Goal: Task Accomplishment & Management: Manage account settings

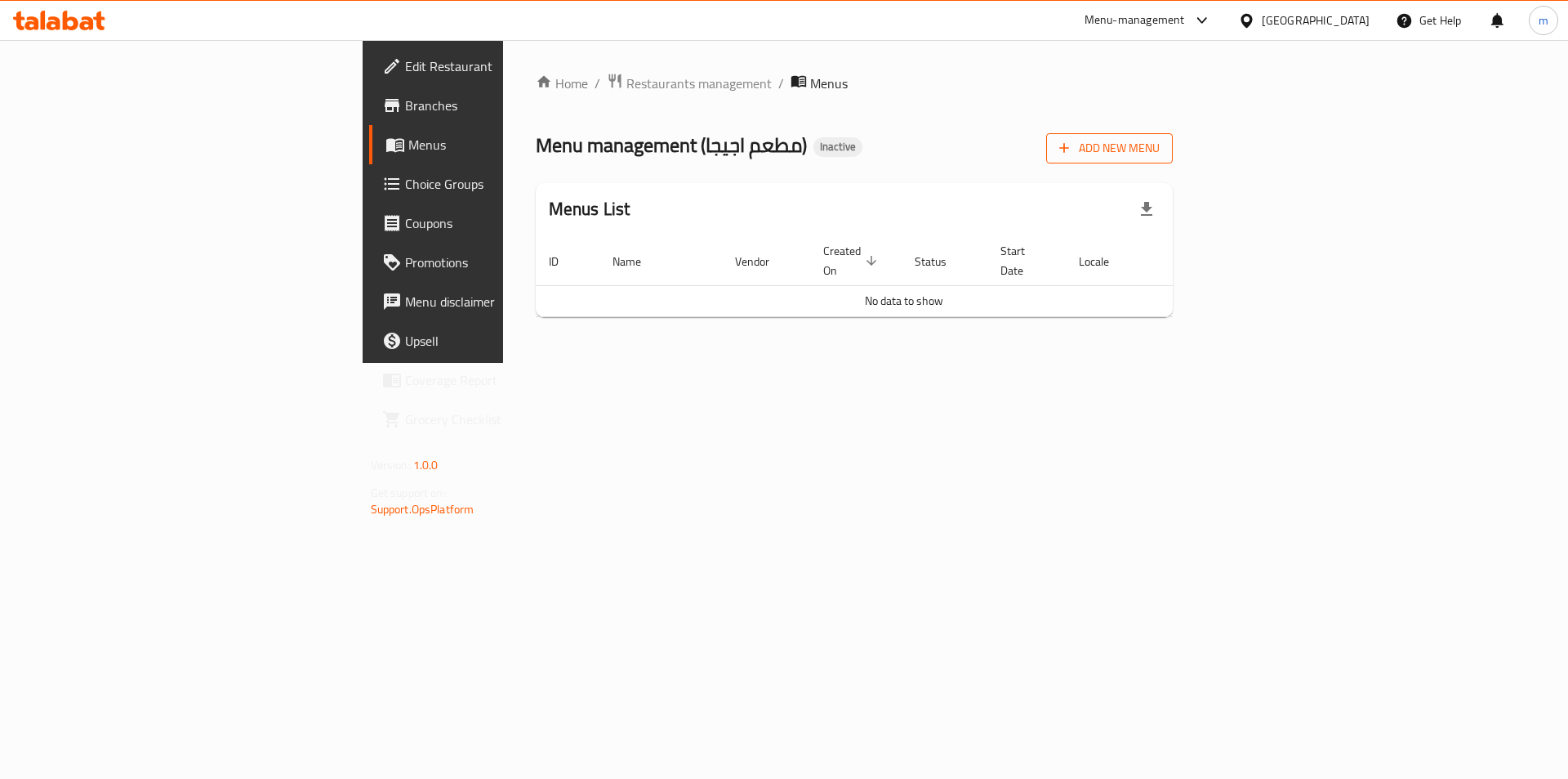
click at [1160, 157] on span "Add New Menu" at bounding box center [1109, 147] width 101 height 20
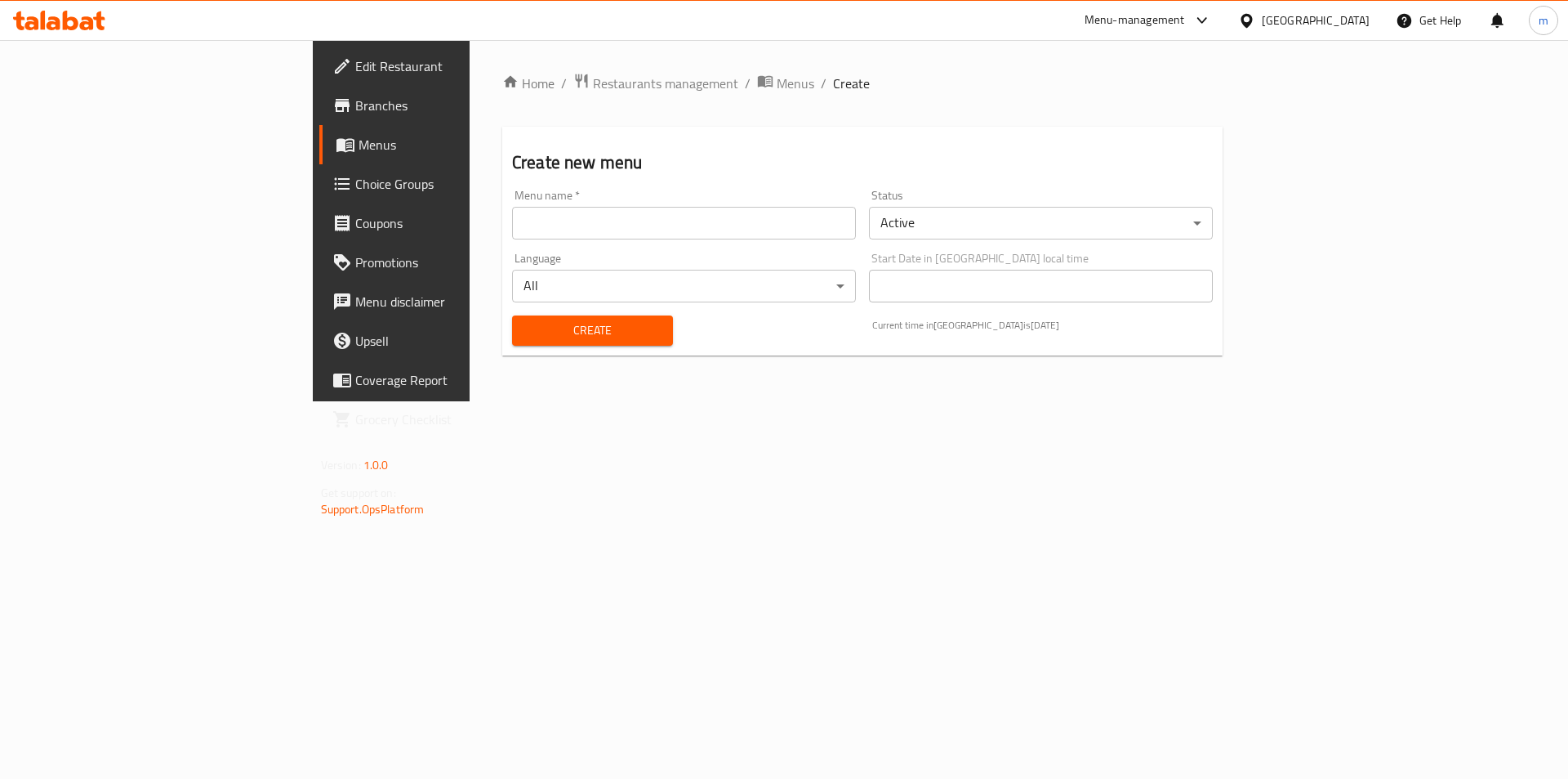
click at [651, 230] on input "text" at bounding box center [684, 223] width 344 height 32
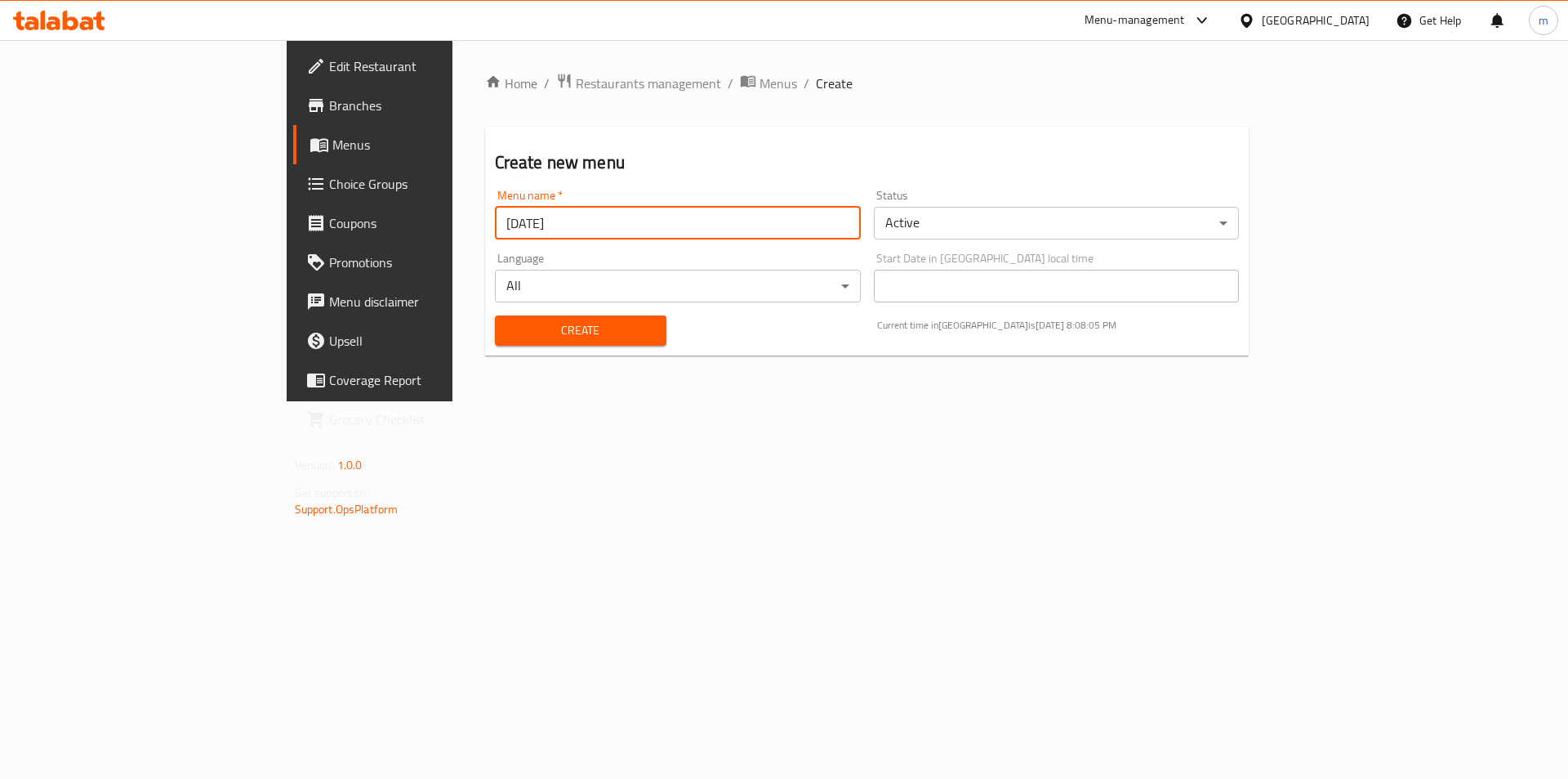
type input "[DATE]"
click at [508, 331] on span "Create" at bounding box center [580, 330] width 145 height 20
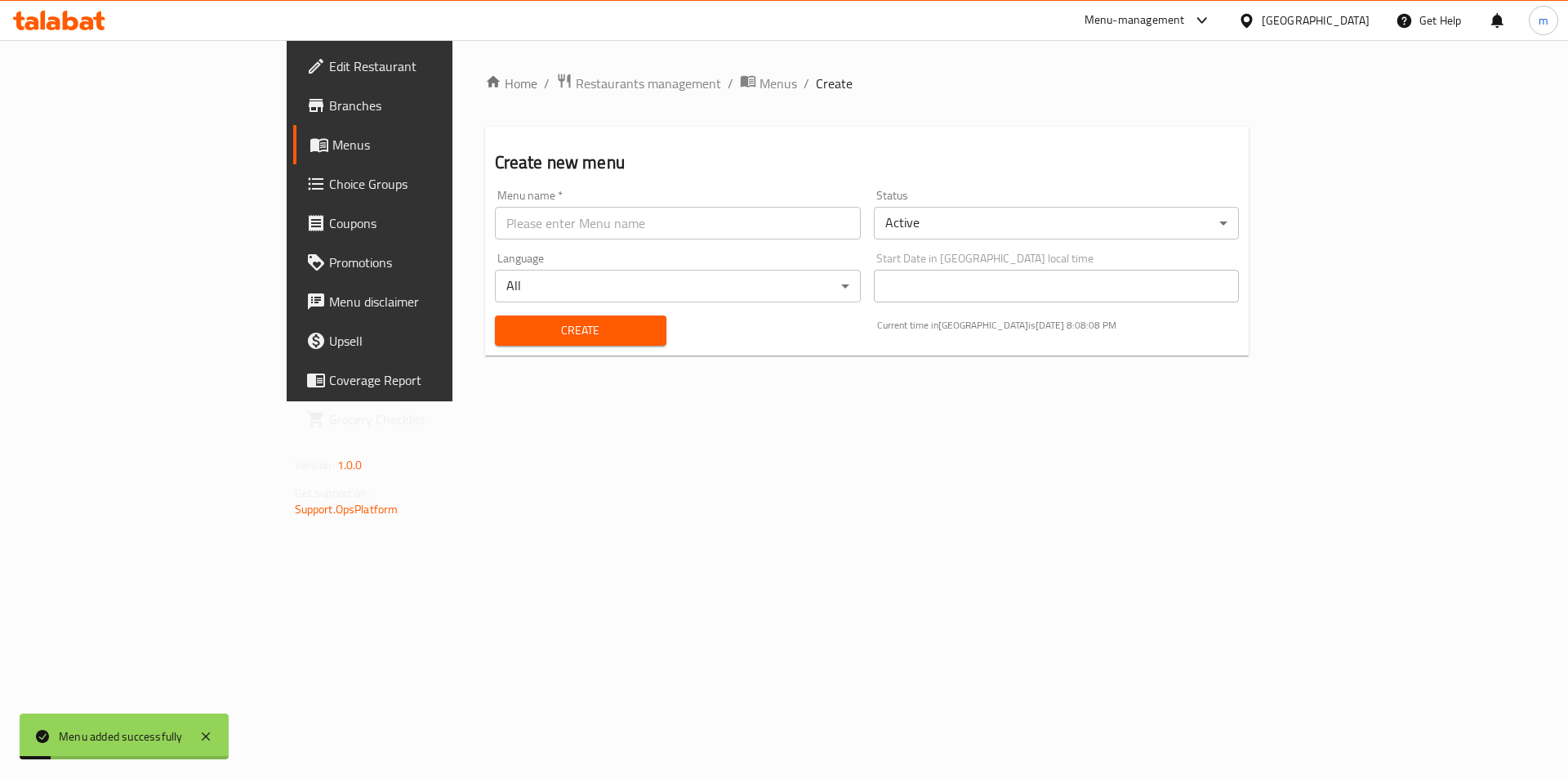
click at [293, 155] on link "Menus" at bounding box center [421, 144] width 255 height 39
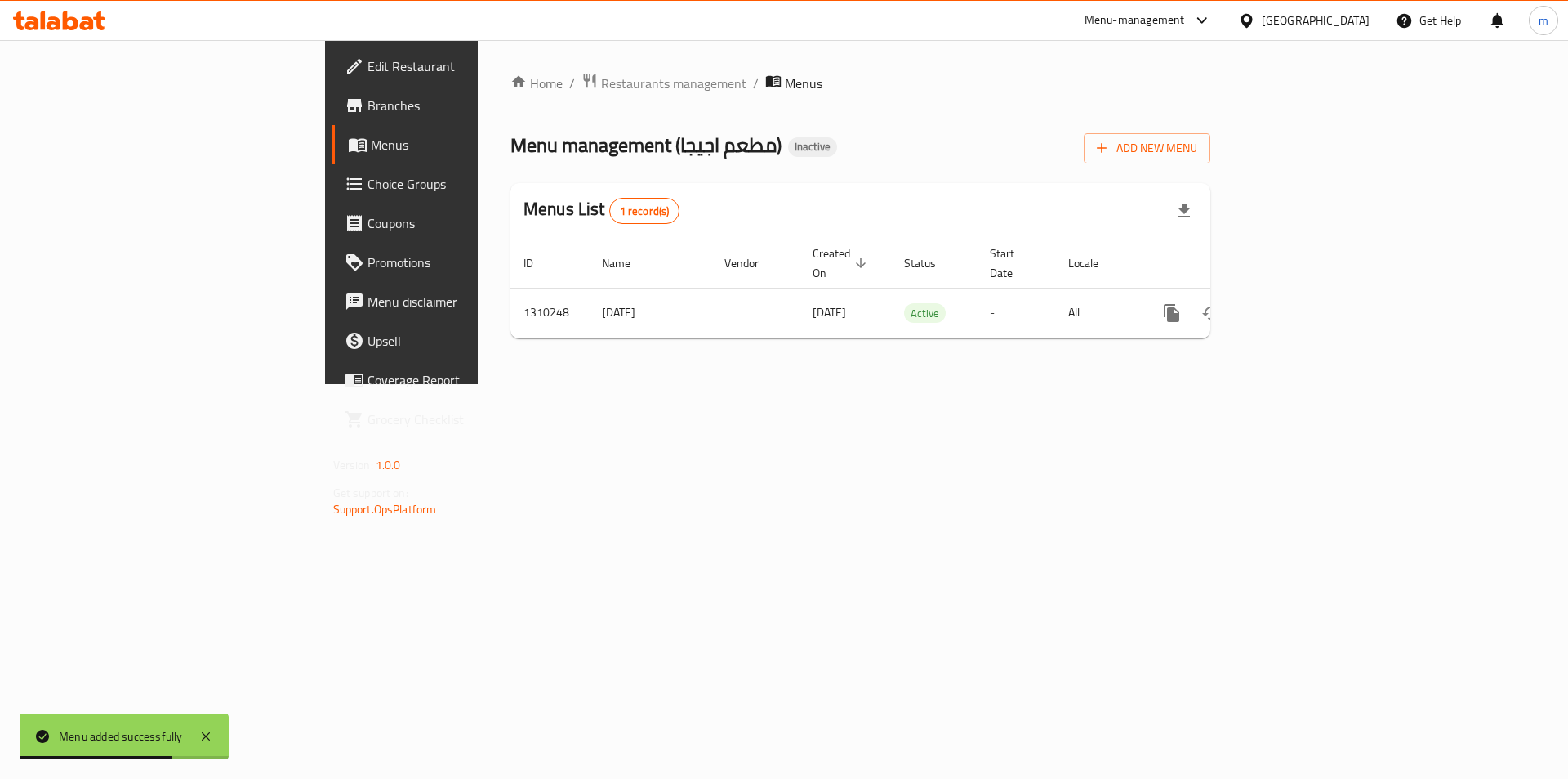
click at [891, 384] on div "Home / Restaurants management / Menus Menu management ( مطعم اجيجا ) Inactive A…" at bounding box center [860, 212] width 765 height 344
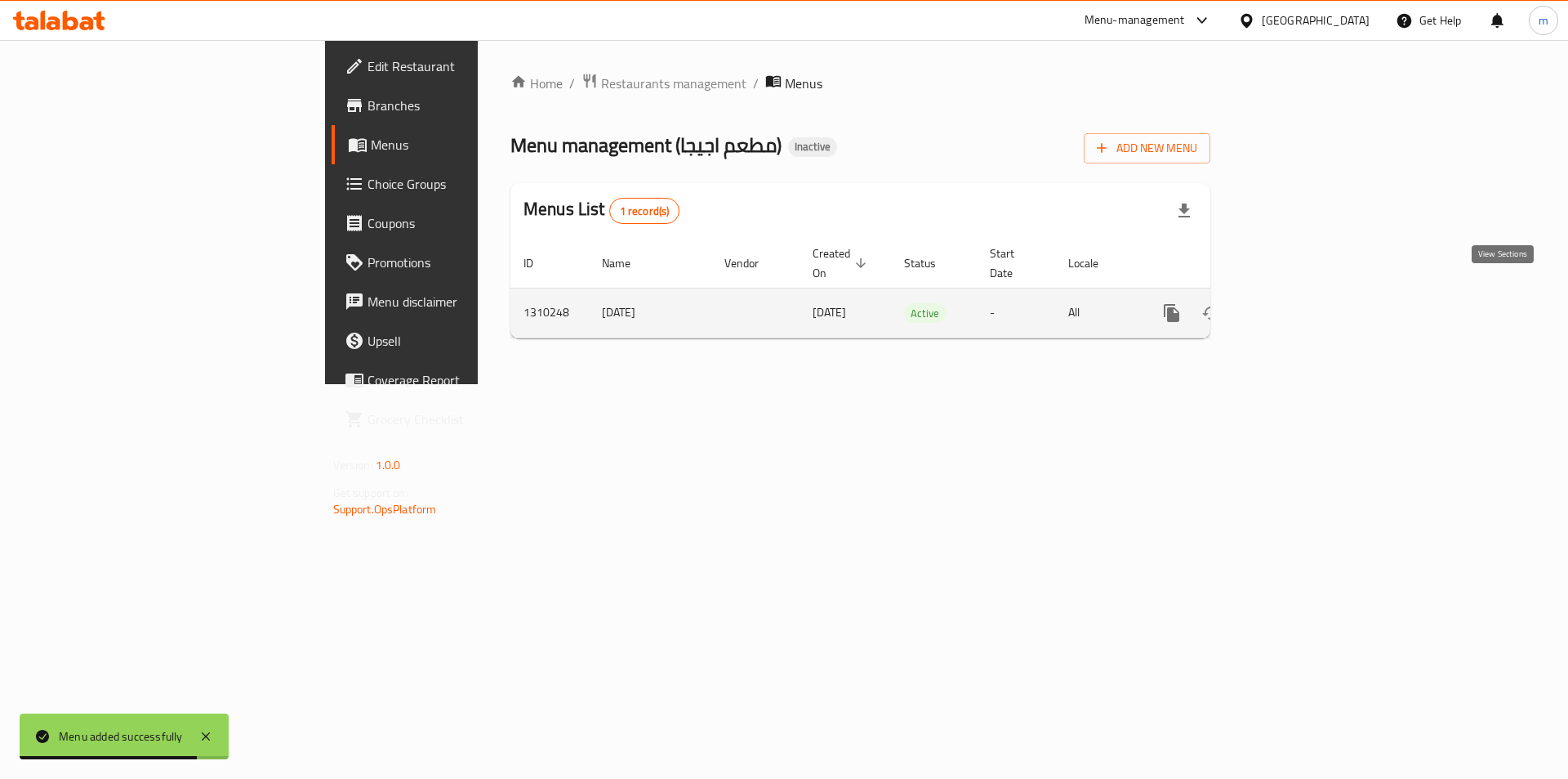
click at [1297, 306] on icon "enhanced table" at bounding box center [1289, 313] width 14 height 14
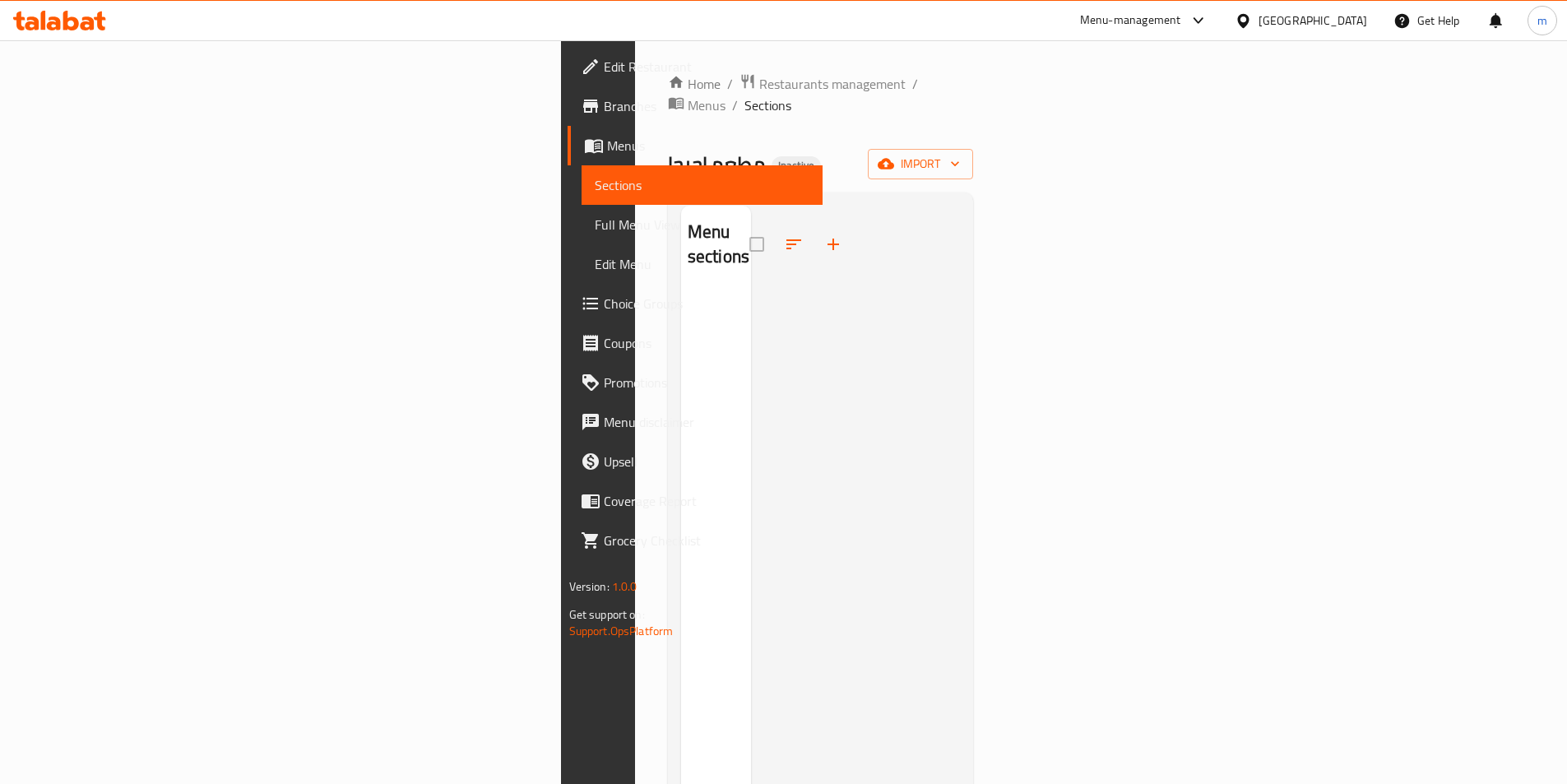
click at [604, 101] on span "Branches" at bounding box center [706, 106] width 206 height 20
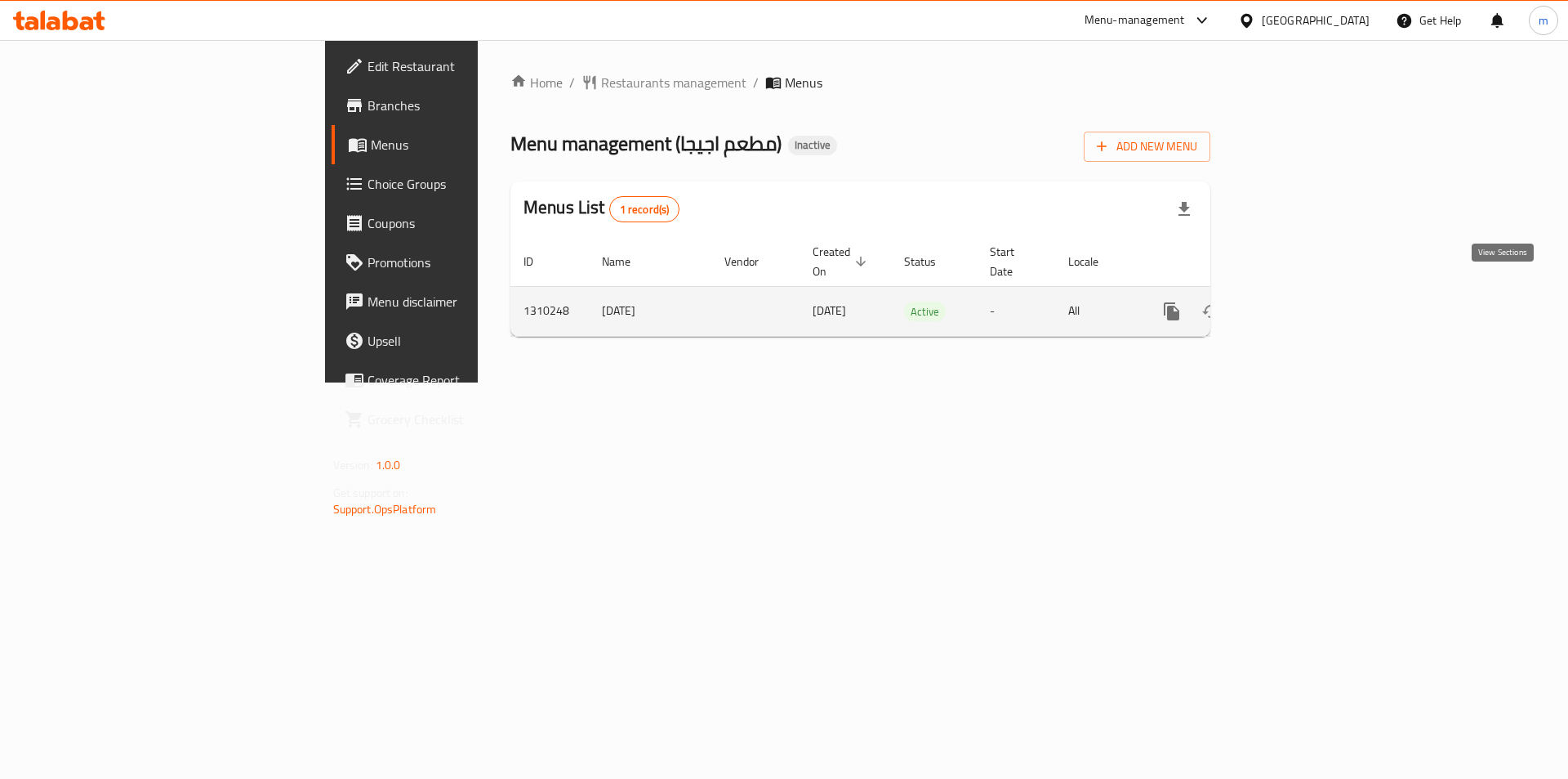
click at [1297, 304] on icon "enhanced table" at bounding box center [1289, 311] width 14 height 14
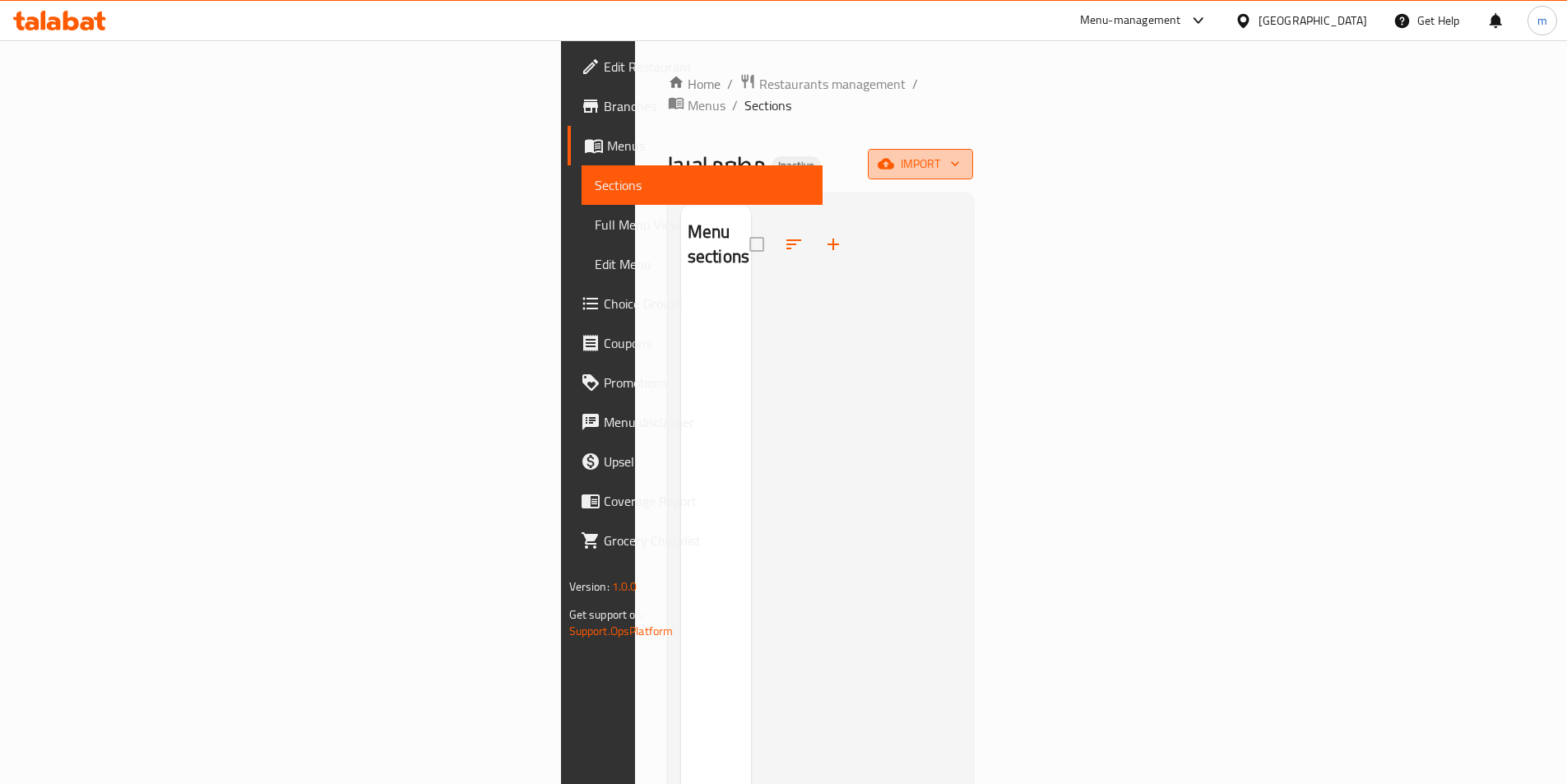
click at [960, 154] on span "import" at bounding box center [920, 163] width 79 height 20
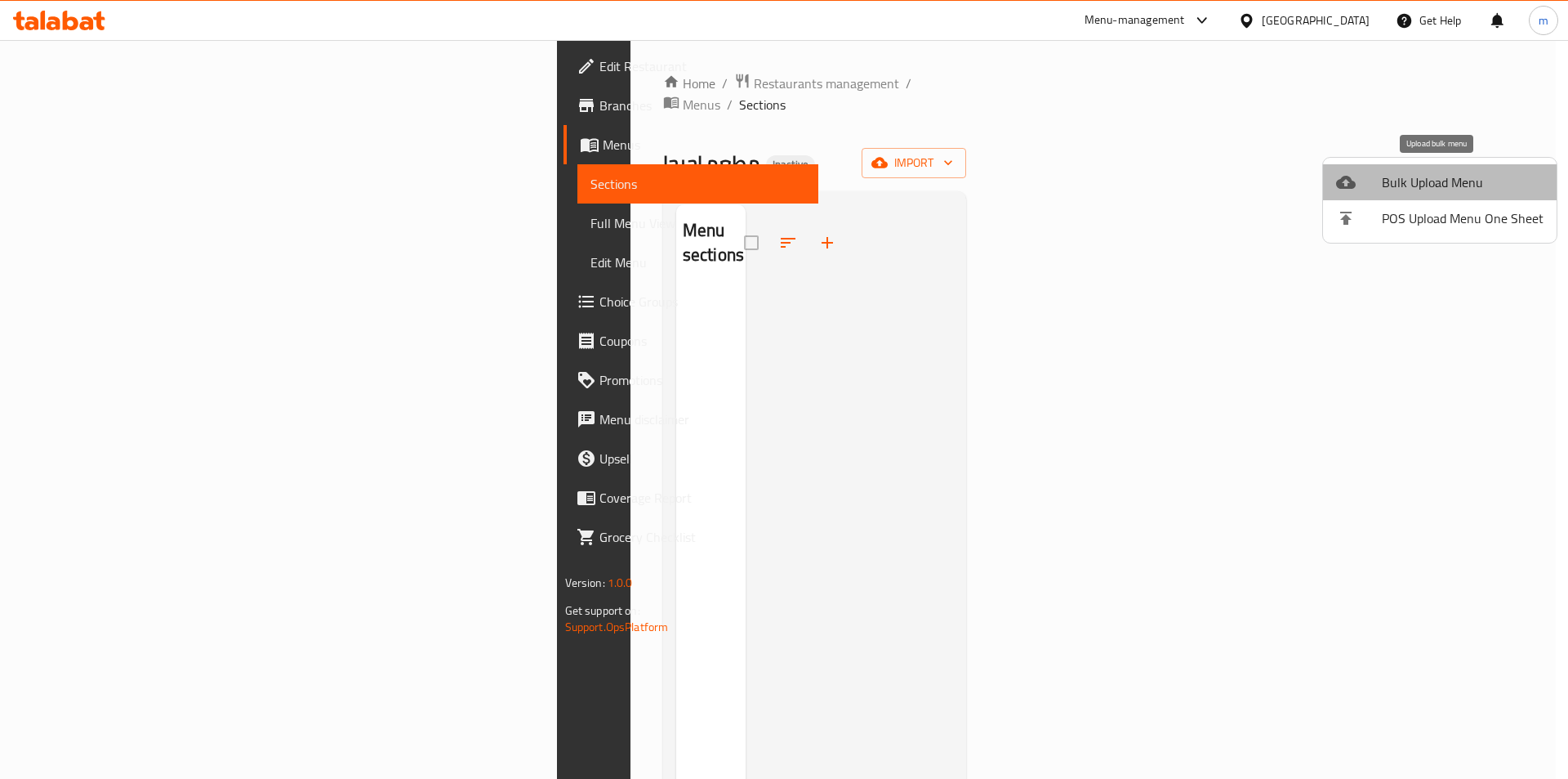
click at [1476, 183] on span "Bulk Upload Menu" at bounding box center [1463, 181] width 161 height 20
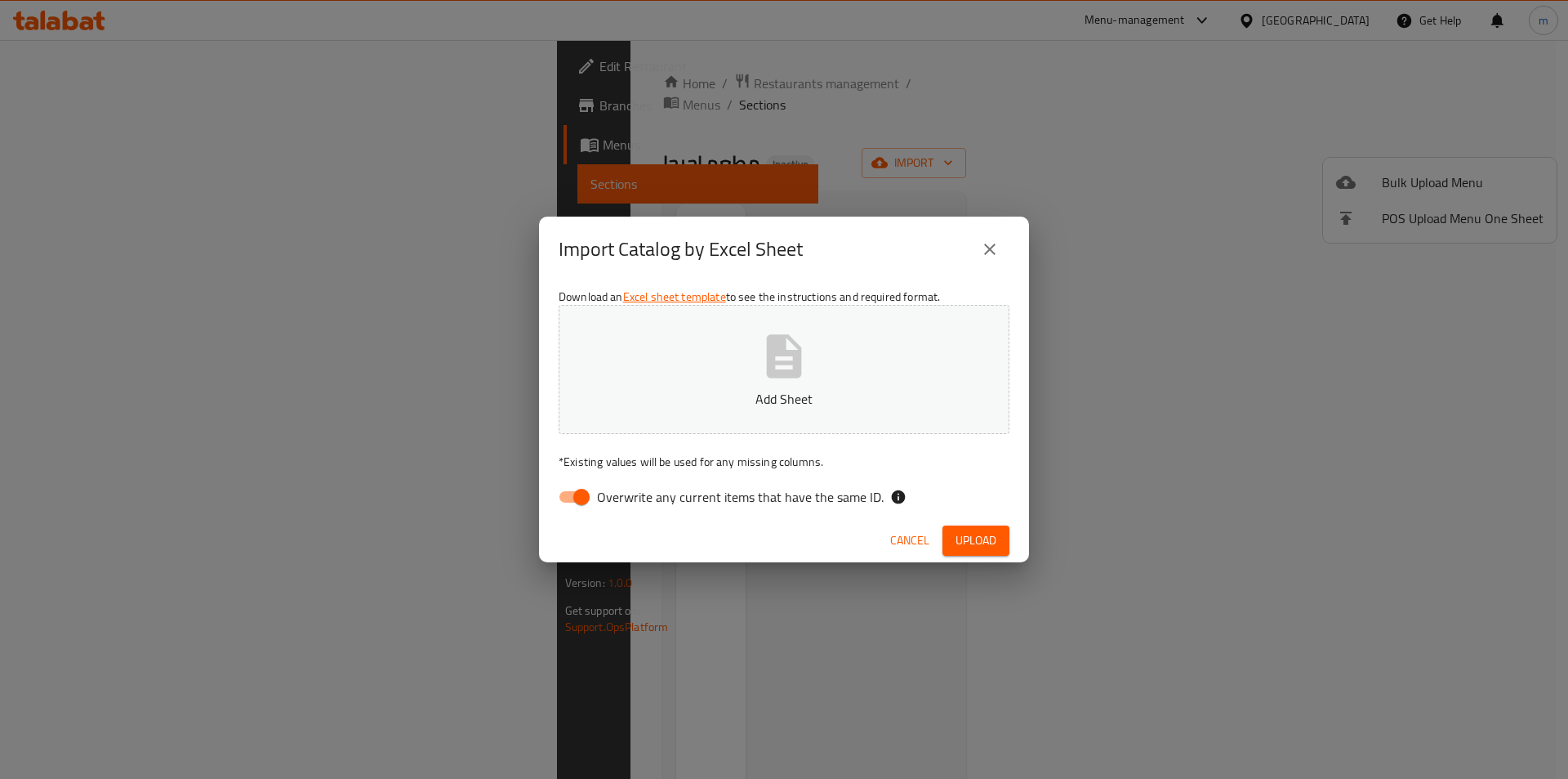
click at [569, 504] on input "Overwrite any current items that have the same ID." at bounding box center [581, 497] width 93 height 31
checkbox input "false"
click at [800, 362] on icon "button" at bounding box center [784, 356] width 35 height 44
click at [972, 558] on div "Cancel Upload" at bounding box center [784, 541] width 490 height 44
click at [981, 540] on span "Upload" at bounding box center [975, 540] width 41 height 20
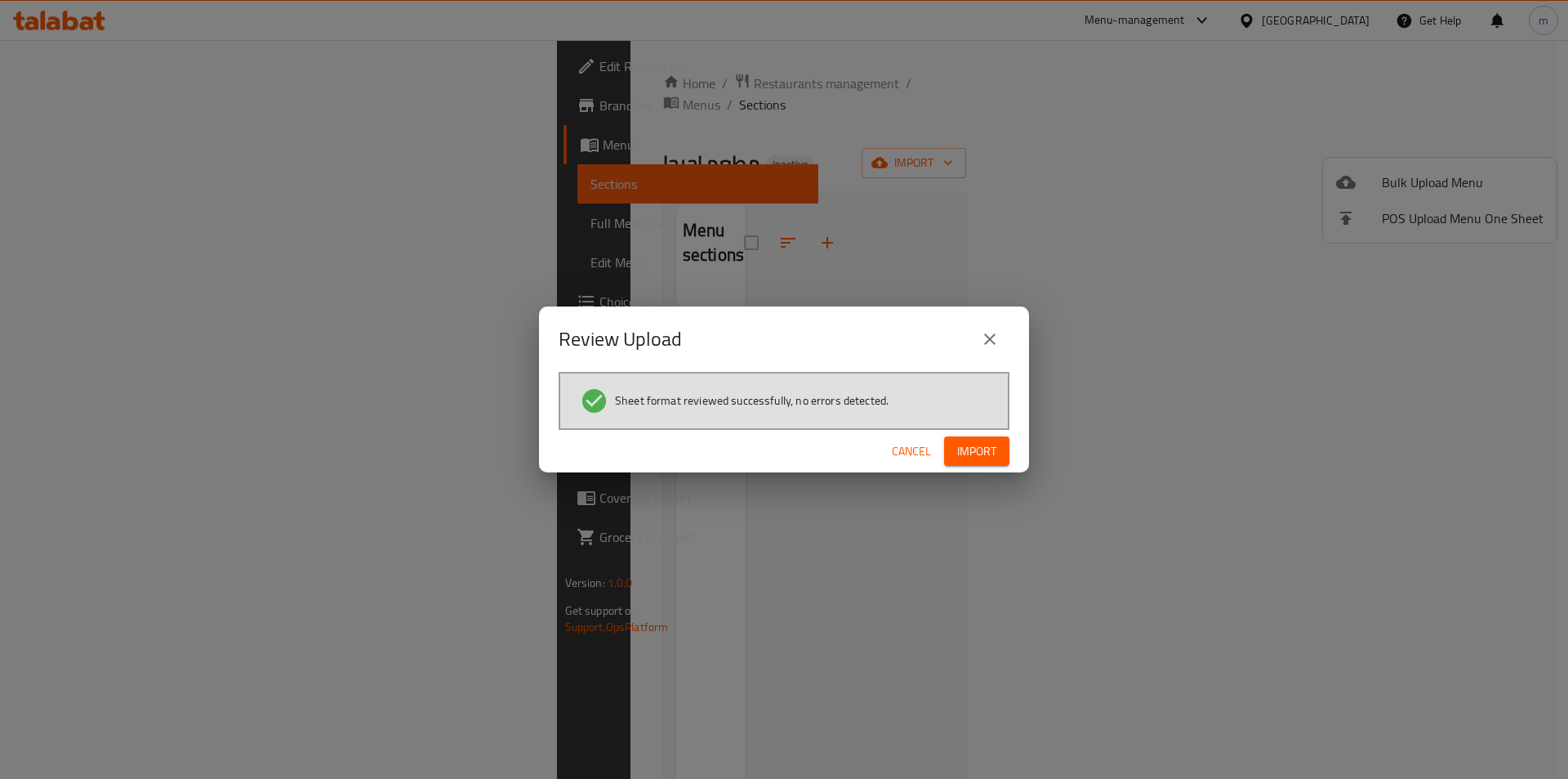
click at [967, 444] on span "Import" at bounding box center [976, 450] width 39 height 20
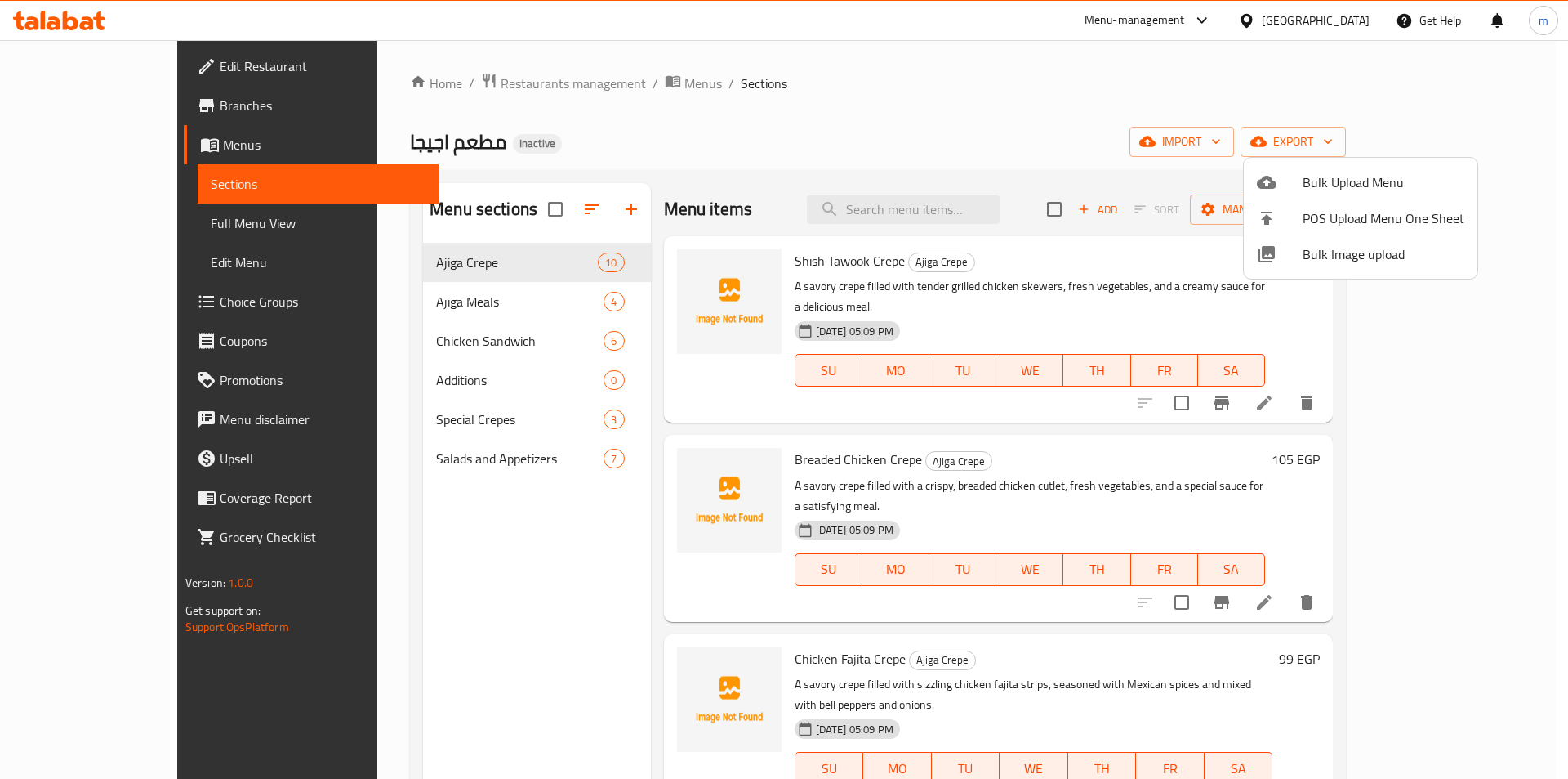
click at [429, 260] on div at bounding box center [784, 390] width 1568 height 779
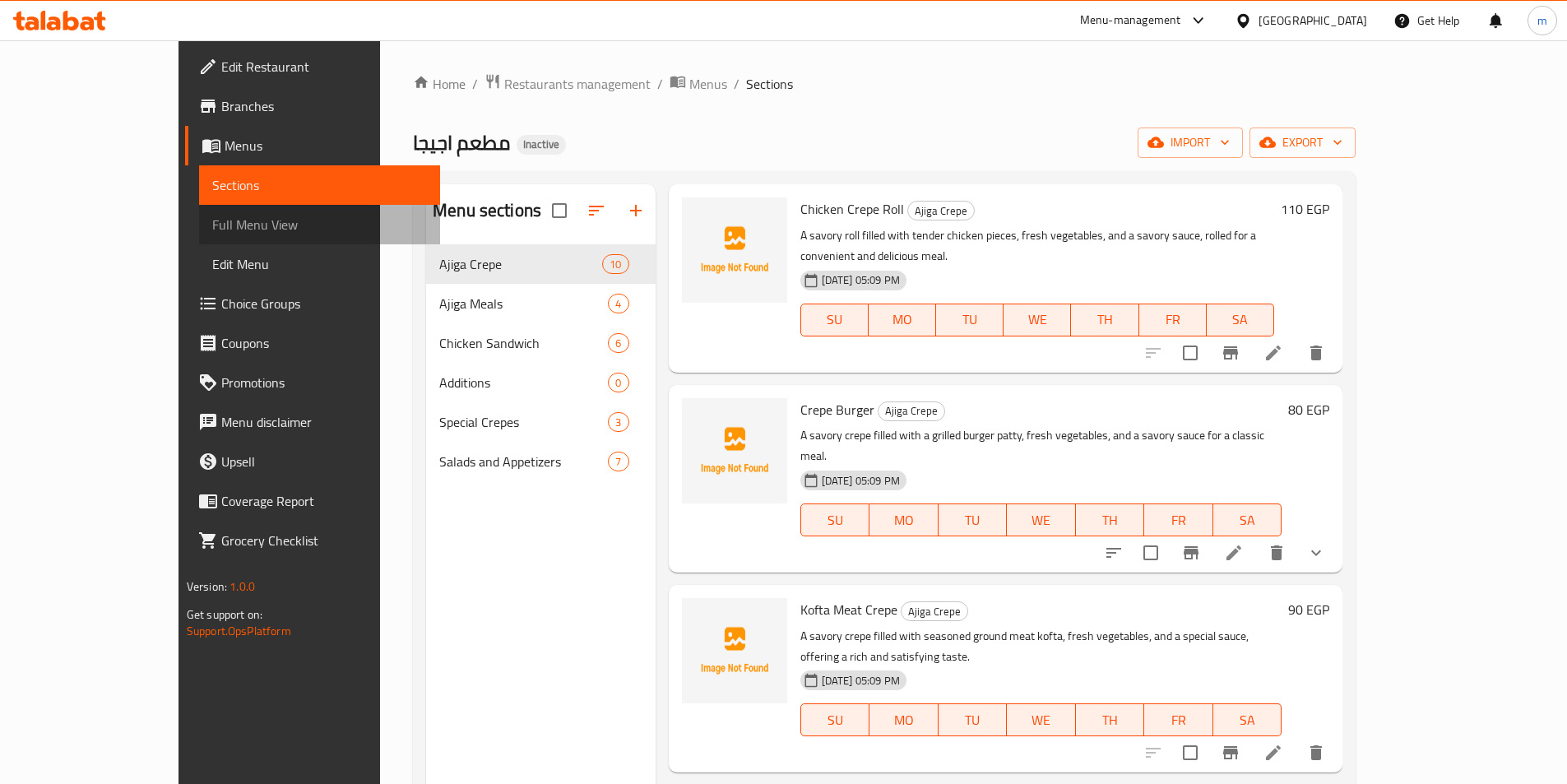
click at [199, 235] on link "Full Menu View" at bounding box center [320, 224] width 241 height 39
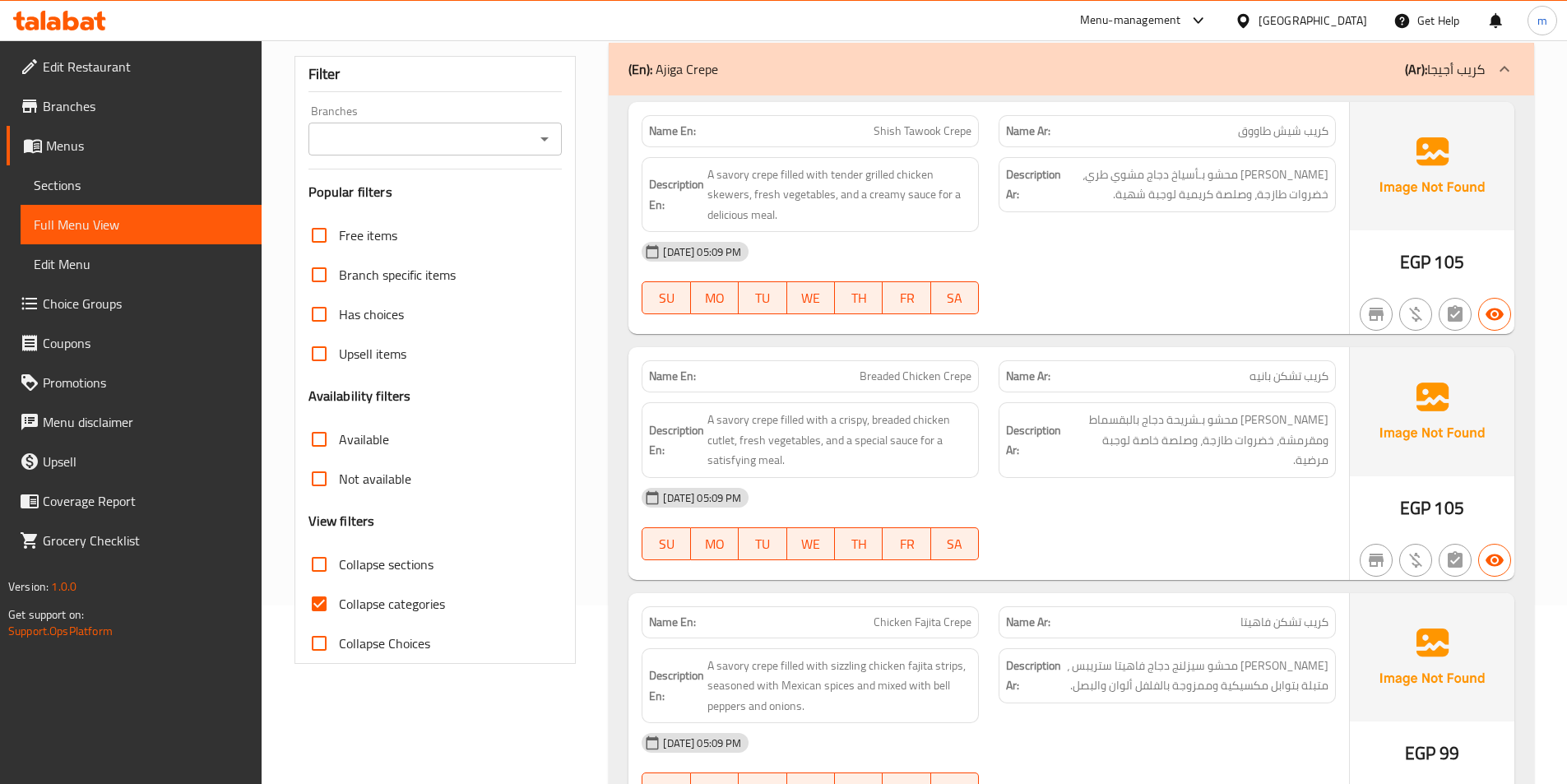
scroll to position [329, 0]
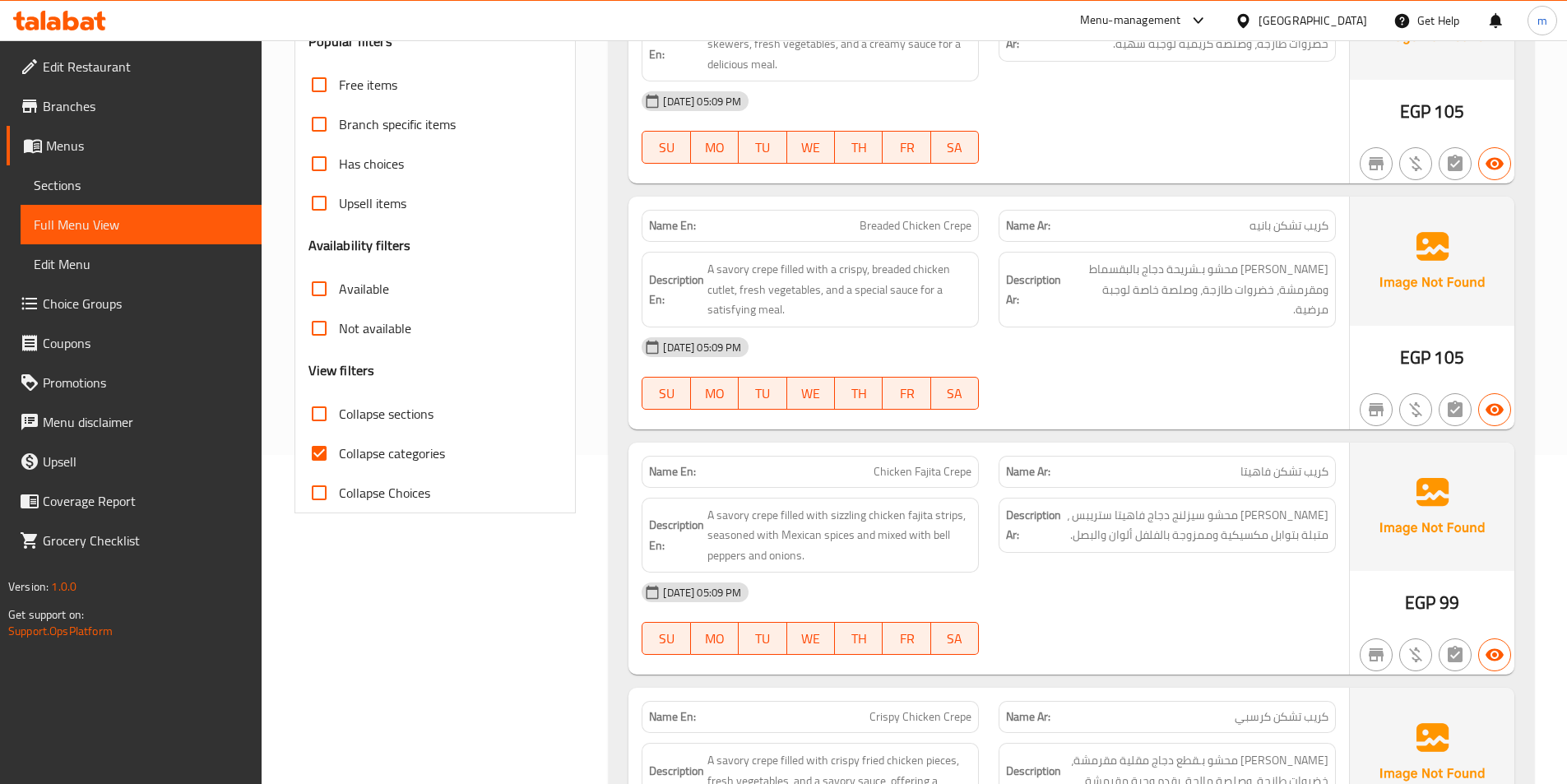
click at [343, 469] on label "Collapse categories" at bounding box center [372, 452] width 145 height 39
click at [339, 469] on input "Collapse categories" at bounding box center [319, 452] width 39 height 39
checkbox input "false"
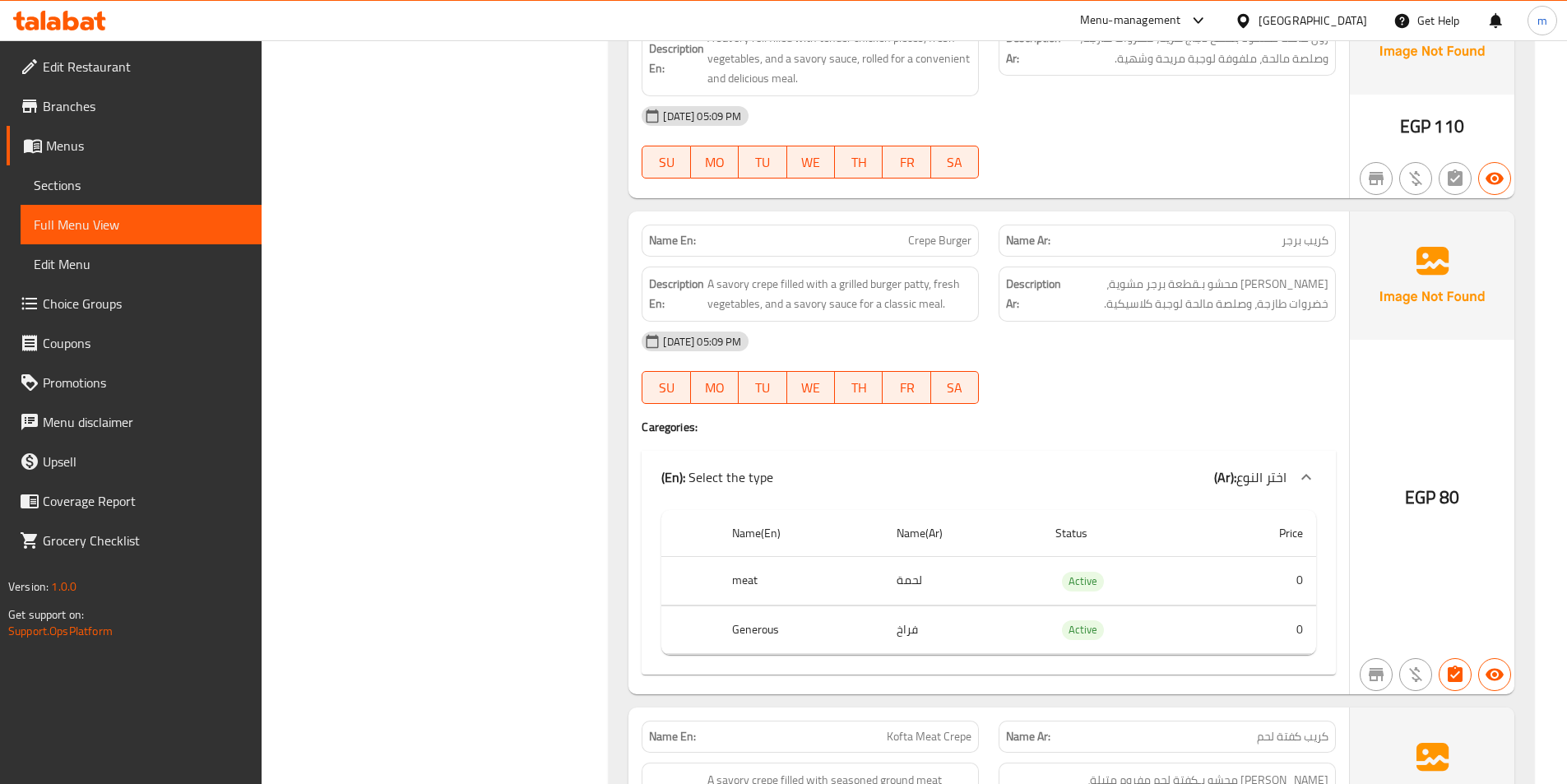
scroll to position [1809, 0]
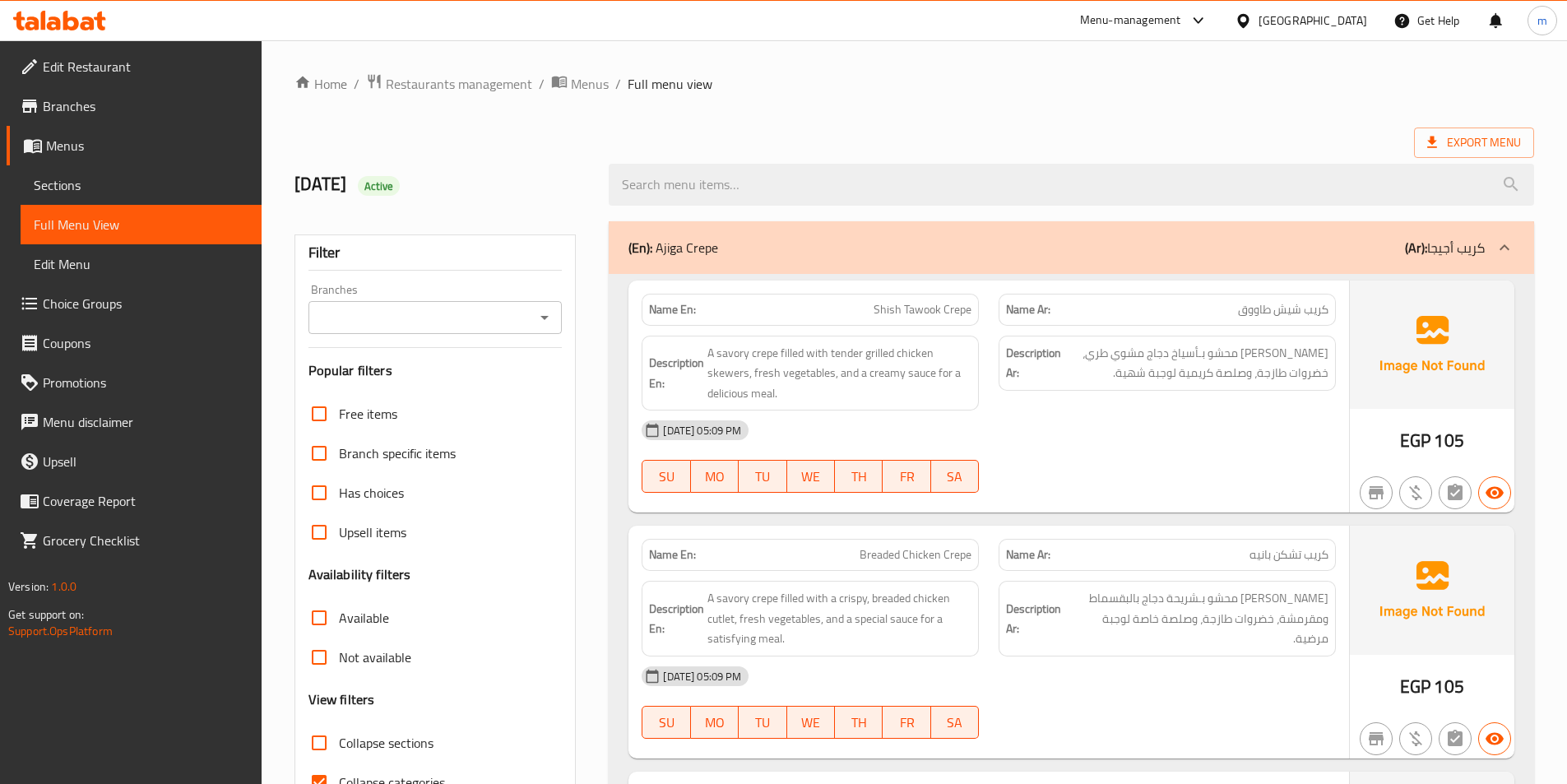
click at [85, 185] on span "Sections" at bounding box center [141, 185] width 214 height 20
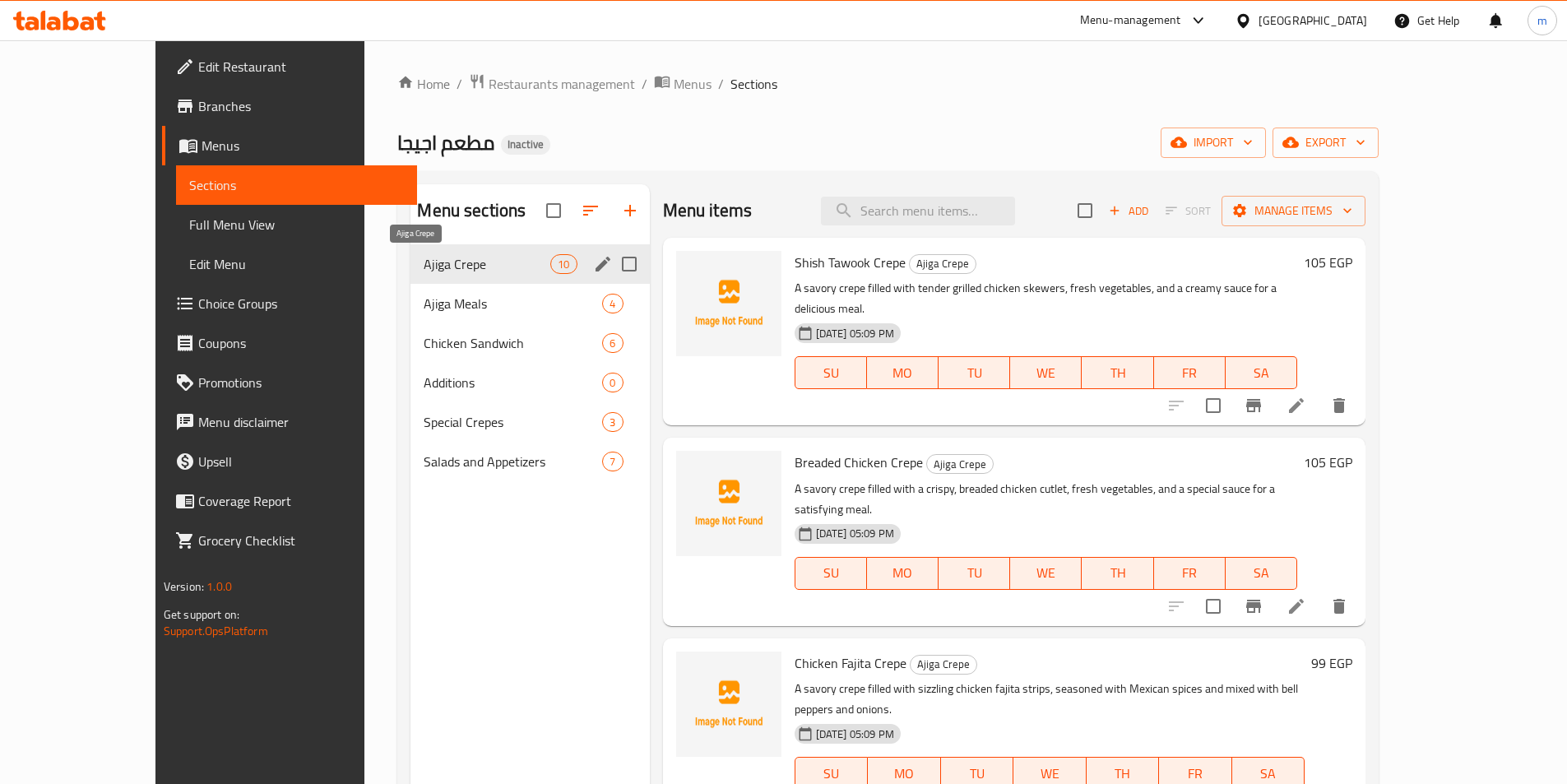
click at [424, 267] on span "Ajiga Crepe" at bounding box center [487, 264] width 126 height 20
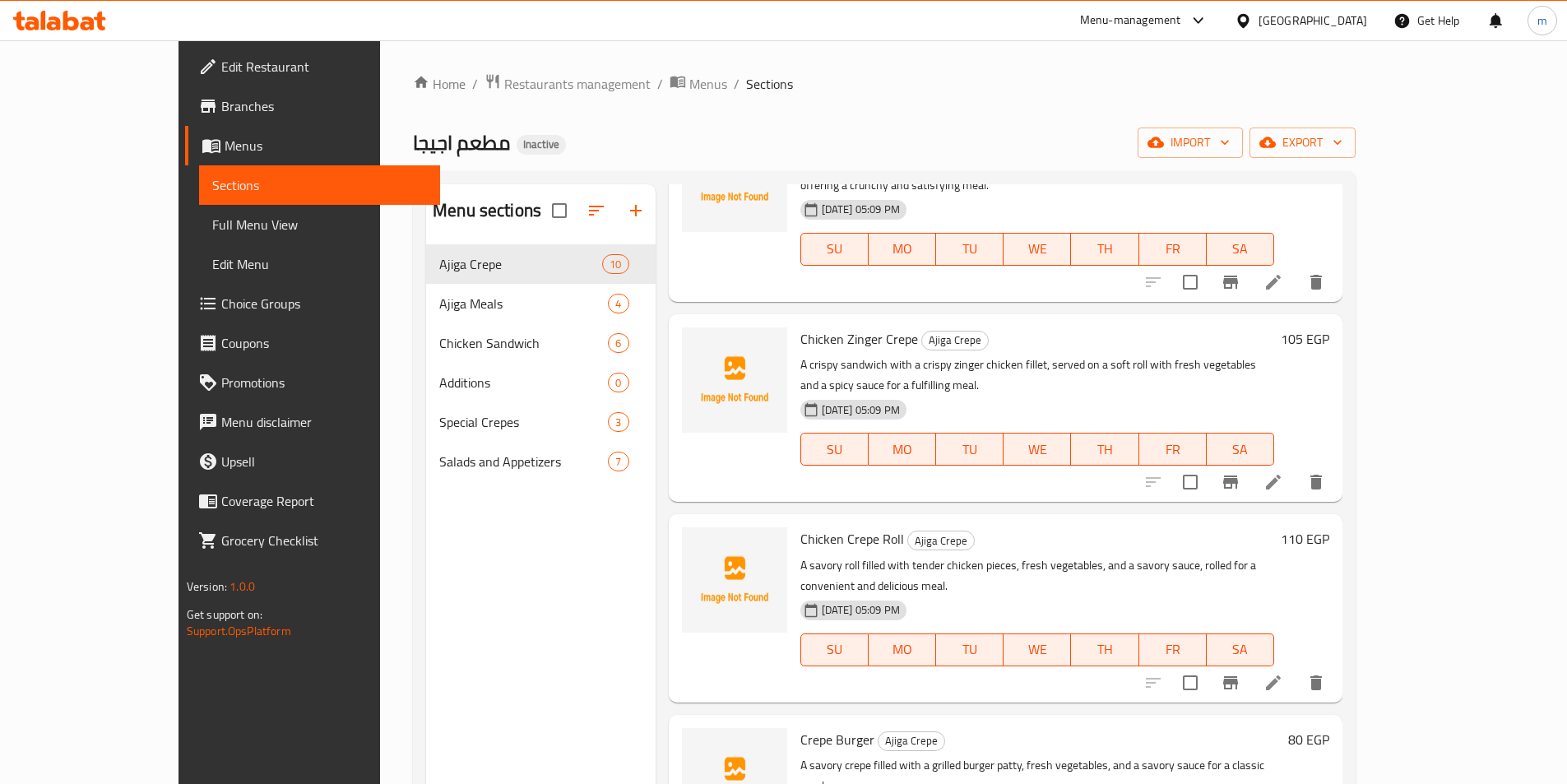
scroll to position [740, 0]
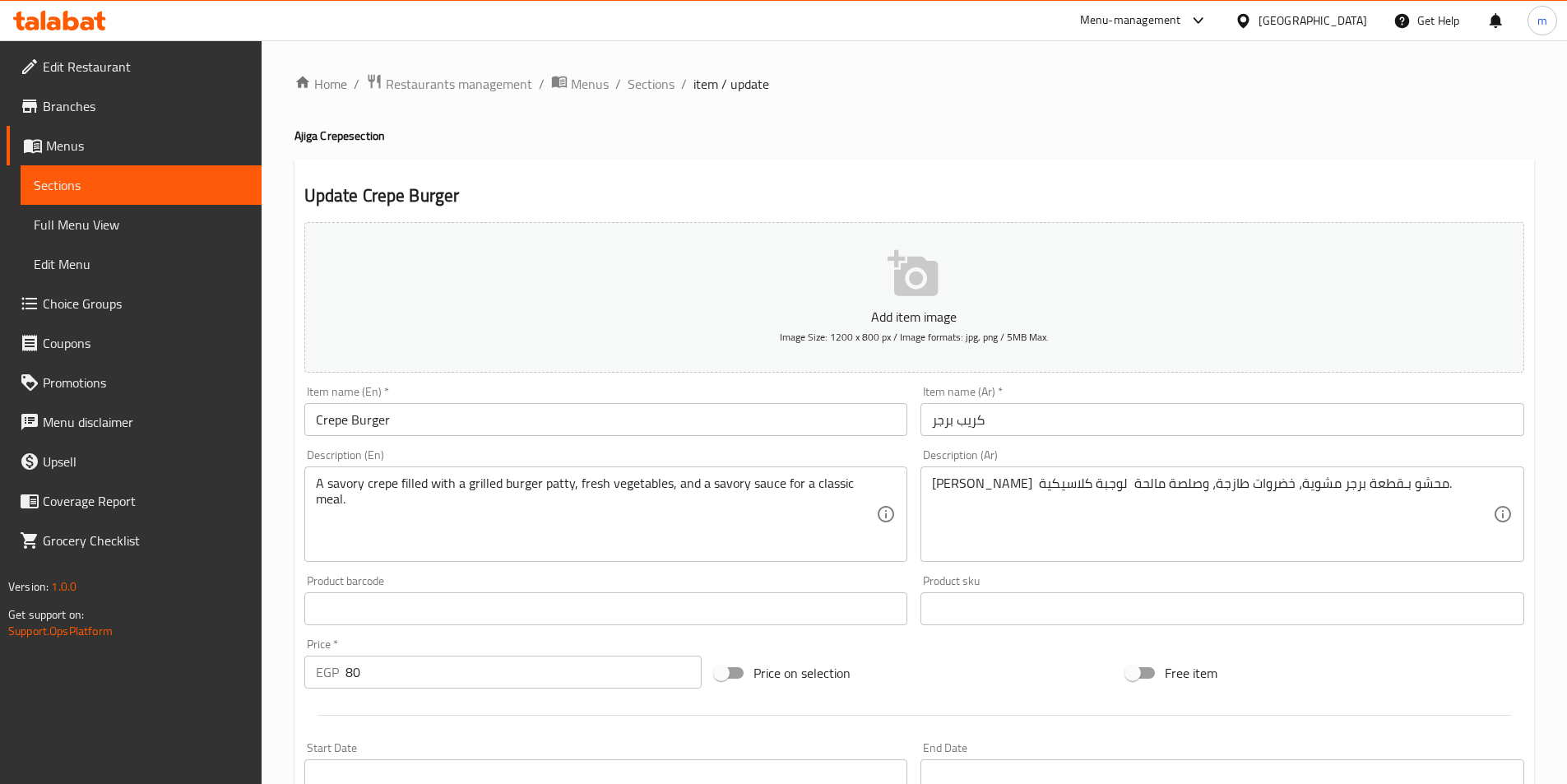
click at [520, 420] on input "Crepe Burger" at bounding box center [606, 419] width 604 height 33
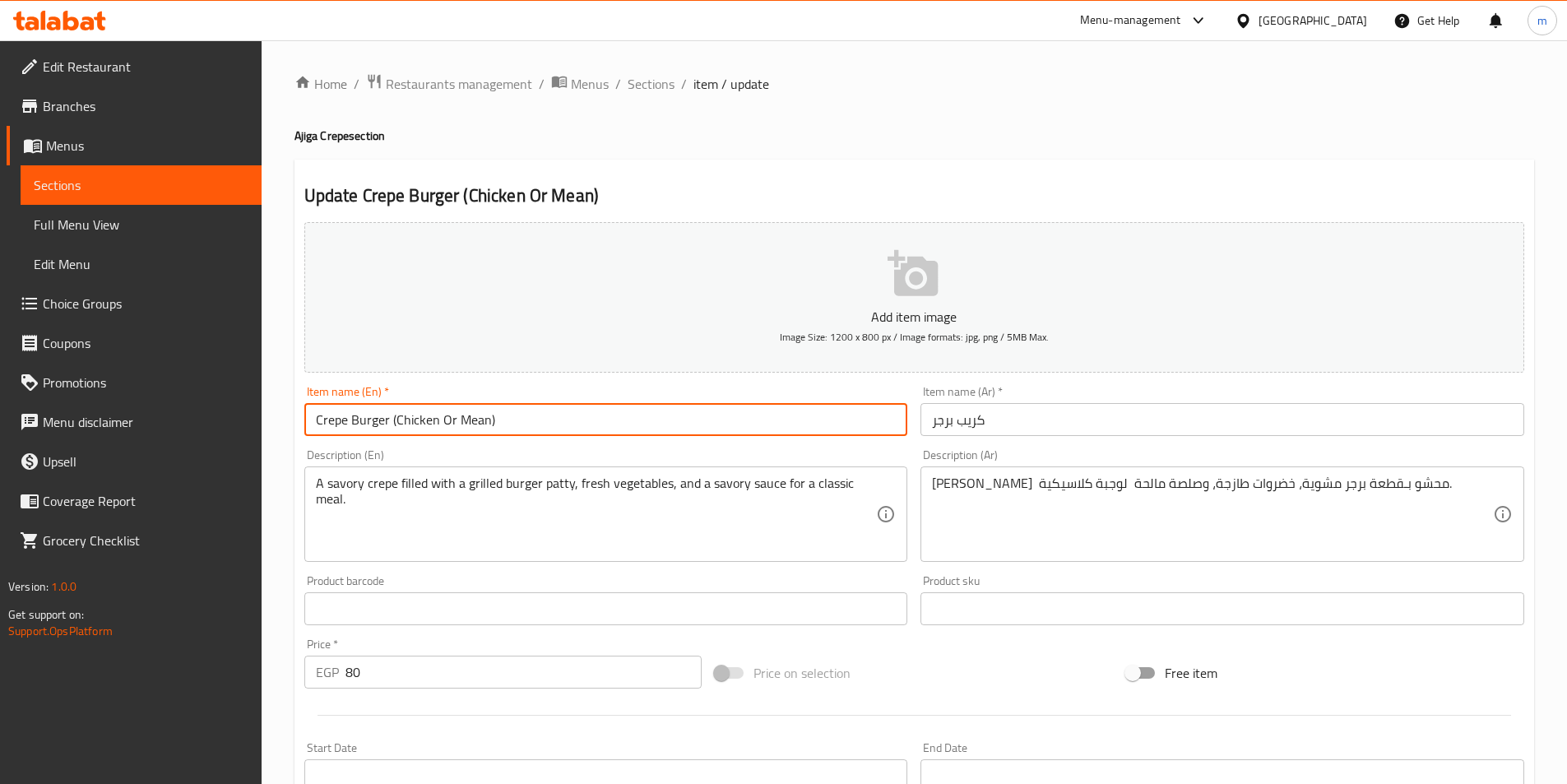
type input "Crepe Burger (Chicken Or Mean)"
click at [1031, 425] on input "كريب برجر" at bounding box center [1222, 419] width 604 height 33
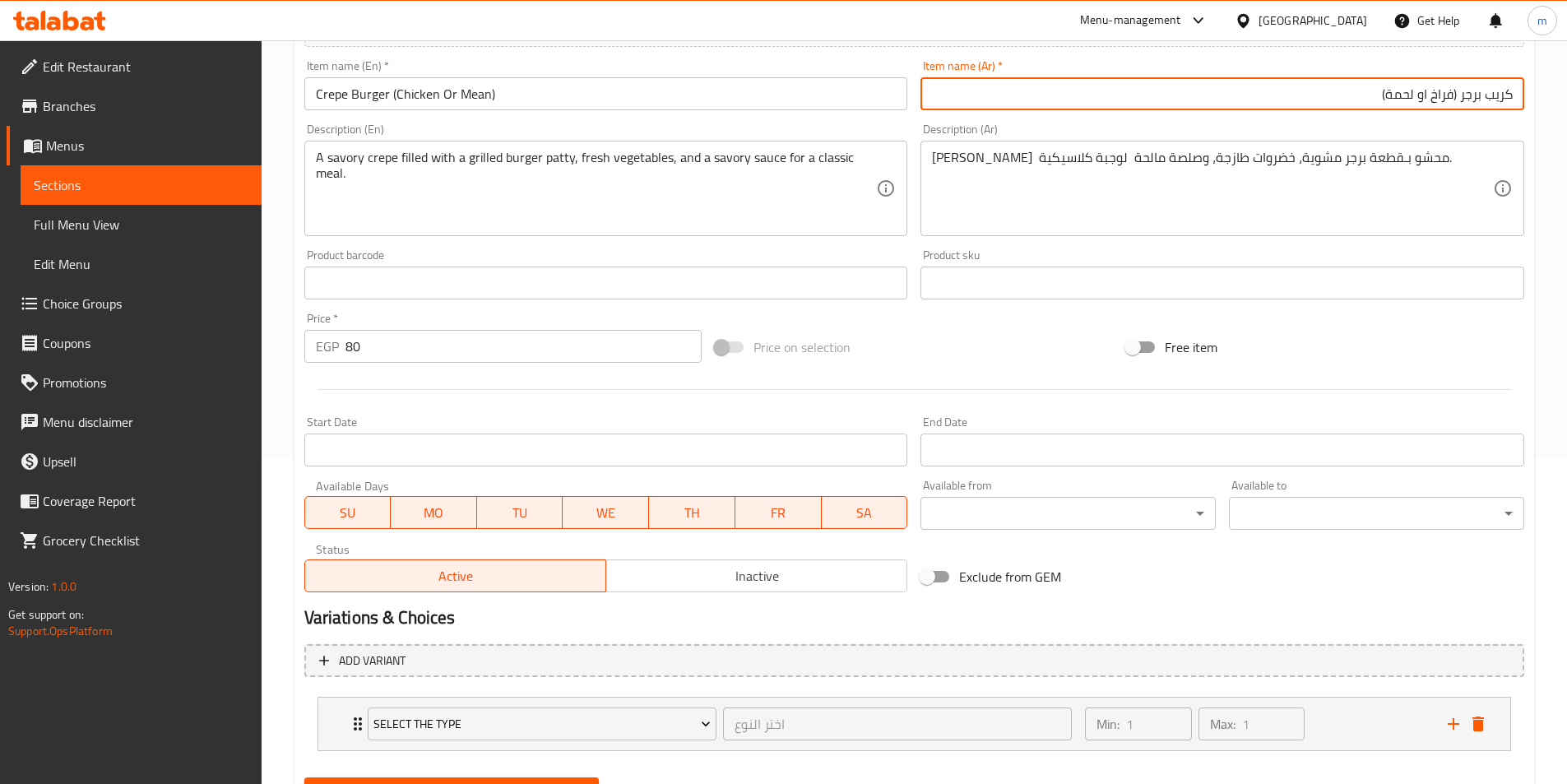
scroll to position [405, 0]
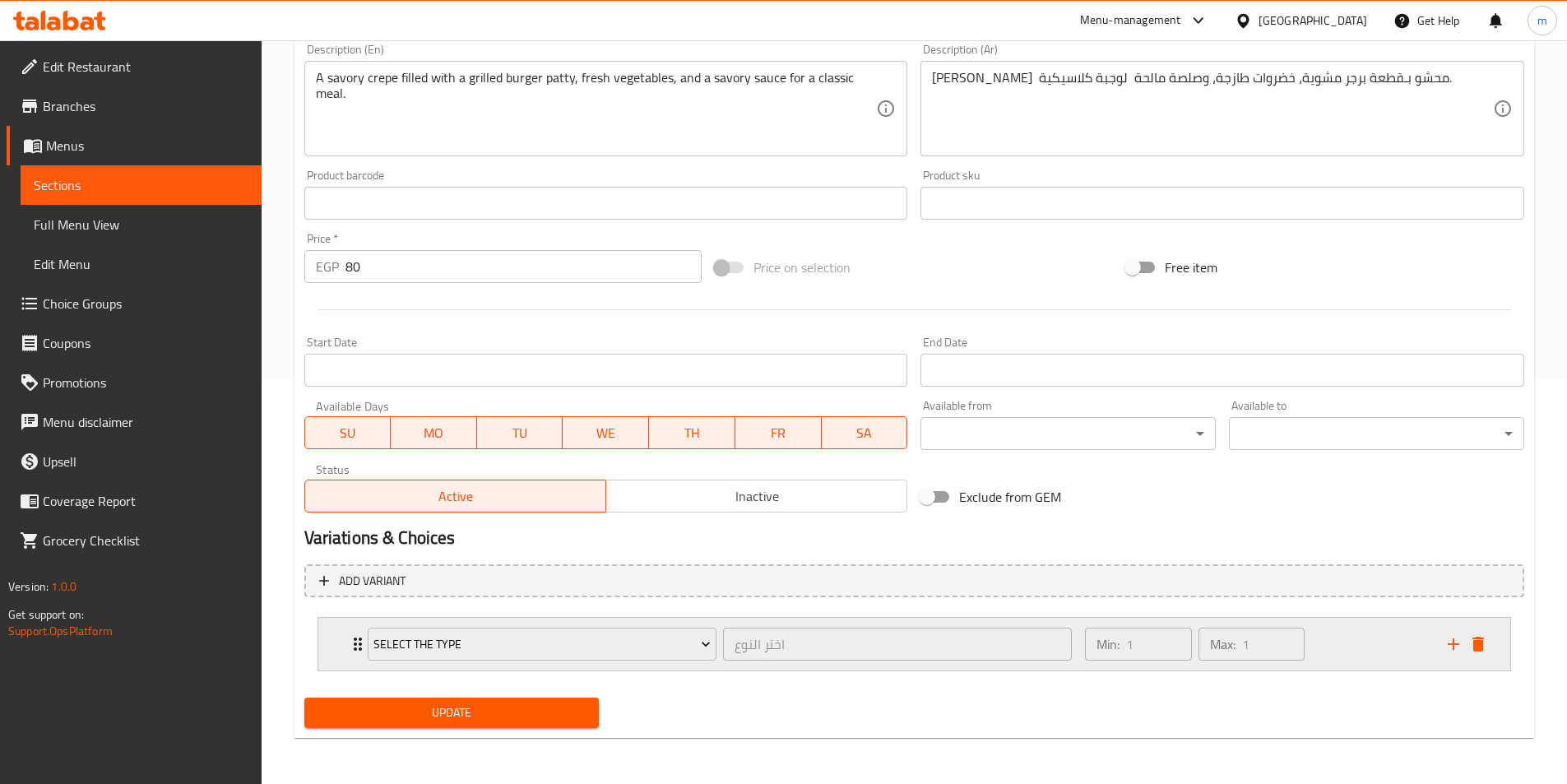
click at [1361, 652] on div "Min: 1 ​ Max: 1 ​" at bounding box center [1256, 643] width 362 height 53
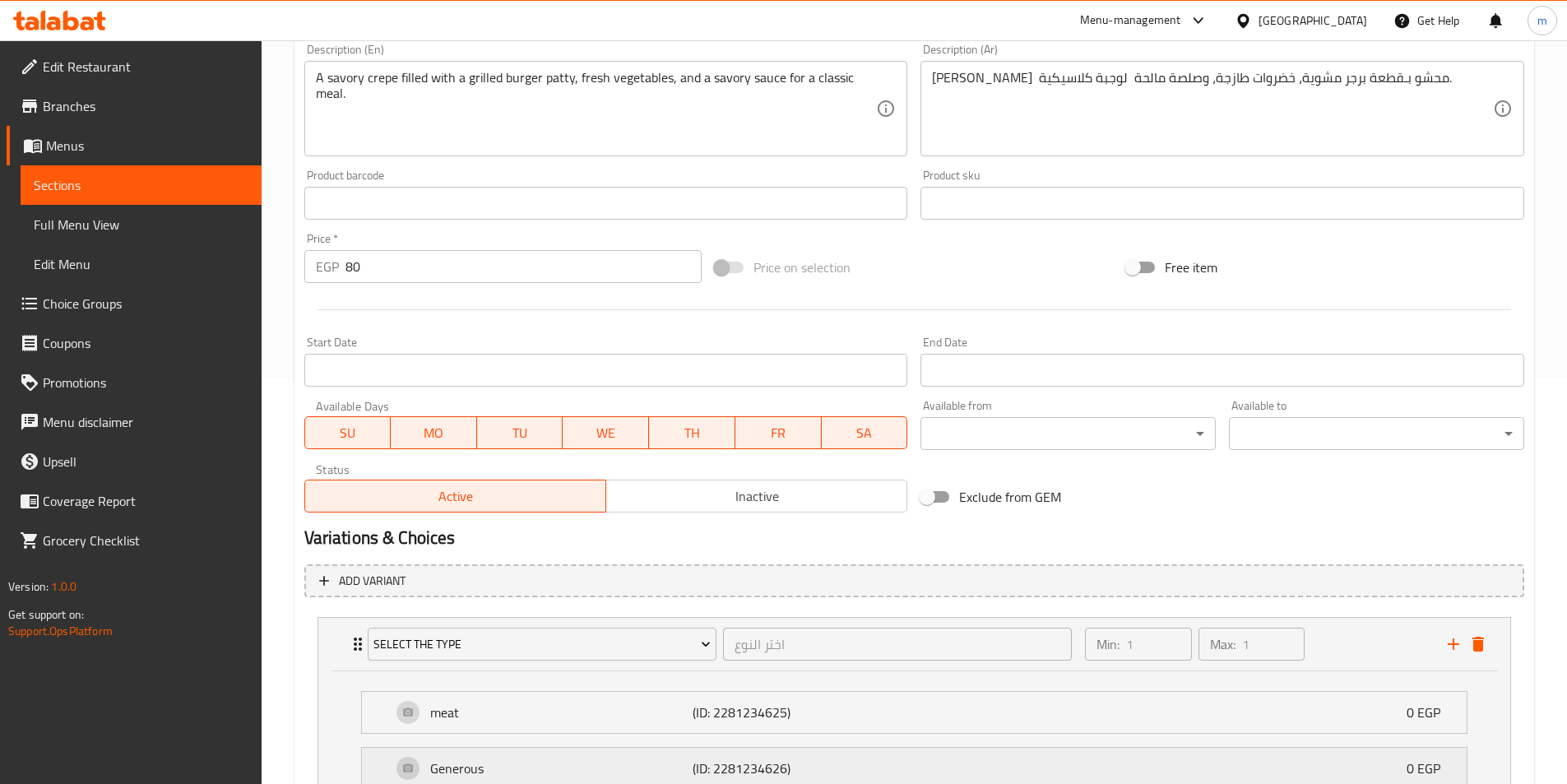
scroll to position [551, 0]
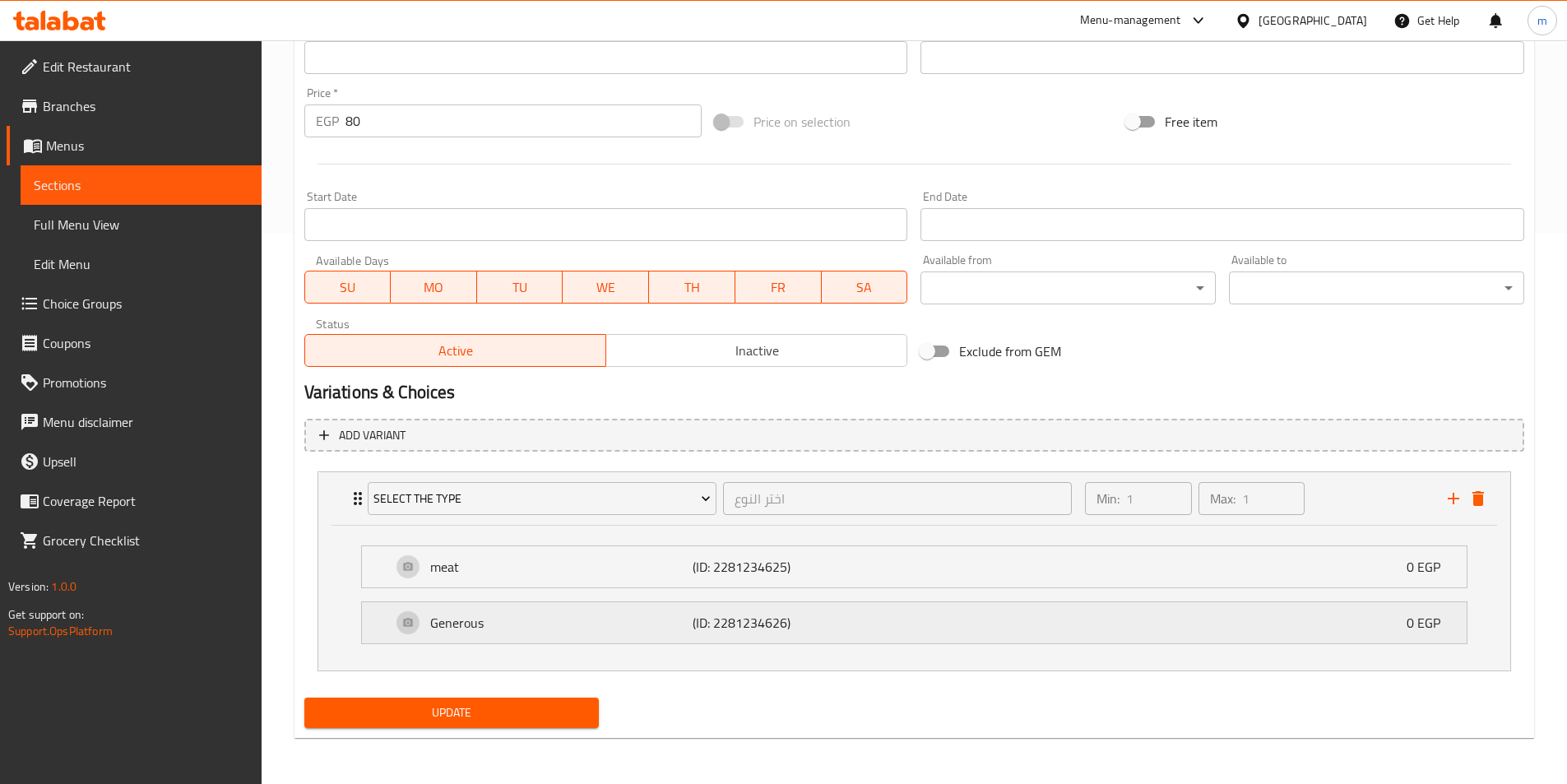
click at [479, 619] on p "Generous" at bounding box center [562, 622] width 263 height 20
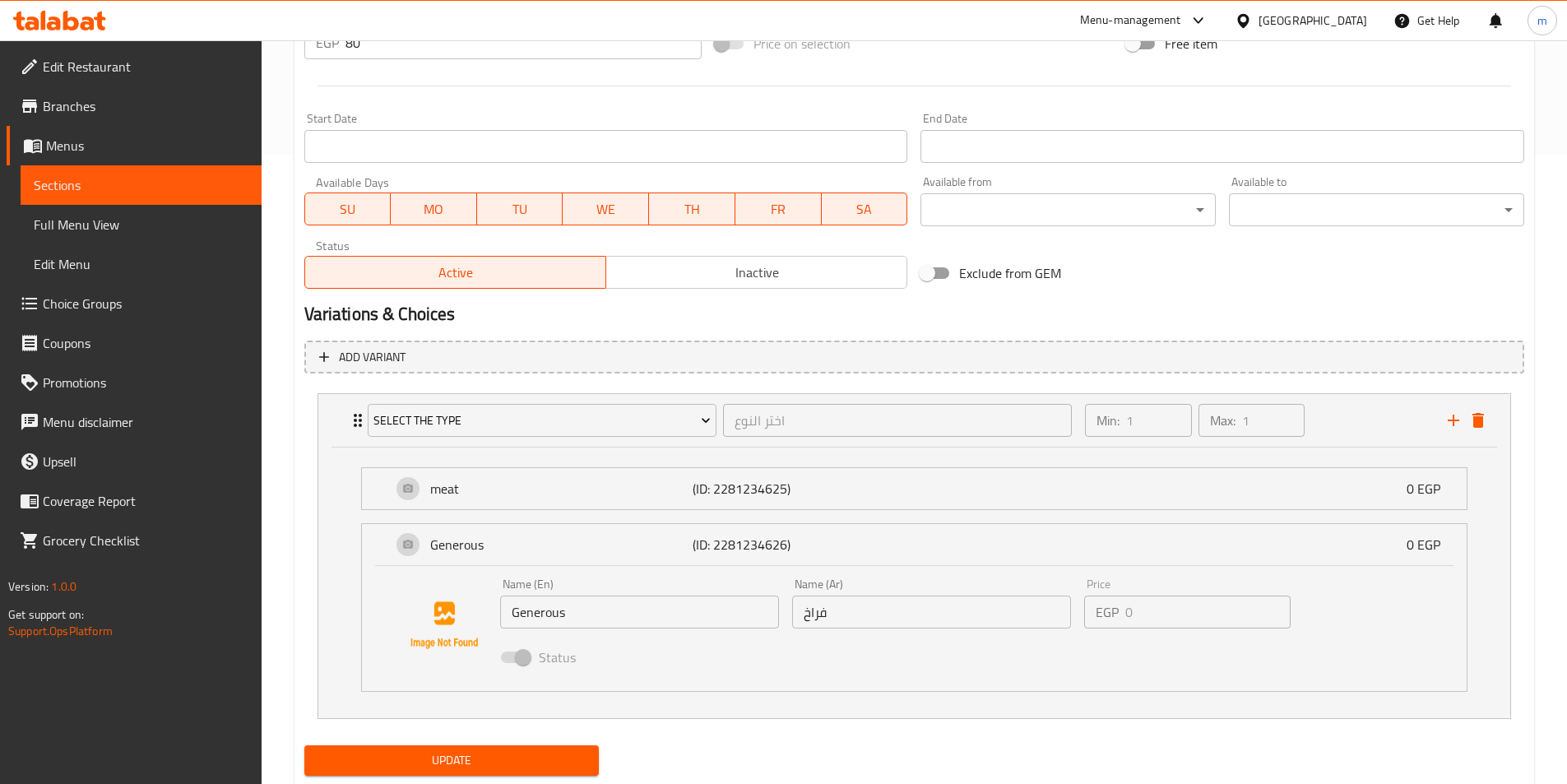
scroll to position [633, 0]
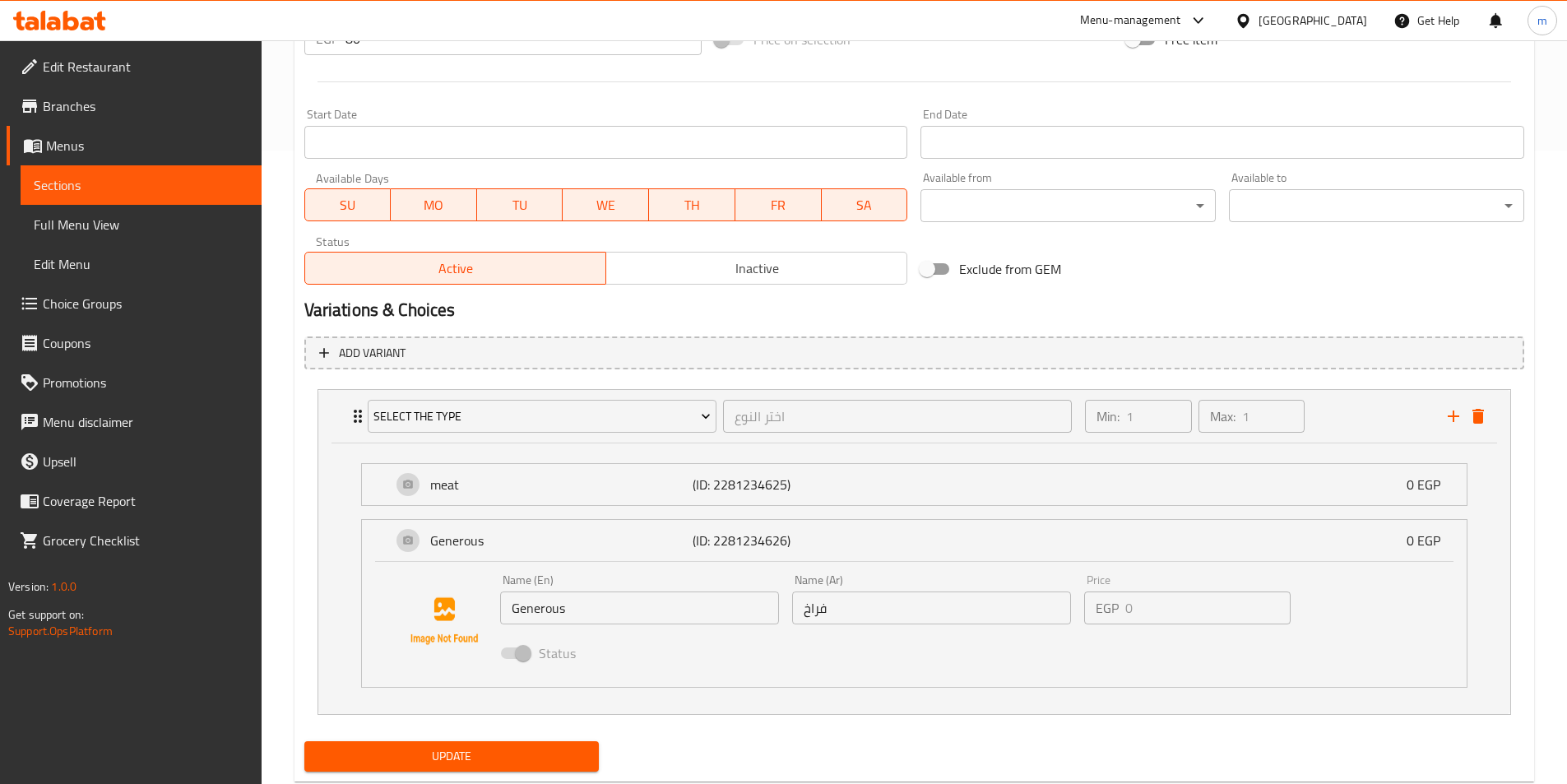
type input "كريب برجر (فراخ او لحمة)"
click at [607, 598] on input "Generous" at bounding box center [640, 607] width 279 height 33
click at [578, 608] on input "Generous" at bounding box center [640, 607] width 279 height 33
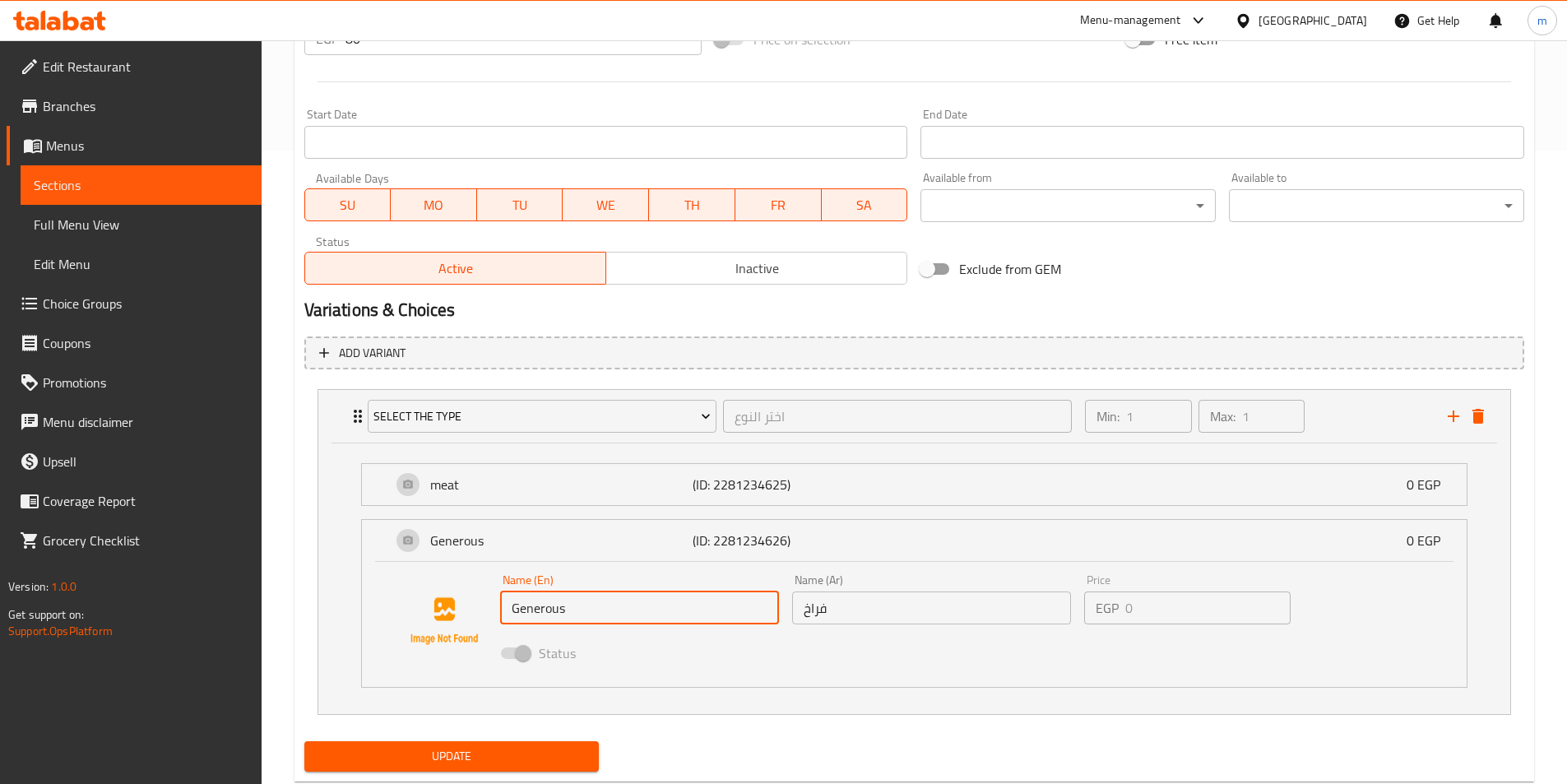
click at [578, 608] on input "Generous" at bounding box center [640, 607] width 279 height 33
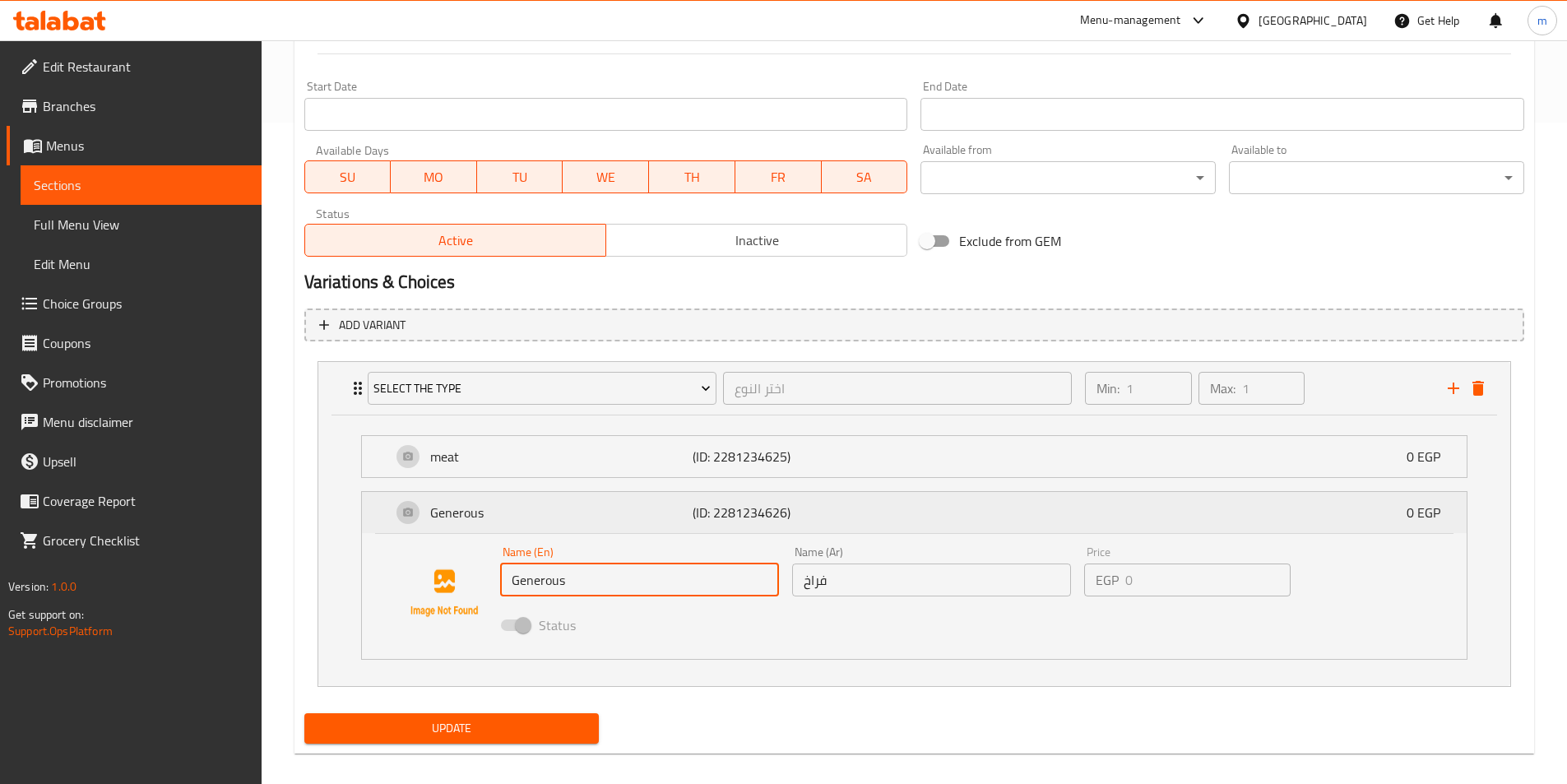
scroll to position [677, 0]
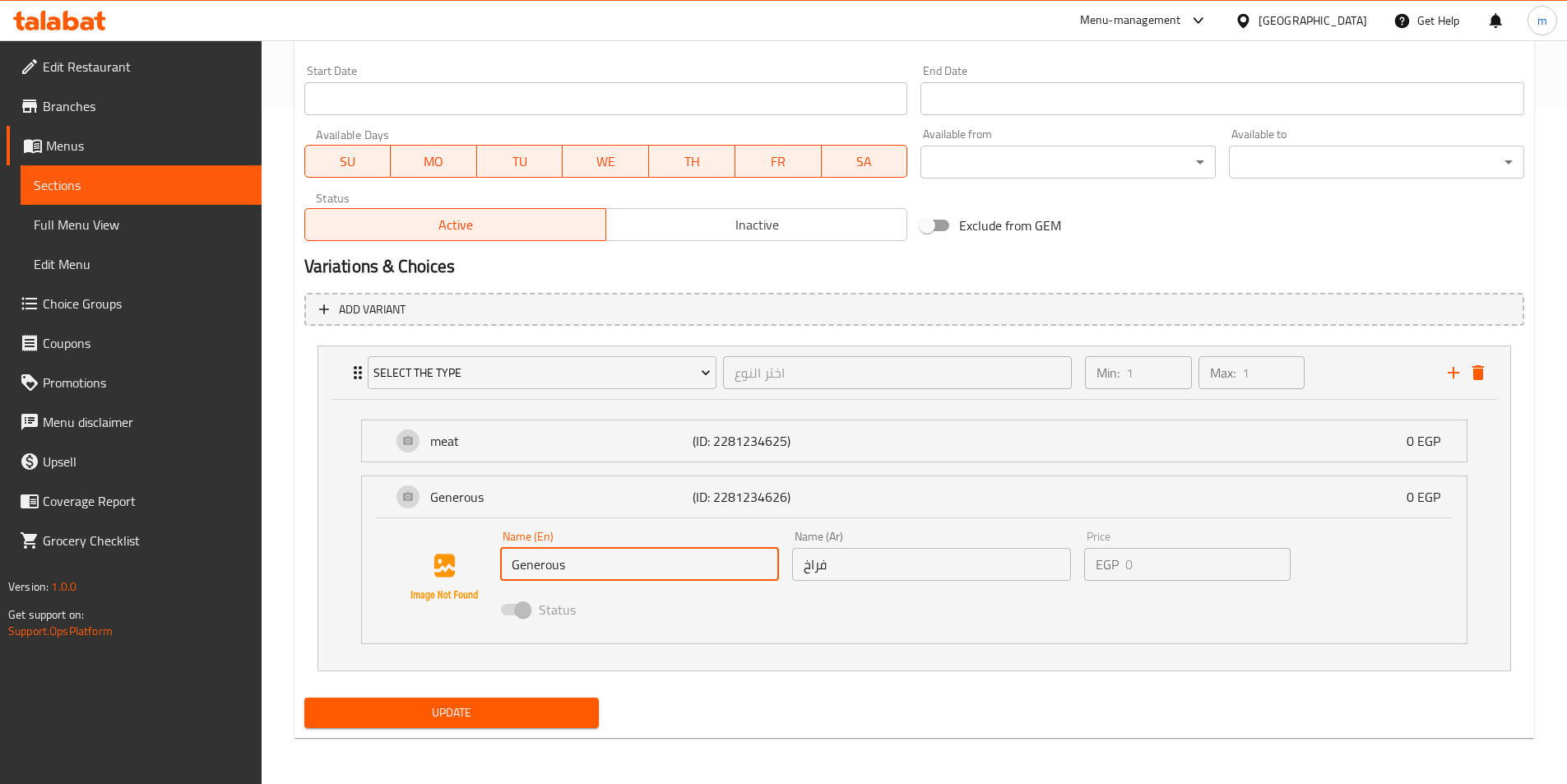
click at [640, 561] on input "Generous" at bounding box center [640, 564] width 279 height 33
drag, startPoint x: 640, startPoint y: 561, endPoint x: 632, endPoint y: 573, distance: 14.4
click at [639, 565] on input "Generous" at bounding box center [640, 564] width 279 height 33
click at [631, 574] on input "Generous" at bounding box center [640, 564] width 279 height 33
click at [588, 566] on input "Generous" at bounding box center [640, 564] width 279 height 33
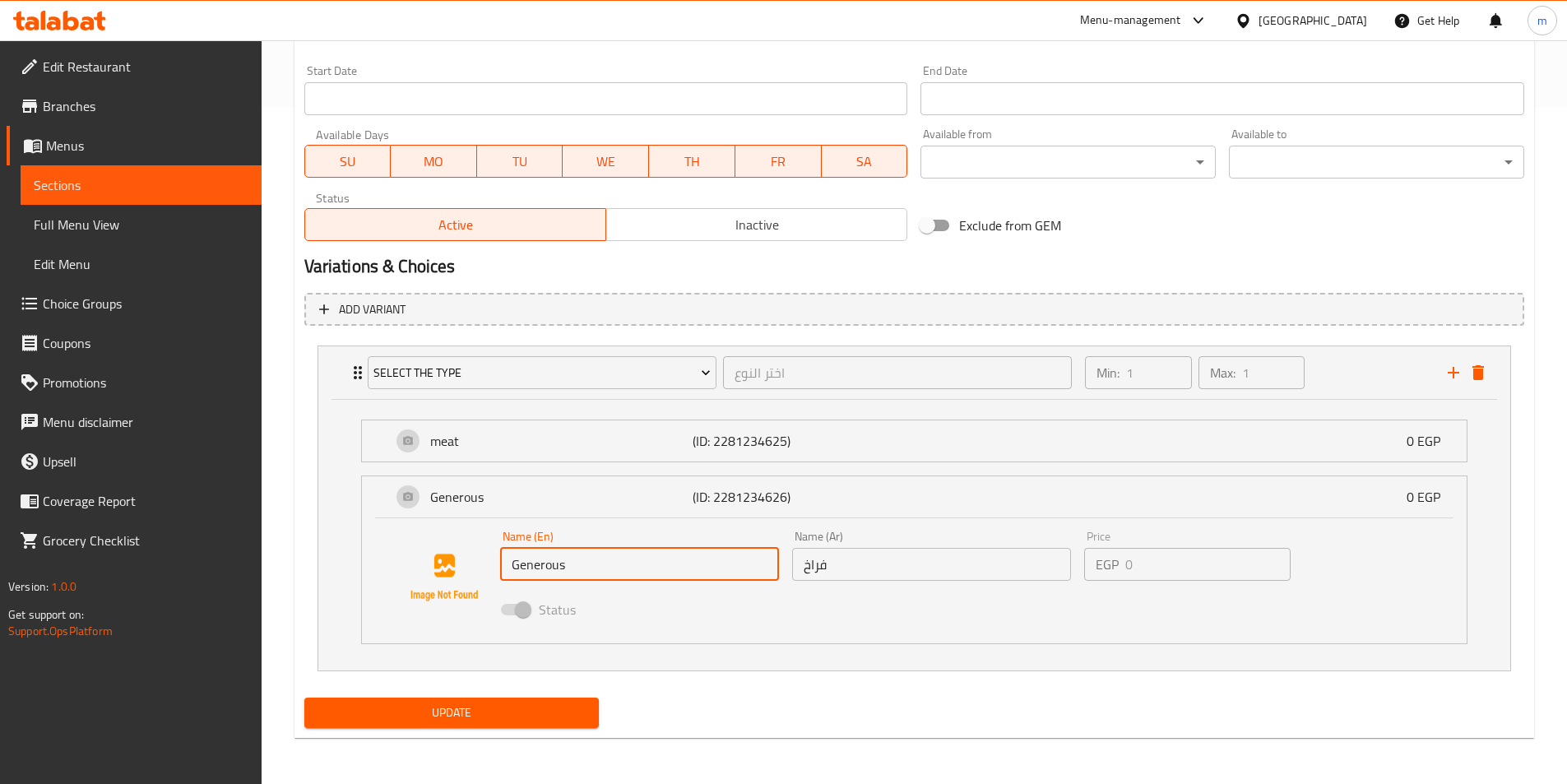
click at [588, 566] on input "Generous" at bounding box center [640, 564] width 279 height 33
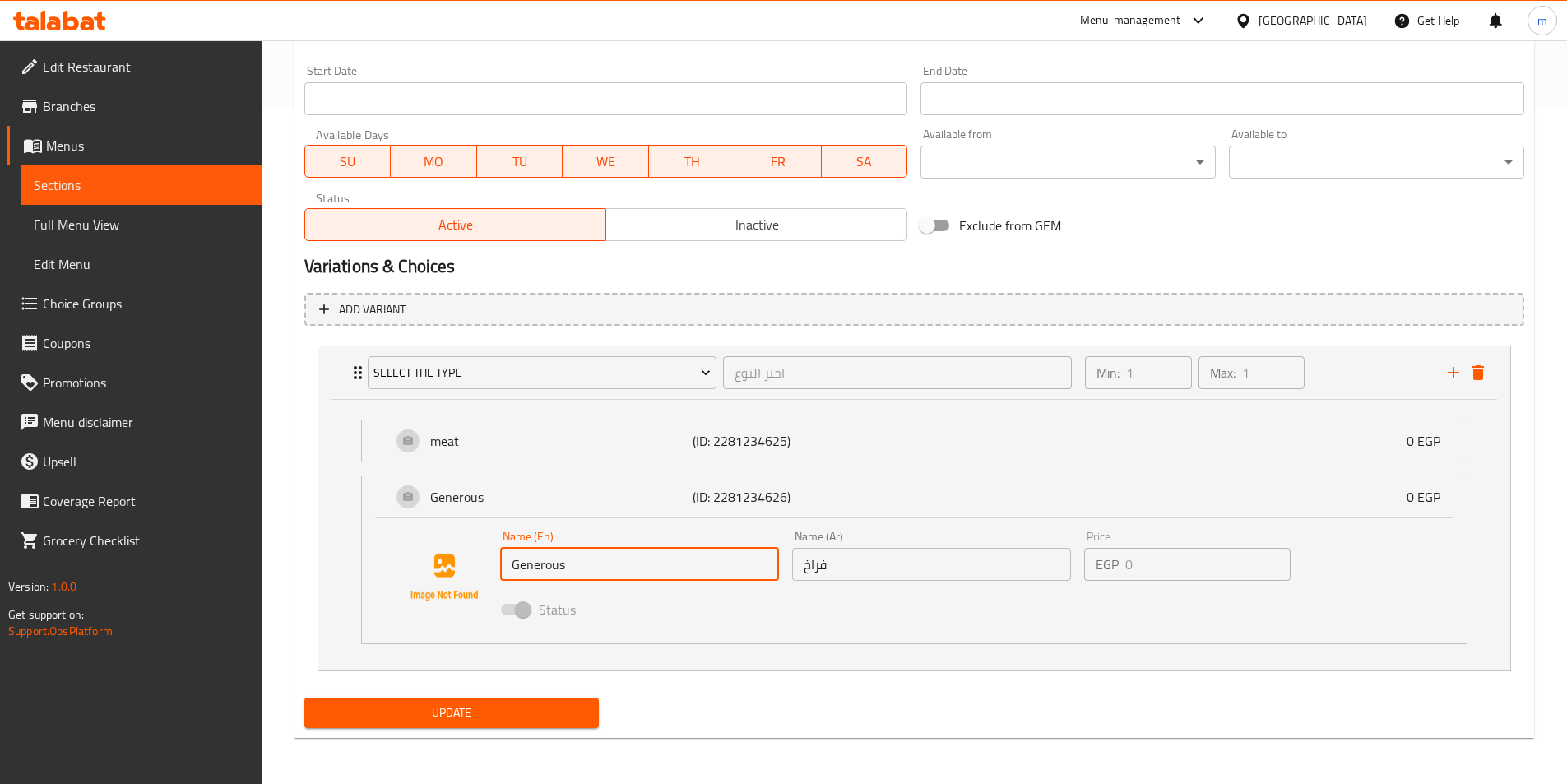
click at [518, 722] on span "Update" at bounding box center [452, 711] width 269 height 20
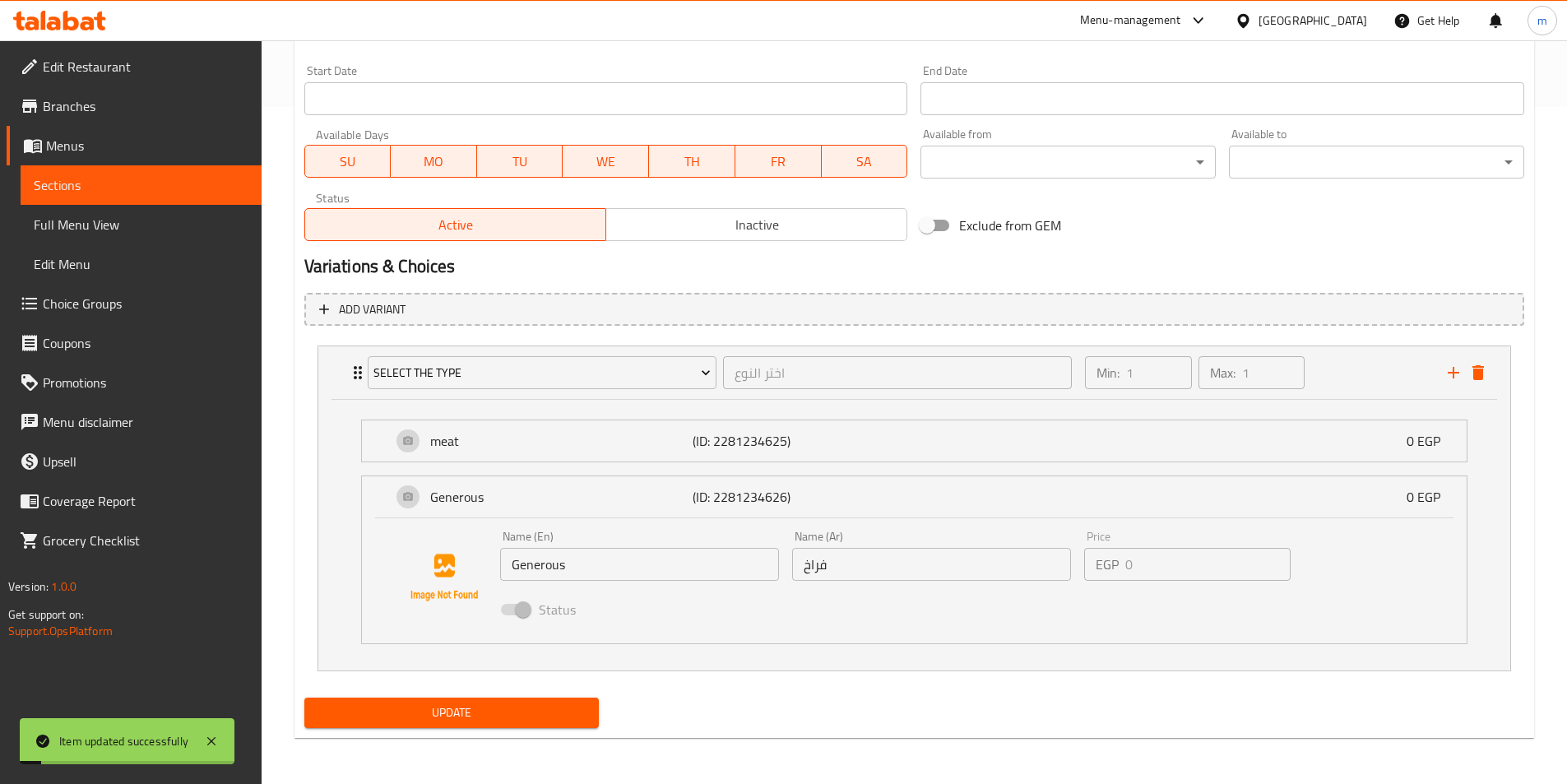
click at [714, 561] on input "Generous" at bounding box center [640, 564] width 279 height 33
click at [467, 436] on p "meat" at bounding box center [562, 441] width 263 height 20
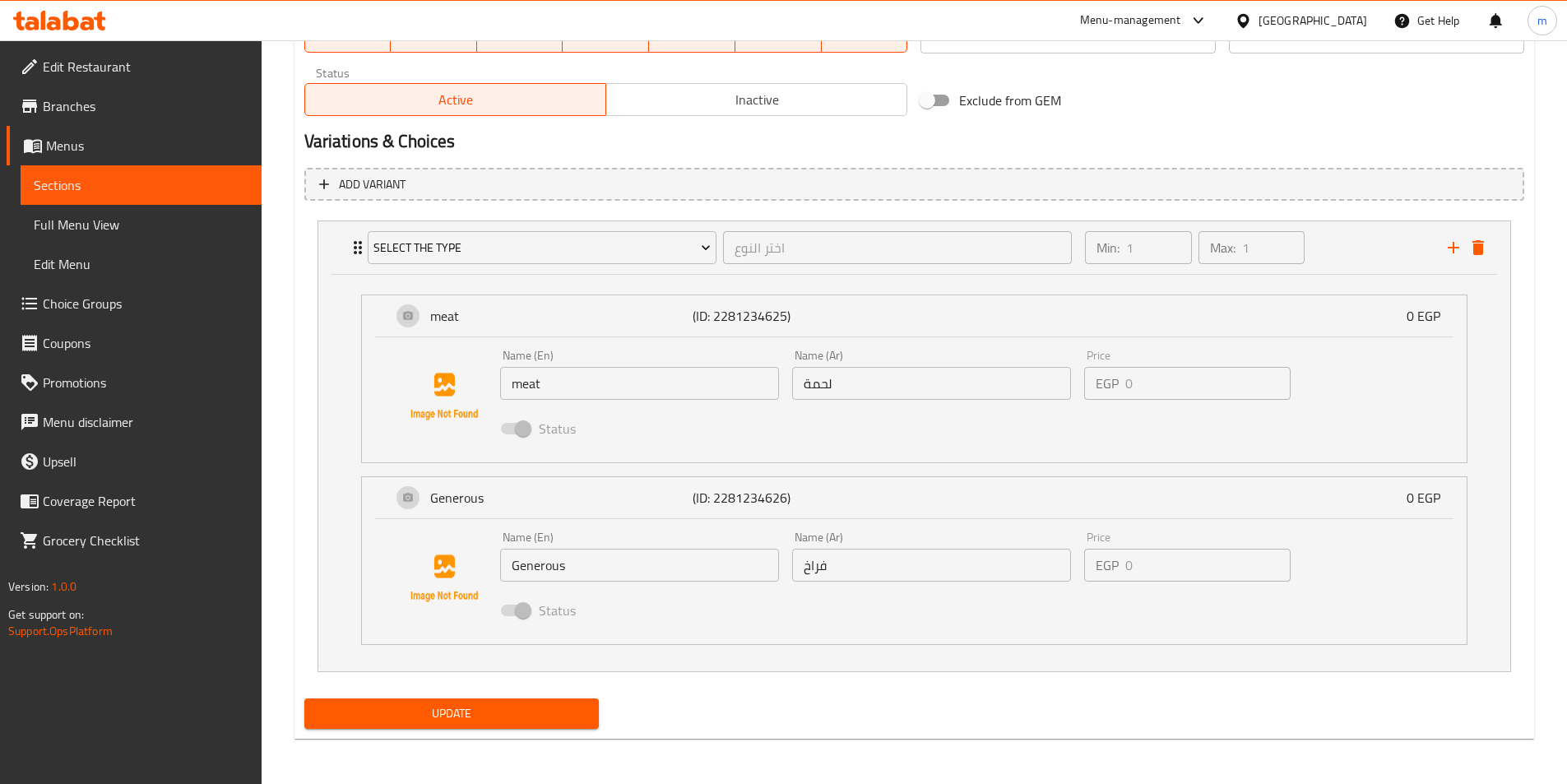
scroll to position [802, 0]
click at [605, 561] on input "Generous" at bounding box center [640, 564] width 279 height 33
click at [719, 573] on input "Generous" at bounding box center [640, 564] width 279 height 33
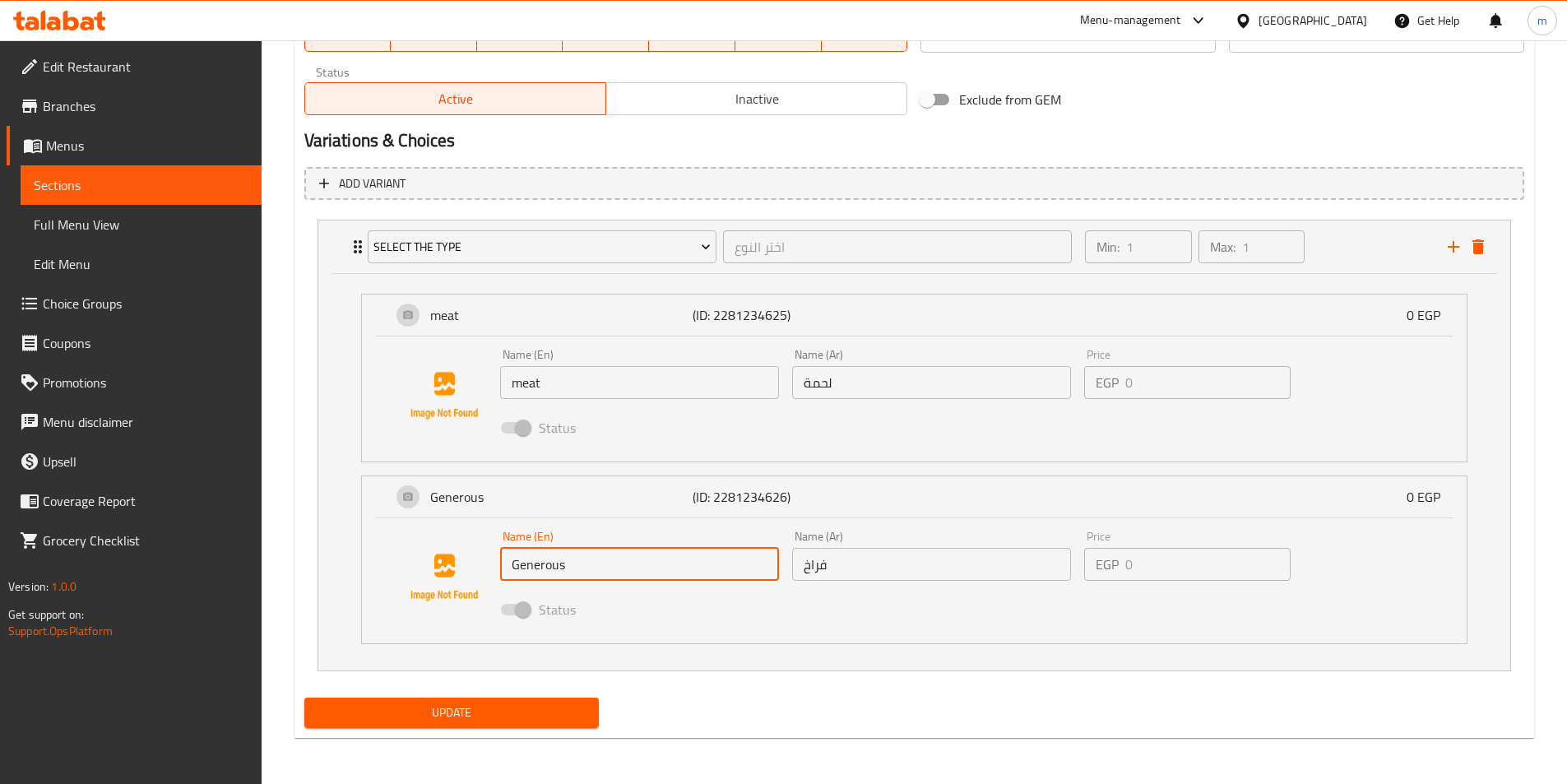
click at [931, 571] on input "فراخ" at bounding box center [932, 564] width 279 height 33
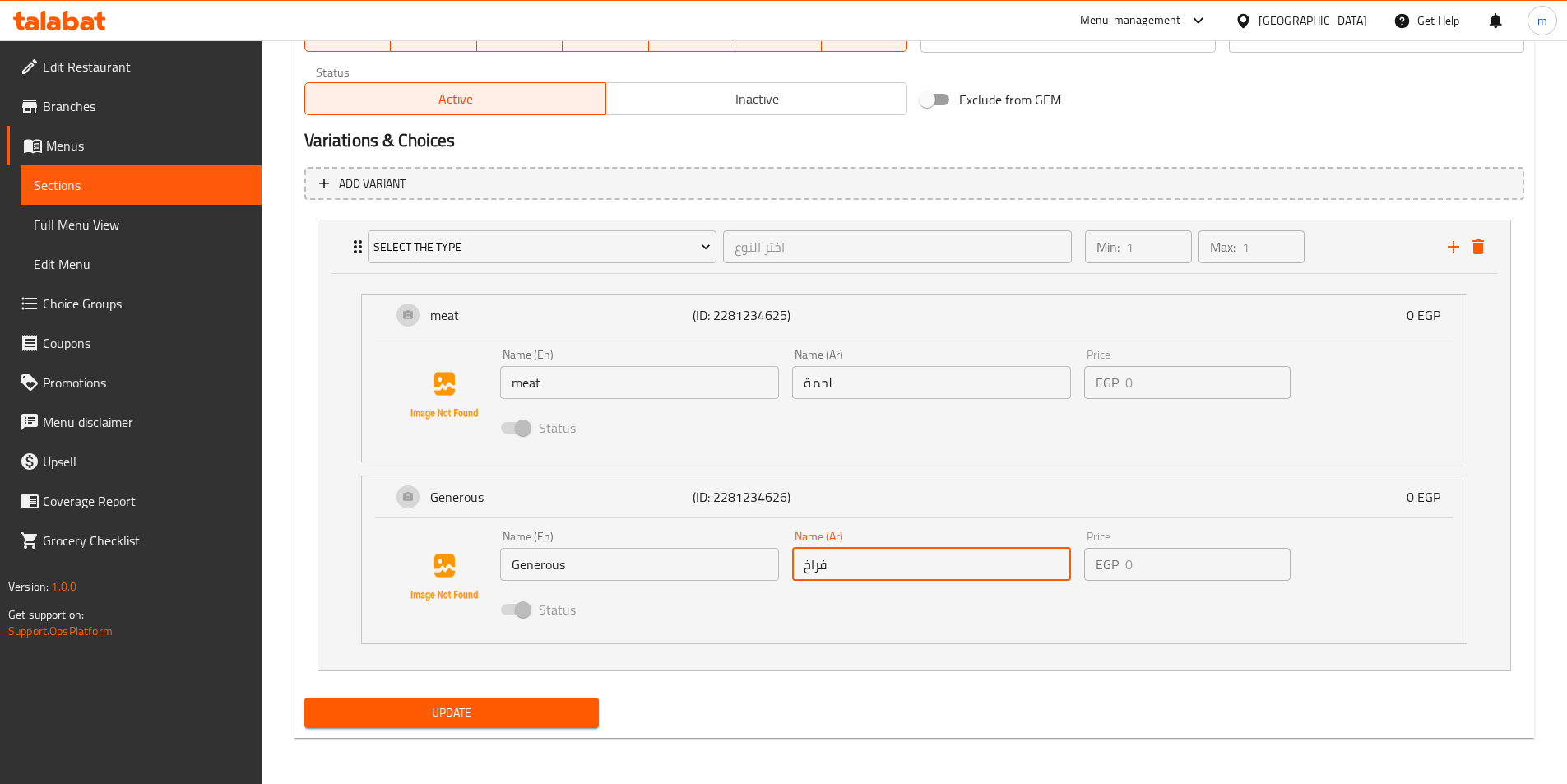
click at [931, 571] on input "فراخ" at bounding box center [932, 564] width 279 height 33
click at [588, 561] on input "Generous" at bounding box center [640, 564] width 279 height 33
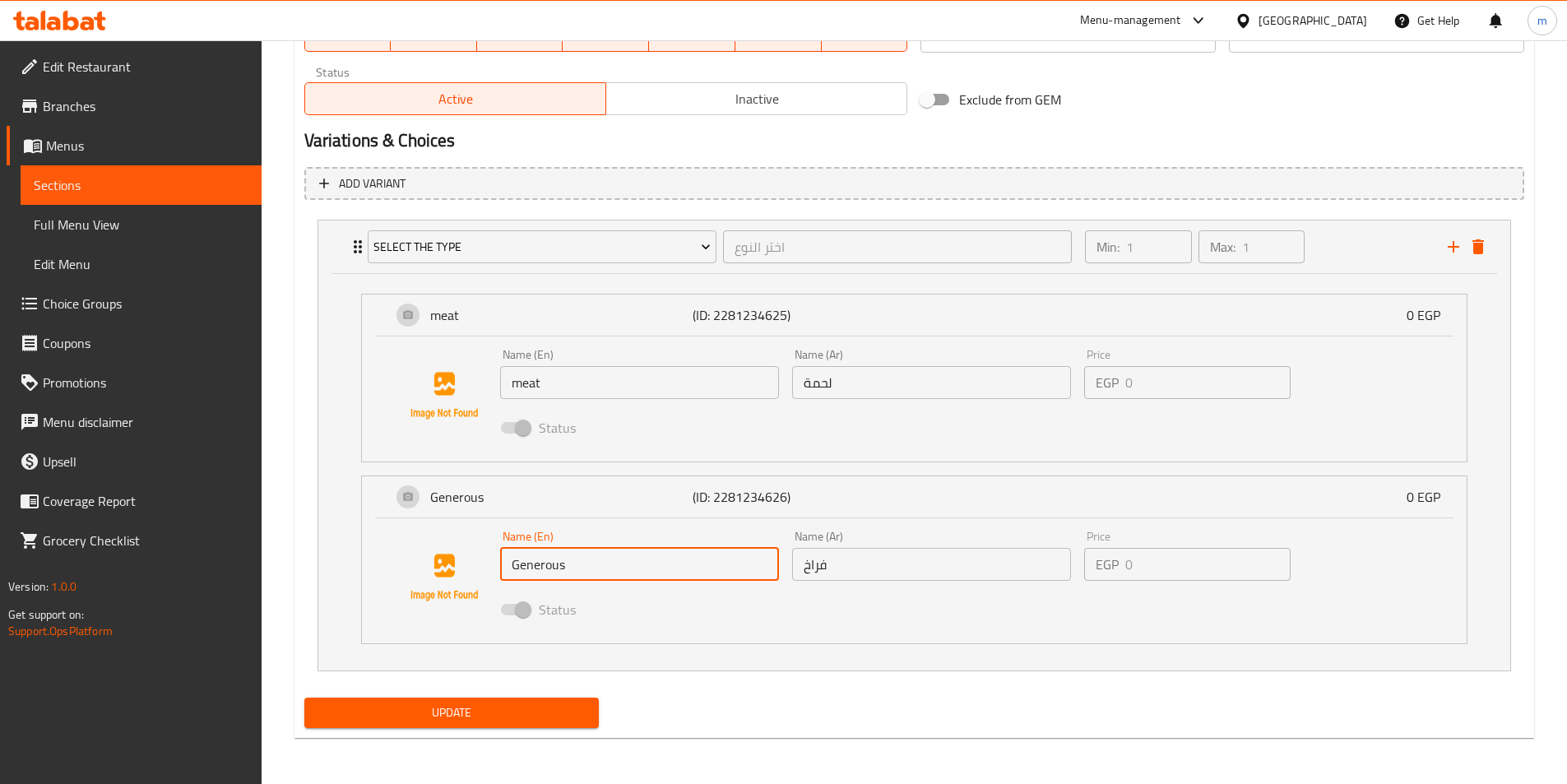
click at [588, 561] on input "Generous" at bounding box center [640, 564] width 279 height 33
click at [1114, 546] on div "Price EGP 0 Price" at bounding box center [1187, 555] width 207 height 50
click at [1125, 533] on div "Price EGP 0 Price" at bounding box center [1187, 555] width 207 height 50
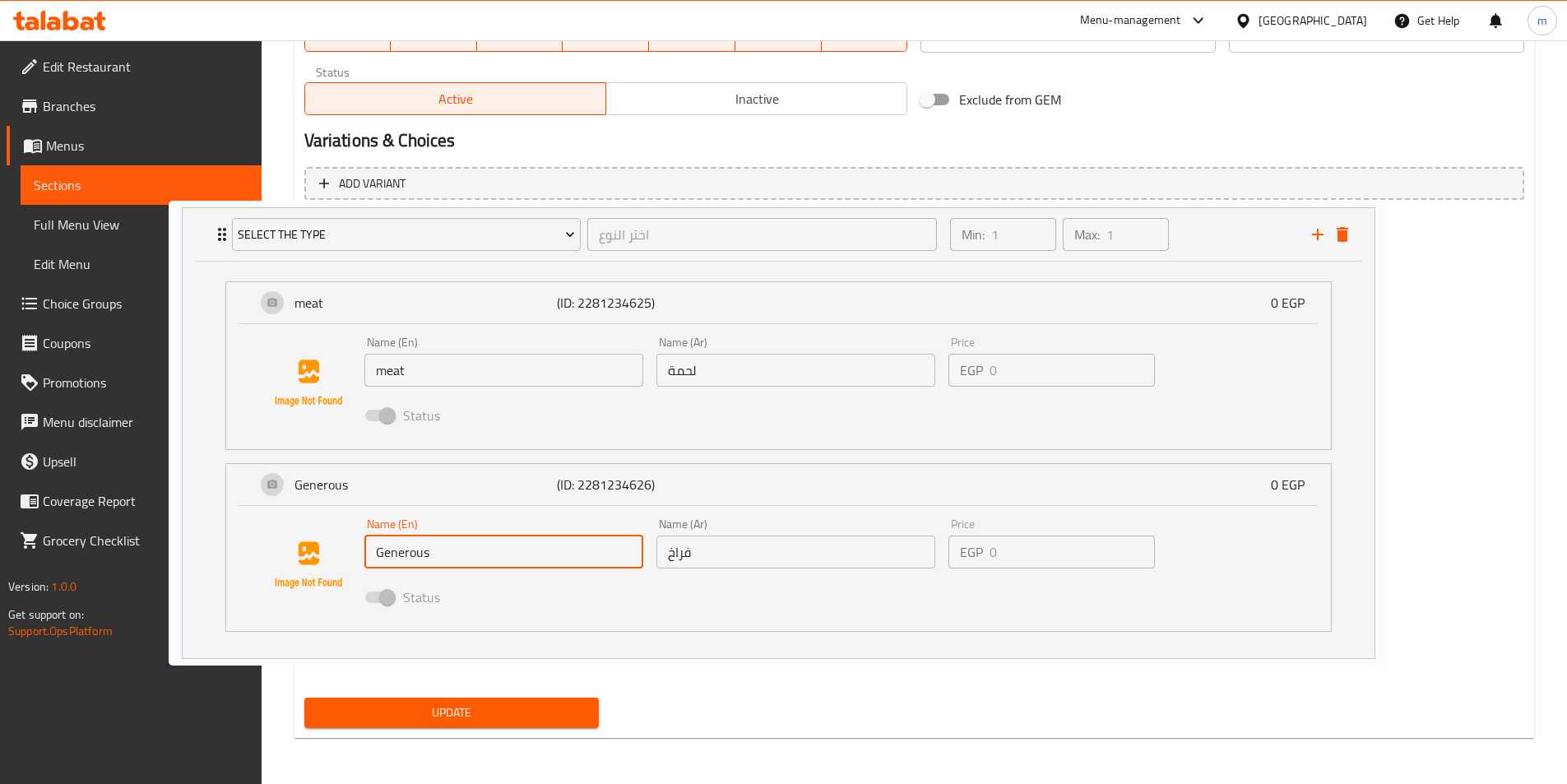
drag, startPoint x: 1123, startPoint y: 518, endPoint x: 831, endPoint y: 526, distance: 292.1
click at [841, 524] on div "Select the type اختر النوع ​ Min: 1 ​ Max: 1 ​ meat (ID: 2281234625) 0 EGP Name…" at bounding box center [914, 446] width 1220 height 465
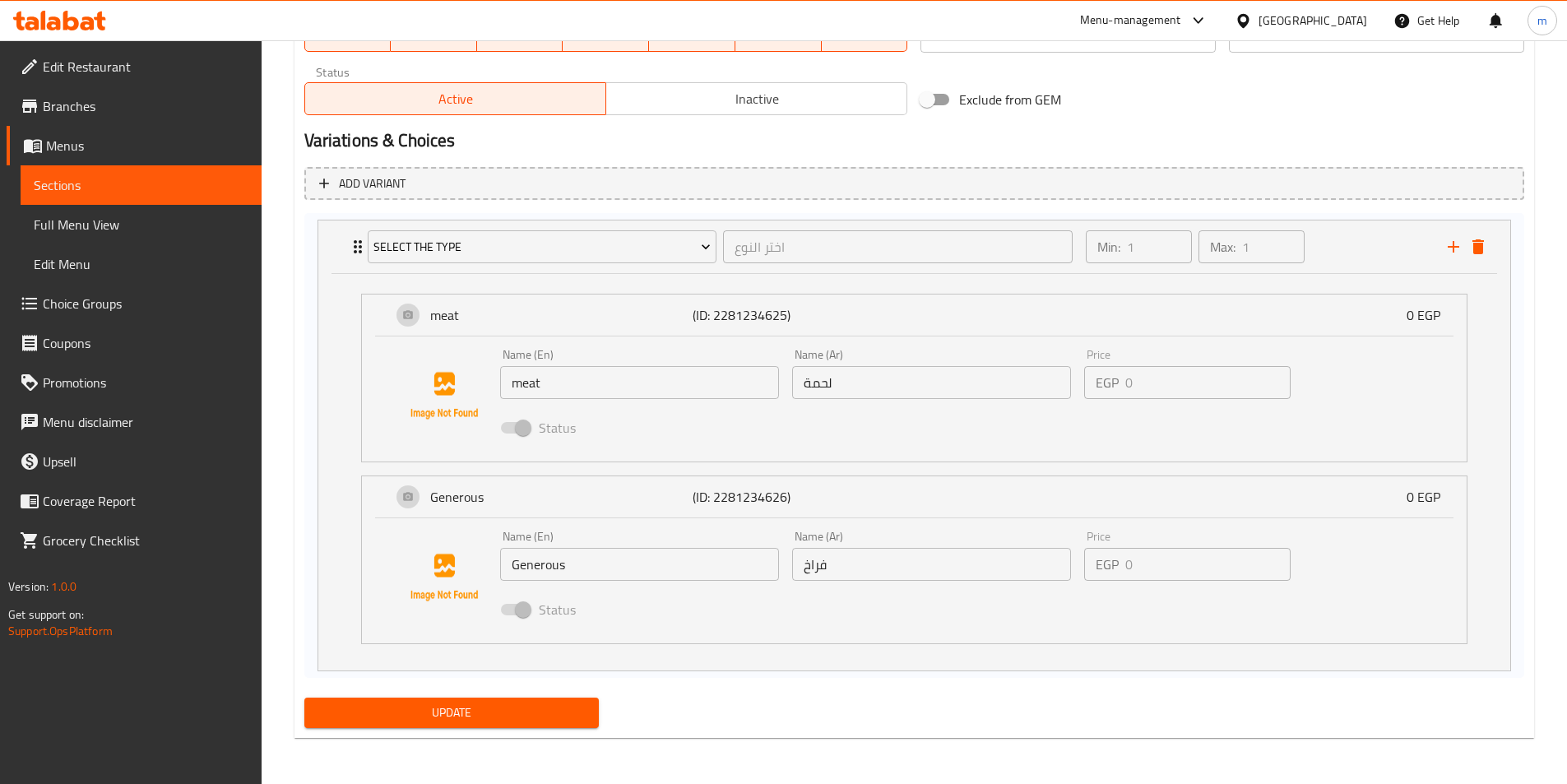
click at [831, 526] on div "Select the type اختر النوع ​ Min: 1 ​ Max: 1 ​ meat (ID: 2281234625) 0 EGP Name…" at bounding box center [914, 446] width 1220 height 465
click at [680, 571] on input "Generous" at bounding box center [640, 564] width 279 height 33
click at [530, 608] on span at bounding box center [515, 609] width 48 height 32
click at [523, 610] on span at bounding box center [515, 609] width 28 height 11
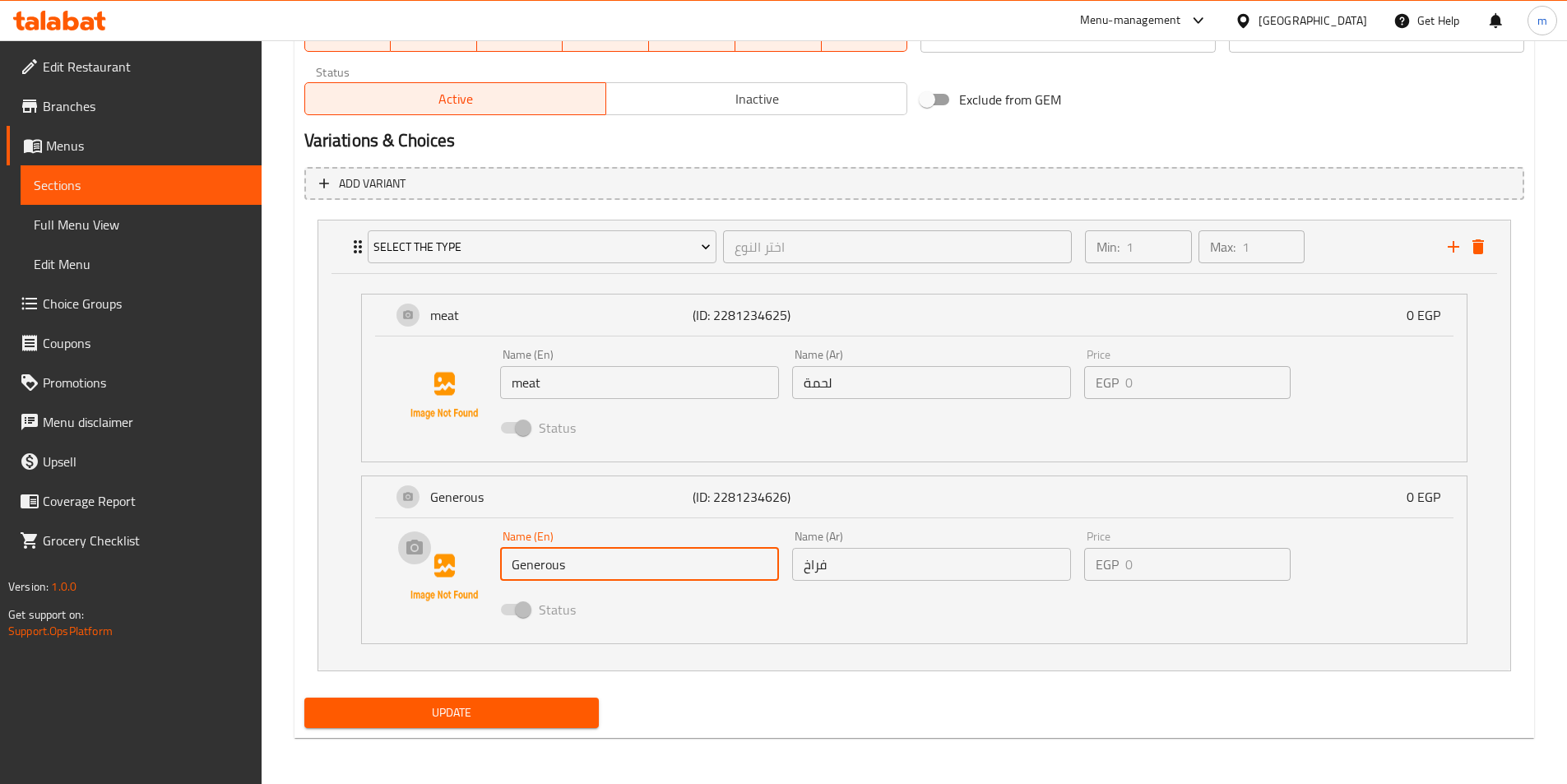
click at [451, 578] on img at bounding box center [444, 577] width 105 height 105
click at [611, 571] on input "Generous" at bounding box center [640, 564] width 279 height 33
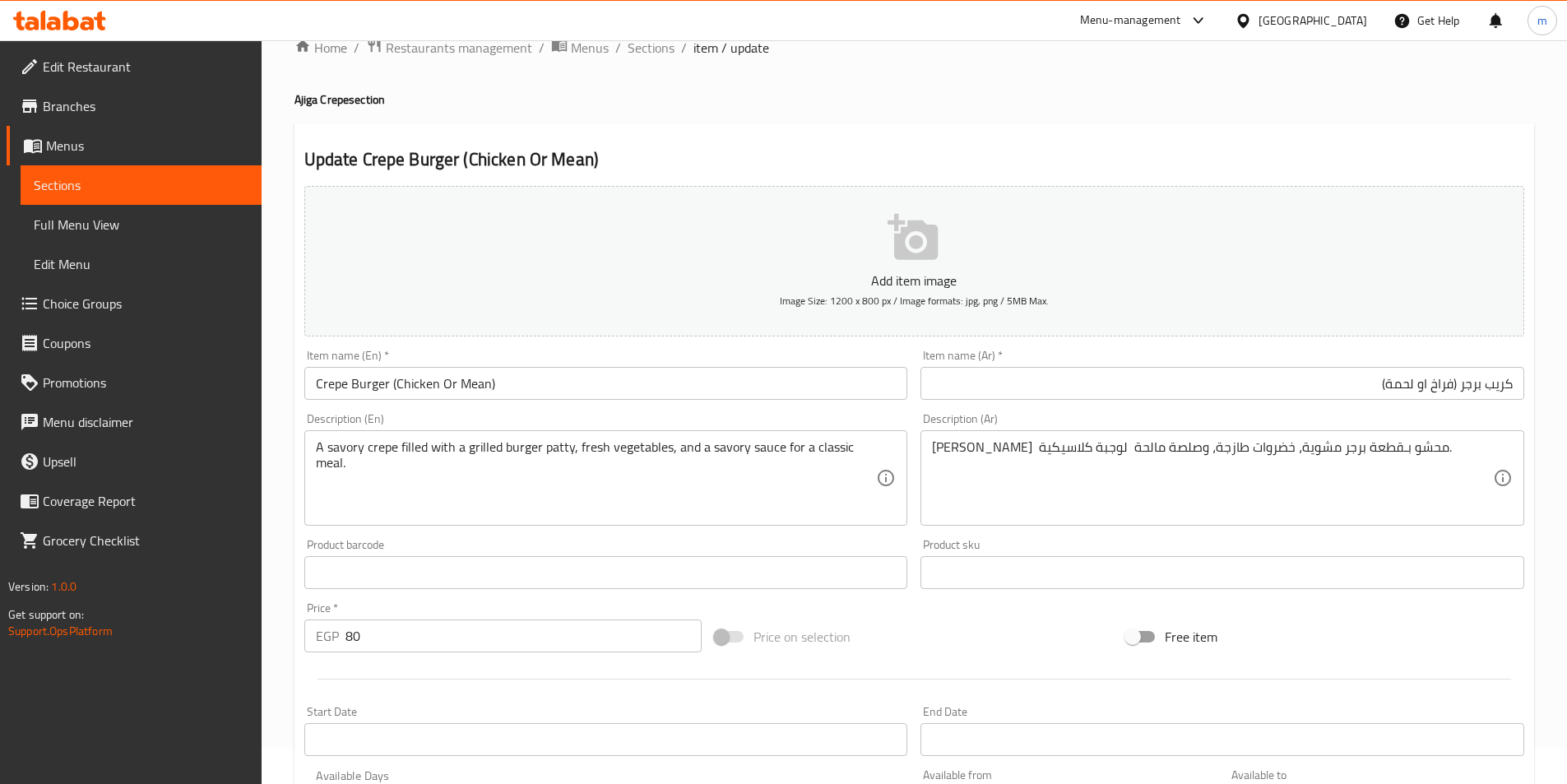
scroll to position [0, 0]
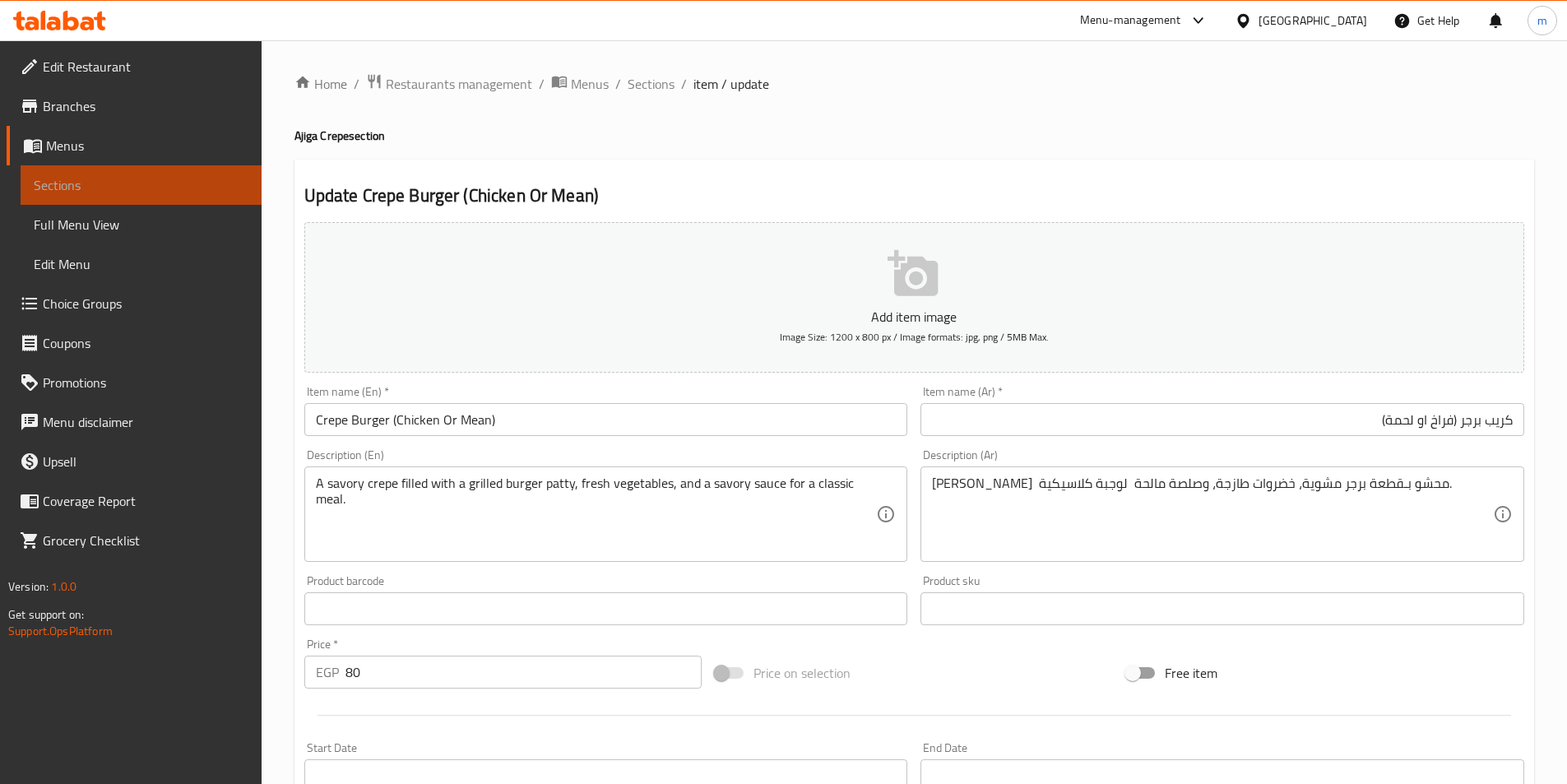
click at [61, 181] on span "Sections" at bounding box center [141, 185] width 214 height 20
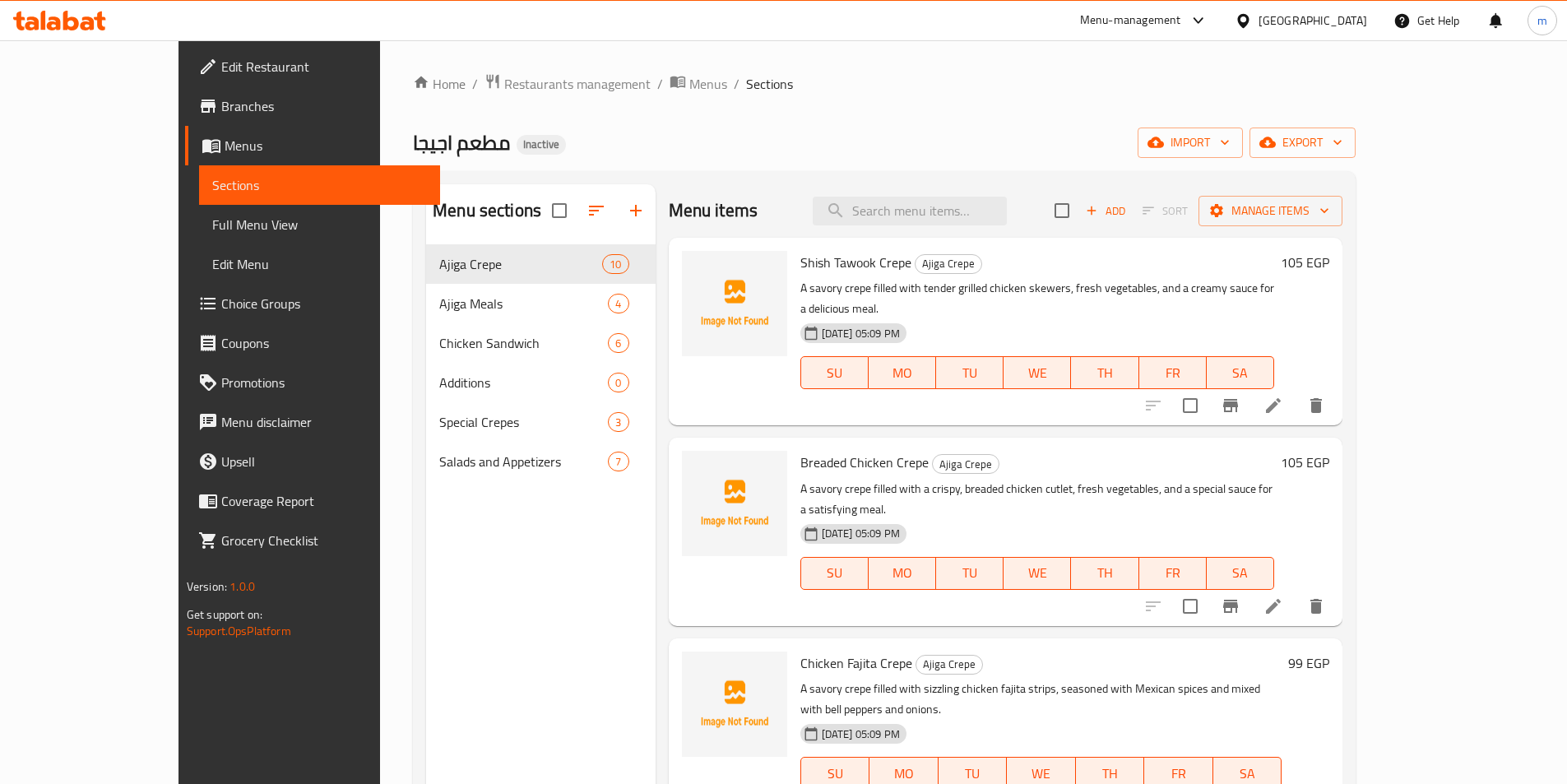
click at [185, 160] on link "Menus" at bounding box center [312, 145] width 255 height 39
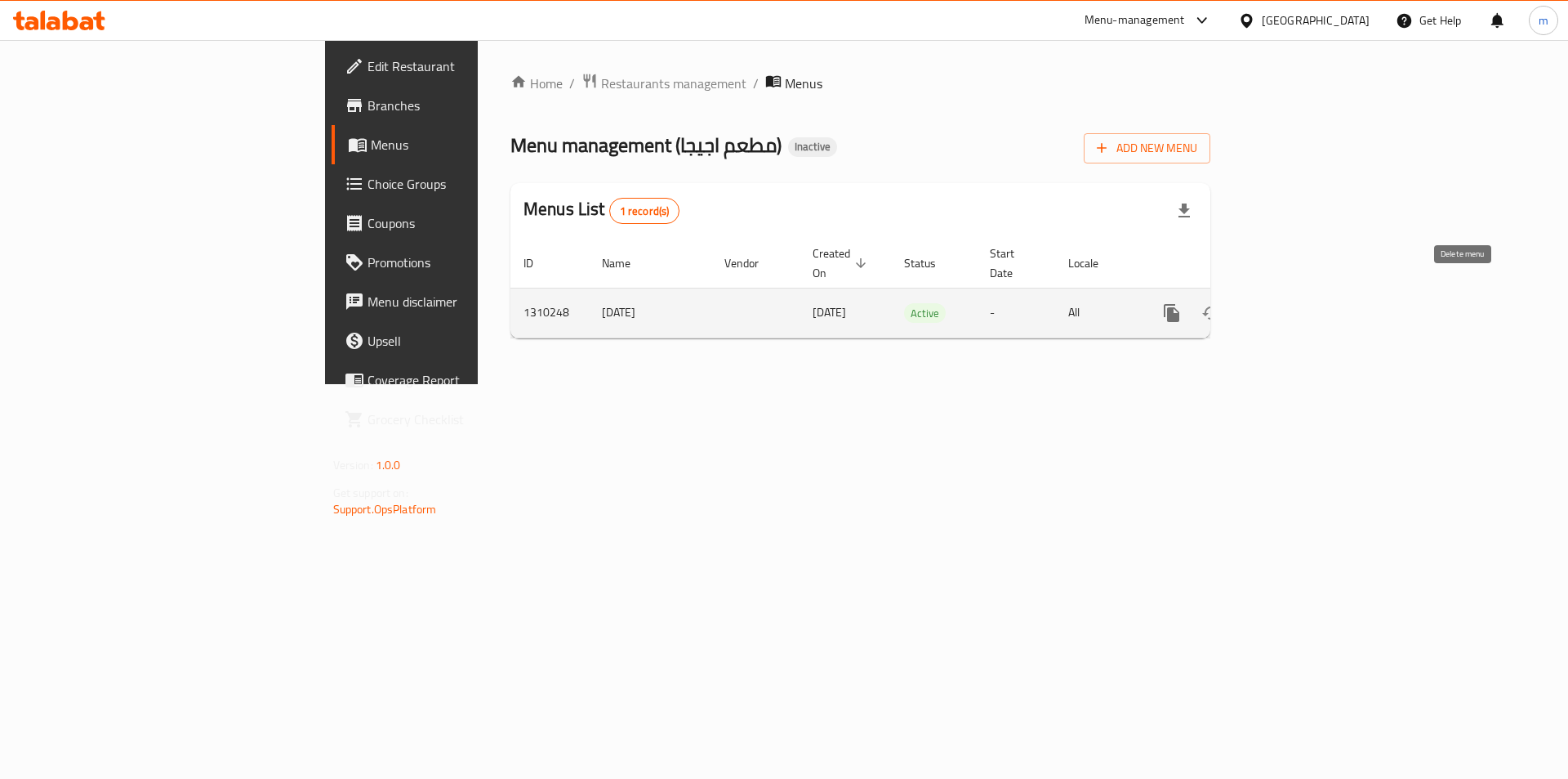
click at [1256, 306] on icon "enhanced table" at bounding box center [1251, 313] width 11 height 14
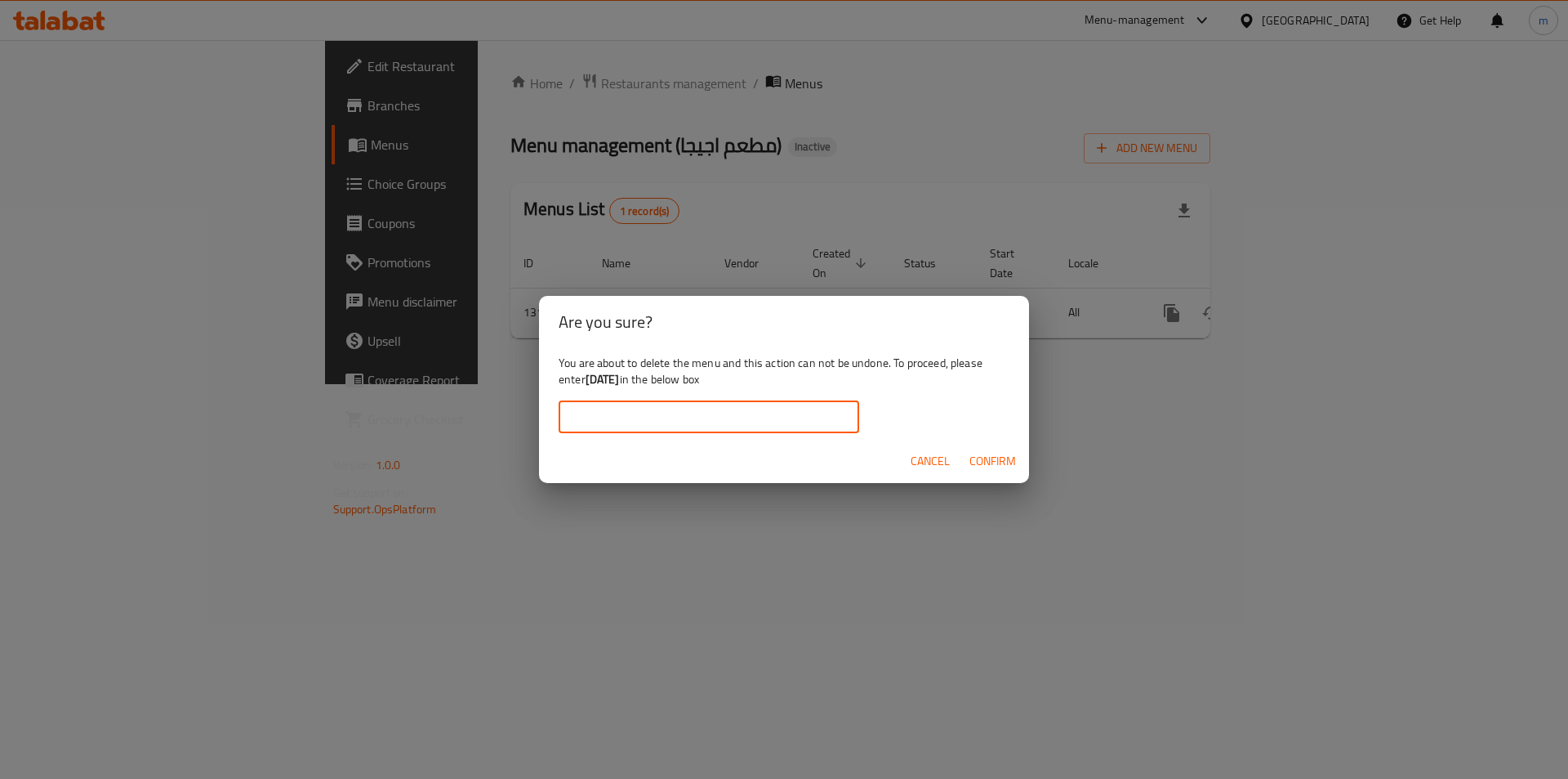
click at [790, 407] on input "text" at bounding box center [708, 416] width 300 height 32
type input "[DATE]"
click at [993, 453] on span "Confirm" at bounding box center [992, 461] width 47 height 20
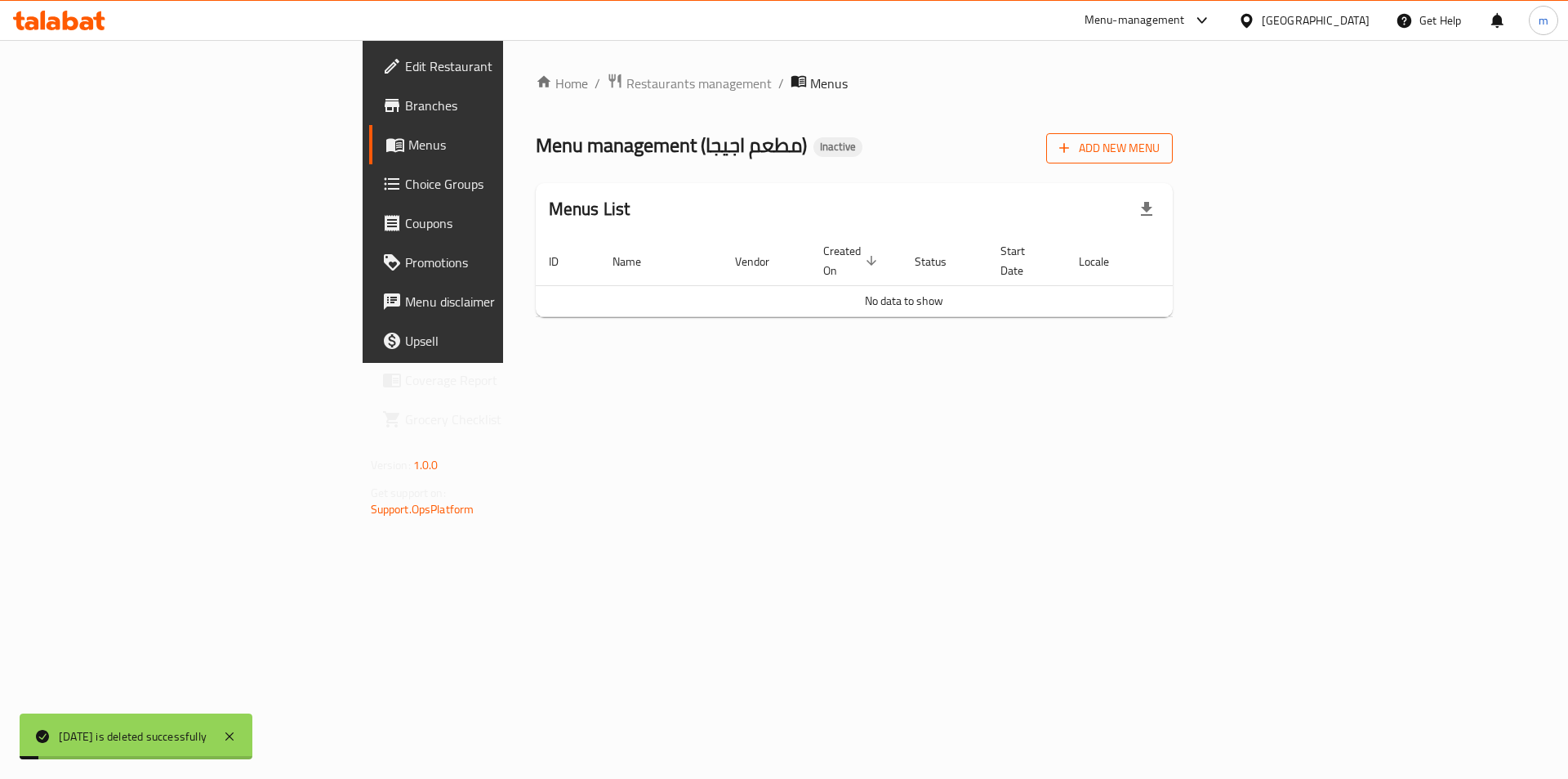
click at [1160, 151] on span "Add New Menu" at bounding box center [1109, 147] width 101 height 20
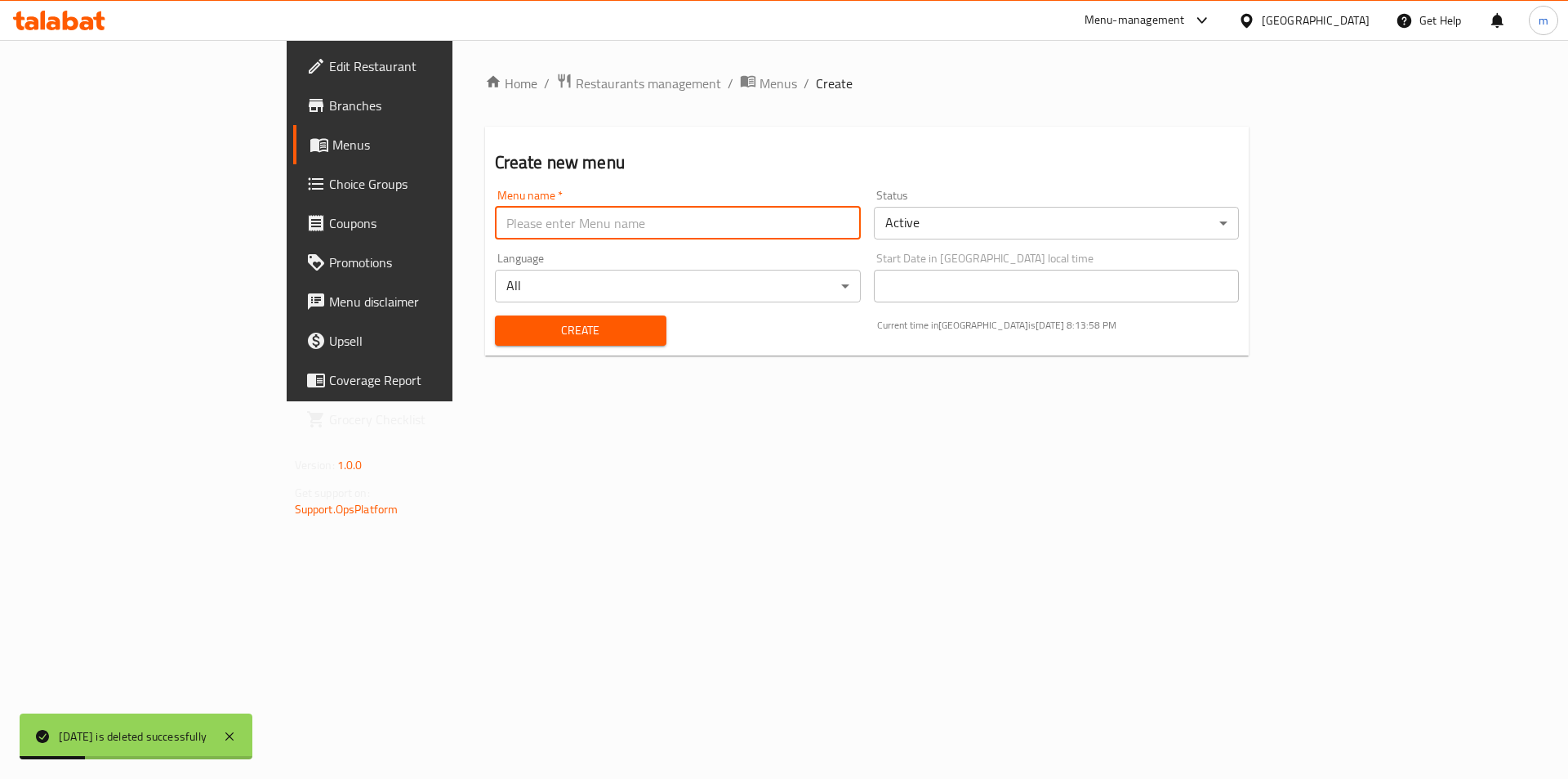
click at [495, 234] on input "text" at bounding box center [677, 223] width 366 height 32
type input "[DATE]"
click at [508, 326] on span "Create" at bounding box center [580, 330] width 145 height 20
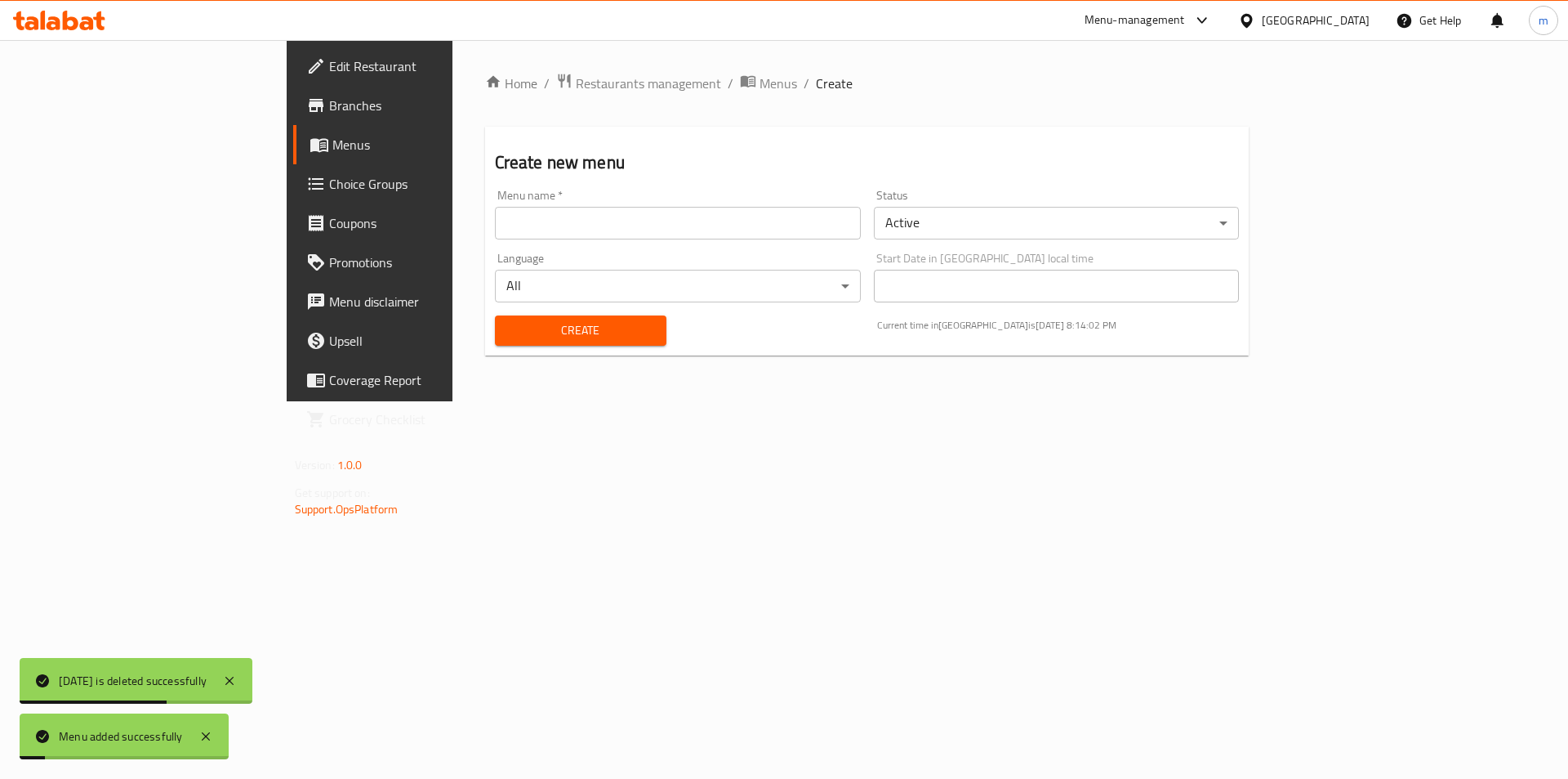
click at [332, 154] on span "Menus" at bounding box center [434, 144] width 203 height 20
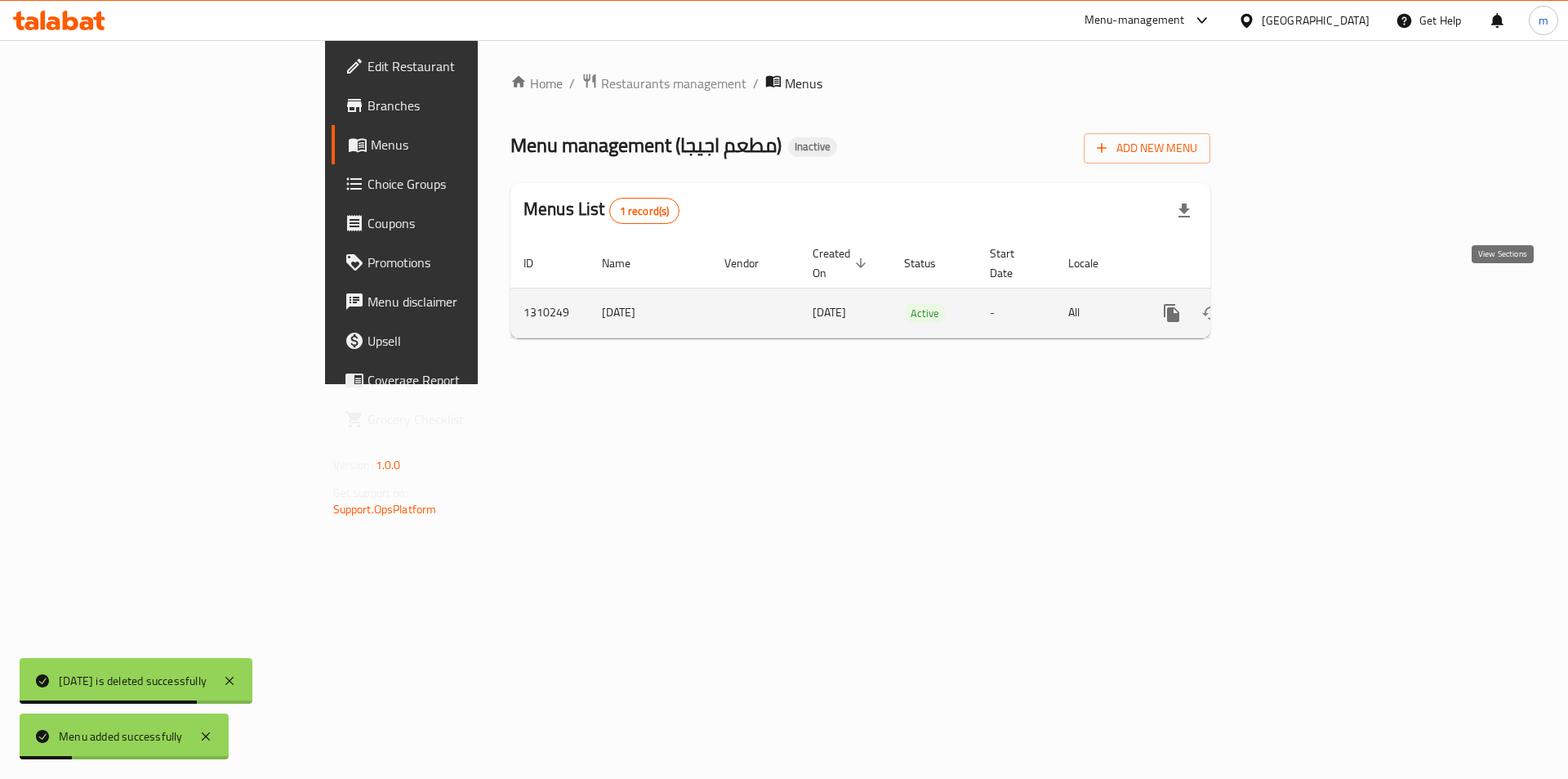
click at [1297, 306] on icon "enhanced table" at bounding box center [1289, 313] width 14 height 14
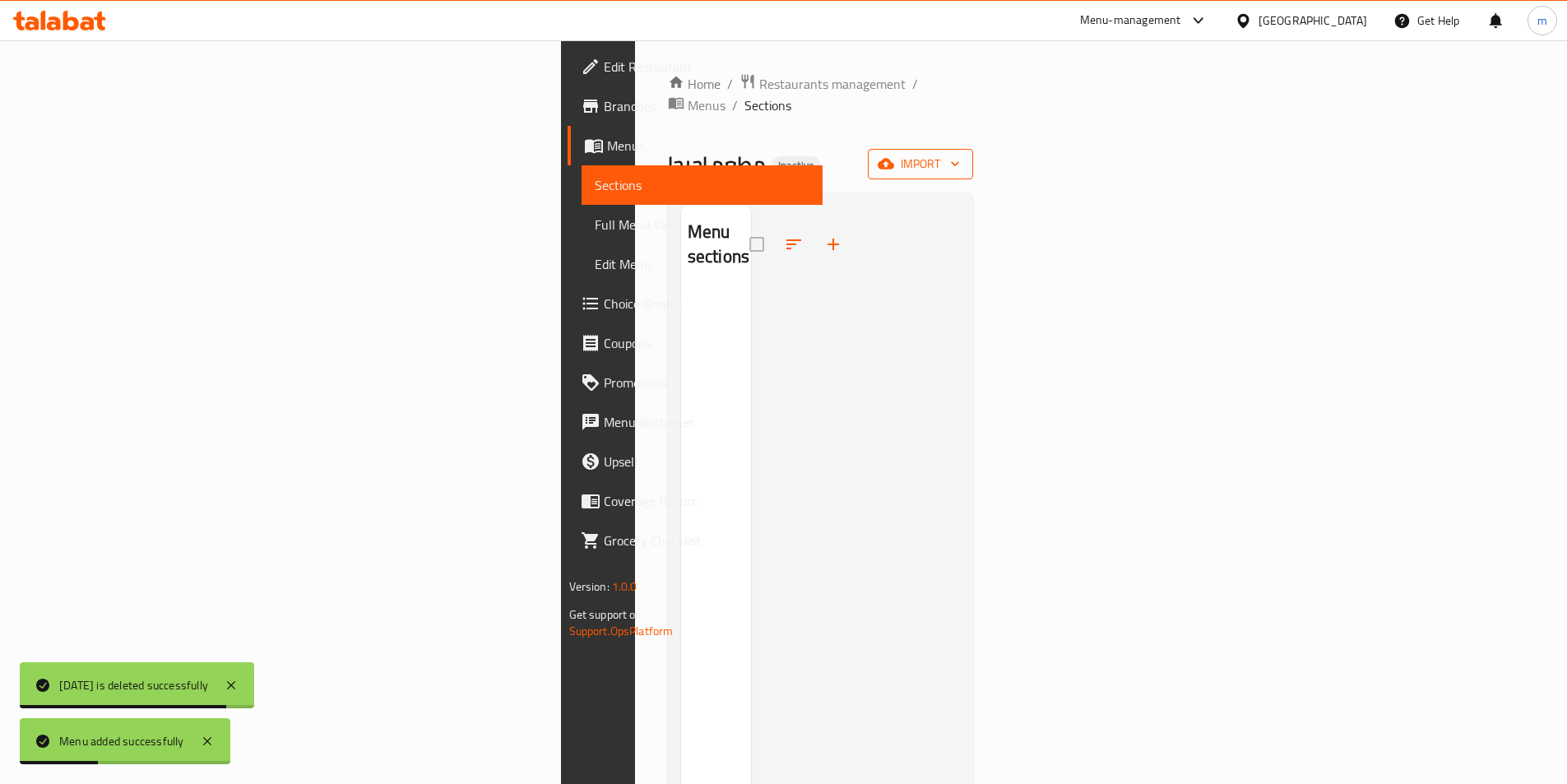
click at [960, 154] on span "import" at bounding box center [920, 163] width 79 height 20
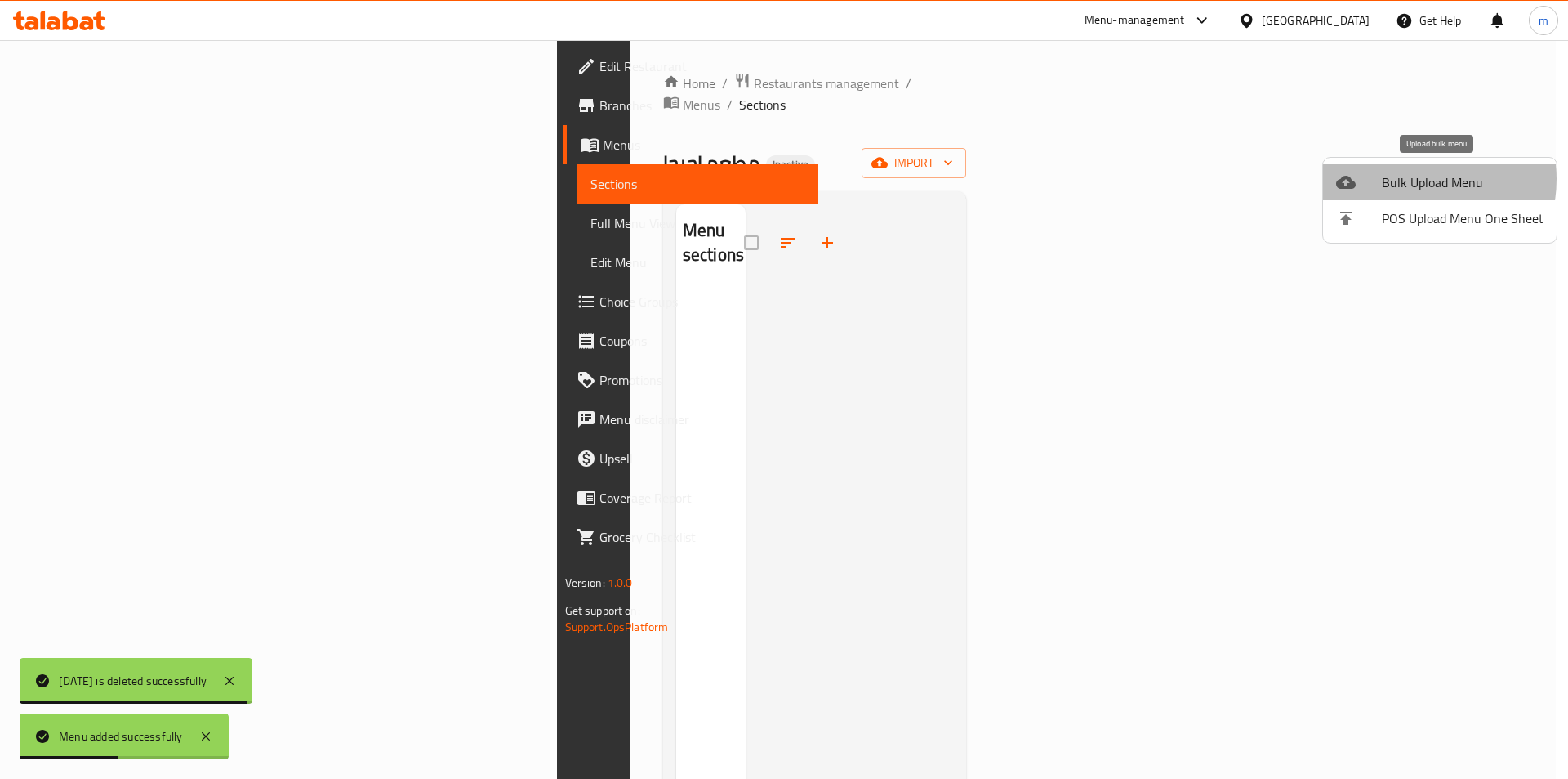
click at [1407, 179] on span "Bulk Upload Menu" at bounding box center [1463, 181] width 161 height 20
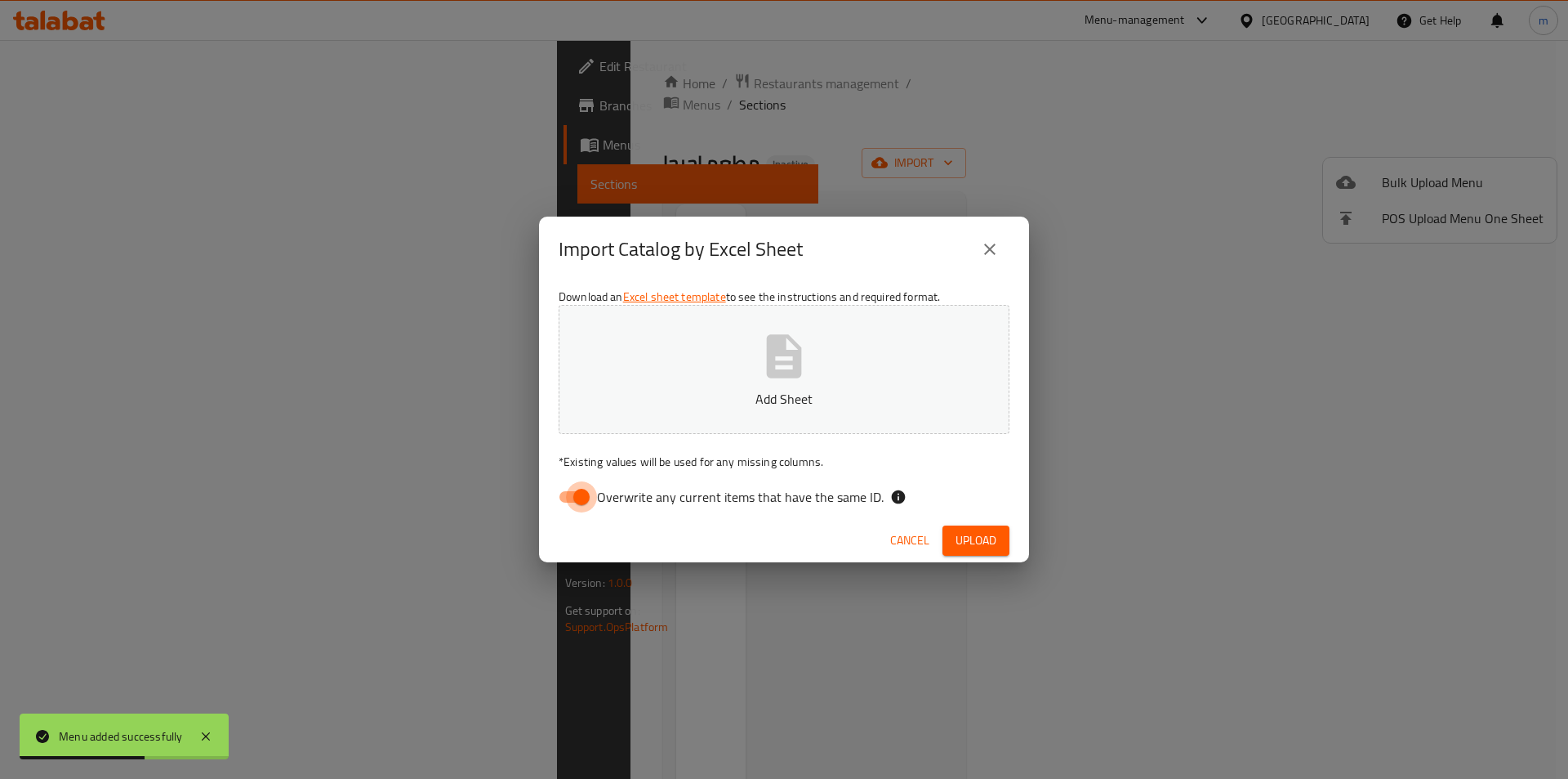
click at [577, 496] on input "Overwrite any current items that have the same ID." at bounding box center [581, 497] width 93 height 31
checkbox input "false"
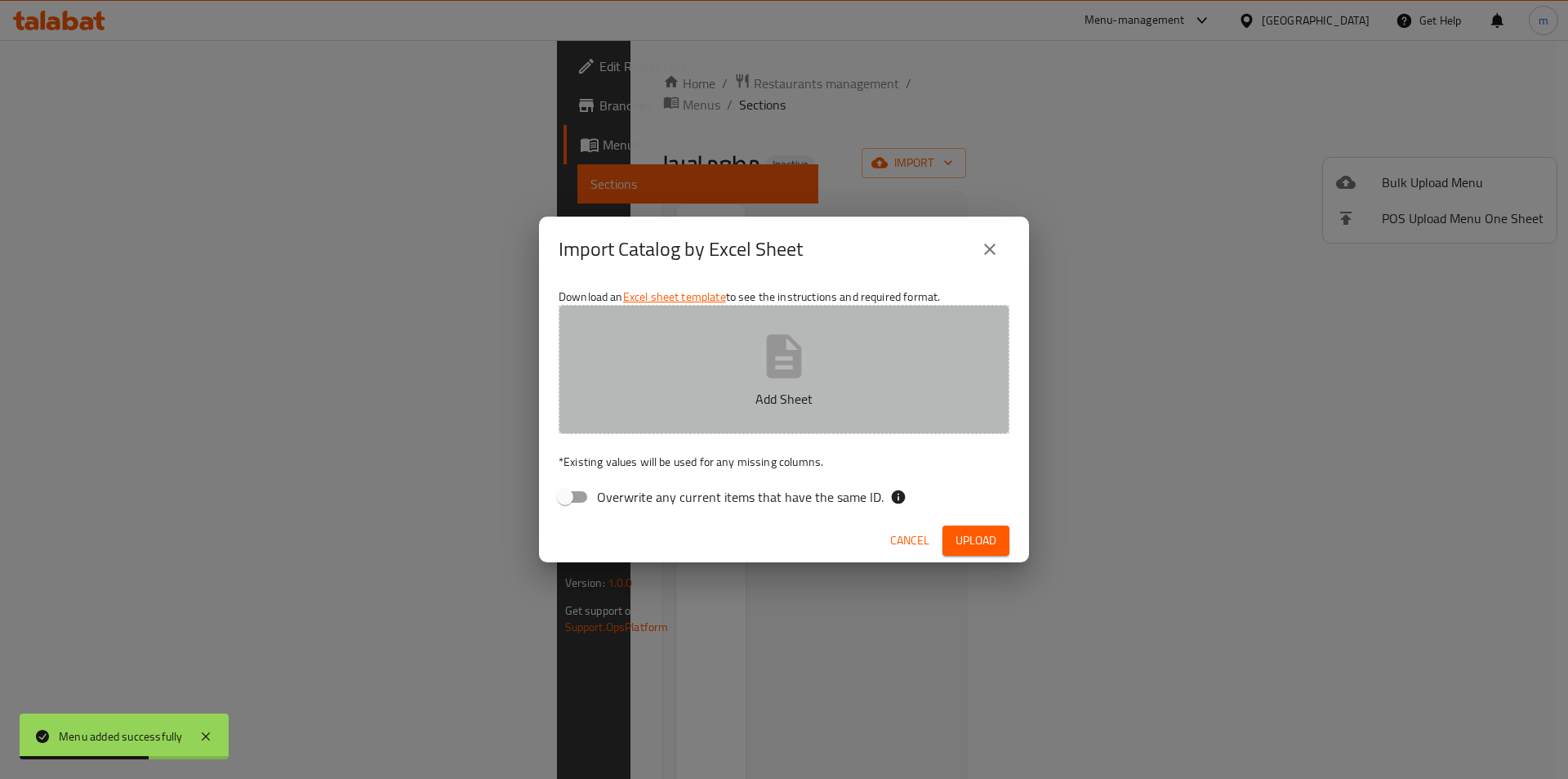
click at [658, 370] on button "Add Sheet" at bounding box center [784, 370] width 451 height 129
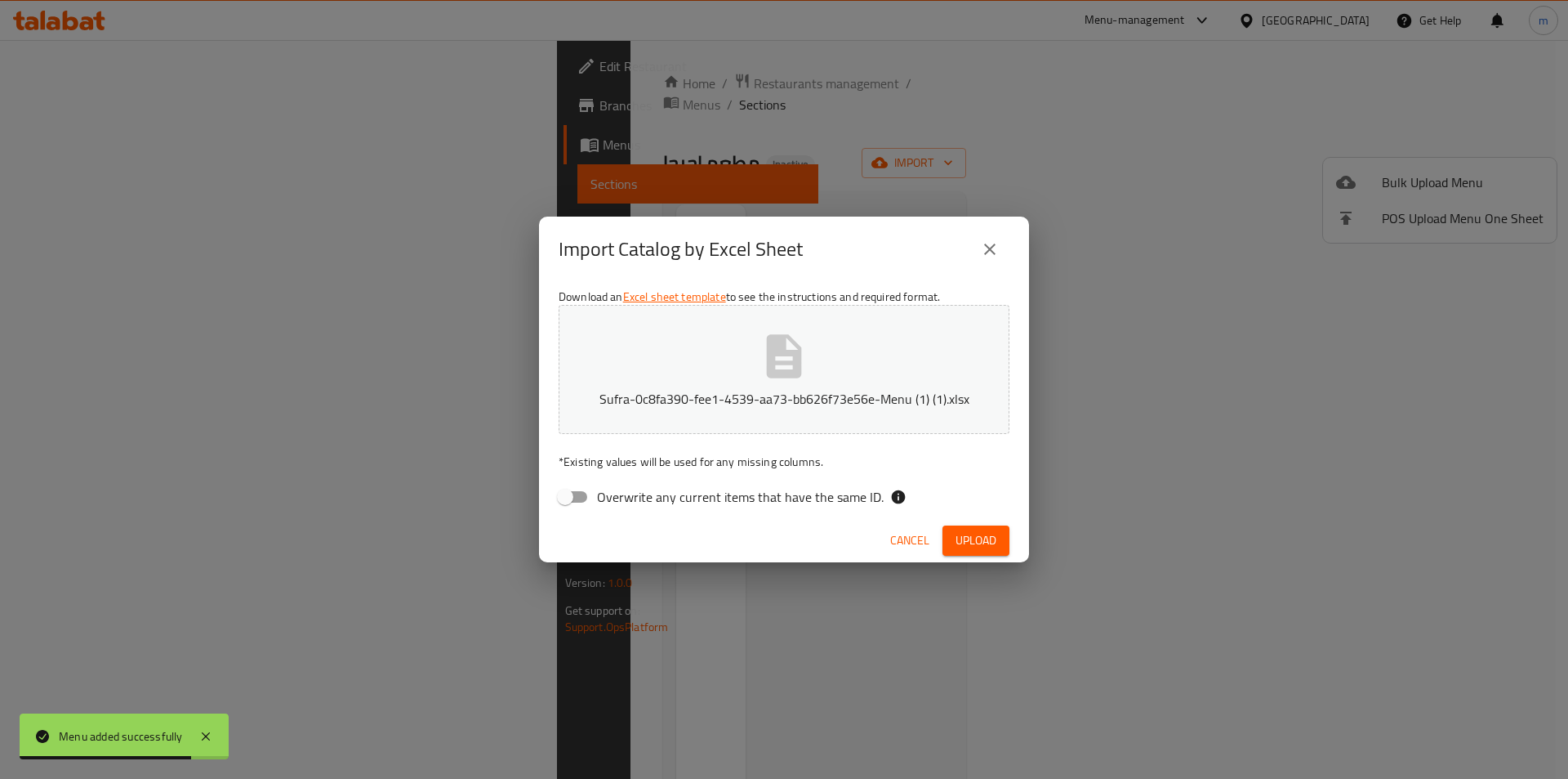
click at [973, 533] on span "Upload" at bounding box center [975, 540] width 41 height 20
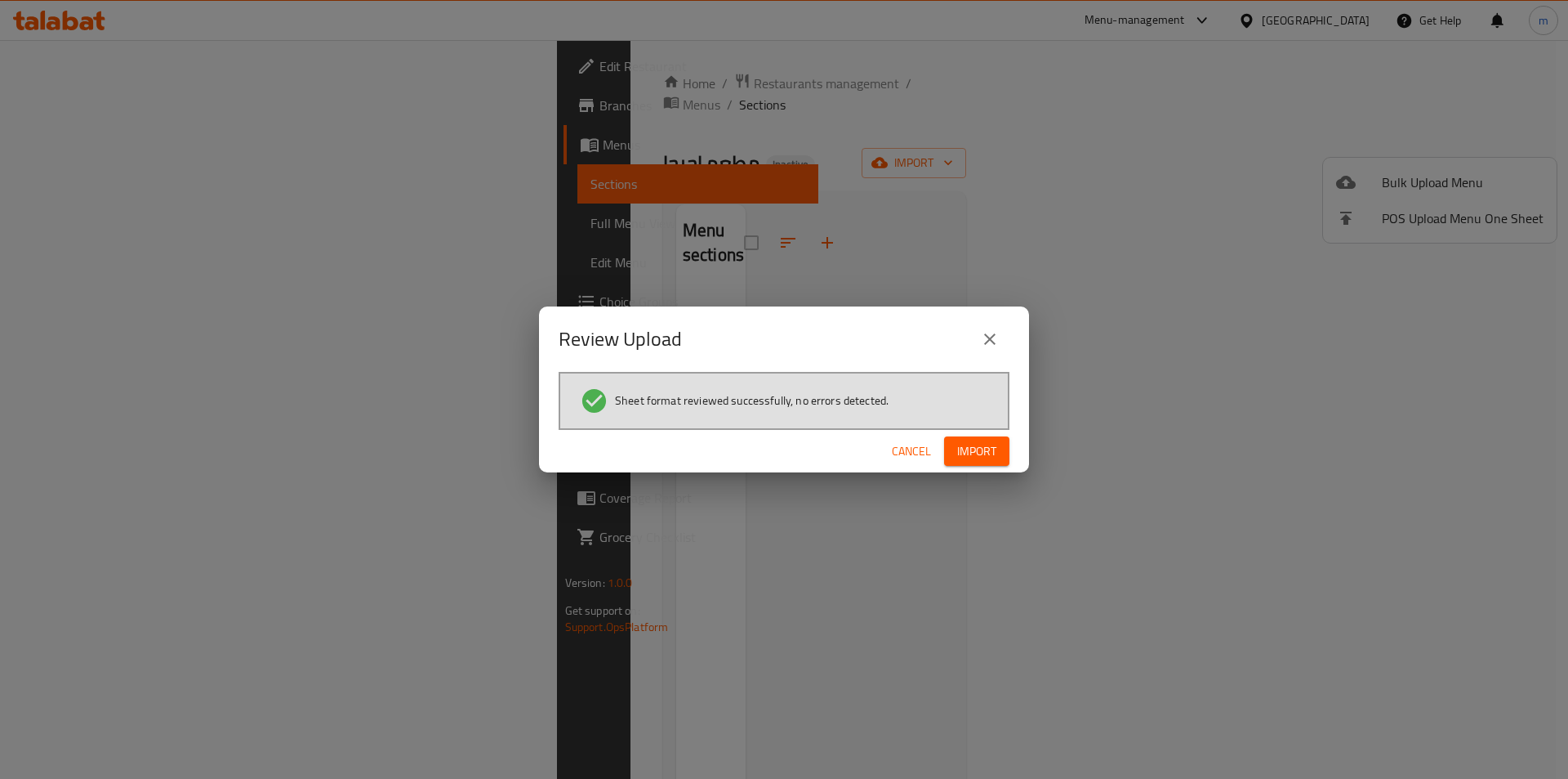
click at [985, 440] on button "Import" at bounding box center [976, 451] width 66 height 30
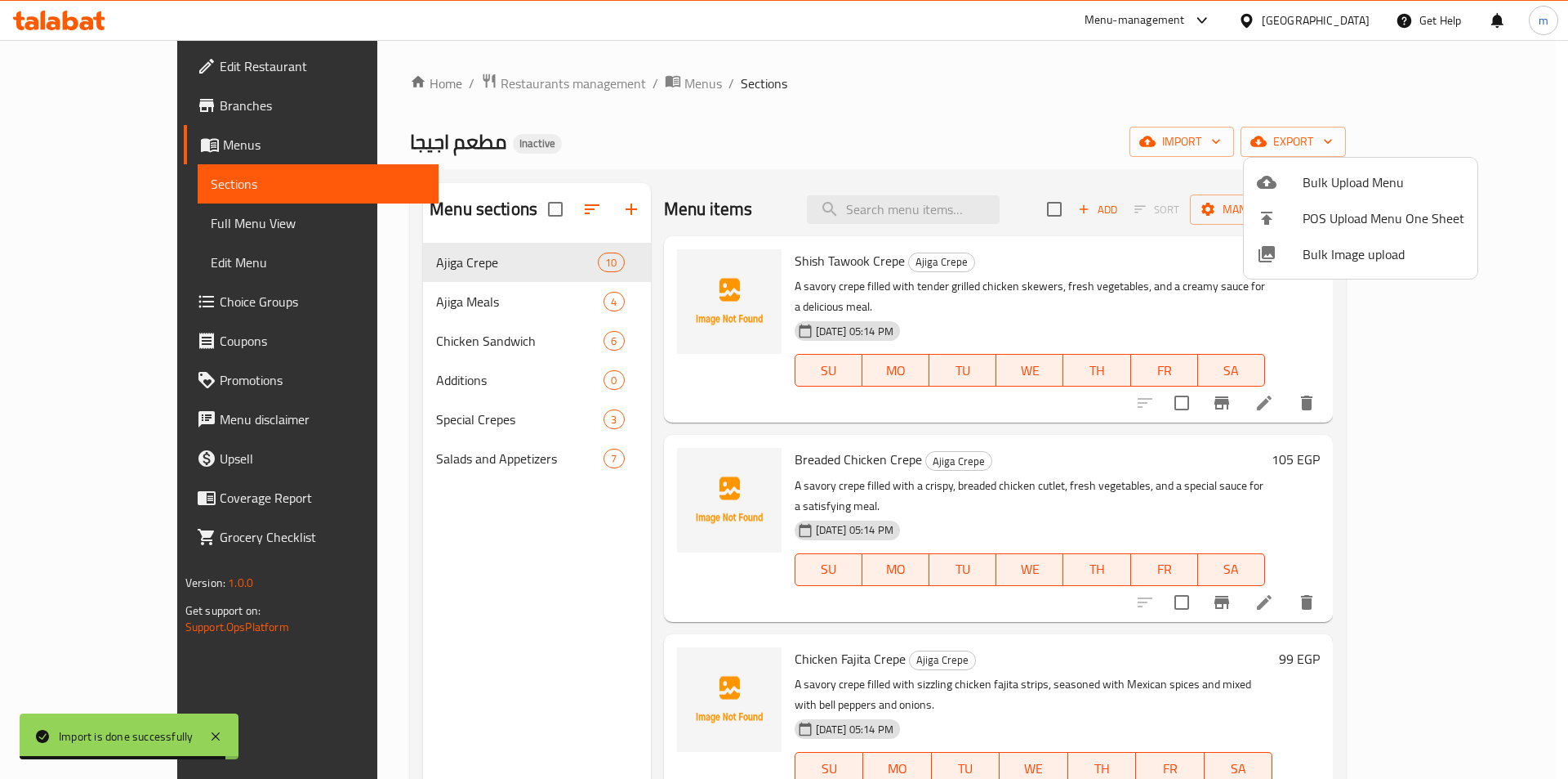
click at [365, 344] on div at bounding box center [784, 390] width 1568 height 779
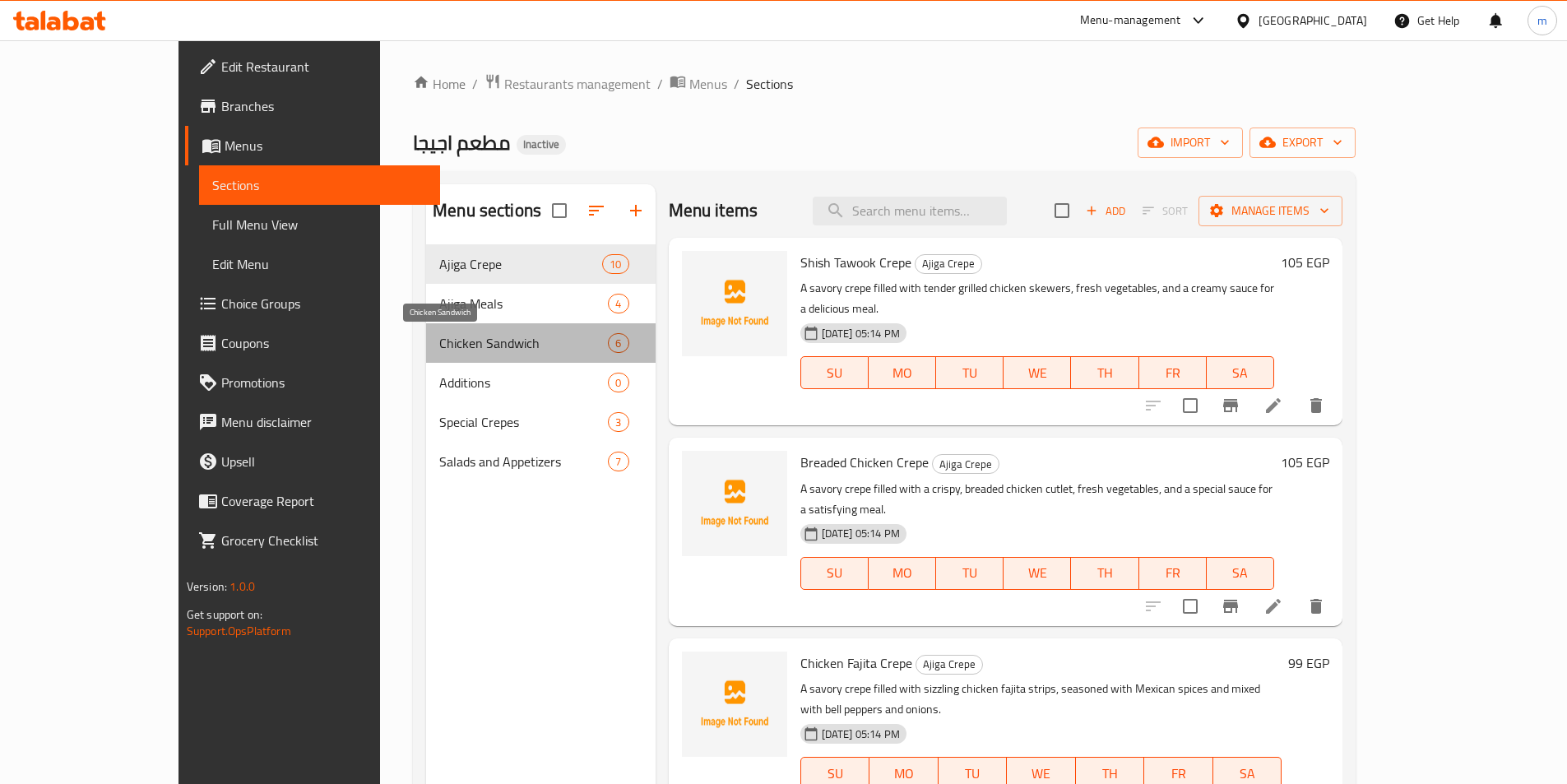
click at [439, 346] on span "Chicken Sandwich" at bounding box center [523, 342] width 168 height 20
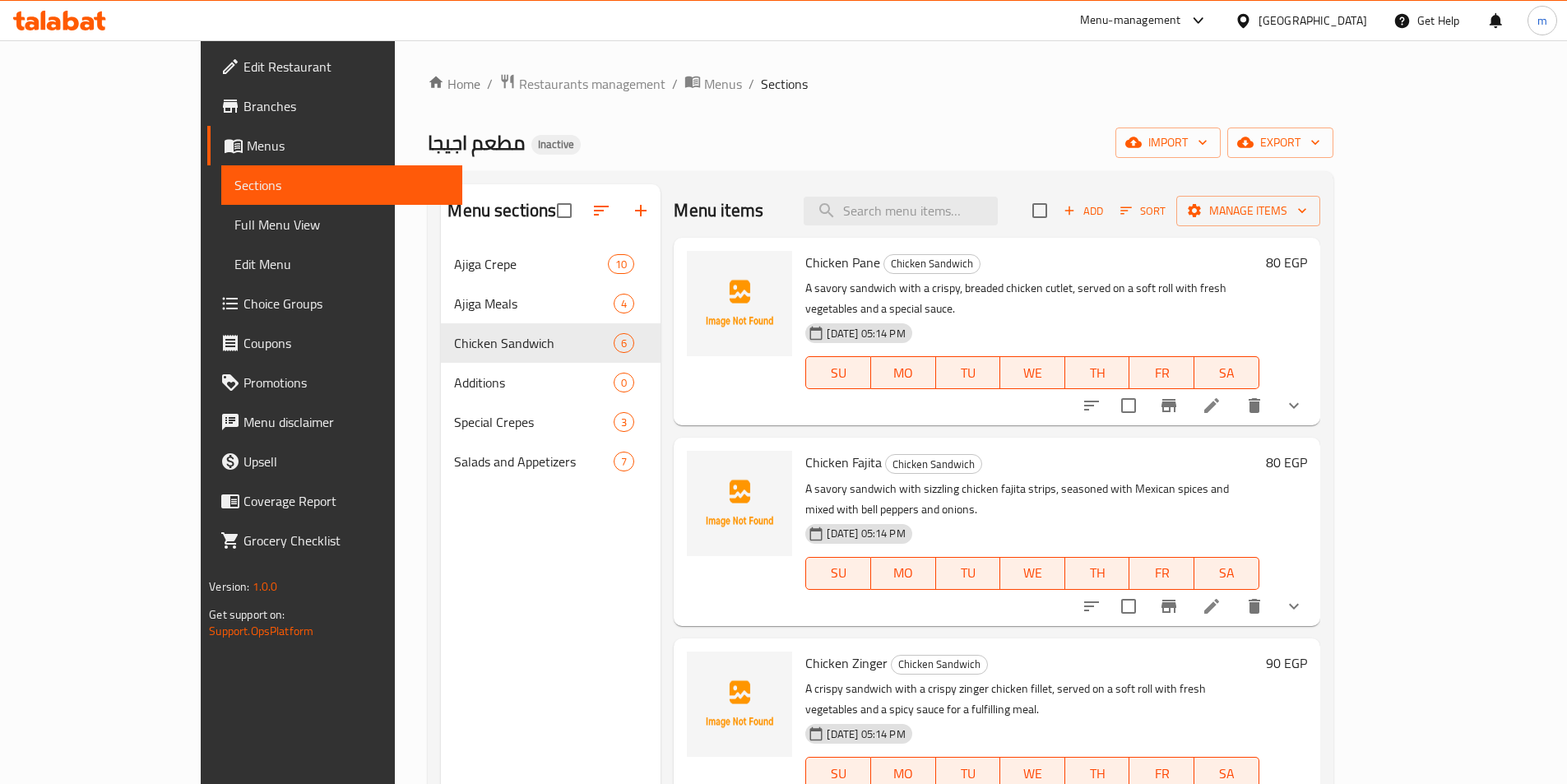
click at [234, 229] on span "Full Menu View" at bounding box center [342, 224] width 214 height 20
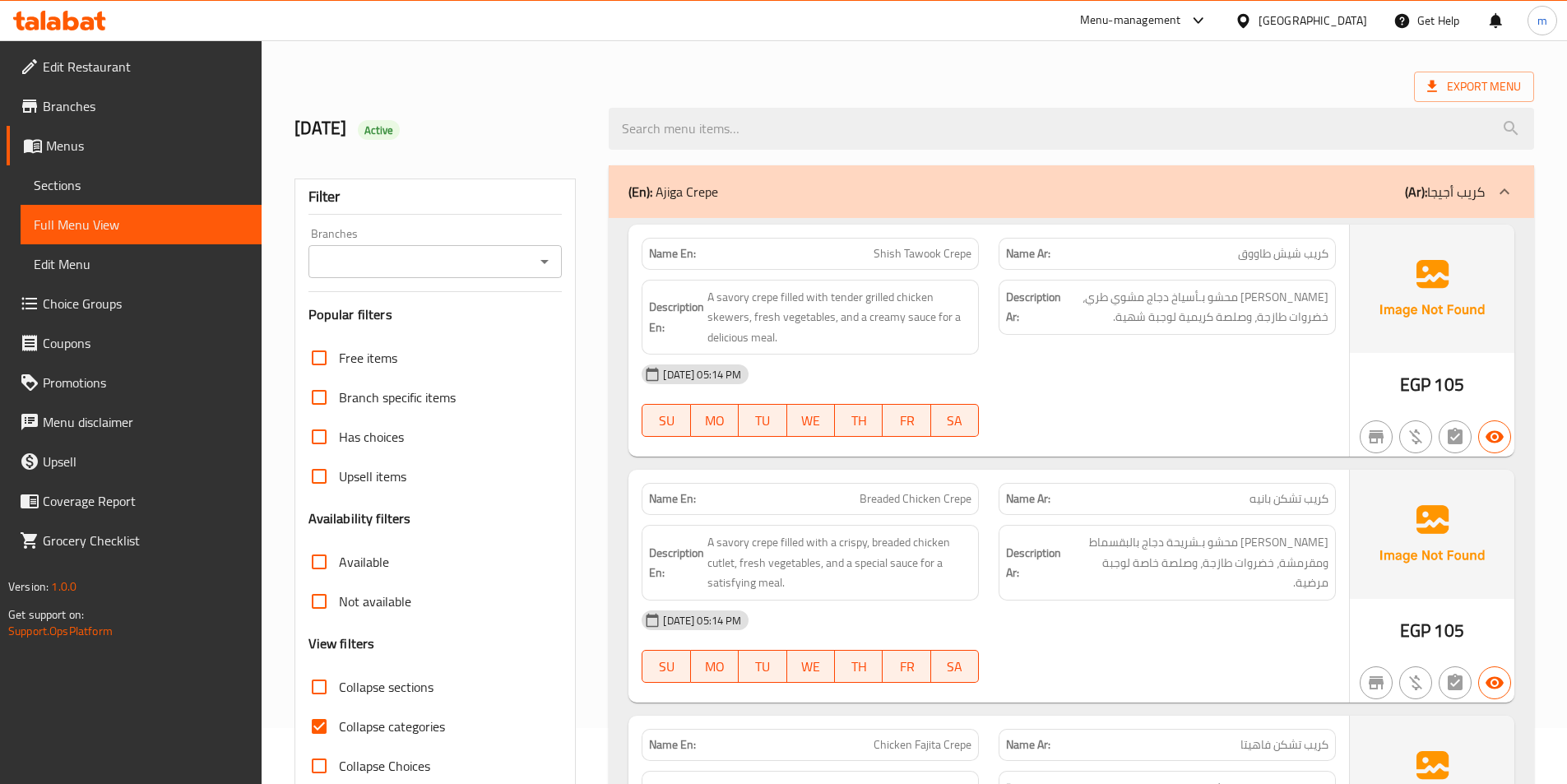
scroll to position [164, 0]
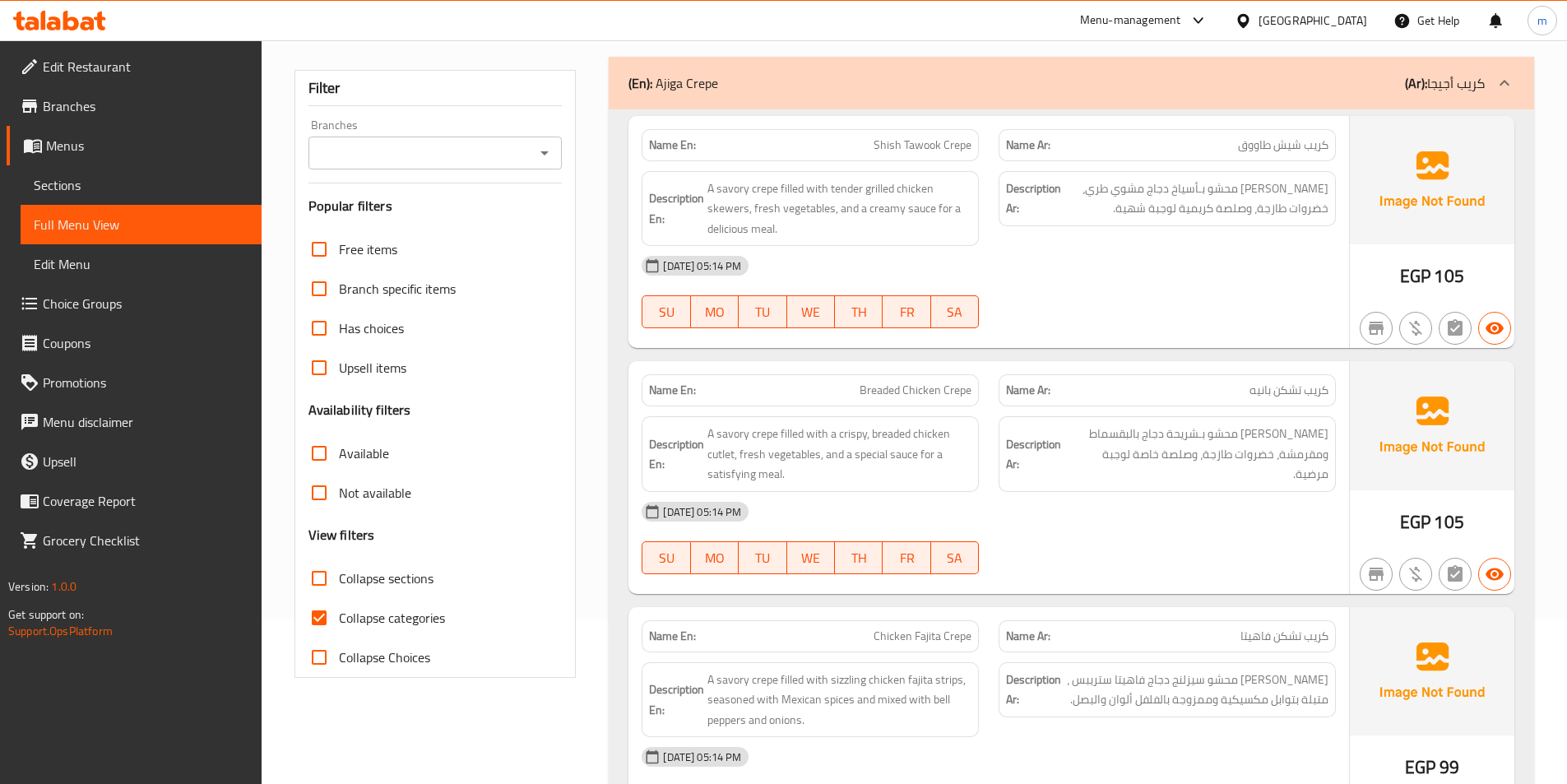
click at [355, 620] on span "Collapse categories" at bounding box center [391, 618] width 106 height 20
click at [339, 620] on input "Collapse categories" at bounding box center [319, 617] width 39 height 39
checkbox input "false"
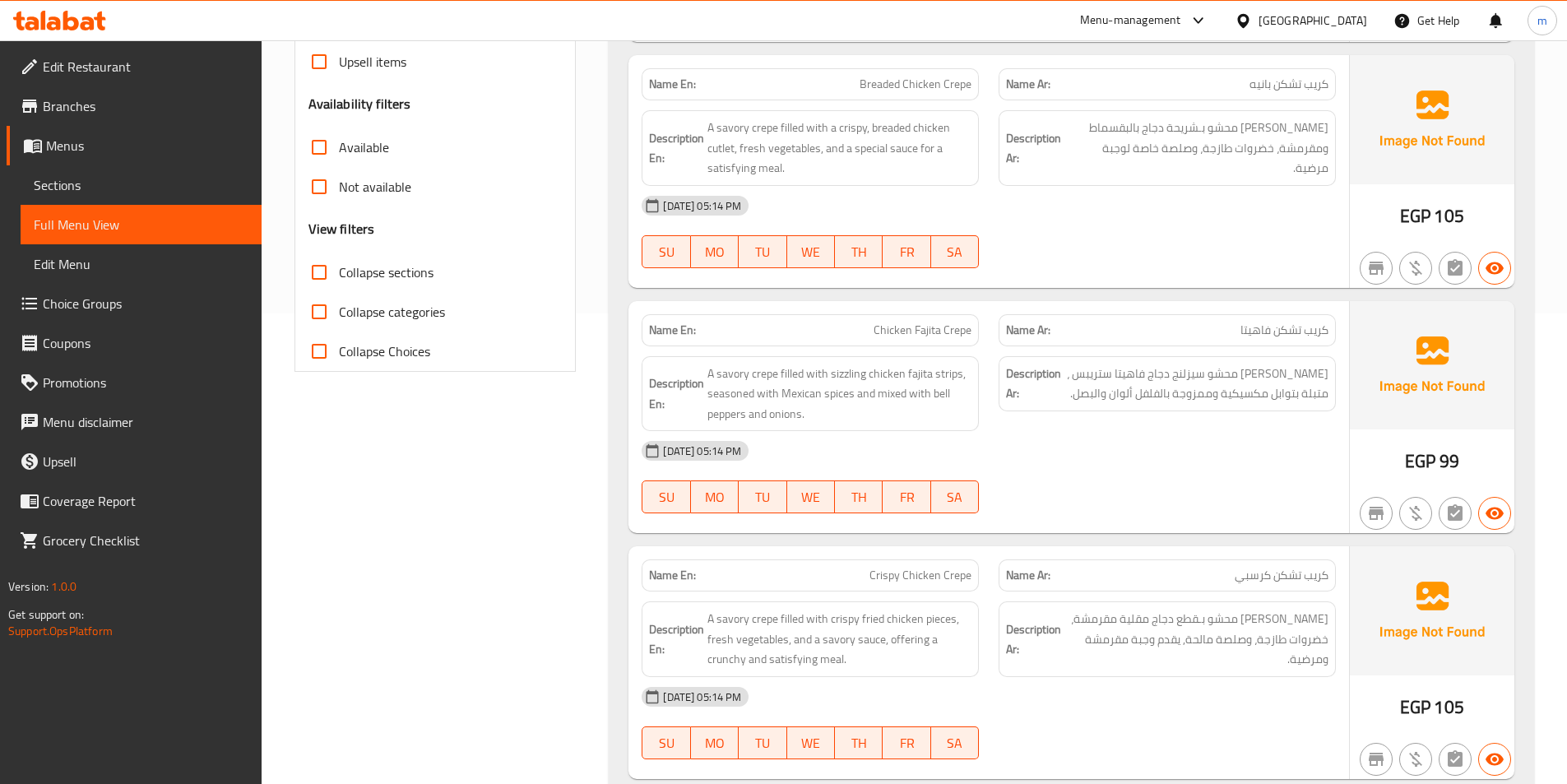
scroll to position [247, 0]
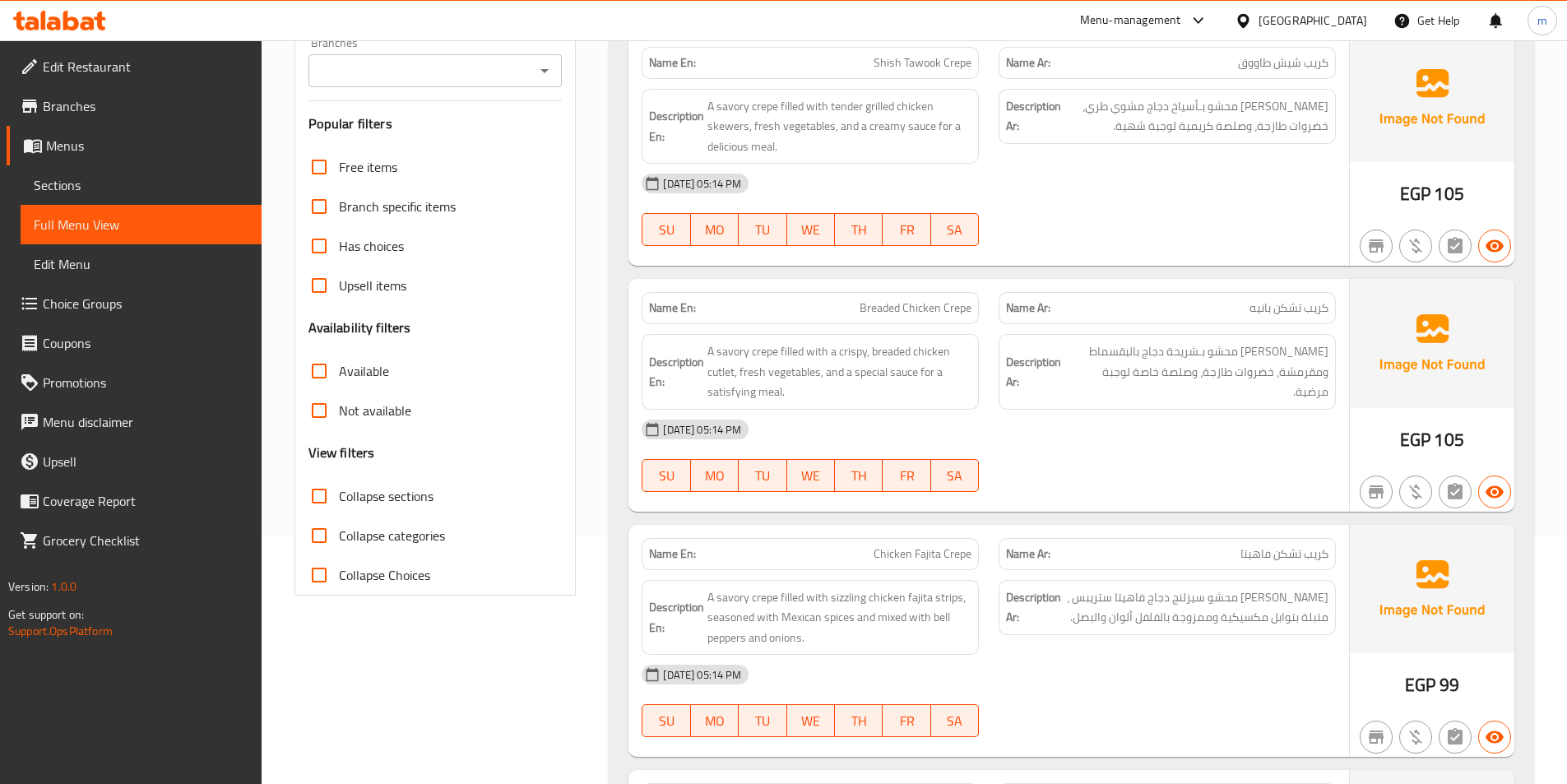
click at [400, 505] on span "Collapse sections" at bounding box center [386, 495] width 95 height 20
click at [339, 505] on input "Collapse sections" at bounding box center [319, 495] width 39 height 39
checkbox input "true"
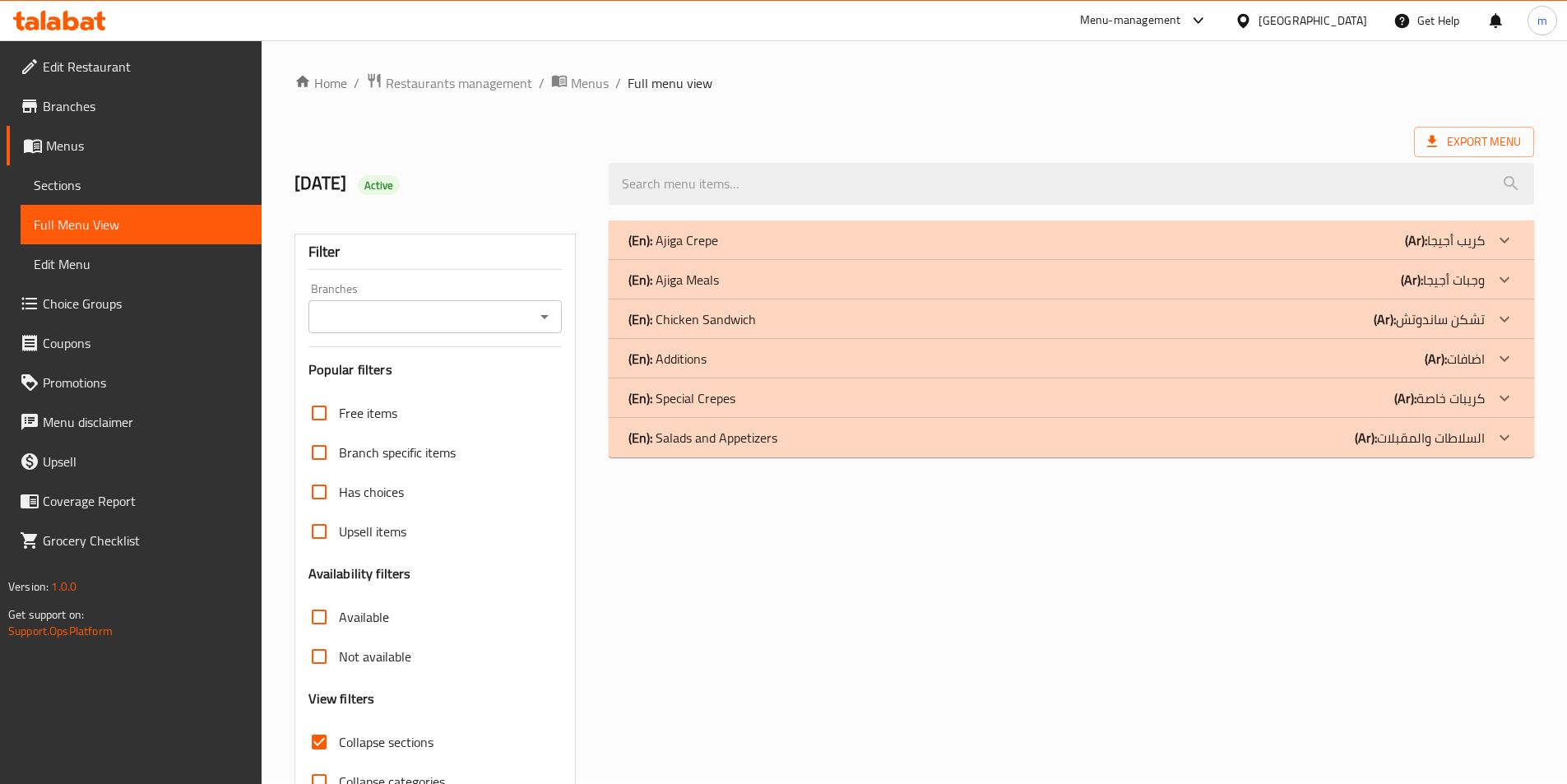
scroll to position [0, 0]
click at [1413, 325] on p "(Ar): تشكن ساندوتش" at bounding box center [1429, 319] width 111 height 20
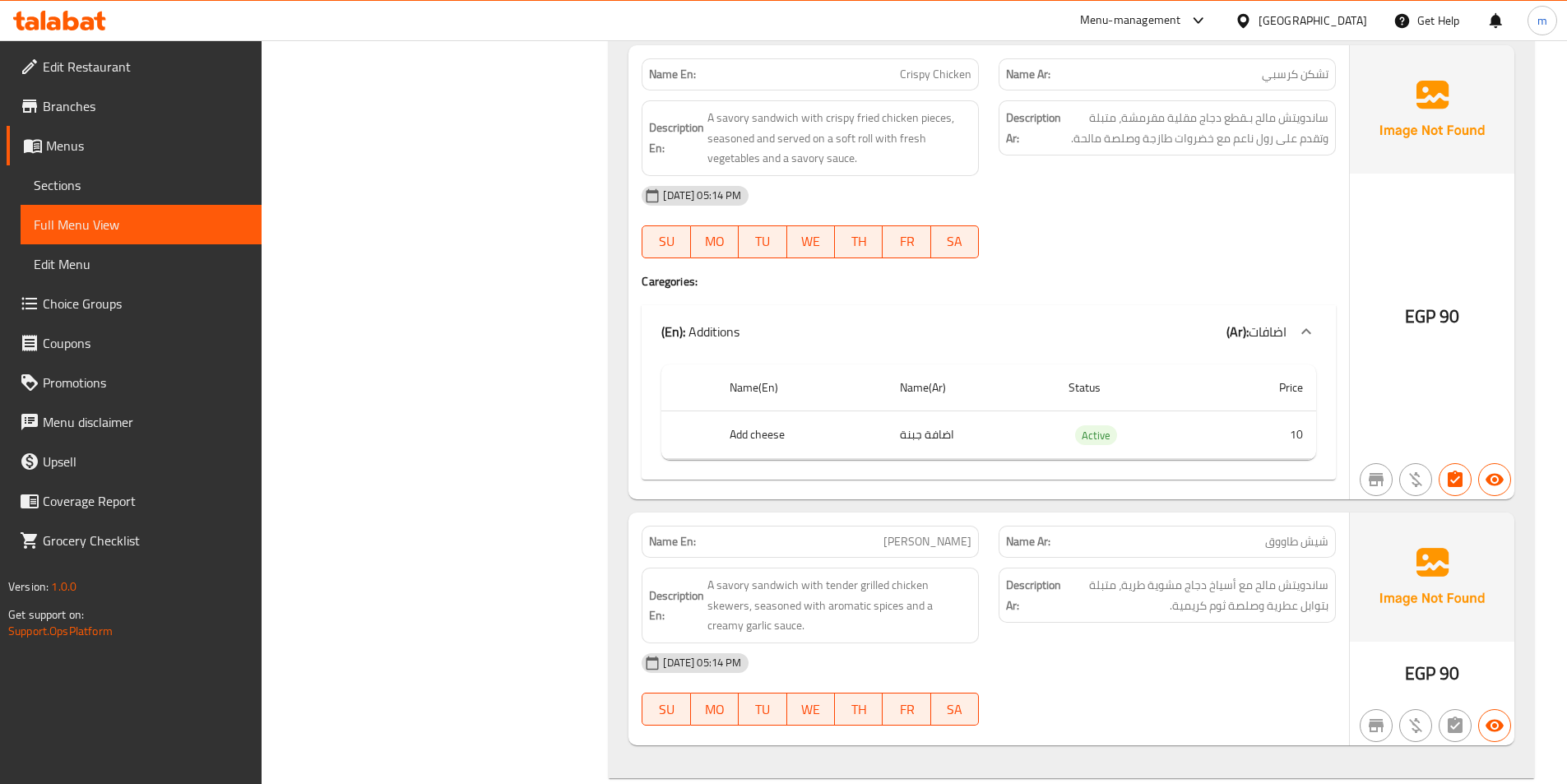
scroll to position [2133, 0]
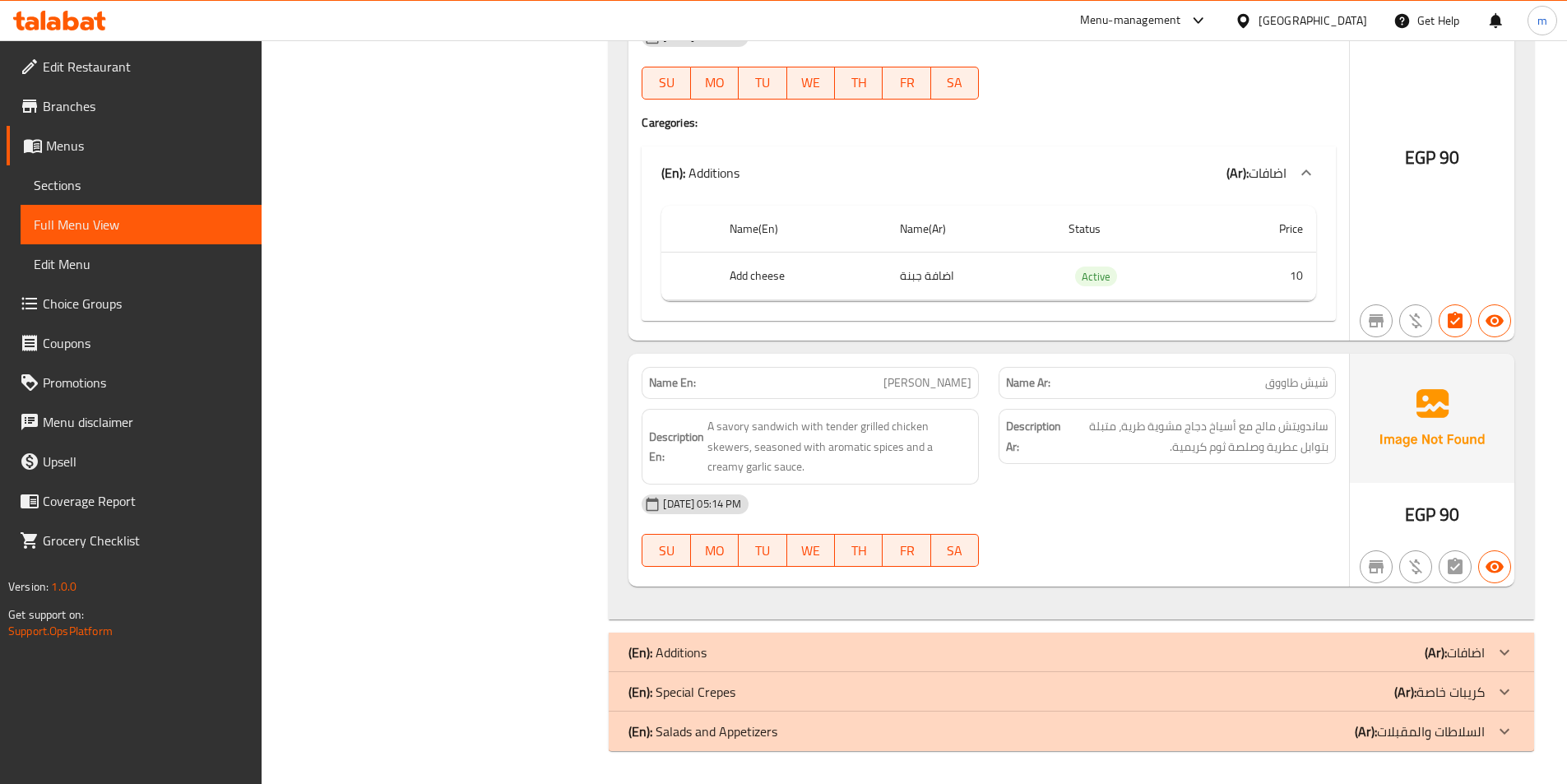
click at [1355, 698] on div "(En): Special Crepes (Ar): كريبات خاصة" at bounding box center [1056, 691] width 856 height 20
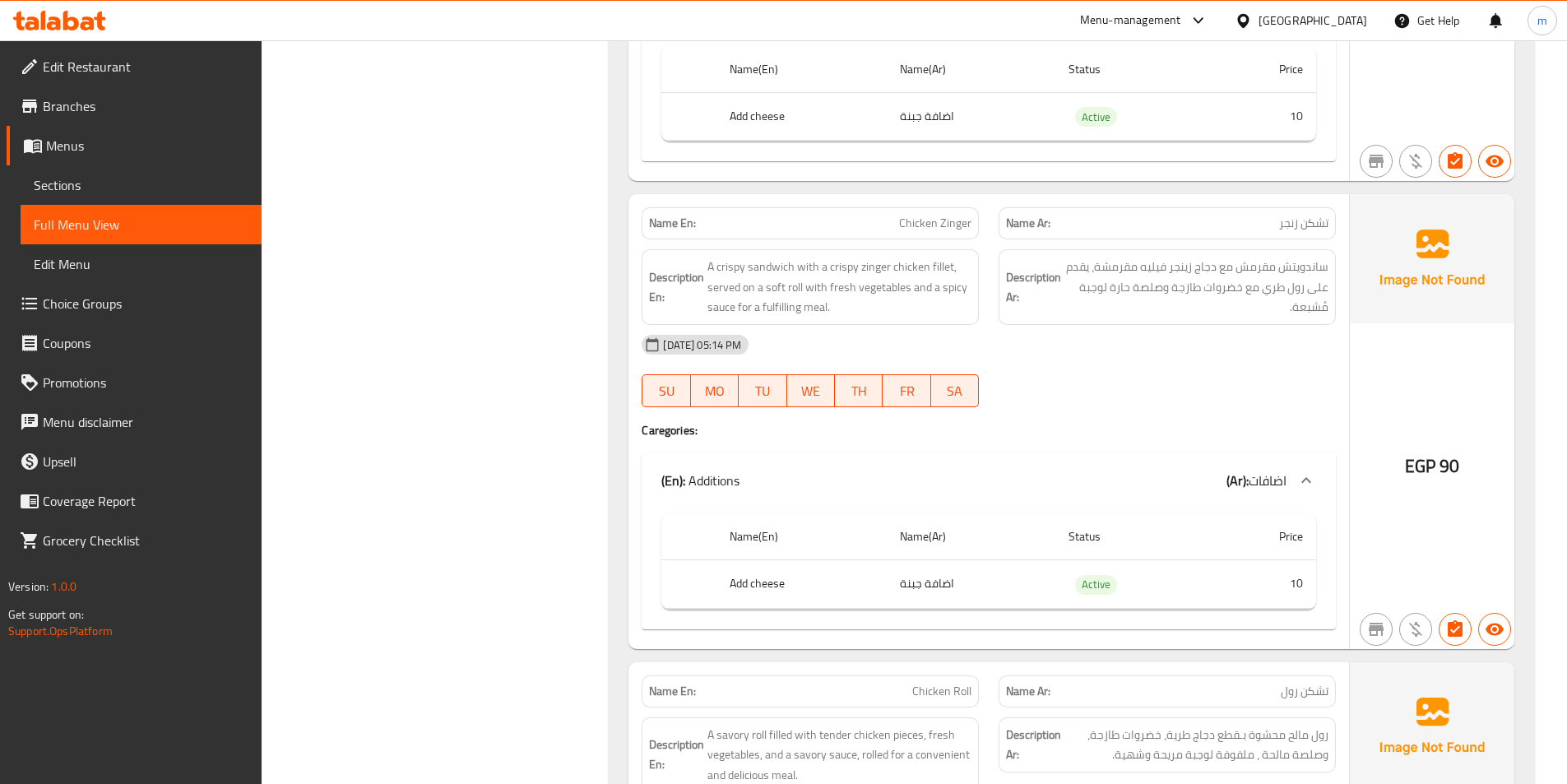
scroll to position [1106, 0]
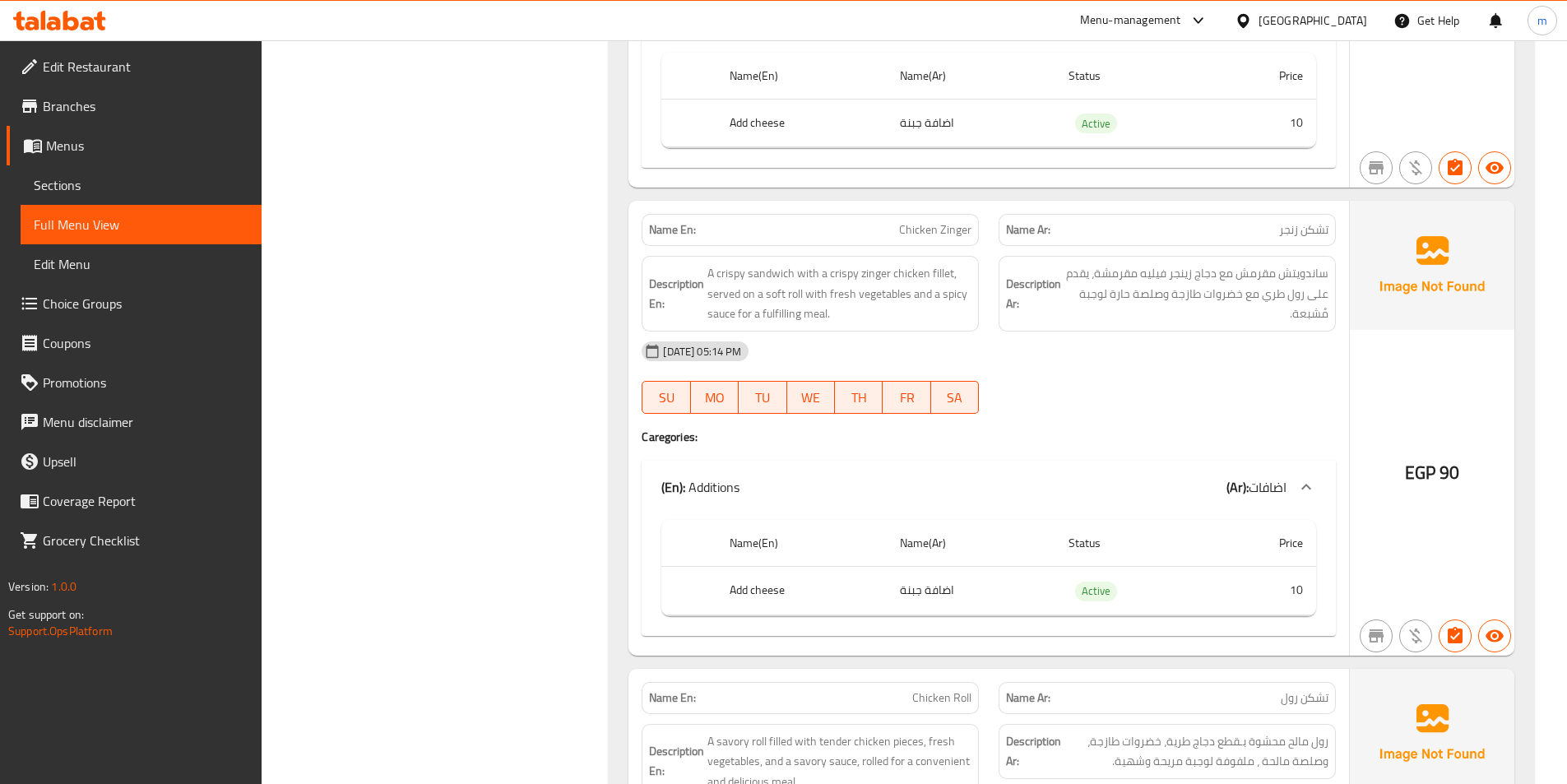
click at [83, 295] on span "Choice Groups" at bounding box center [145, 303] width 206 height 20
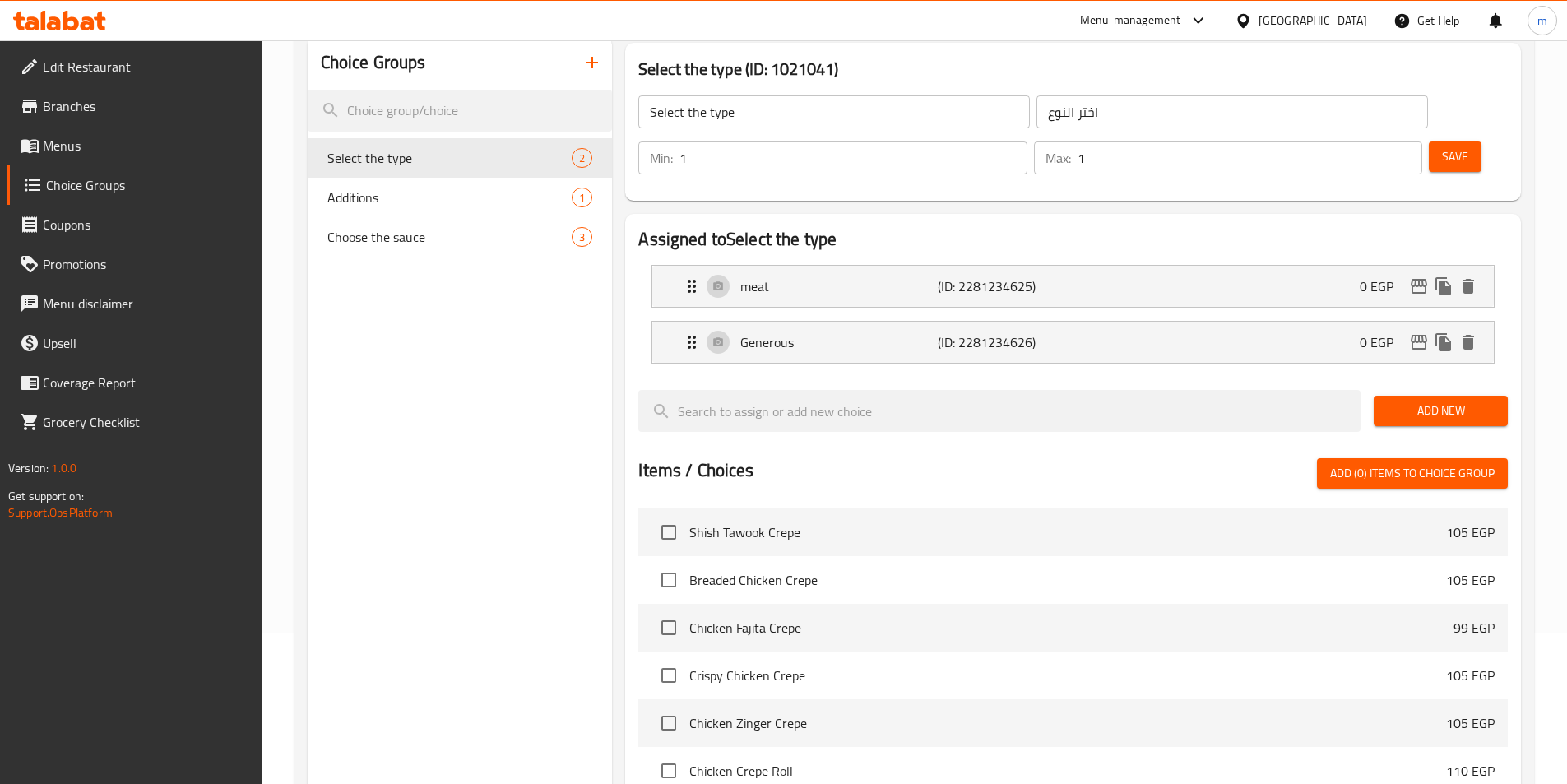
scroll to position [68, 0]
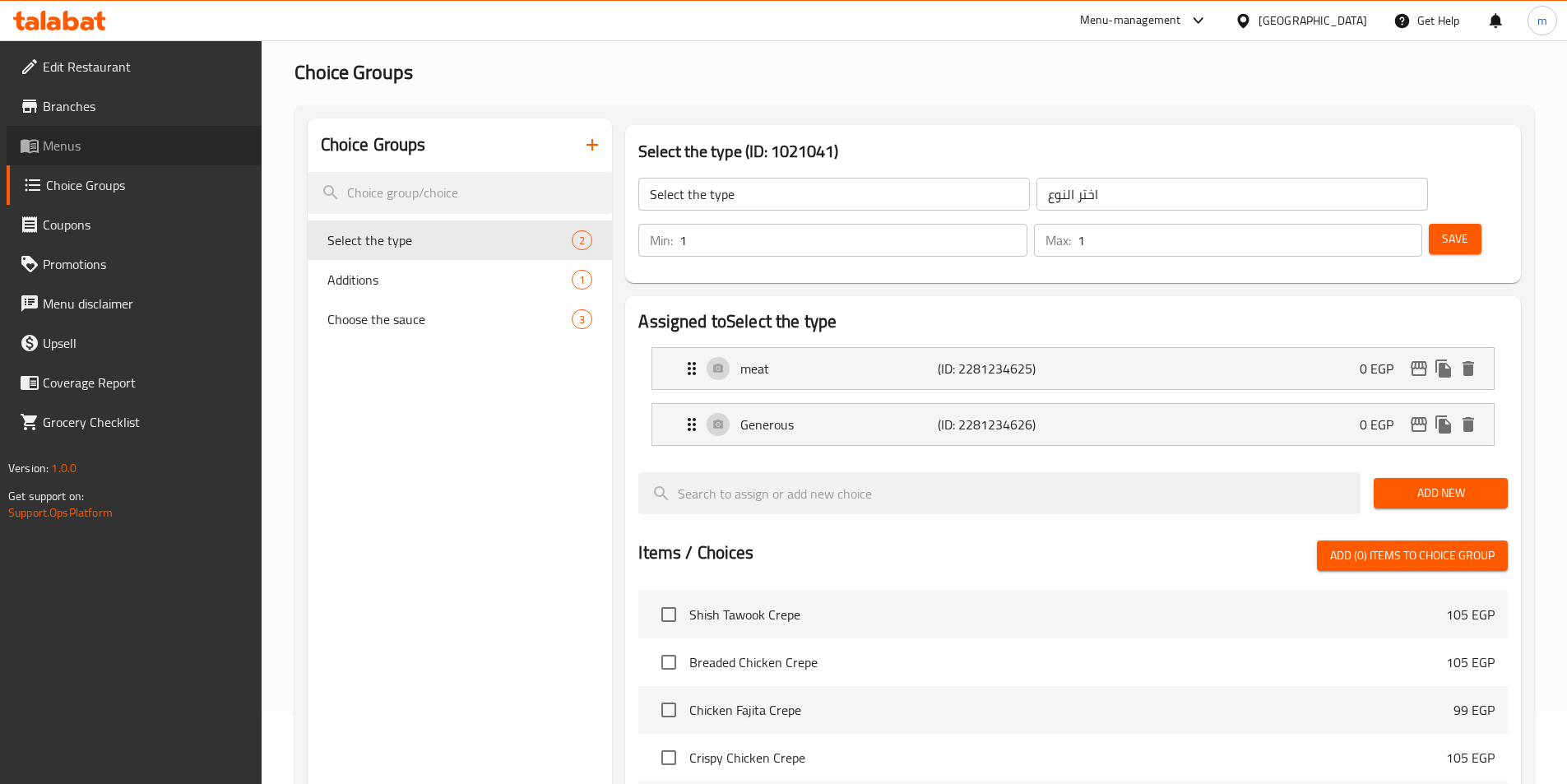
click at [97, 154] on span "Menus" at bounding box center [145, 145] width 206 height 20
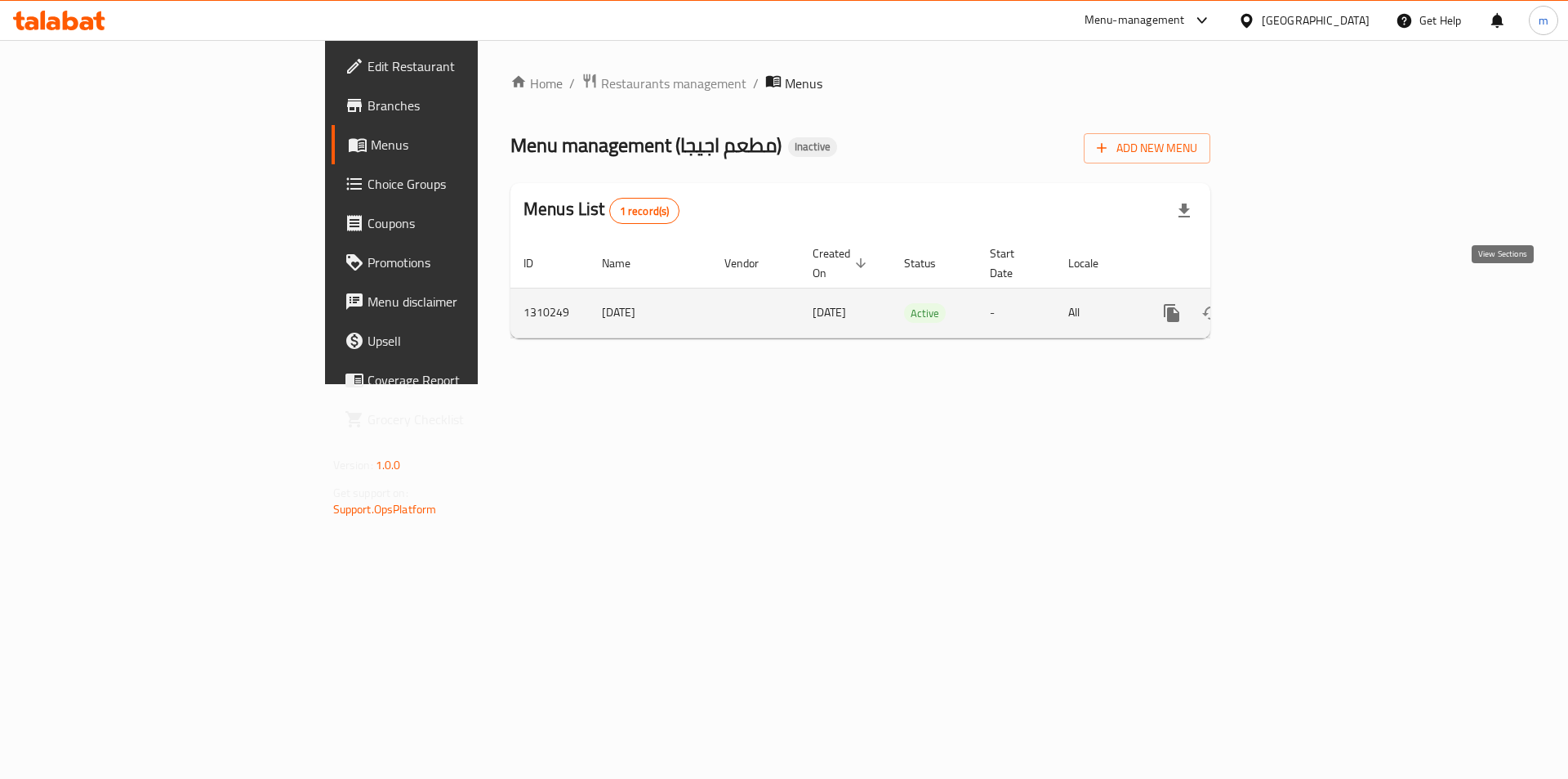
click at [1310, 296] on link "enhanced table" at bounding box center [1289, 313] width 39 height 39
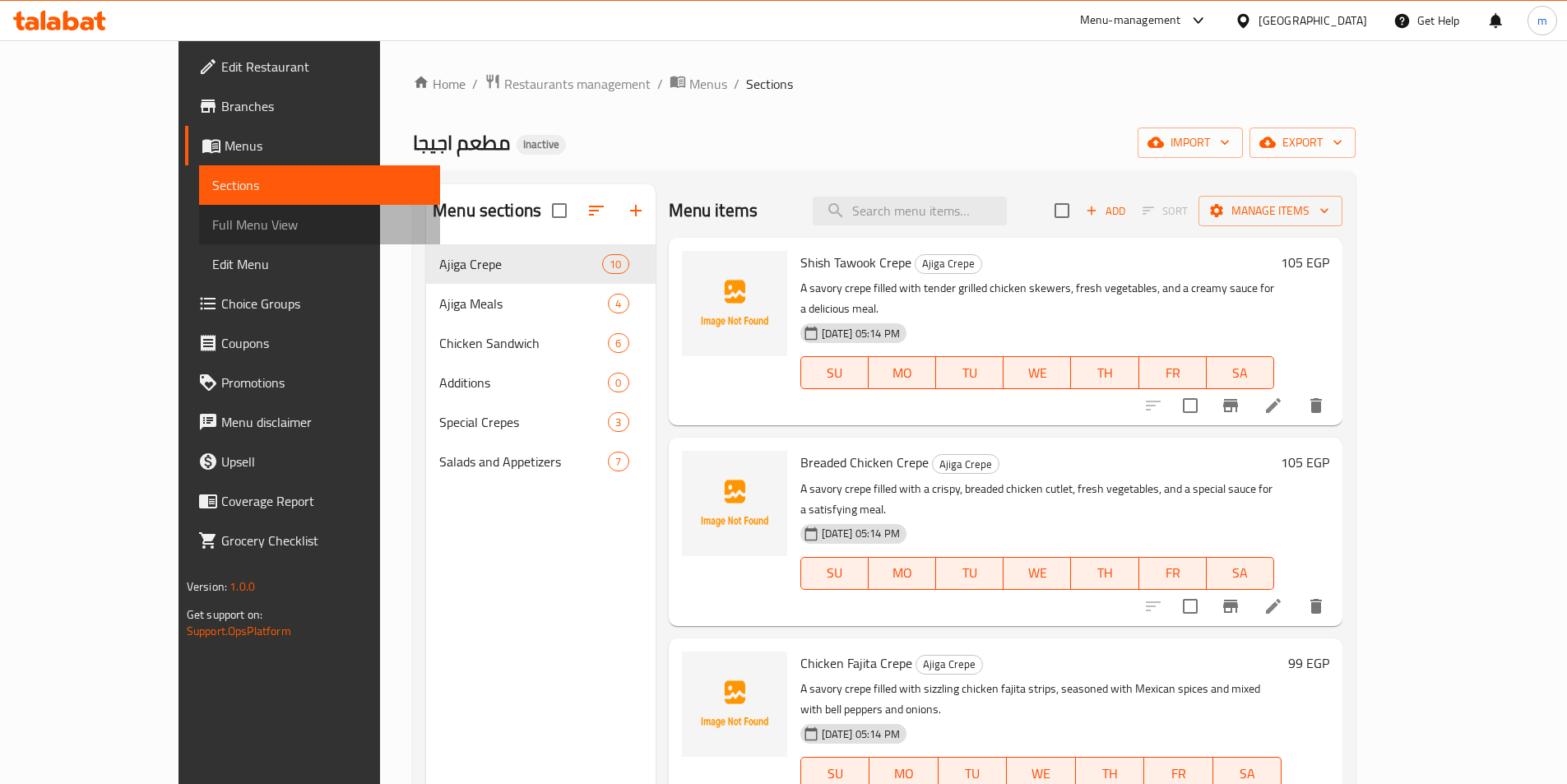
click at [212, 220] on span "Full Menu View" at bounding box center [320, 224] width 214 height 20
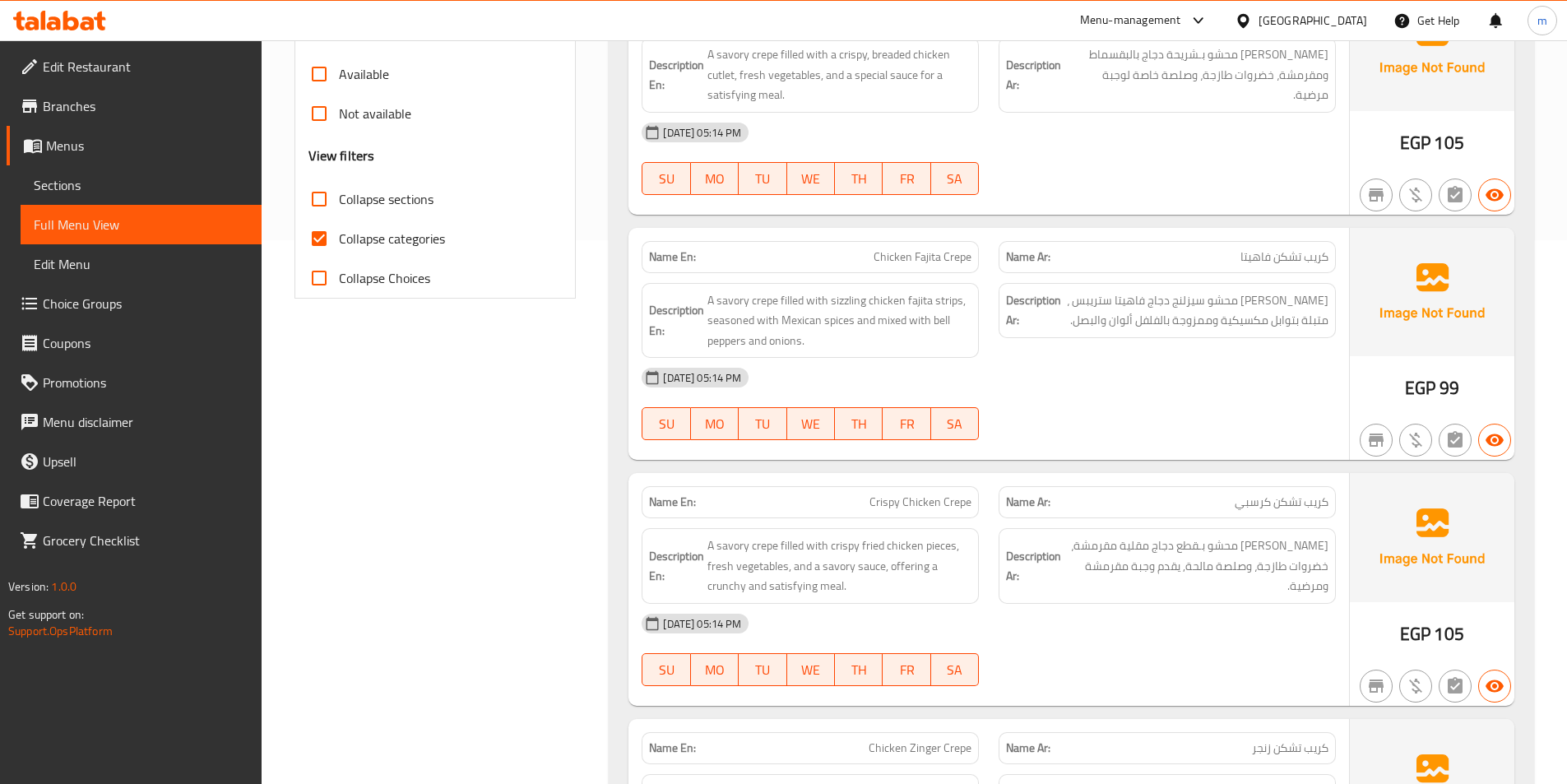
scroll to position [247, 0]
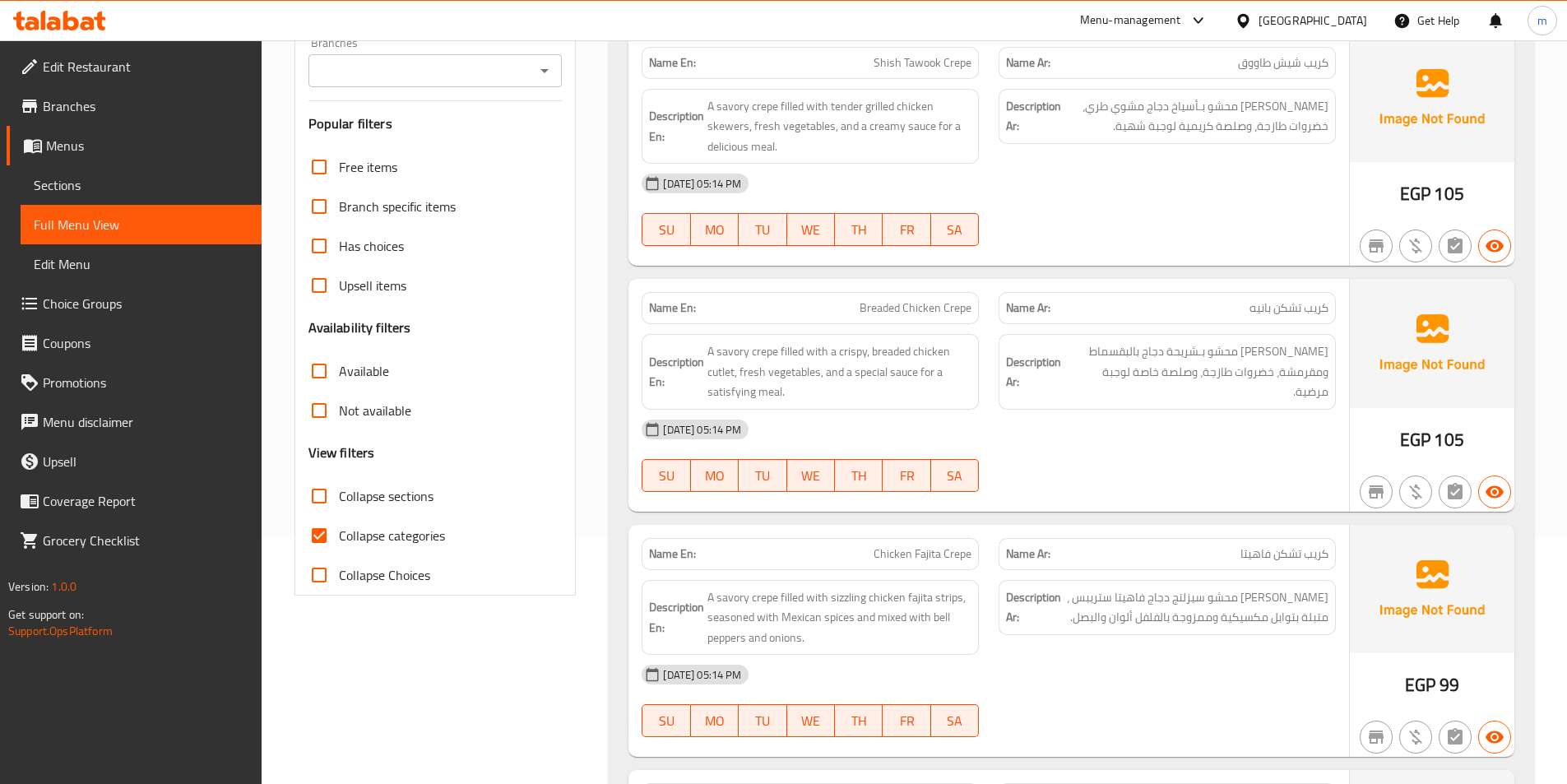
click at [366, 541] on span "Collapse categories" at bounding box center [391, 535] width 106 height 20
click at [339, 541] on input "Collapse categories" at bounding box center [319, 534] width 39 height 39
checkbox input "false"
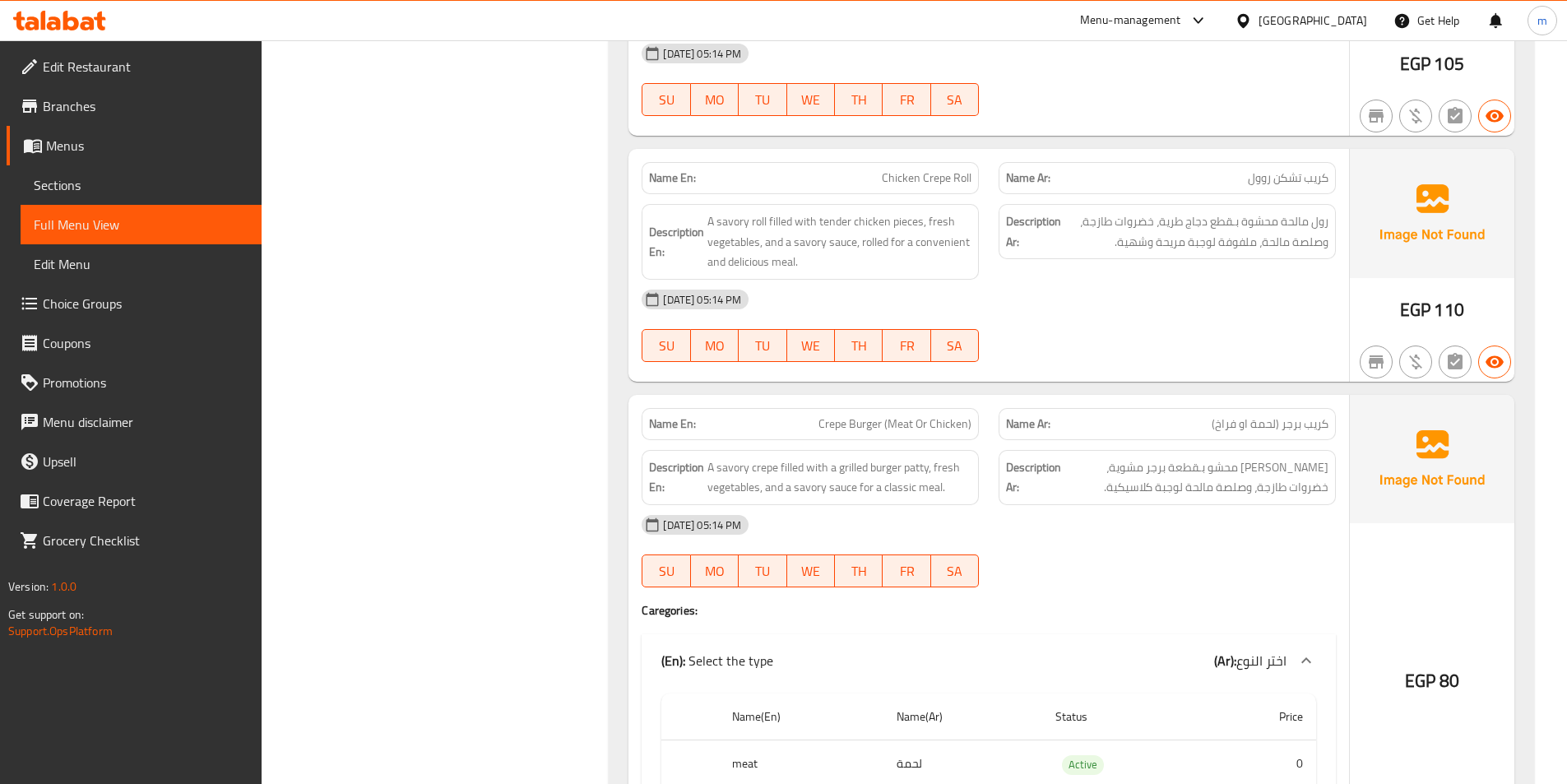
scroll to position [1233, 0]
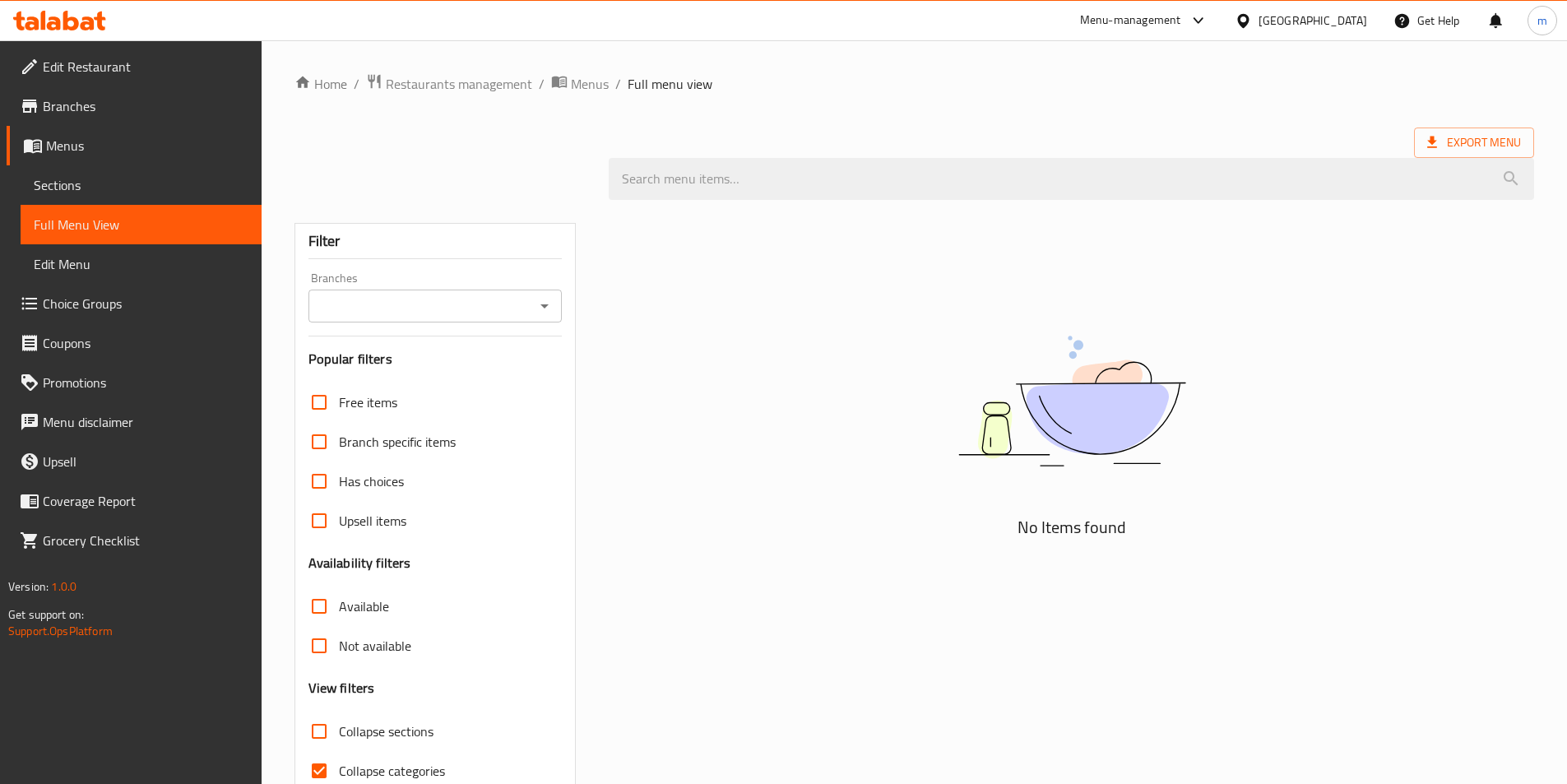
click at [444, 740] on div "Collapse sections" at bounding box center [435, 730] width 254 height 39
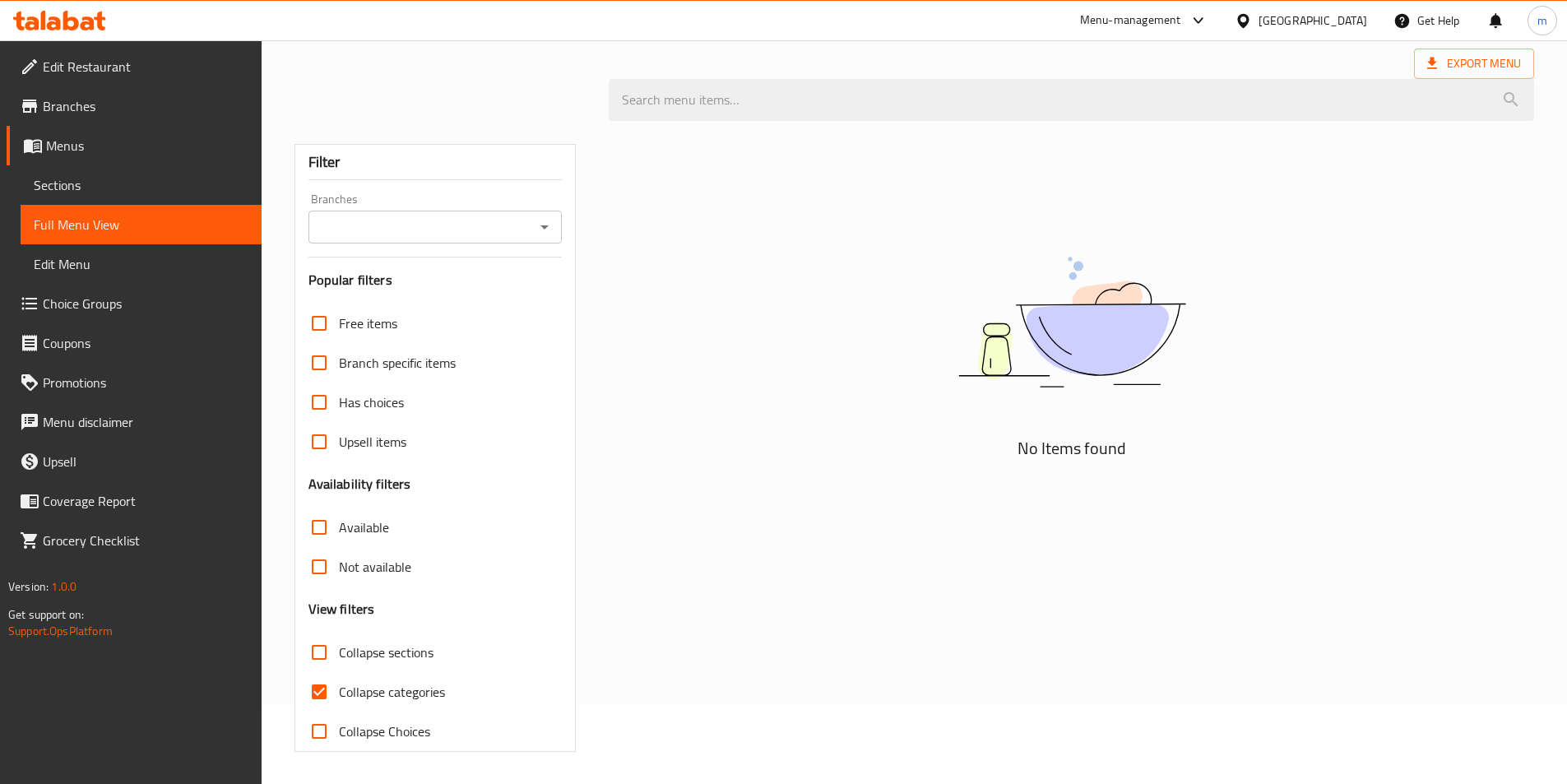
scroll to position [79, 0]
click at [349, 653] on span "Collapse sections" at bounding box center [386, 651] width 95 height 20
click at [339, 653] on input "Collapse sections" at bounding box center [319, 650] width 39 height 39
checkbox input "true"
click at [369, 690] on span "Collapse categories" at bounding box center [391, 690] width 106 height 20
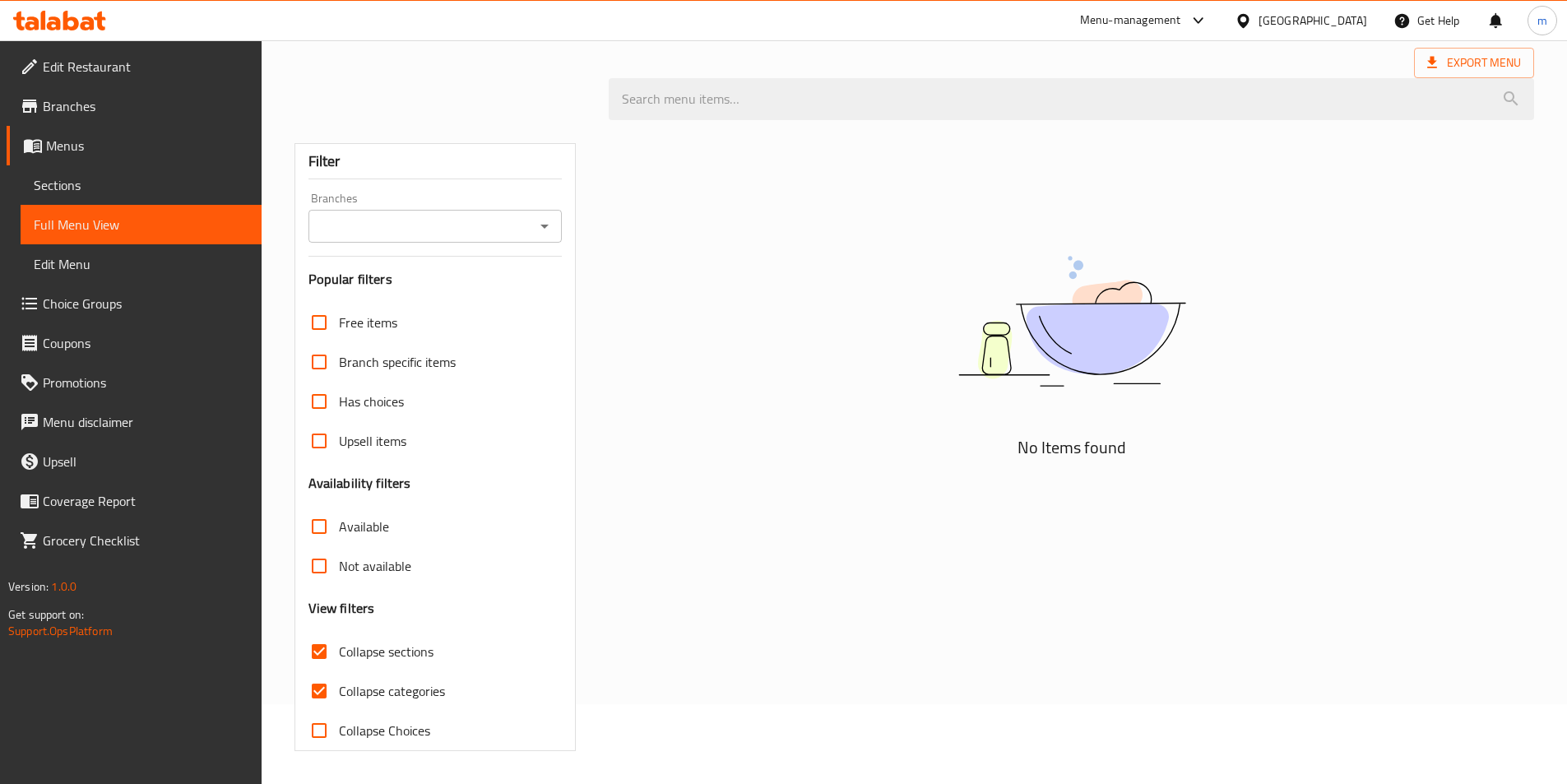
click at [339, 690] on input "Collapse categories" at bounding box center [319, 690] width 39 height 39
checkbox input "false"
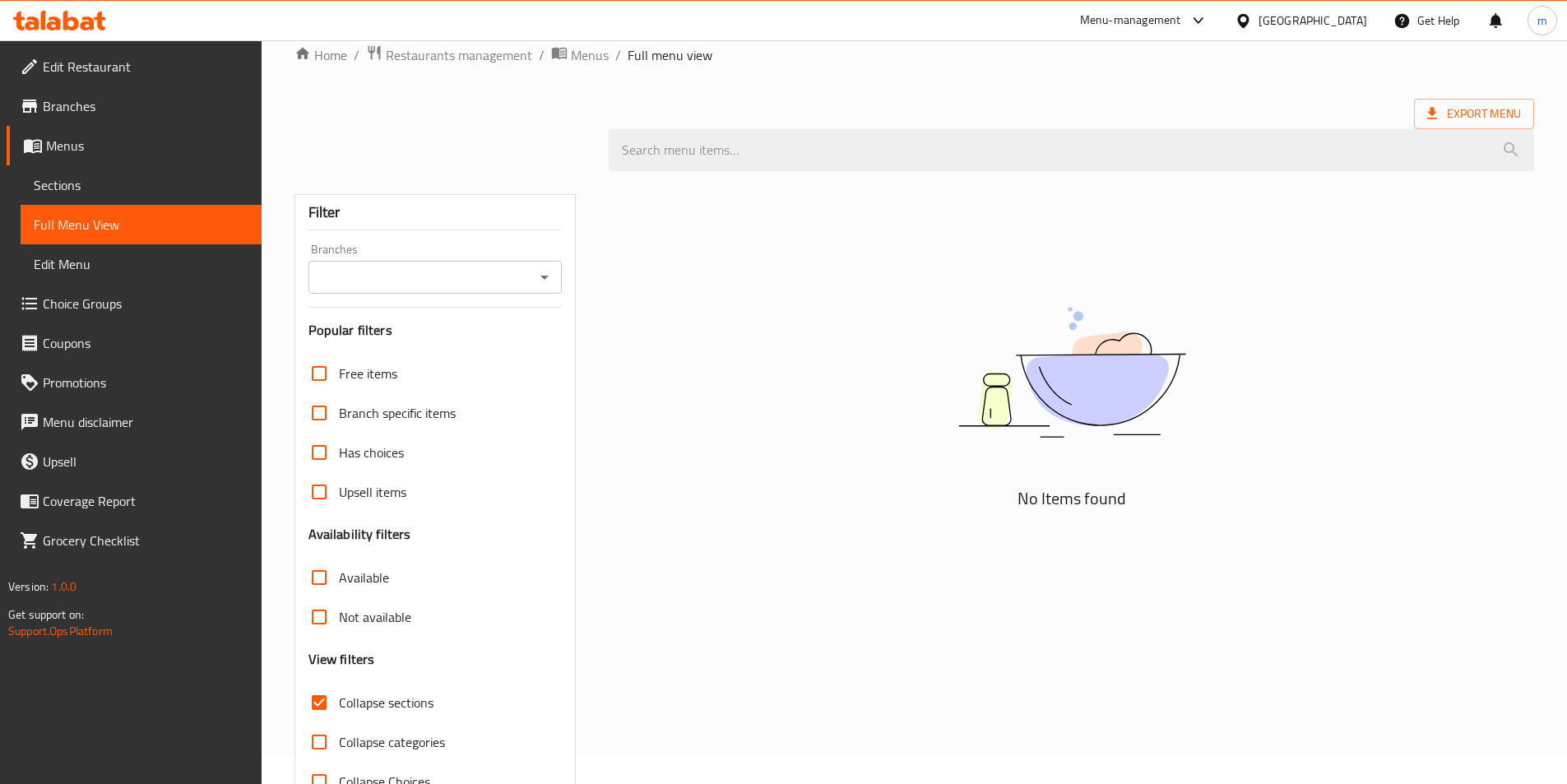
scroll to position [0, 0]
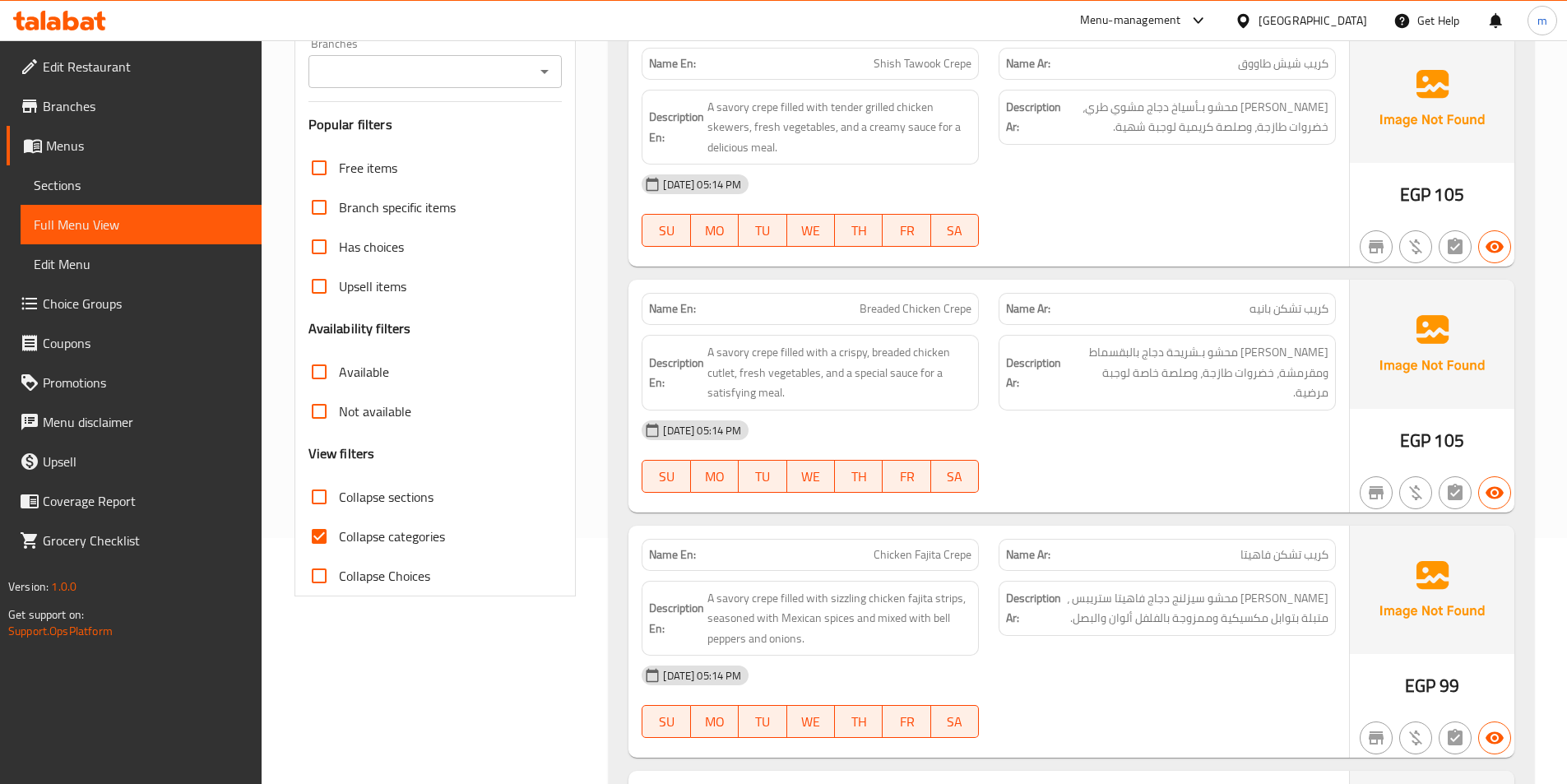
scroll to position [247, 0]
click at [421, 506] on span "Collapse sections" at bounding box center [386, 495] width 95 height 20
click at [339, 506] on input "Collapse sections" at bounding box center [319, 495] width 39 height 39
checkbox input "true"
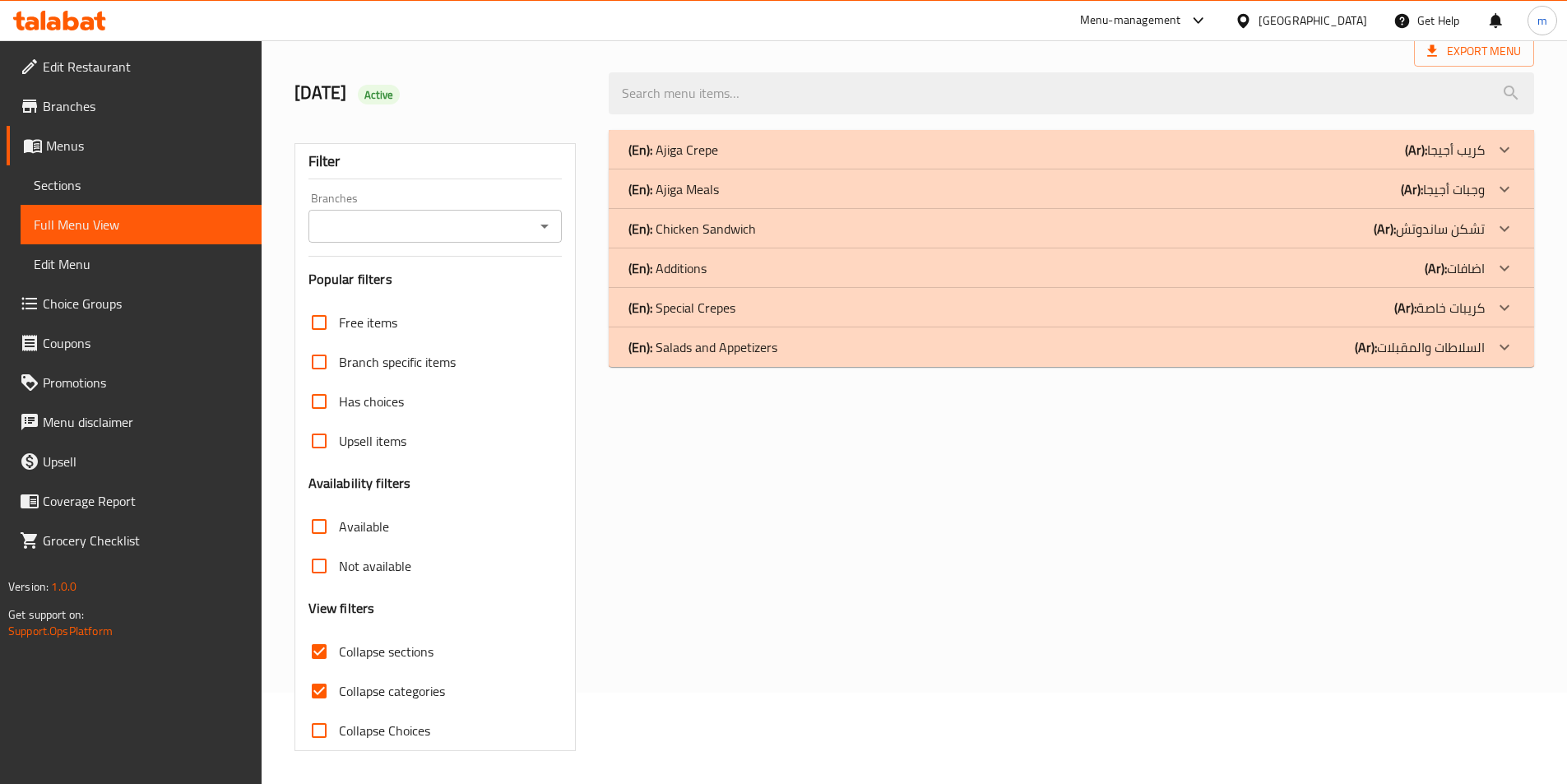
click at [425, 681] on span "Collapse categories" at bounding box center [391, 690] width 106 height 20
click at [339, 671] on input "Collapse categories" at bounding box center [319, 690] width 39 height 39
checkbox input "false"
click at [1408, 158] on b "(Ar):" at bounding box center [1416, 150] width 22 height 25
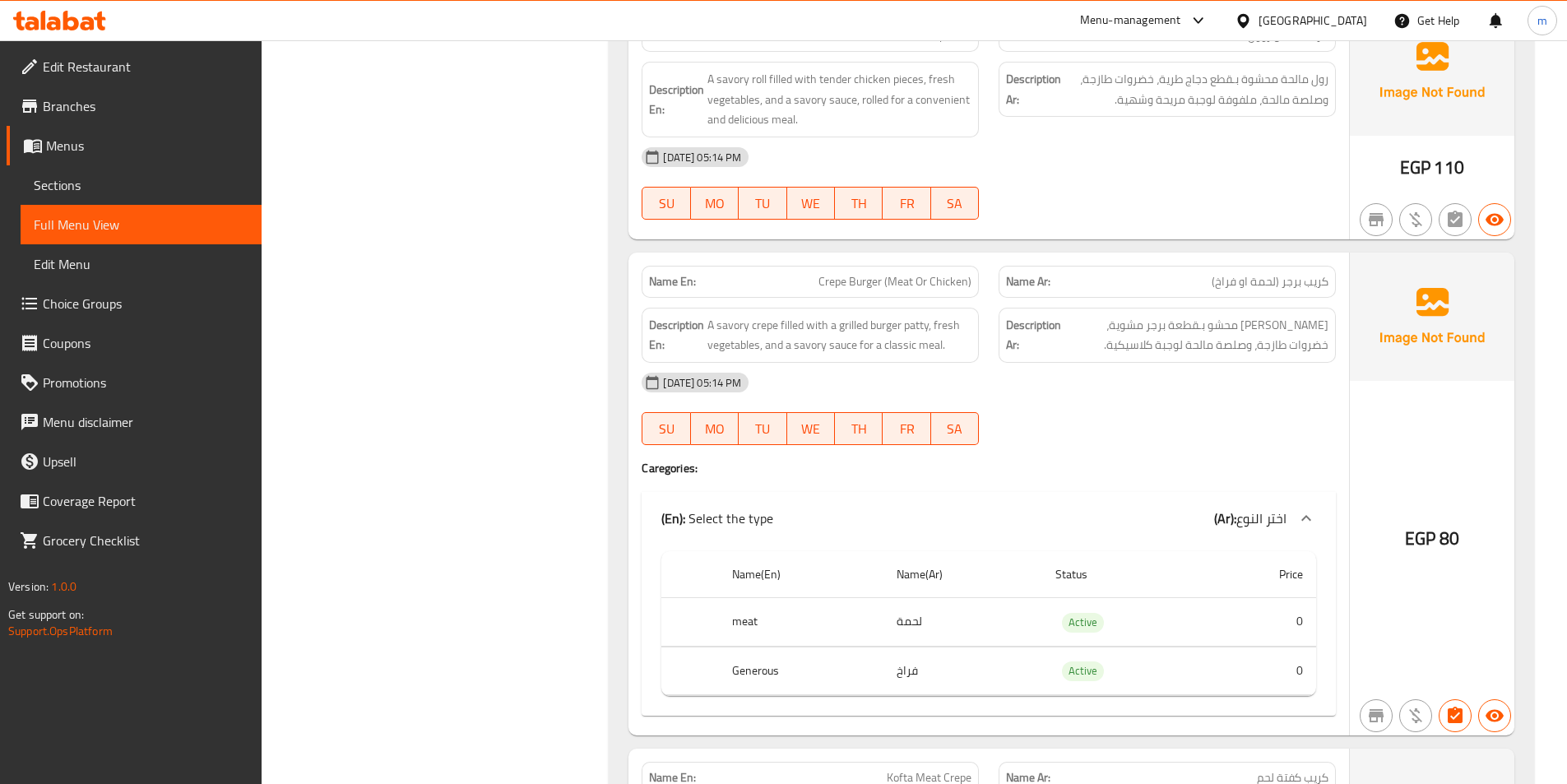
scroll to position [1489, 0]
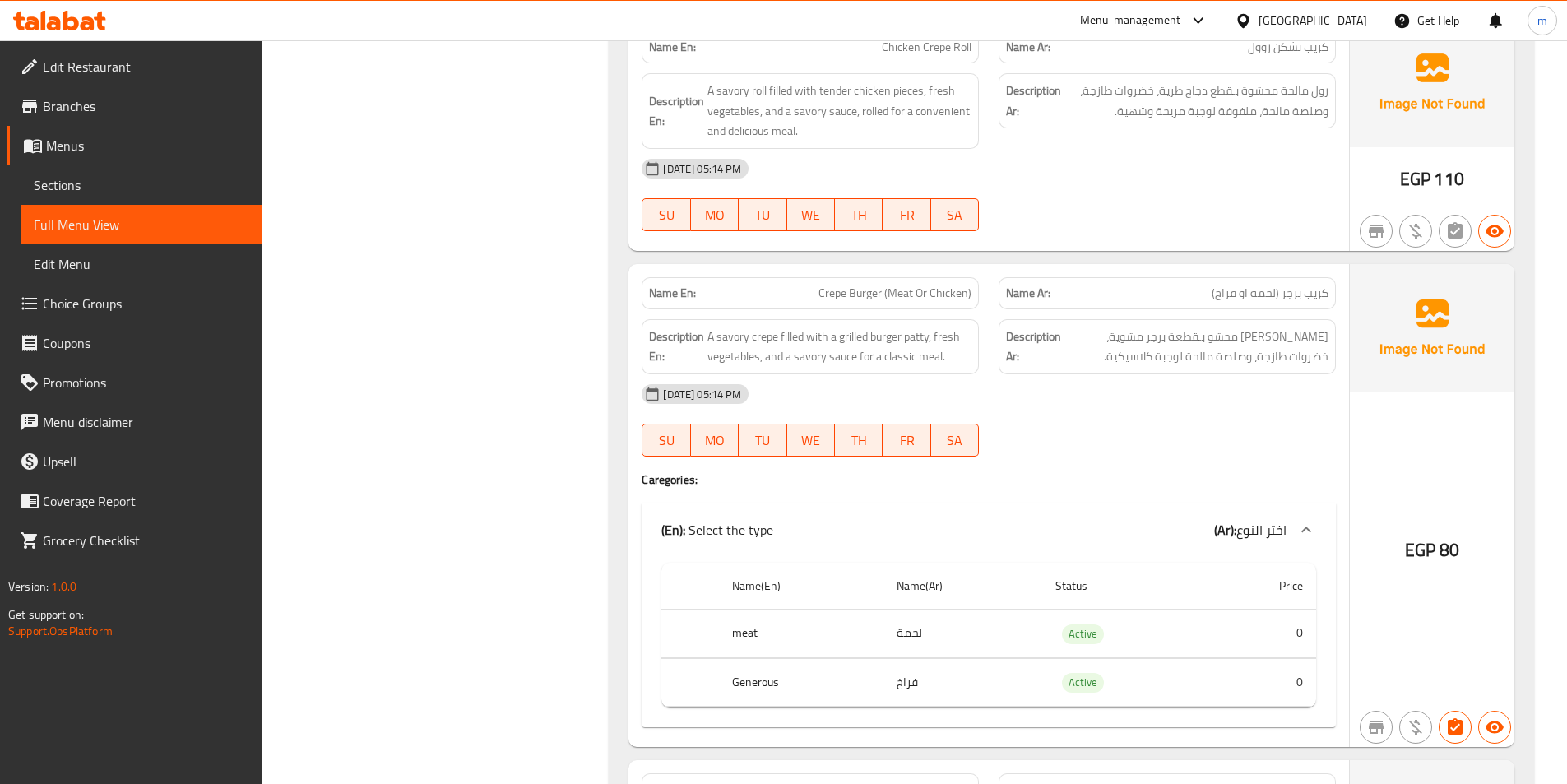
click at [56, 177] on span "Sections" at bounding box center [141, 185] width 214 height 20
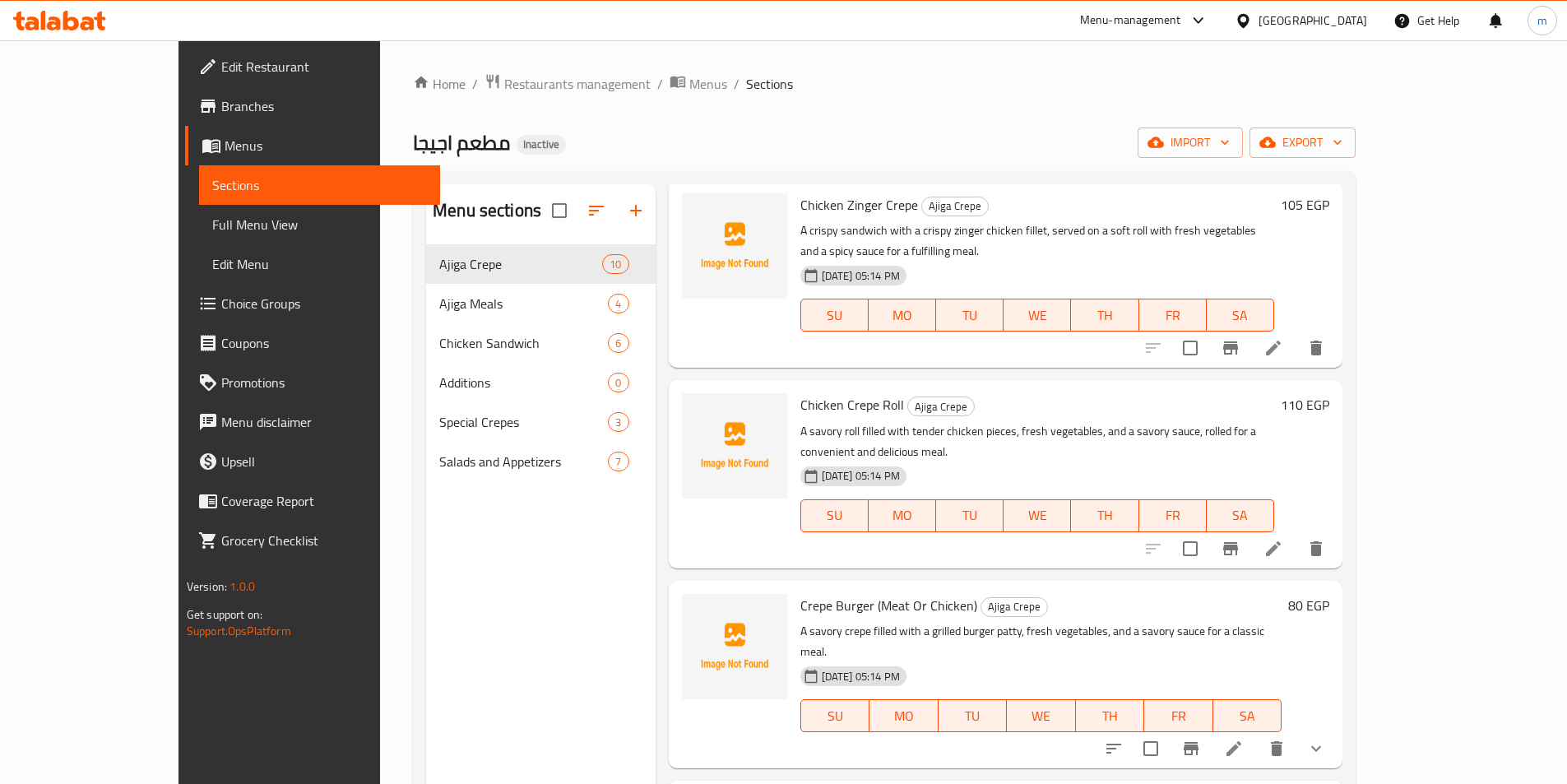
scroll to position [987, 0]
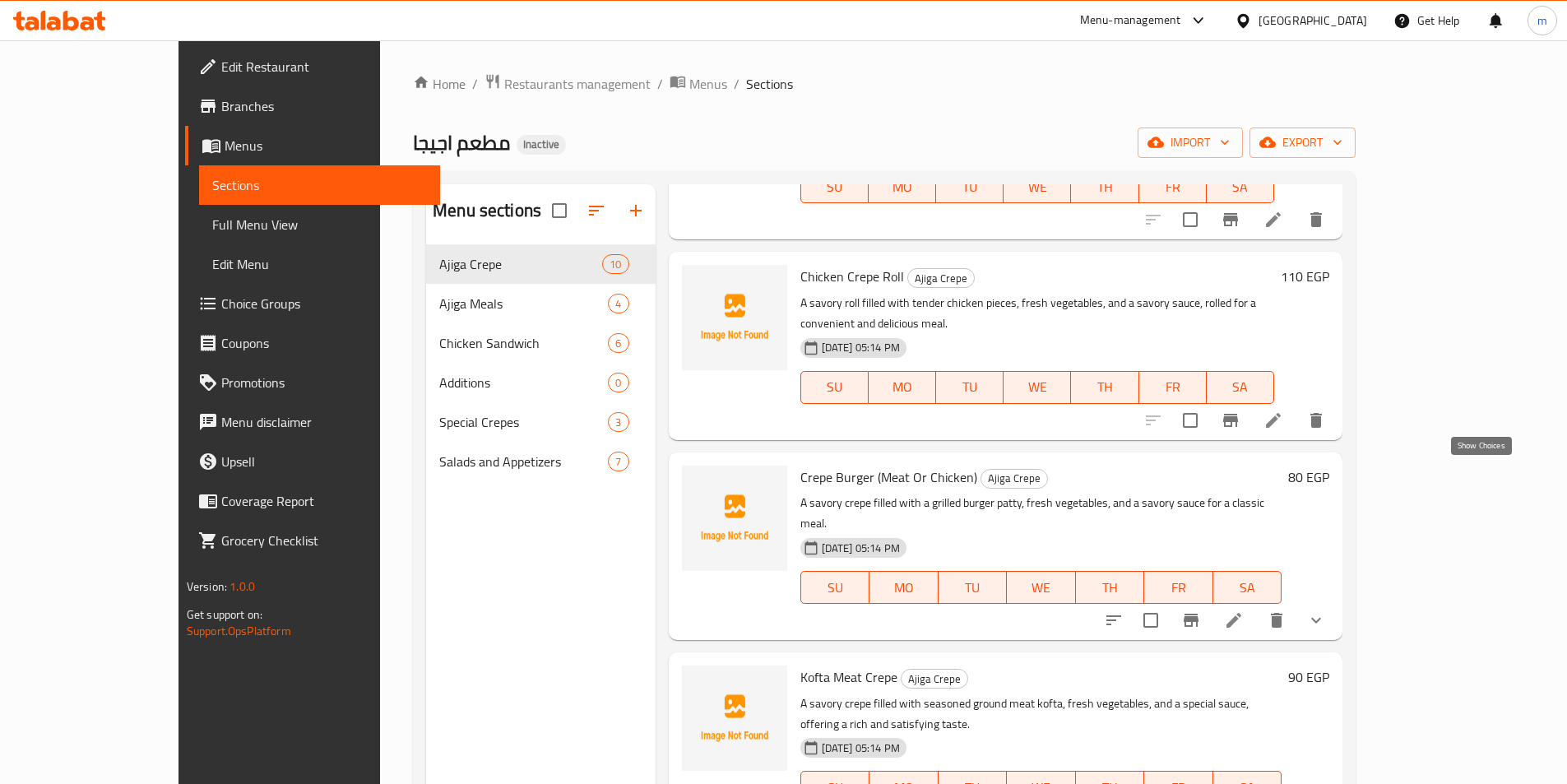
click at [1326, 610] on icon "show more" at bounding box center [1316, 620] width 20 height 20
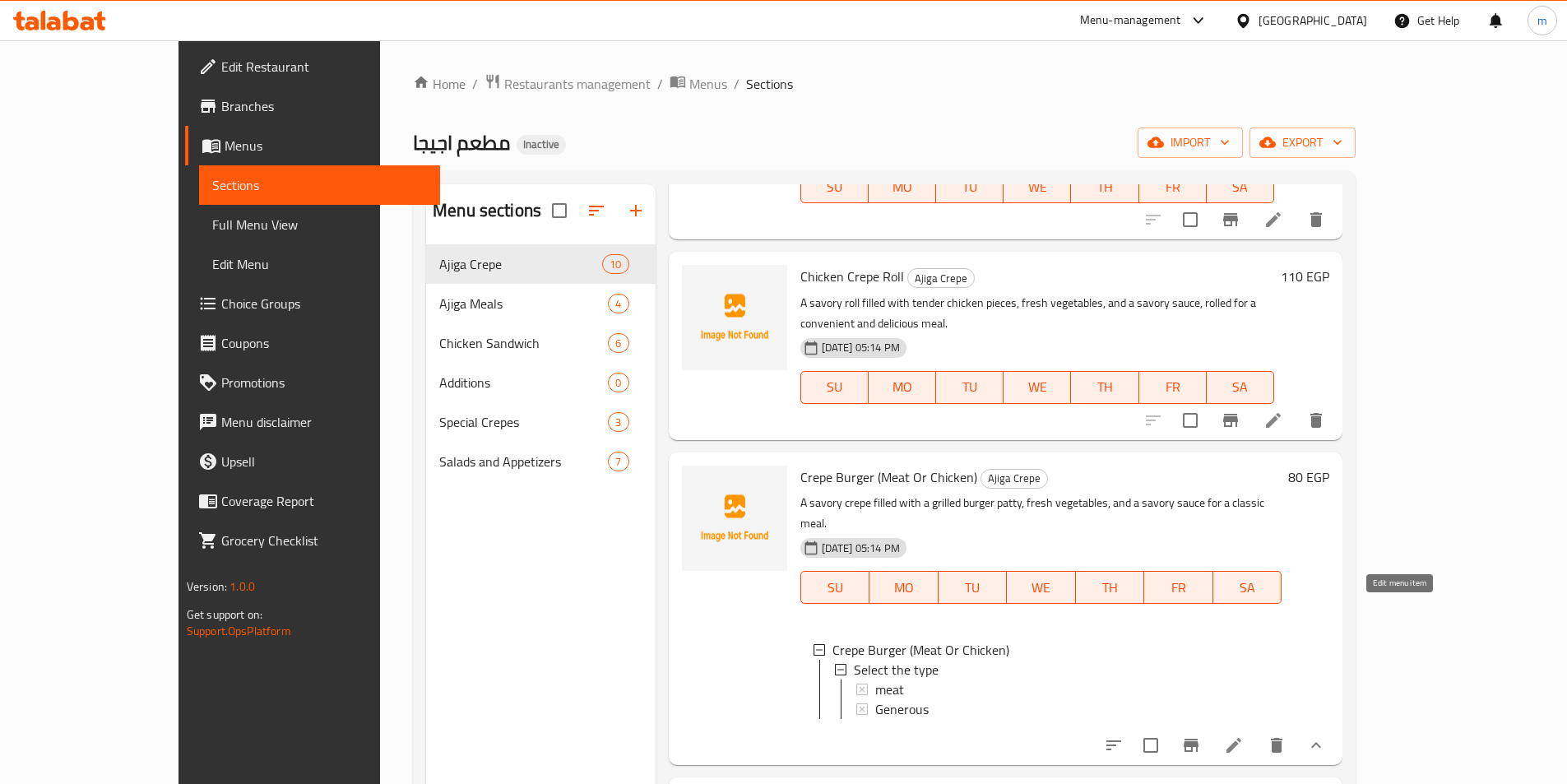
click at [1244, 735] on icon at bounding box center [1234, 745] width 20 height 20
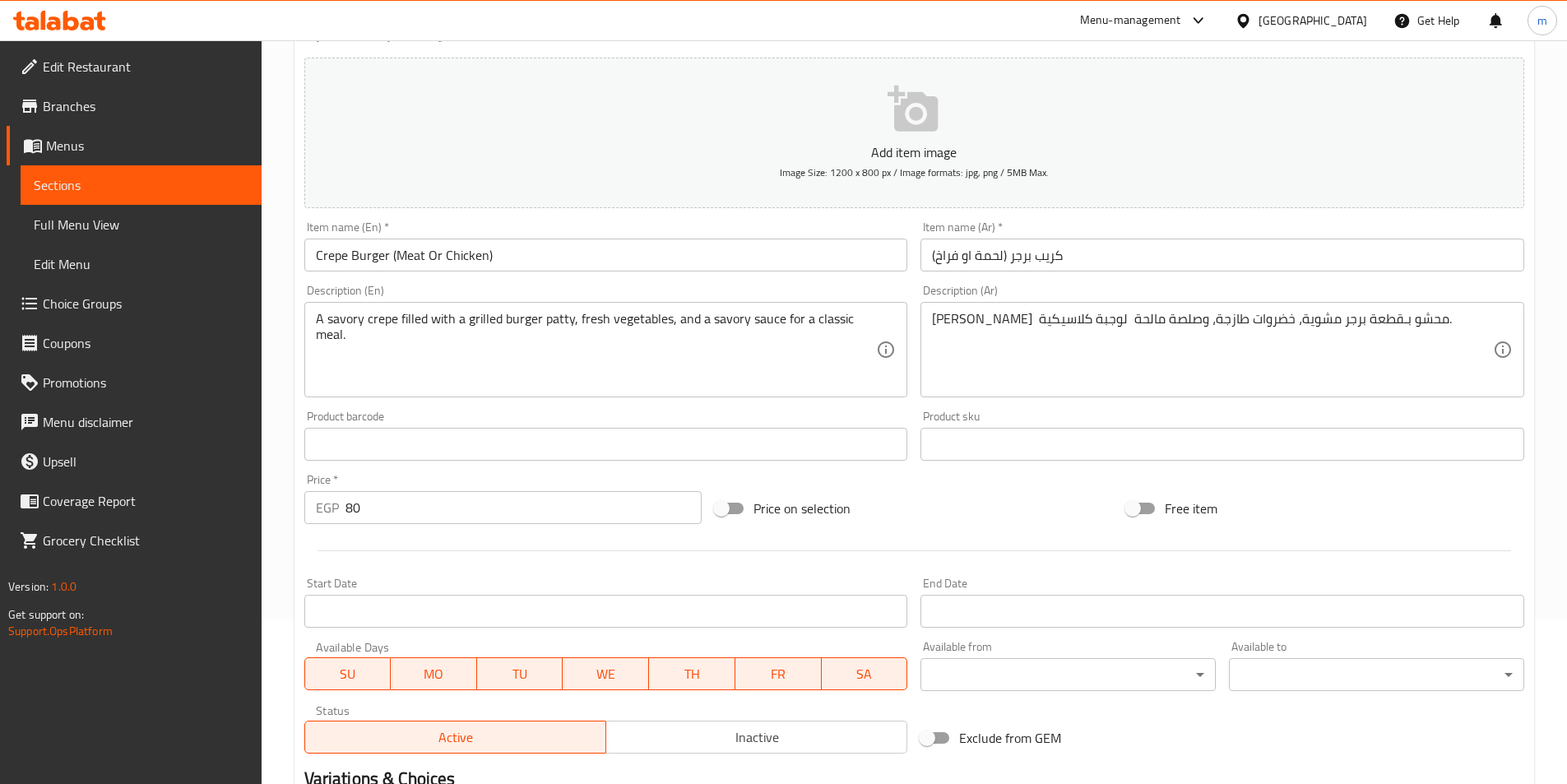
scroll to position [405, 0]
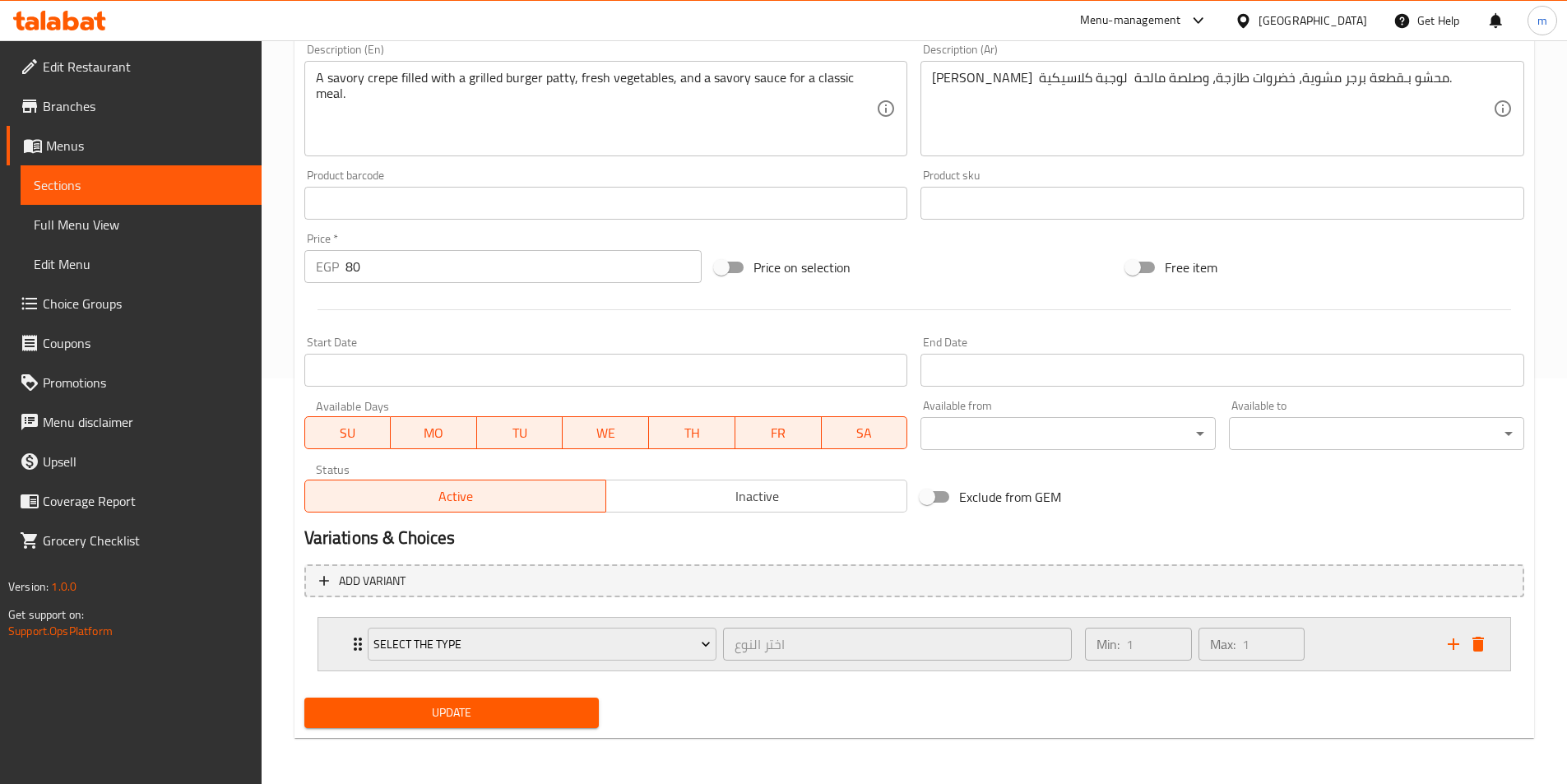
click at [1345, 644] on div "Min: 1 ​ Max: 1 ​" at bounding box center [1256, 643] width 362 height 53
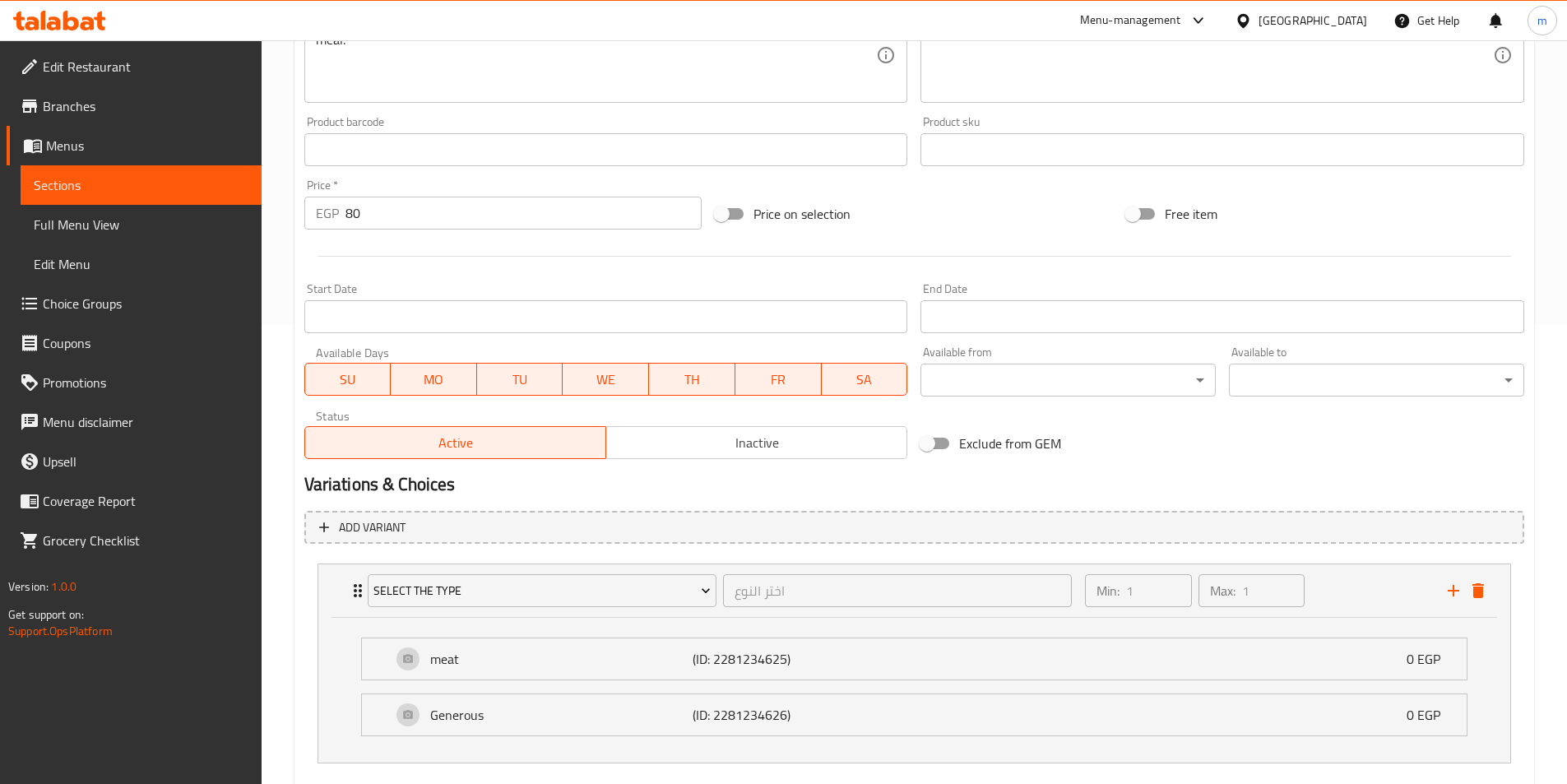
scroll to position [551, 0]
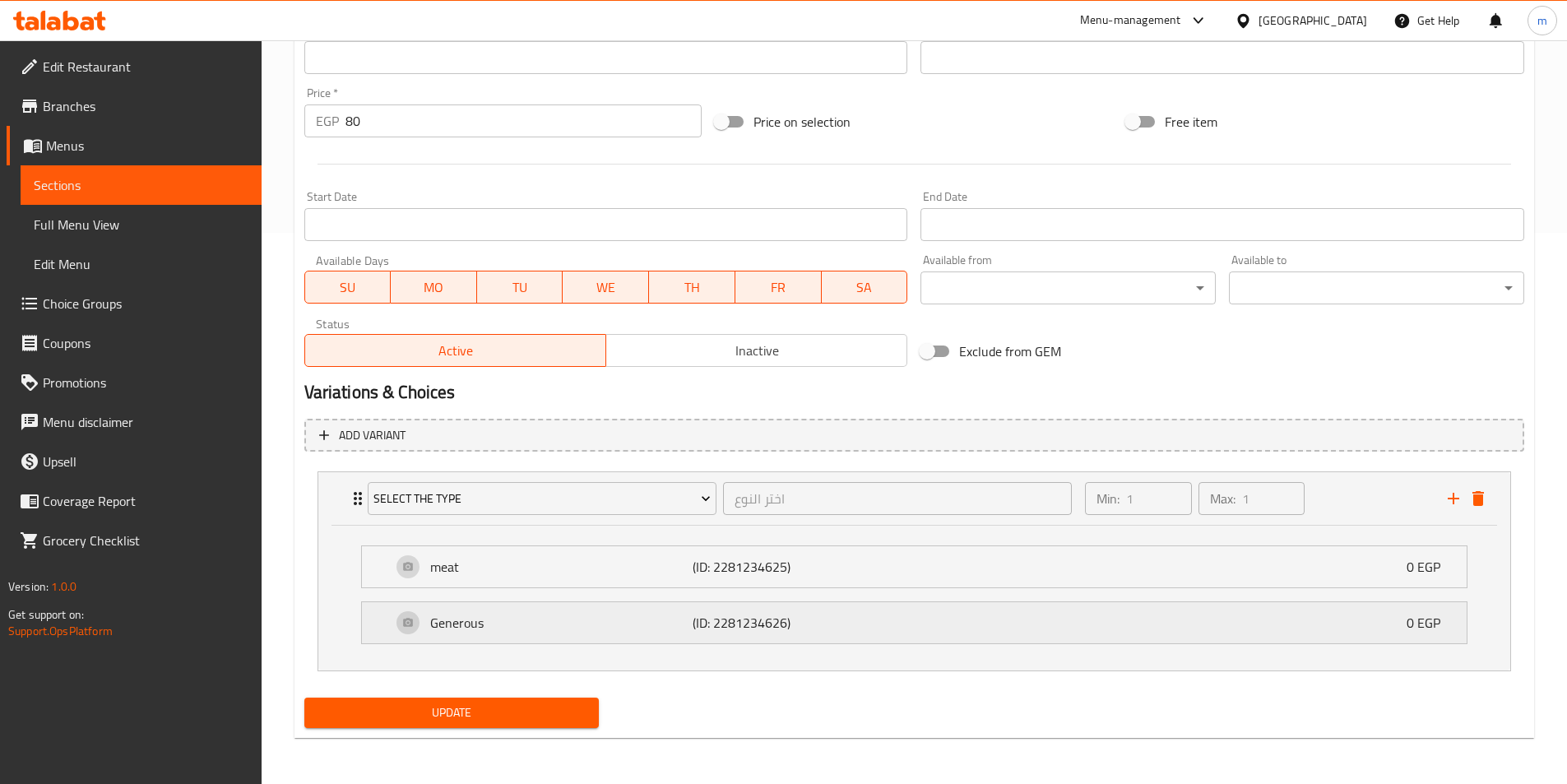
click at [615, 631] on p "Generous" at bounding box center [562, 622] width 263 height 20
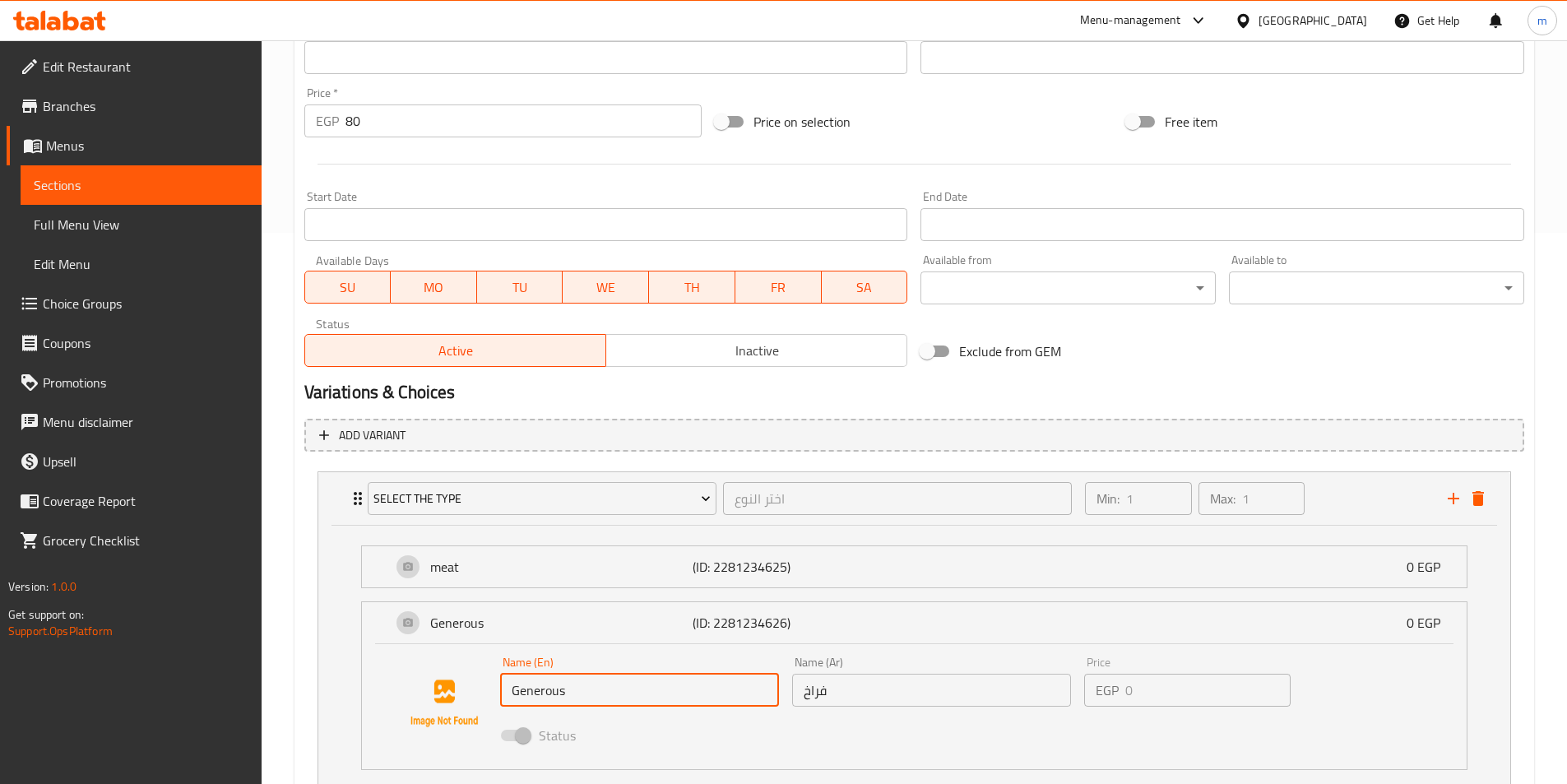
click at [590, 686] on input "Generous" at bounding box center [640, 689] width 279 height 33
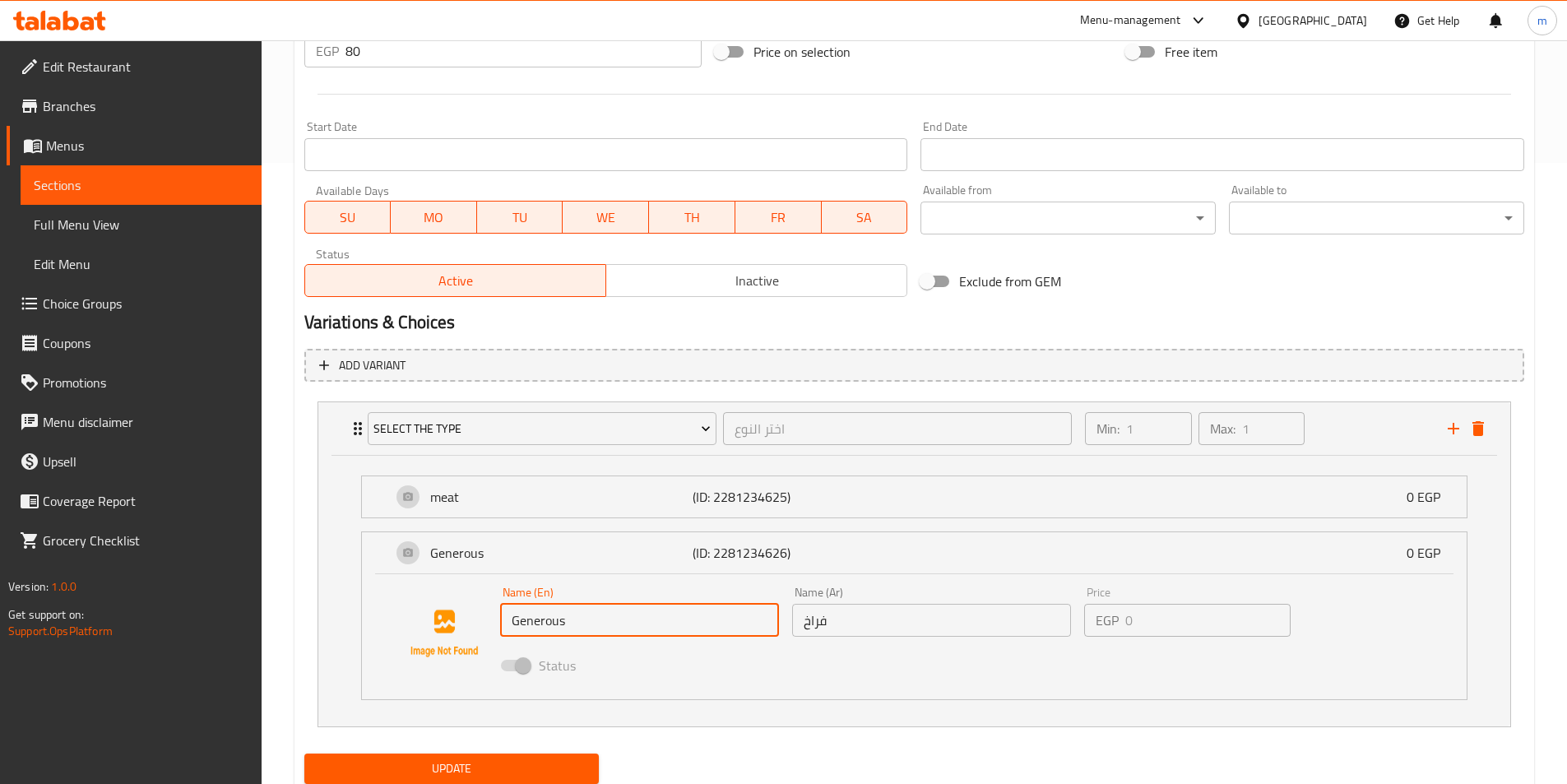
scroll to position [677, 0]
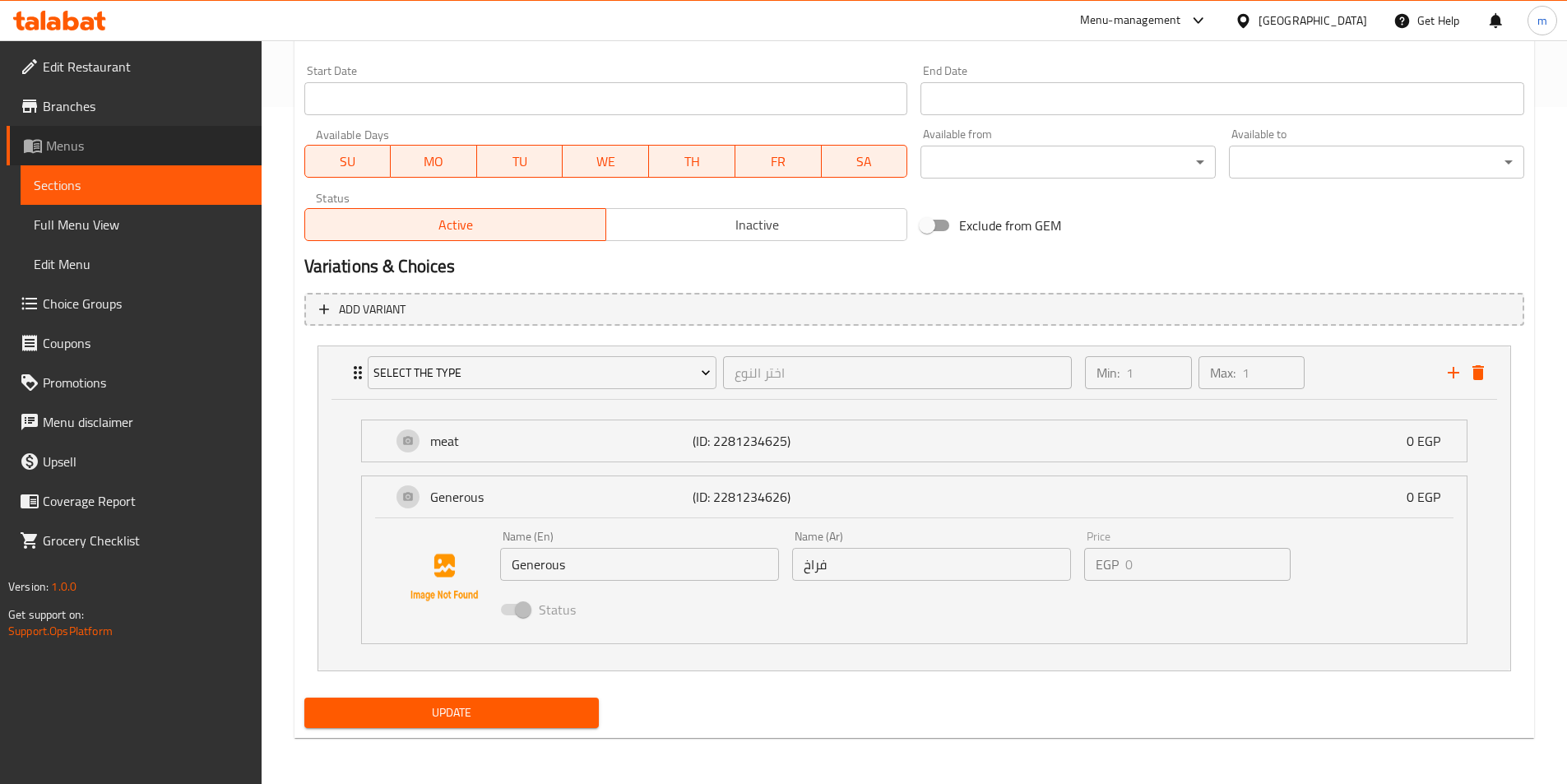
click at [128, 156] on link "Menus" at bounding box center [134, 145] width 255 height 39
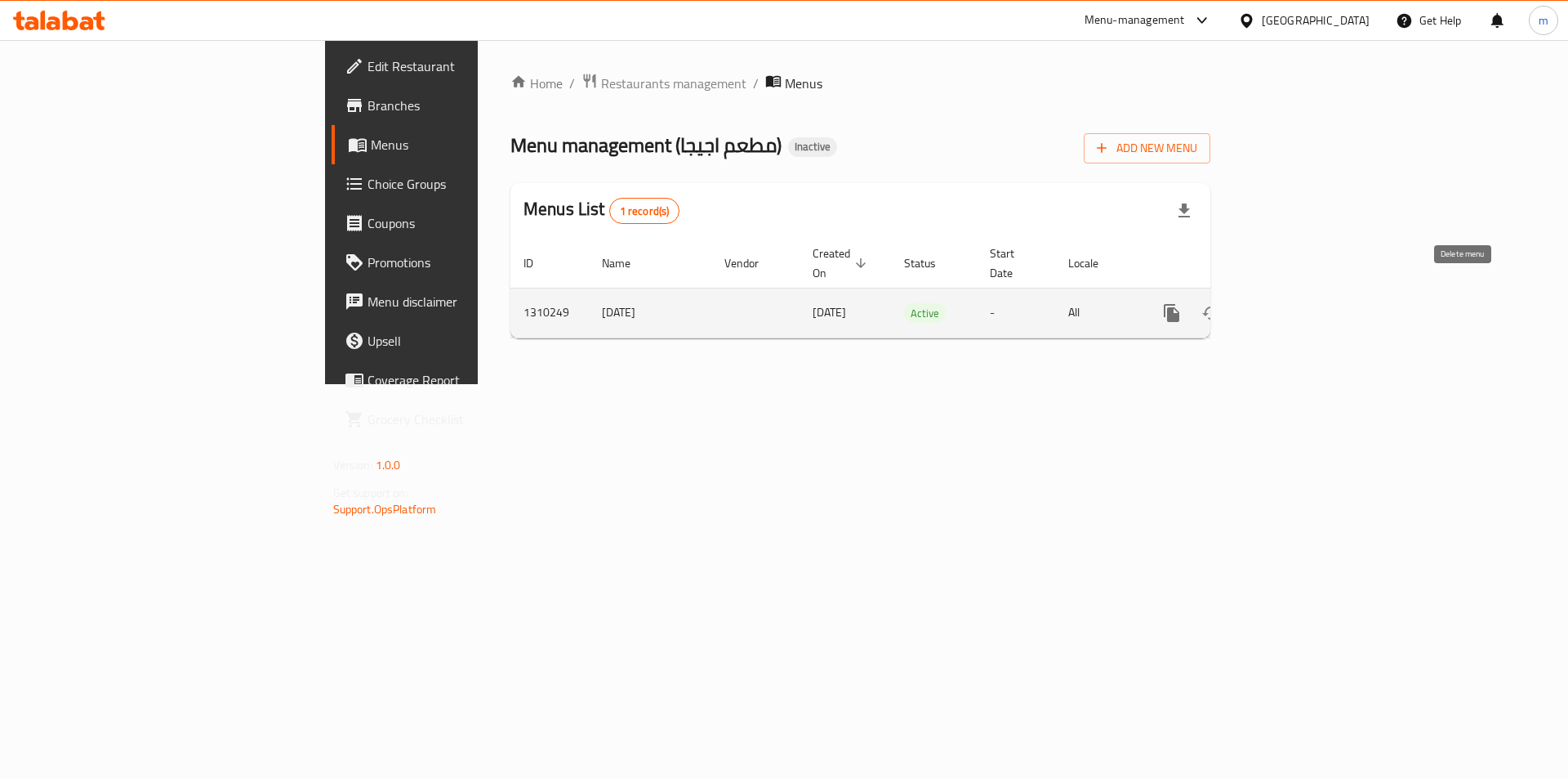
click at [1256, 306] on icon "enhanced table" at bounding box center [1251, 313] width 11 height 14
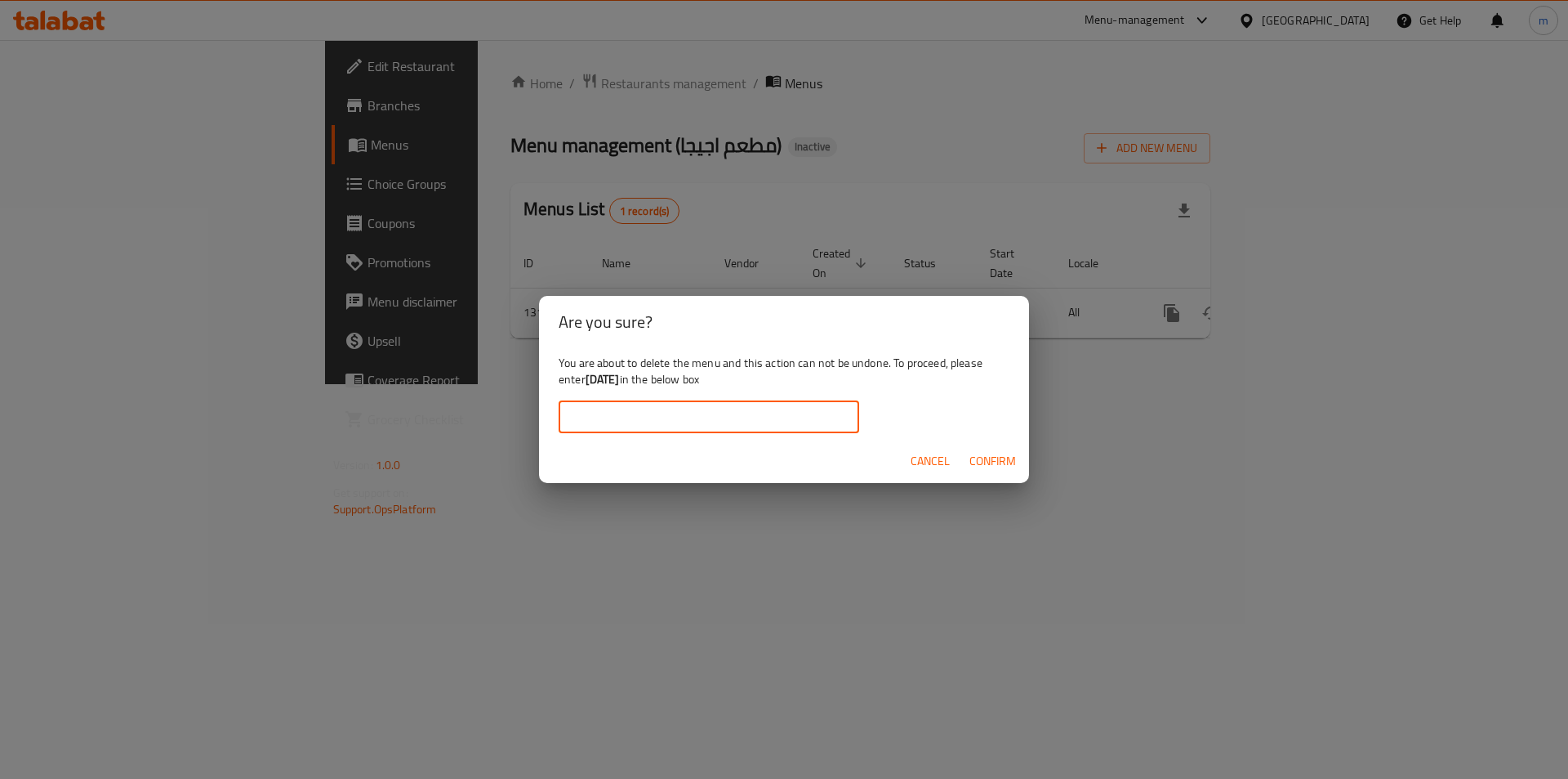
click at [792, 420] on input "text" at bounding box center [708, 416] width 300 height 32
type input "[DATE]"
click at [993, 466] on span "Confirm" at bounding box center [992, 461] width 47 height 20
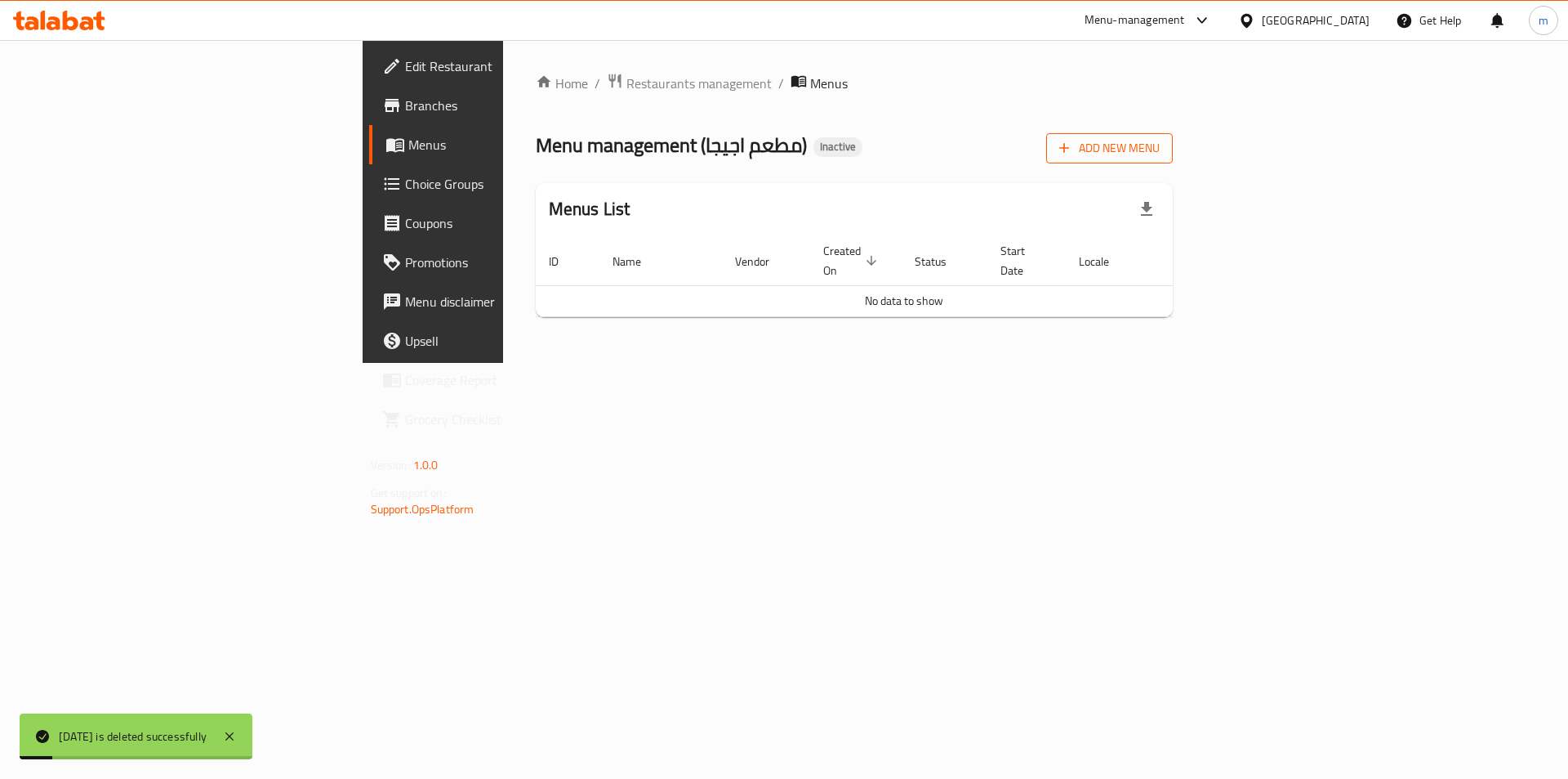
click at [1160, 150] on span "Add New Menu" at bounding box center [1109, 147] width 101 height 20
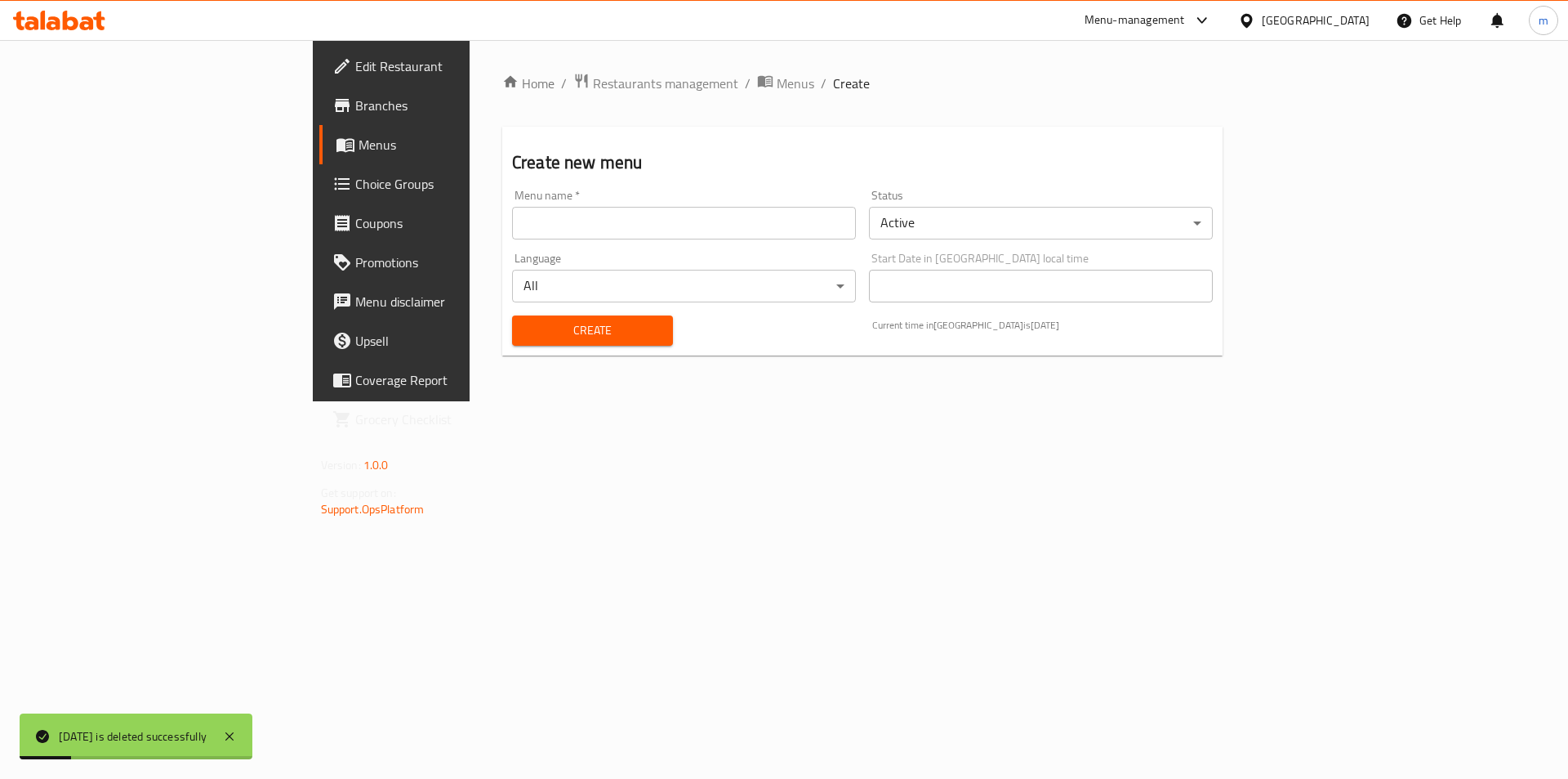
click at [512, 237] on input "text" at bounding box center [684, 223] width 344 height 32
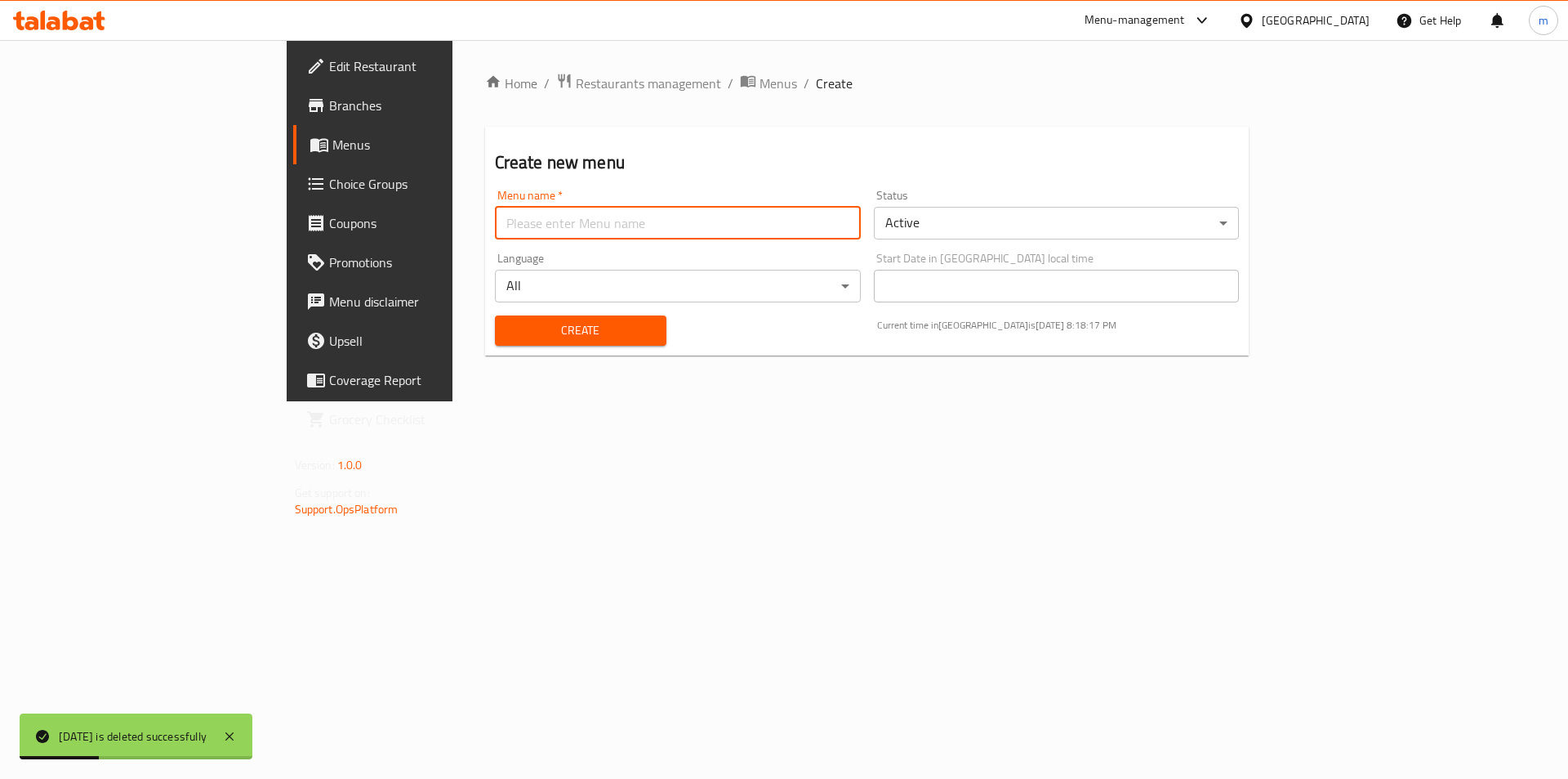
type input "[DATE]"
click at [508, 331] on span "Create" at bounding box center [580, 330] width 145 height 20
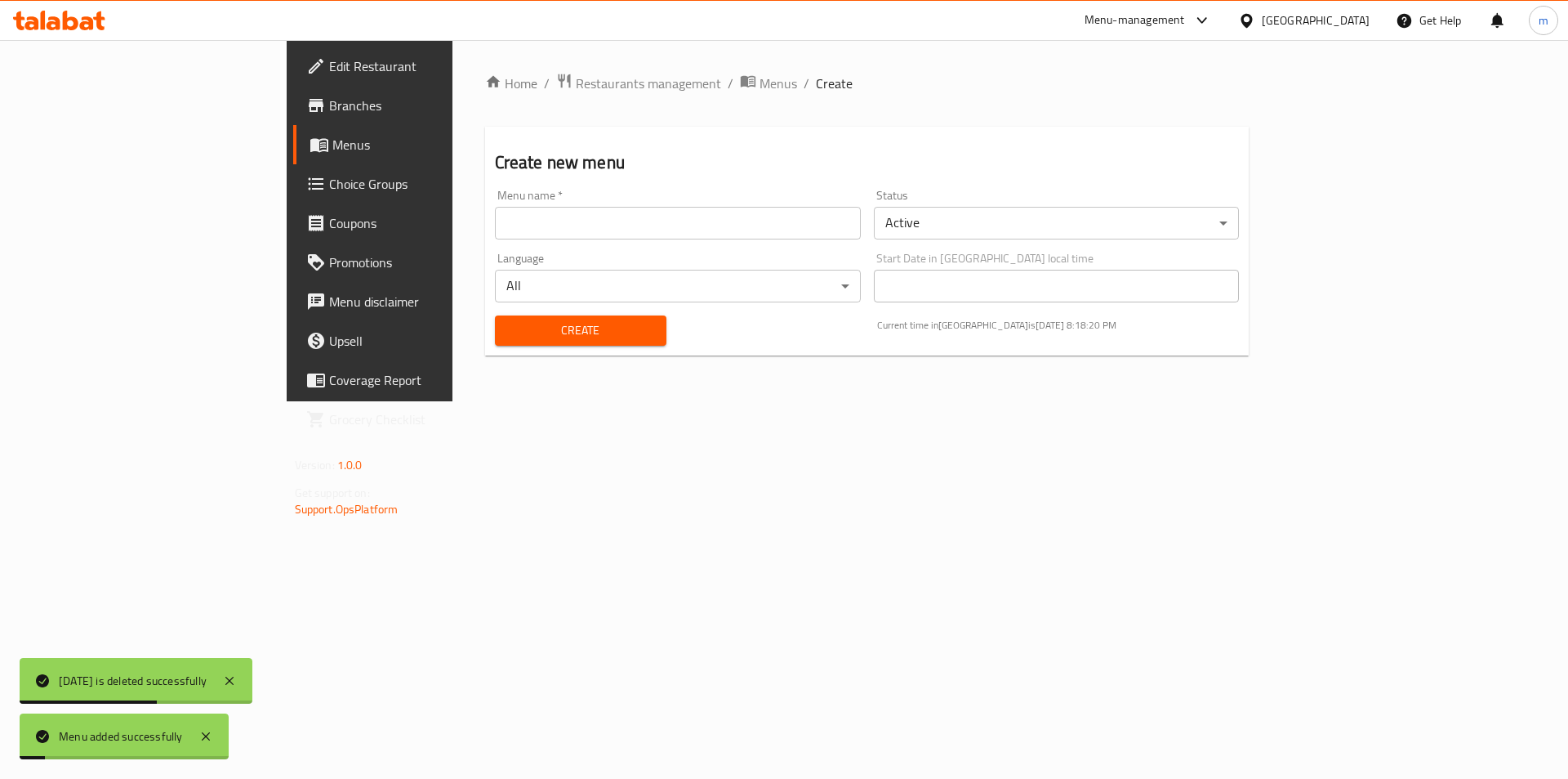
click at [293, 156] on link "Menus" at bounding box center [421, 144] width 255 height 39
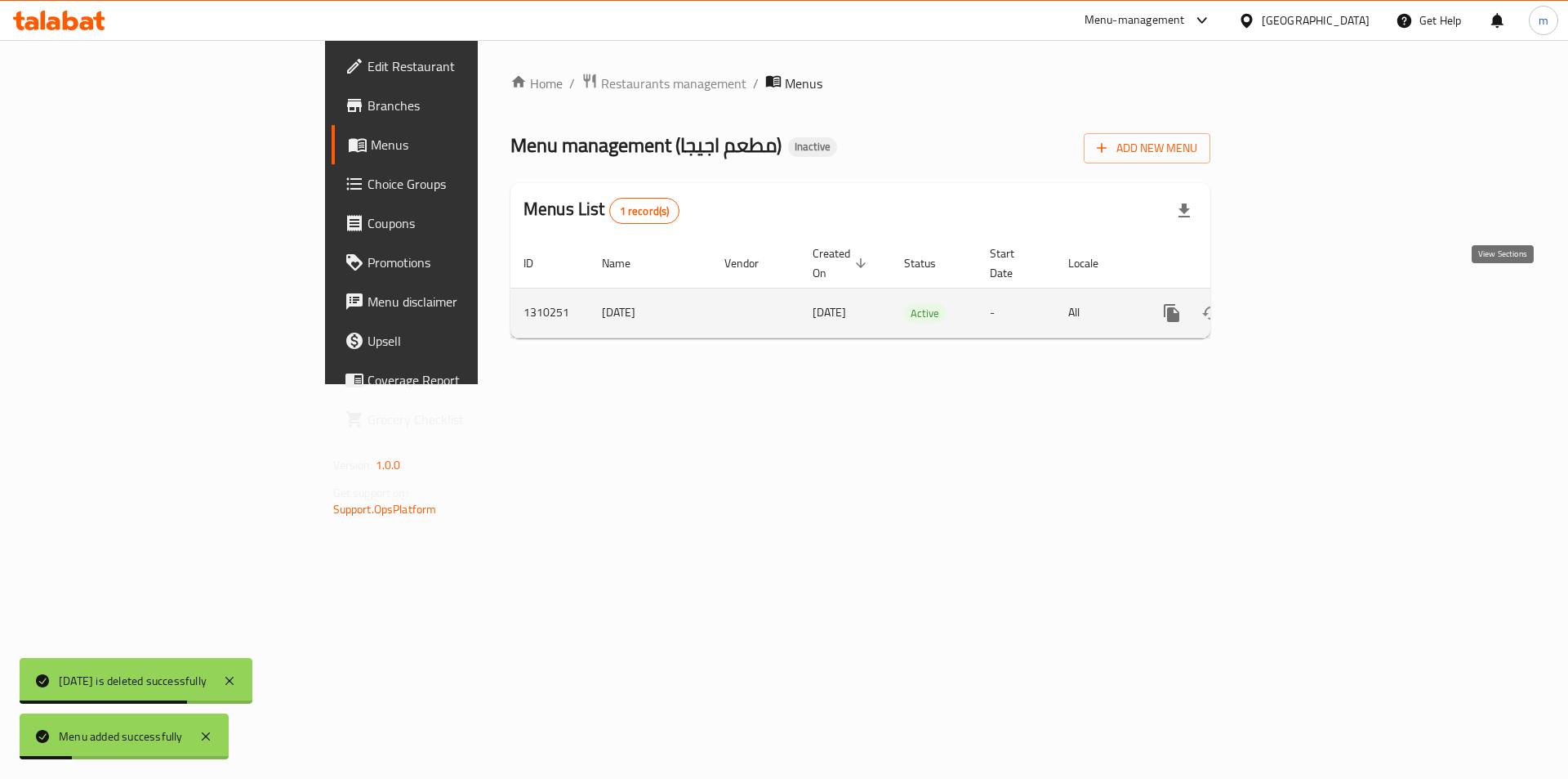
click at [1299, 303] on icon "enhanced table" at bounding box center [1290, 313] width 20 height 20
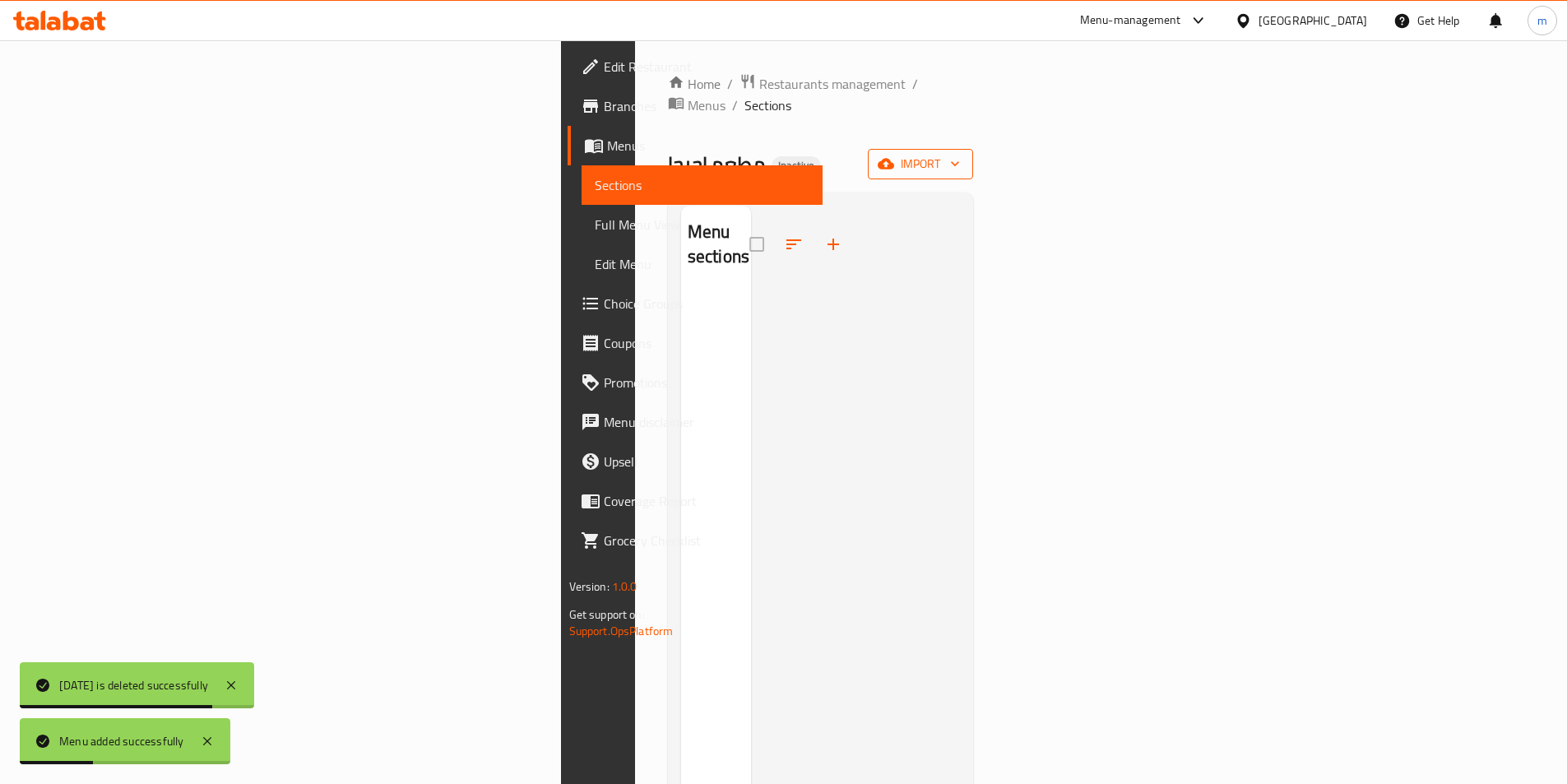
click at [960, 154] on span "import" at bounding box center [920, 163] width 79 height 20
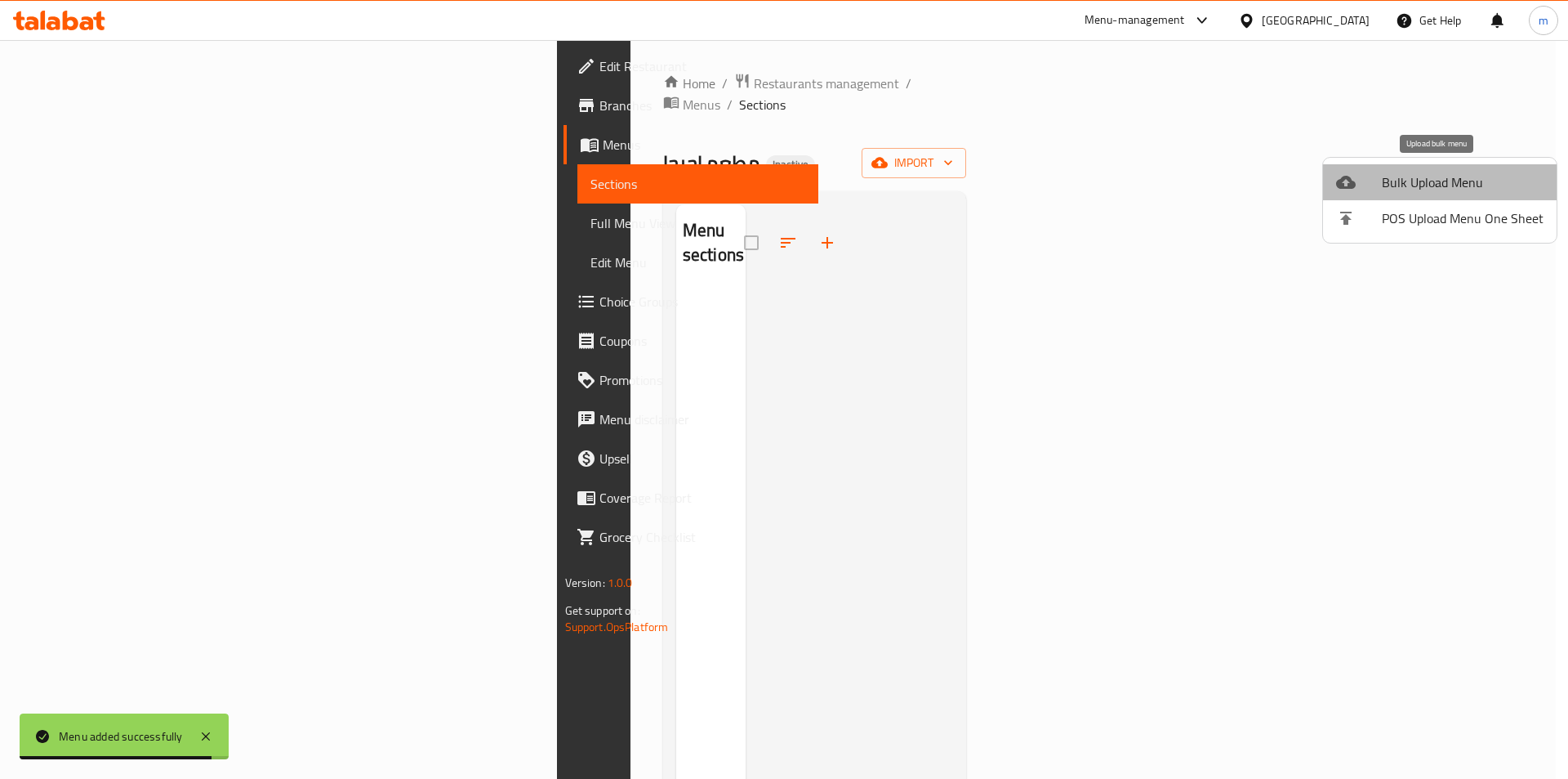
click at [1444, 186] on span "Bulk Upload Menu" at bounding box center [1463, 181] width 161 height 20
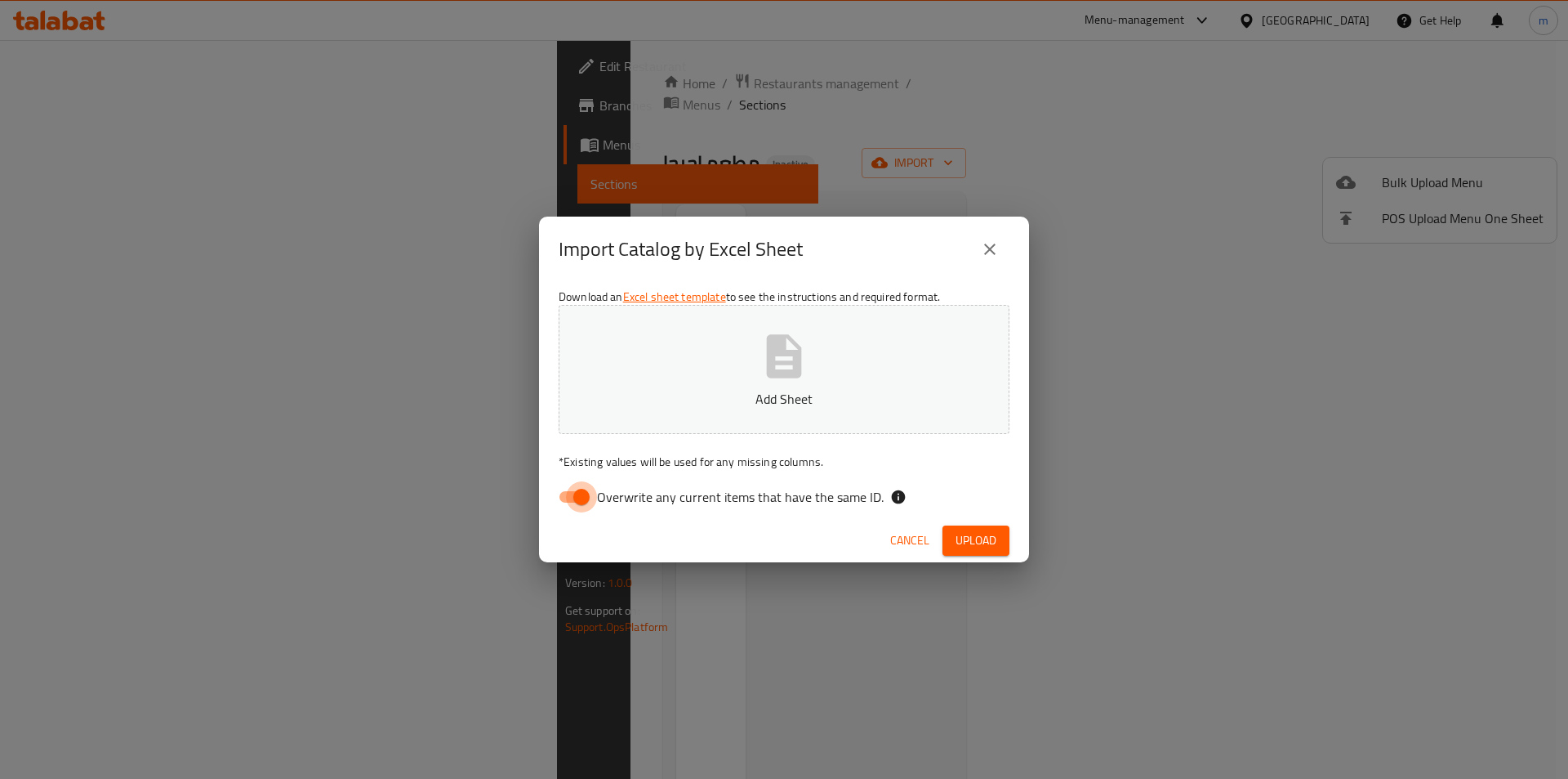
click at [589, 499] on input "Overwrite any current items that have the same ID." at bounding box center [581, 497] width 93 height 31
checkbox input "false"
click at [737, 351] on button "Add Sheet" at bounding box center [784, 370] width 451 height 129
click at [971, 552] on button "Upload" at bounding box center [975, 541] width 67 height 30
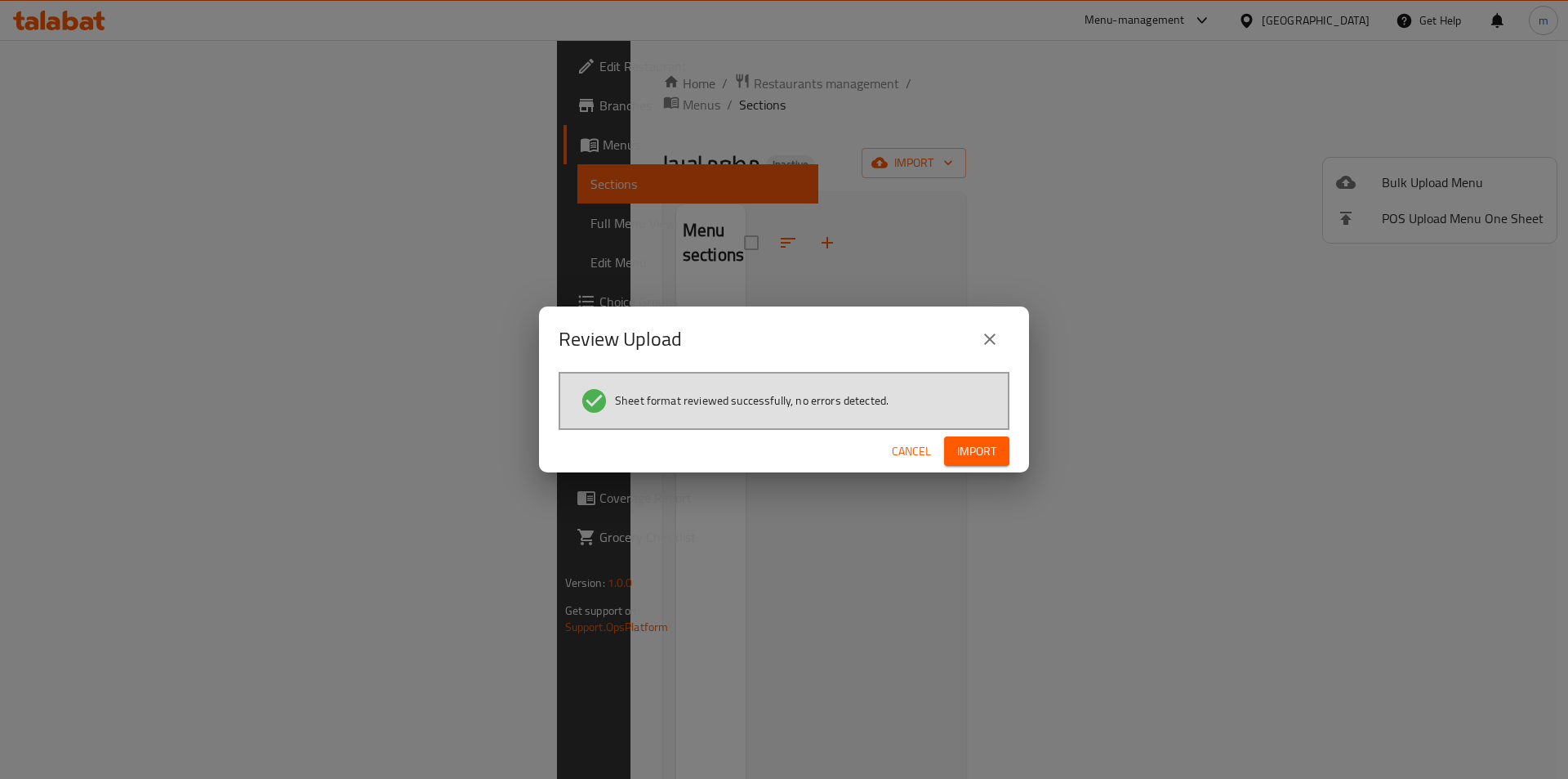
click at [1004, 441] on button "Import" at bounding box center [976, 451] width 66 height 30
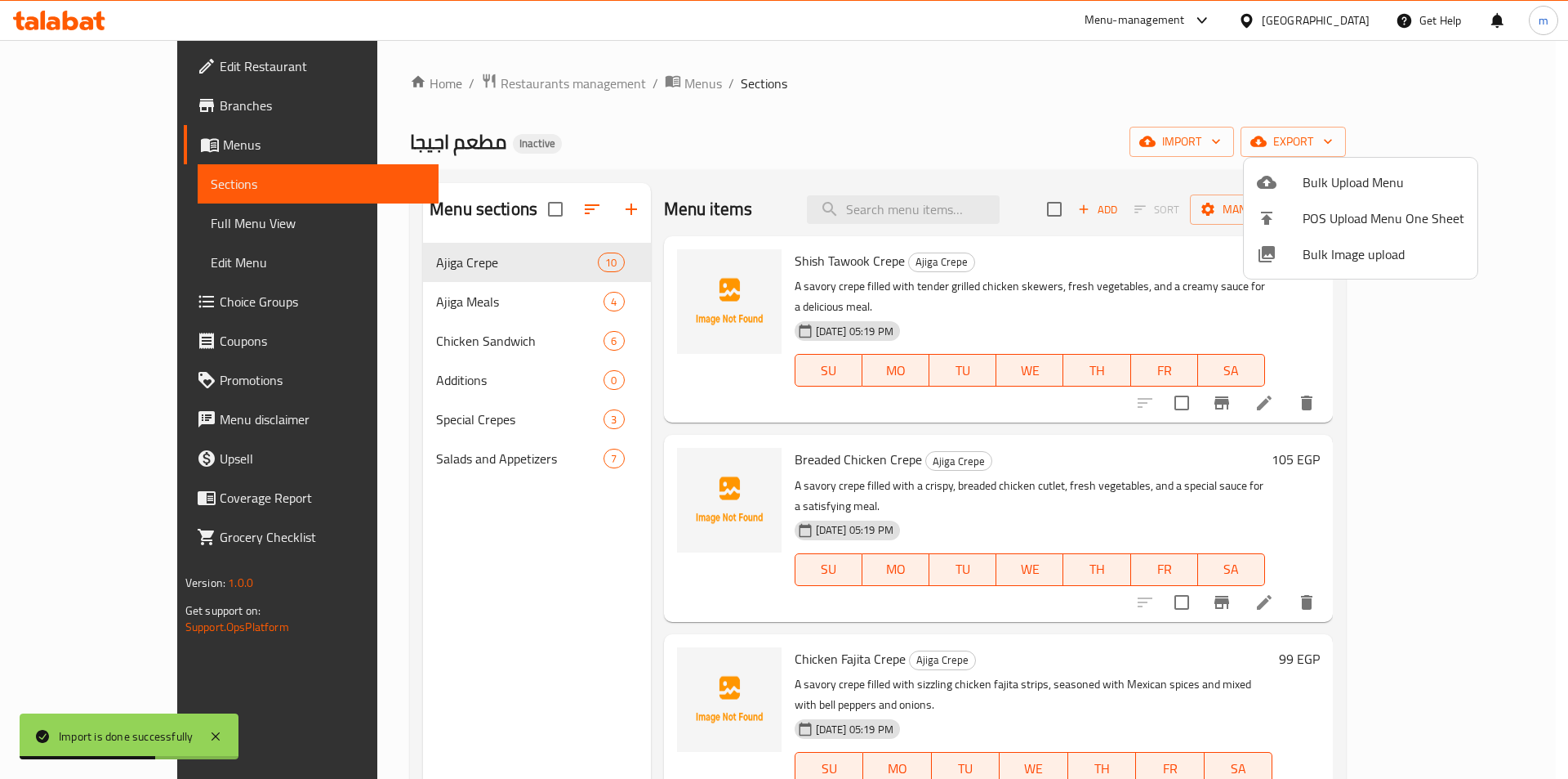
click at [525, 606] on div at bounding box center [784, 390] width 1568 height 779
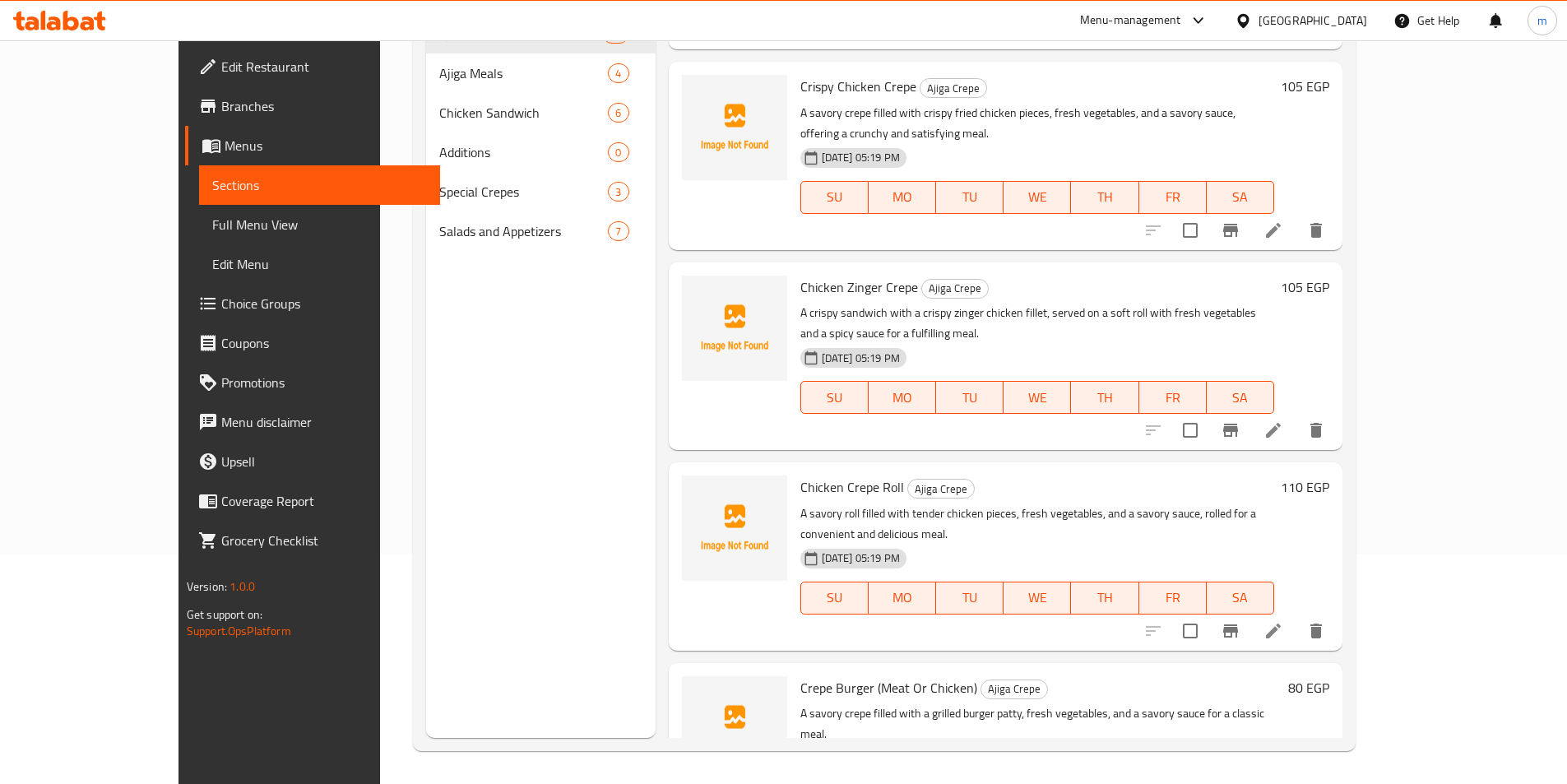
scroll to position [576, 0]
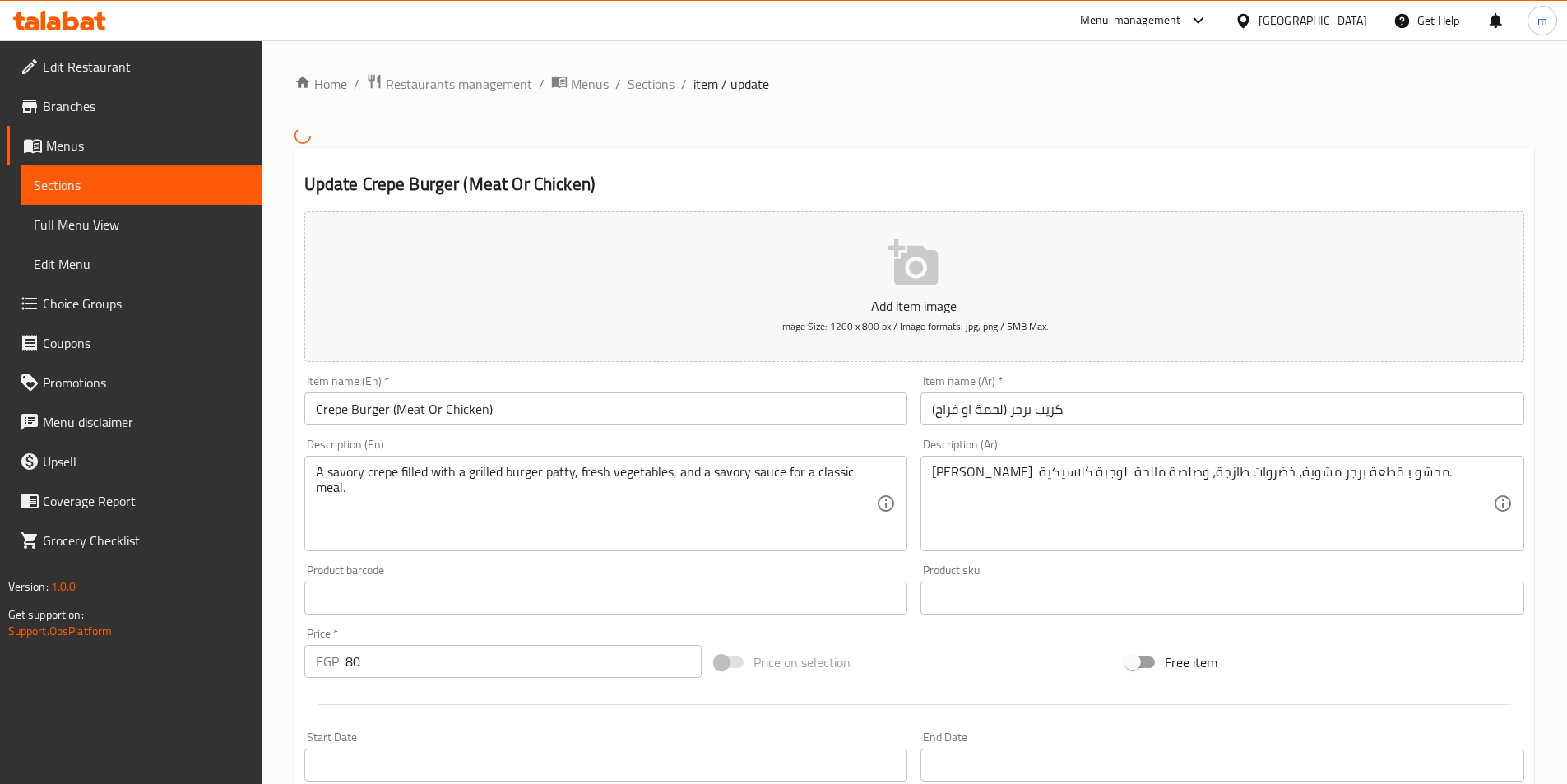
type input "اختر النوع"
type input "1"
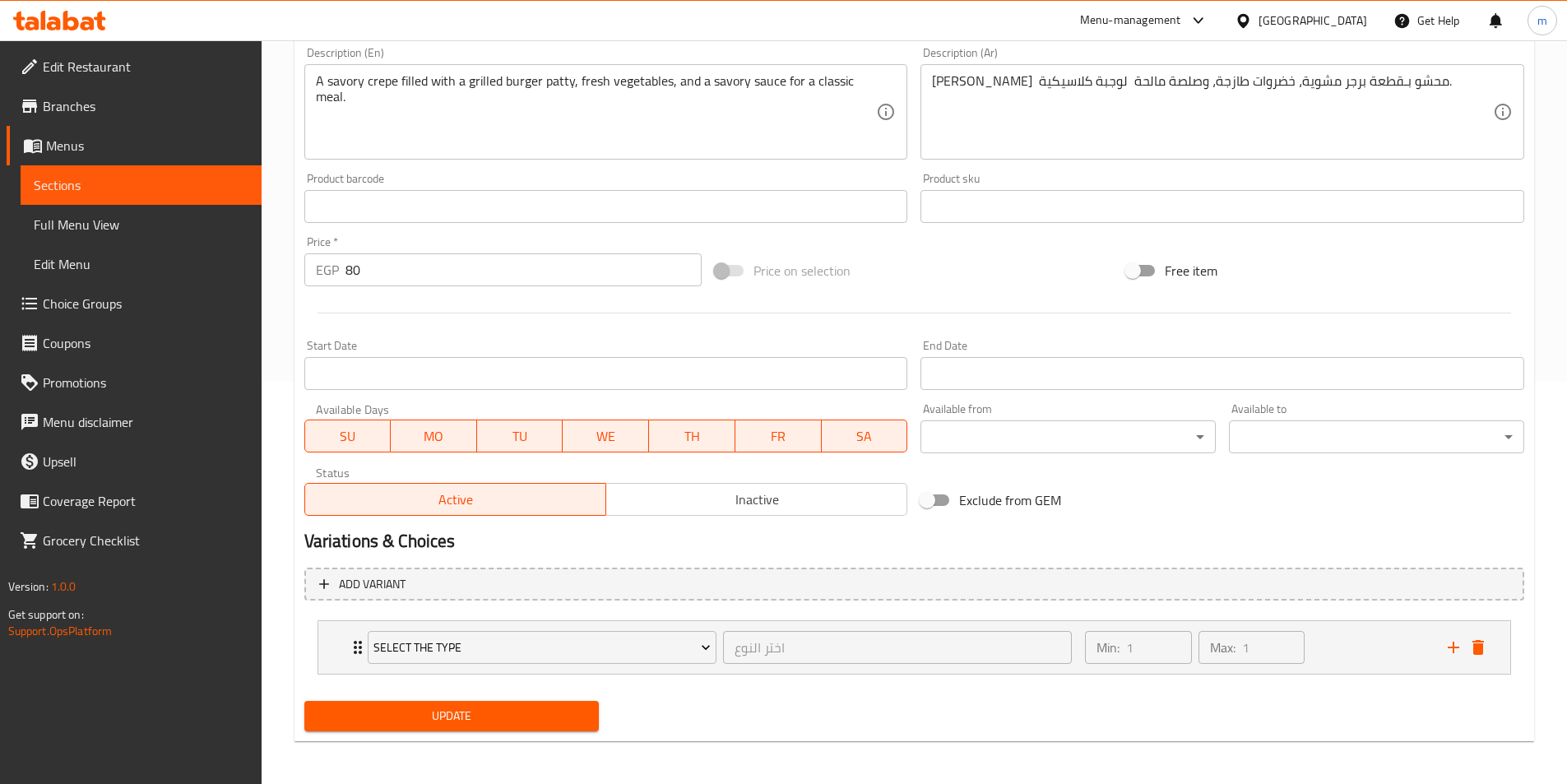
scroll to position [405, 0]
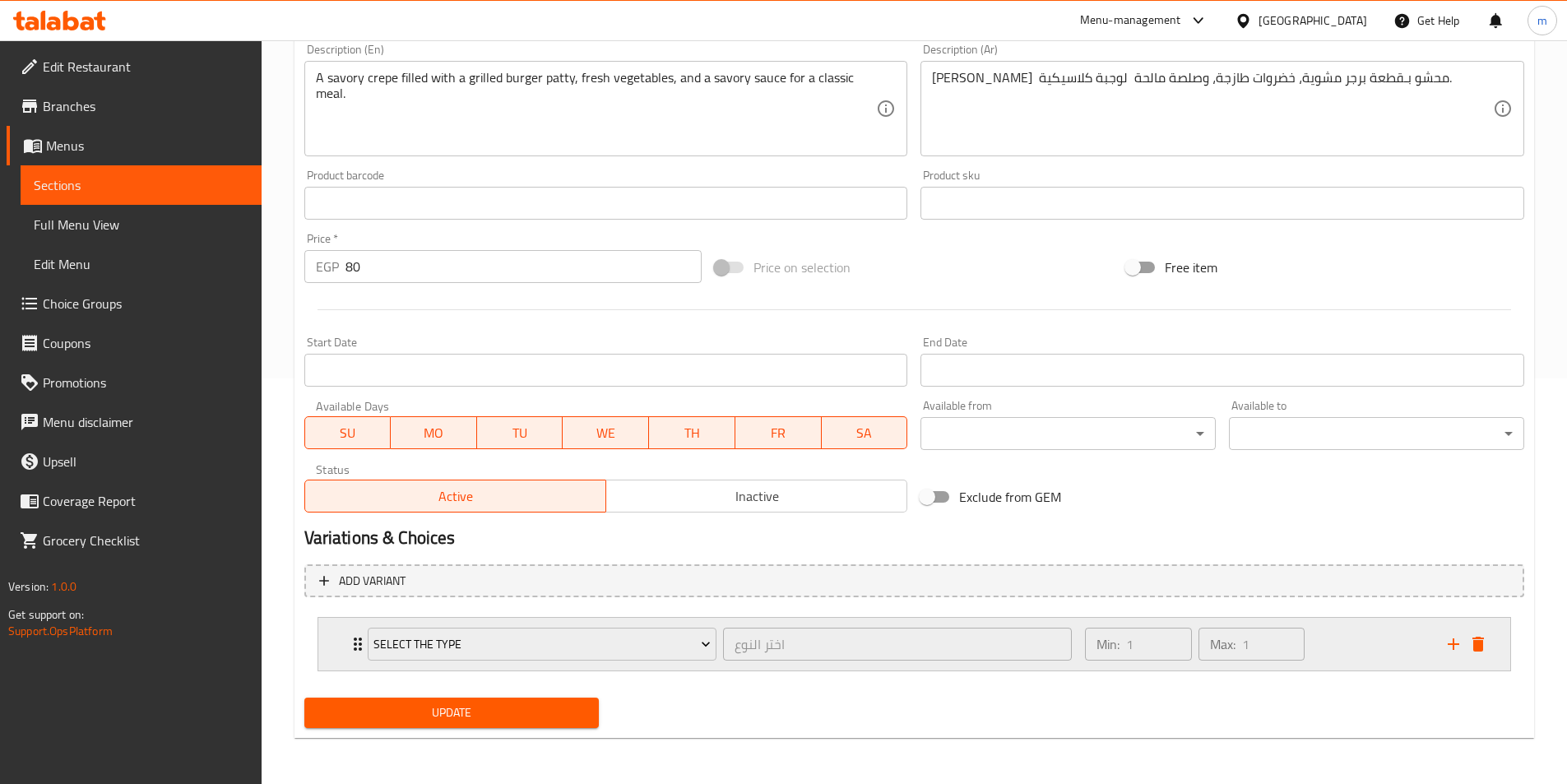
click at [730, 624] on div "اختر النوع ​" at bounding box center [897, 643] width 356 height 39
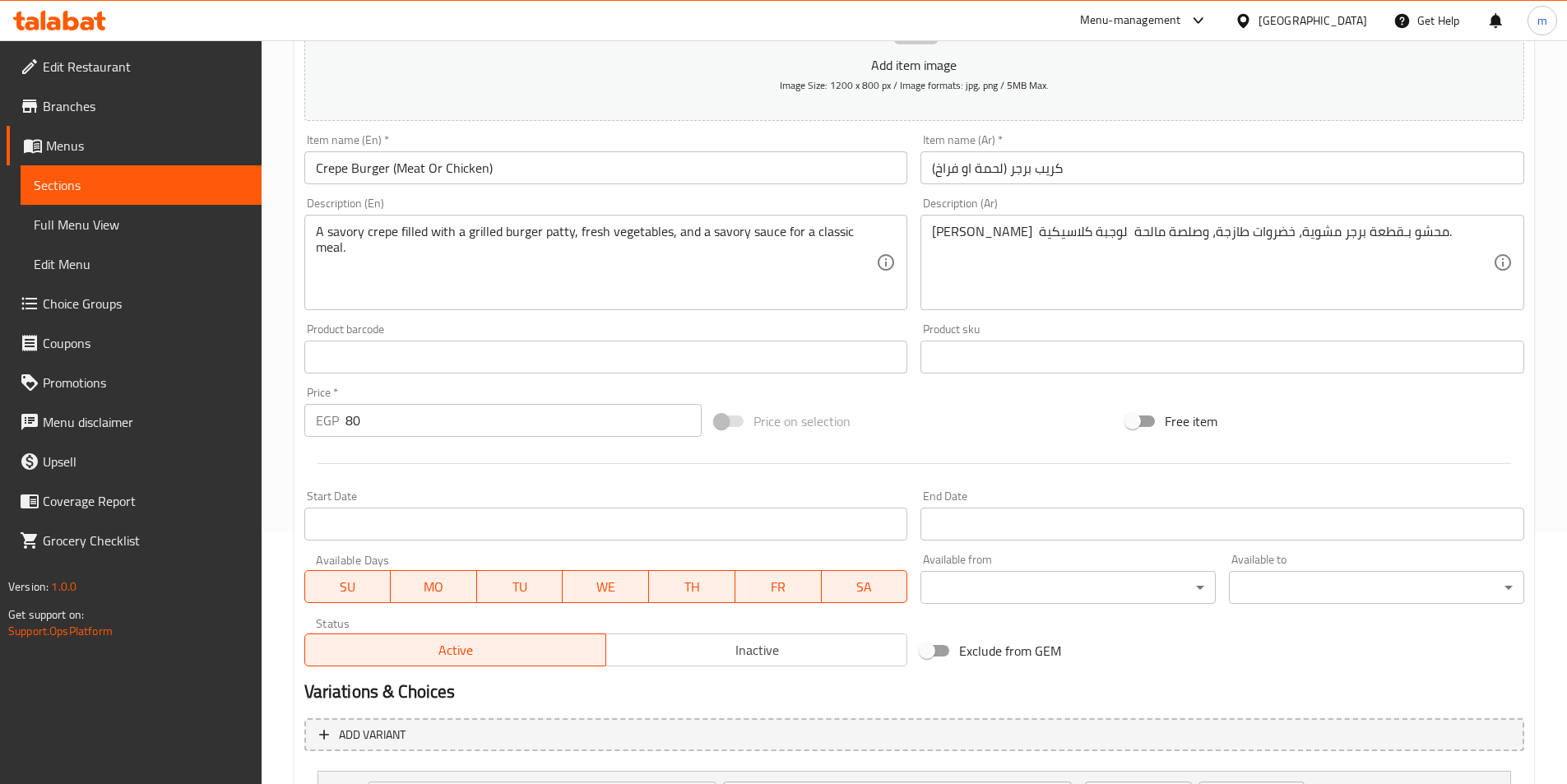
scroll to position [222, 0]
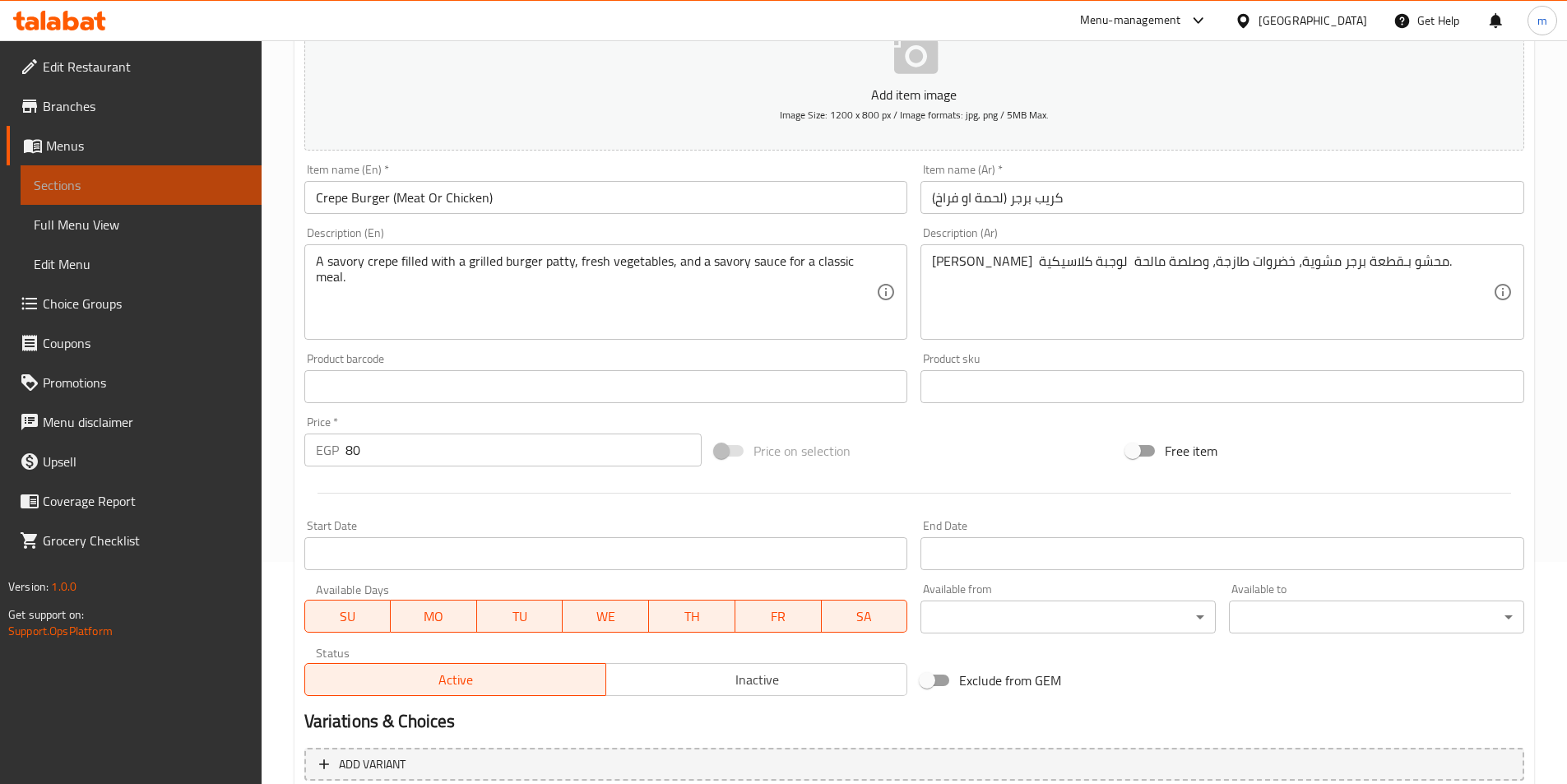
click at [117, 191] on span "Sections" at bounding box center [141, 185] width 214 height 20
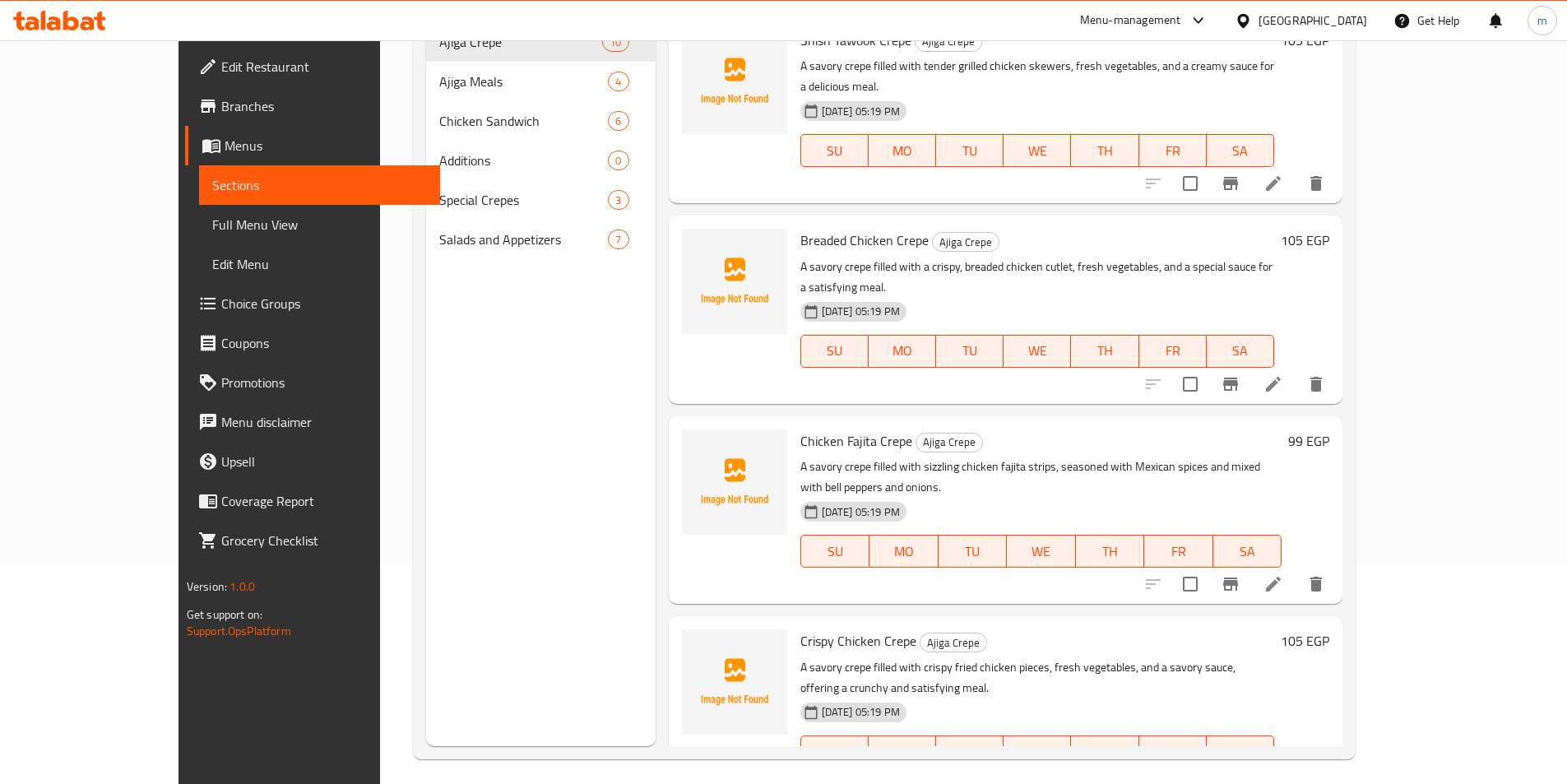
click at [221, 311] on span "Choice Groups" at bounding box center [323, 303] width 206 height 20
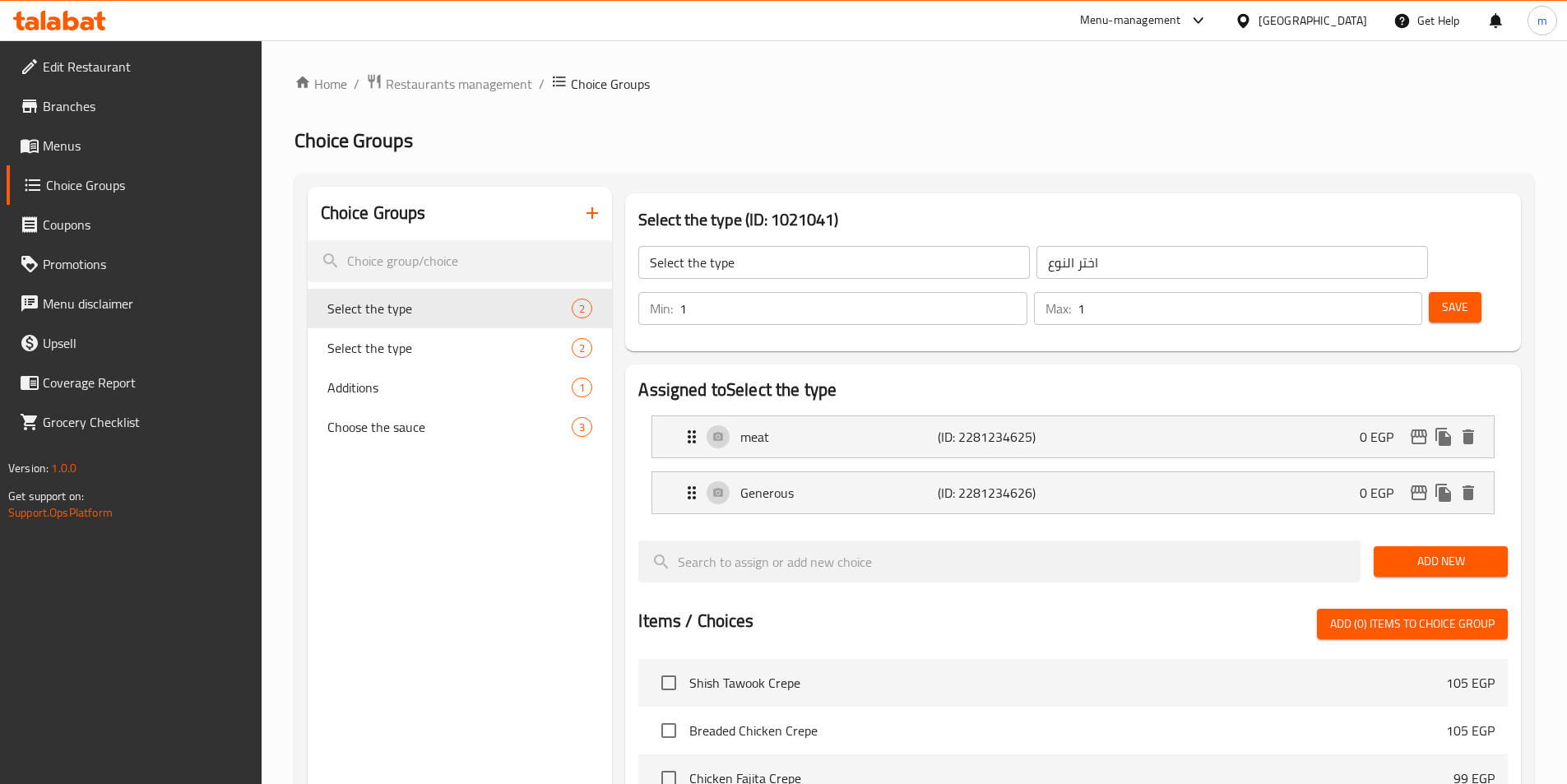
click at [588, 217] on icon "button" at bounding box center [592, 212] width 20 height 20
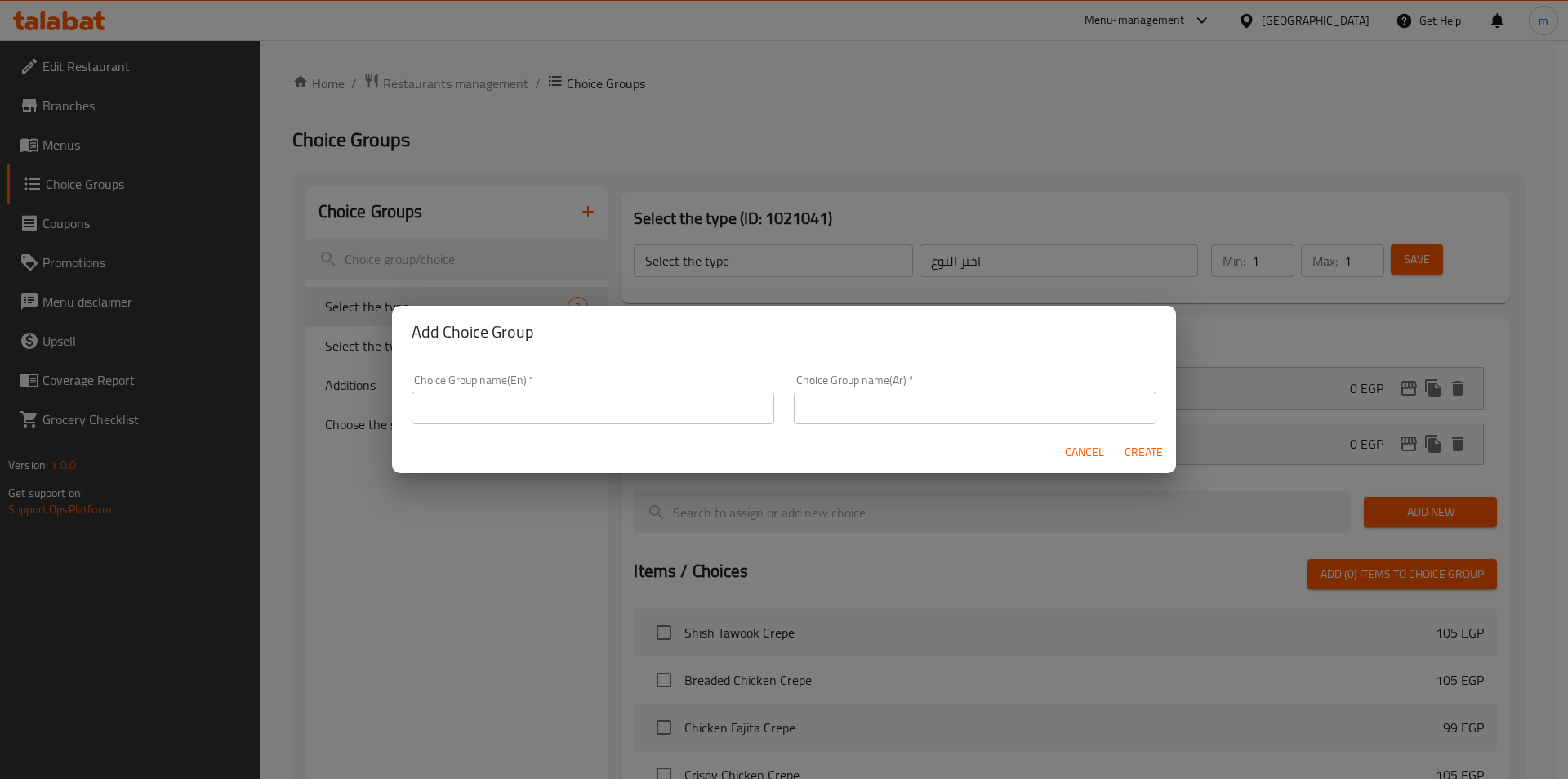
click at [561, 406] on input "text" at bounding box center [593, 408] width 363 height 32
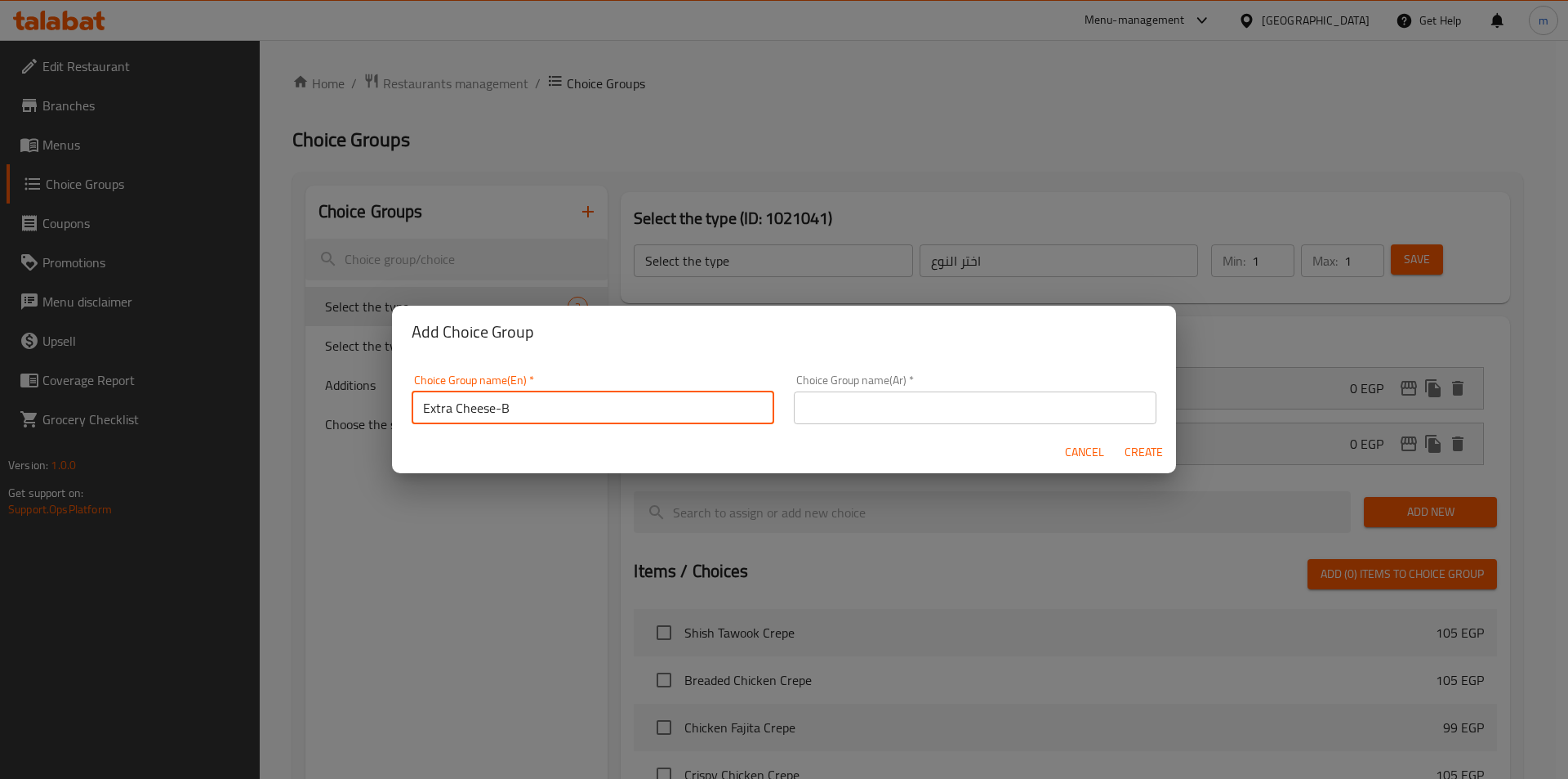
type input "Extra Cheese-"
click at [637, 393] on input "Extra Cheese-" at bounding box center [593, 408] width 363 height 32
type input "e"
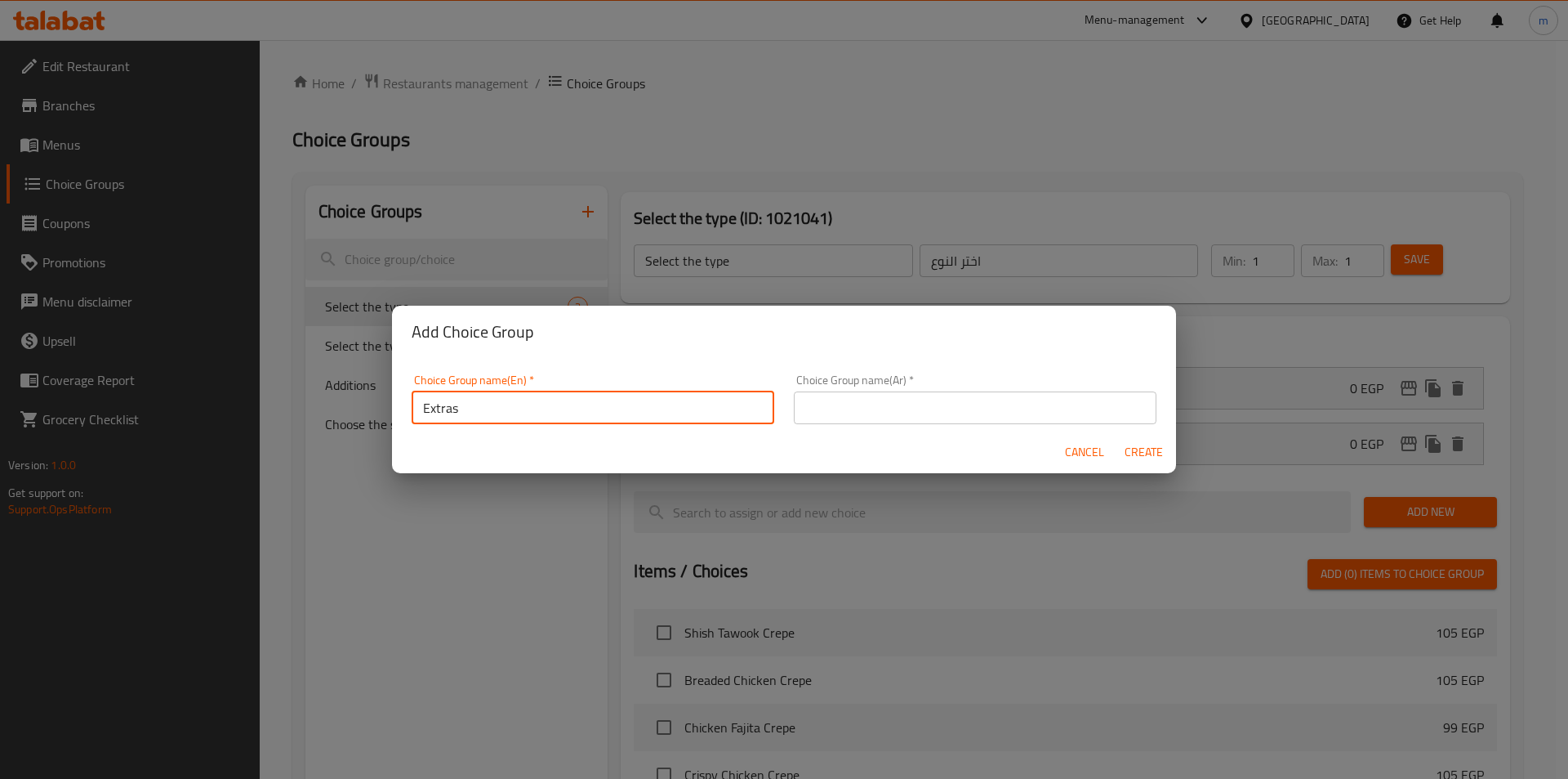
type input "Extras"
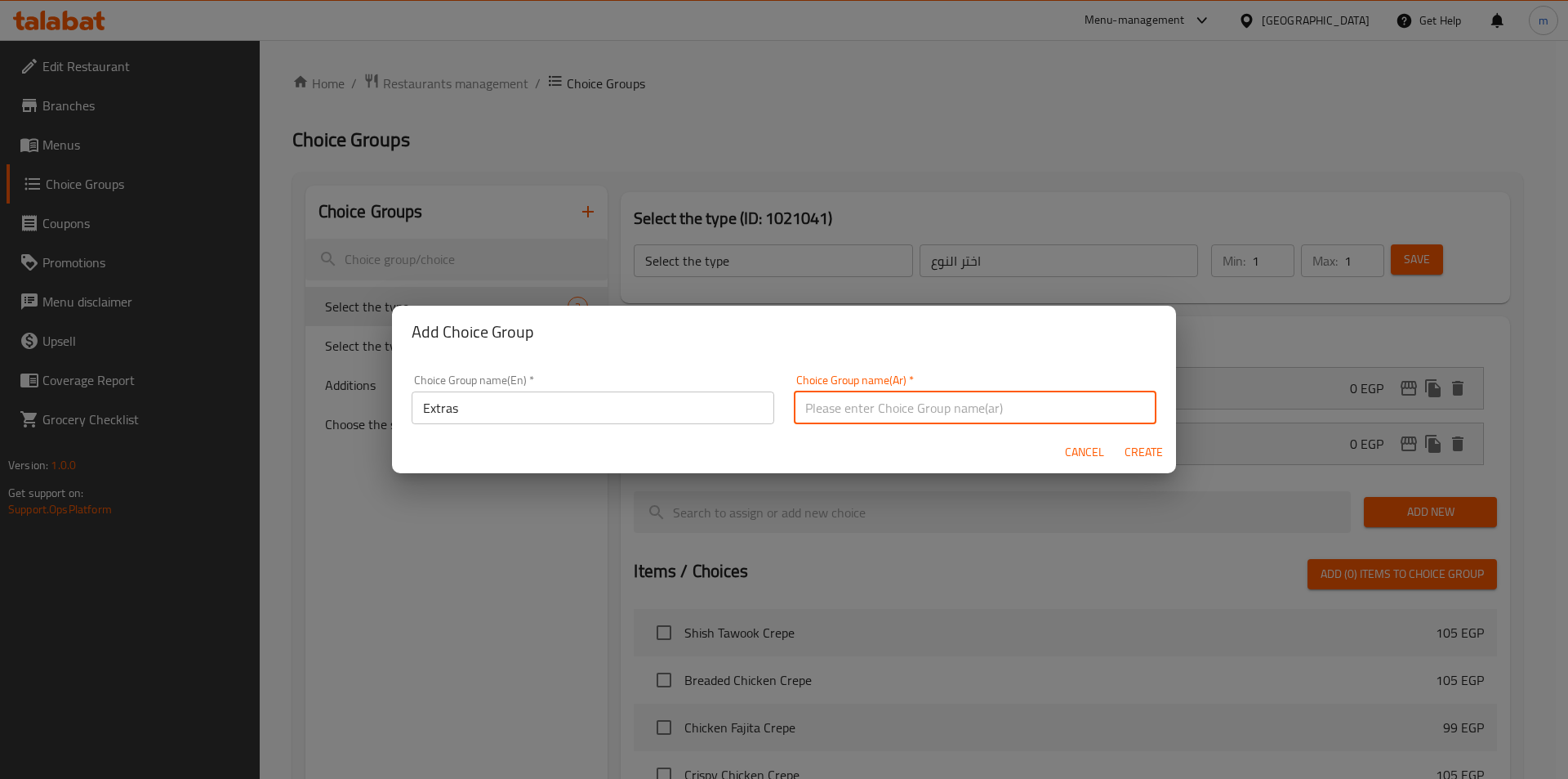
click at [811, 421] on input "text" at bounding box center [975, 408] width 363 height 32
type input "اضافات"
click at [1141, 446] on span "Create" at bounding box center [1143, 451] width 39 height 20
type input "Extras"
type input "اضافات"
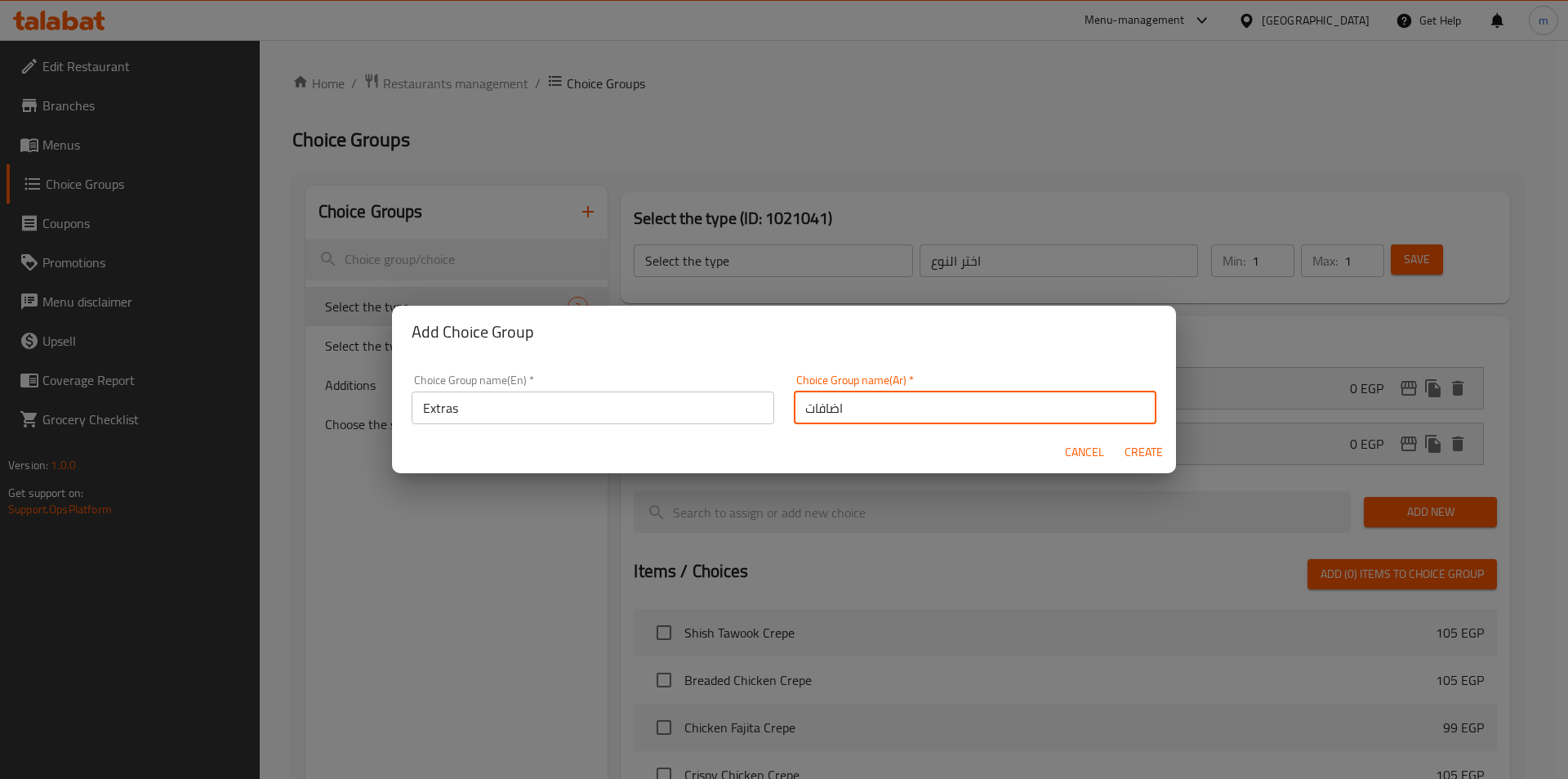
type input "0"
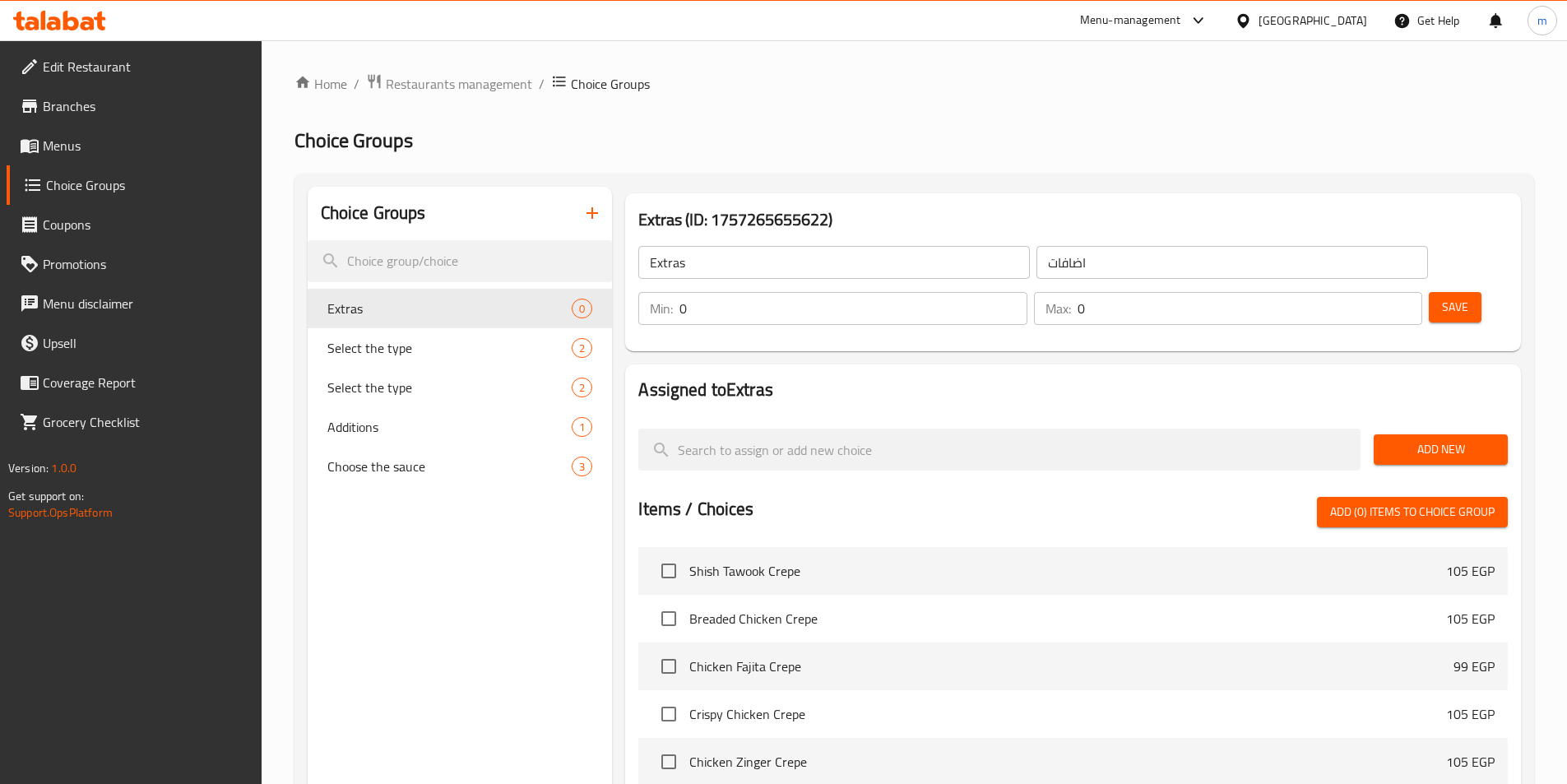
click at [1404, 434] on button "Add New" at bounding box center [1441, 449] width 134 height 31
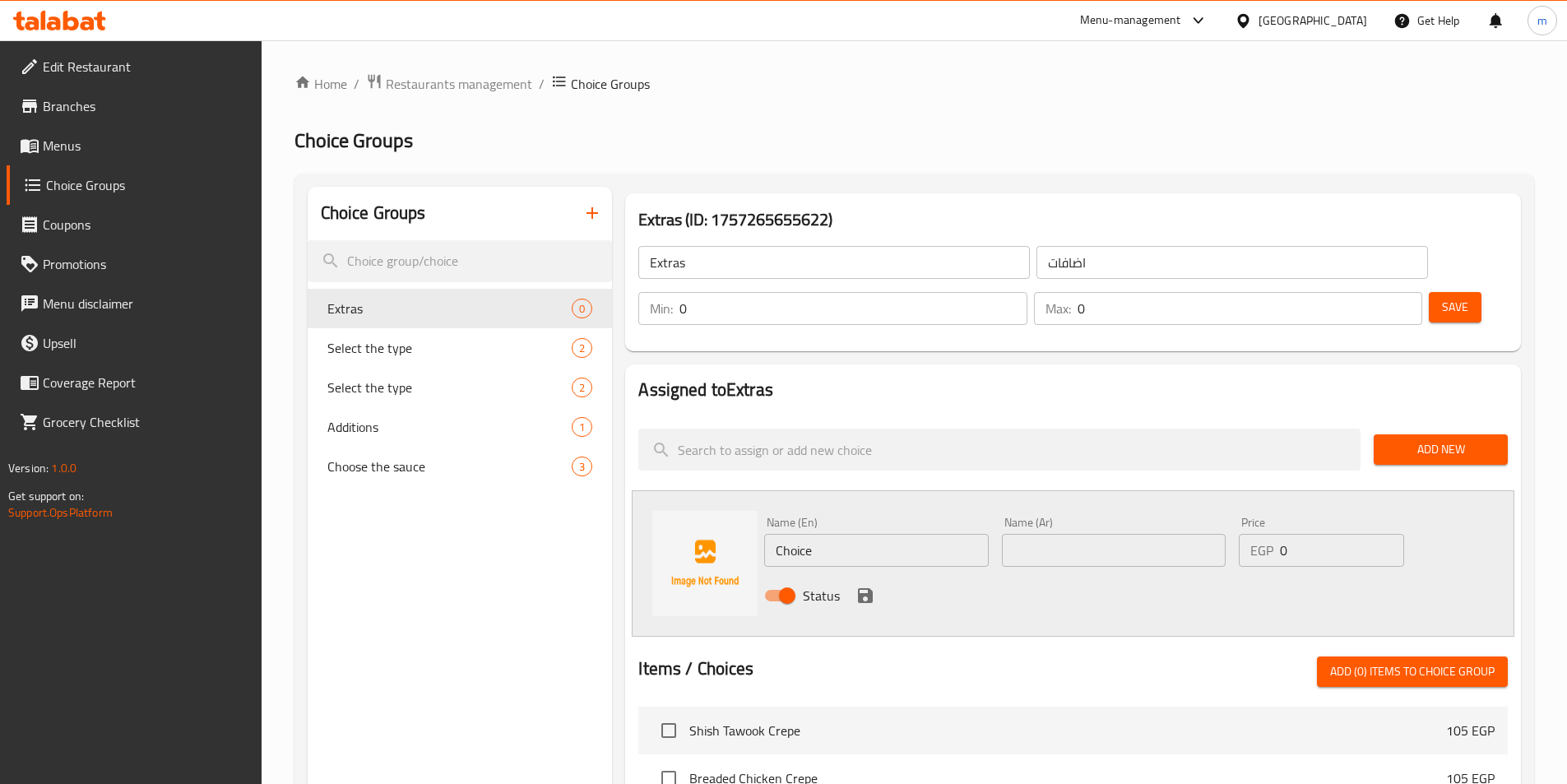
click at [884, 534] on input "Choice" at bounding box center [876, 550] width 224 height 33
type input "ؤ"
type input "Cheese"
click at [1118, 534] on input "text" at bounding box center [1114, 550] width 224 height 33
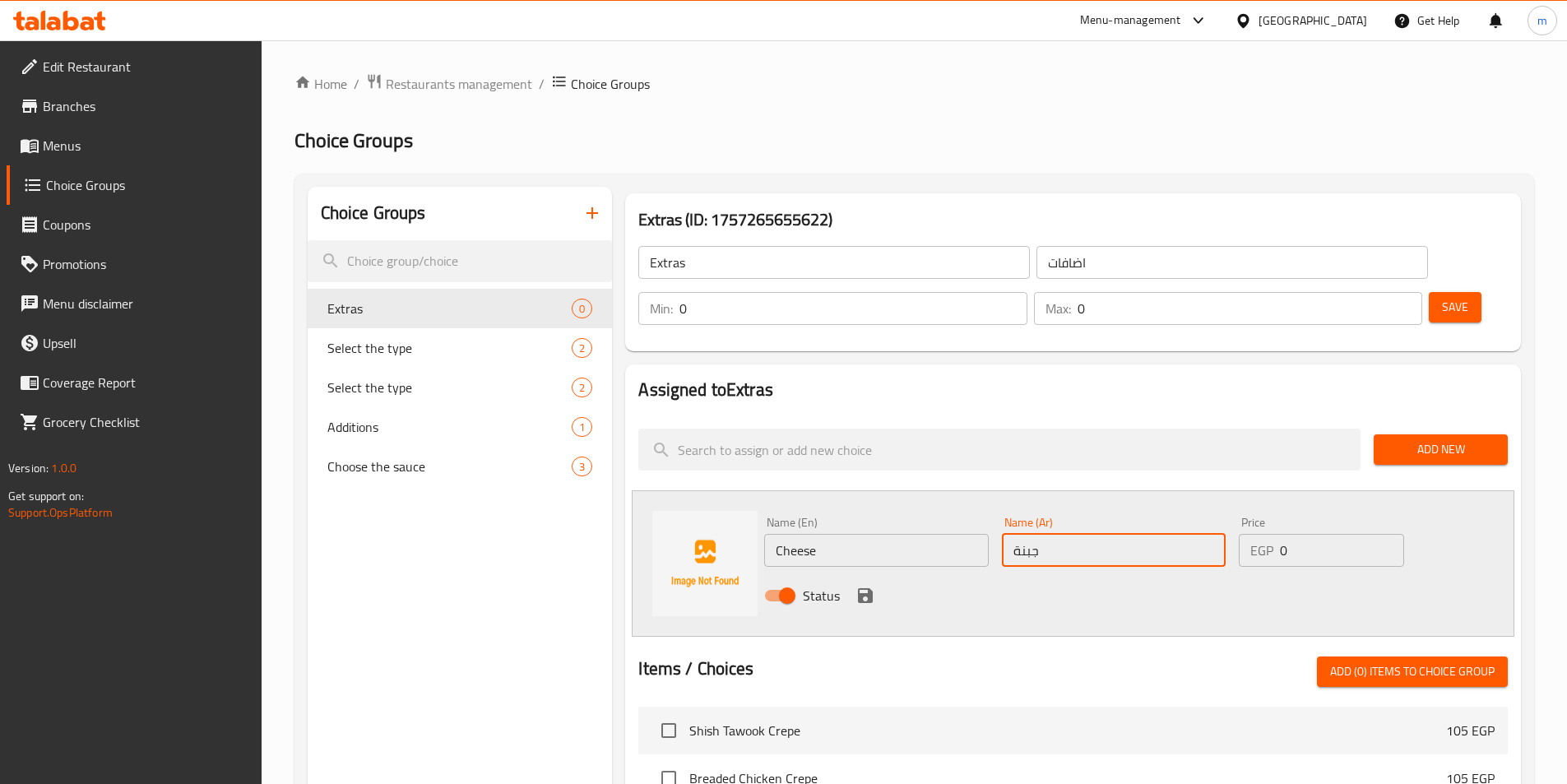
type input "جبنة"
click at [1324, 534] on input "0" at bounding box center [1341, 550] width 123 height 33
type input "15"
click at [870, 588] on icon "save" at bounding box center [865, 595] width 14 height 14
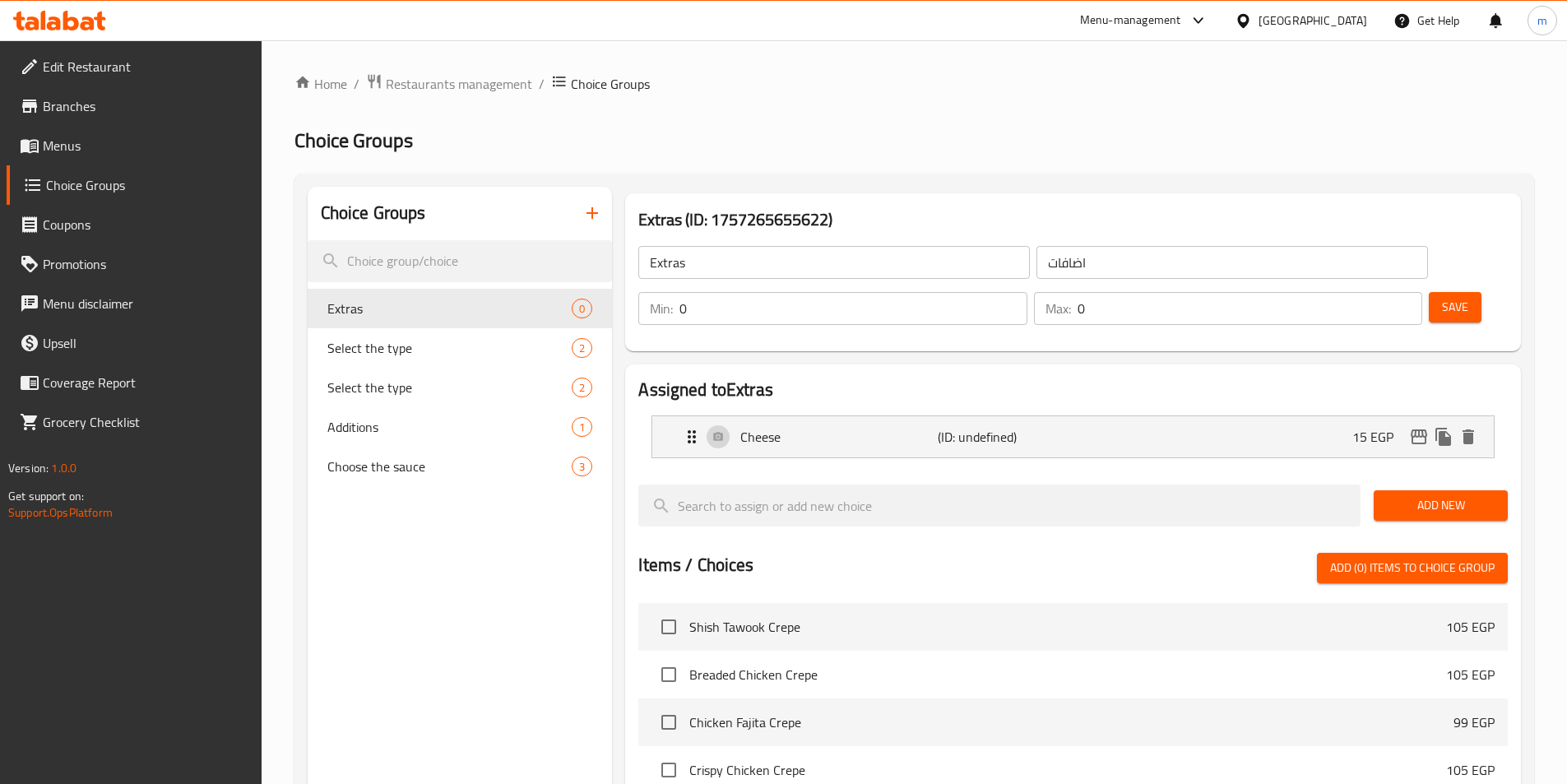
click at [1428, 495] on span "Add New" at bounding box center [1441, 505] width 108 height 20
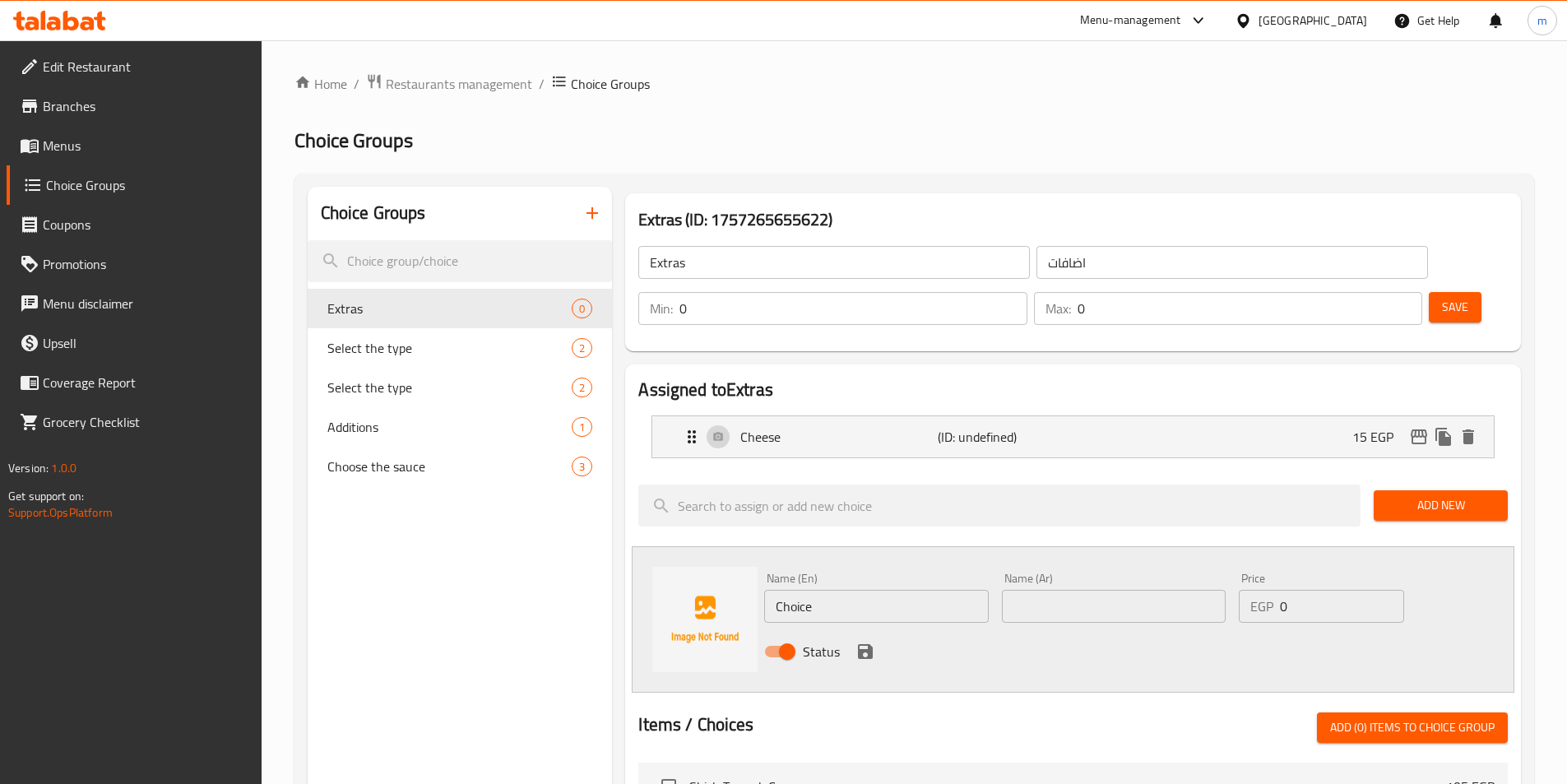
click at [861, 590] on input "Choice" at bounding box center [876, 606] width 224 height 33
type input "B"
type input "Potatos"
click at [1077, 590] on input "text" at bounding box center [1114, 606] width 224 height 33
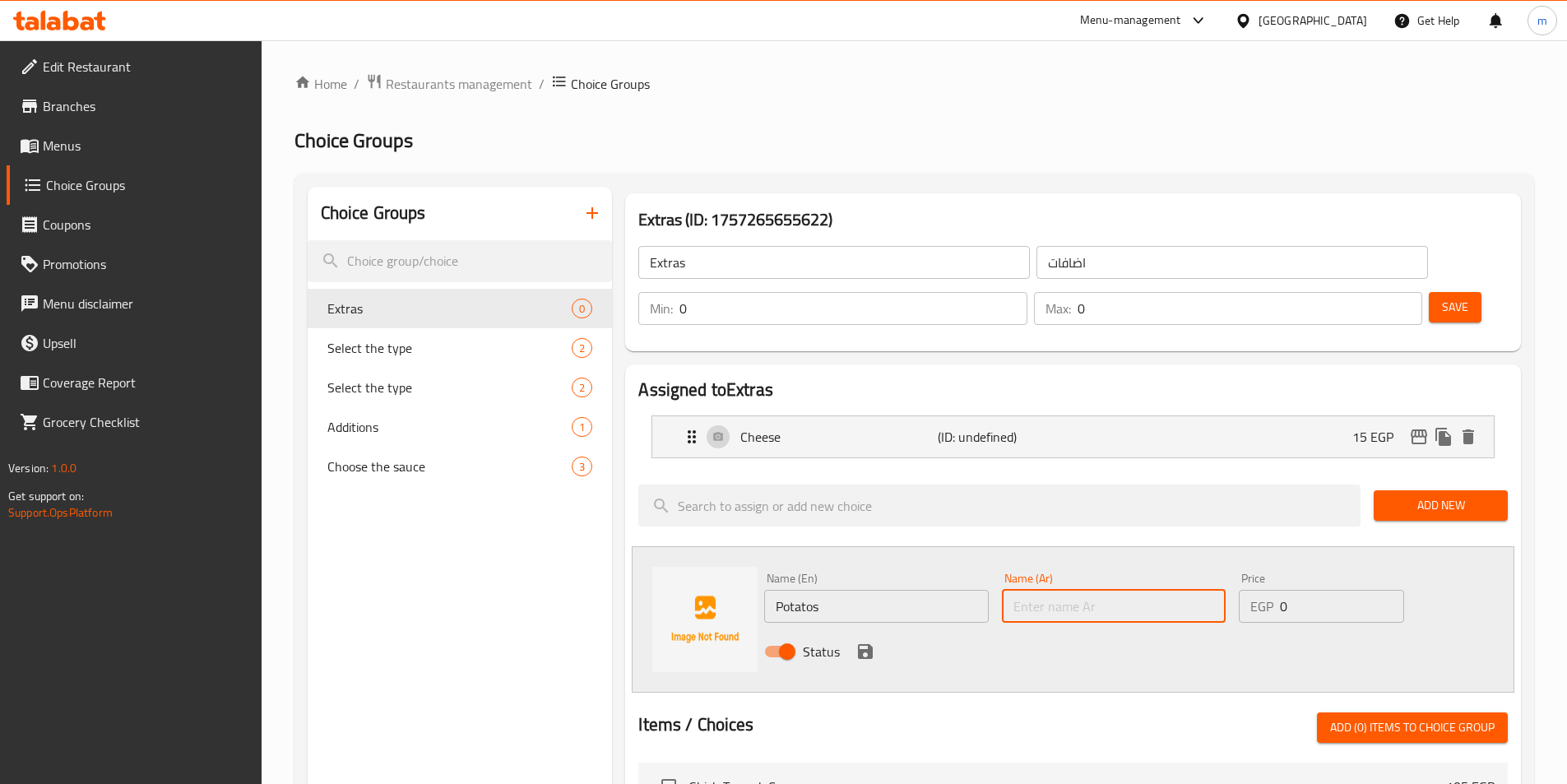
paste input "بطاطس"
type input "بطاطس"
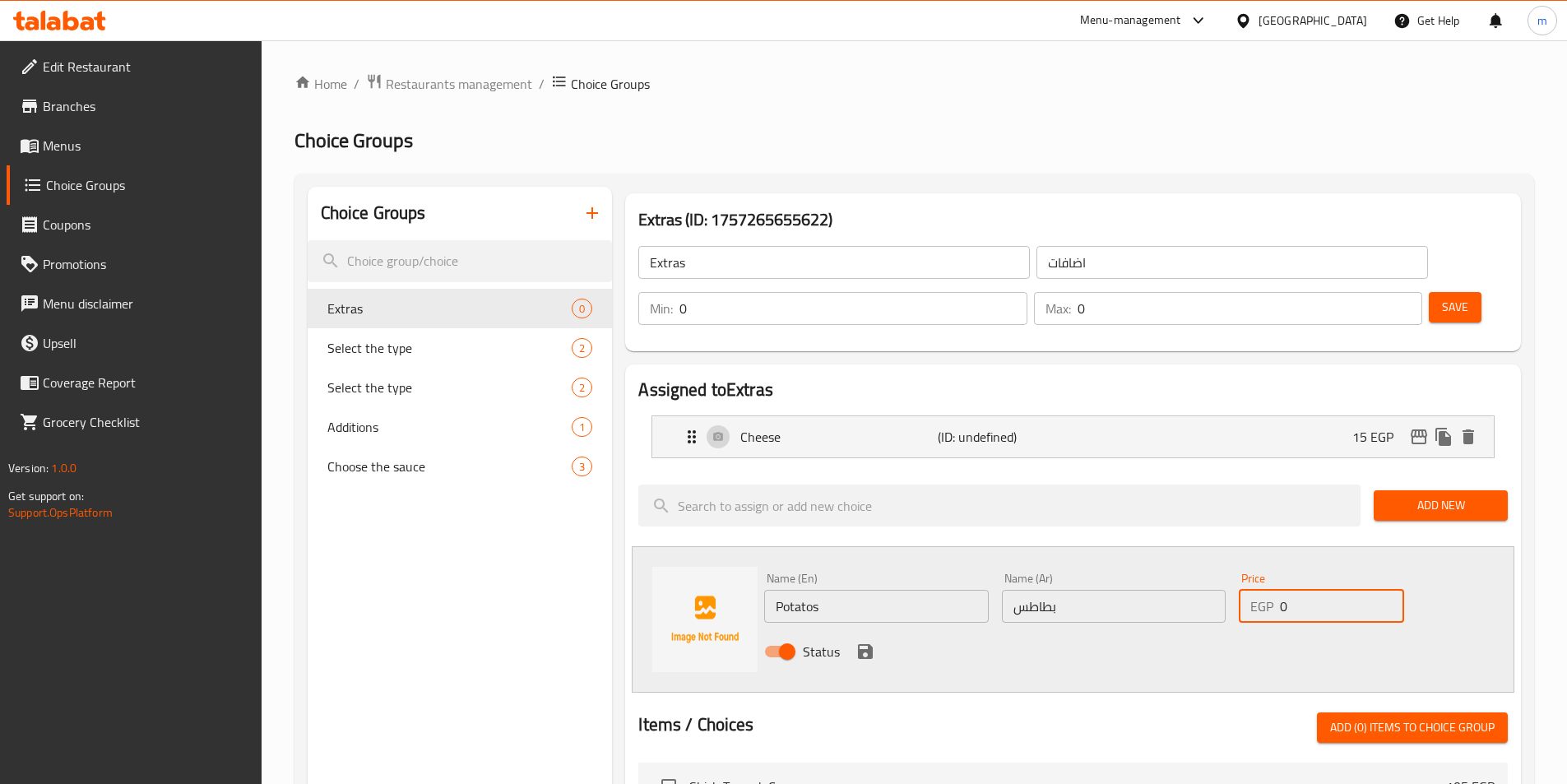
drag, startPoint x: 1342, startPoint y: 568, endPoint x: 1275, endPoint y: 565, distance: 67.1
click at [1275, 590] on div "EGP 0 Price" at bounding box center [1321, 606] width 165 height 33
type input "15"
click at [864, 643] on icon "save" at bounding box center [865, 650] width 14 height 14
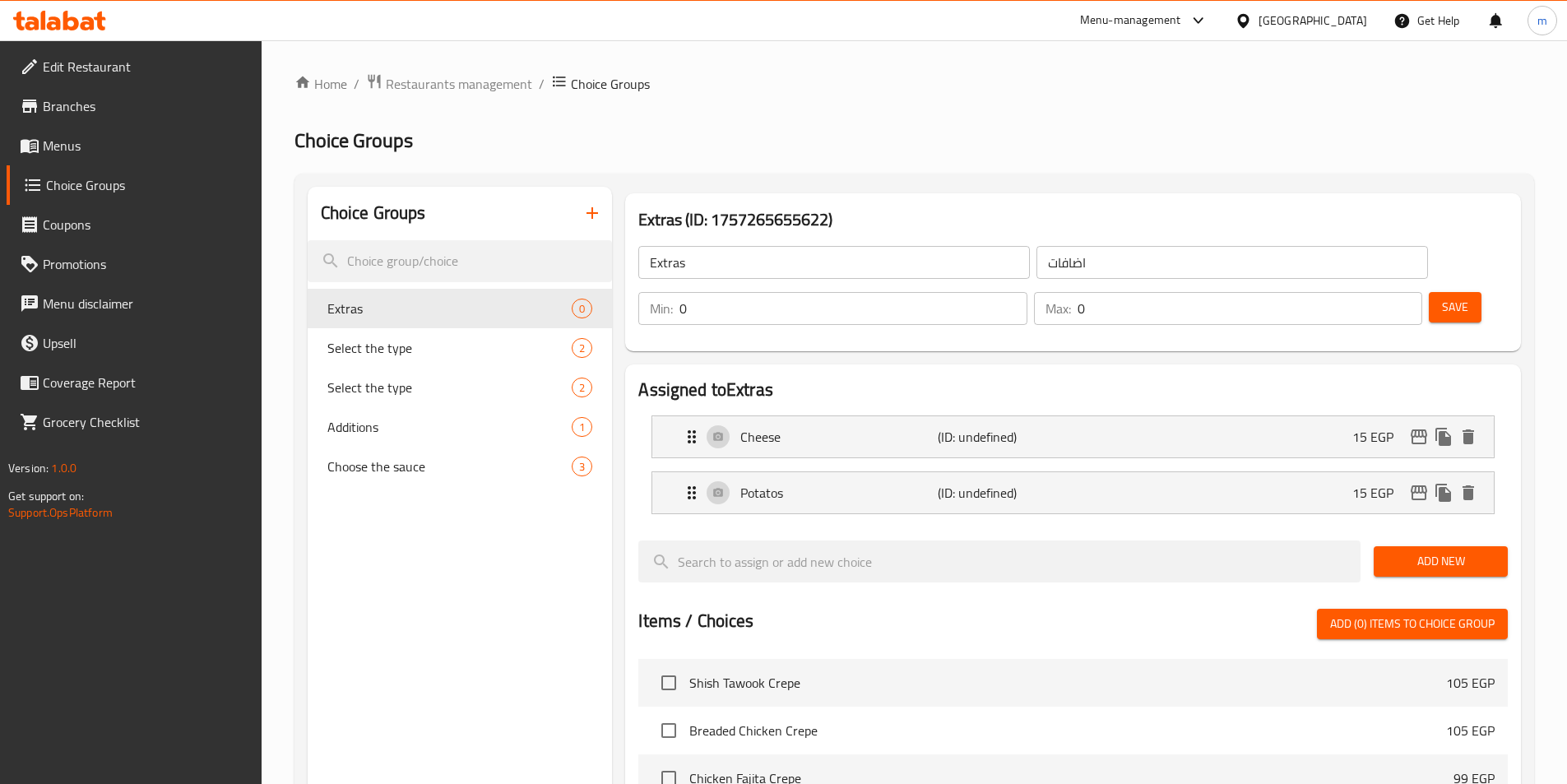
click at [1362, 292] on input "0" at bounding box center [1250, 308] width 344 height 33
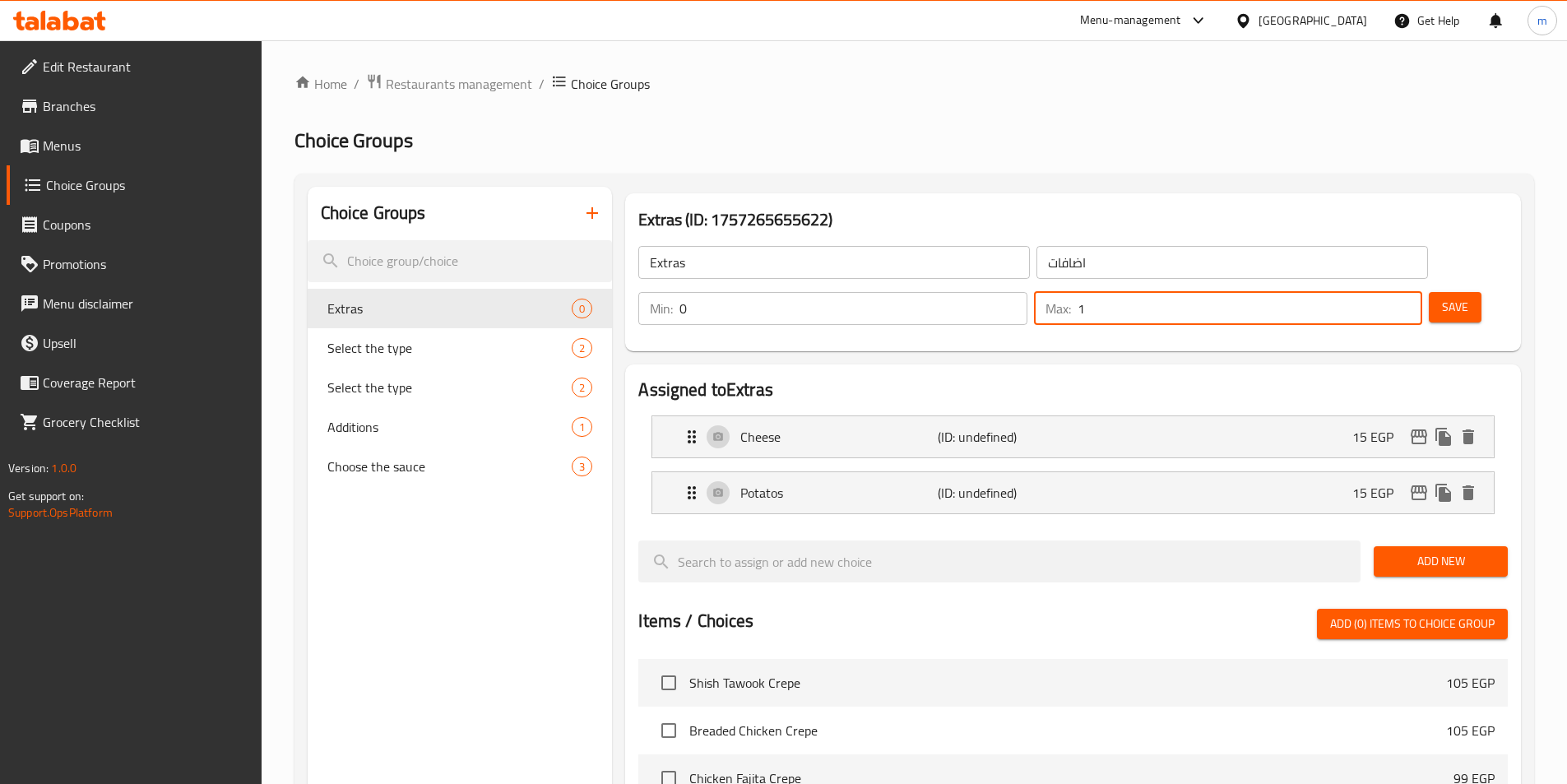
type input "1"
click at [1443, 296] on span "Save" at bounding box center [1456, 306] width 27 height 20
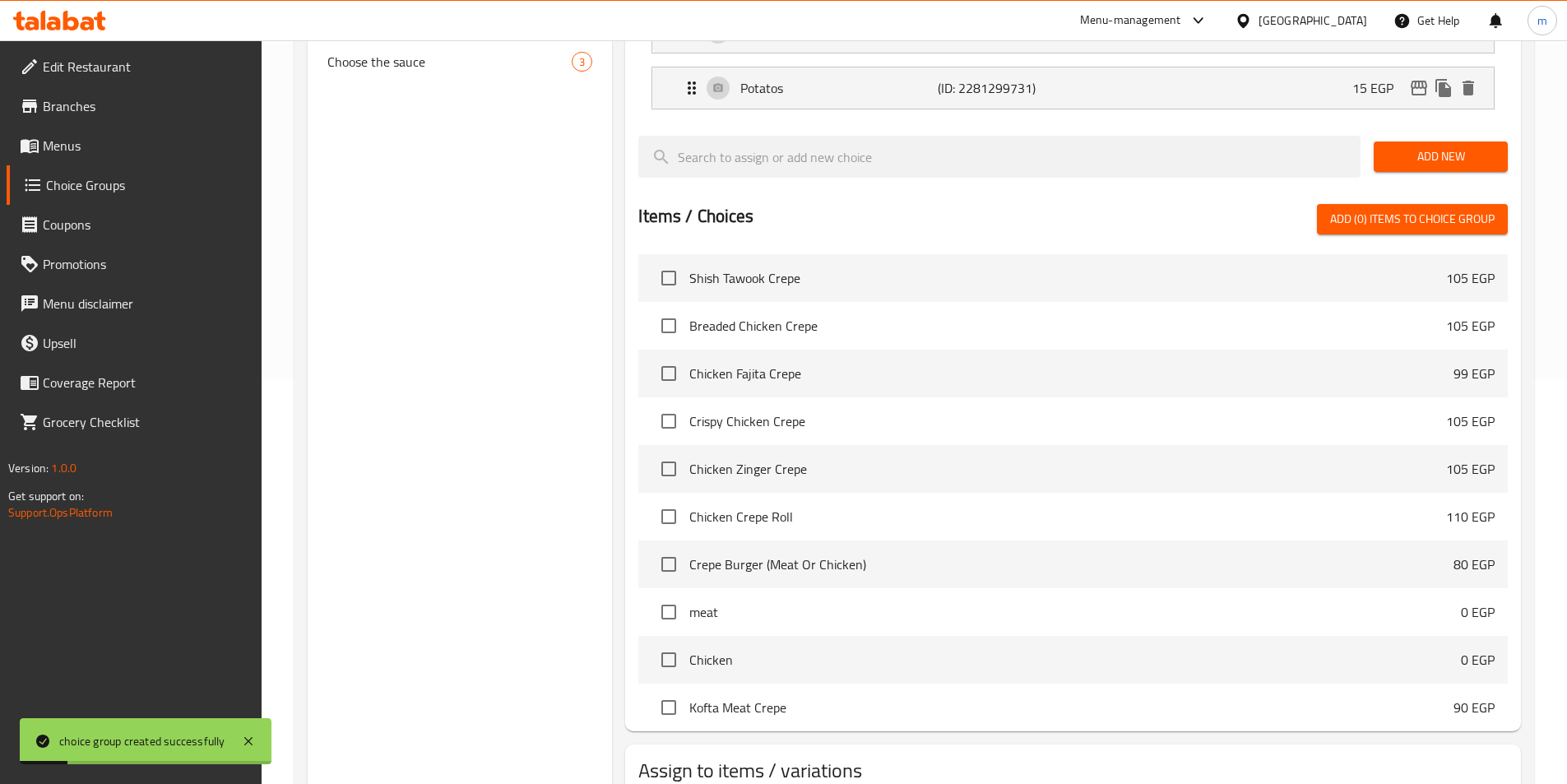
scroll to position [473, 0]
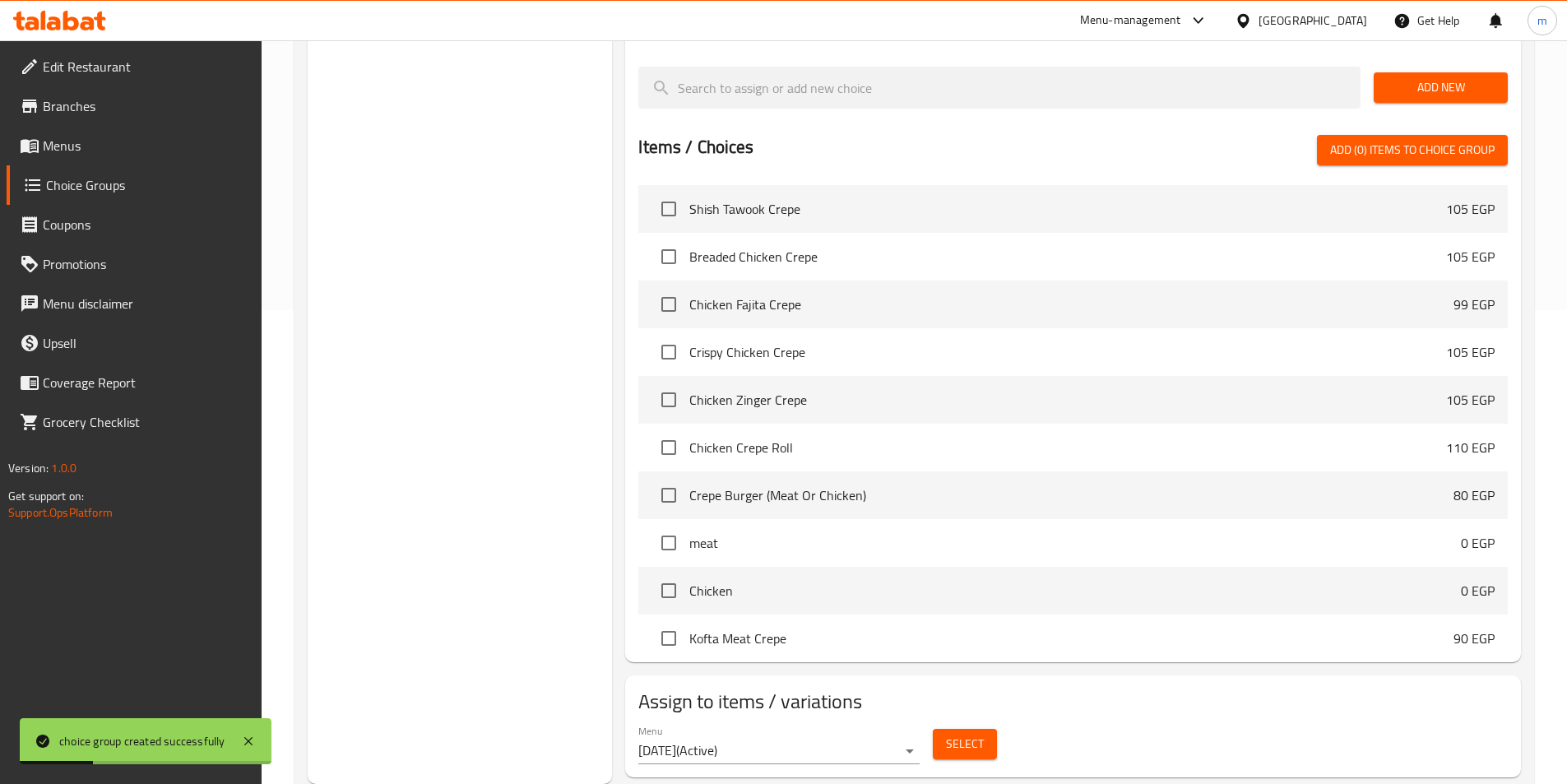
click at [953, 733] on span "Select" at bounding box center [965, 743] width 38 height 20
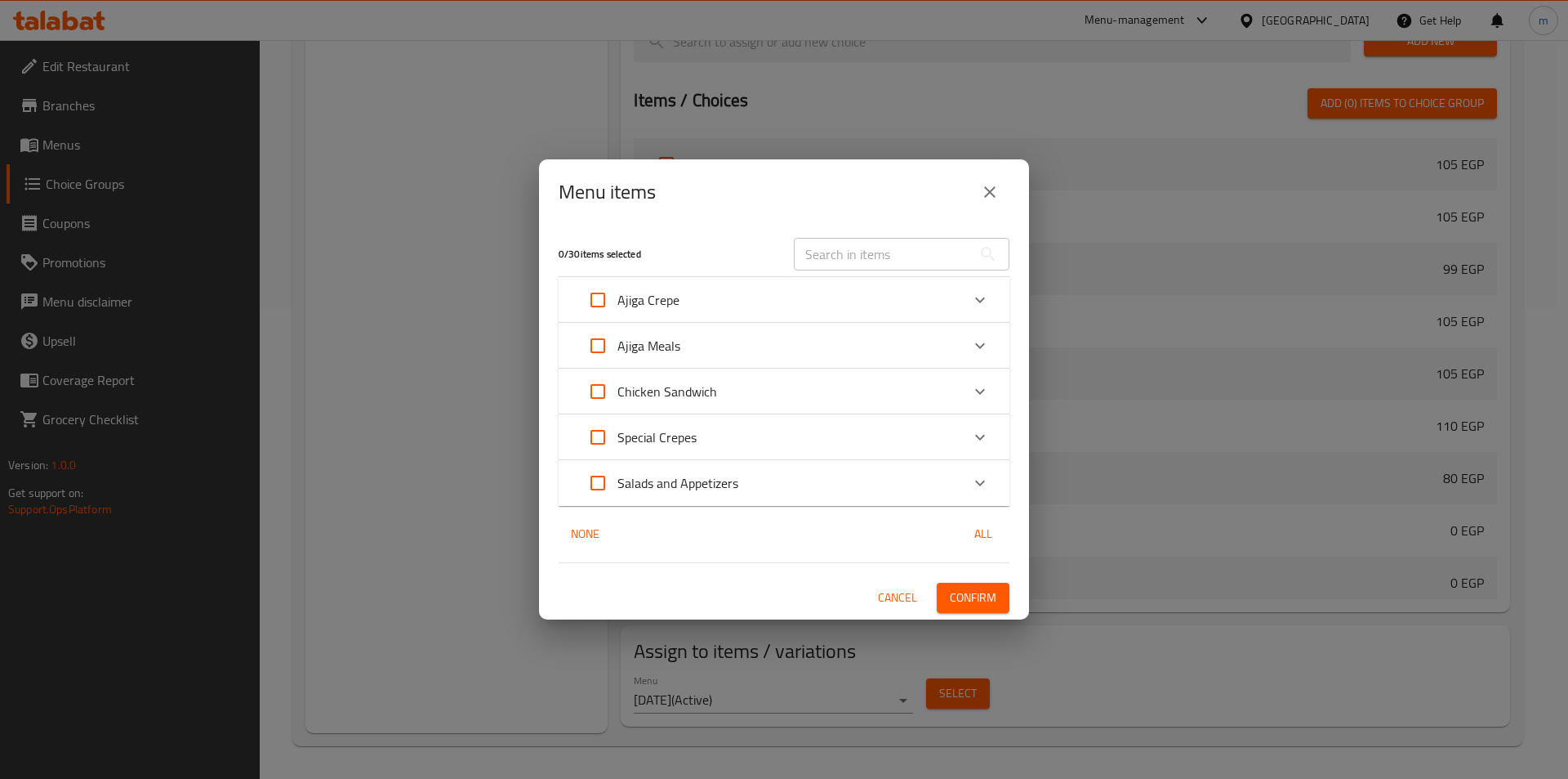
click at [677, 445] on p "Special Crepes" at bounding box center [656, 437] width 79 height 20
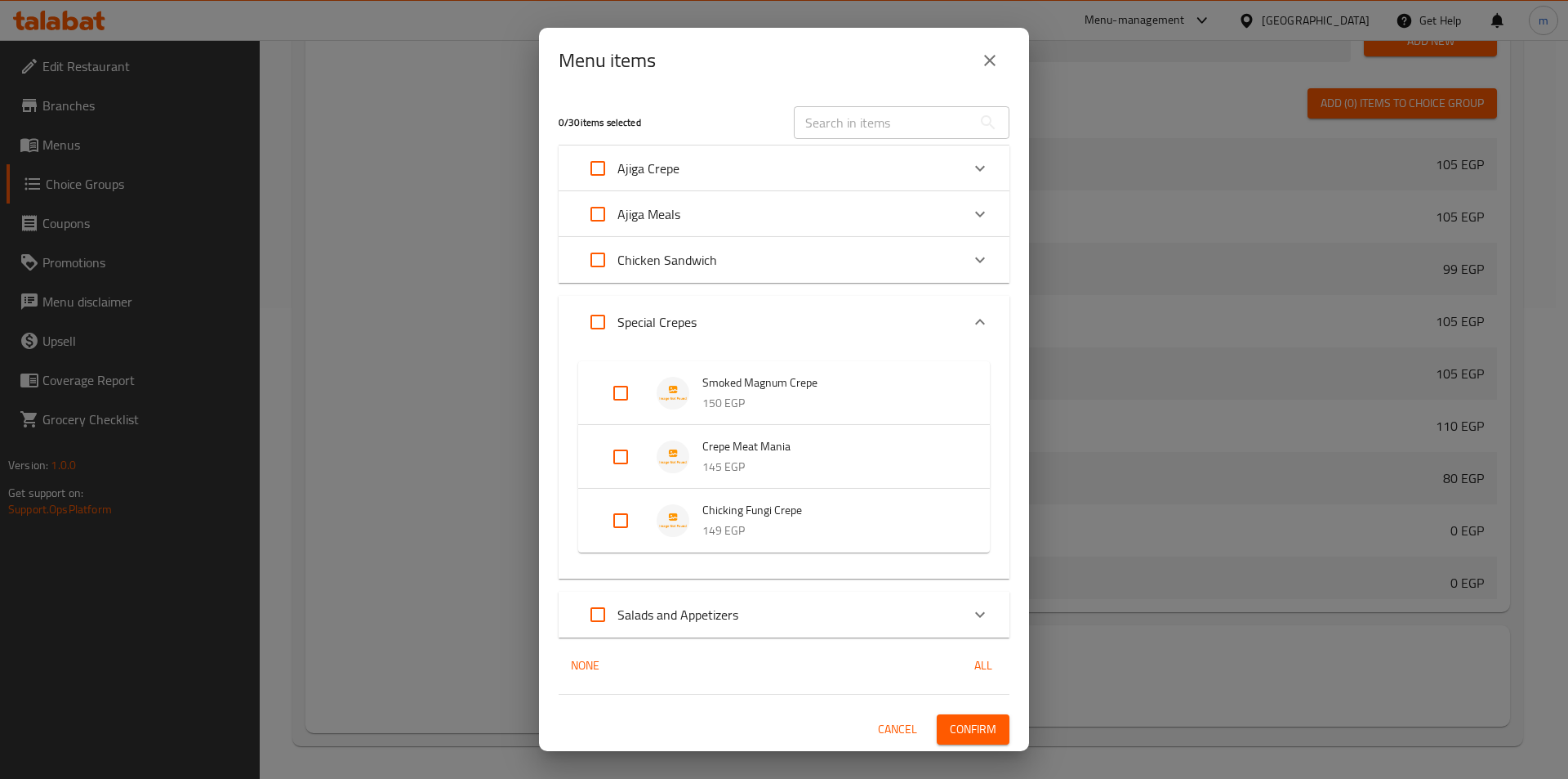
click at [595, 326] on input "Expand" at bounding box center [597, 321] width 39 height 39
checkbox input "true"
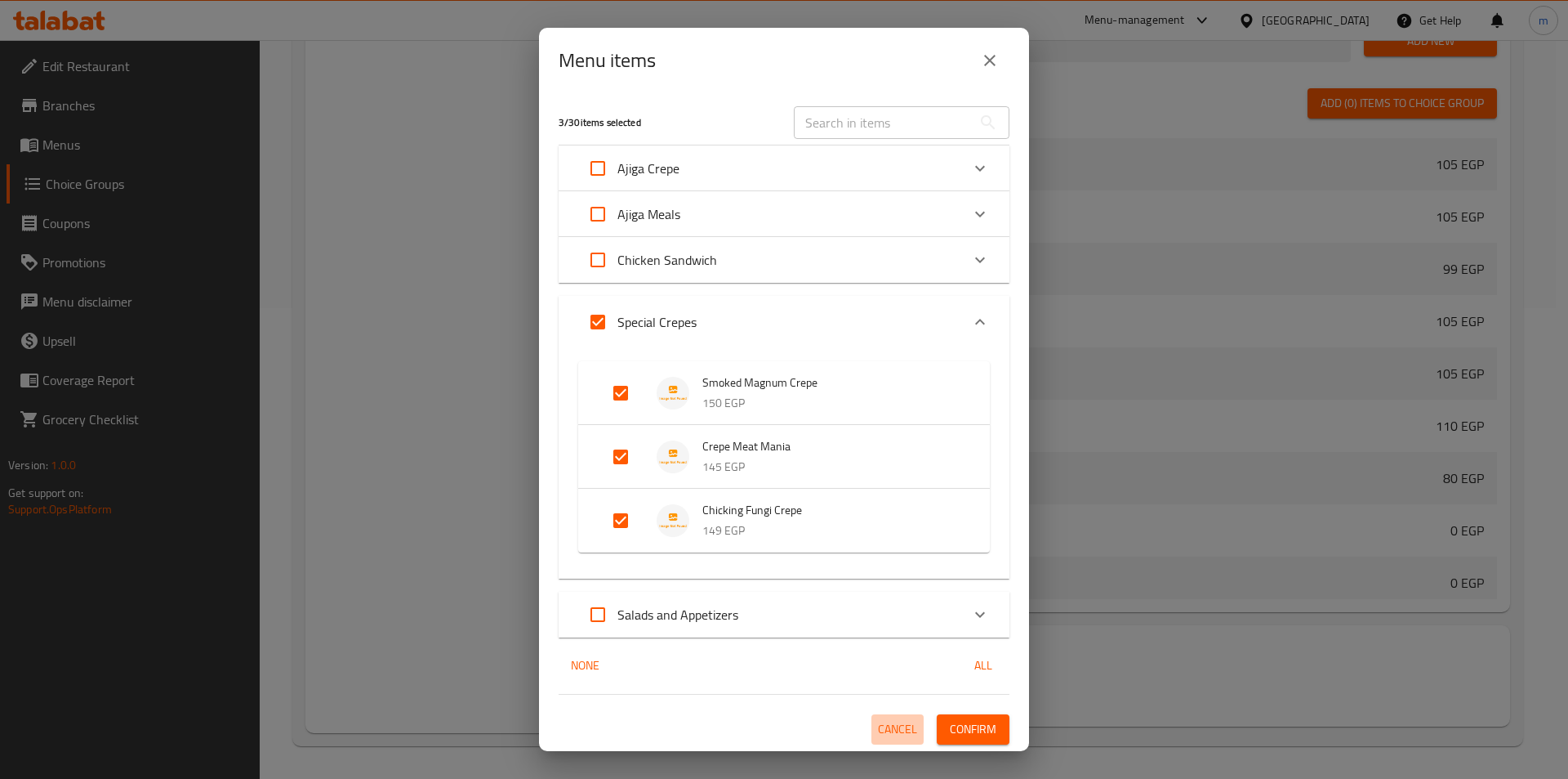
click at [882, 732] on span "Cancel" at bounding box center [897, 729] width 39 height 20
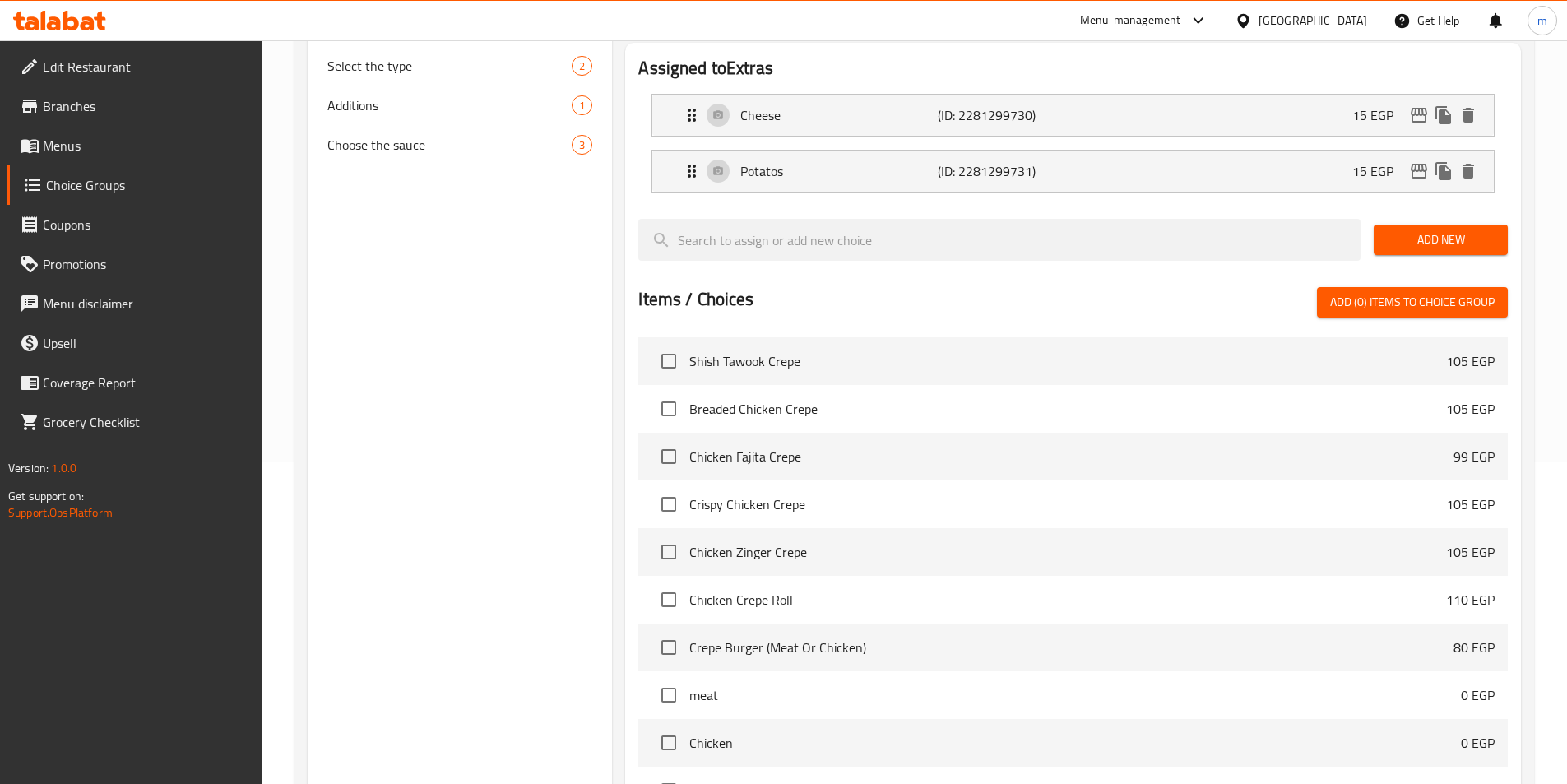
scroll to position [62, 0]
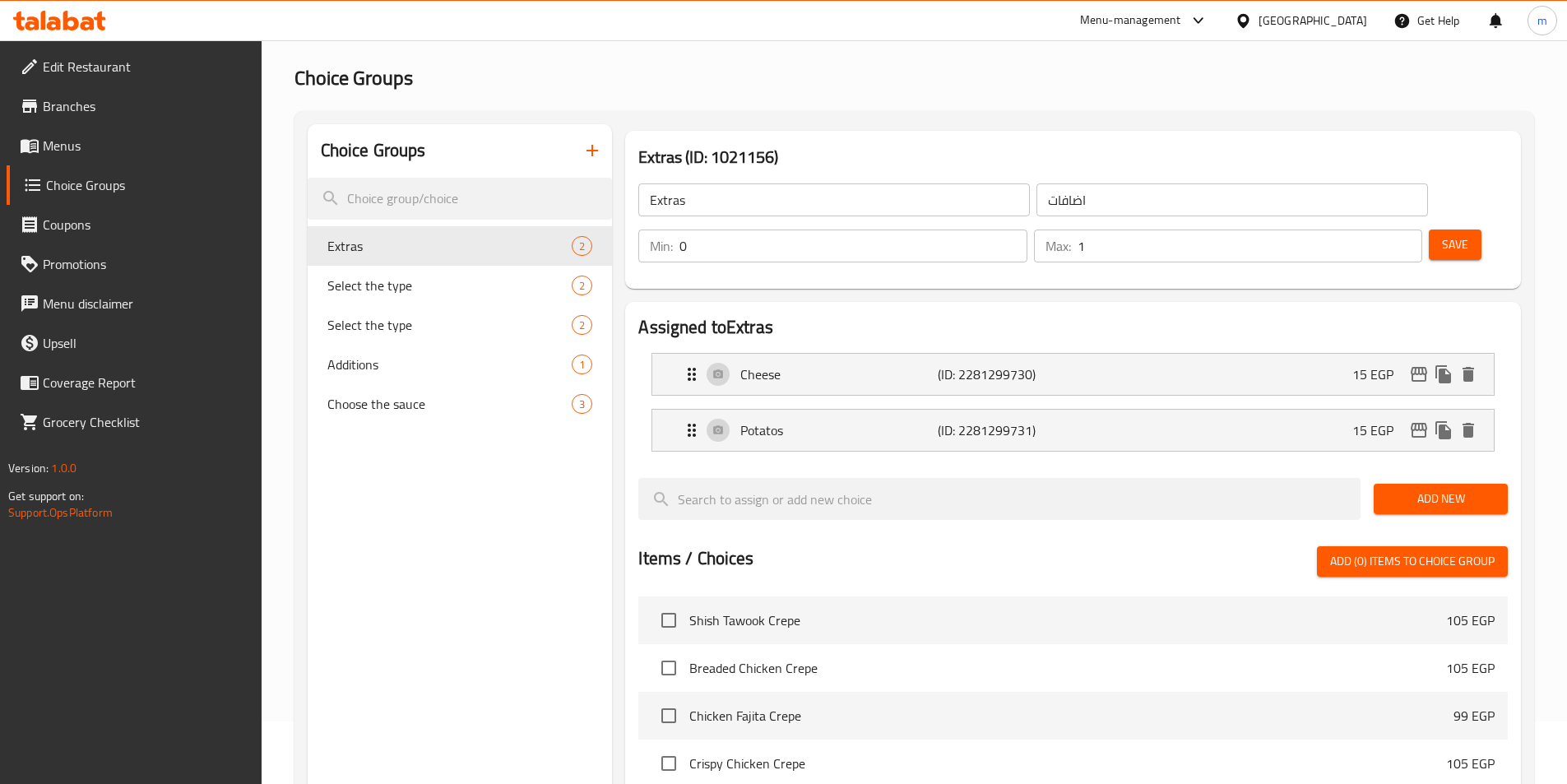
click at [1389, 489] on span "Add New" at bounding box center [1441, 498] width 108 height 20
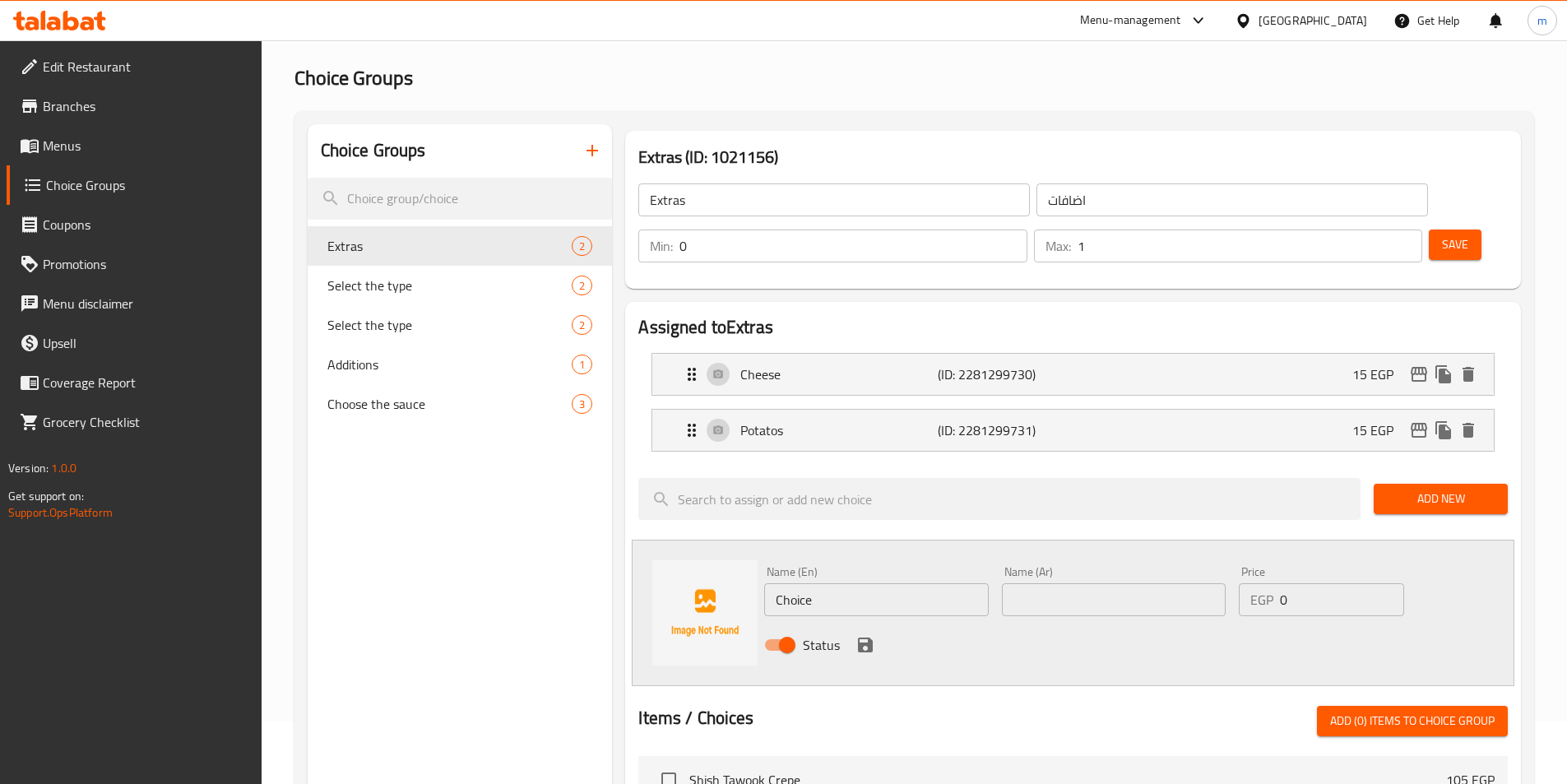
click at [837, 583] on input "Choice" at bounding box center [876, 599] width 224 height 33
type input "C"
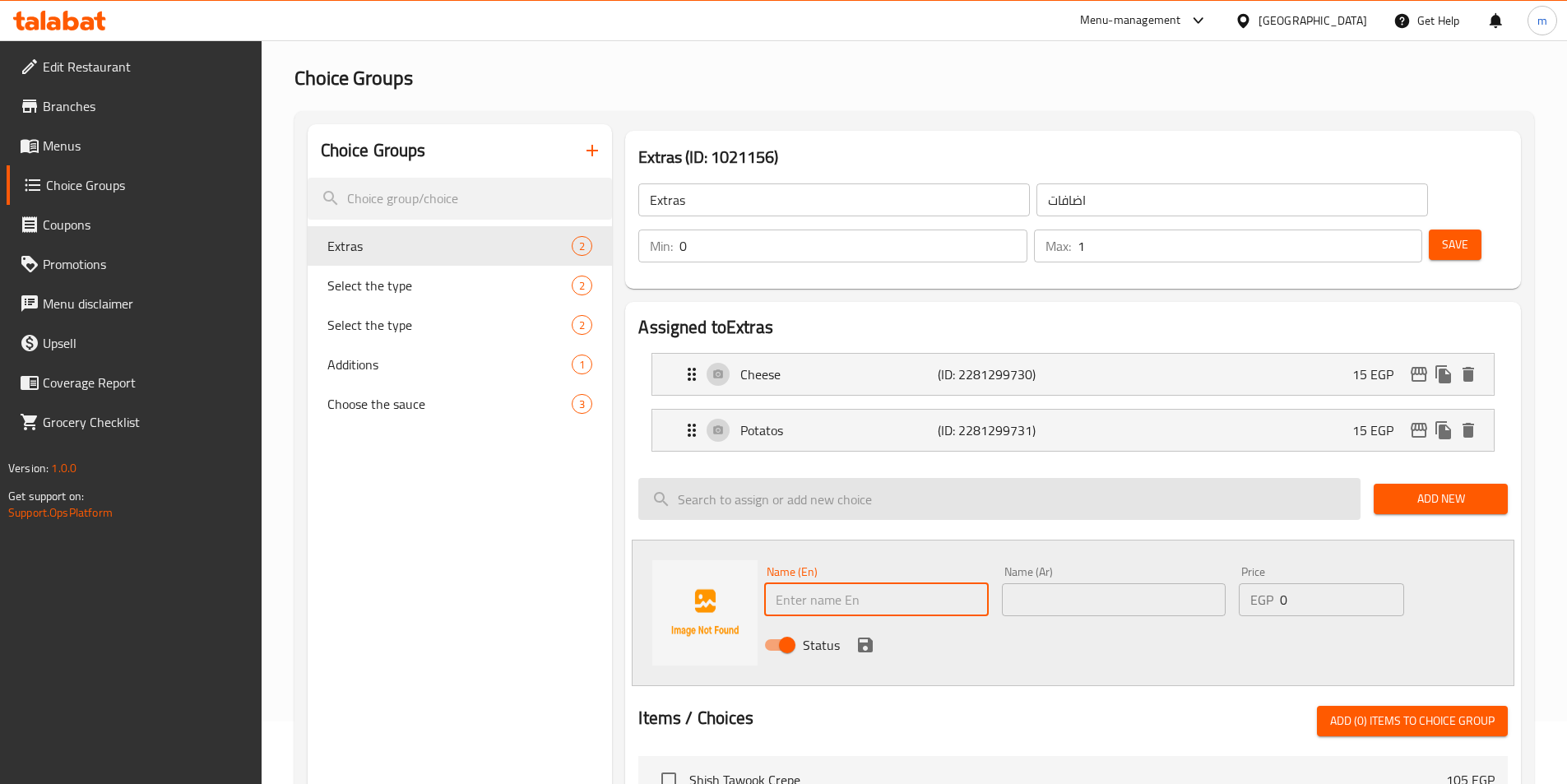
click at [919, 478] on input "search" at bounding box center [999, 499] width 722 height 42
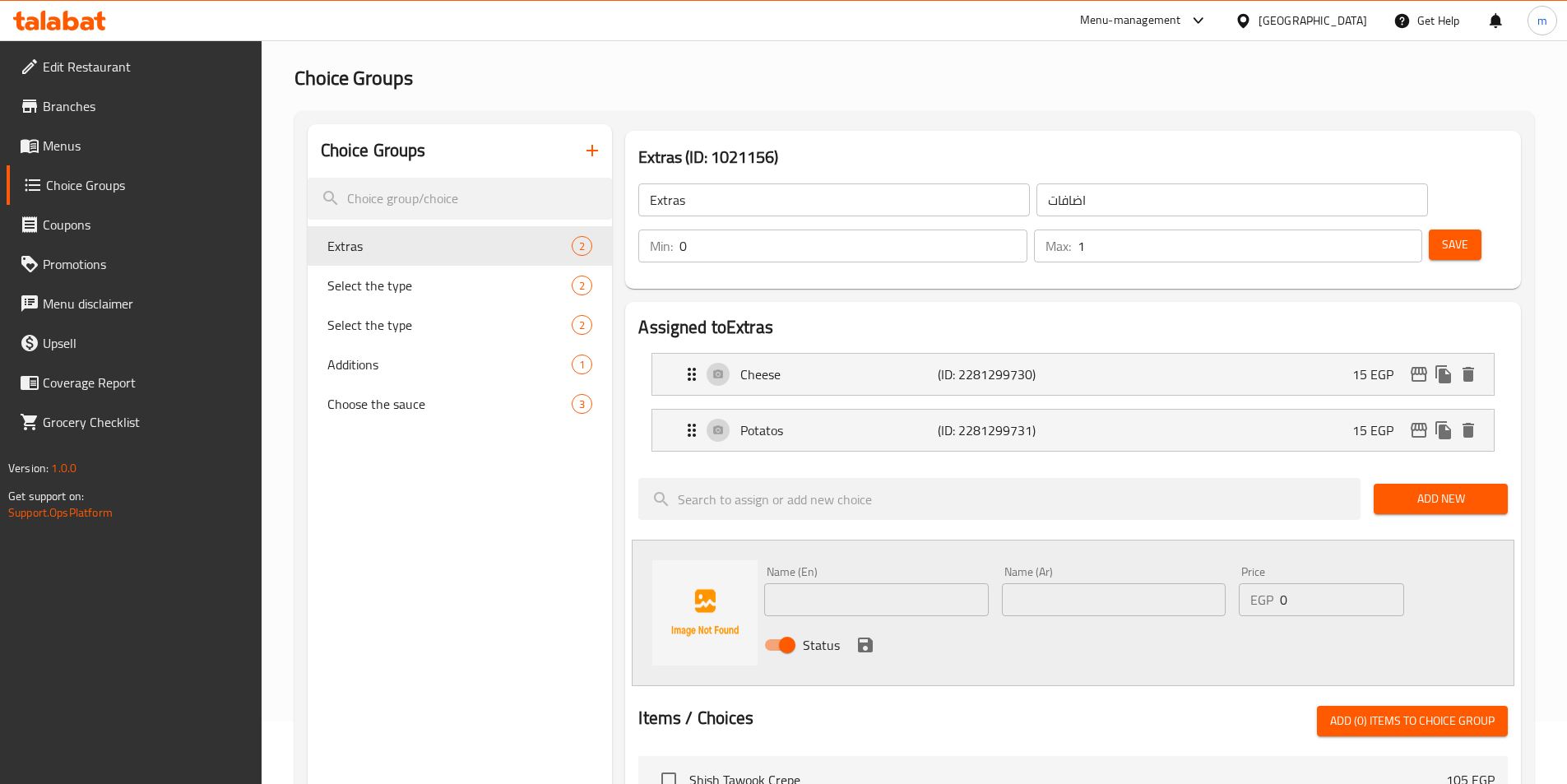
click at [532, 518] on div "Choice Groups Extras 2 Select the type 2 Select the type 2 Additions 1 Choose t…" at bounding box center [460, 739] width 305 height 1230
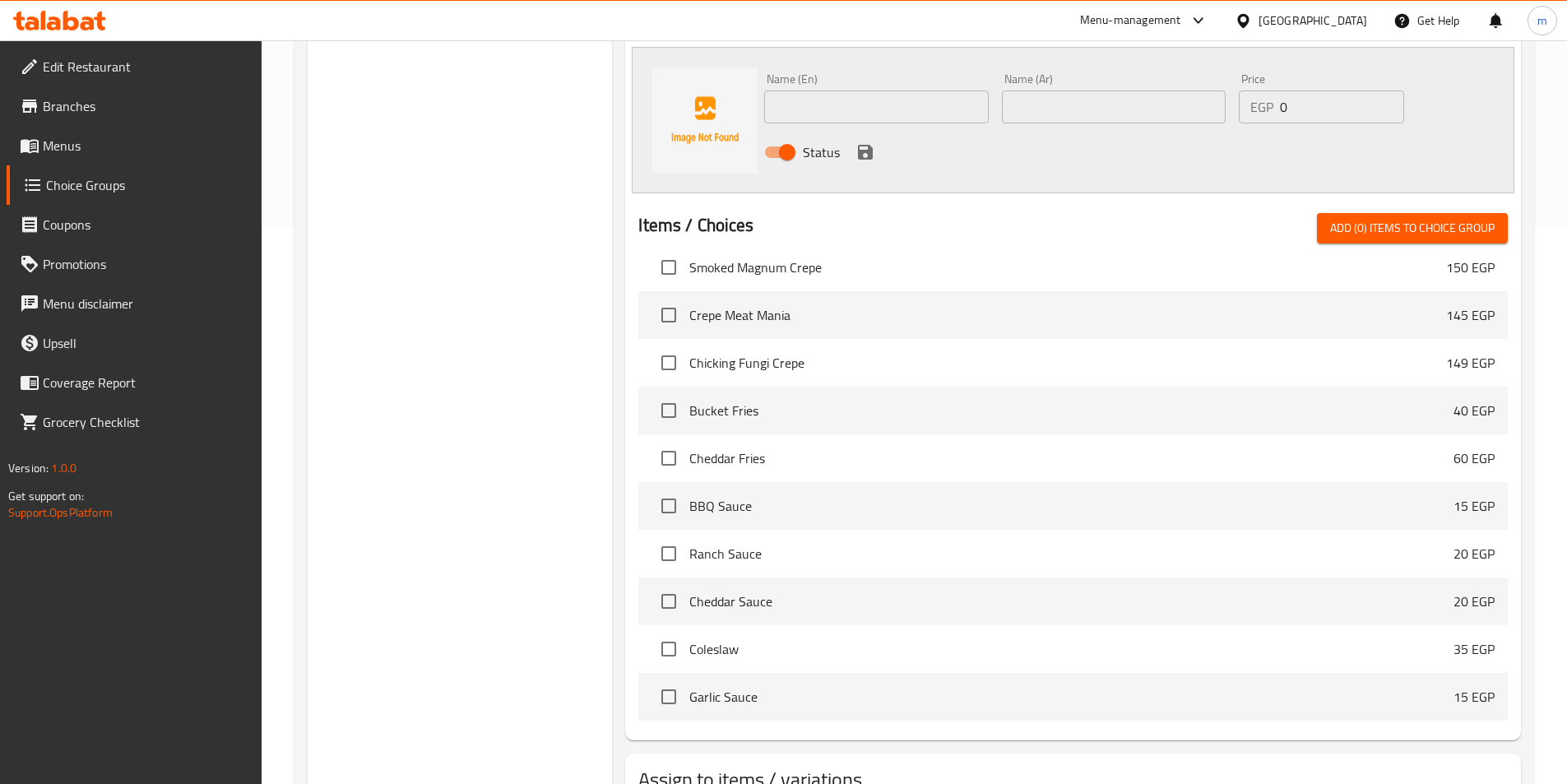
scroll to position [633, 0]
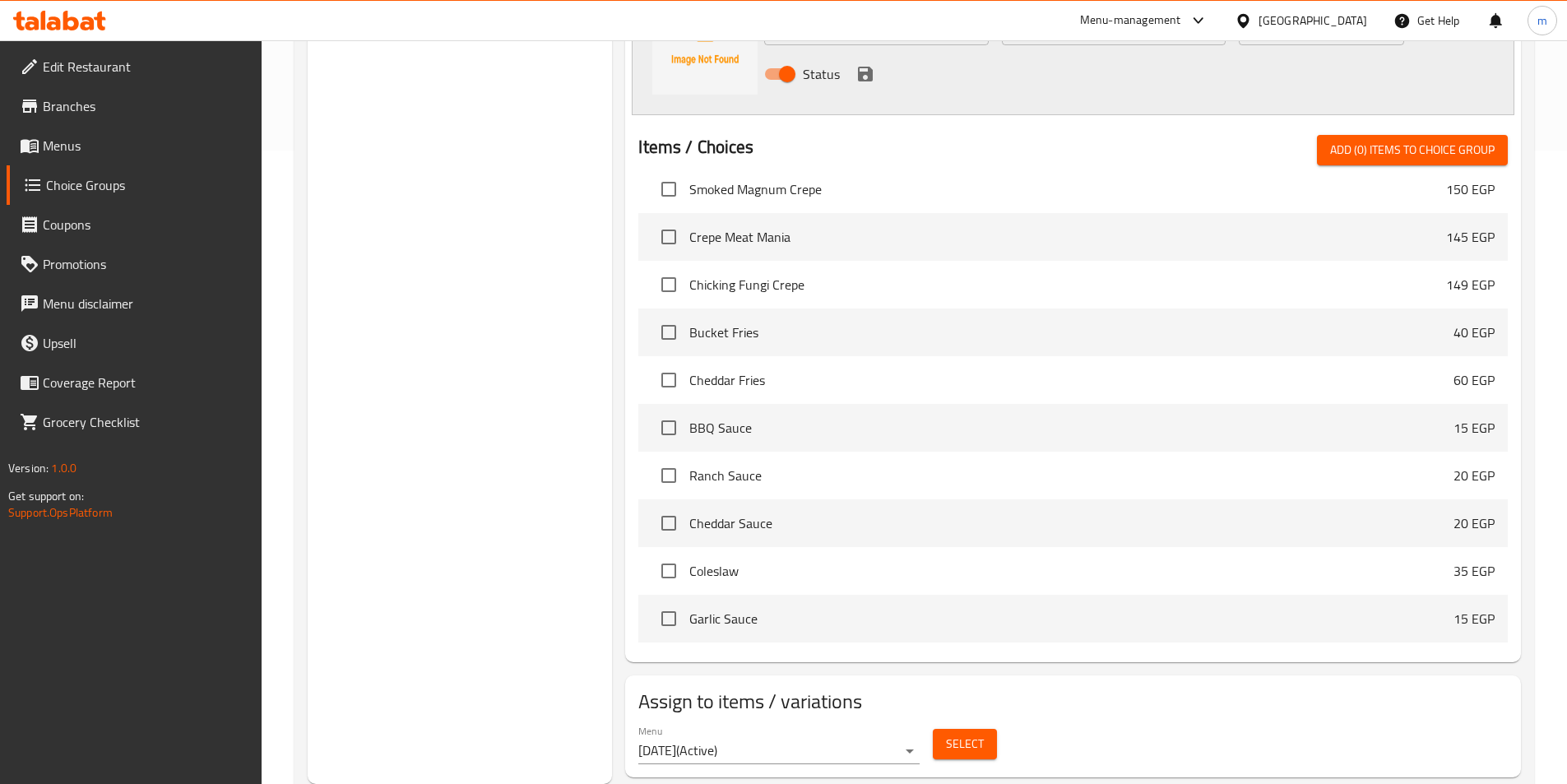
click at [980, 733] on span "Select" at bounding box center [965, 743] width 38 height 20
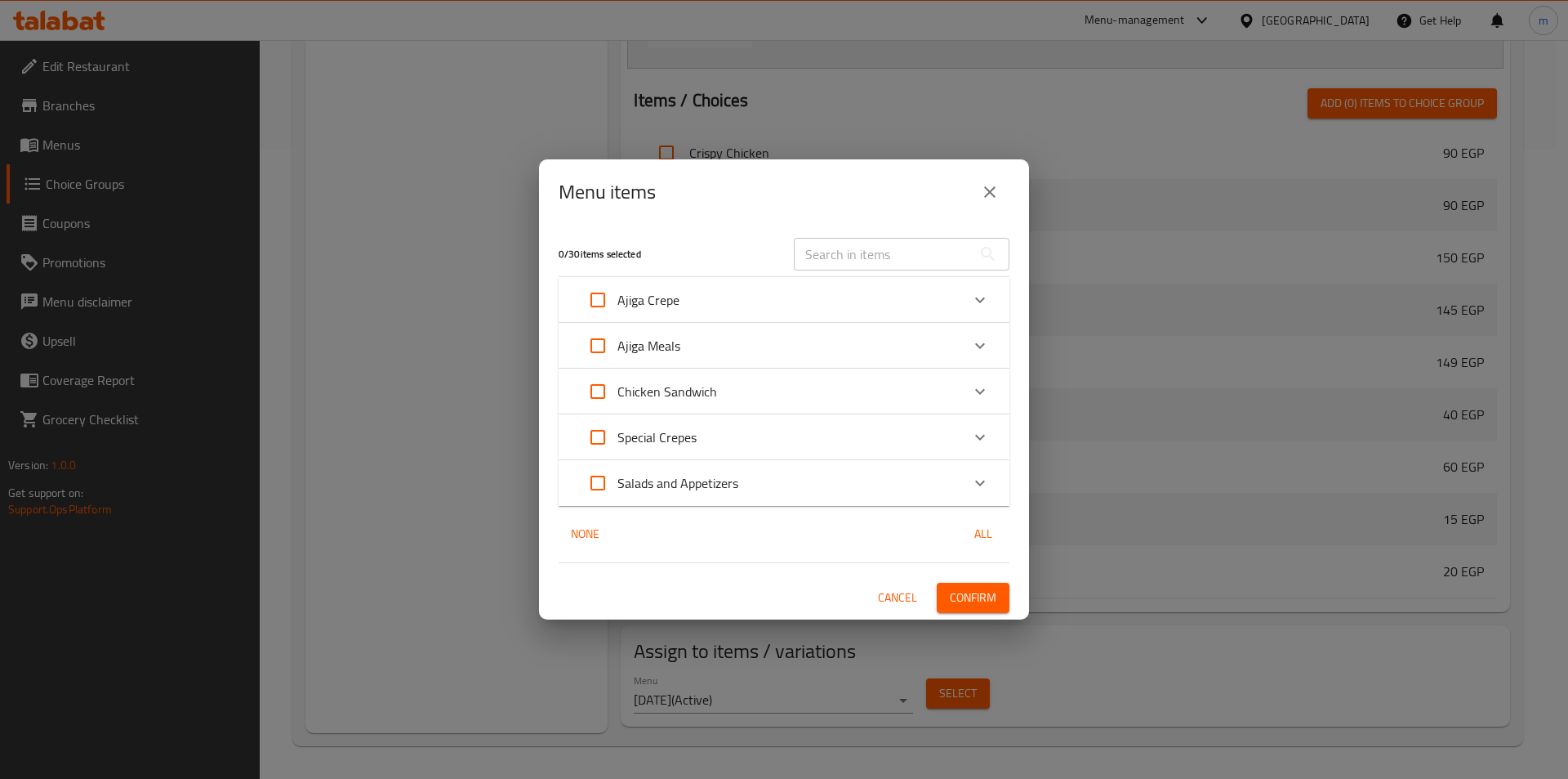
click at [601, 440] on input "Expand" at bounding box center [597, 436] width 39 height 39
checkbox input "true"
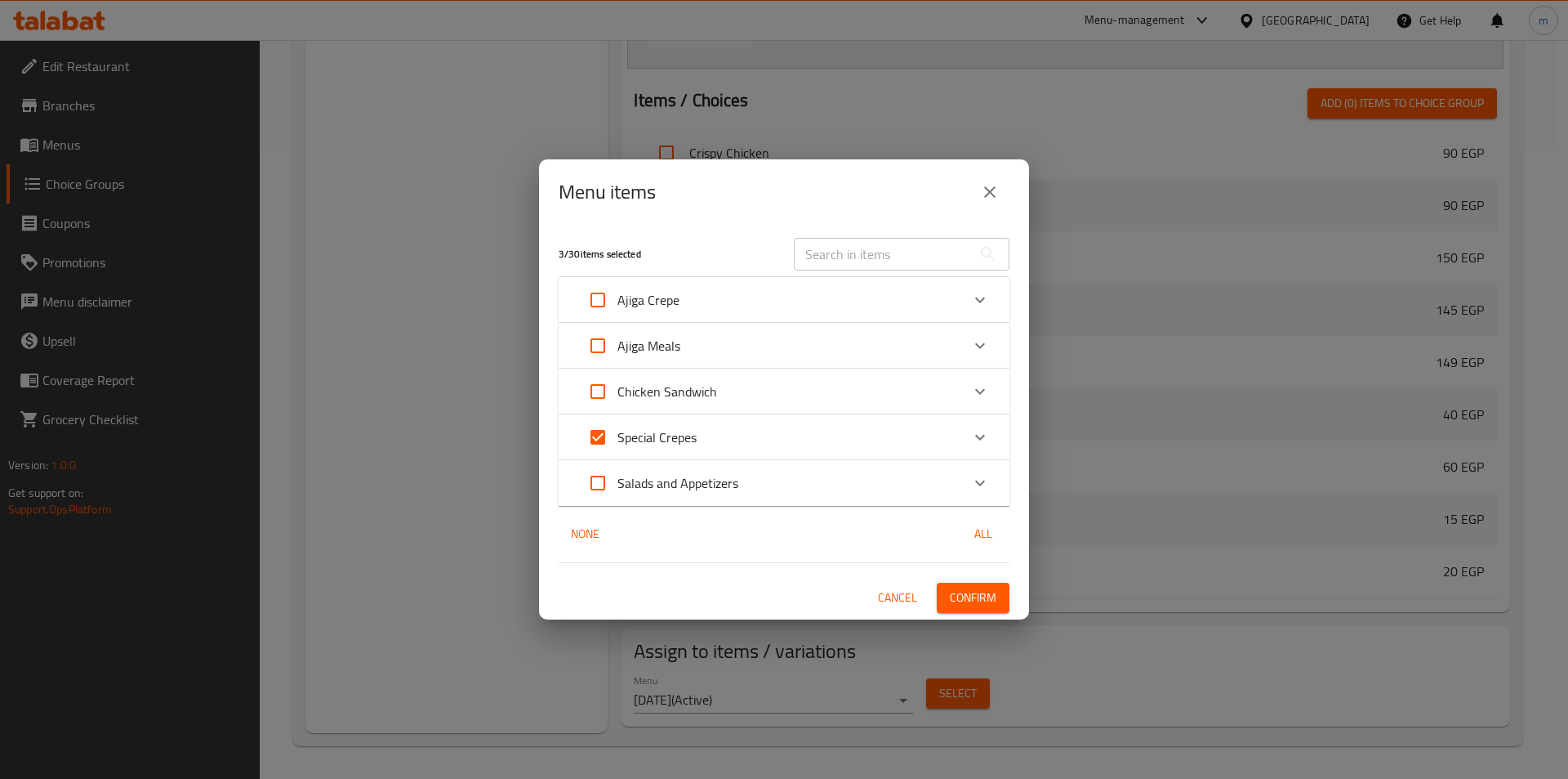
click at [989, 588] on span "Confirm" at bounding box center [973, 597] width 47 height 20
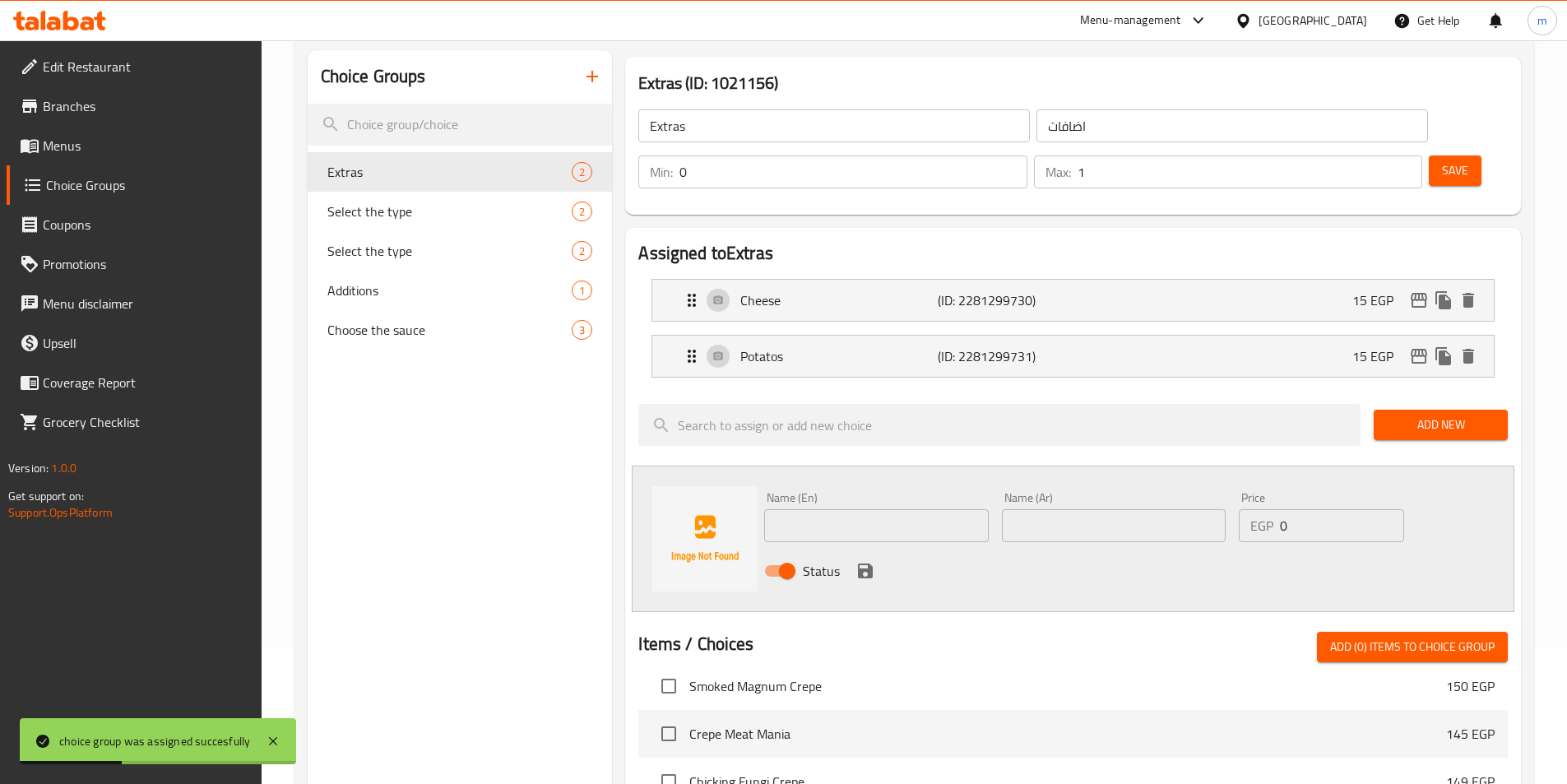
scroll to position [0, 0]
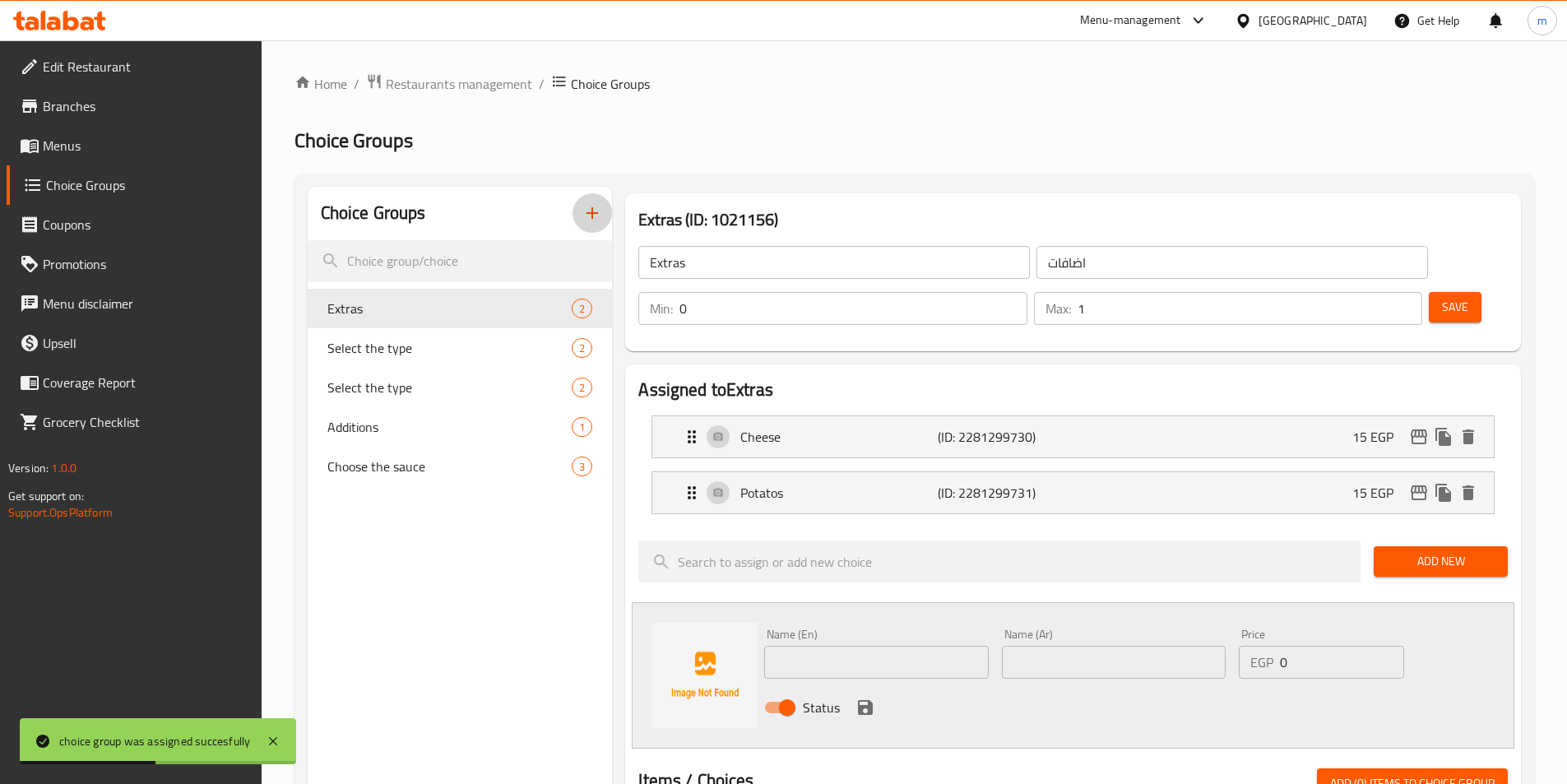
click at [585, 214] on icon "button" at bounding box center [592, 212] width 20 height 20
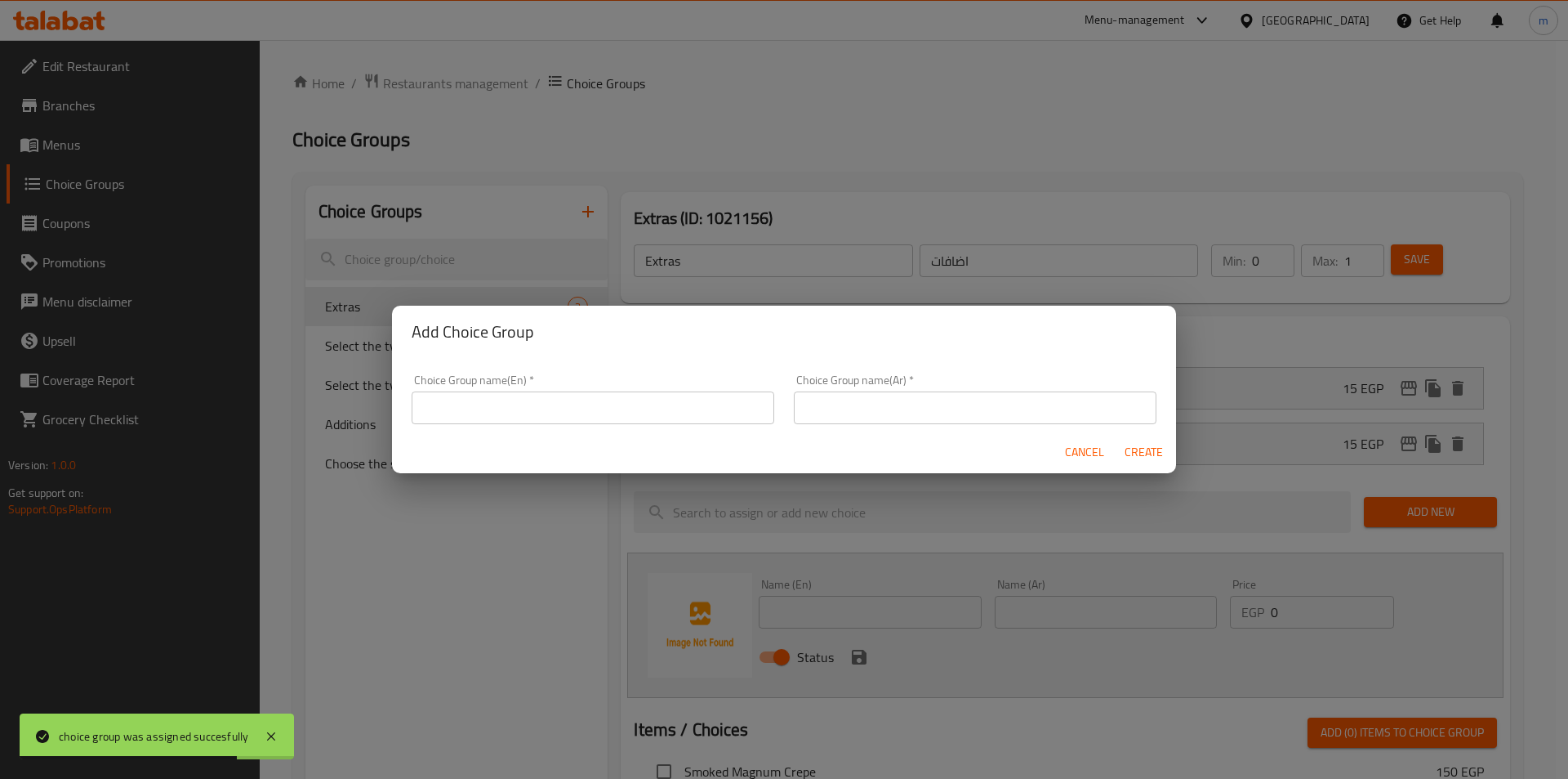
click at [771, 198] on div "Add Choice Group Choice Group name(En)   * Choice Group name(En) * Choice Group…" at bounding box center [784, 390] width 1568 height 779
click at [1073, 459] on span "Cancel" at bounding box center [1084, 451] width 39 height 20
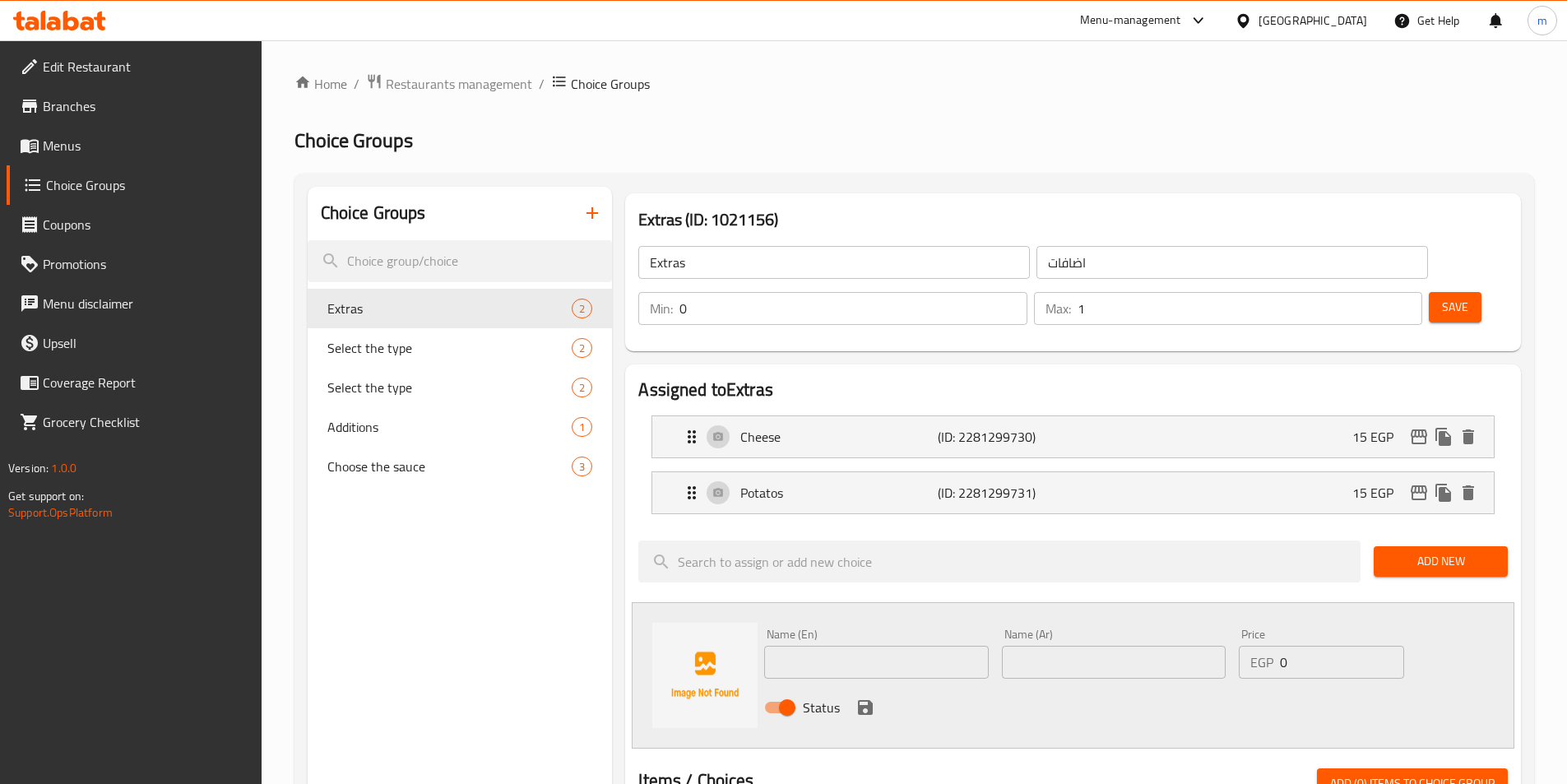
click at [589, 216] on icon "button" at bounding box center [592, 212] width 20 height 20
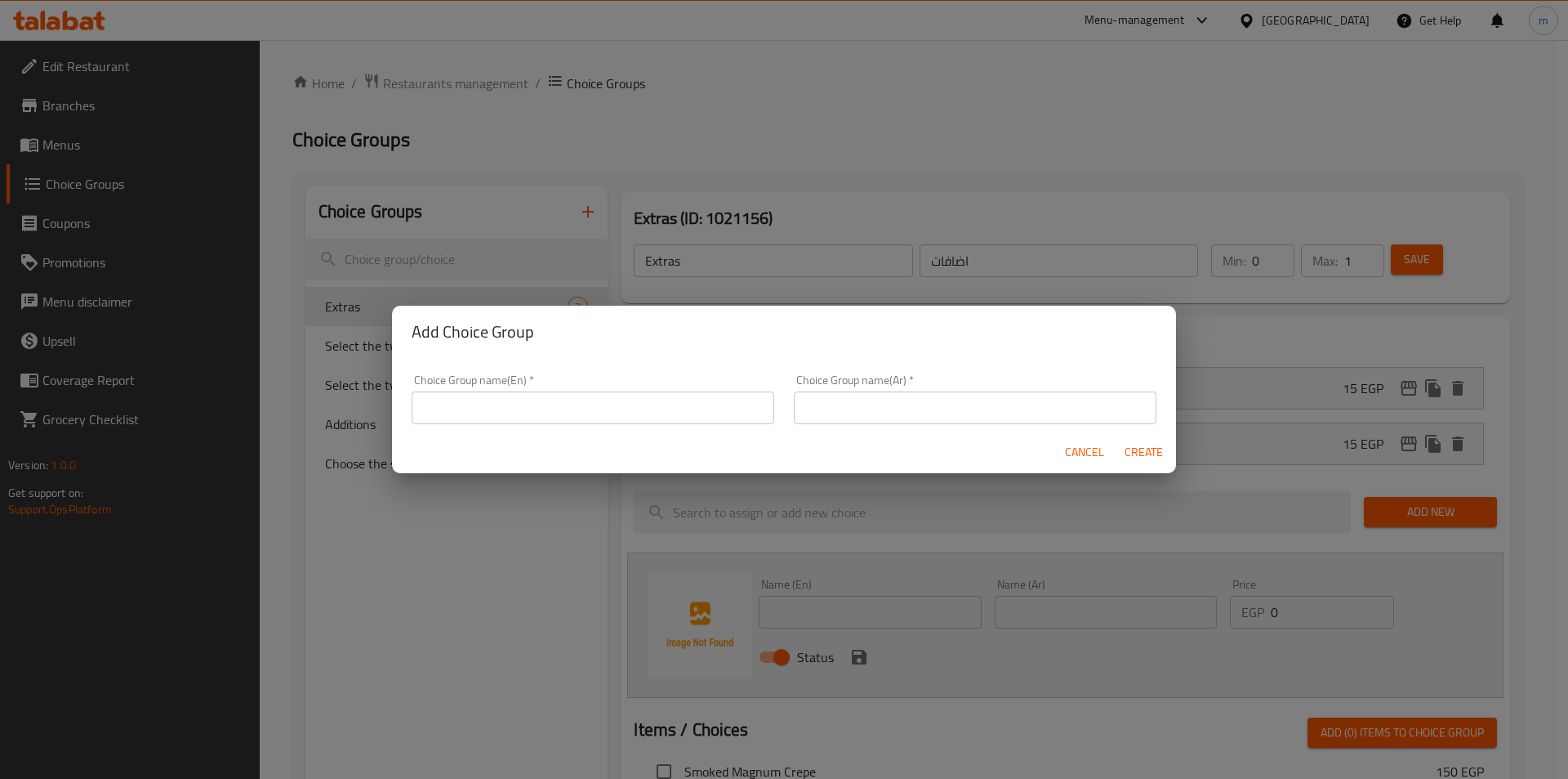
click at [504, 409] on input "text" at bounding box center [593, 408] width 363 height 32
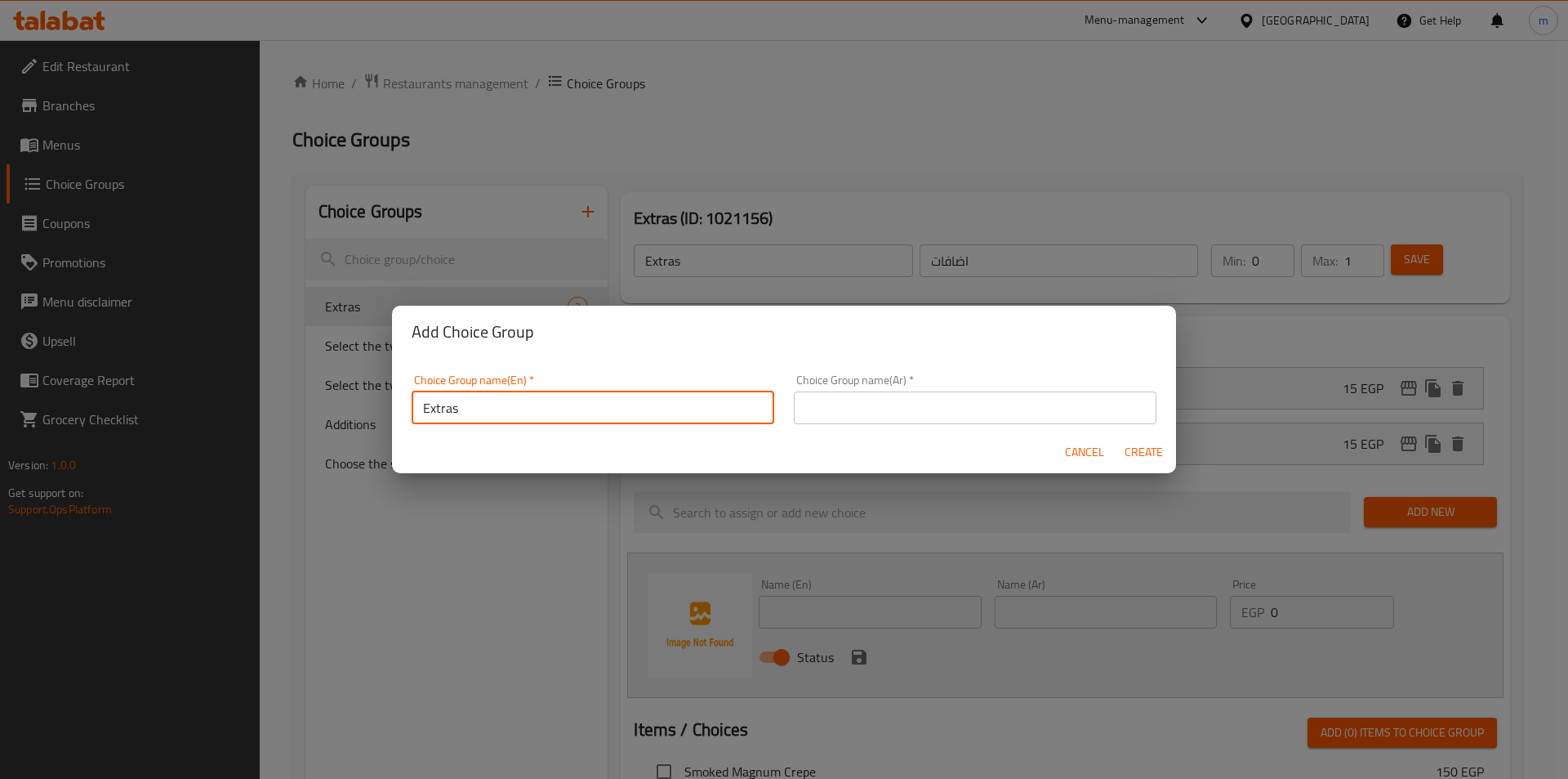
type input "Extras"
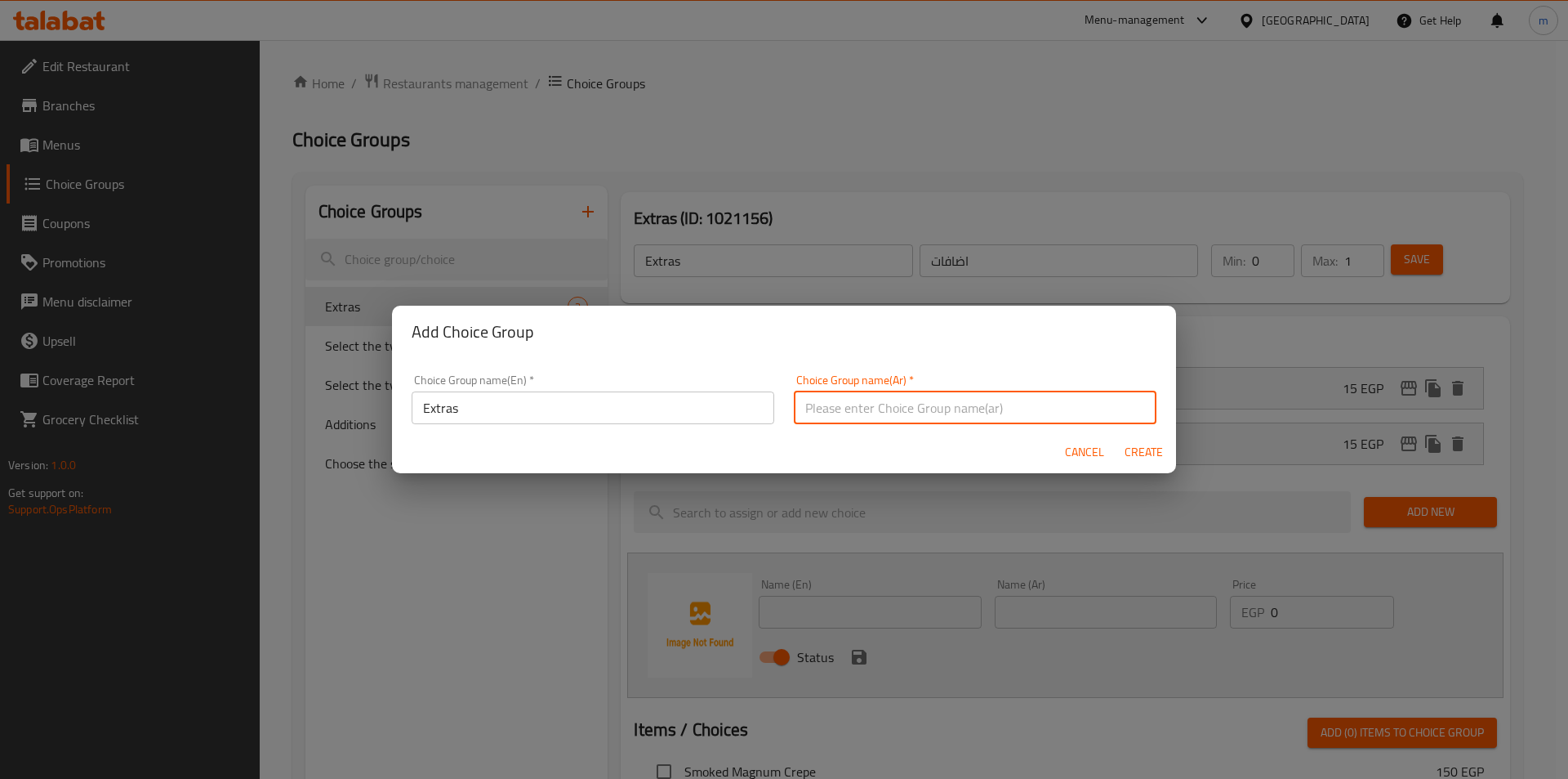
click at [933, 414] on input "text" at bounding box center [975, 408] width 363 height 32
type input "اضافات"
click at [1137, 453] on span "Create" at bounding box center [1143, 451] width 39 height 20
type input "Extras"
type input "0"
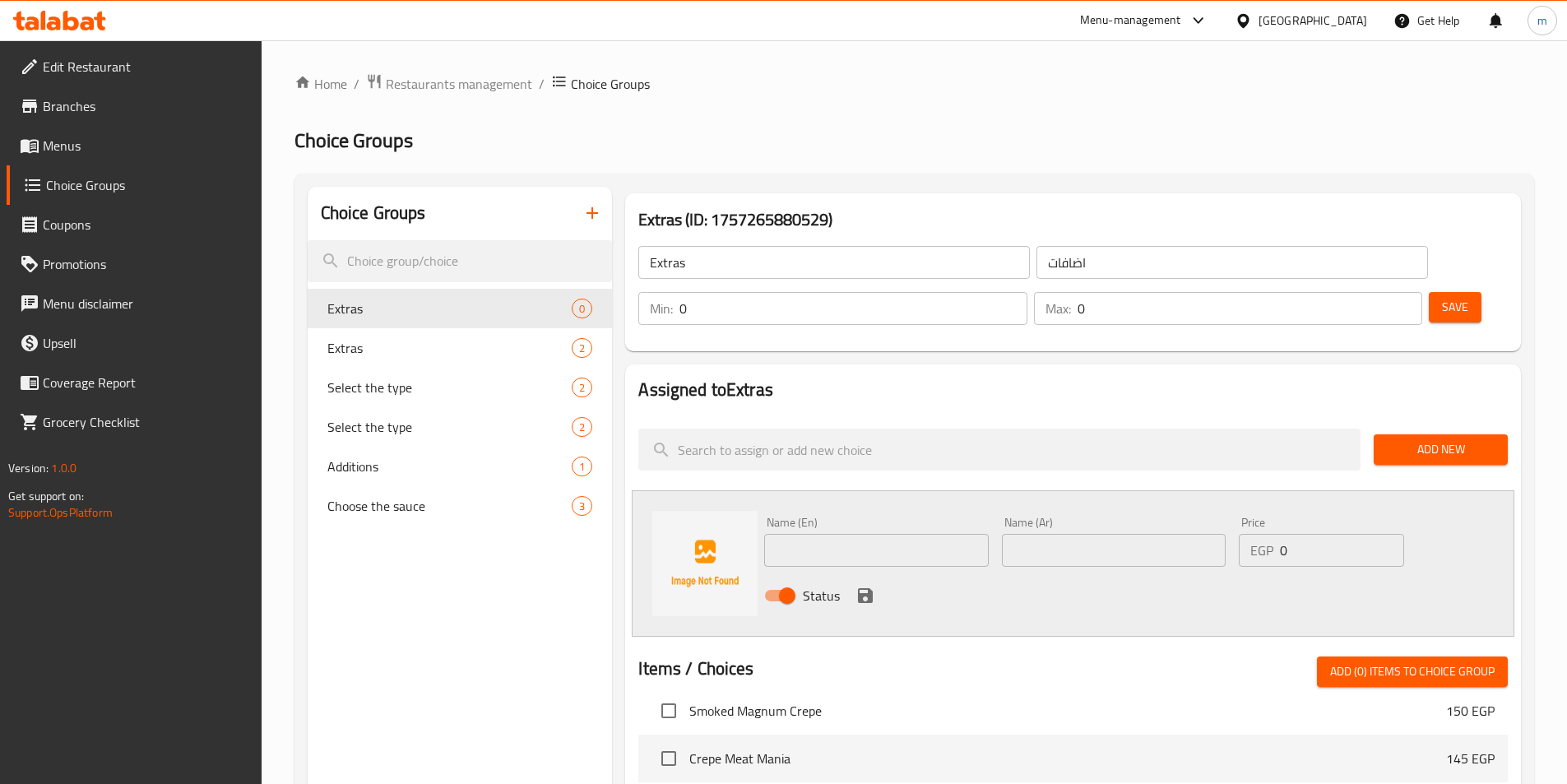
click at [1365, 292] on input "0" at bounding box center [1250, 308] width 344 height 33
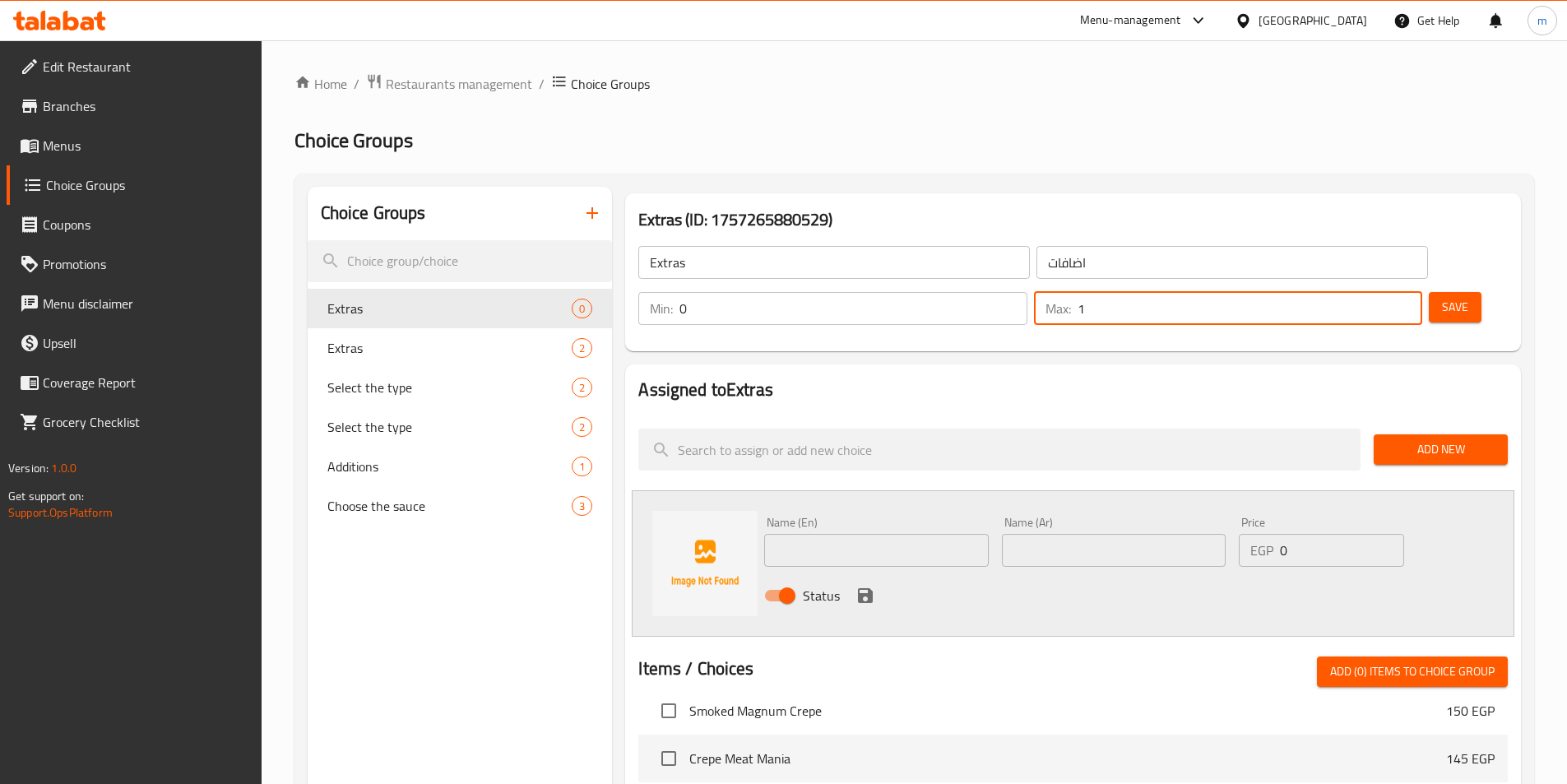
type input "1"
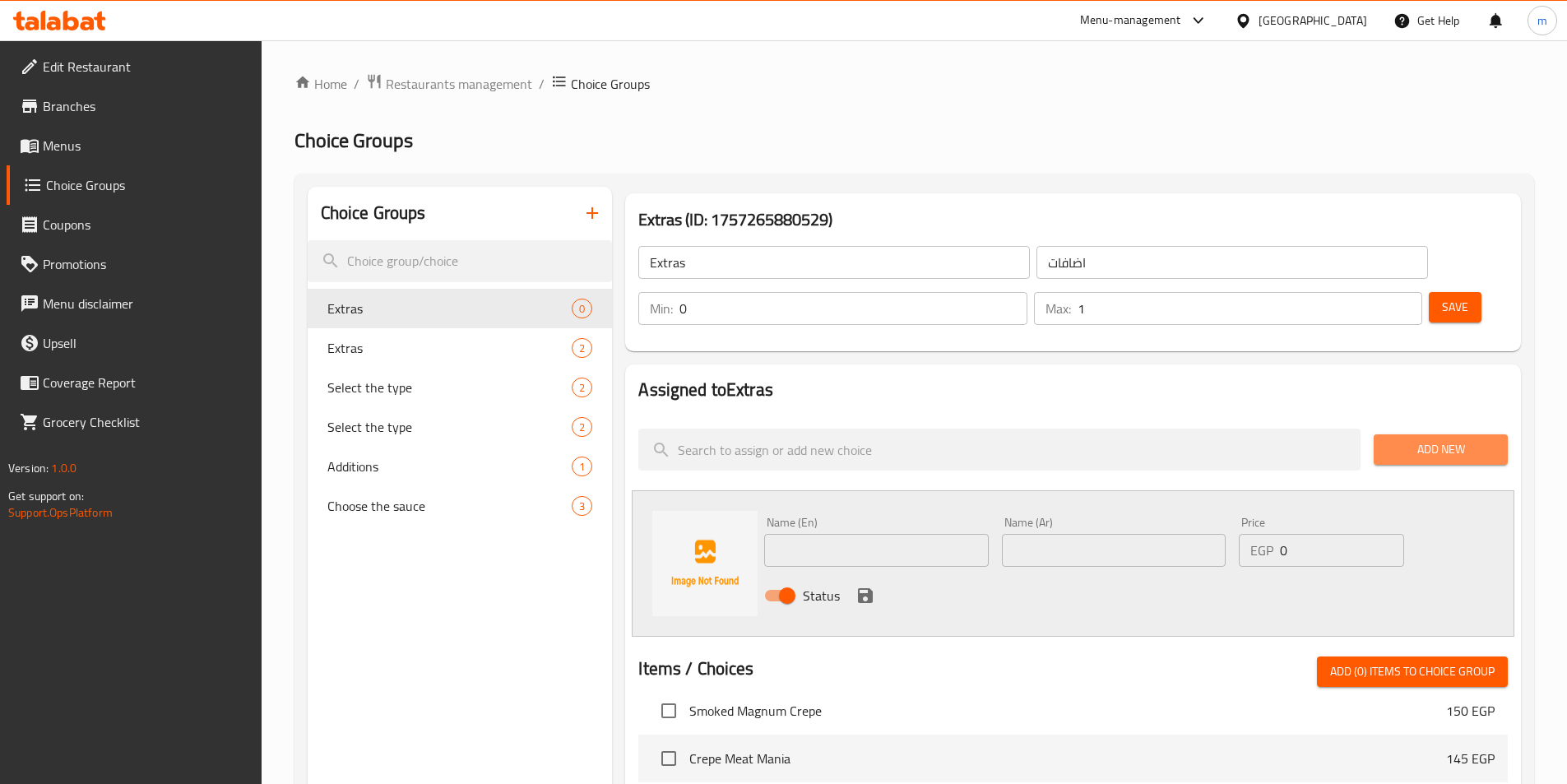
click at [1448, 439] on span "Add New" at bounding box center [1441, 448] width 108 height 20
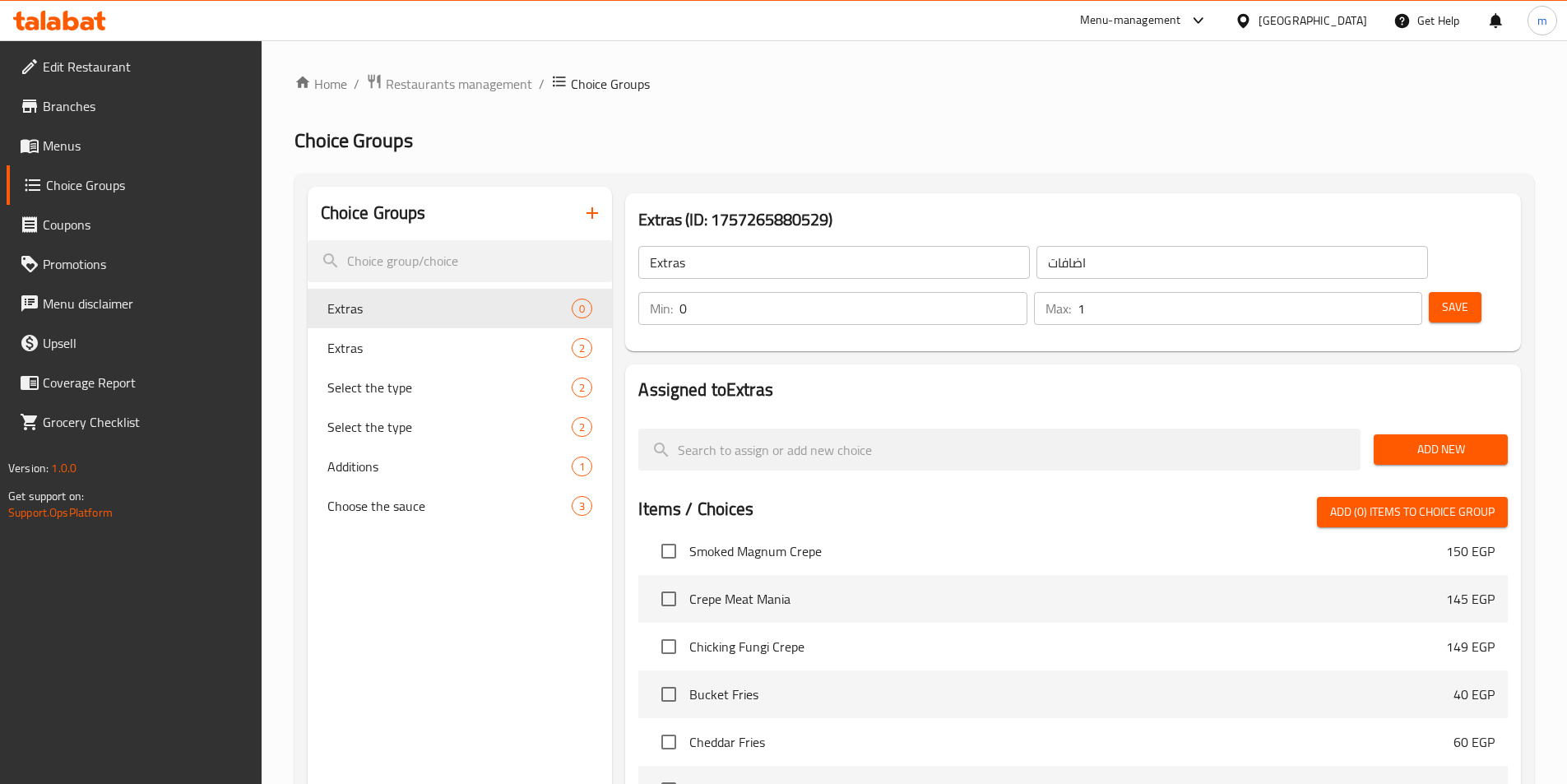
click at [1428, 439] on span "Add New" at bounding box center [1441, 448] width 108 height 20
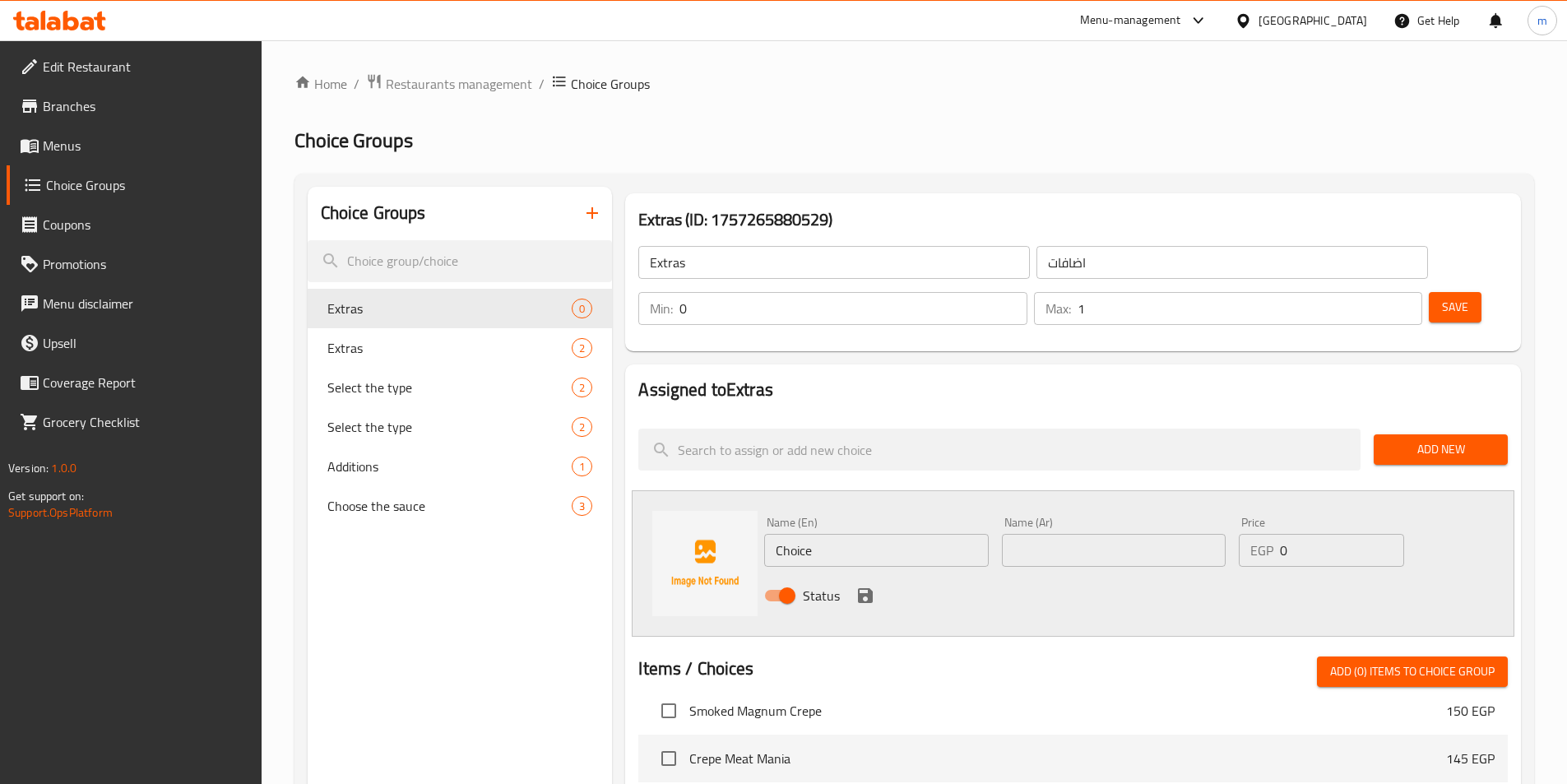
click at [884, 534] on input "Choice" at bounding box center [876, 550] width 224 height 33
click at [896, 534] on input "Choice" at bounding box center [876, 550] width 224 height 33
type input "Meat"
click at [1109, 534] on input "text" at bounding box center [1114, 550] width 224 height 33
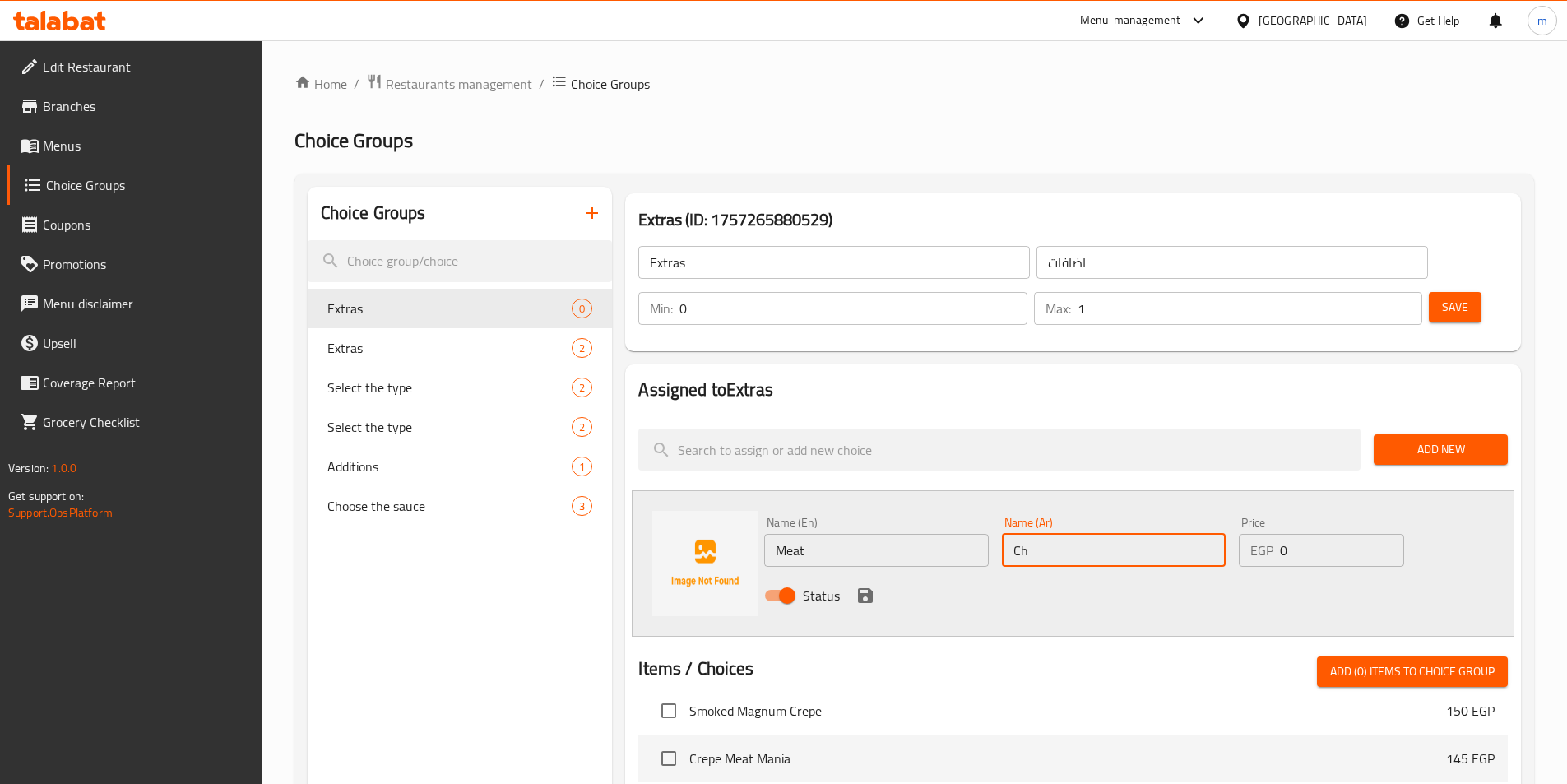
type input "C"
type input "g"
type input "لحمة"
drag, startPoint x: 1272, startPoint y: 516, endPoint x: 1242, endPoint y: 516, distance: 30.0
click at [1242, 534] on div "EGP 0 Price" at bounding box center [1321, 550] width 165 height 33
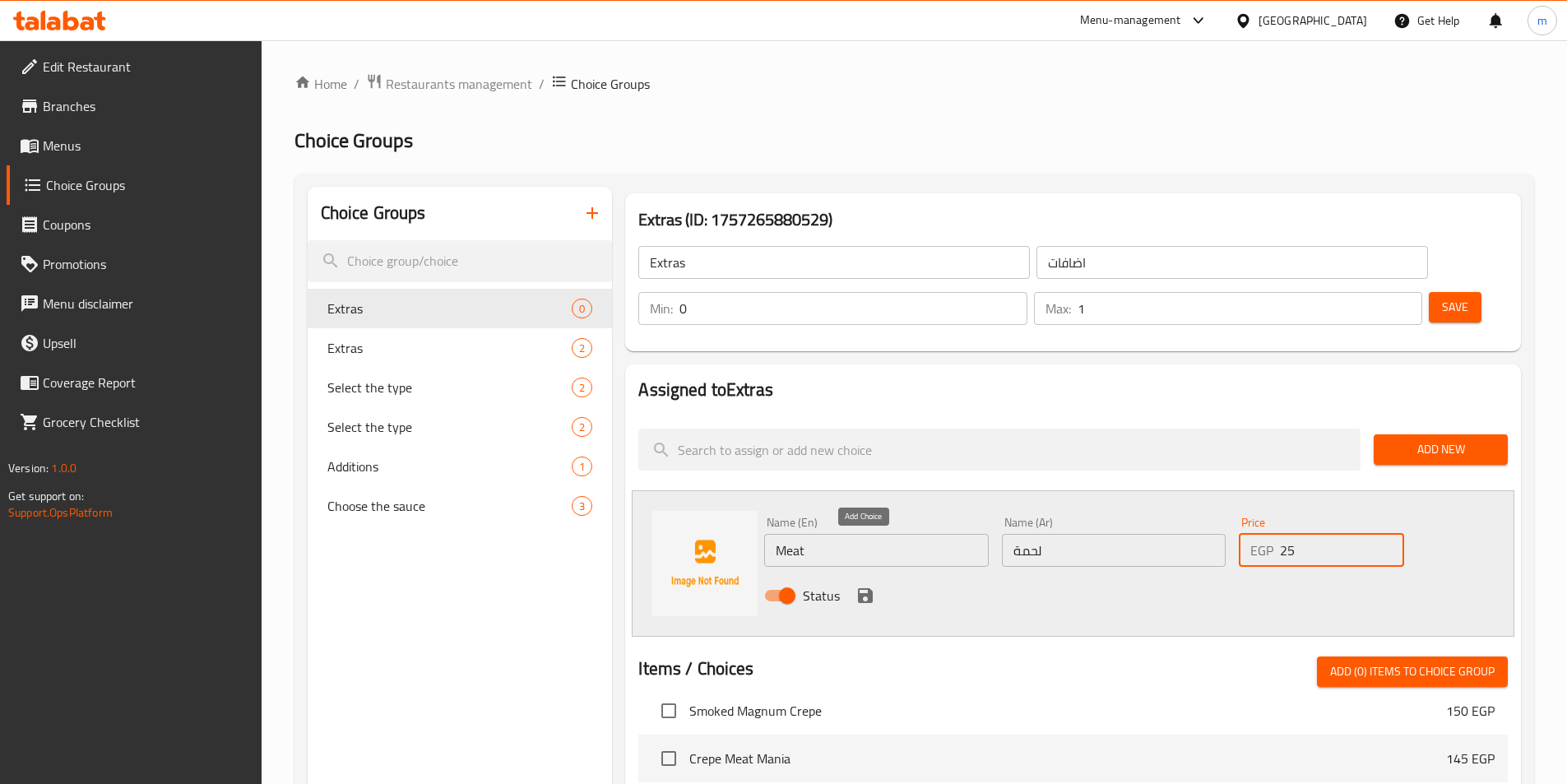
type input "25"
click at [867, 588] on icon "save" at bounding box center [865, 595] width 14 height 14
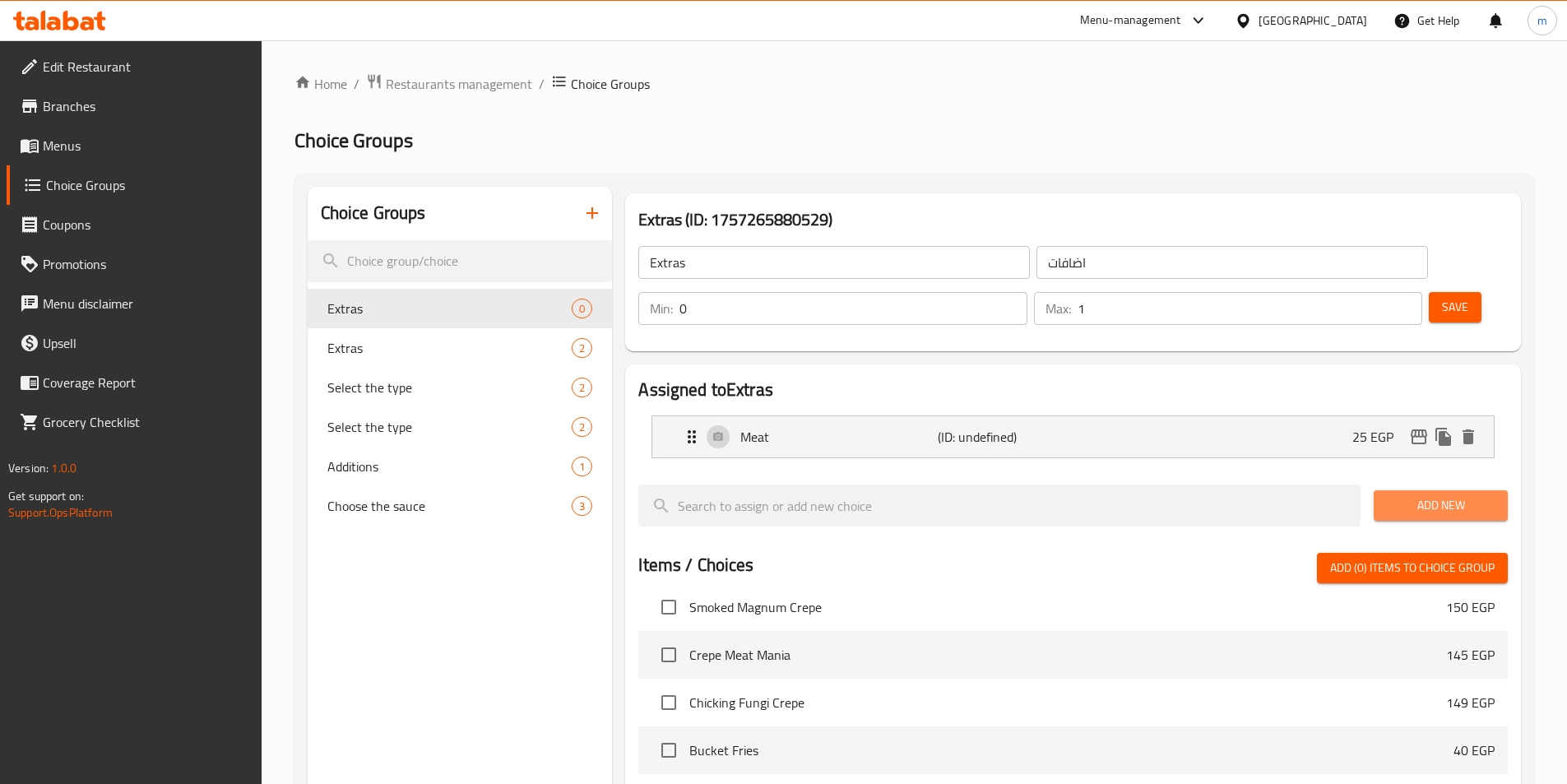
click at [1431, 495] on span "Add New" at bounding box center [1441, 505] width 108 height 20
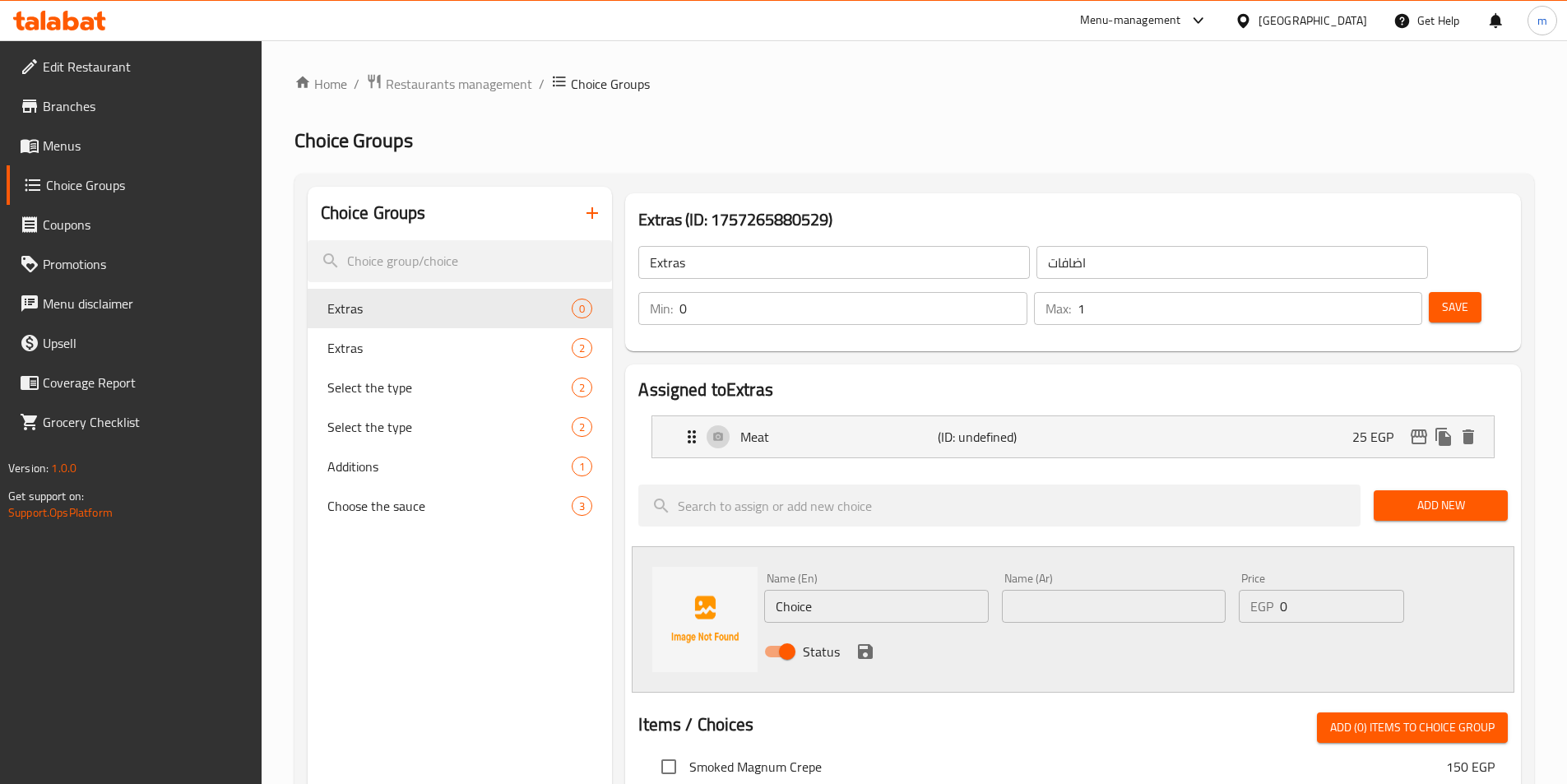
click at [861, 590] on input "Choice" at bounding box center [876, 606] width 224 height 33
type input "Chicken"
click at [1083, 590] on input "text" at bounding box center [1114, 606] width 224 height 33
type input "فراخ"
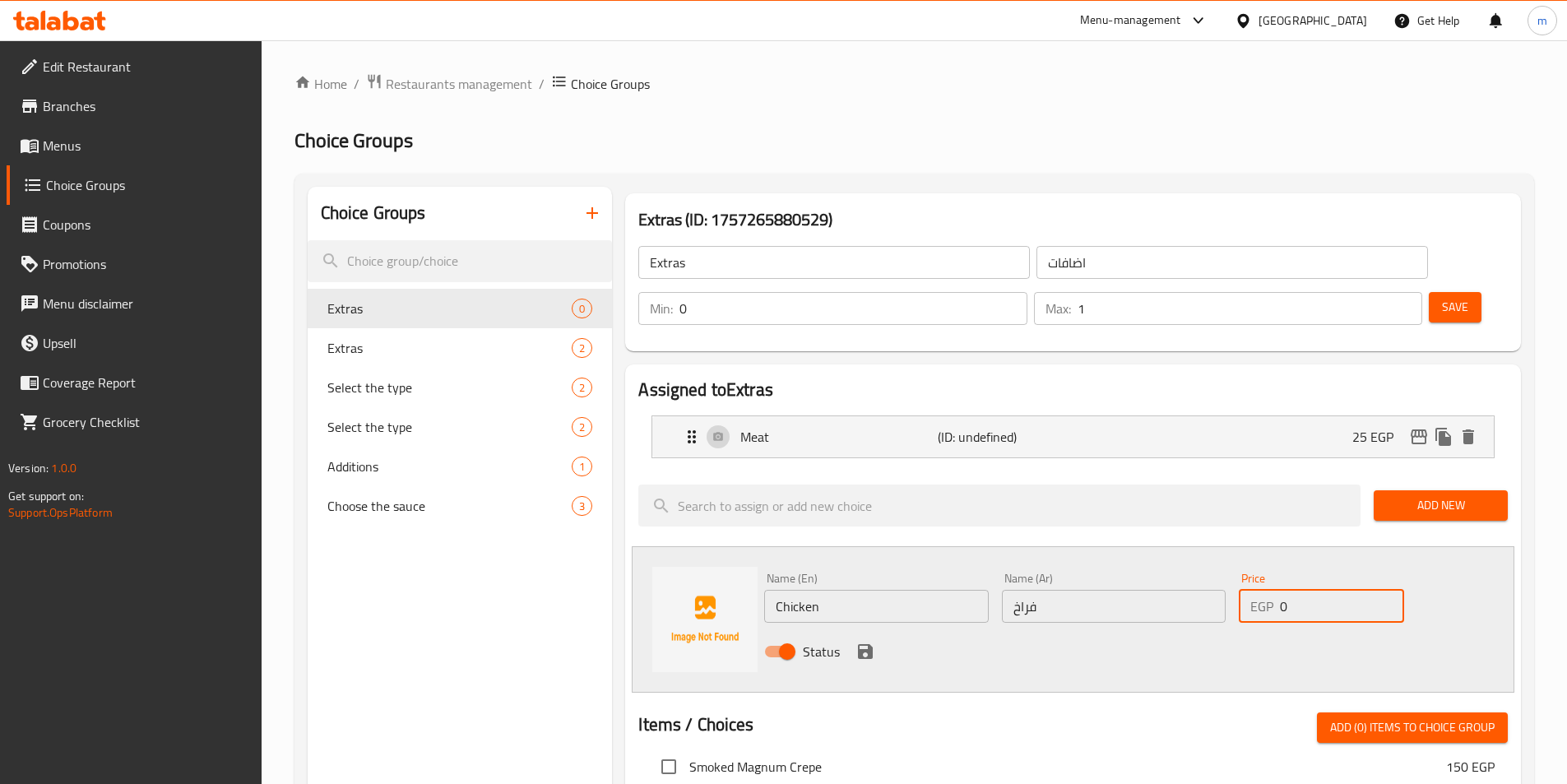
drag, startPoint x: 1317, startPoint y: 557, endPoint x: 1173, endPoint y: 536, distance: 145.5
click at [1173, 566] on div "Name (En) Chicken Name (En) Name (Ar) فراخ Name (Ar) Price EGP 0 Price Status" at bounding box center [1114, 620] width 713 height 108
type input "25"
click at [856, 642] on icon "save" at bounding box center [865, 651] width 20 height 20
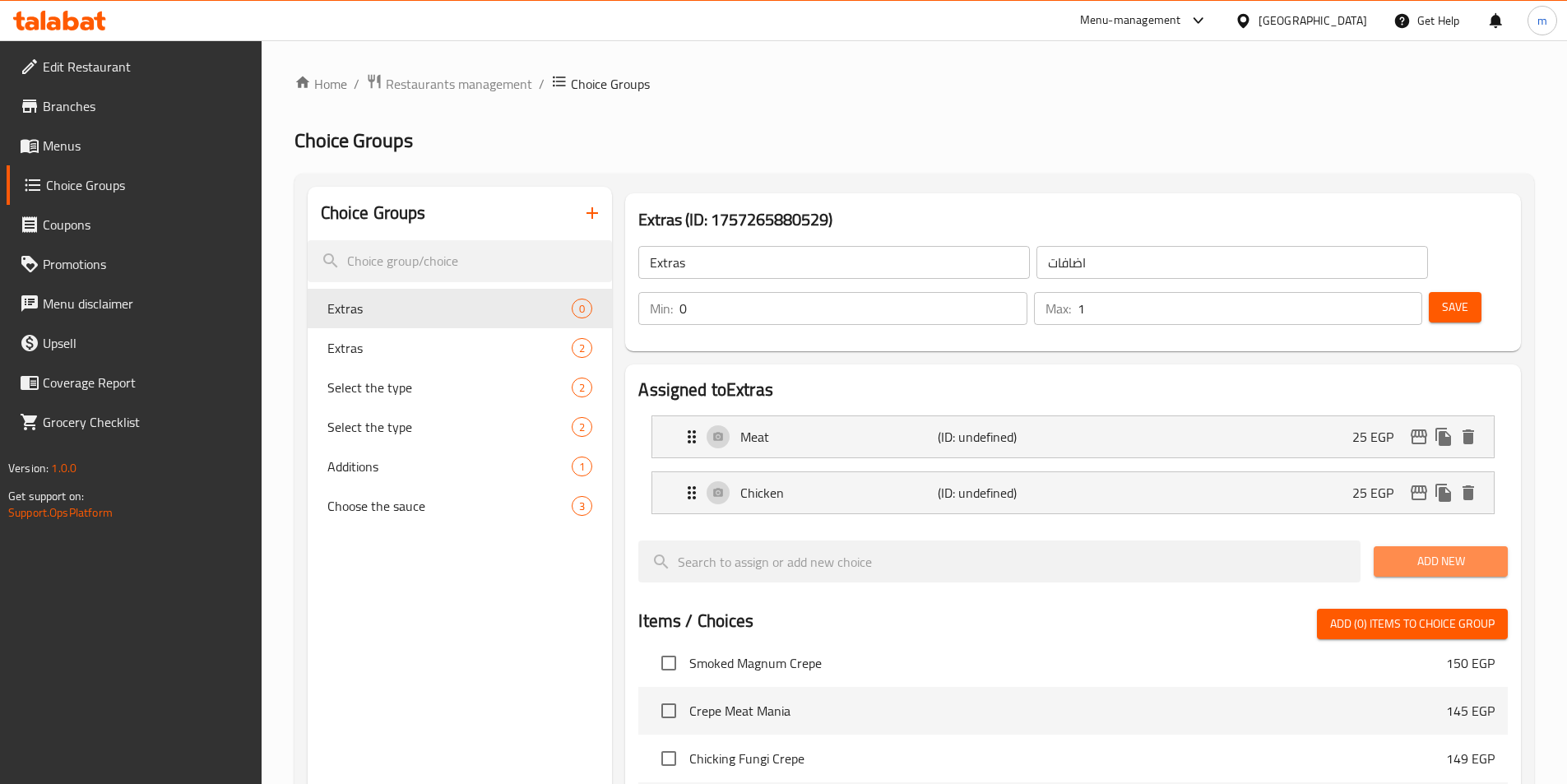
click at [1417, 551] on span "Add New" at bounding box center [1441, 560] width 108 height 20
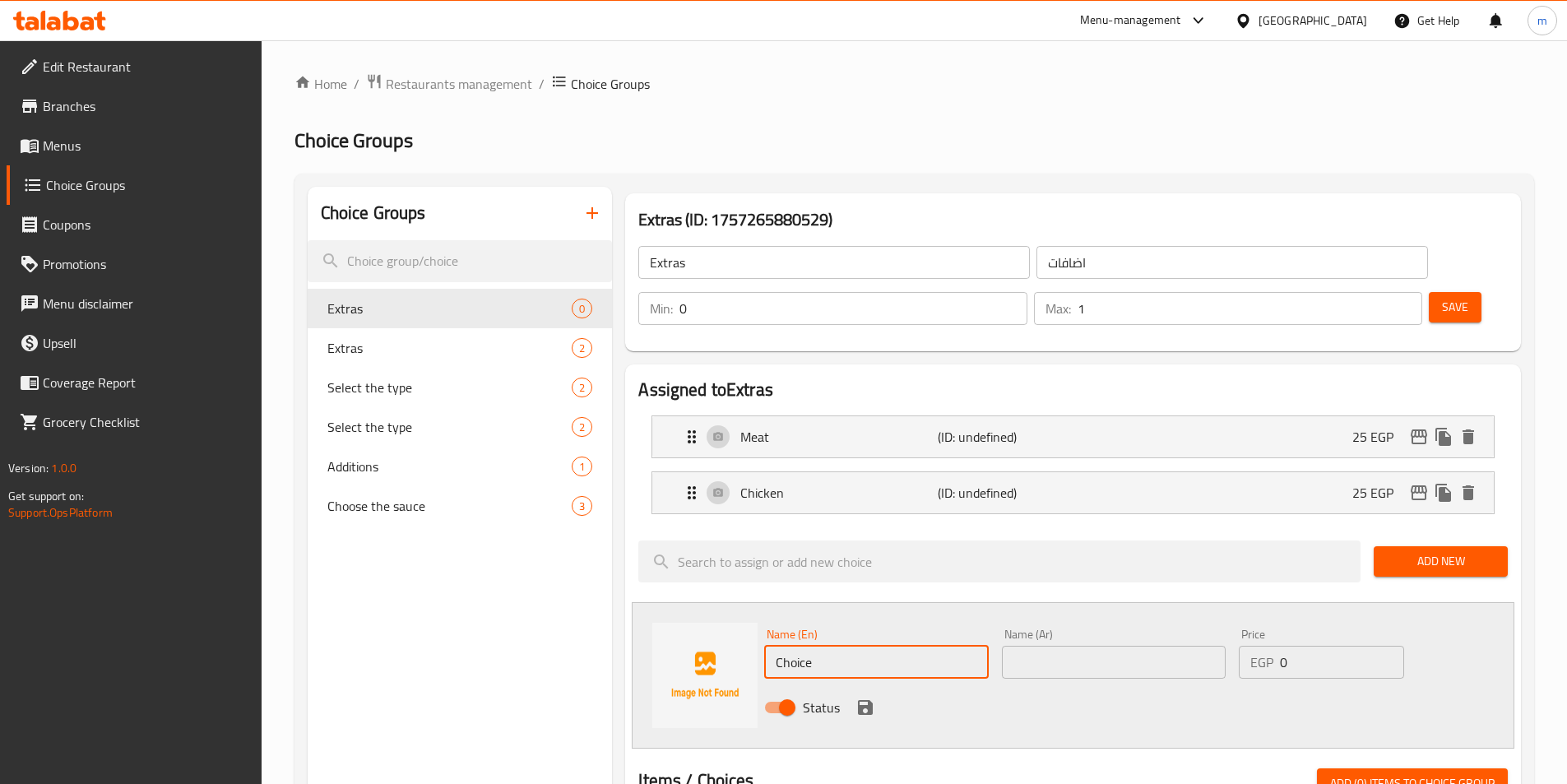
drag, startPoint x: 814, startPoint y: 602, endPoint x: 693, endPoint y: 614, distance: 121.6
click at [694, 614] on div "Name (En) Choice Name (En) Name (Ar) Name (Ar) Price EGP 0 Price Status" at bounding box center [1072, 675] width 883 height 146
type input "ة"
type input "Mushroom"
click at [1038, 645] on input "text" at bounding box center [1114, 662] width 224 height 33
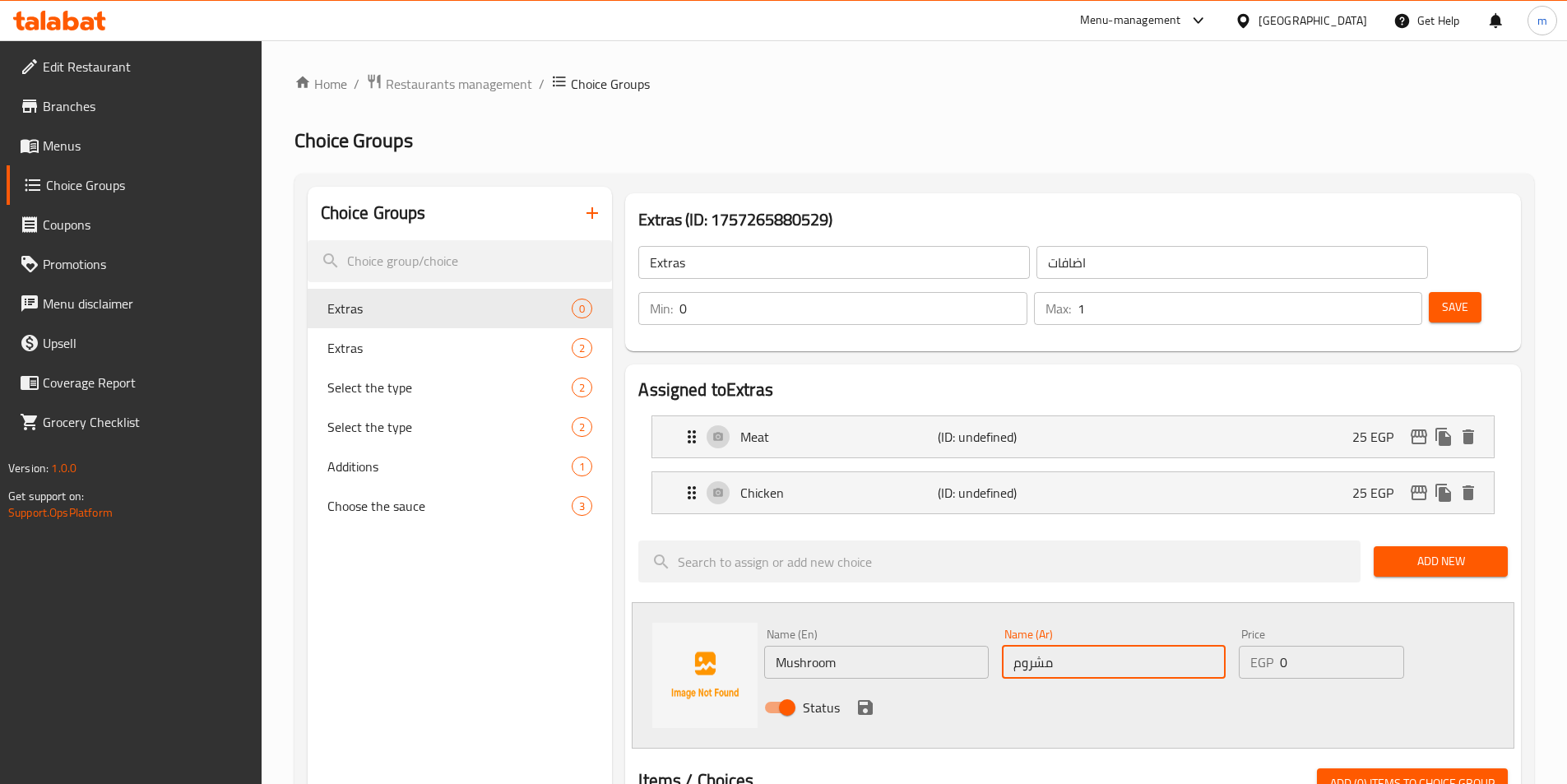
type input "مشروم"
drag, startPoint x: 1318, startPoint y: 620, endPoint x: 1096, endPoint y: 598, distance: 223.1
click at [1096, 621] on div "Name (En) Mushroom Name (En) Name (Ar) مشروم Name (Ar) Price EGP 0 Price Status" at bounding box center [1114, 675] width 713 height 108
type input "25"
click at [867, 697] on icon "save" at bounding box center [865, 707] width 20 height 20
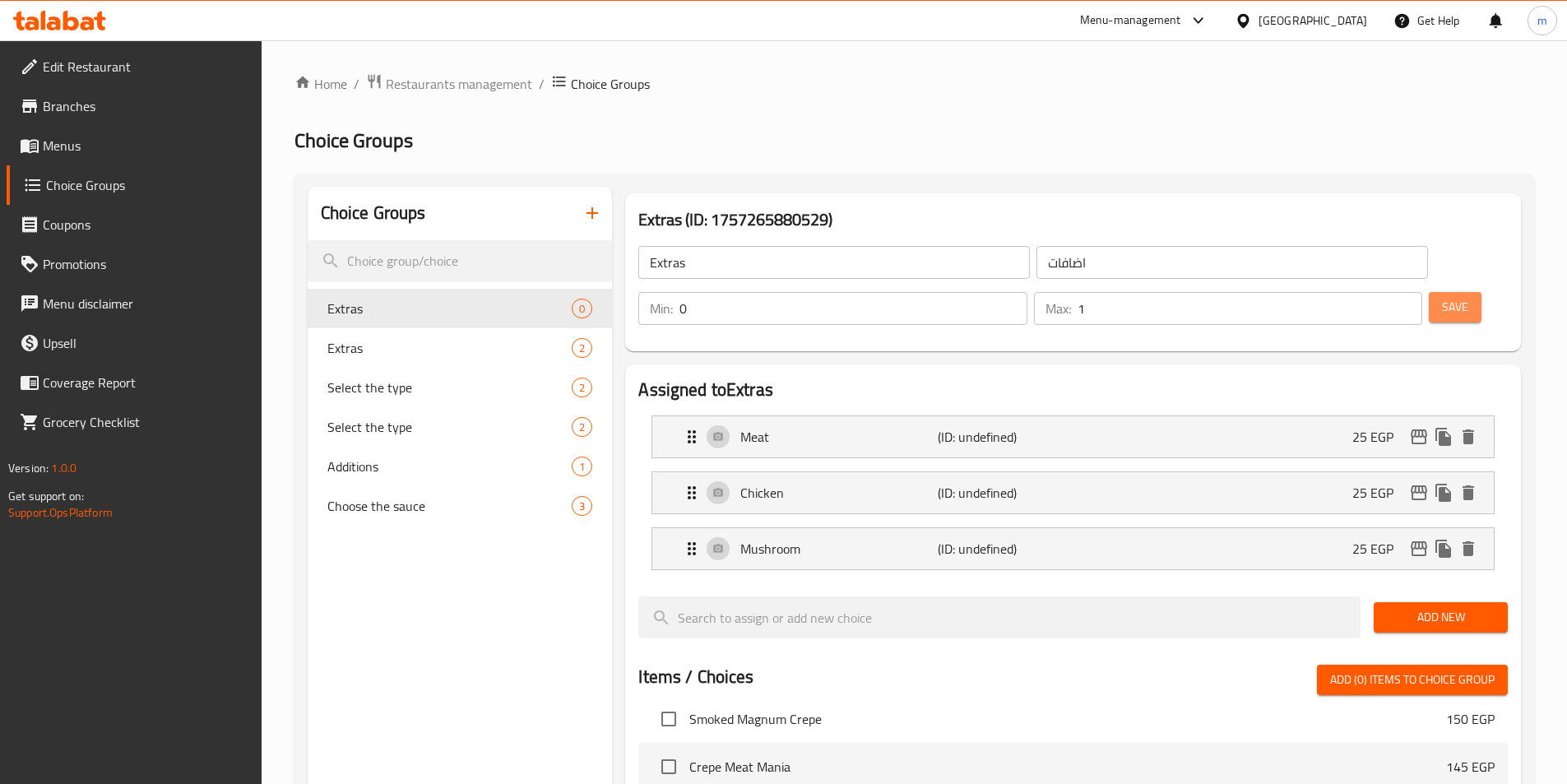
click at [1443, 296] on span "Save" at bounding box center [1456, 306] width 27 height 20
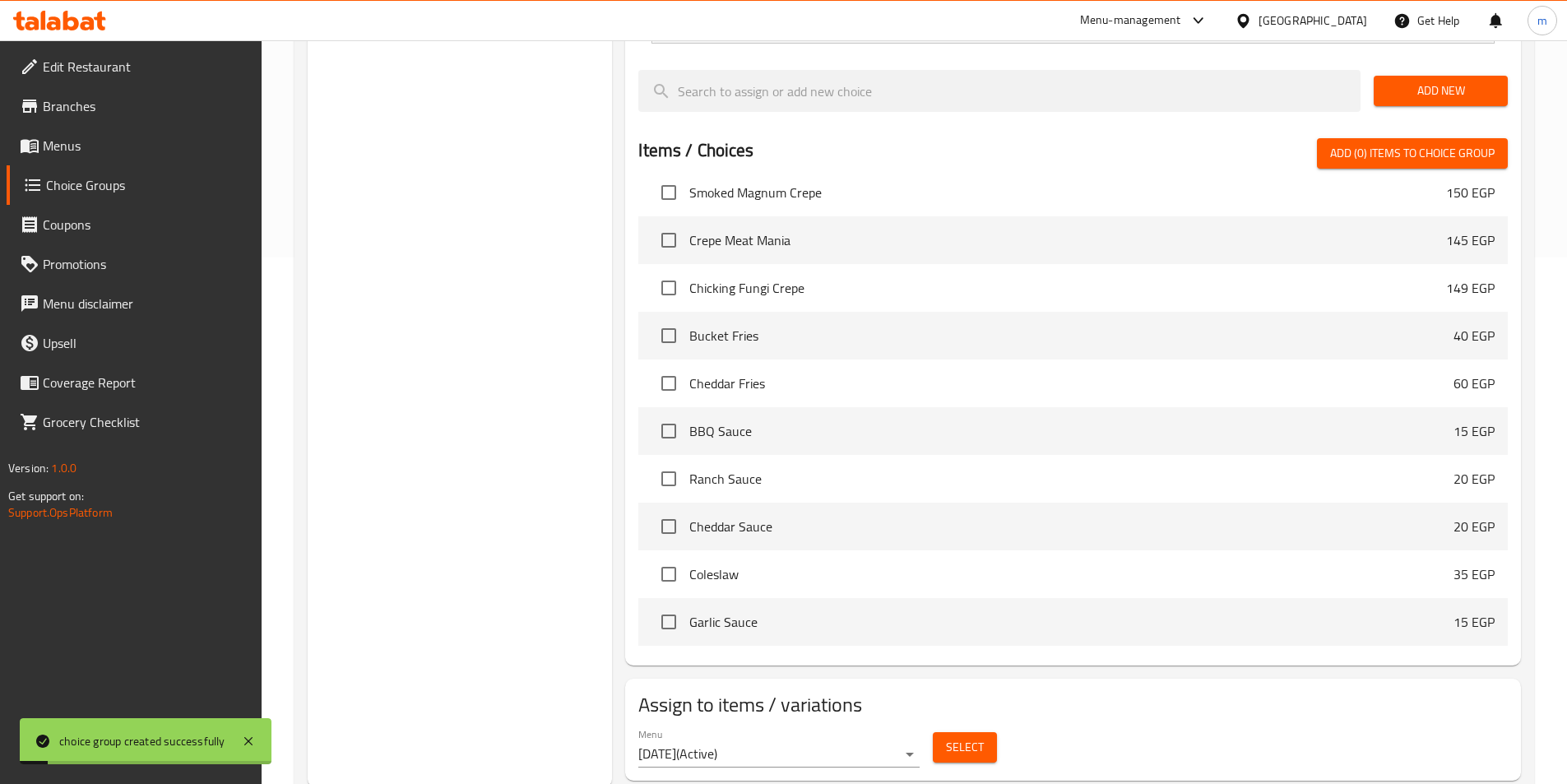
scroll to position [530, 0]
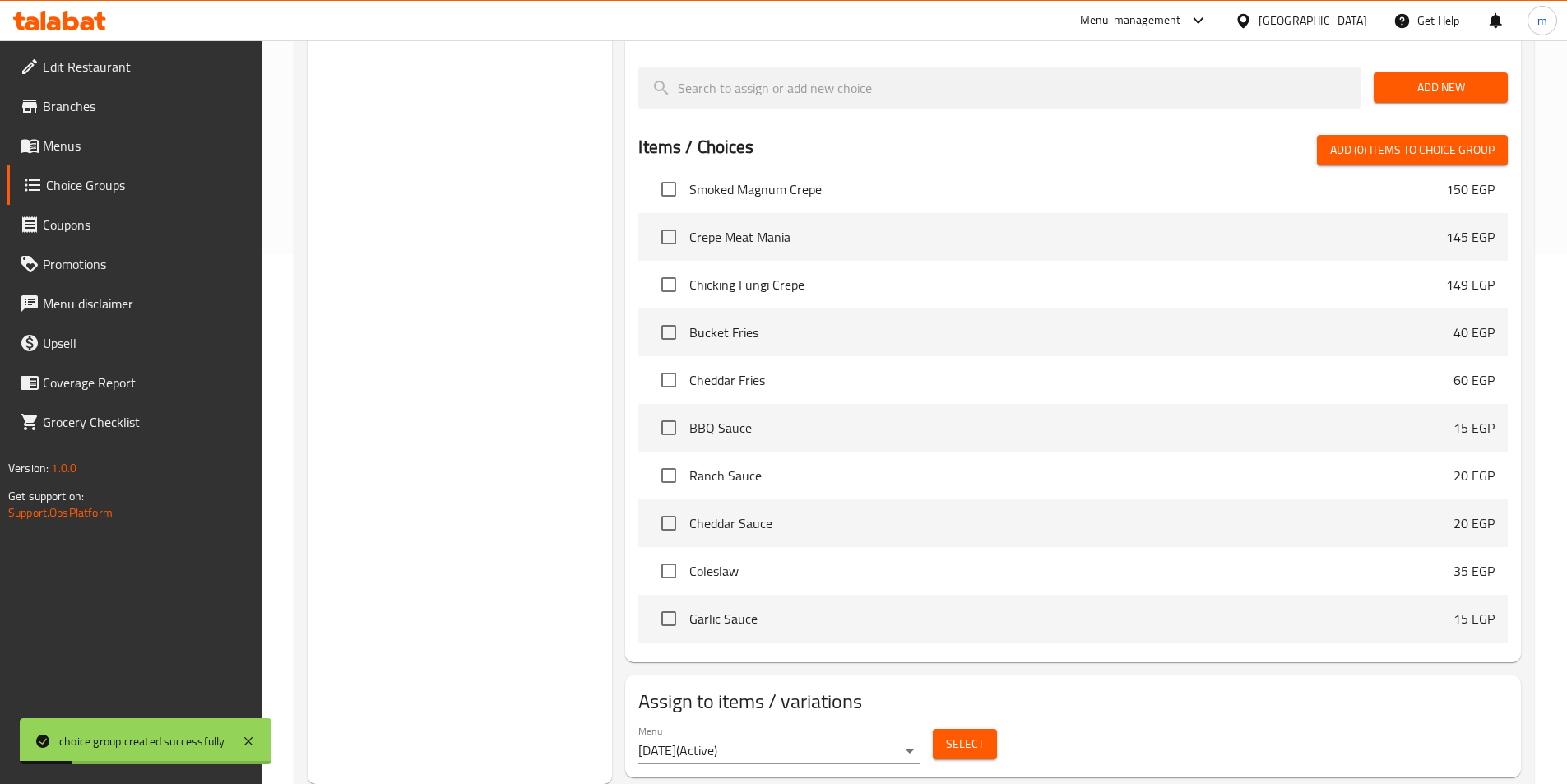
click at [947, 733] on span "Select" at bounding box center [965, 743] width 38 height 20
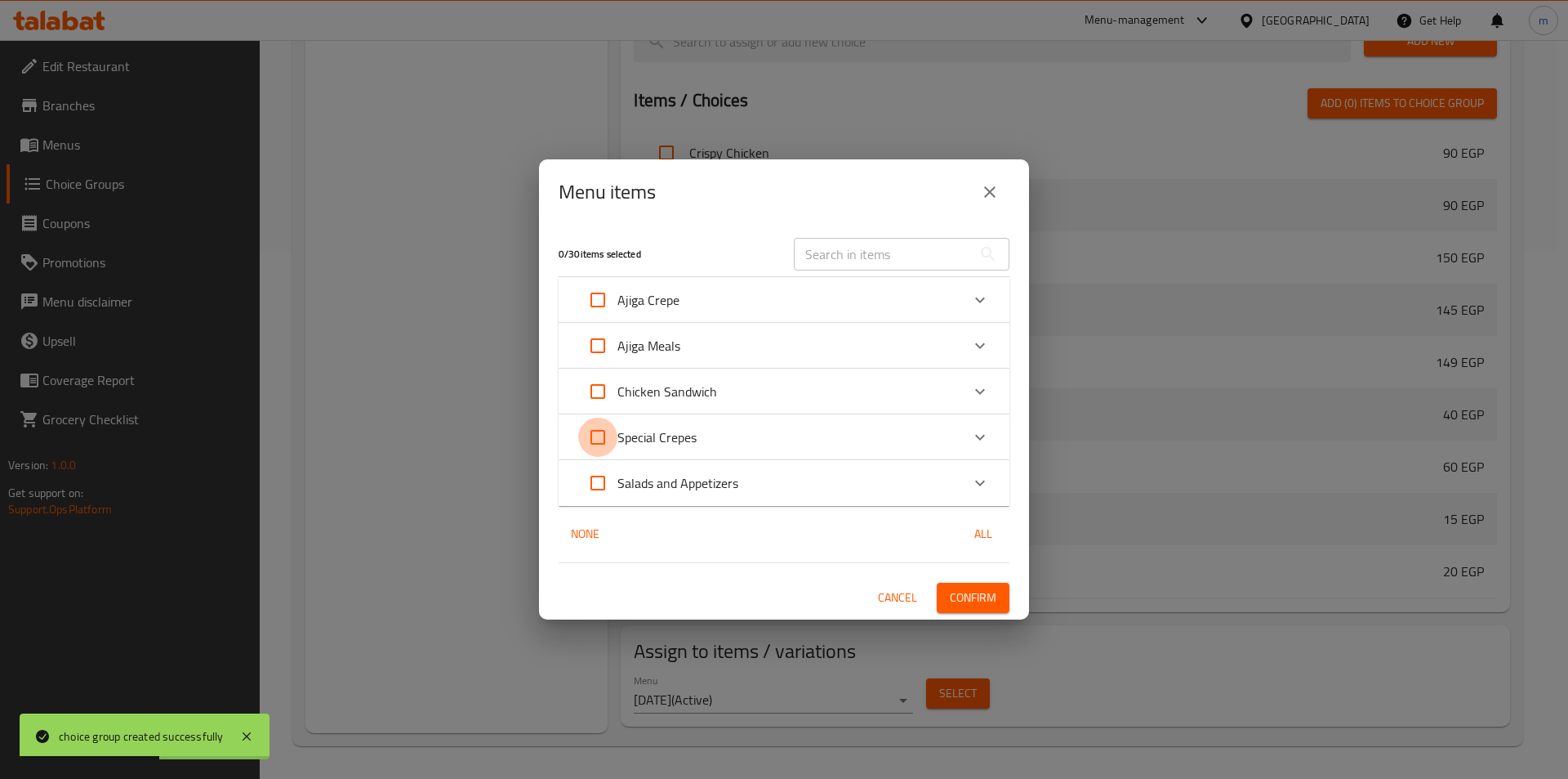
click at [592, 438] on input "Expand" at bounding box center [597, 436] width 39 height 39
checkbox input "true"
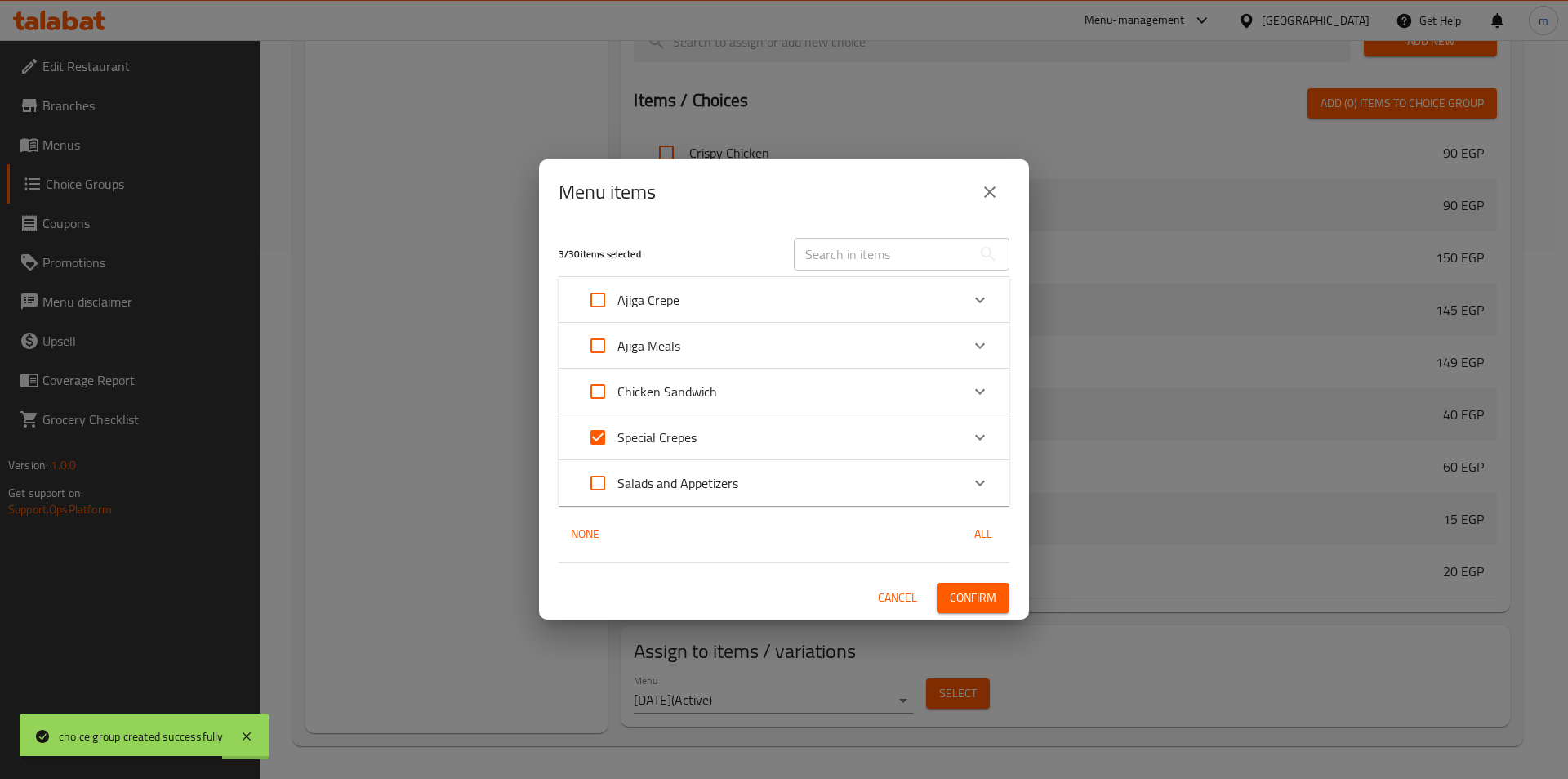
click at [987, 603] on span "Confirm" at bounding box center [973, 597] width 47 height 20
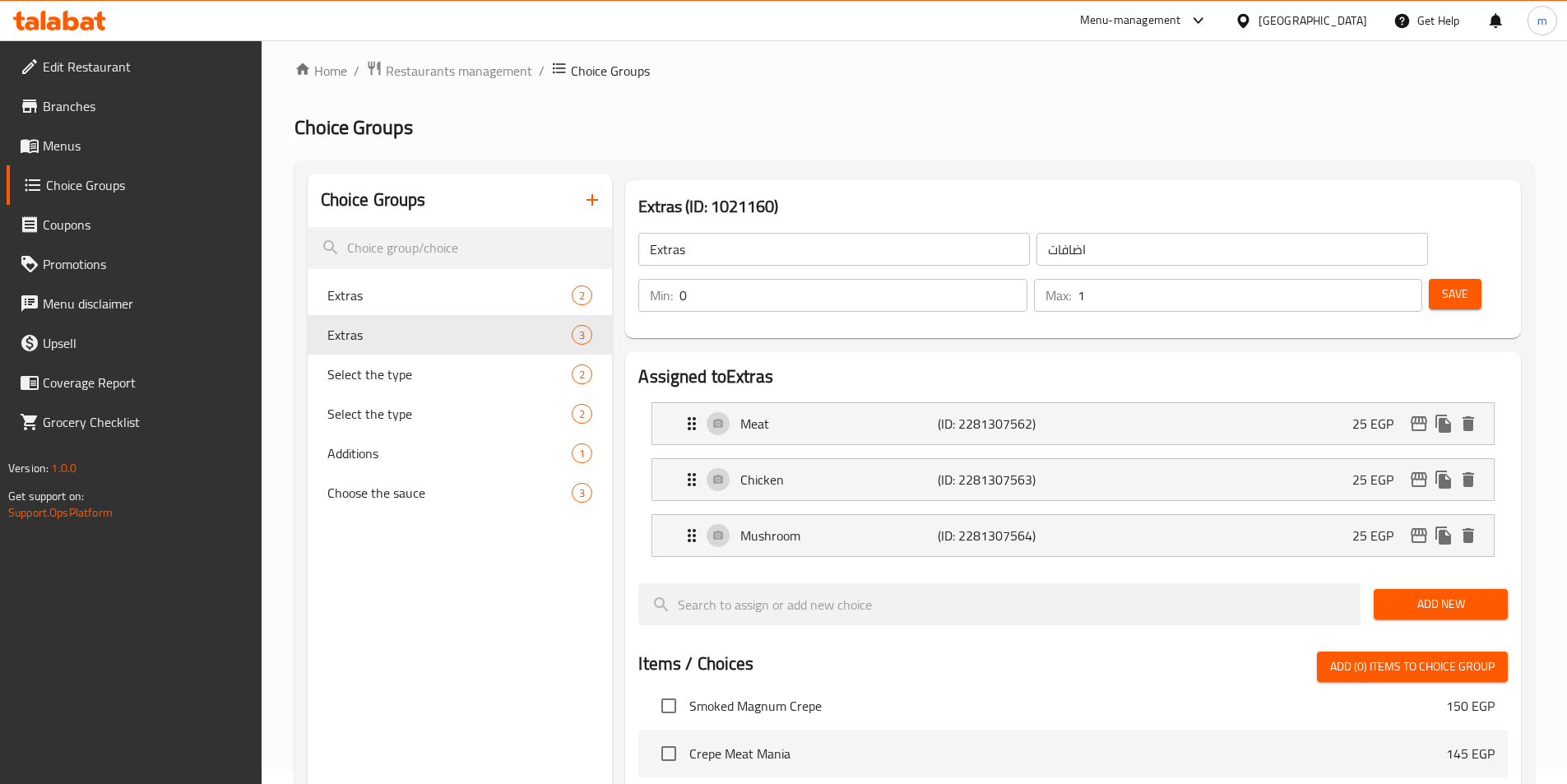
scroll to position [0, 0]
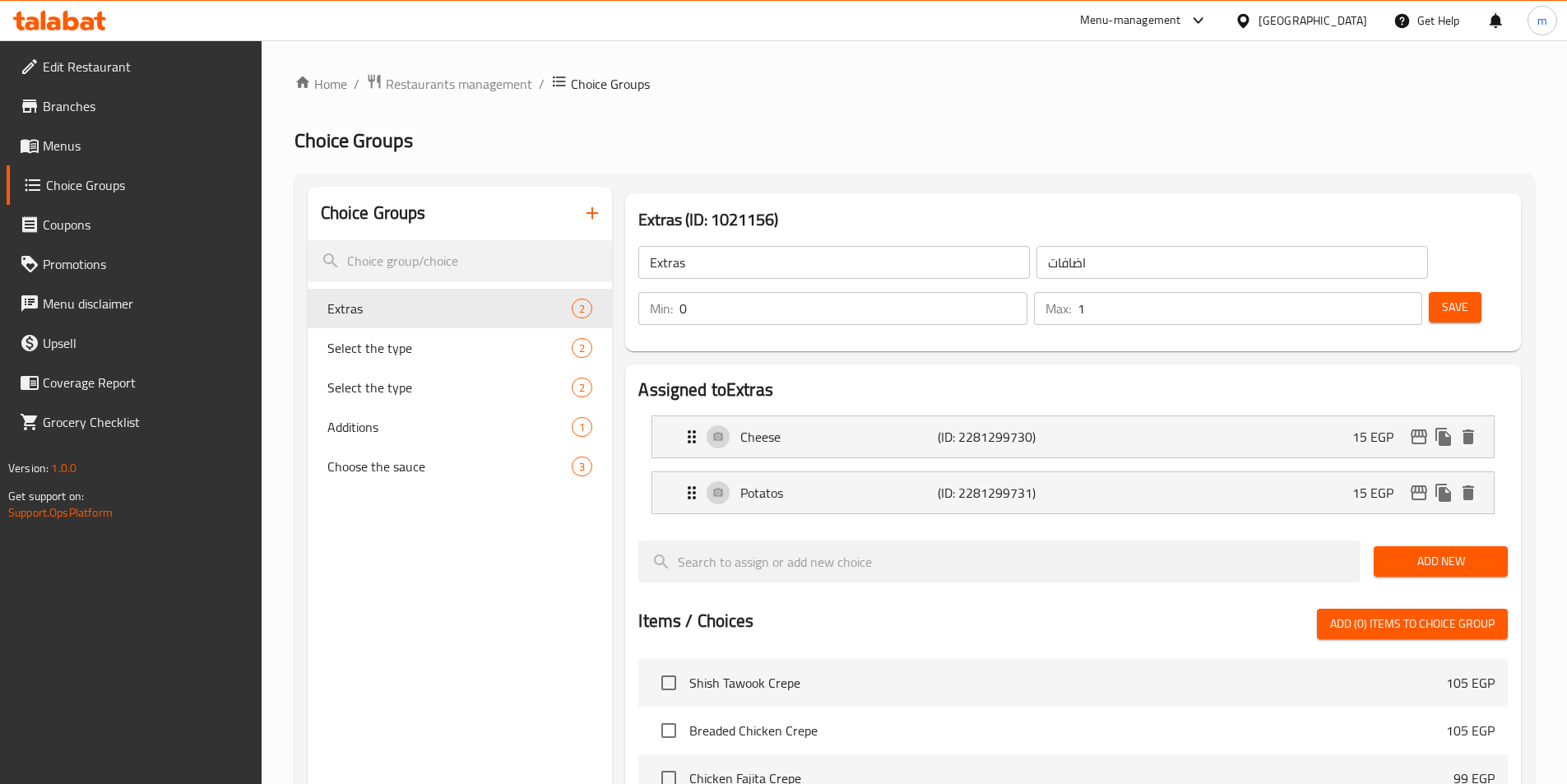
click at [85, 143] on span "Menus" at bounding box center [145, 145] width 206 height 20
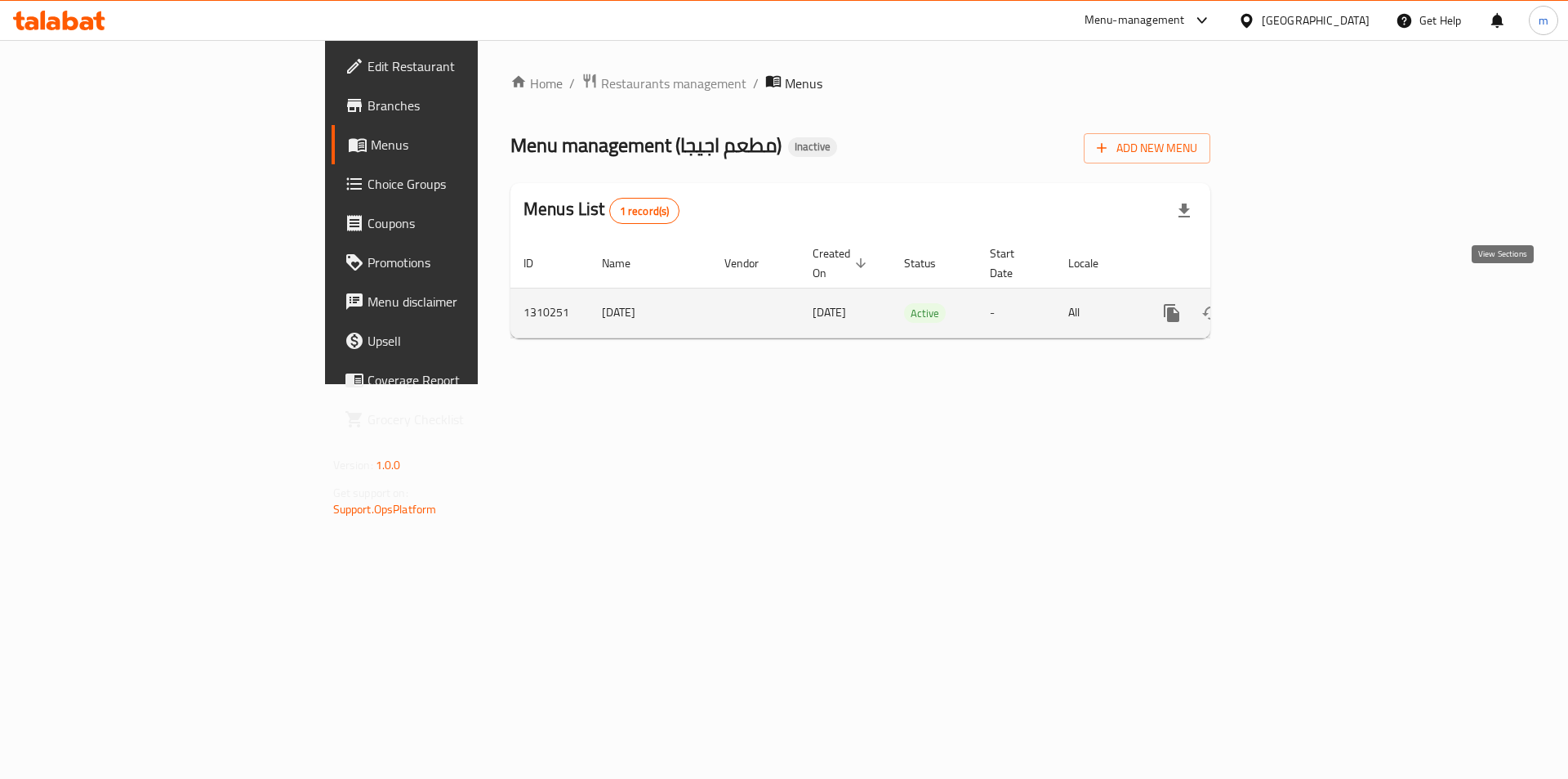
click at [1297, 306] on icon "enhanced table" at bounding box center [1289, 313] width 14 height 14
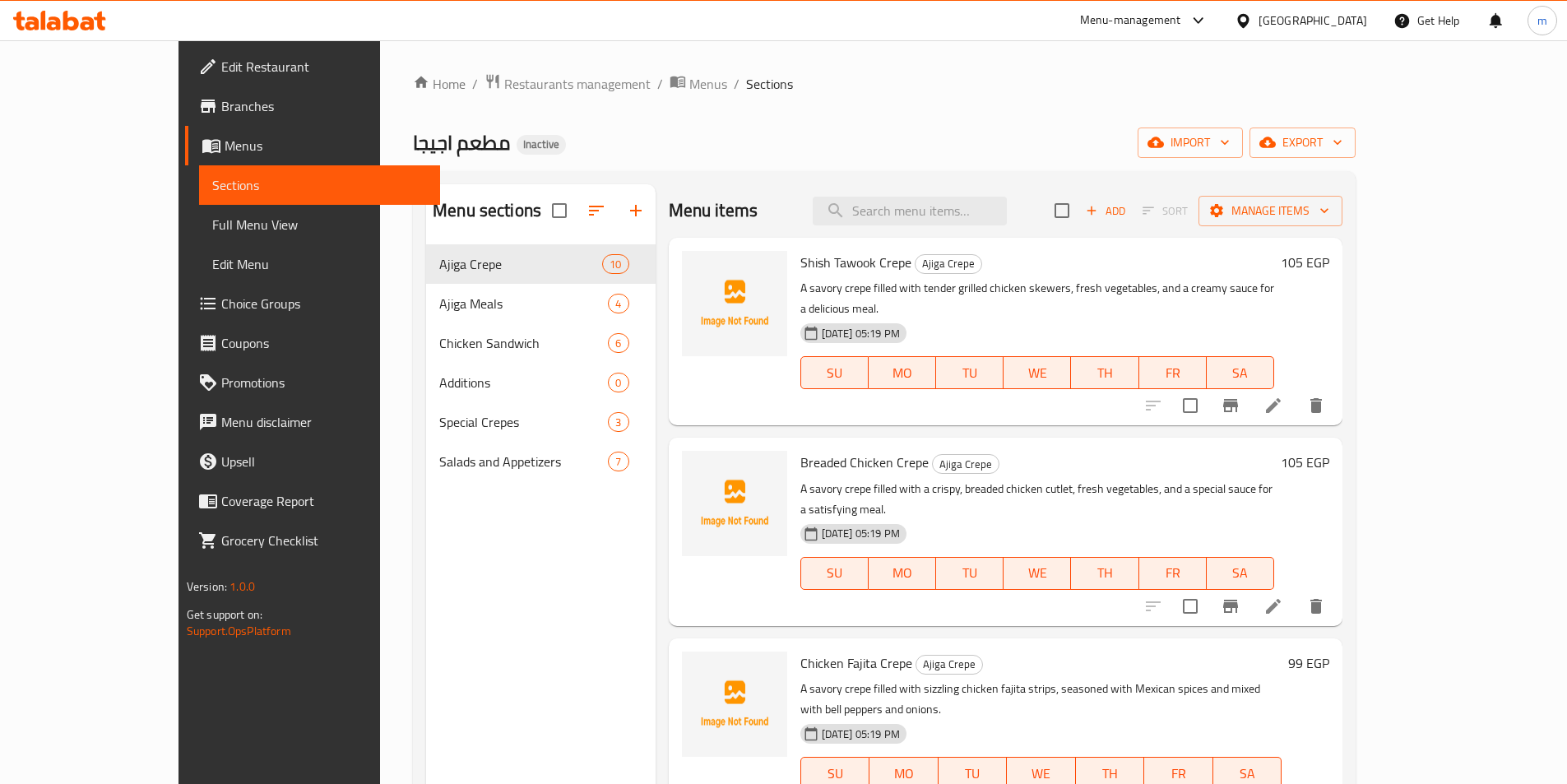
click at [212, 234] on span "Full Menu View" at bounding box center [320, 224] width 214 height 20
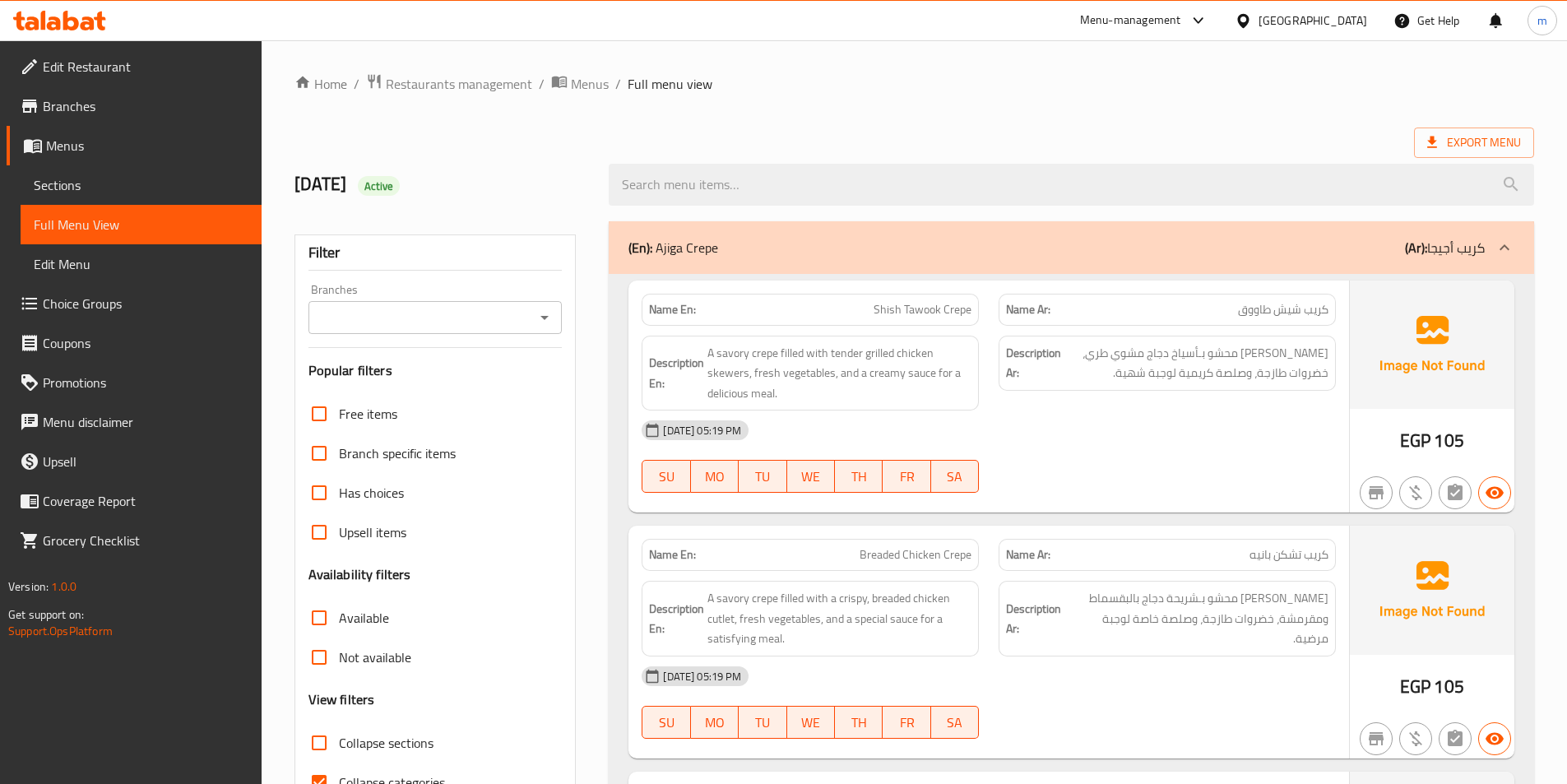
click at [385, 737] on span "Collapse sections" at bounding box center [386, 742] width 95 height 20
click at [339, 737] on input "Collapse sections" at bounding box center [319, 742] width 39 height 39
checkbox input "true"
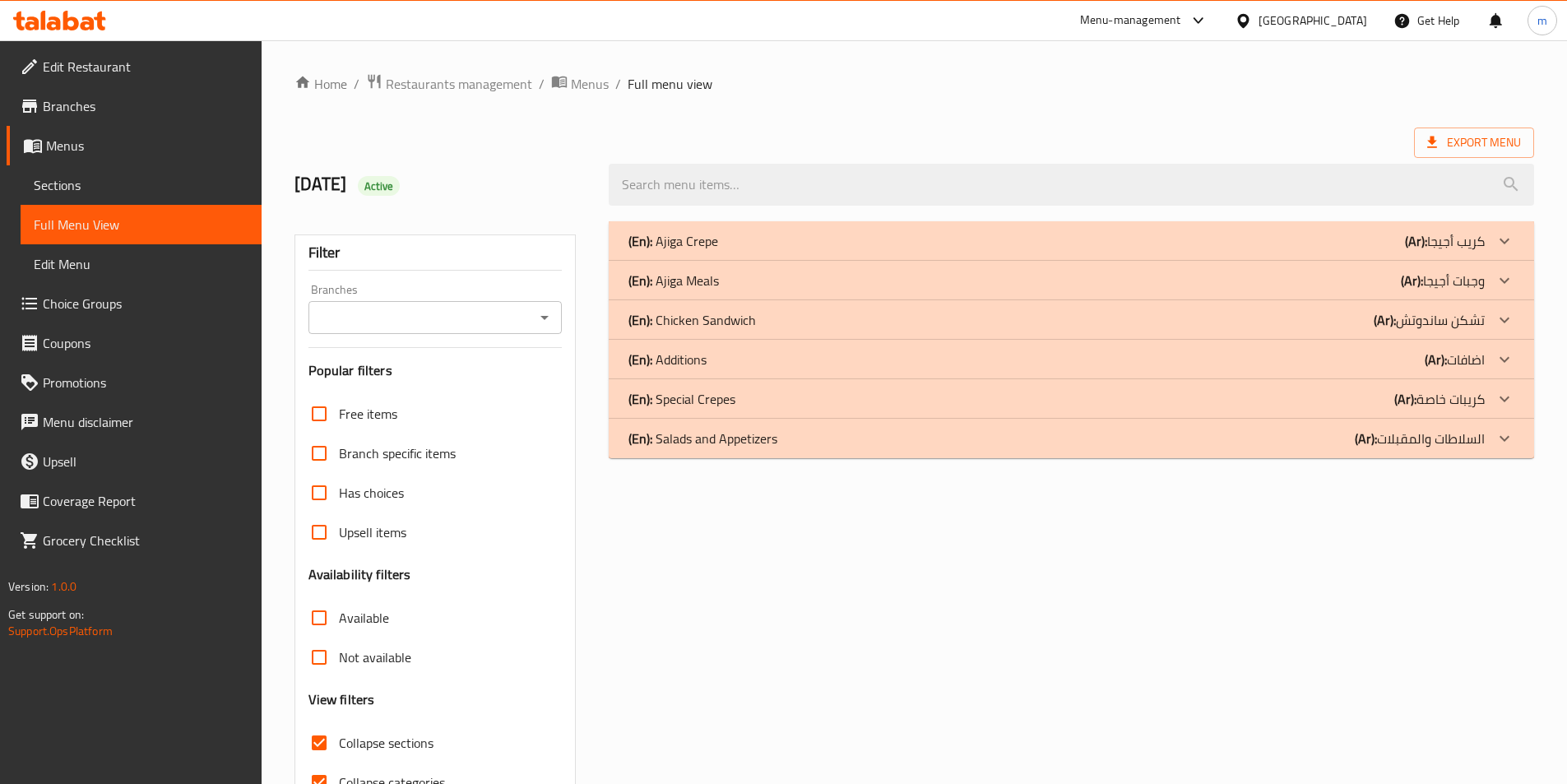
click at [391, 773] on span "Collapse categories" at bounding box center [391, 782] width 106 height 20
click at [339, 773] on input "Collapse categories" at bounding box center [319, 781] width 39 height 39
checkbox input "false"
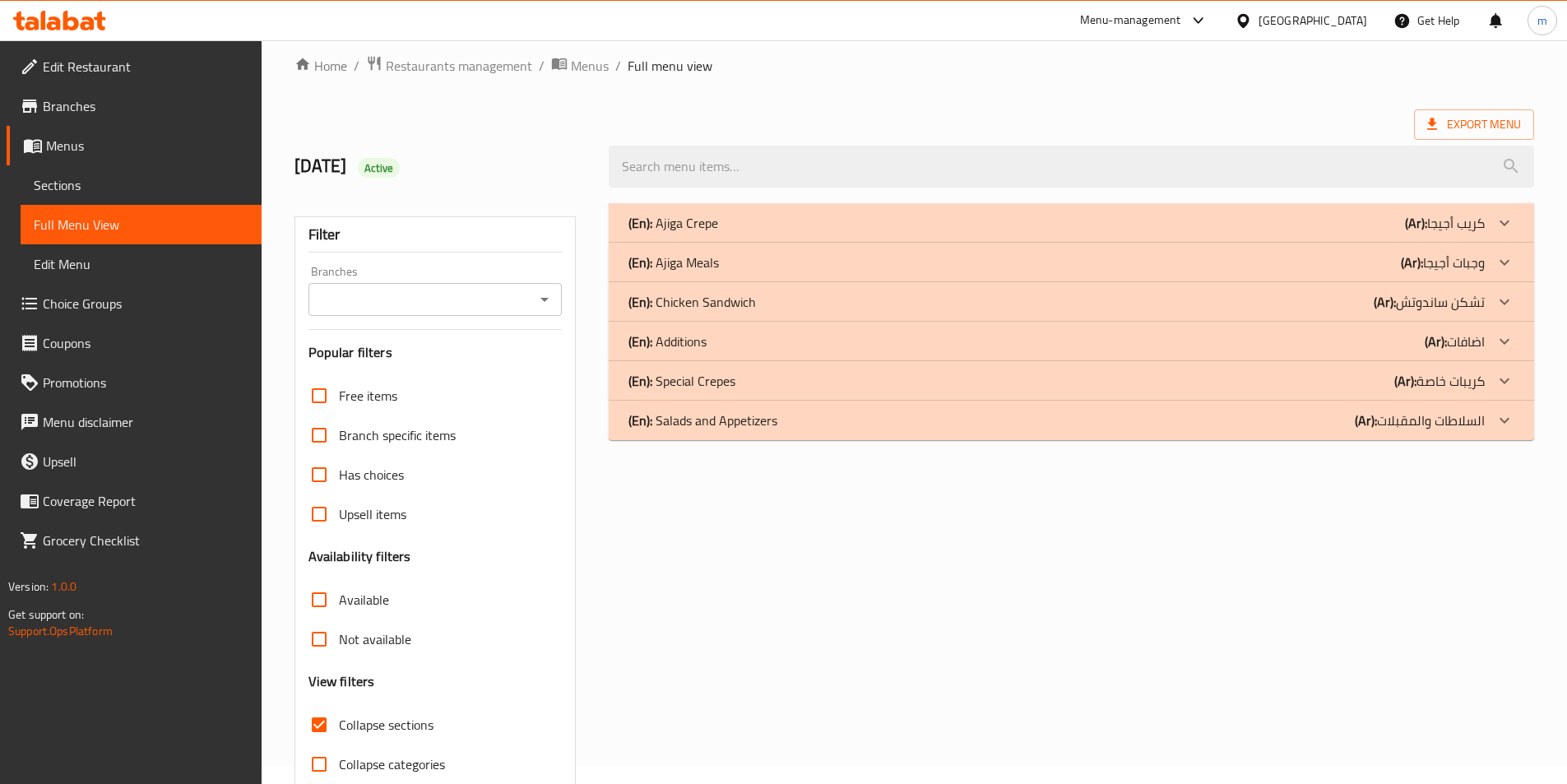
click at [1490, 387] on div at bounding box center [1504, 381] width 39 height 39
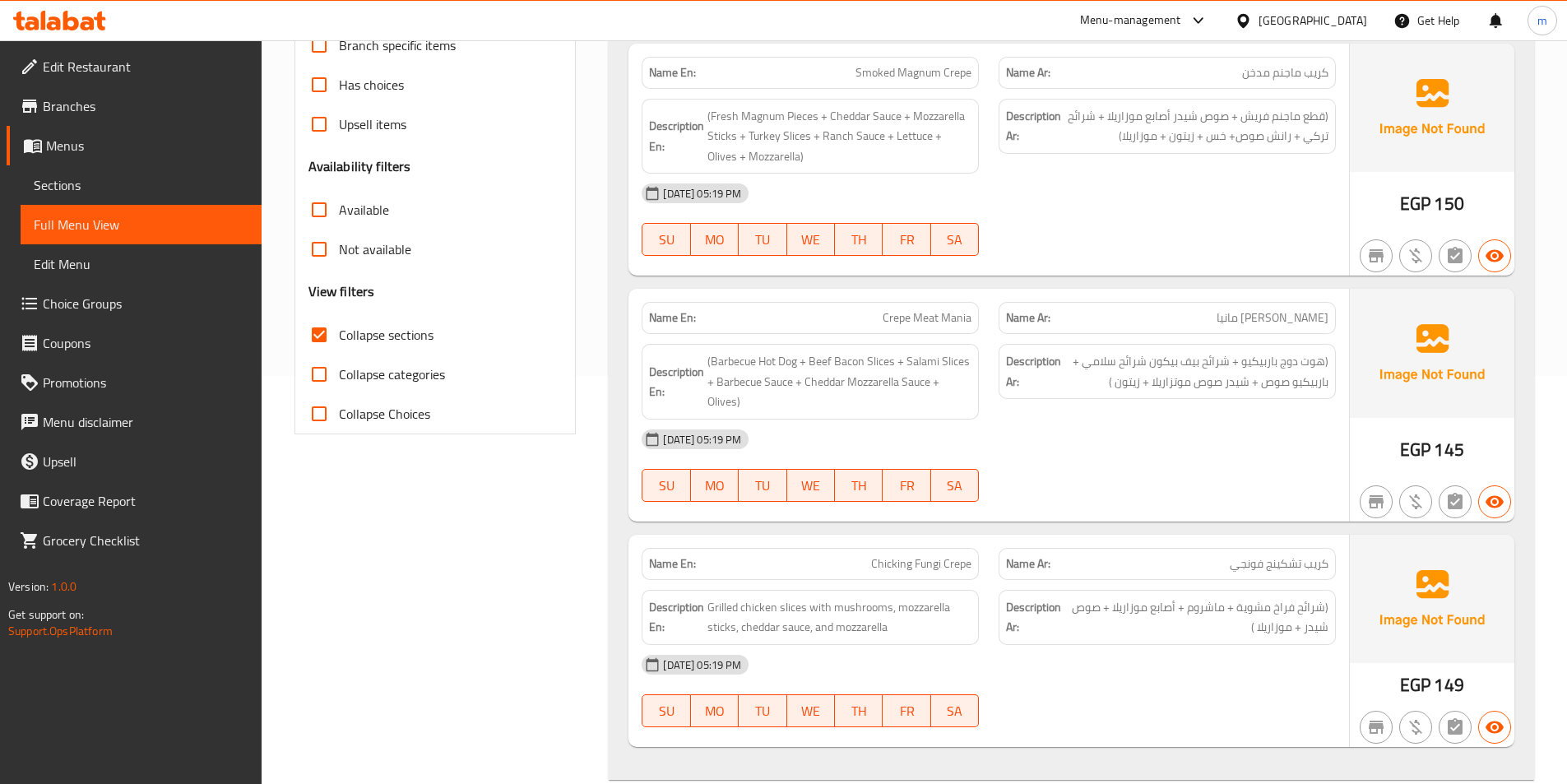
scroll to position [490, 0]
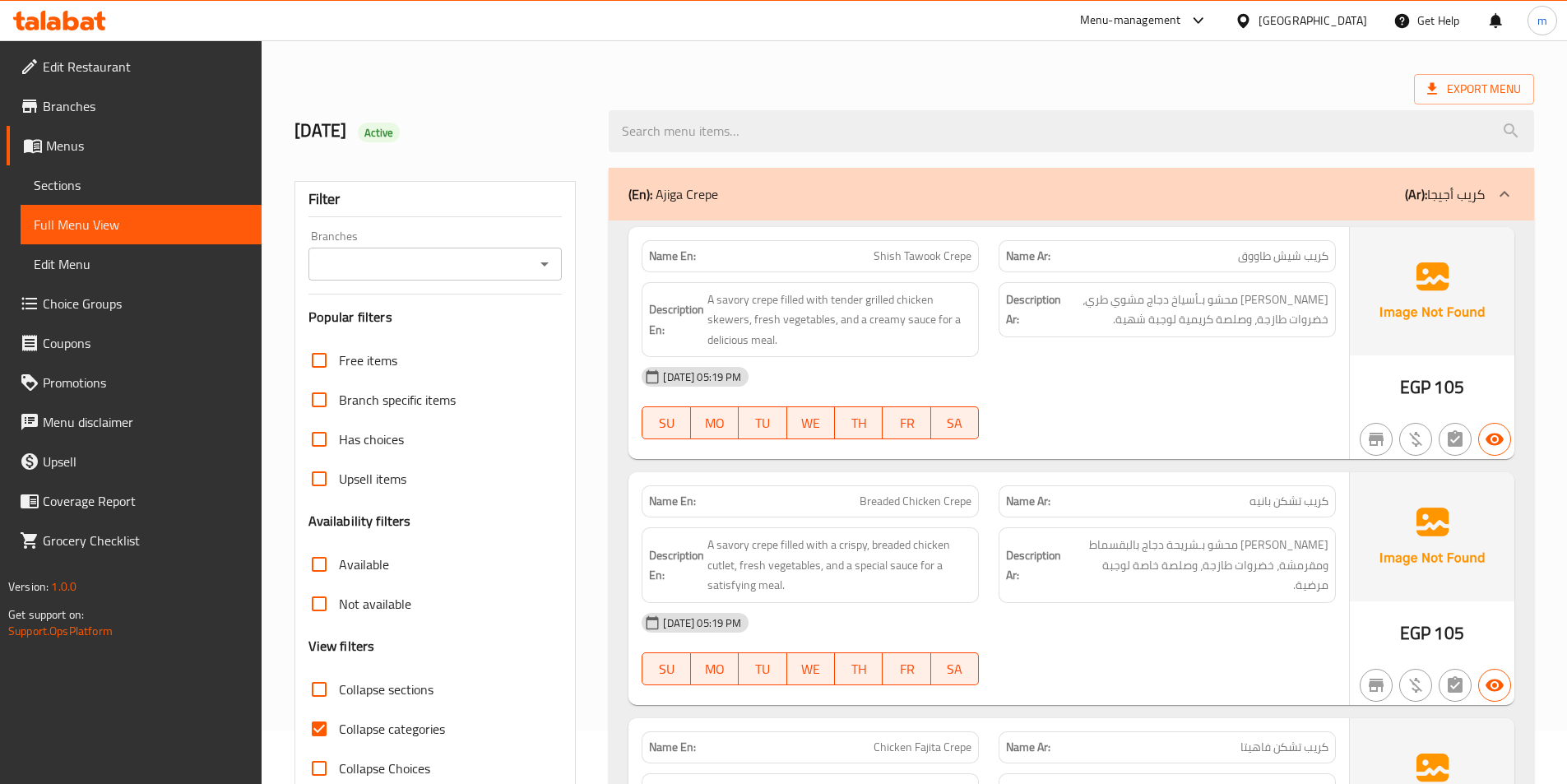
scroll to position [82, 0]
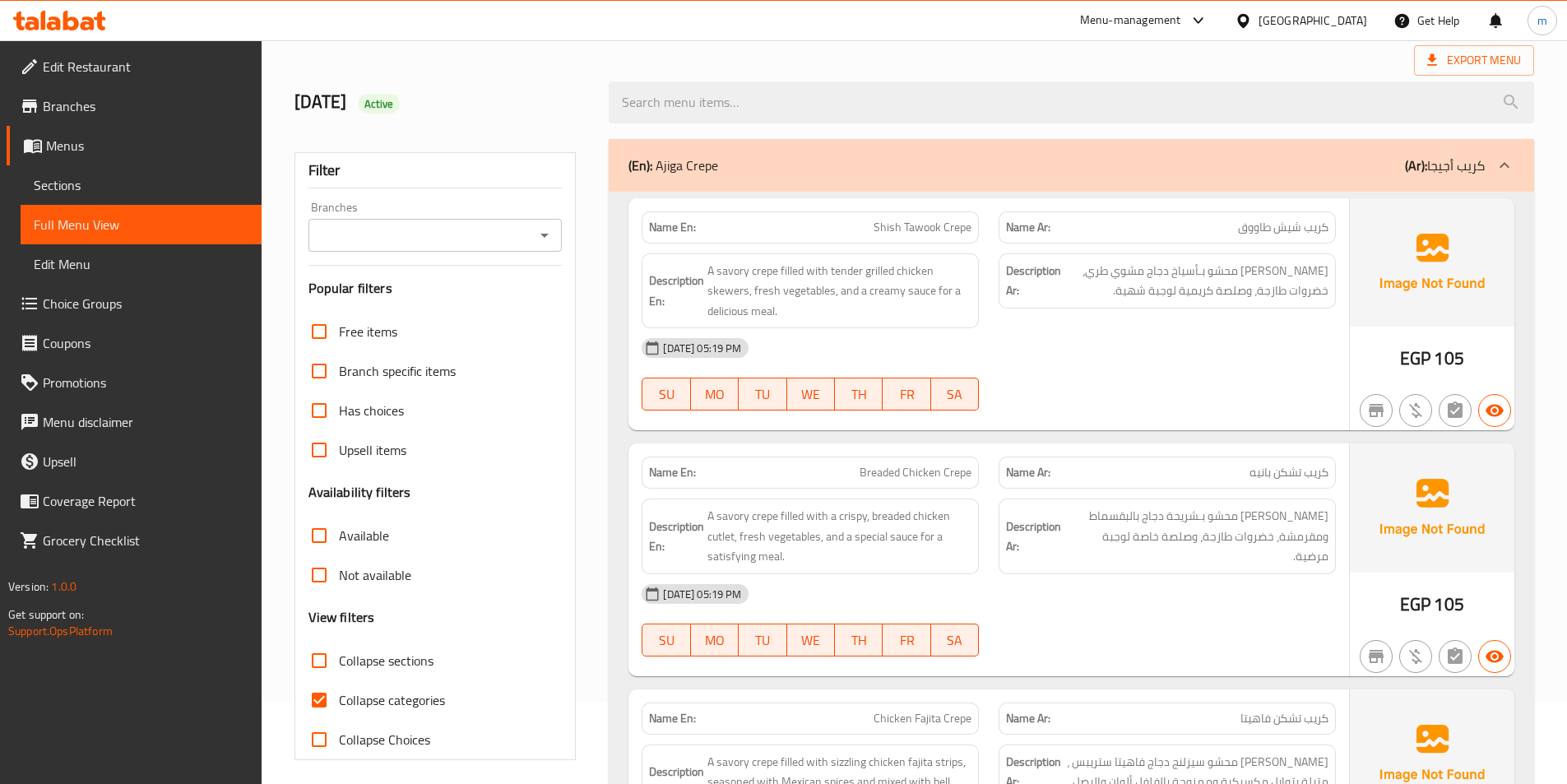
drag, startPoint x: 414, startPoint y: 692, endPoint x: 418, endPoint y: 677, distance: 15.5
click at [414, 693] on span "Collapse categories" at bounding box center [391, 700] width 106 height 20
click at [339, 693] on input "Collapse categories" at bounding box center [319, 699] width 39 height 39
checkbox input "false"
click at [423, 667] on span "Collapse sections" at bounding box center [386, 660] width 95 height 20
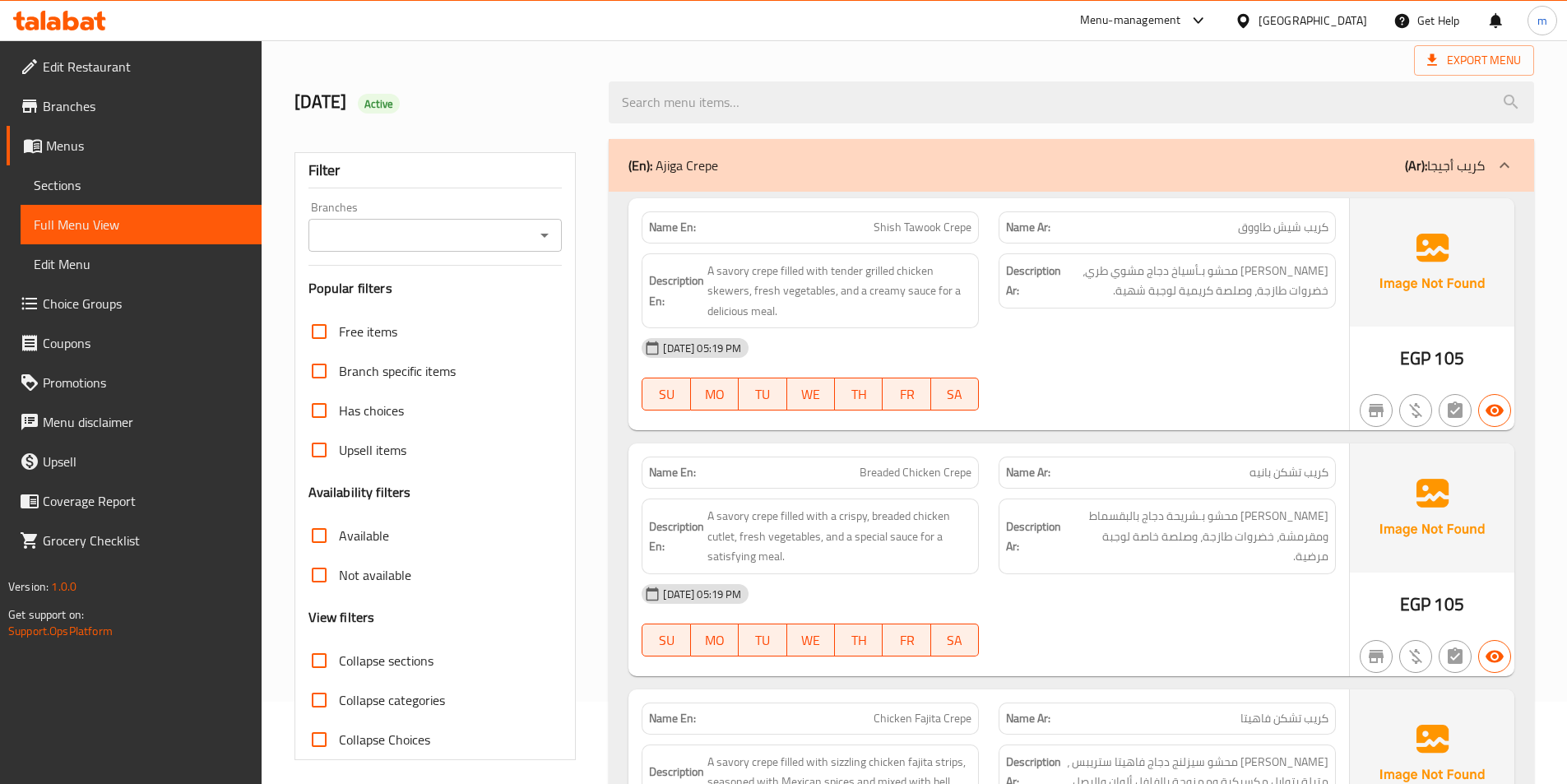
click at [339, 667] on input "Collapse sections" at bounding box center [319, 660] width 39 height 39
checkbox input "true"
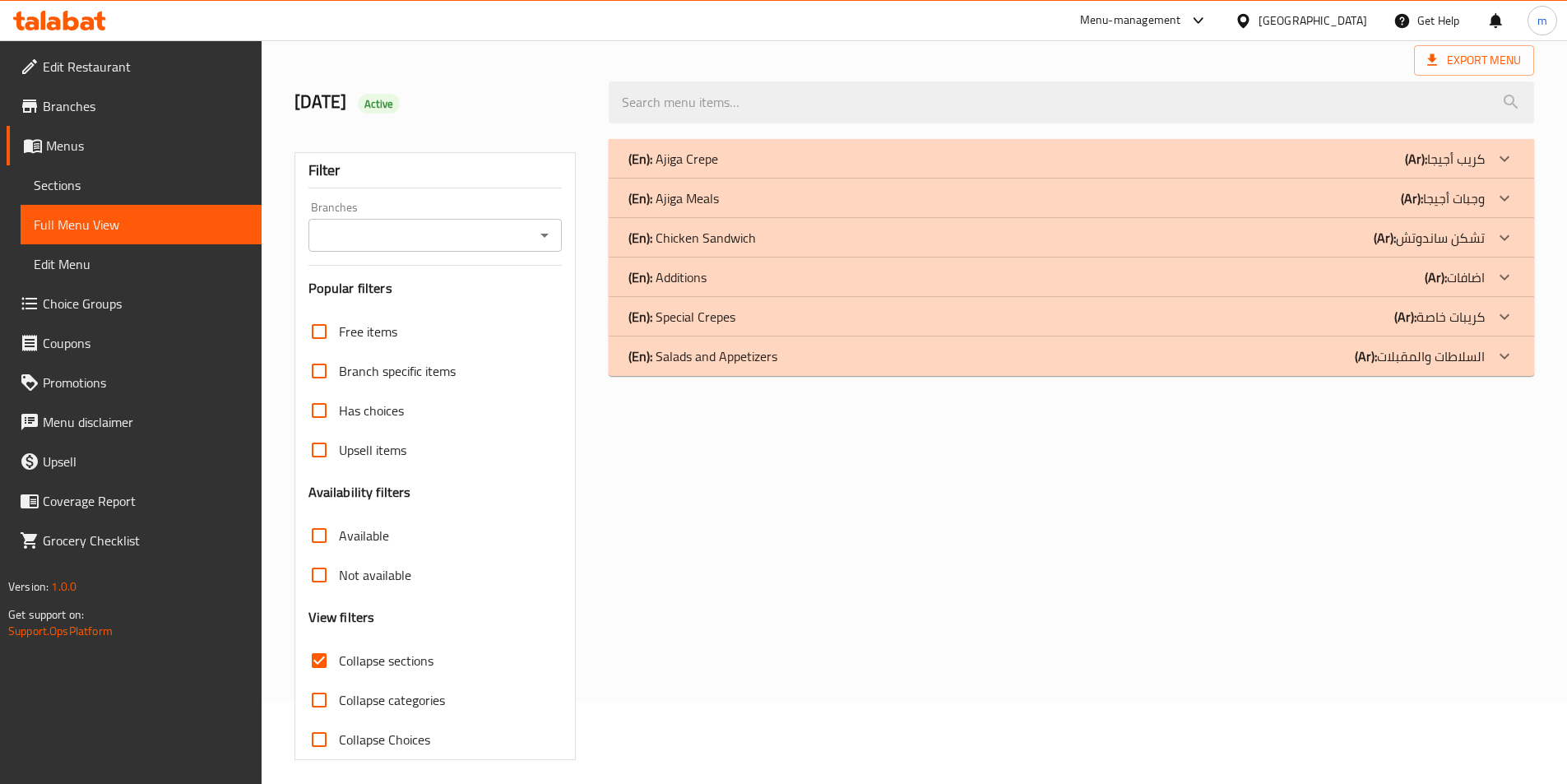
click at [1450, 320] on p "(Ar): كريبات خاصة" at bounding box center [1440, 316] width 91 height 20
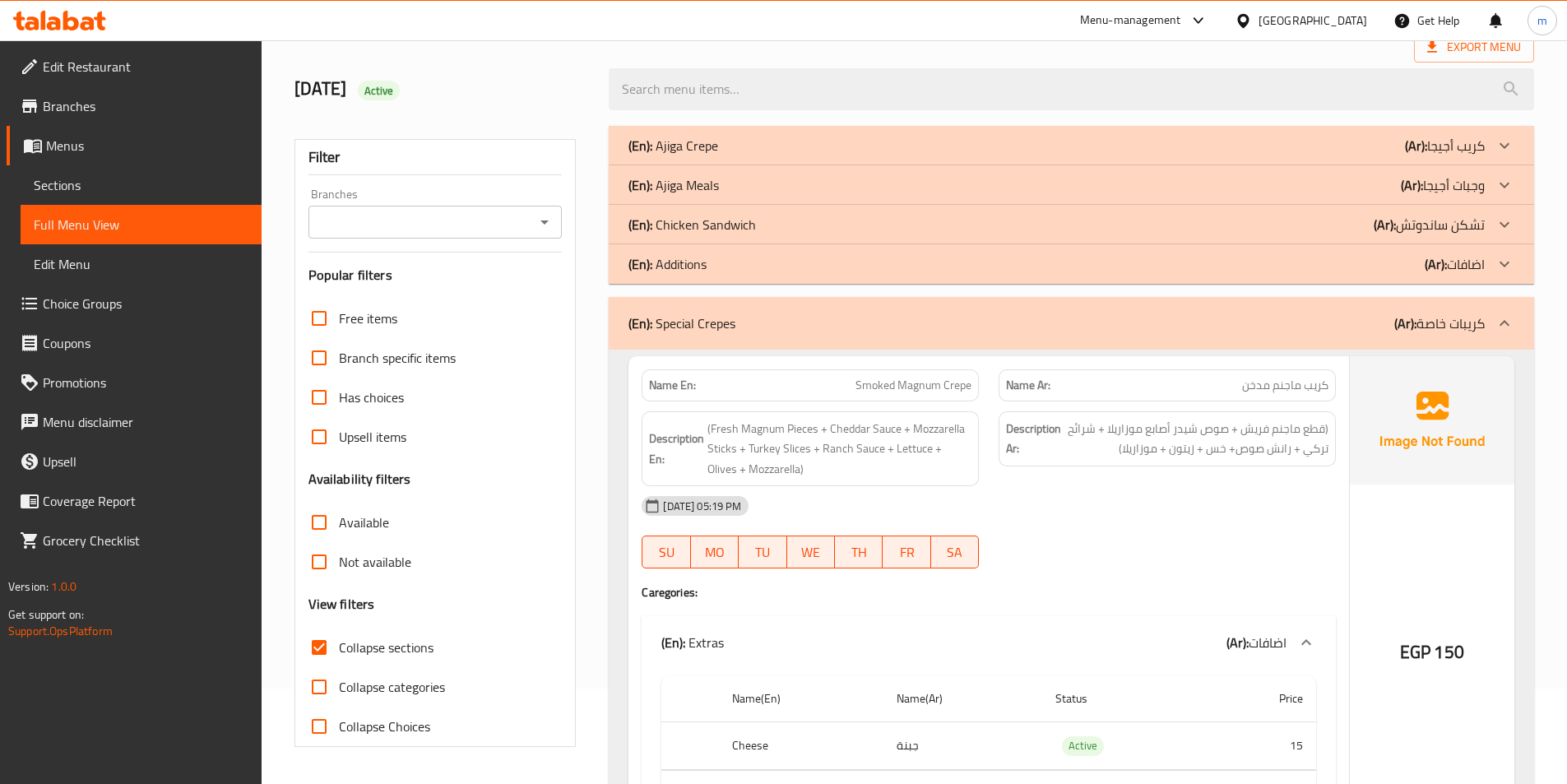
scroll to position [411, 0]
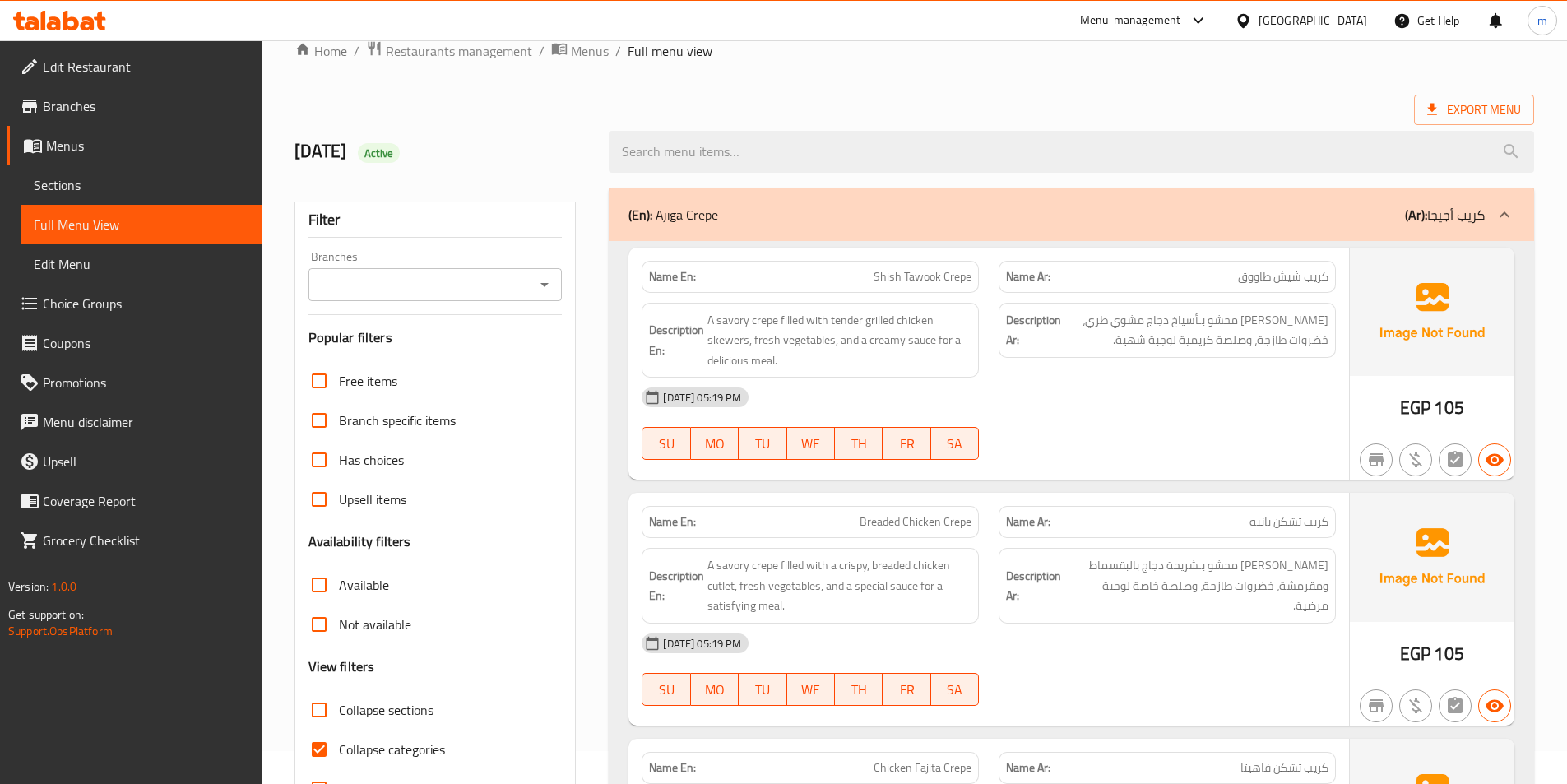
scroll to position [82, 0]
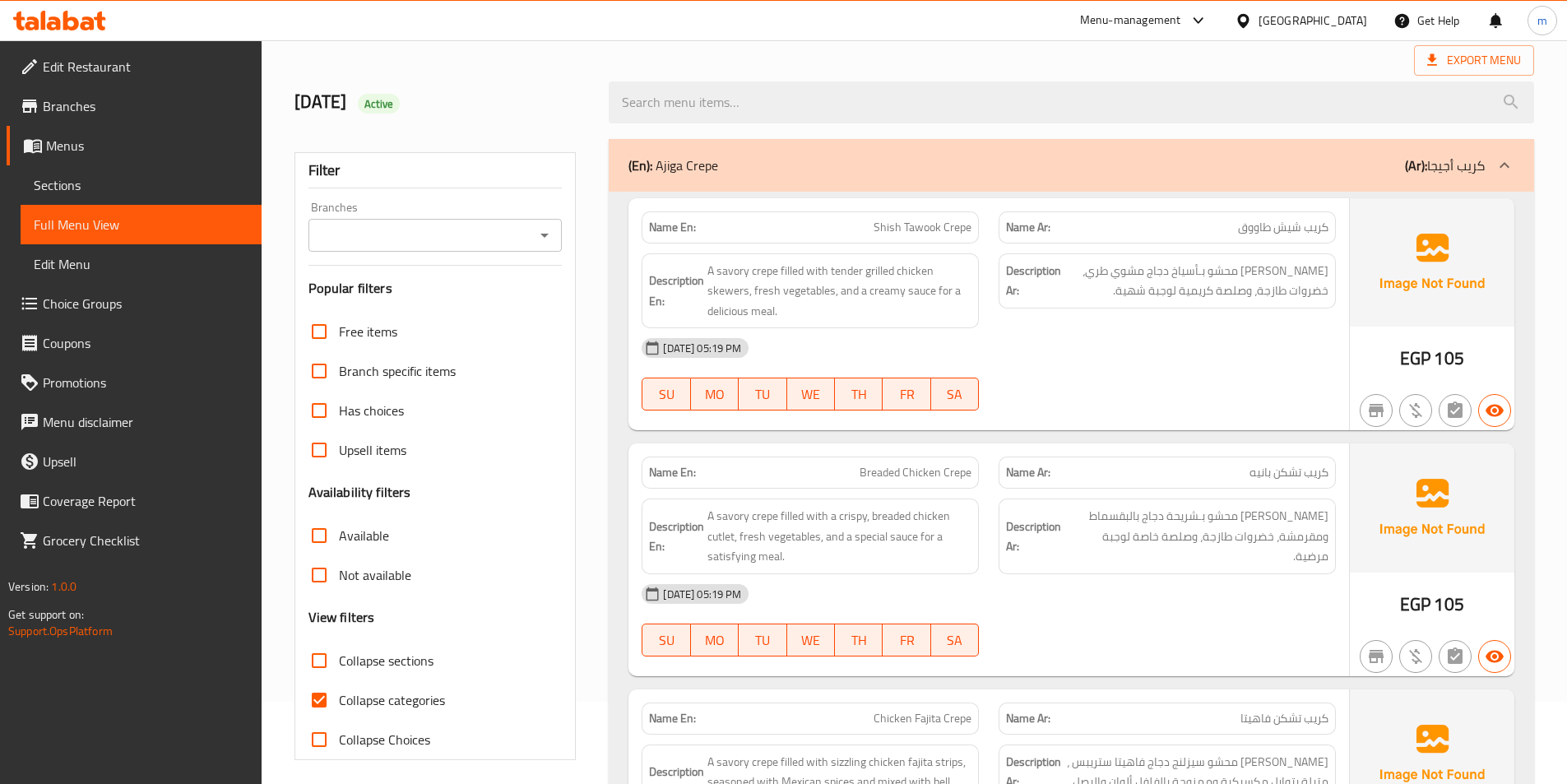
click at [402, 699] on span "Collapse categories" at bounding box center [391, 700] width 106 height 20
click at [339, 699] on input "Collapse categories" at bounding box center [319, 699] width 39 height 39
checkbox input "false"
click at [402, 669] on span "Collapse sections" at bounding box center [386, 660] width 95 height 20
click at [339, 669] on input "Collapse sections" at bounding box center [319, 660] width 39 height 39
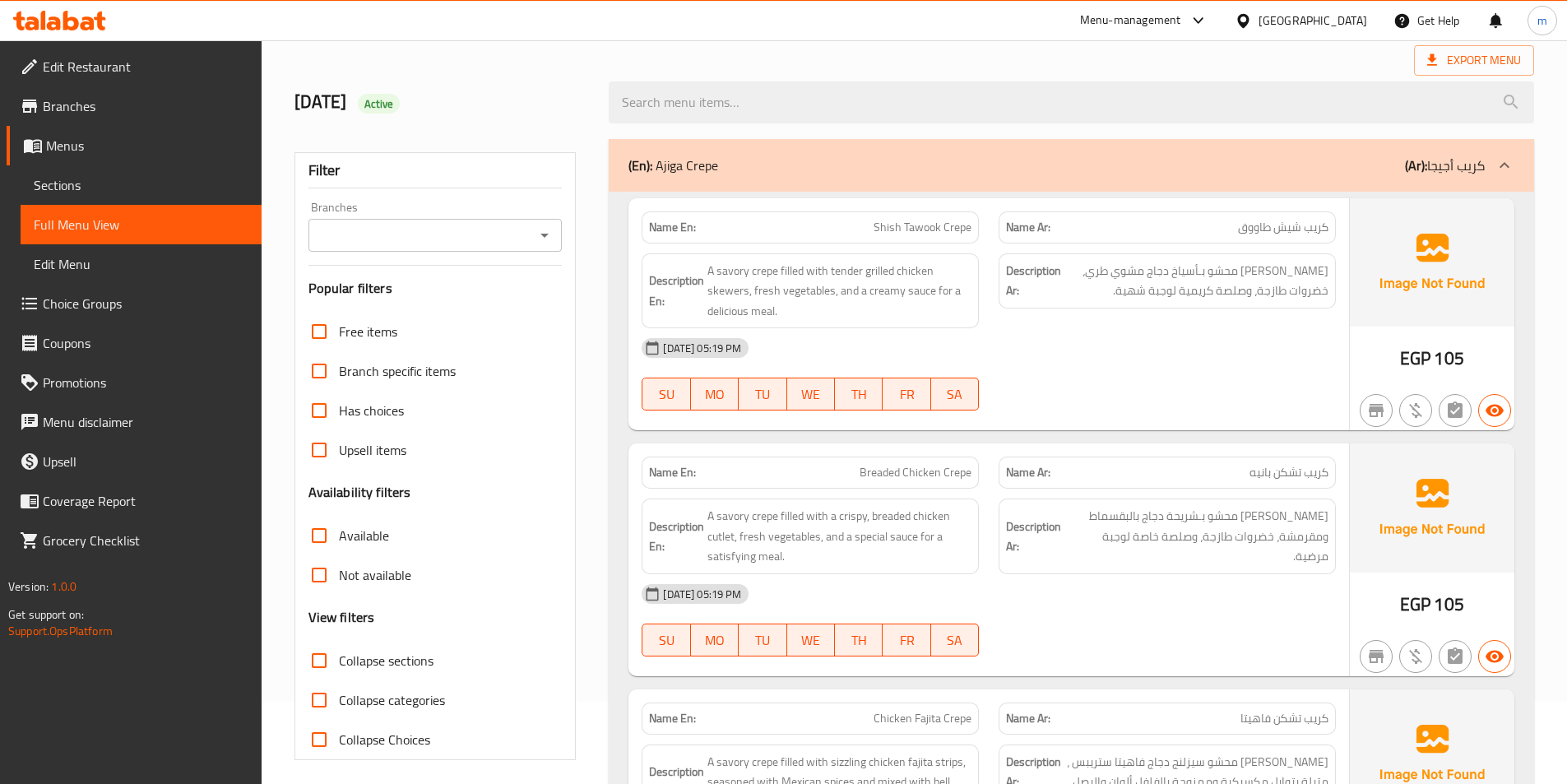
checkbox input "true"
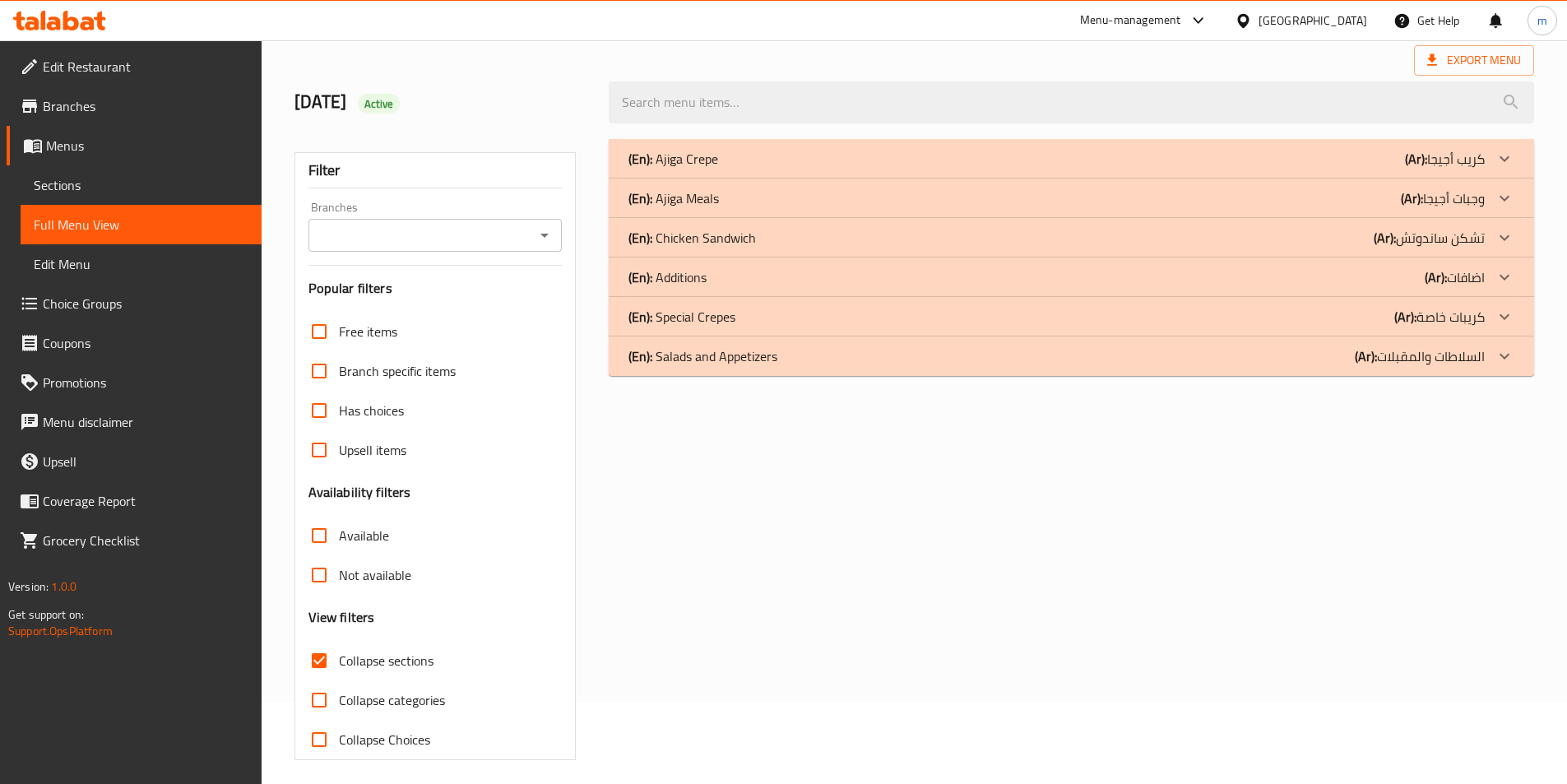
click at [1323, 320] on div "(En): Special Crepes (Ar): كريبات خاصة" at bounding box center [1056, 316] width 856 height 20
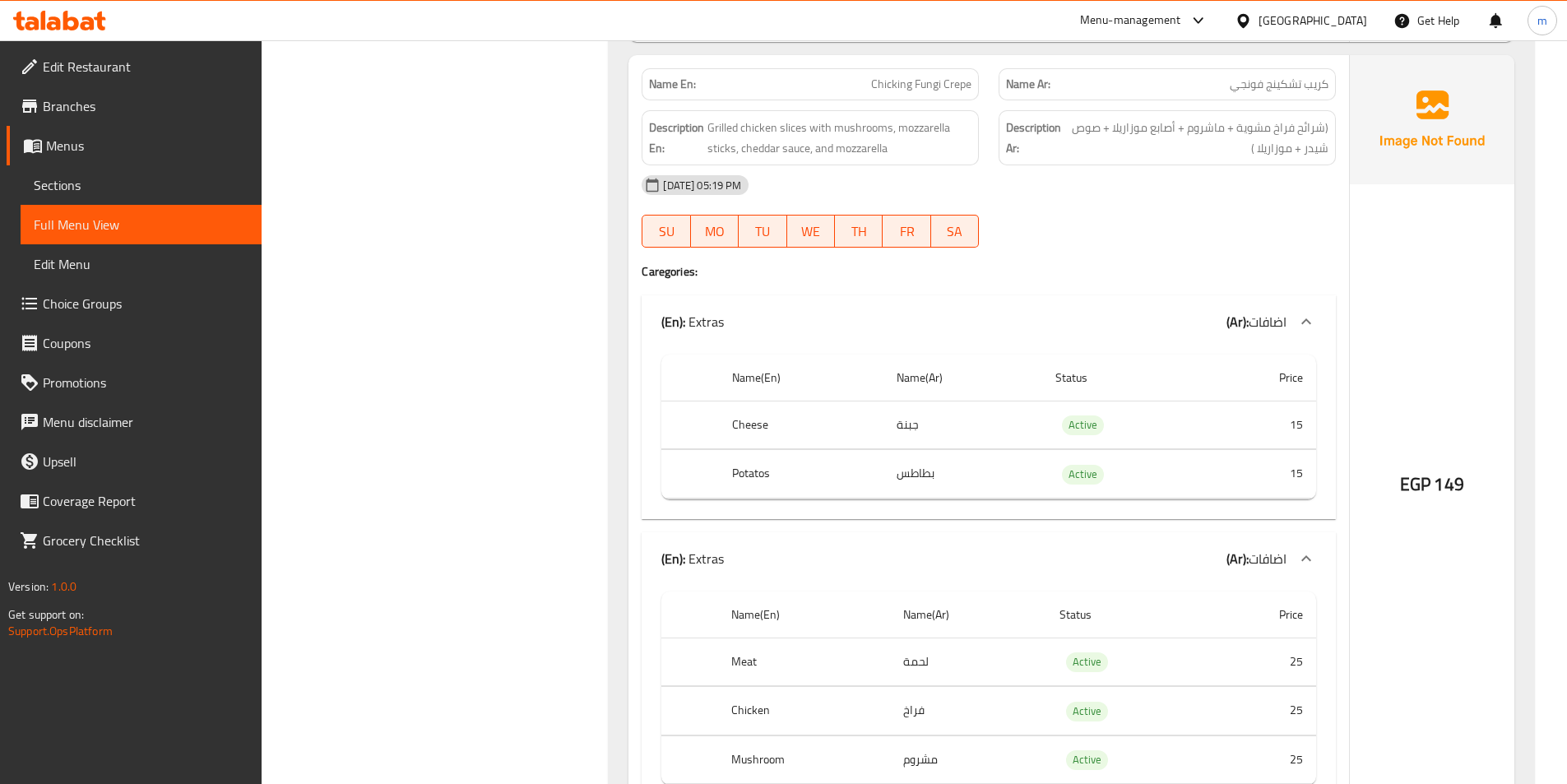
scroll to position [1993, 0]
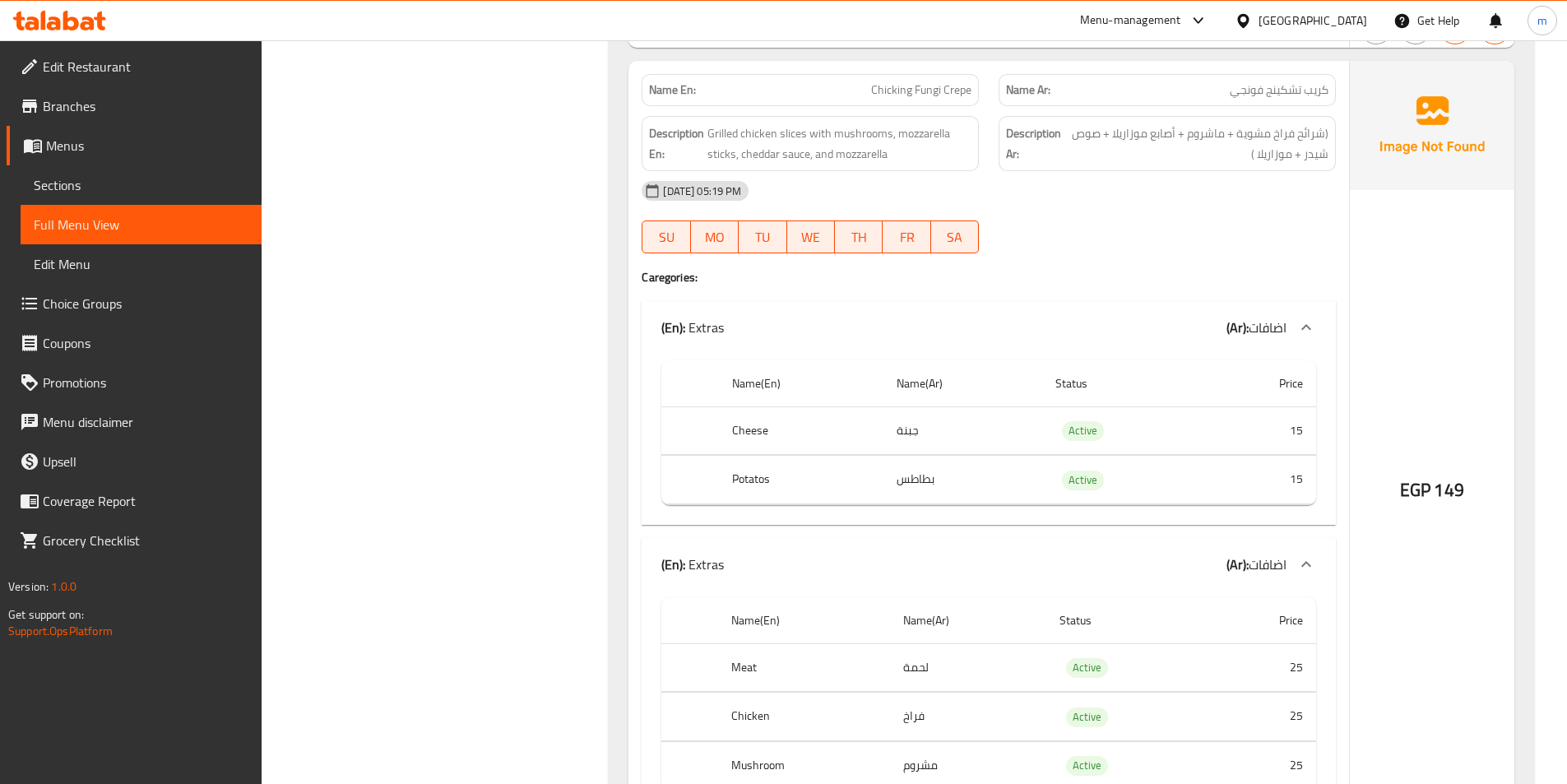
click at [1010, 673] on td "لحمة" at bounding box center [968, 667] width 156 height 49
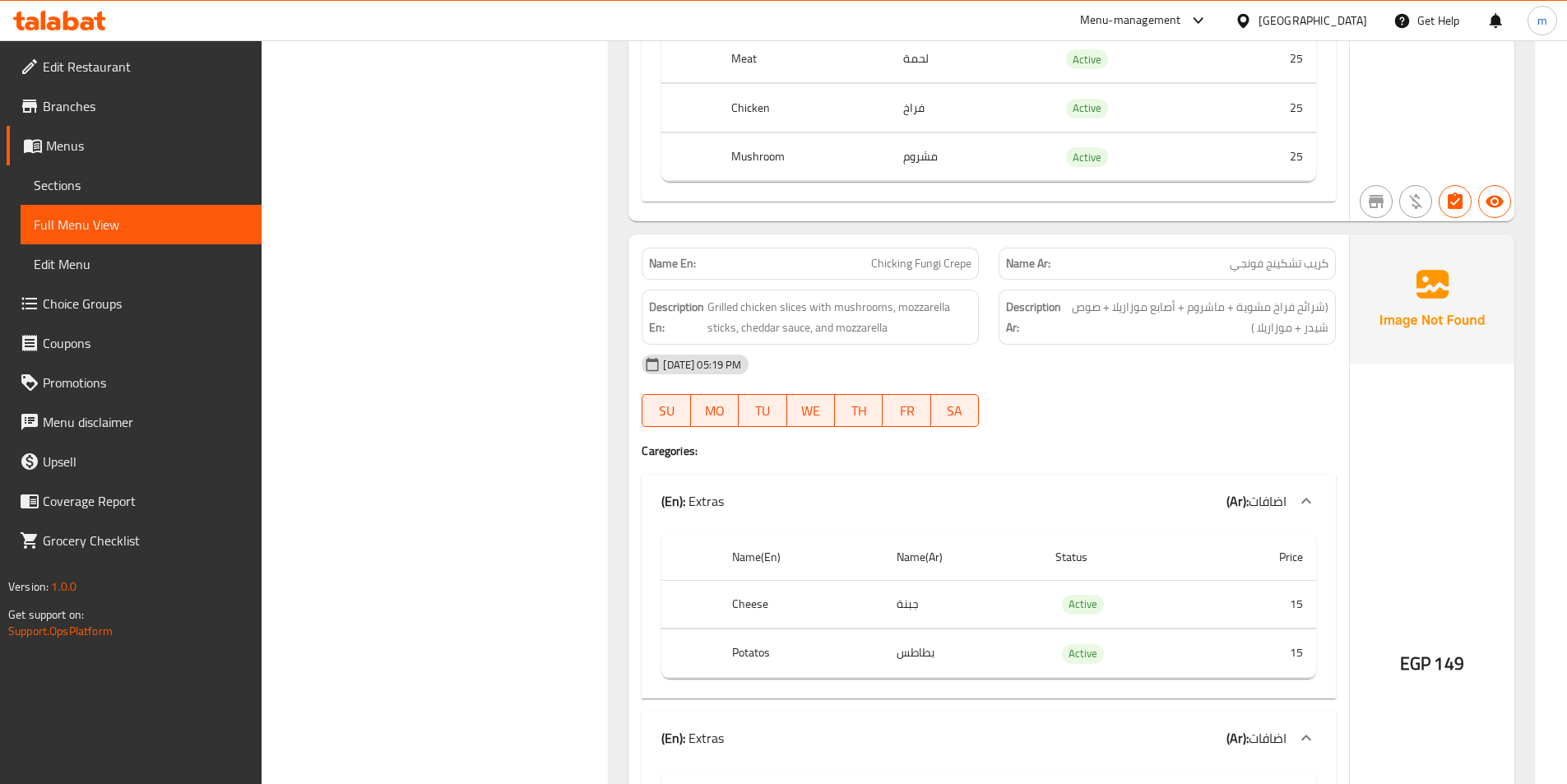
scroll to position [1747, 0]
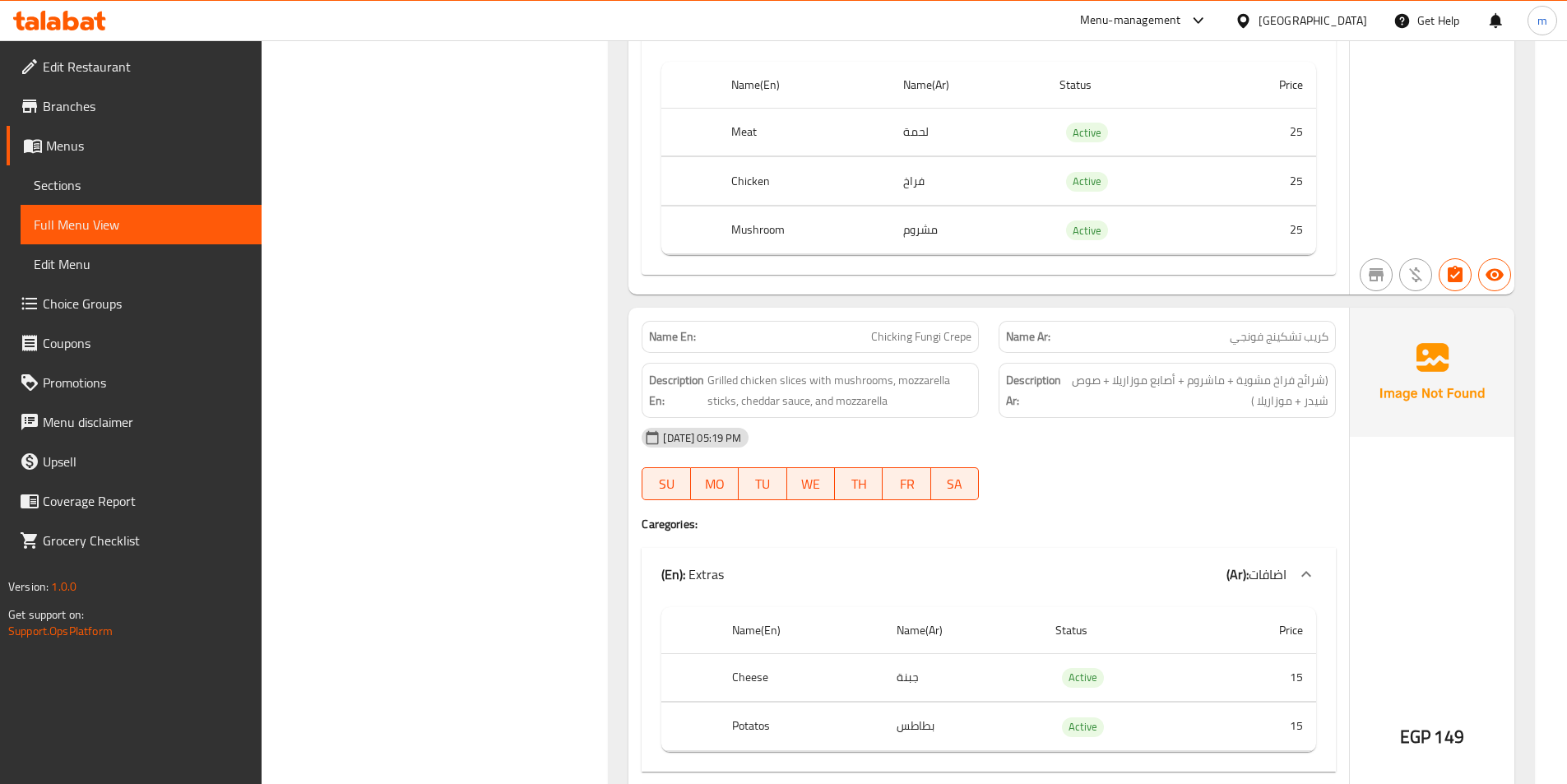
click at [127, 191] on span "Sections" at bounding box center [141, 185] width 214 height 20
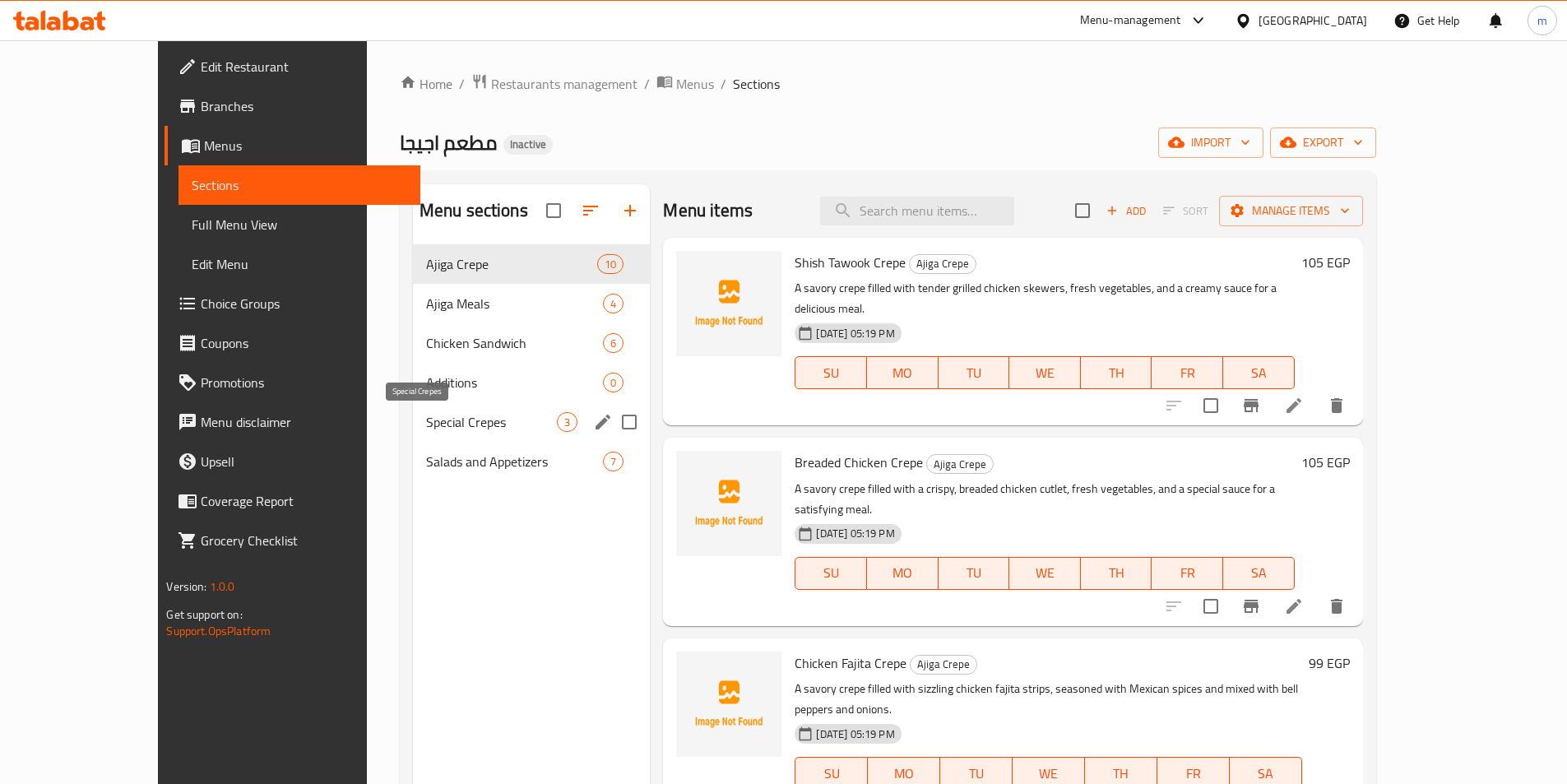
click at [426, 421] on span "Special Crepes" at bounding box center [492, 422] width 132 height 20
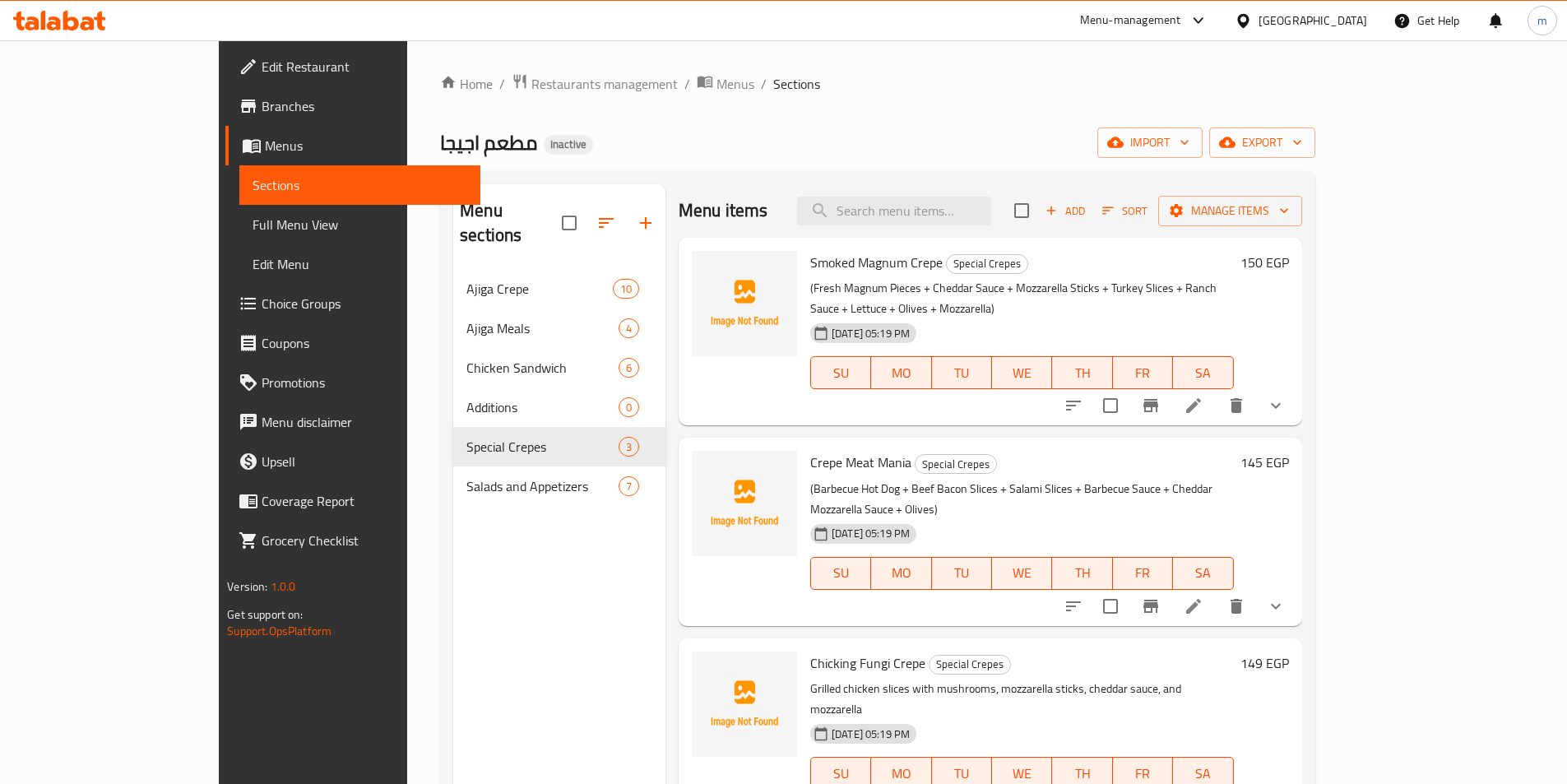
click at [1203, 396] on icon at bounding box center [1194, 405] width 20 height 20
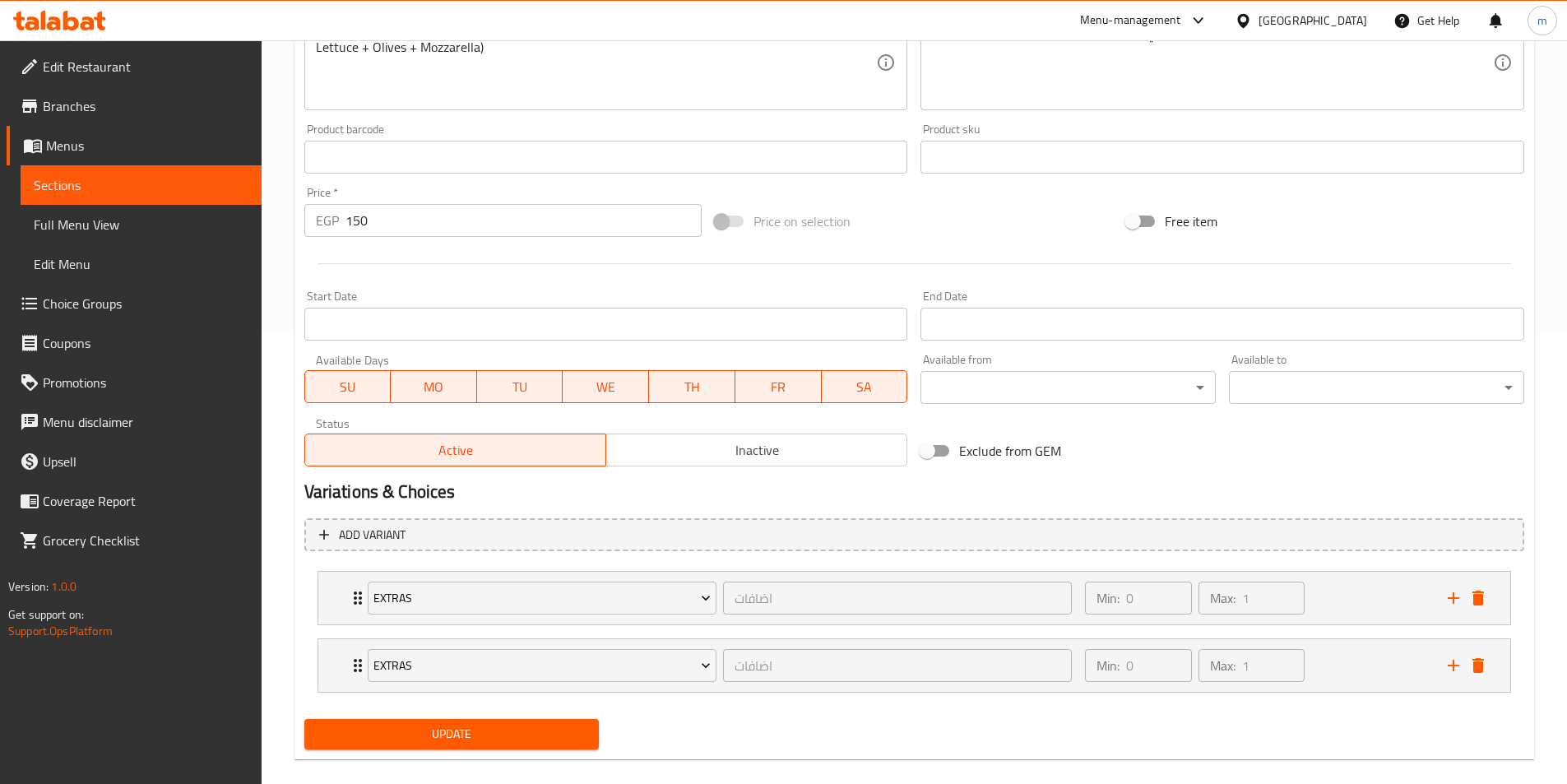
scroll to position [472, 0]
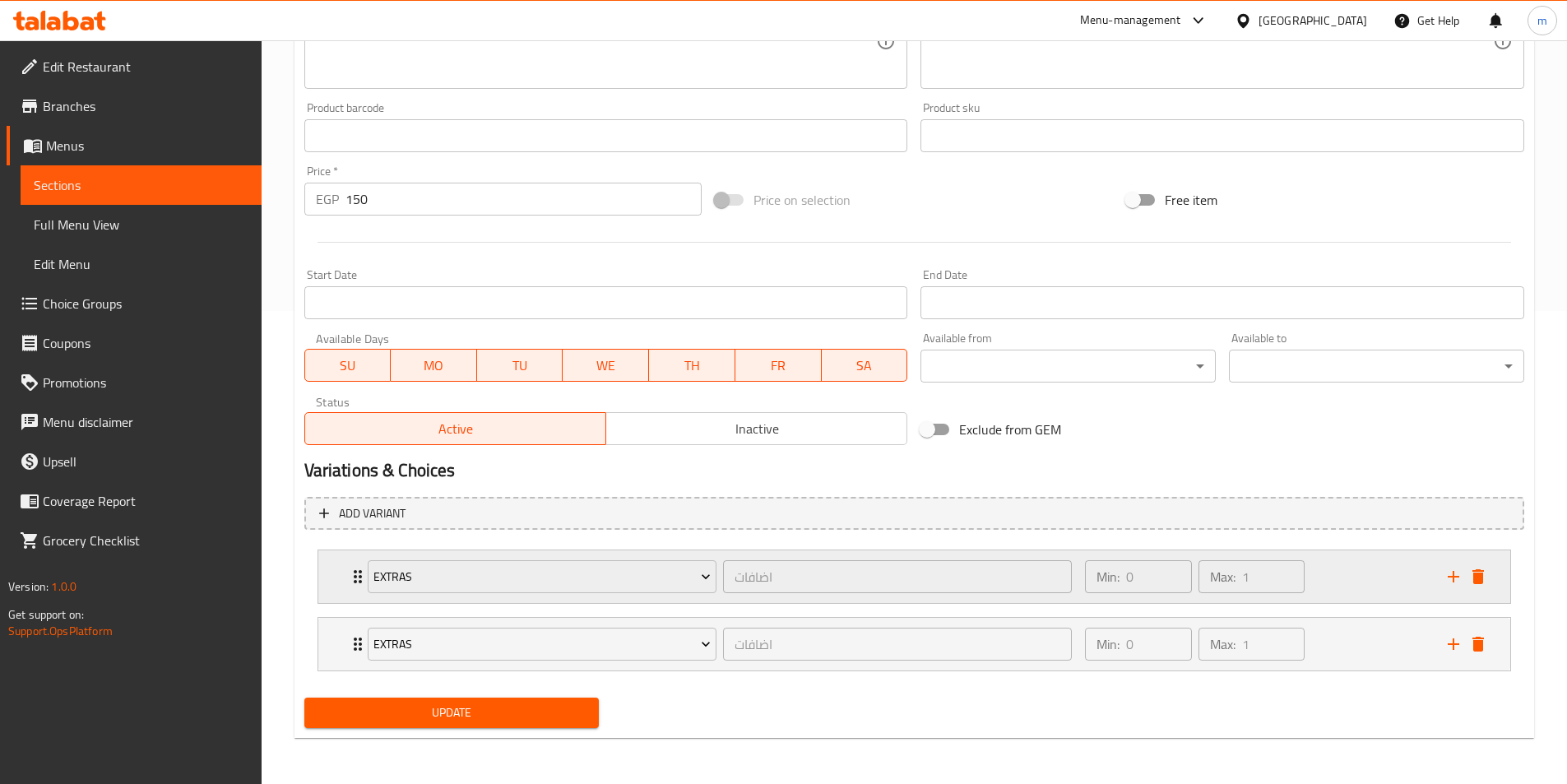
click at [1241, 578] on div "Max: 1 ​" at bounding box center [1251, 577] width 106 height 33
click at [1351, 575] on div "Min: 0 ​ Max: 1 ​" at bounding box center [1256, 576] width 362 height 53
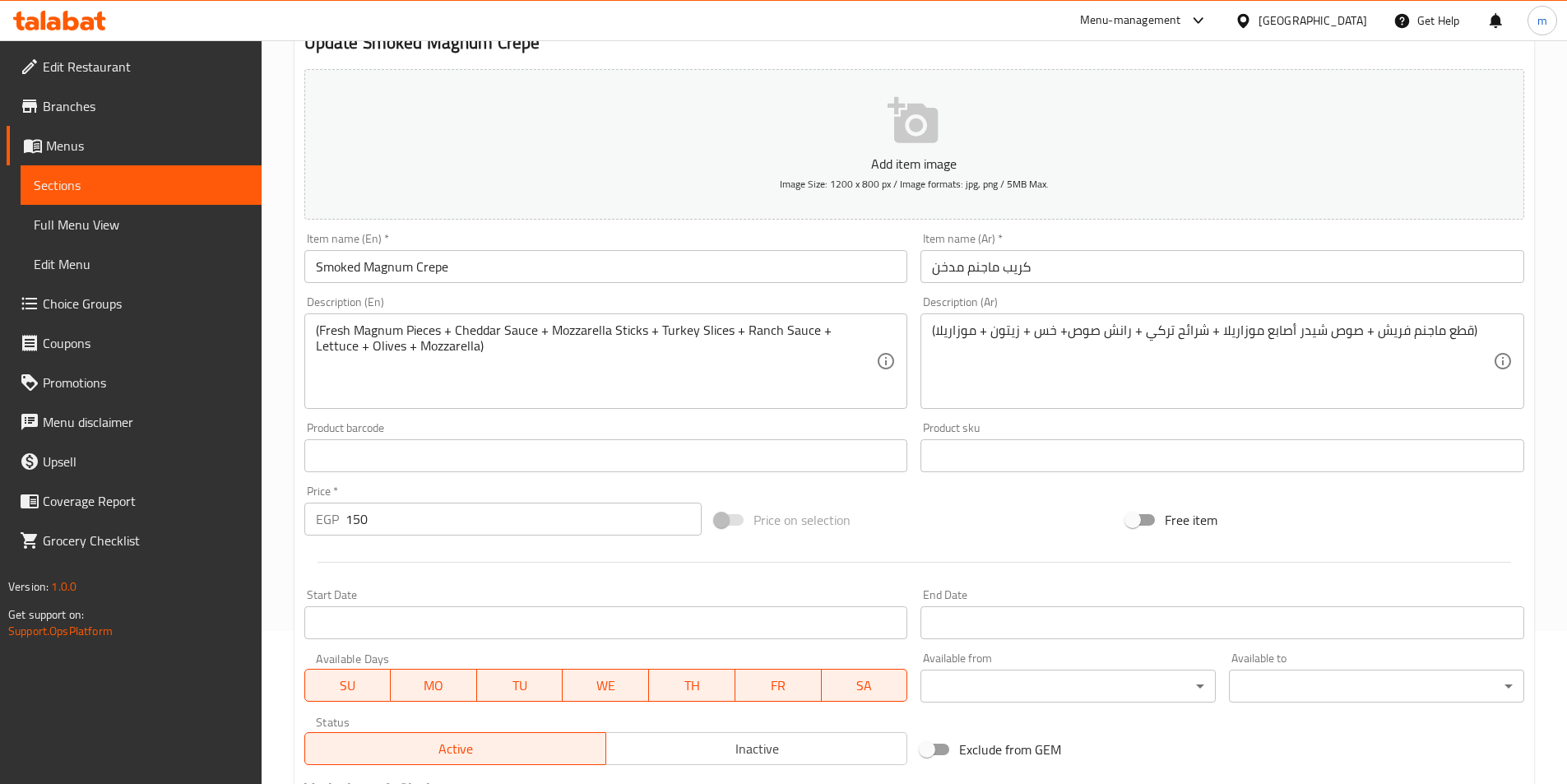
scroll to position [619, 0]
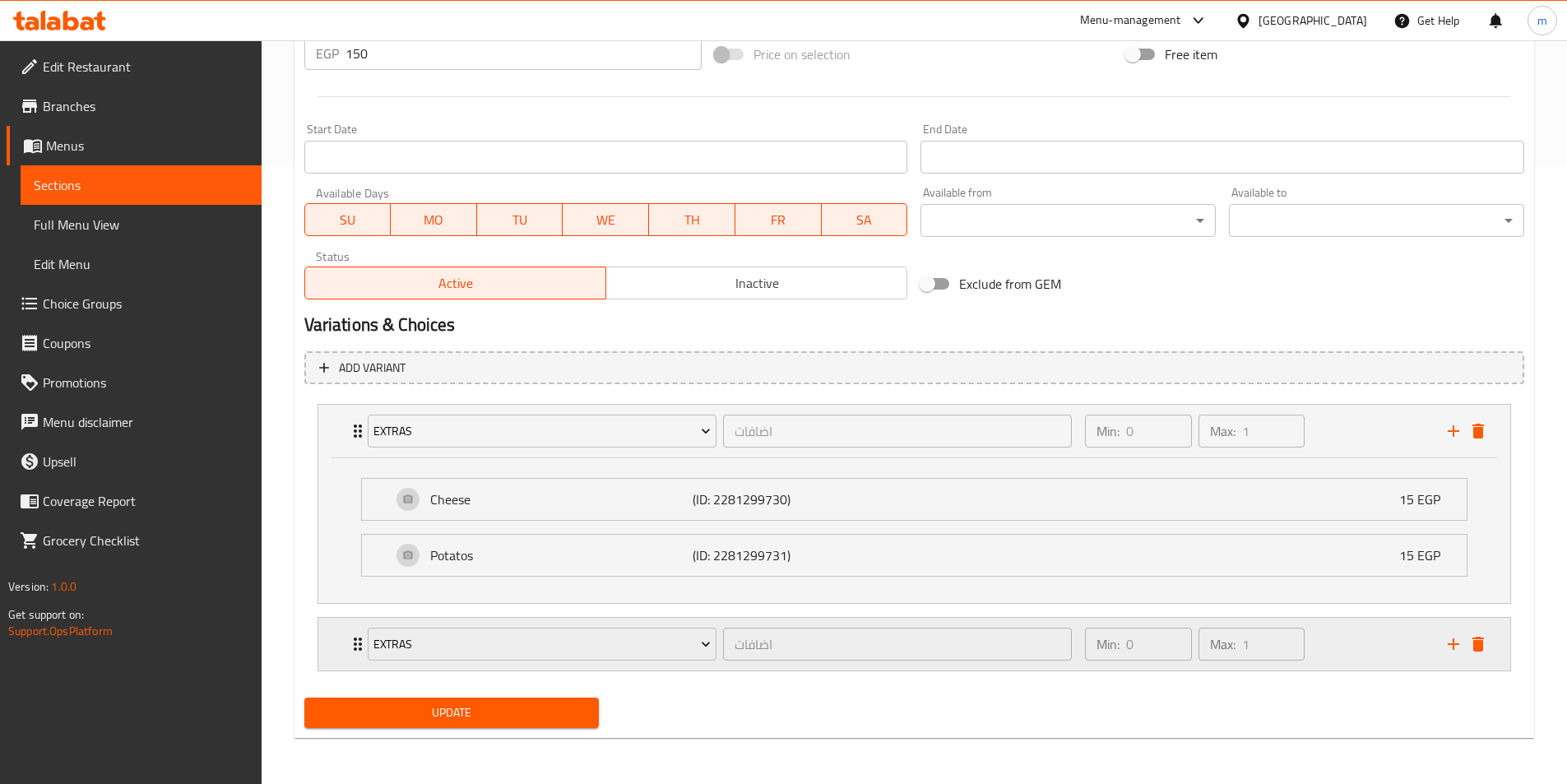
click at [1331, 641] on div "Min: 0 ​ Max: 1 ​" at bounding box center [1256, 643] width 362 height 53
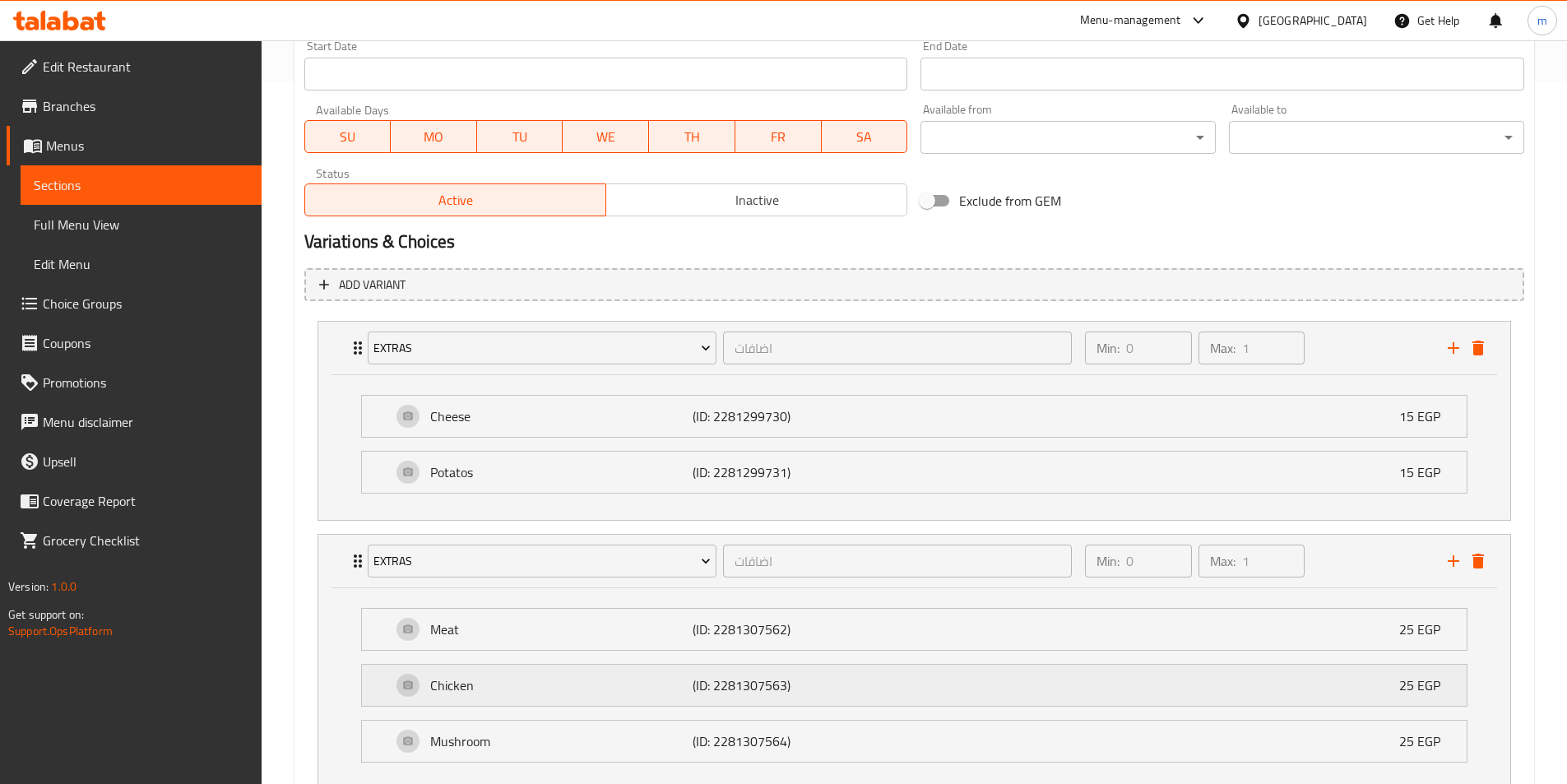
scroll to position [819, 0]
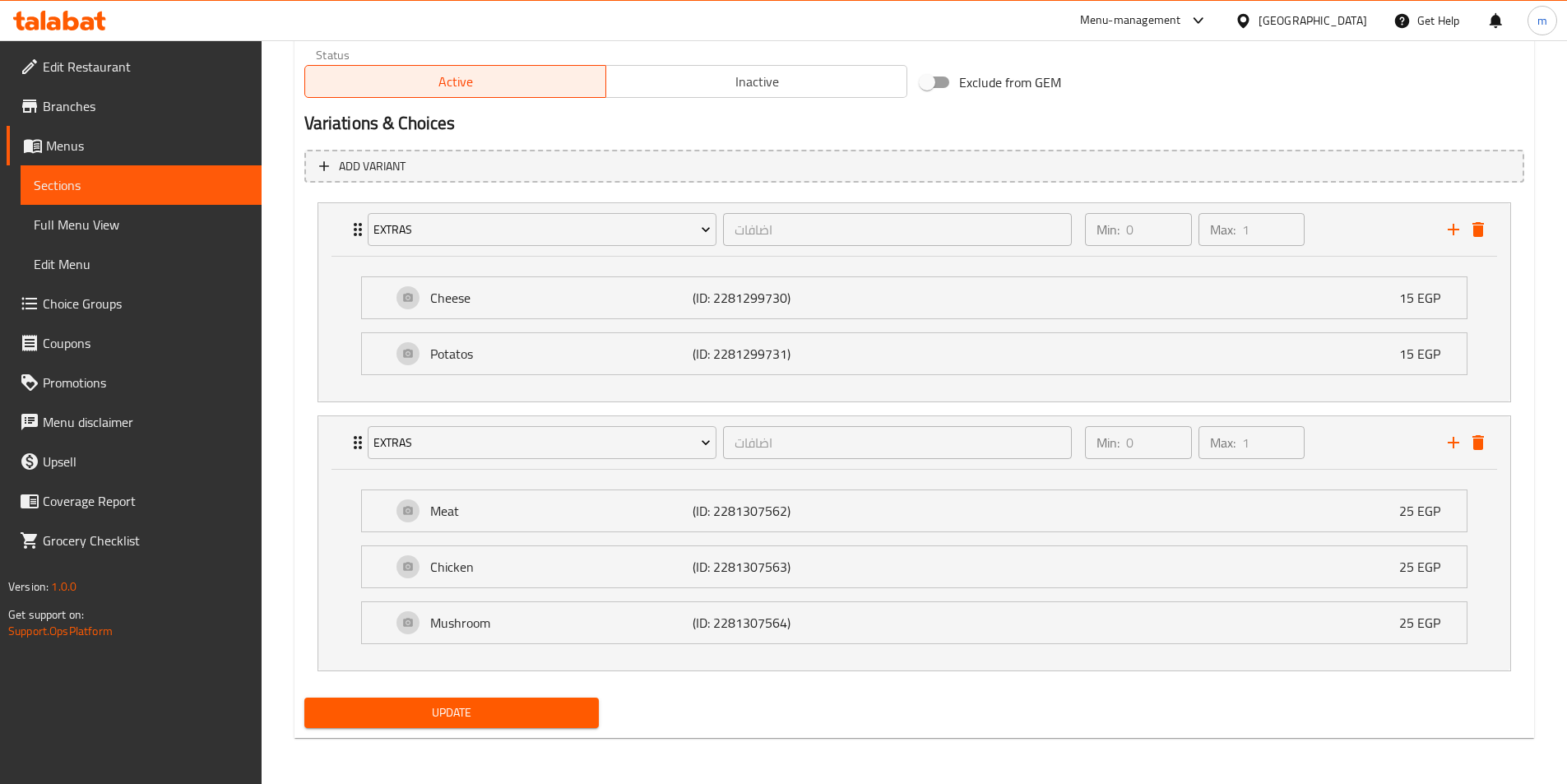
click at [142, 226] on span "Full Menu View" at bounding box center [141, 224] width 214 height 20
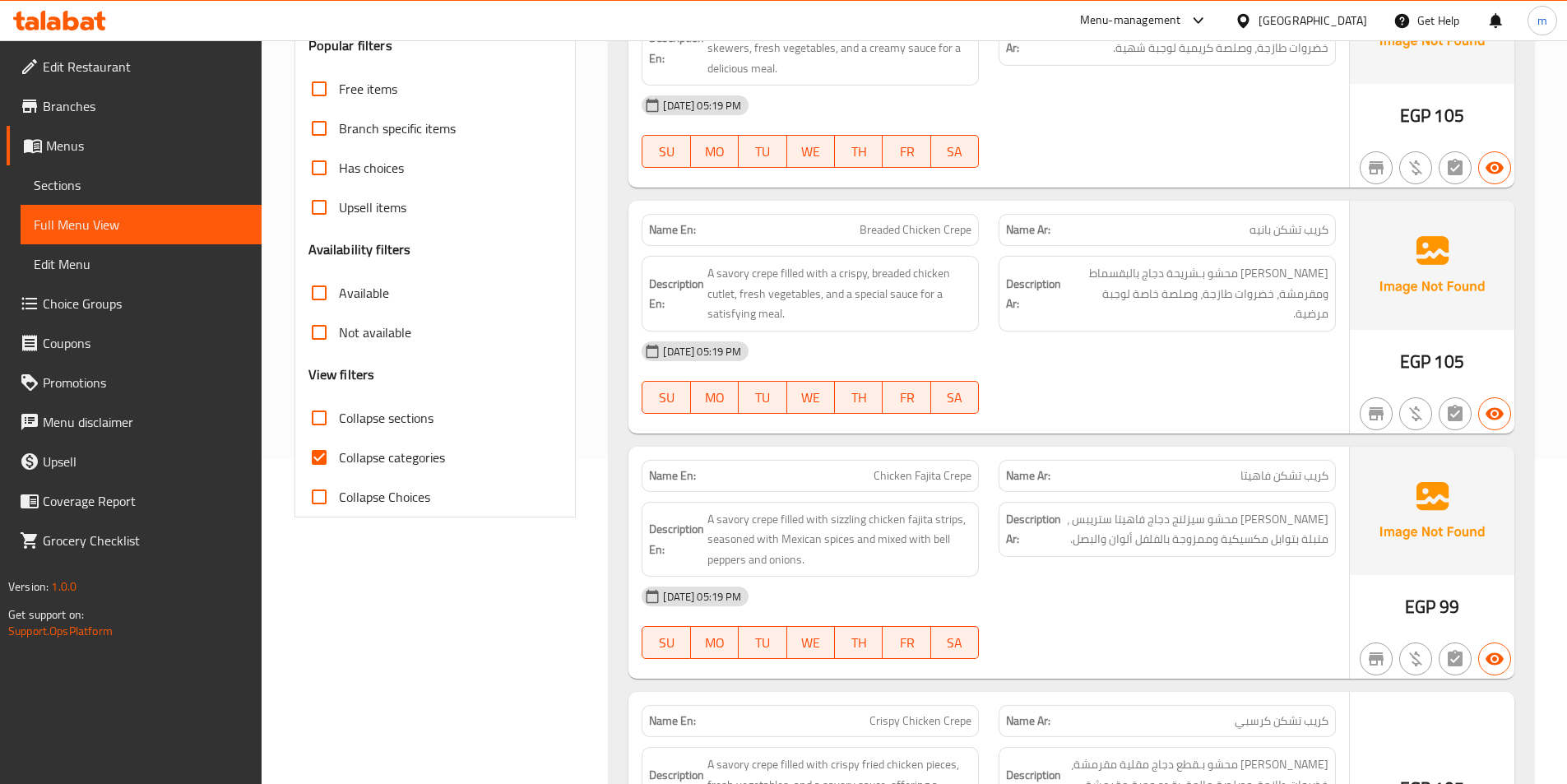
scroll to position [326, 0]
click at [369, 461] on span "Collapse categories" at bounding box center [391, 455] width 106 height 20
click at [339, 461] on input "Collapse categories" at bounding box center [319, 455] width 39 height 39
checkbox input "false"
click at [379, 425] on span "Collapse sections" at bounding box center [386, 416] width 95 height 20
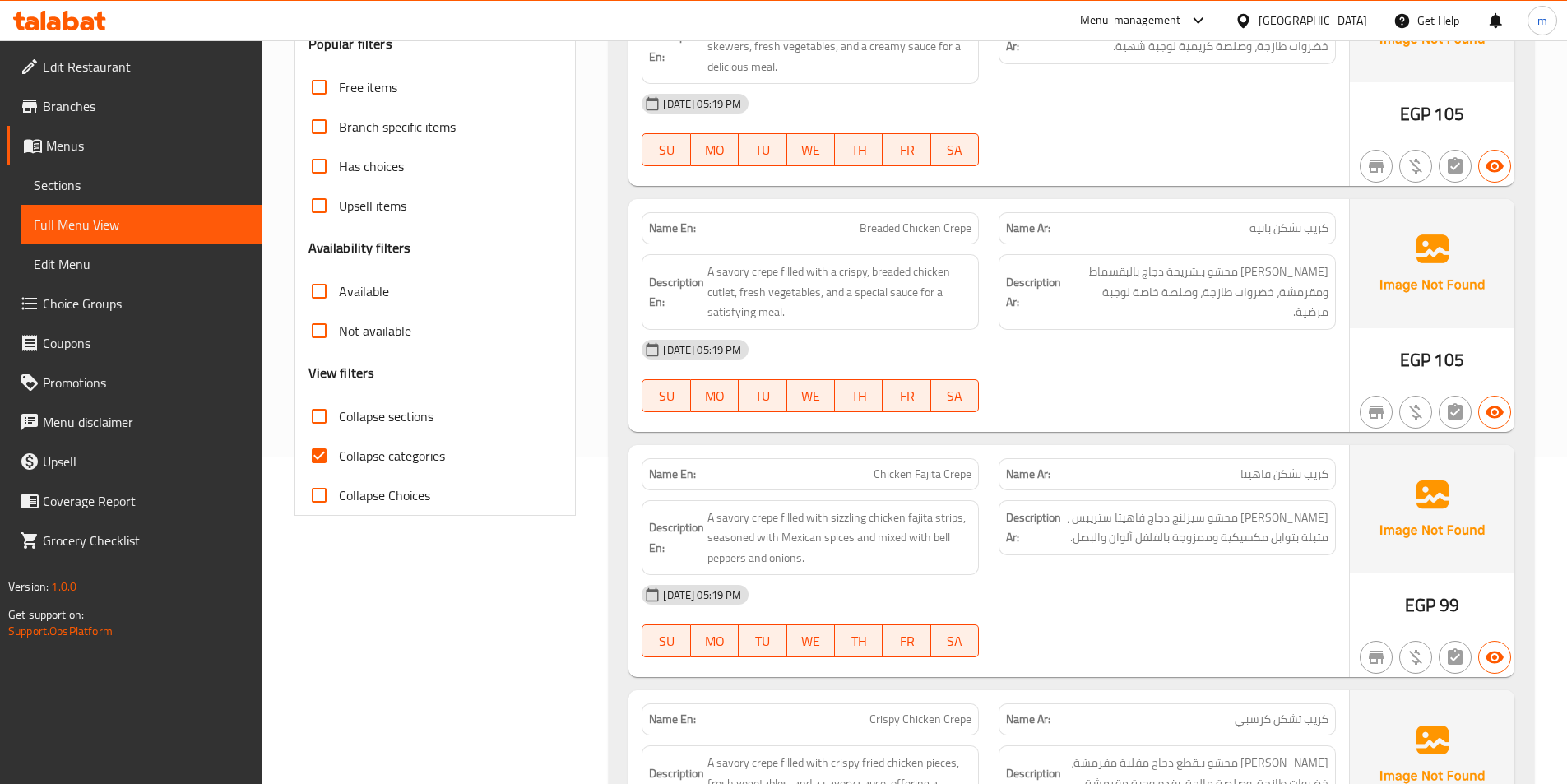
click at [339, 425] on input "Collapse sections" at bounding box center [319, 416] width 39 height 39
checkbox input "true"
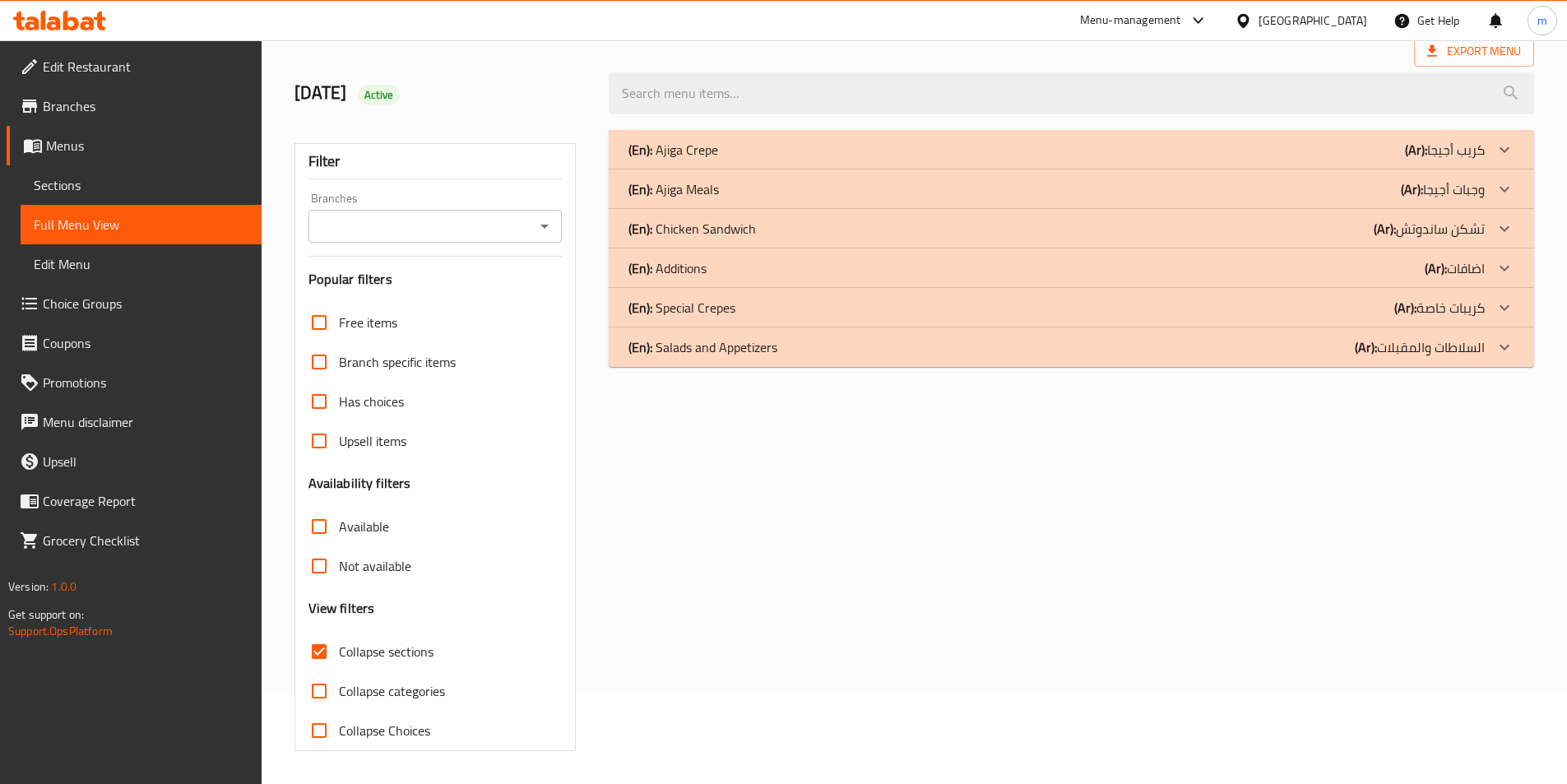
scroll to position [91, 0]
click at [1343, 311] on div "(En): Special Crepes (Ar): كريبات خاصة" at bounding box center [1056, 307] width 856 height 20
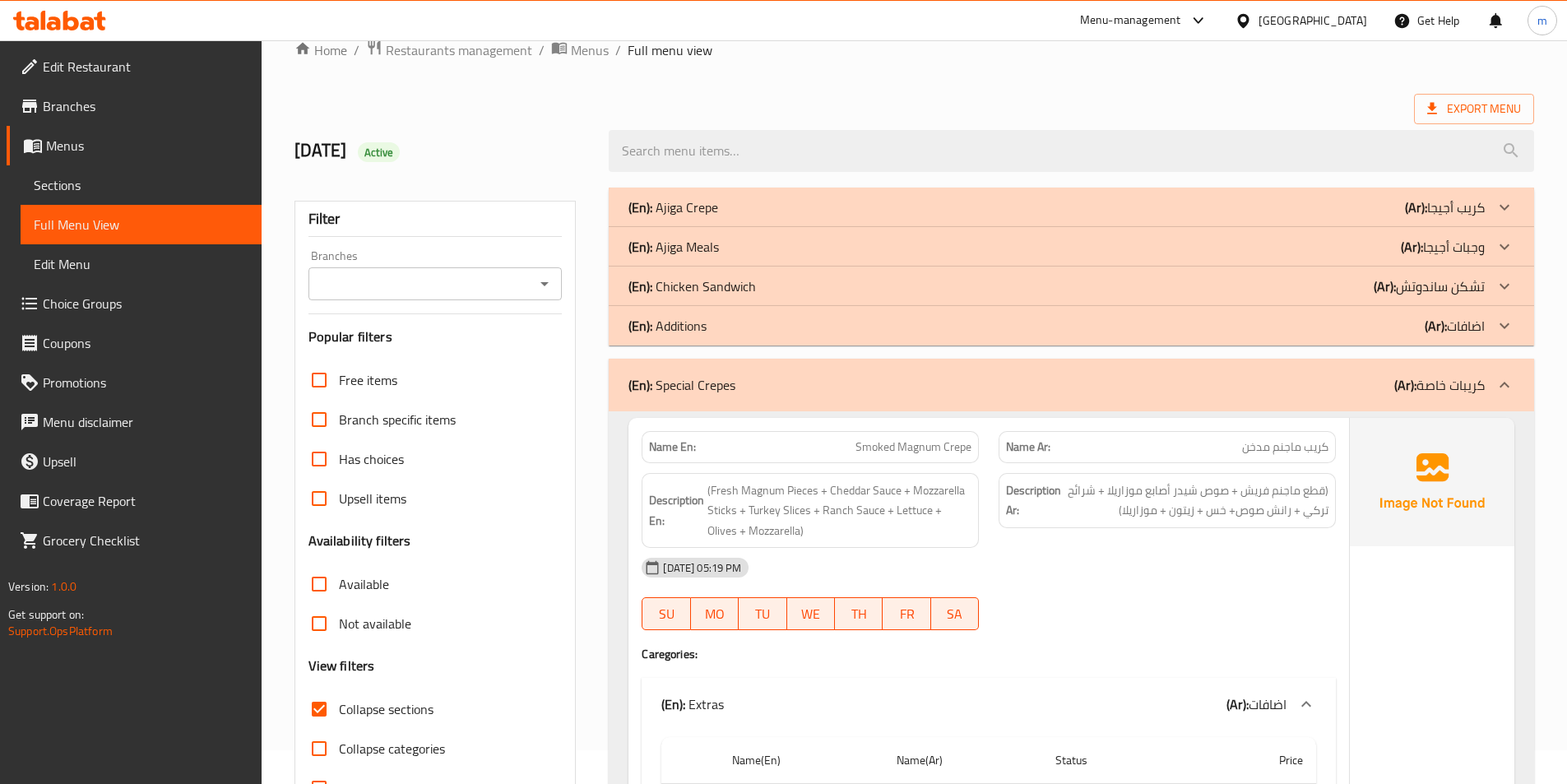
scroll to position [33, 0]
click at [190, 185] on span "Sections" at bounding box center [141, 185] width 214 height 20
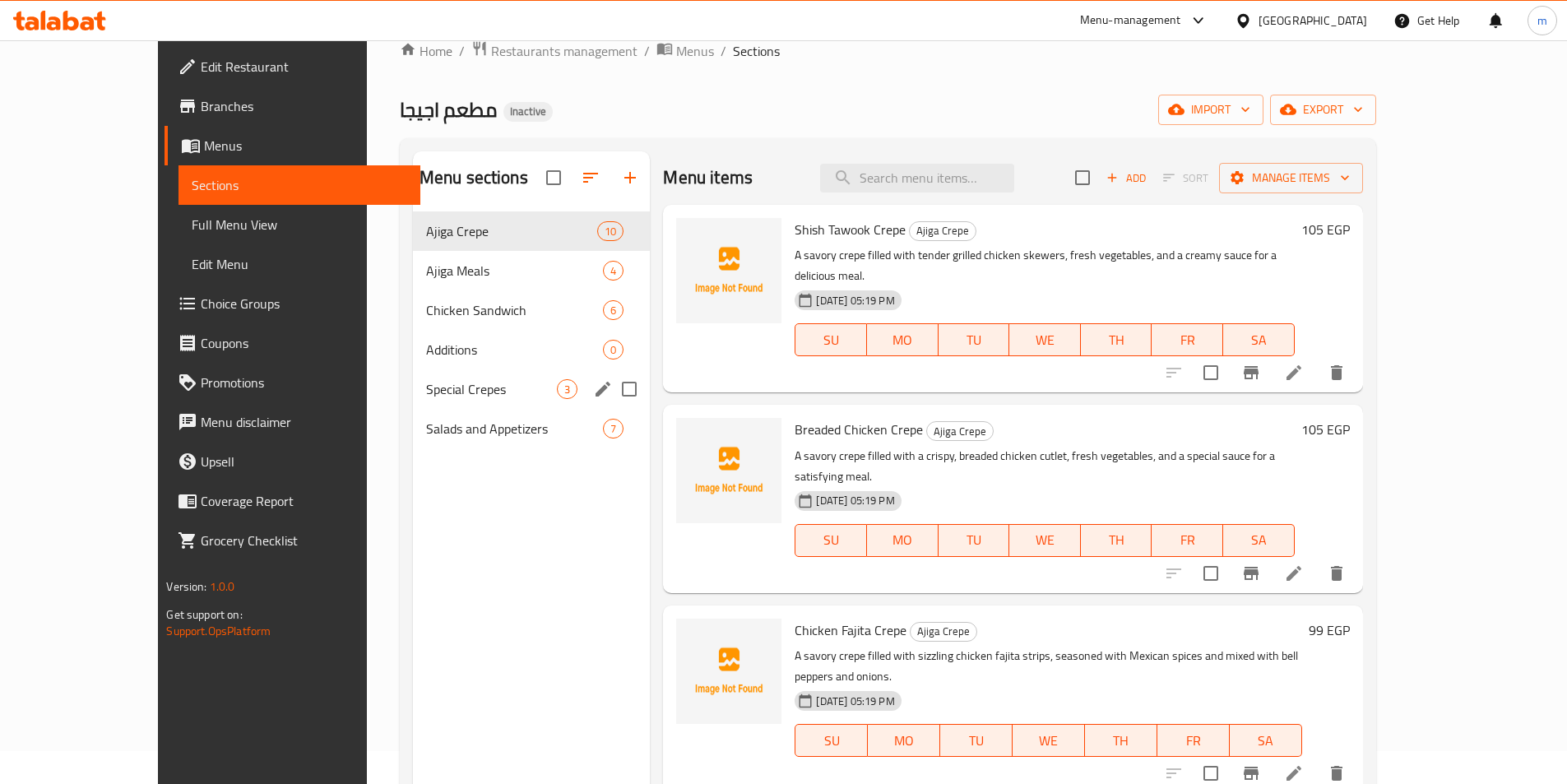
click at [455, 381] on span "Special Crepes" at bounding box center [492, 388] width 132 height 20
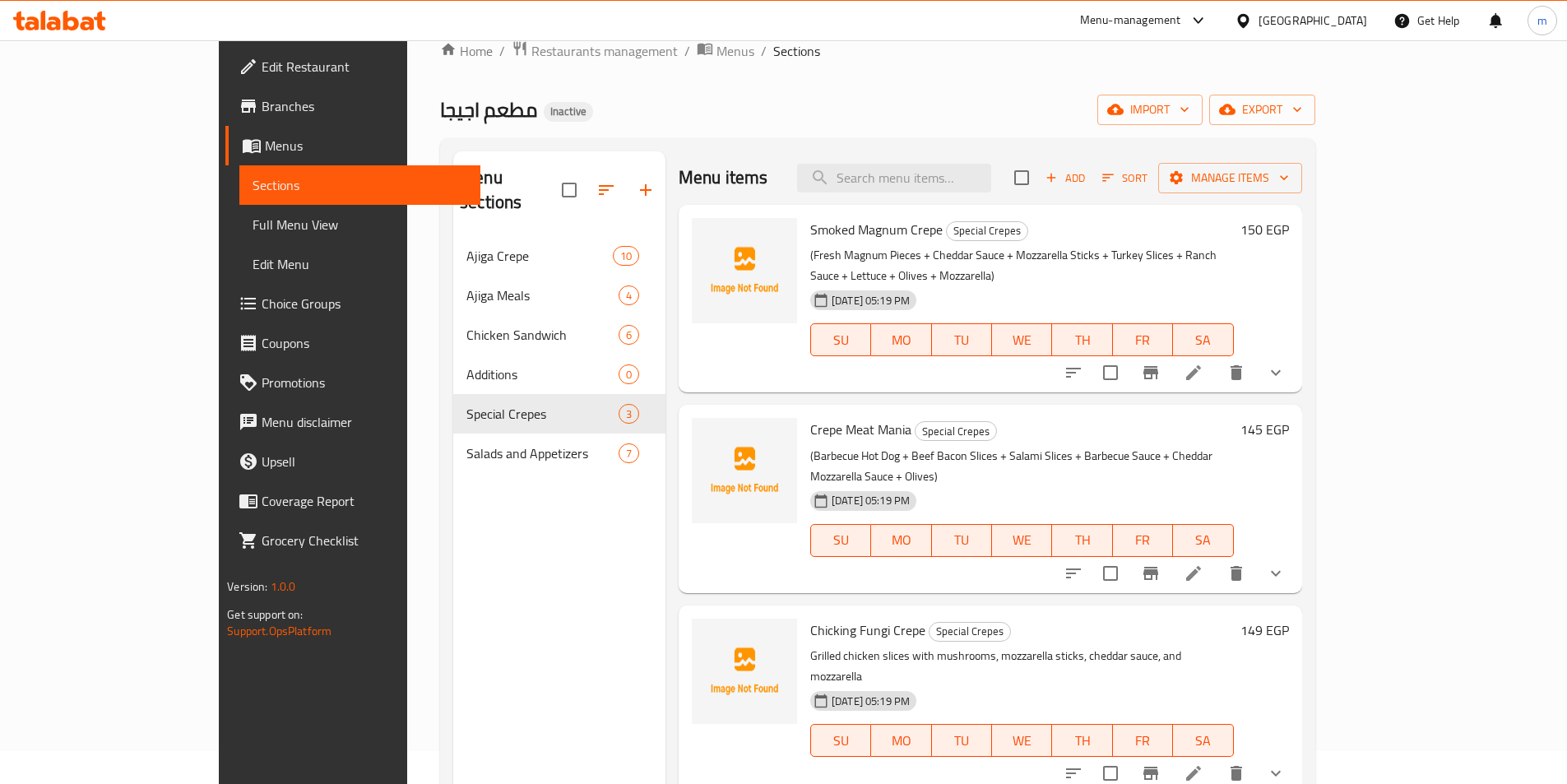
click at [1295, 366] on button "show more" at bounding box center [1275, 372] width 39 height 39
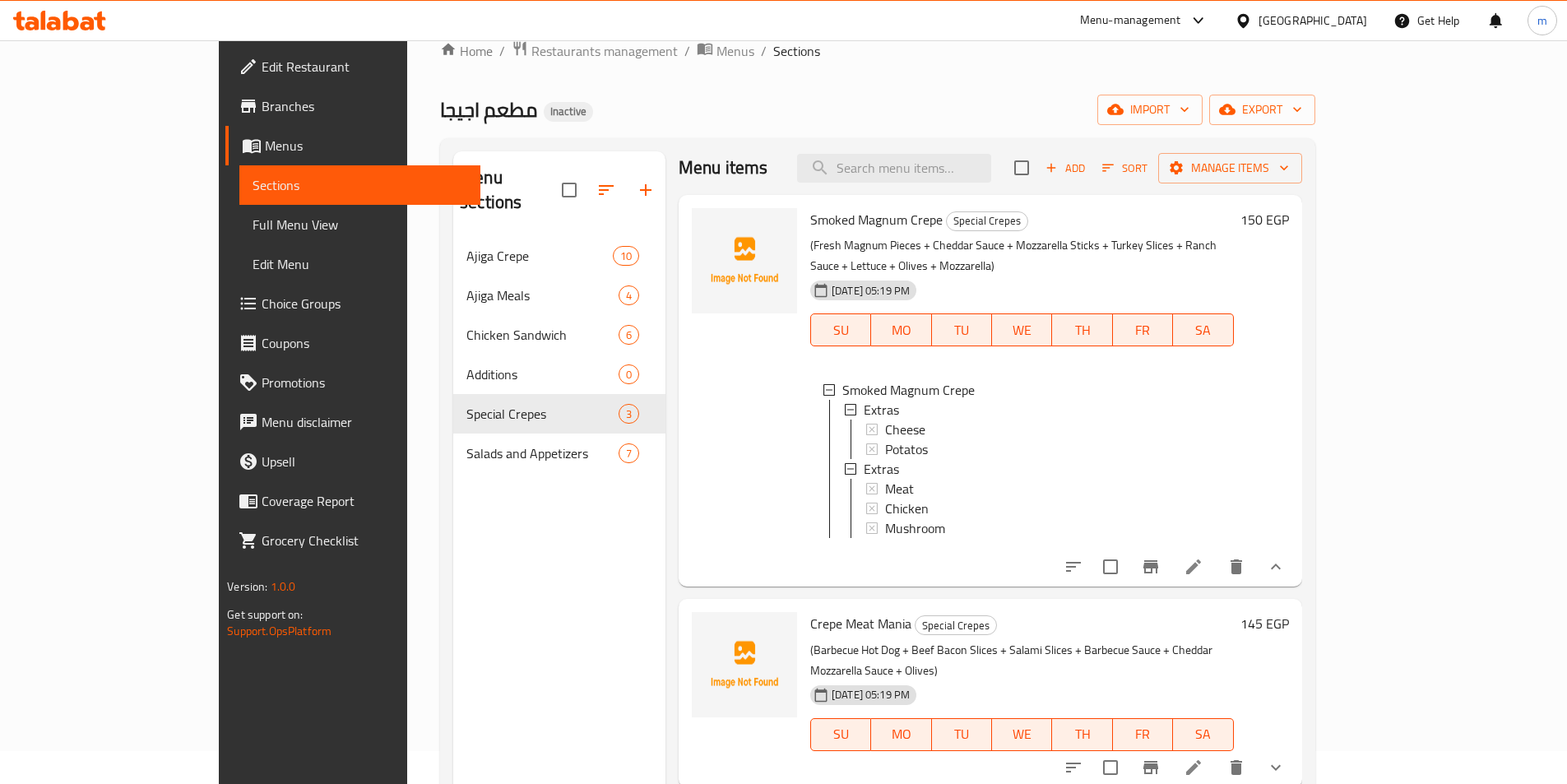
scroll to position [12, 0]
click at [1203, 555] on icon at bounding box center [1194, 564] width 20 height 20
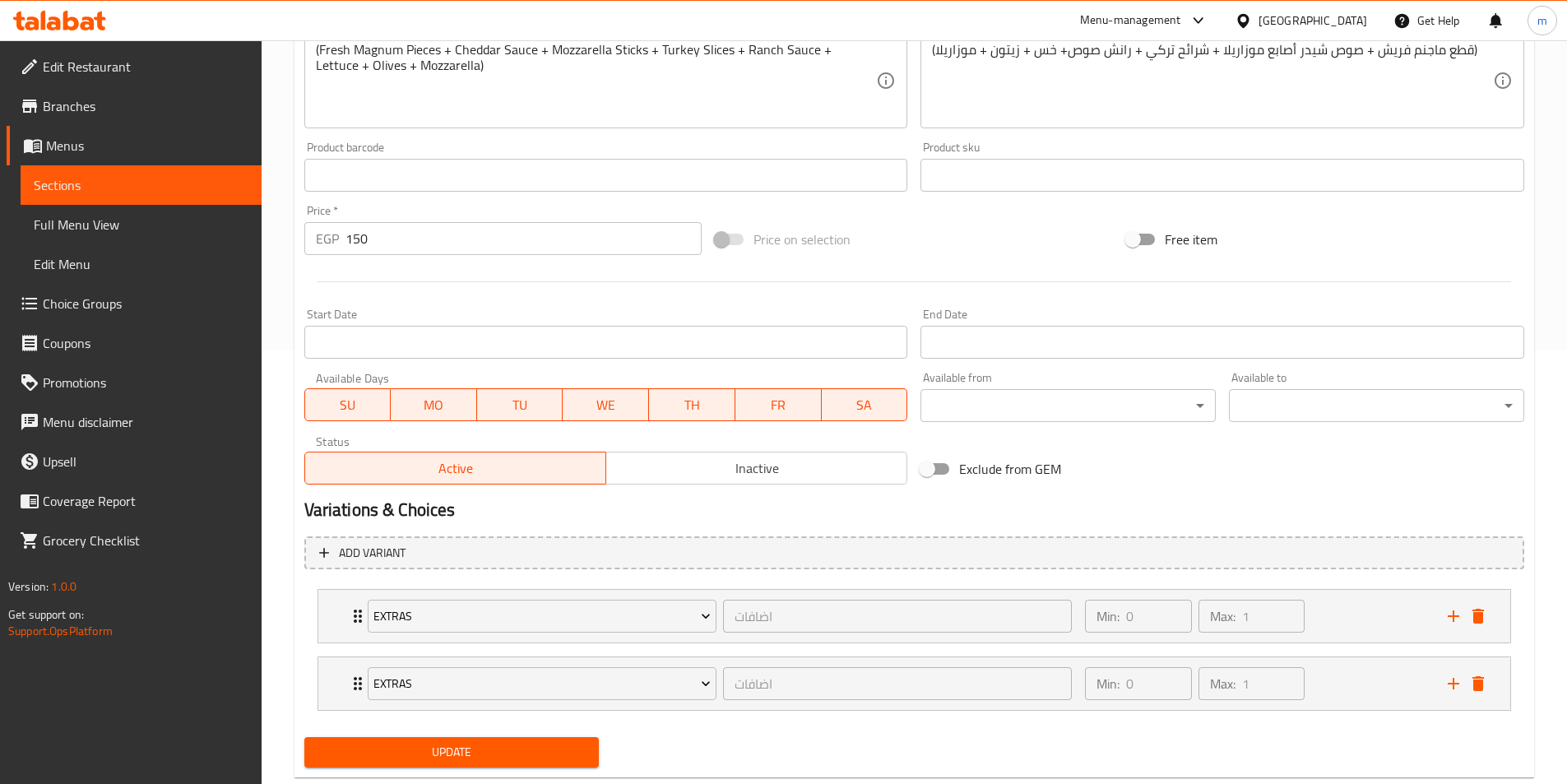
scroll to position [472, 0]
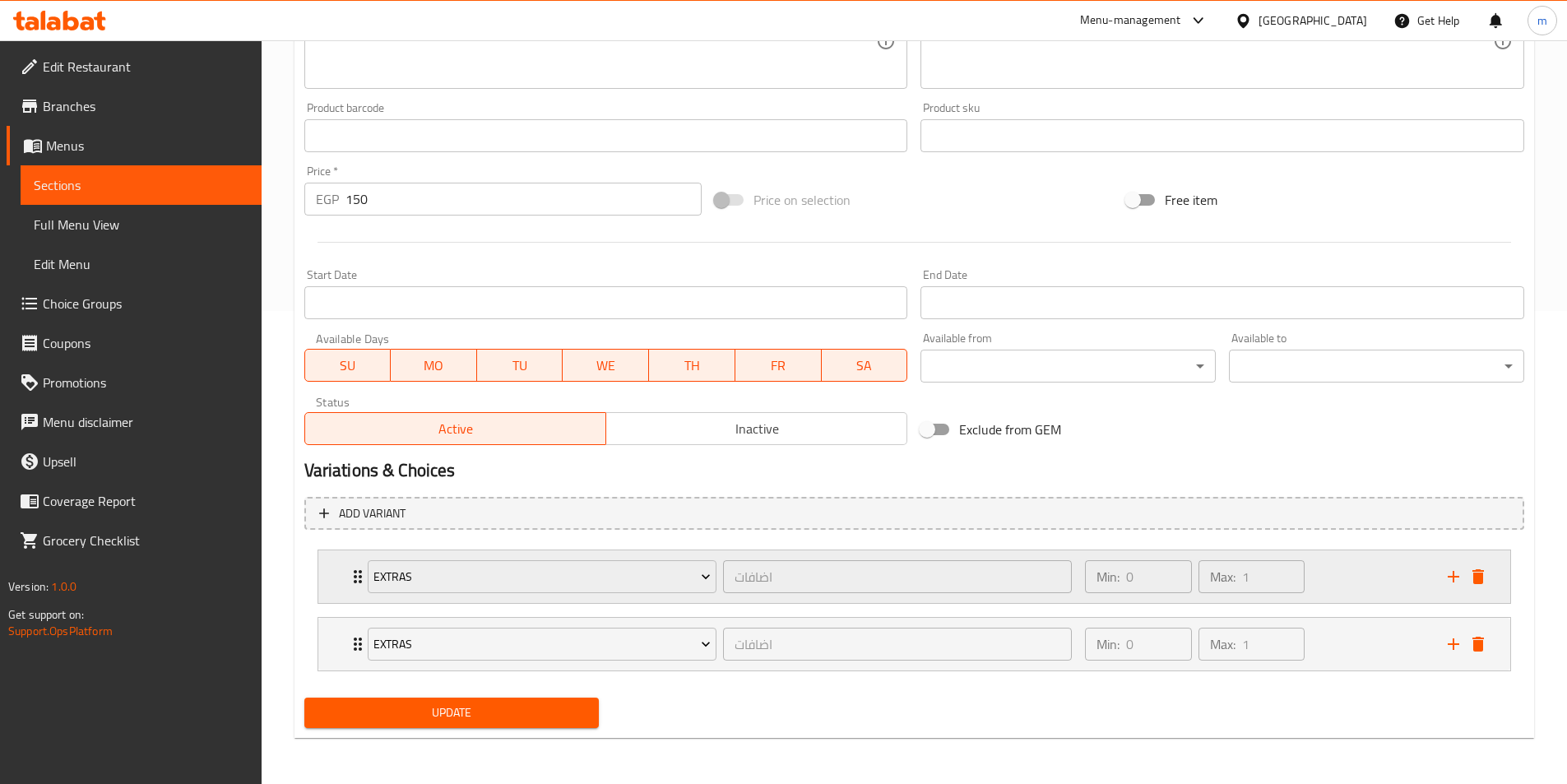
click at [1243, 577] on div "Max: 1 ​" at bounding box center [1251, 577] width 106 height 33
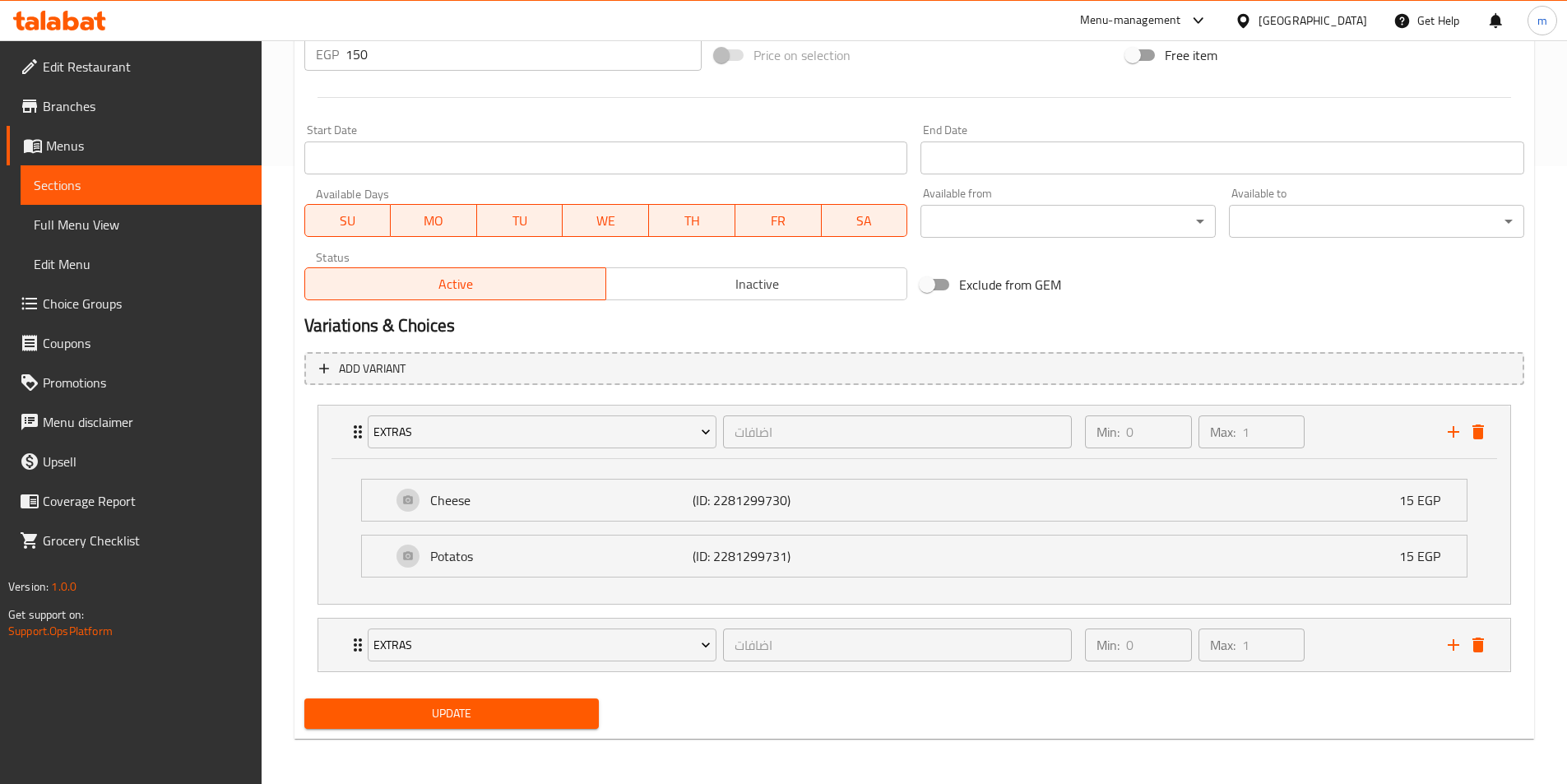
scroll to position [619, 0]
click at [1288, 532] on li "Potatos (ID: 2281299731) 15 EGP Name (En) Potatos Name (En) Name (Ar) بطاطس Nam…" at bounding box center [915, 555] width 1133 height 55
click at [1307, 500] on div "Cheese (ID: 2281299730) 15 EGP" at bounding box center [918, 499] width 1055 height 41
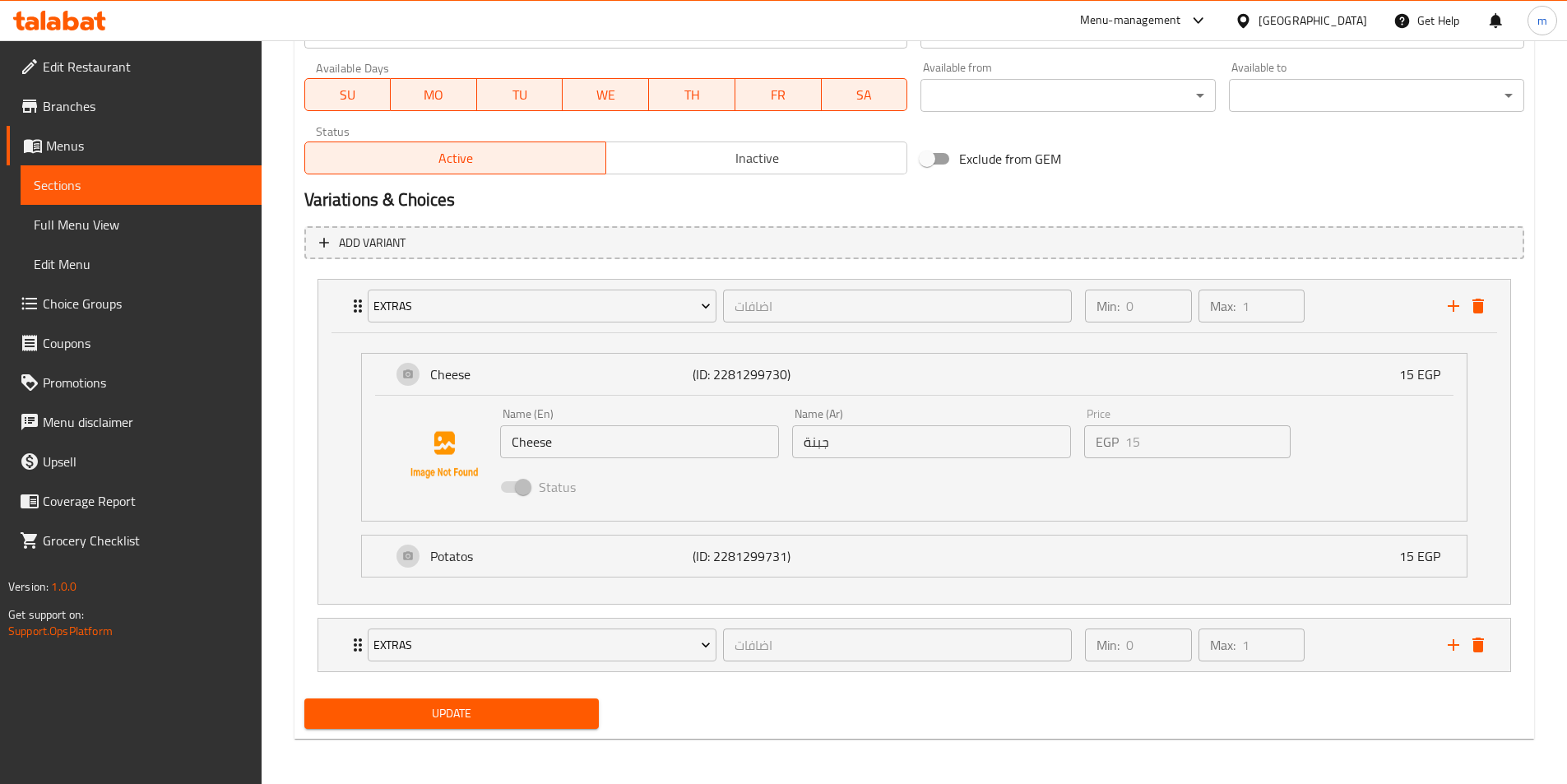
scroll to position [744, 0]
click at [1081, 654] on div "Min: 0 ​ Max: 1 ​" at bounding box center [1194, 643] width 232 height 46
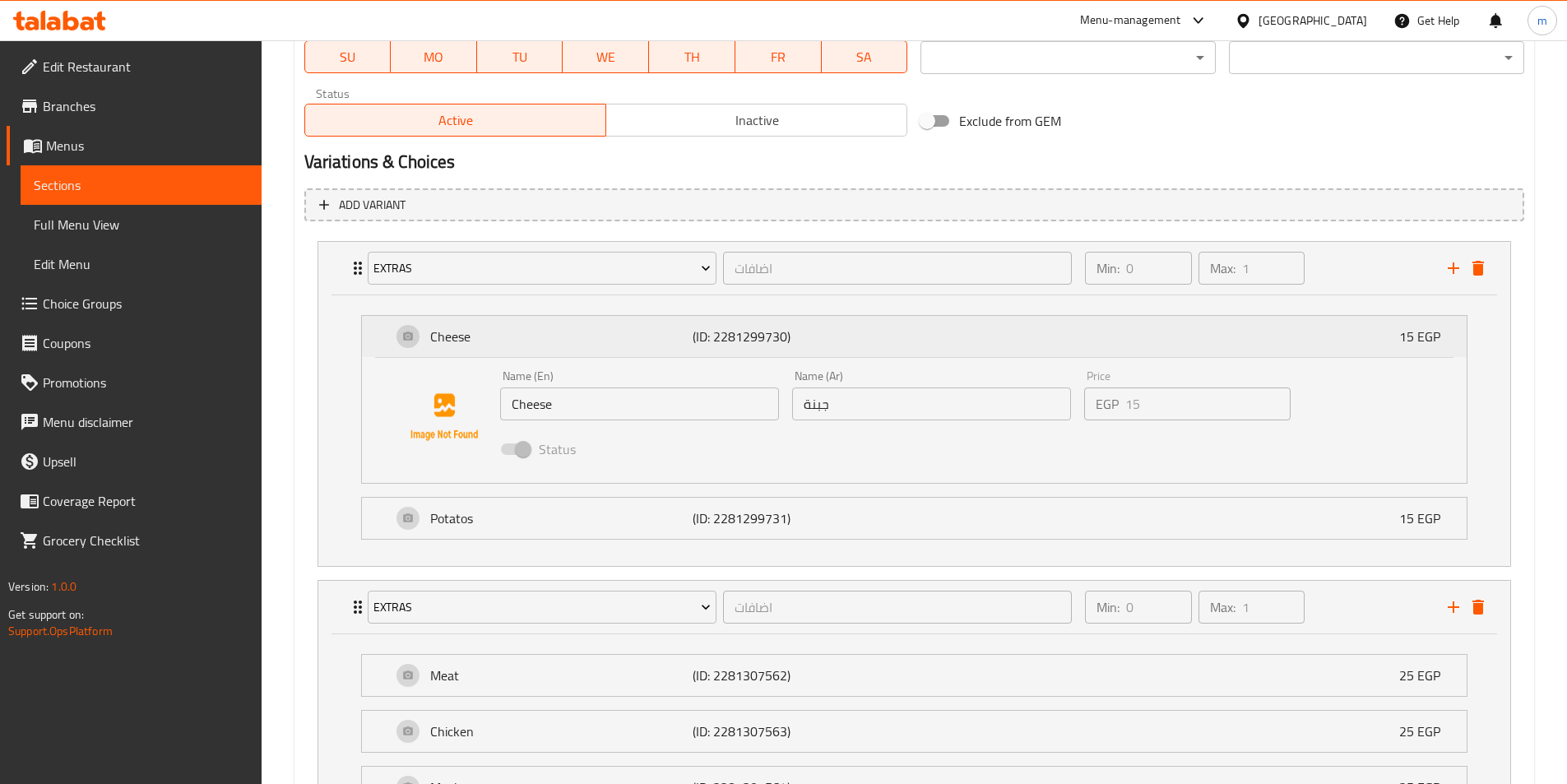
scroll to position [699, 0]
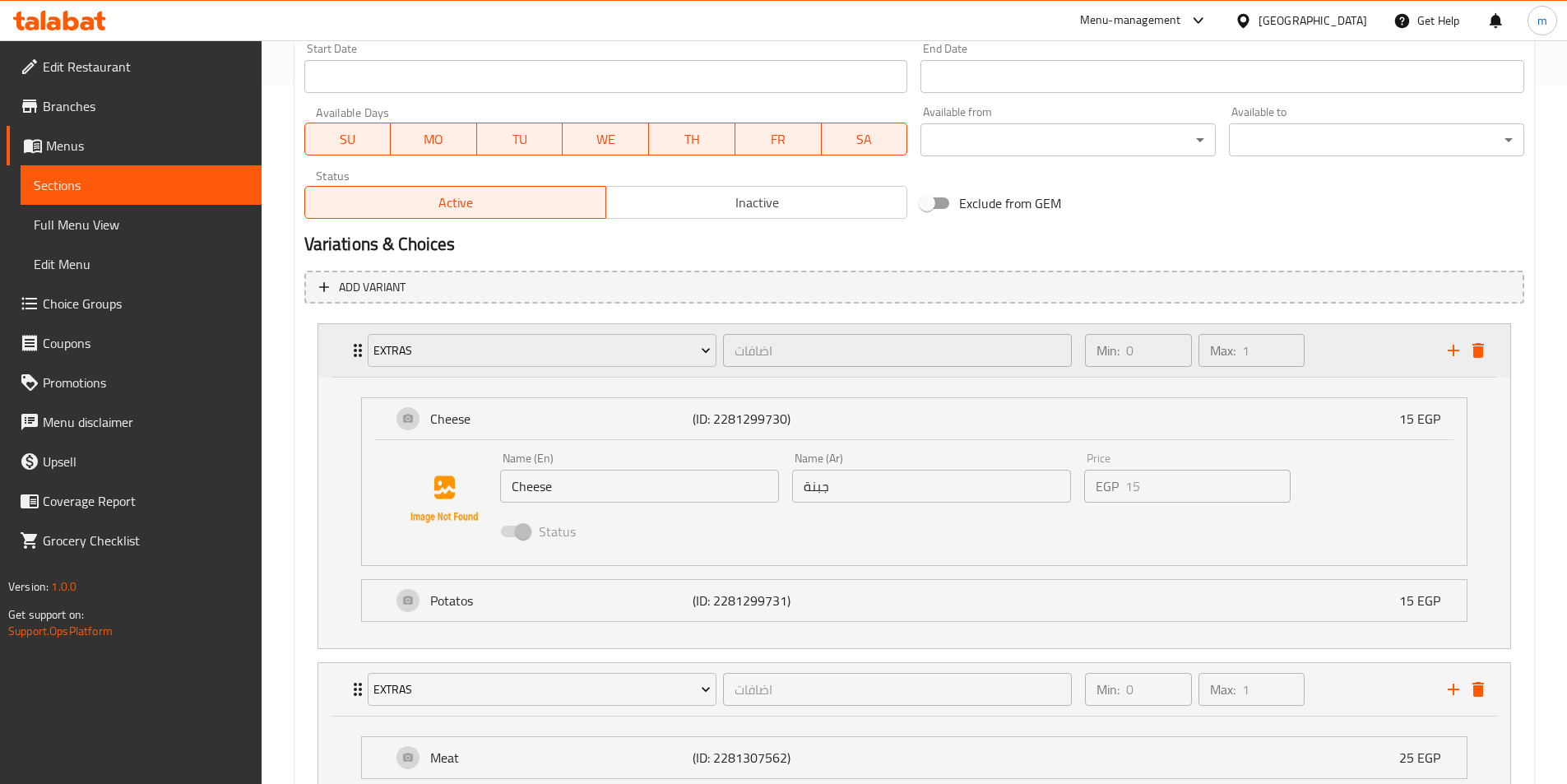
click at [1241, 350] on div "Max: 1 ​" at bounding box center [1251, 350] width 106 height 33
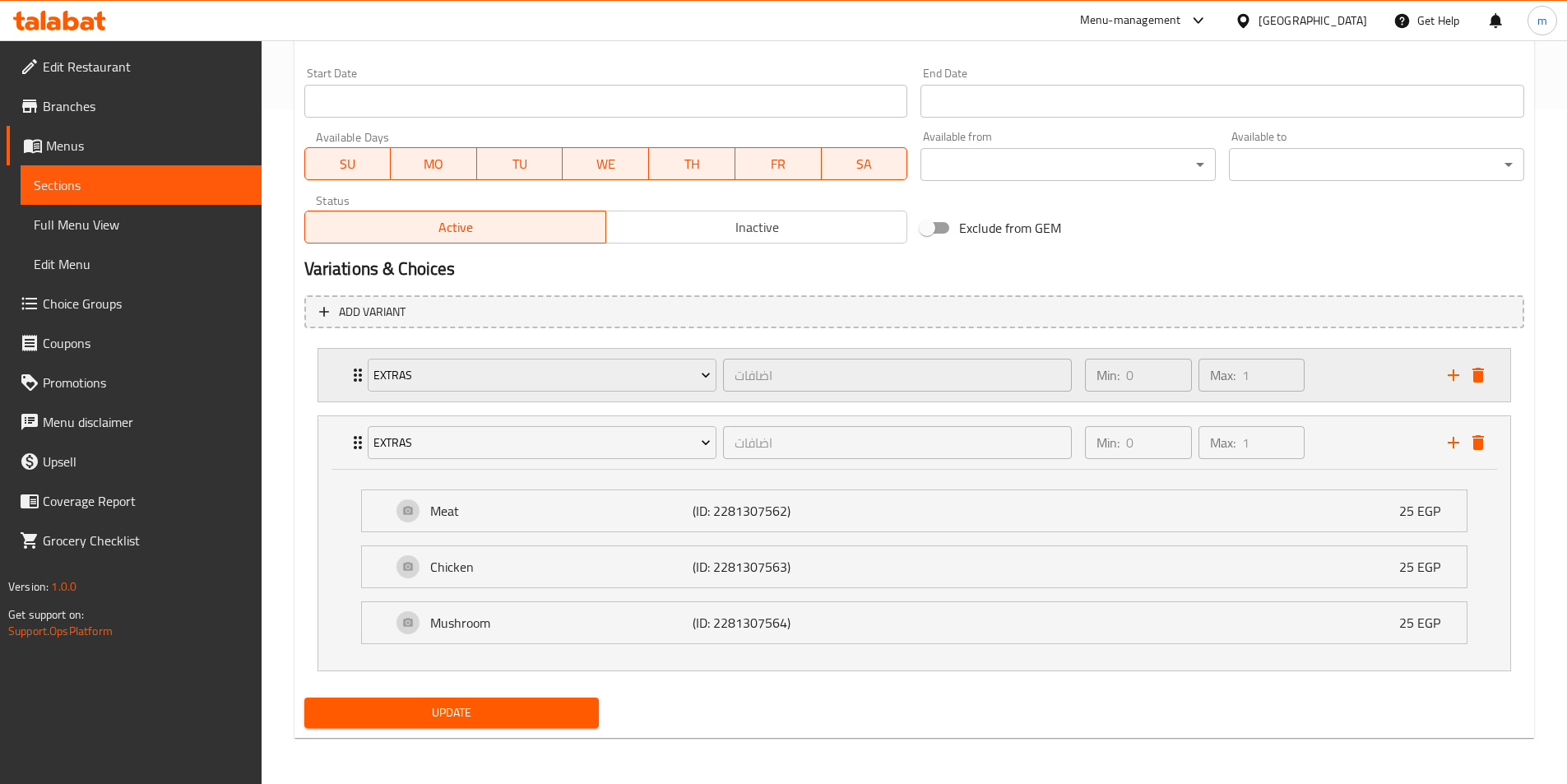
click at [1241, 352] on div "Min: 0 ​ Max: 1 ​" at bounding box center [1194, 375] width 232 height 46
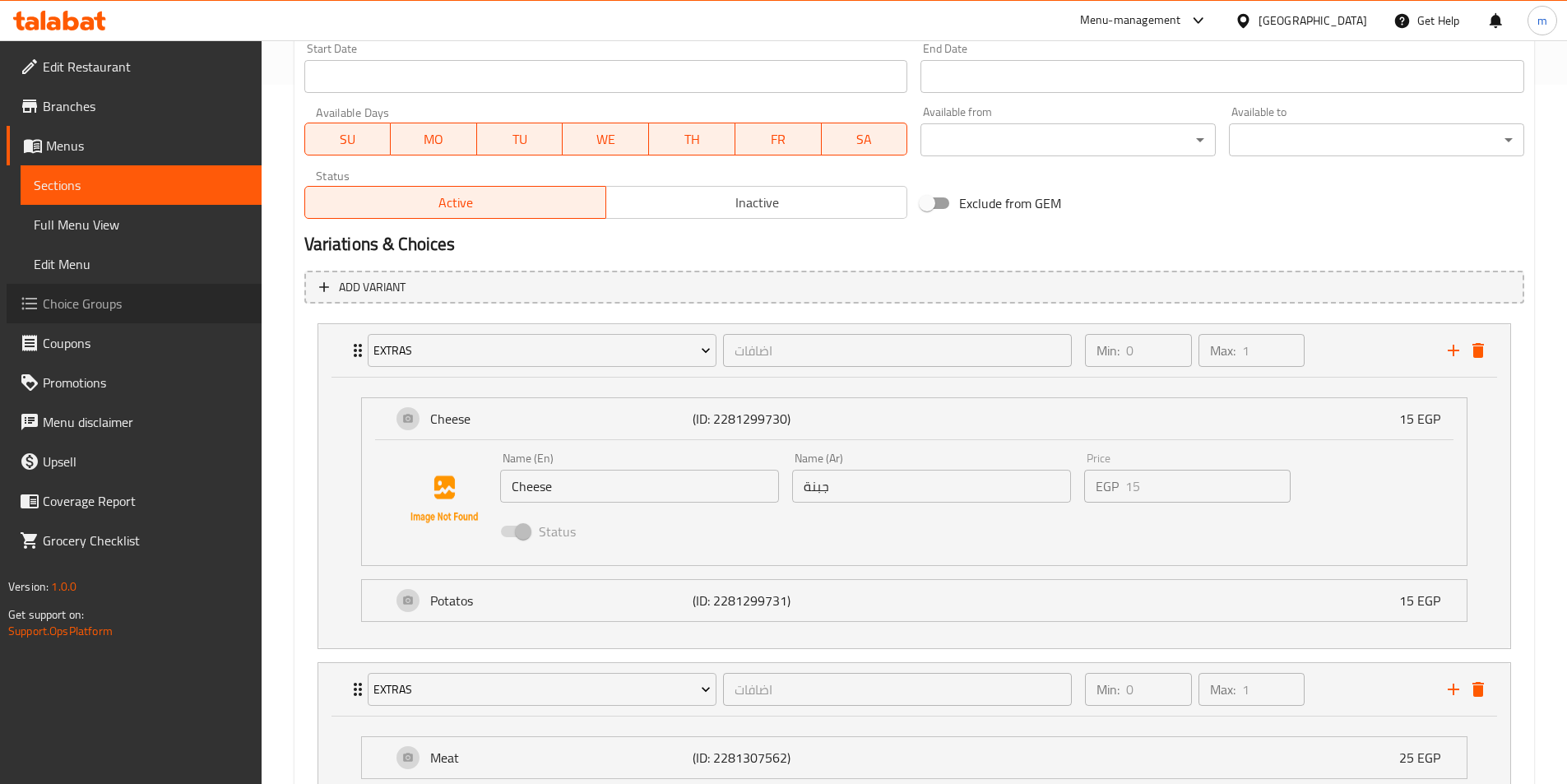
click at [72, 311] on span "Choice Groups" at bounding box center [145, 303] width 206 height 20
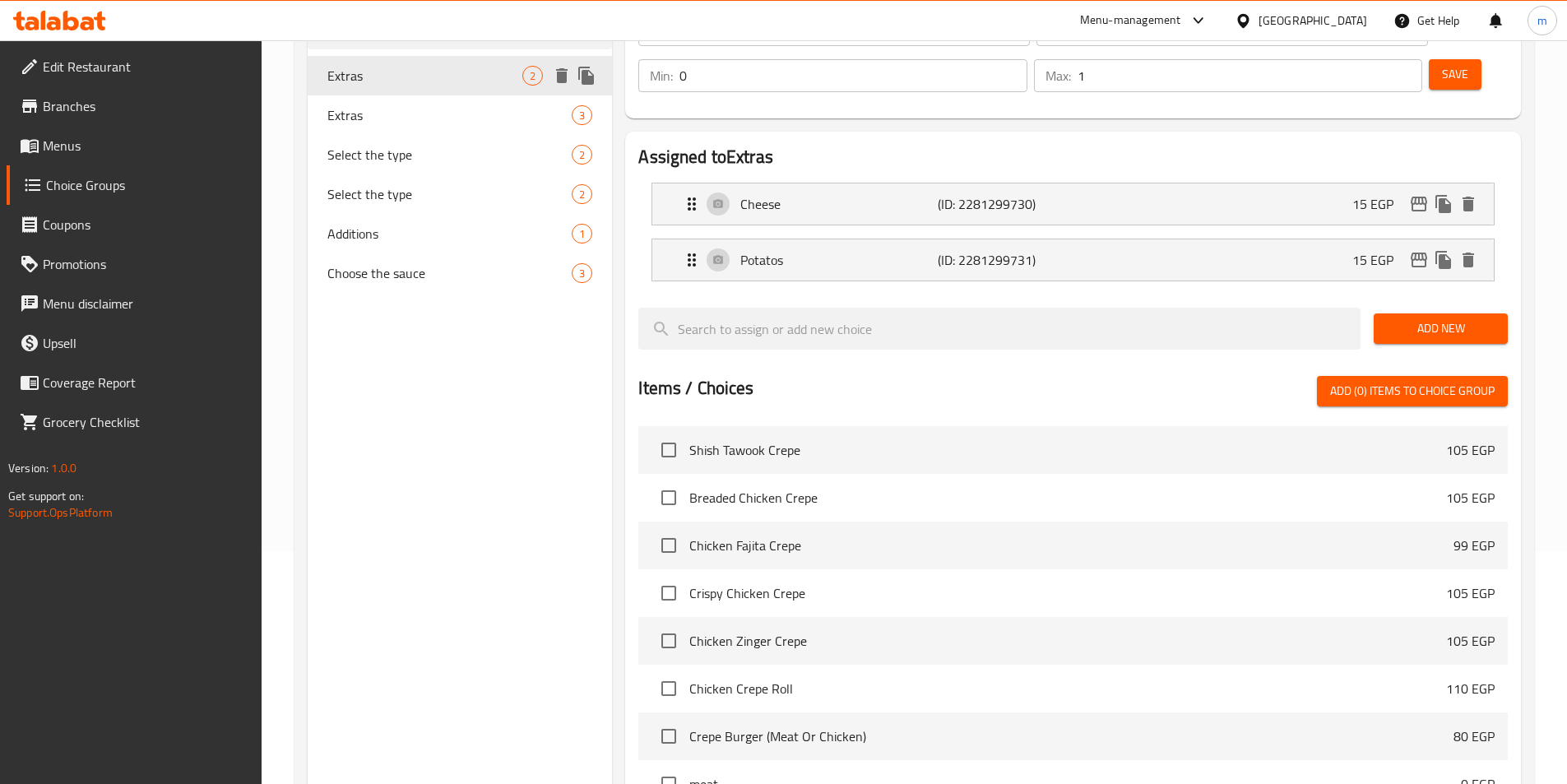
click at [449, 94] on div "Extras 2" at bounding box center [460, 75] width 305 height 39
click at [456, 84] on span "Extras" at bounding box center [425, 76] width 196 height 20
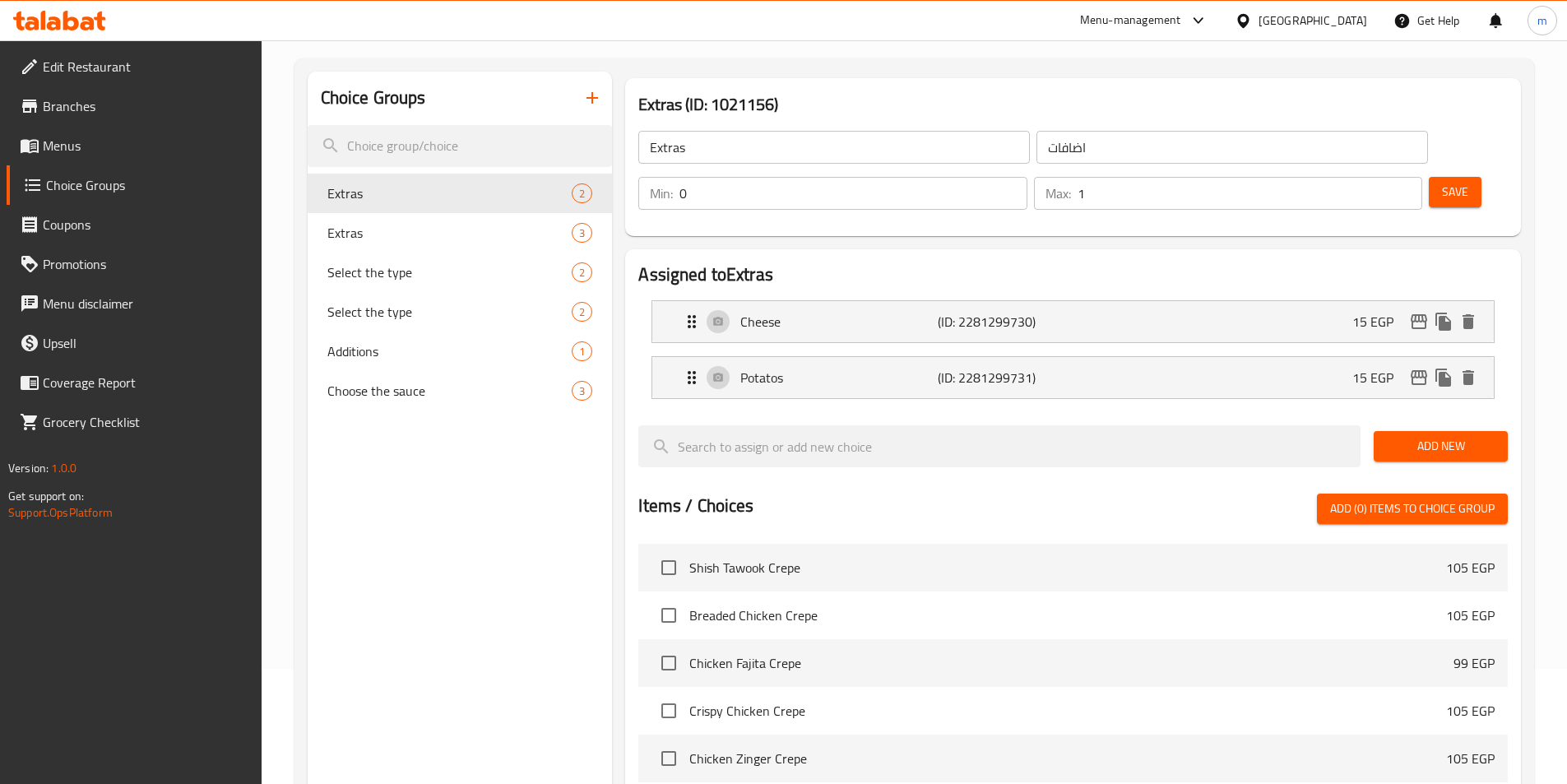
scroll to position [0, 0]
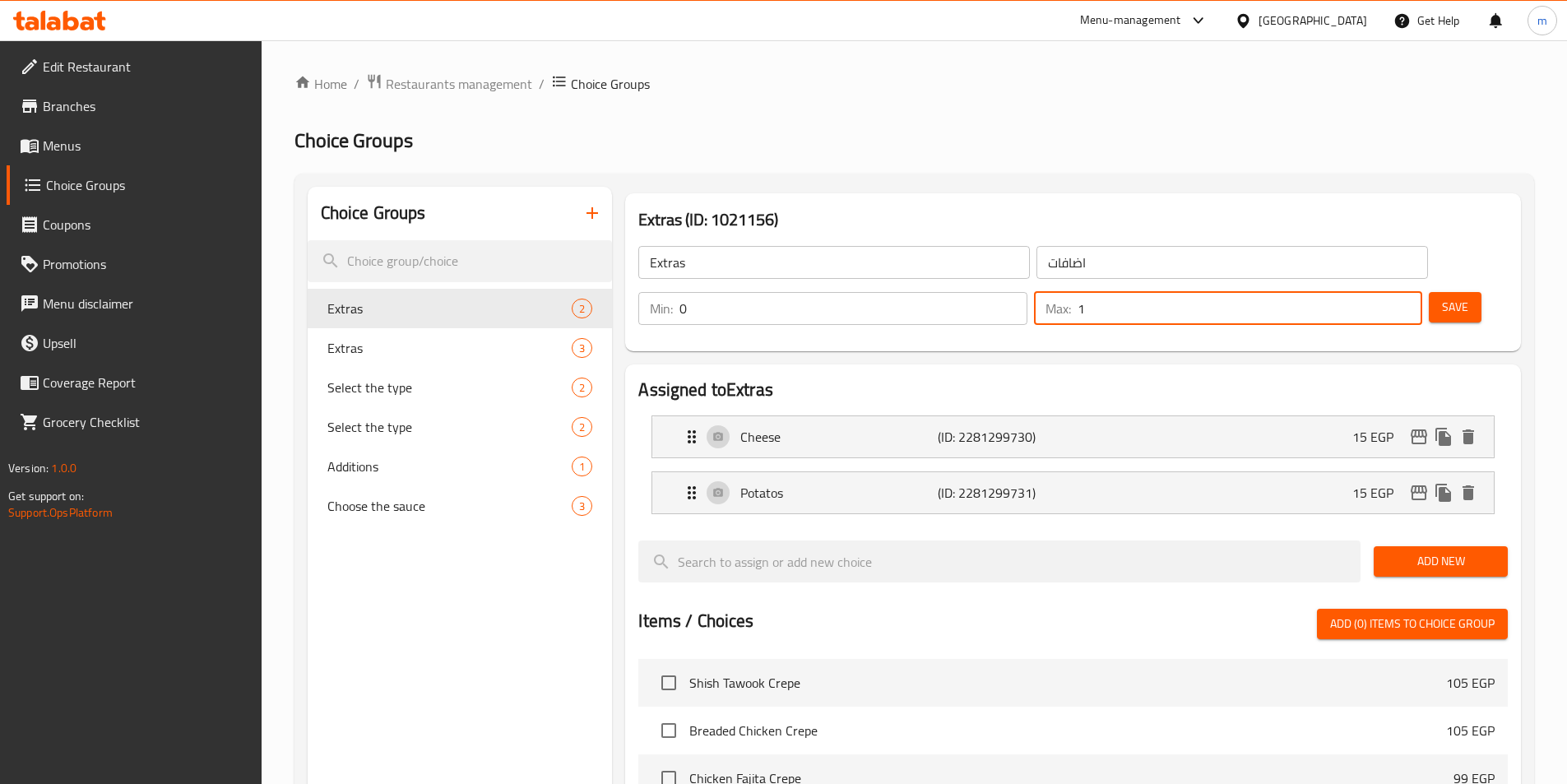
click at [1357, 292] on input "1" at bounding box center [1250, 308] width 344 height 33
type input "3"
click at [1443, 296] on span "Save" at bounding box center [1456, 306] width 27 height 20
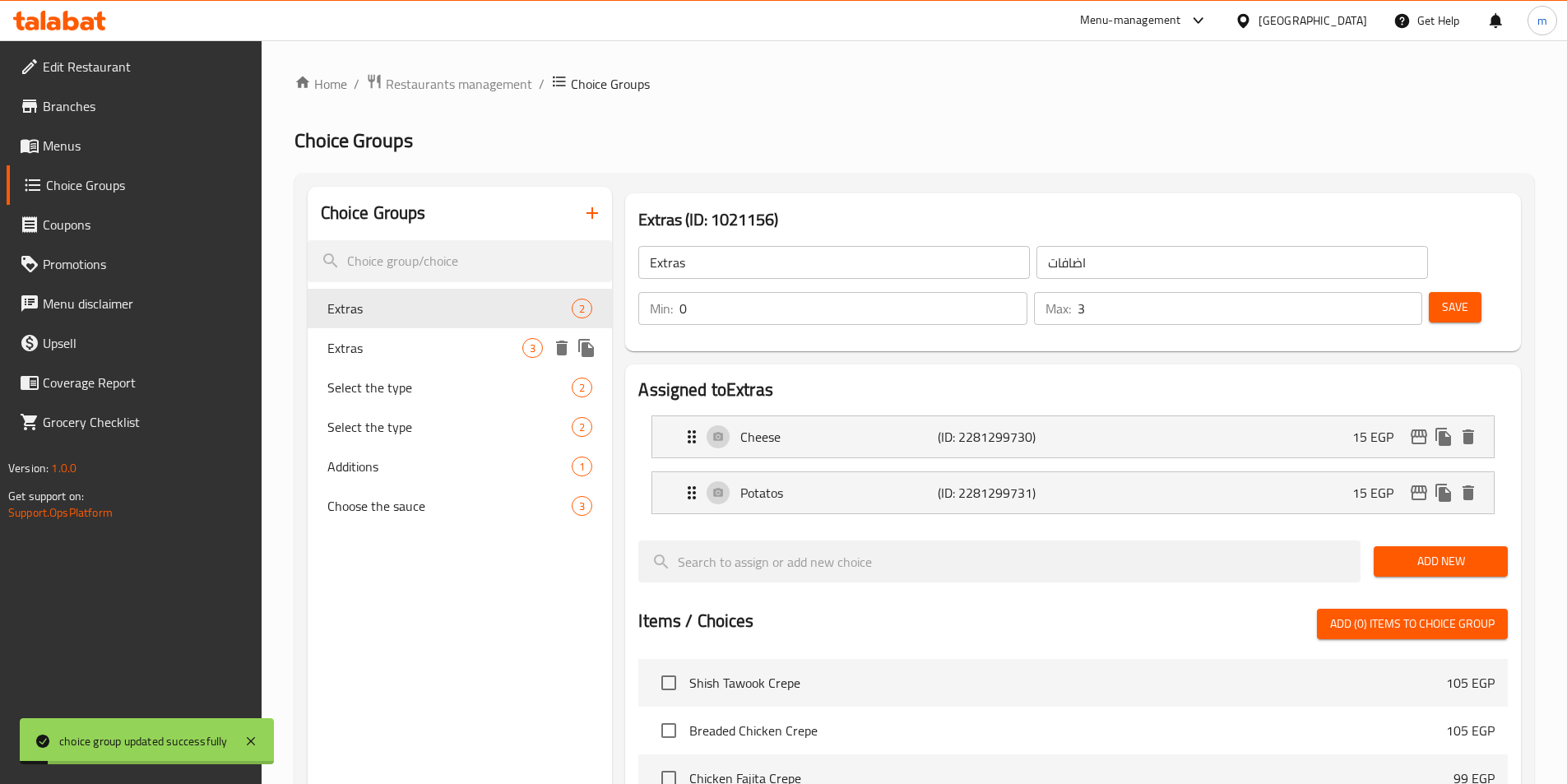
click at [420, 331] on div "Extras 3" at bounding box center [460, 347] width 305 height 39
type input "Extras"
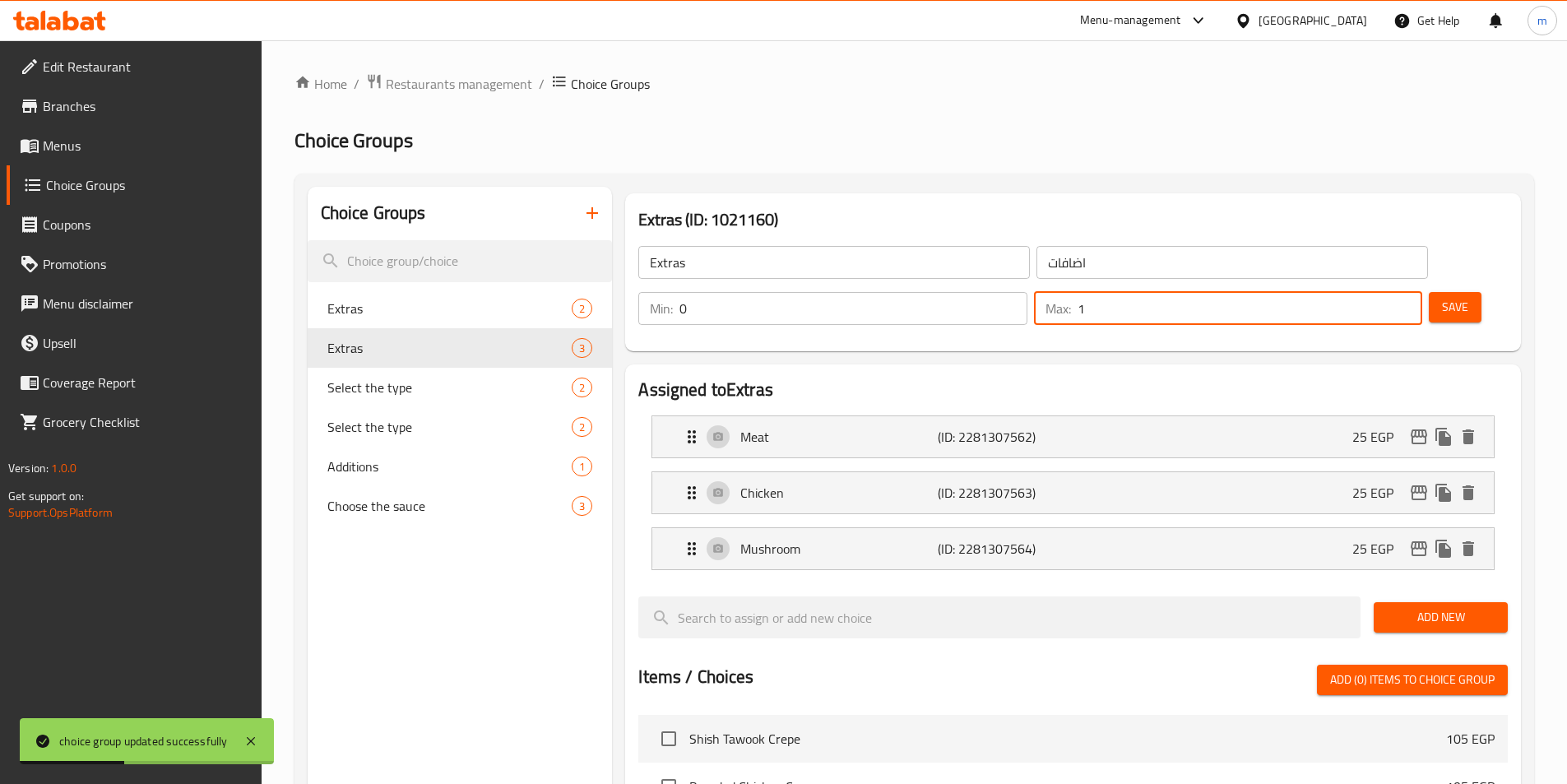
click at [1357, 292] on input "1" at bounding box center [1250, 308] width 344 height 33
type input "3"
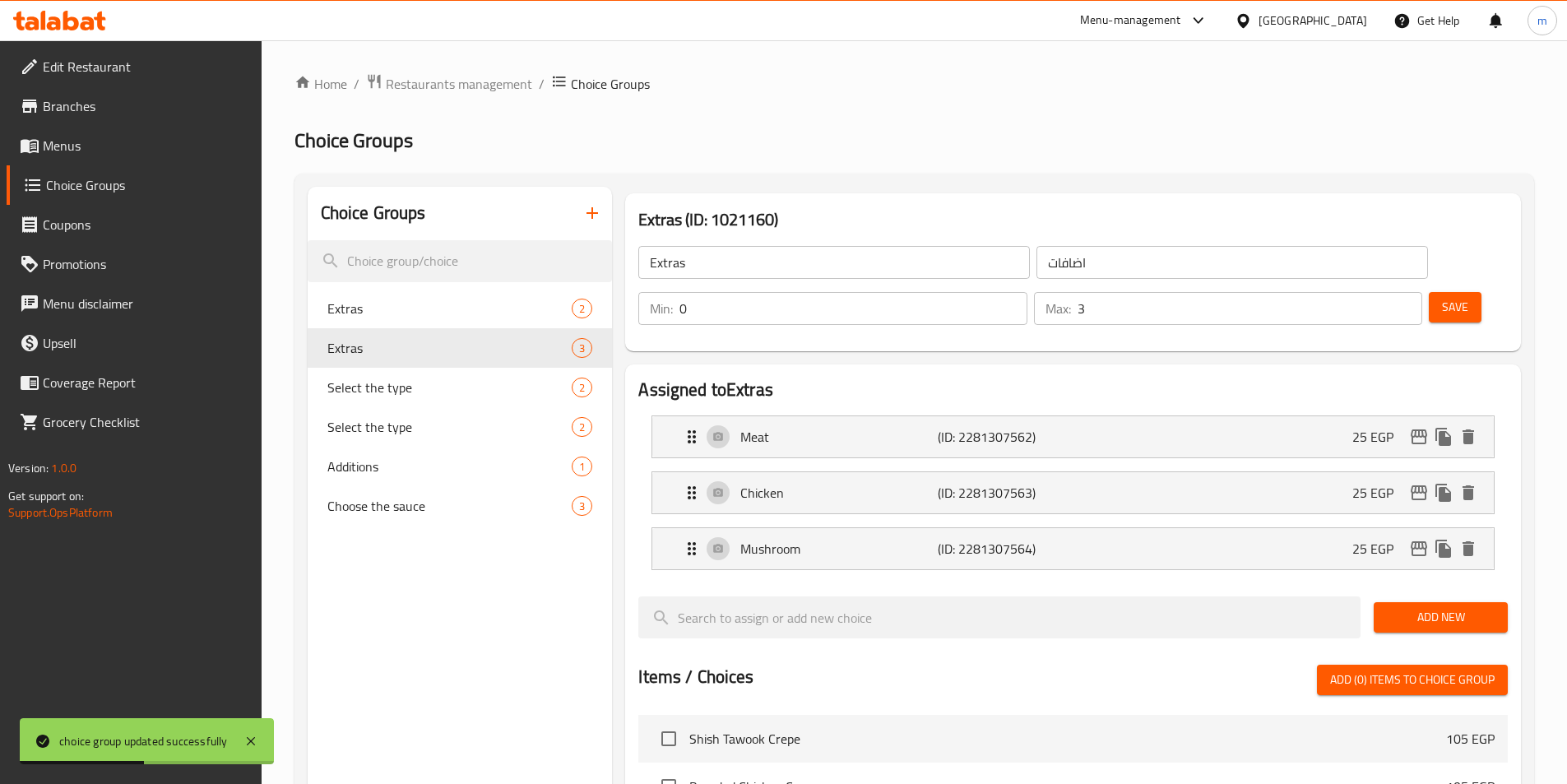
click at [1425, 289] on div "Save" at bounding box center [1462, 308] width 73 height 39
click at [1443, 296] on span "Save" at bounding box center [1456, 306] width 27 height 20
click at [134, 154] on span "Menus" at bounding box center [145, 145] width 206 height 20
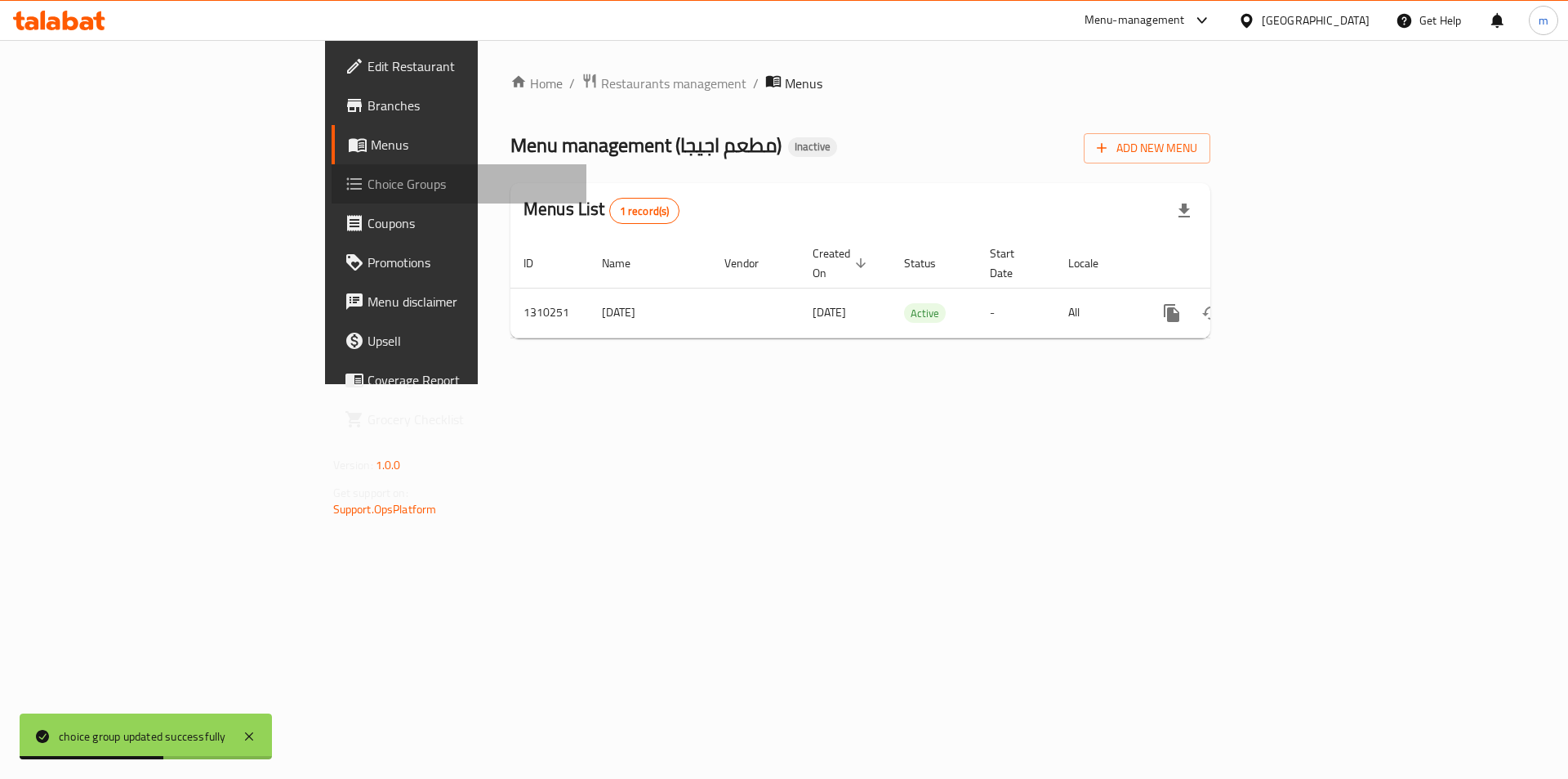
click at [368, 177] on span "Choice Groups" at bounding box center [471, 183] width 207 height 20
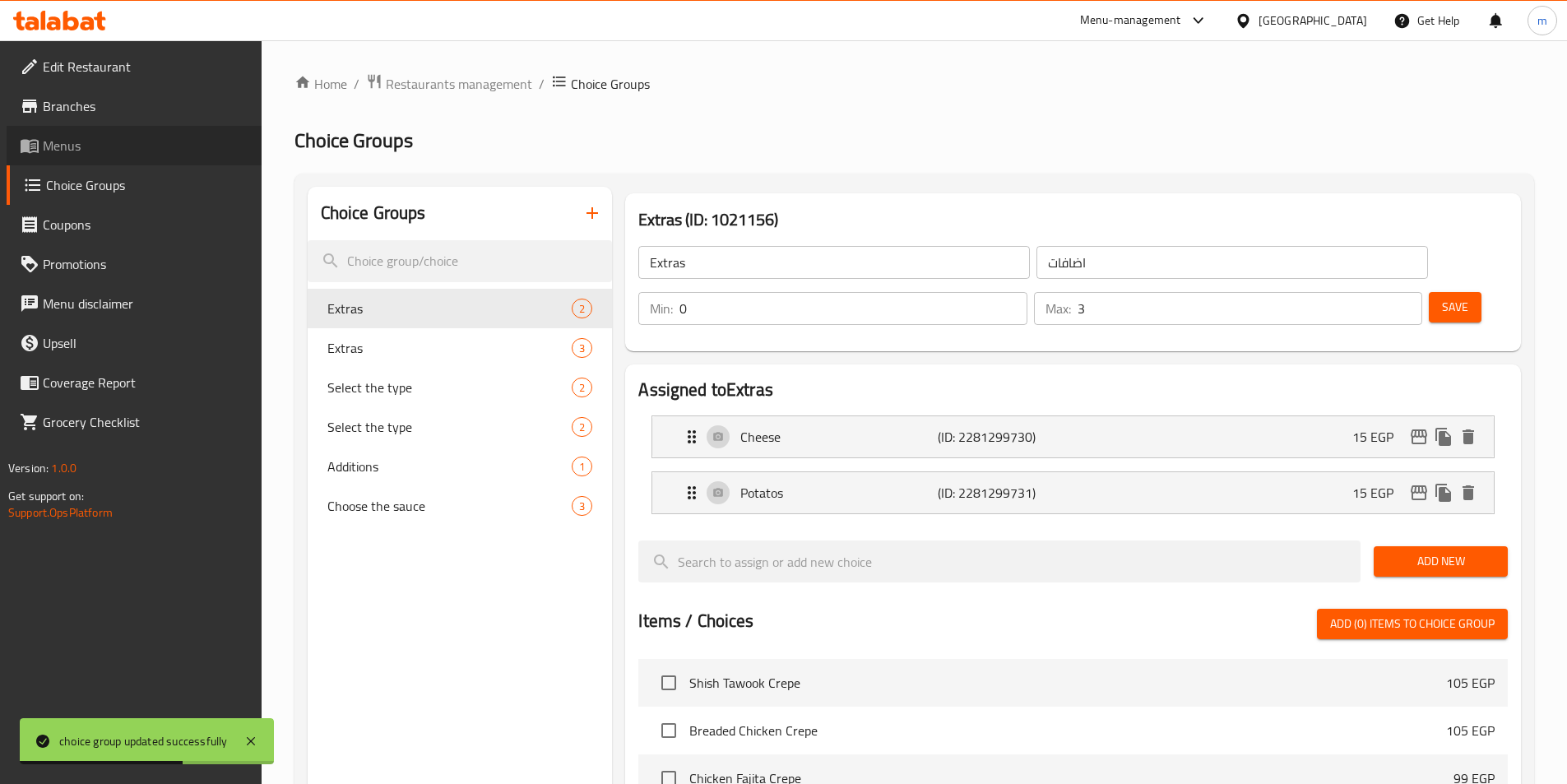
click at [146, 150] on span "Menus" at bounding box center [145, 145] width 206 height 20
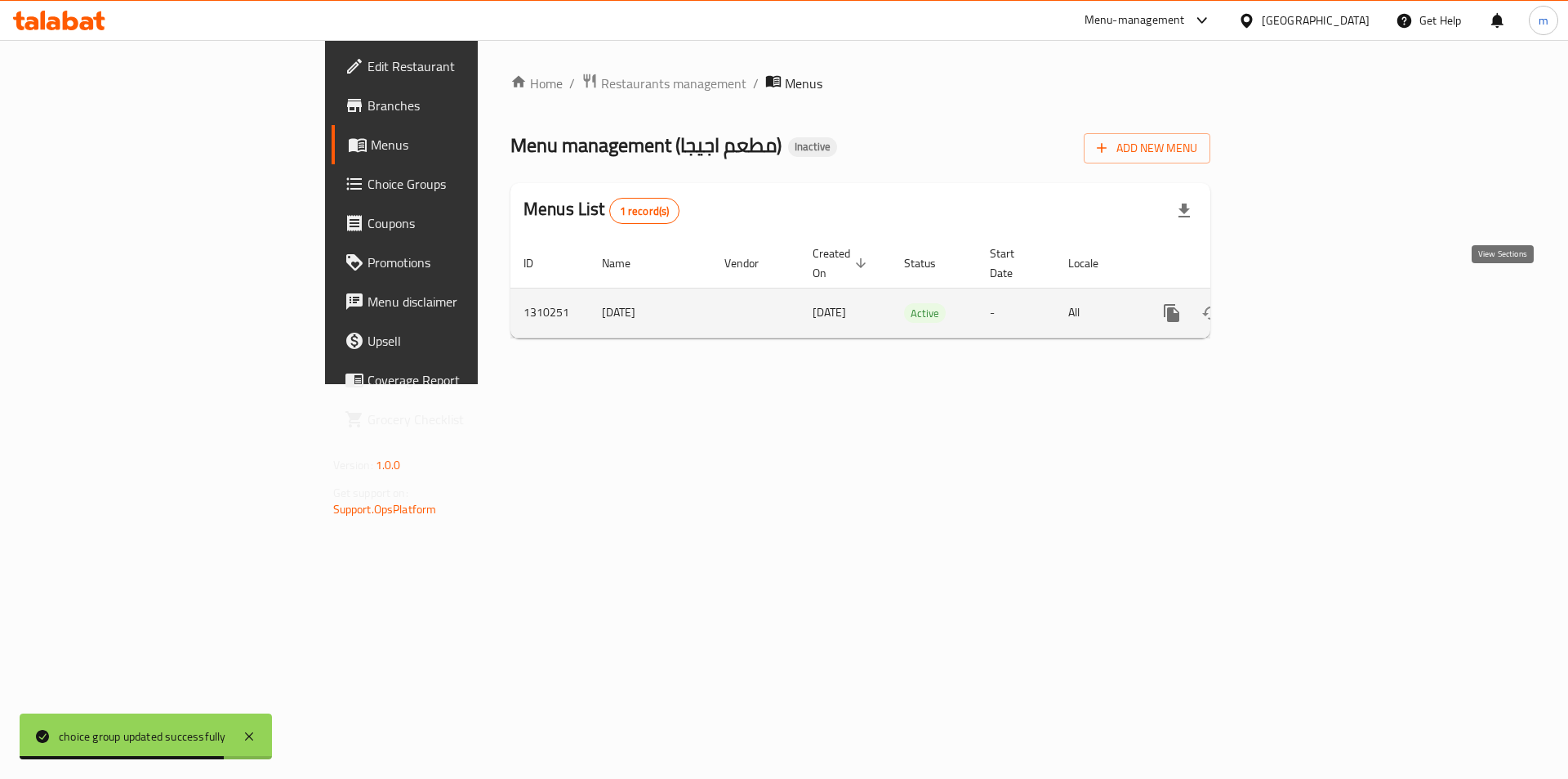
click at [1299, 303] on icon "enhanced table" at bounding box center [1290, 313] width 20 height 20
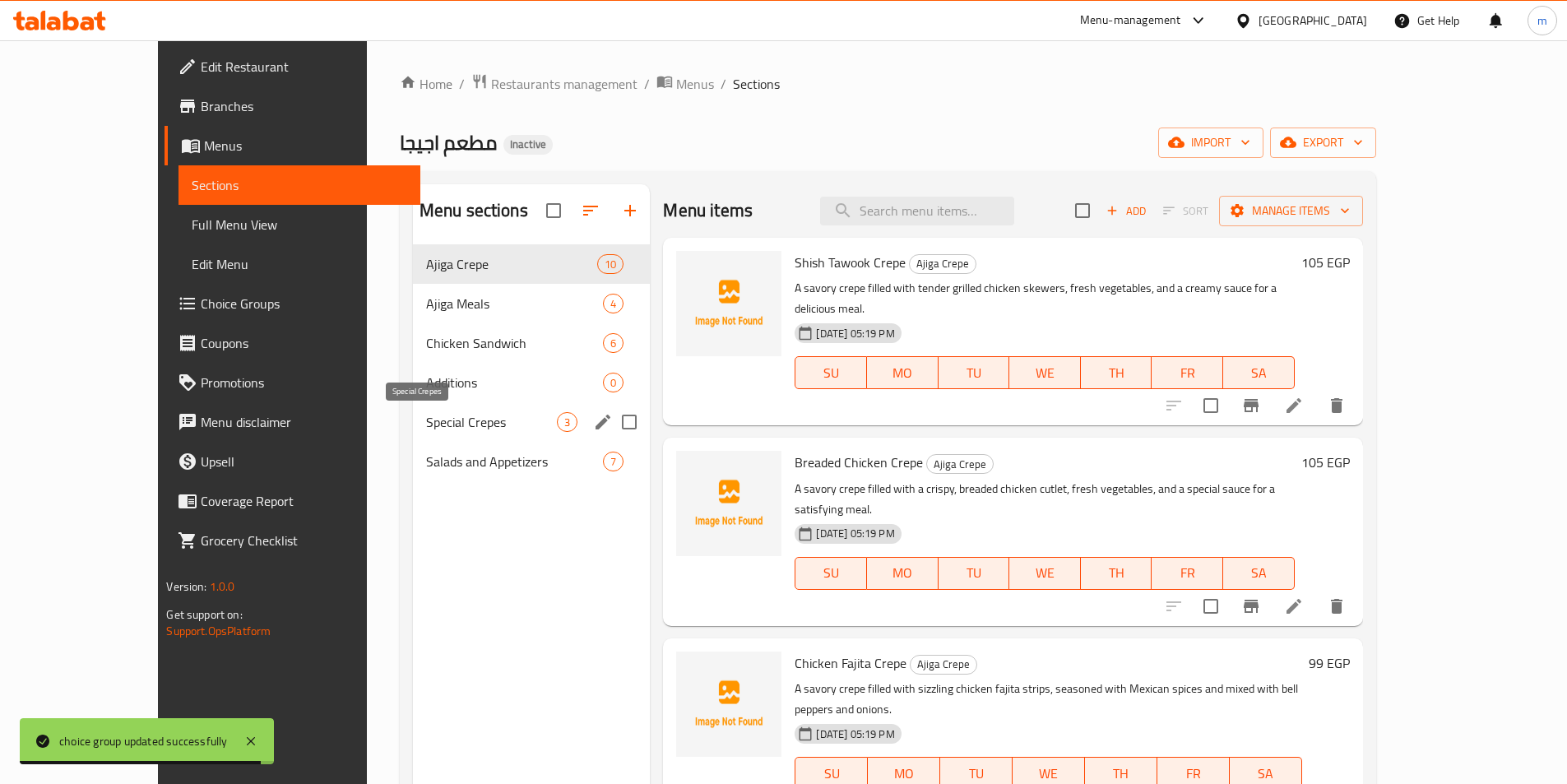
click at [426, 422] on span "Special Crepes" at bounding box center [492, 422] width 132 height 20
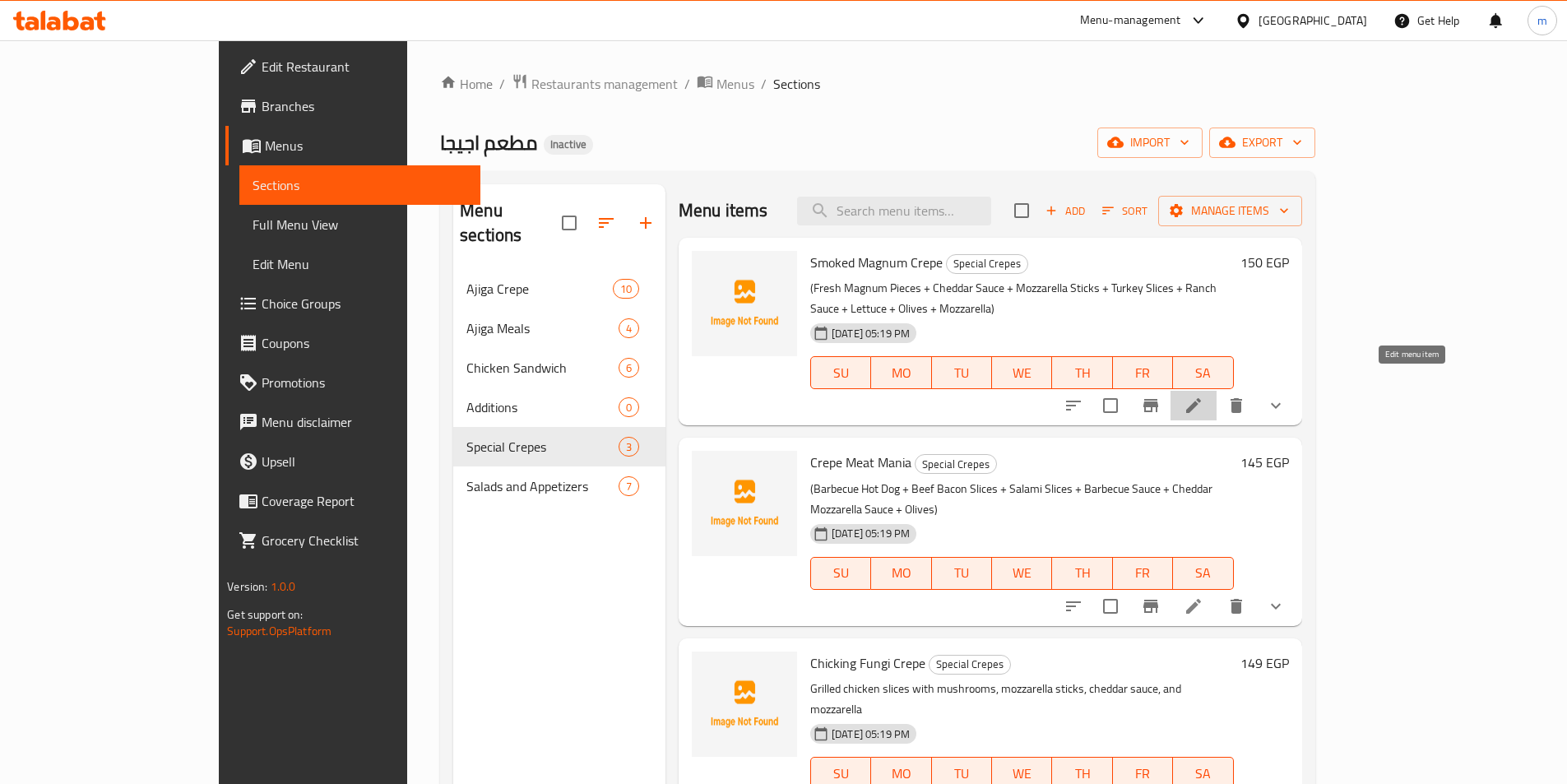
click at [1203, 396] on icon at bounding box center [1194, 405] width 20 height 20
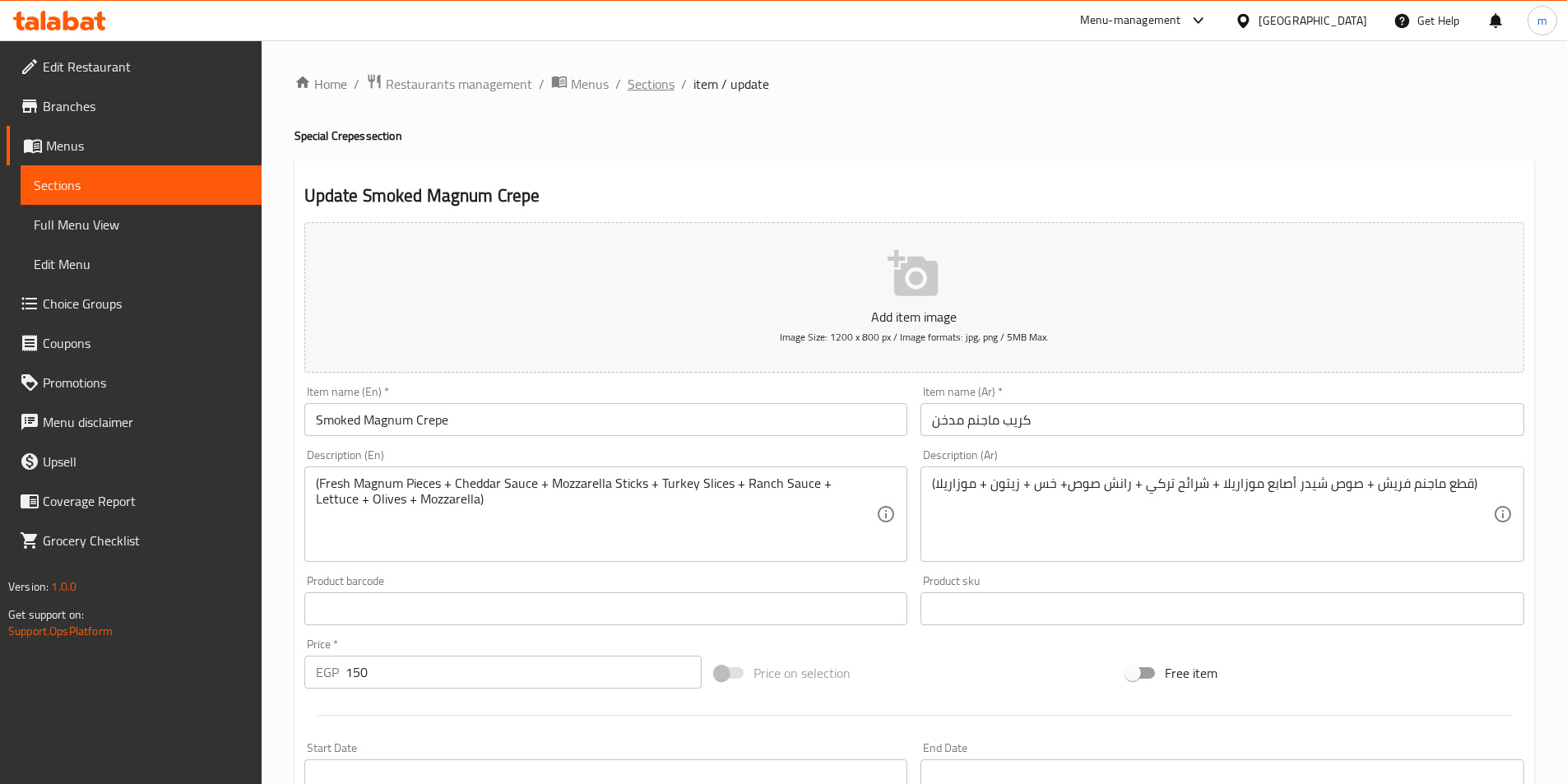
click at [639, 91] on span "Sections" at bounding box center [651, 83] width 47 height 20
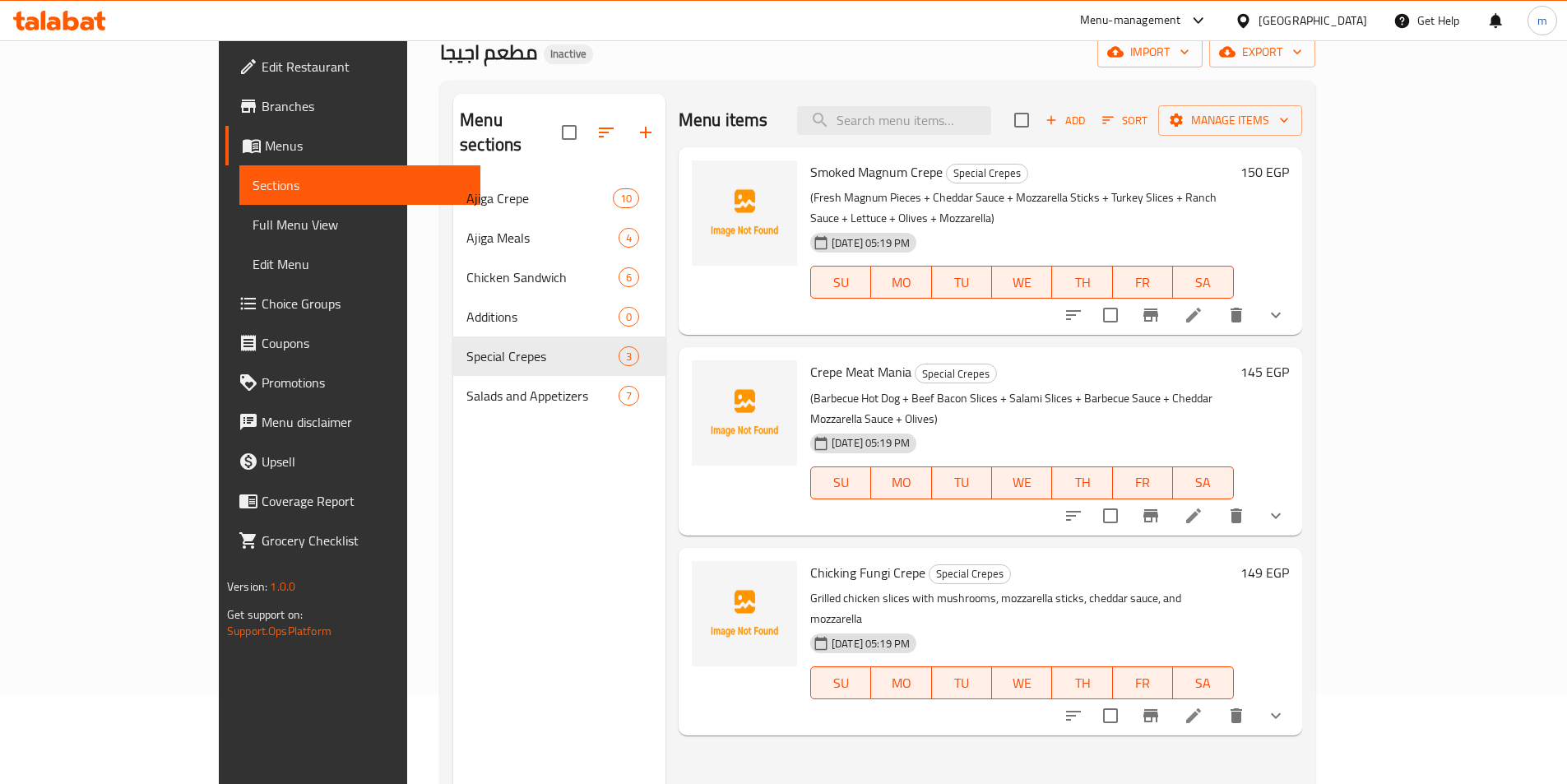
scroll to position [230, 0]
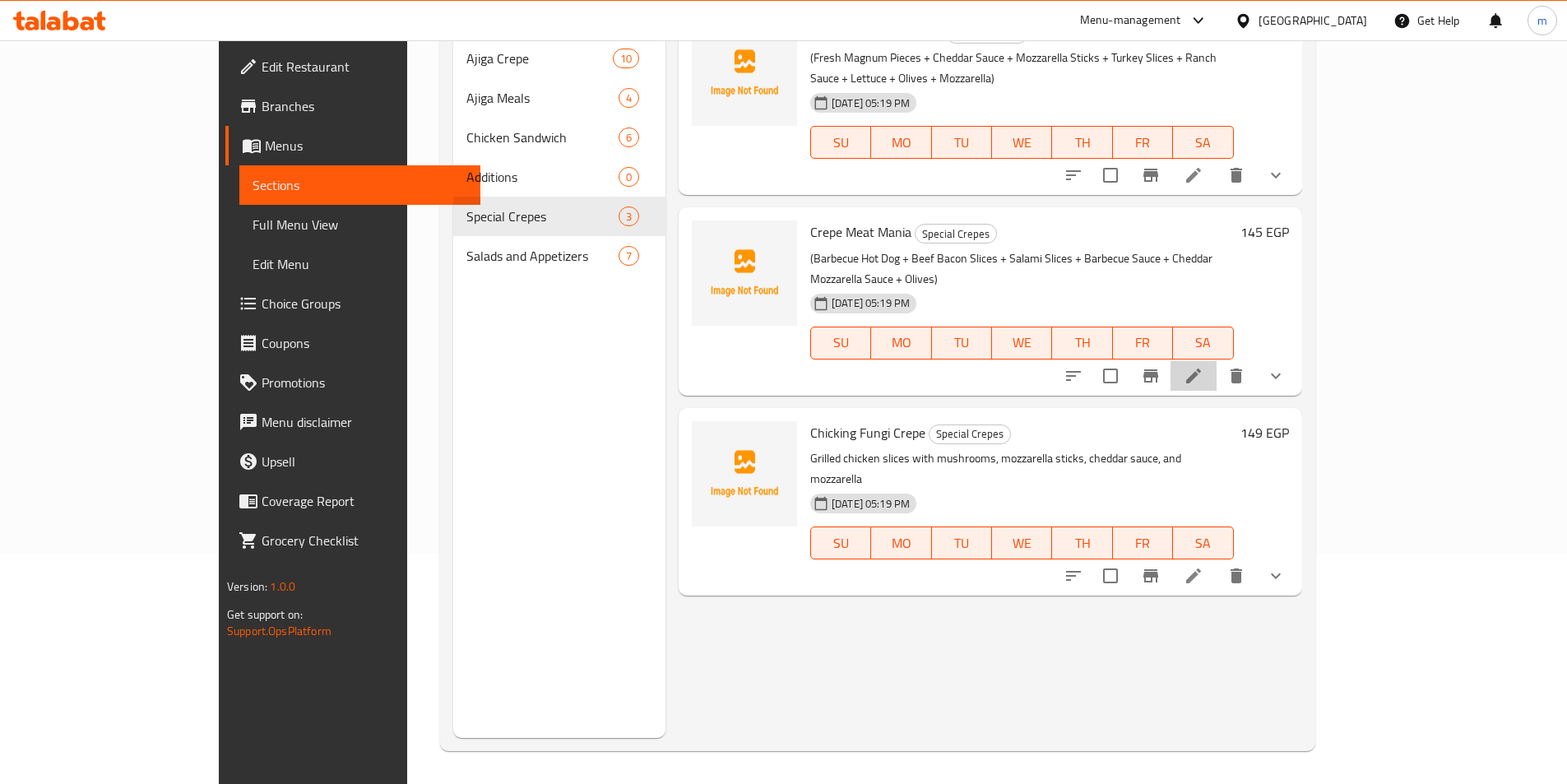
click at [1217, 361] on li at bounding box center [1194, 376] width 46 height 30
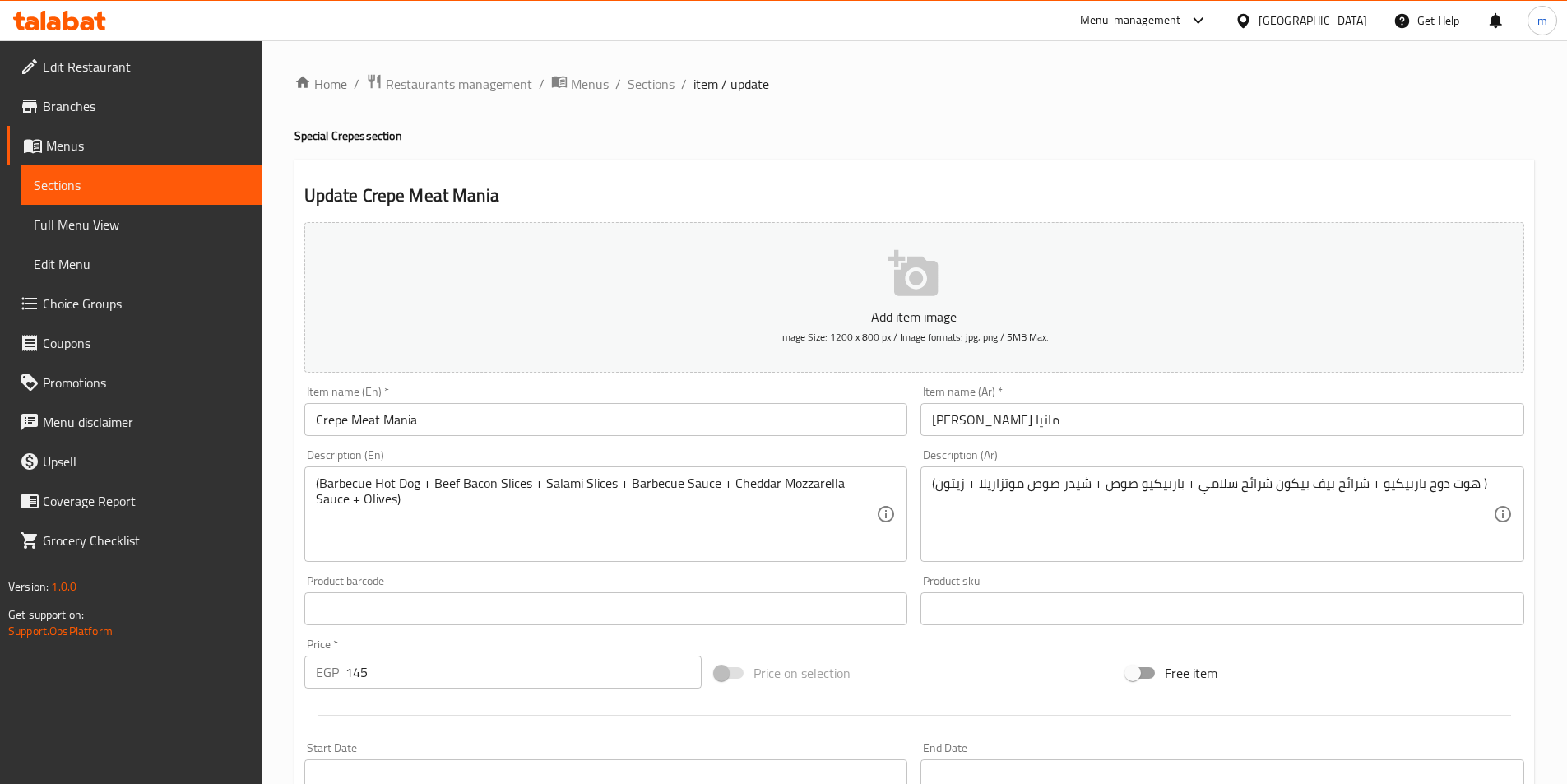
click at [651, 88] on span "Sections" at bounding box center [651, 83] width 47 height 20
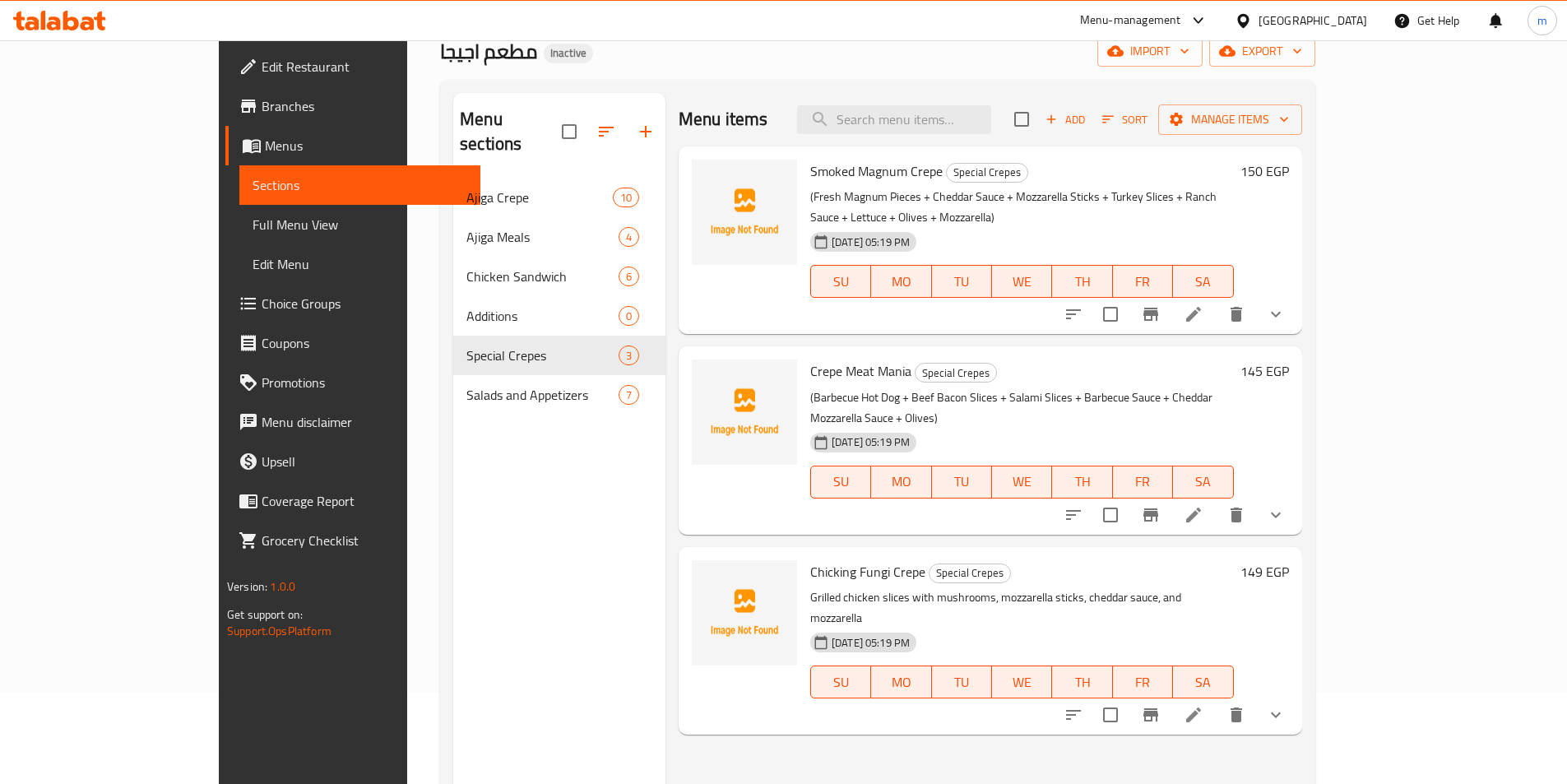
scroll to position [230, 0]
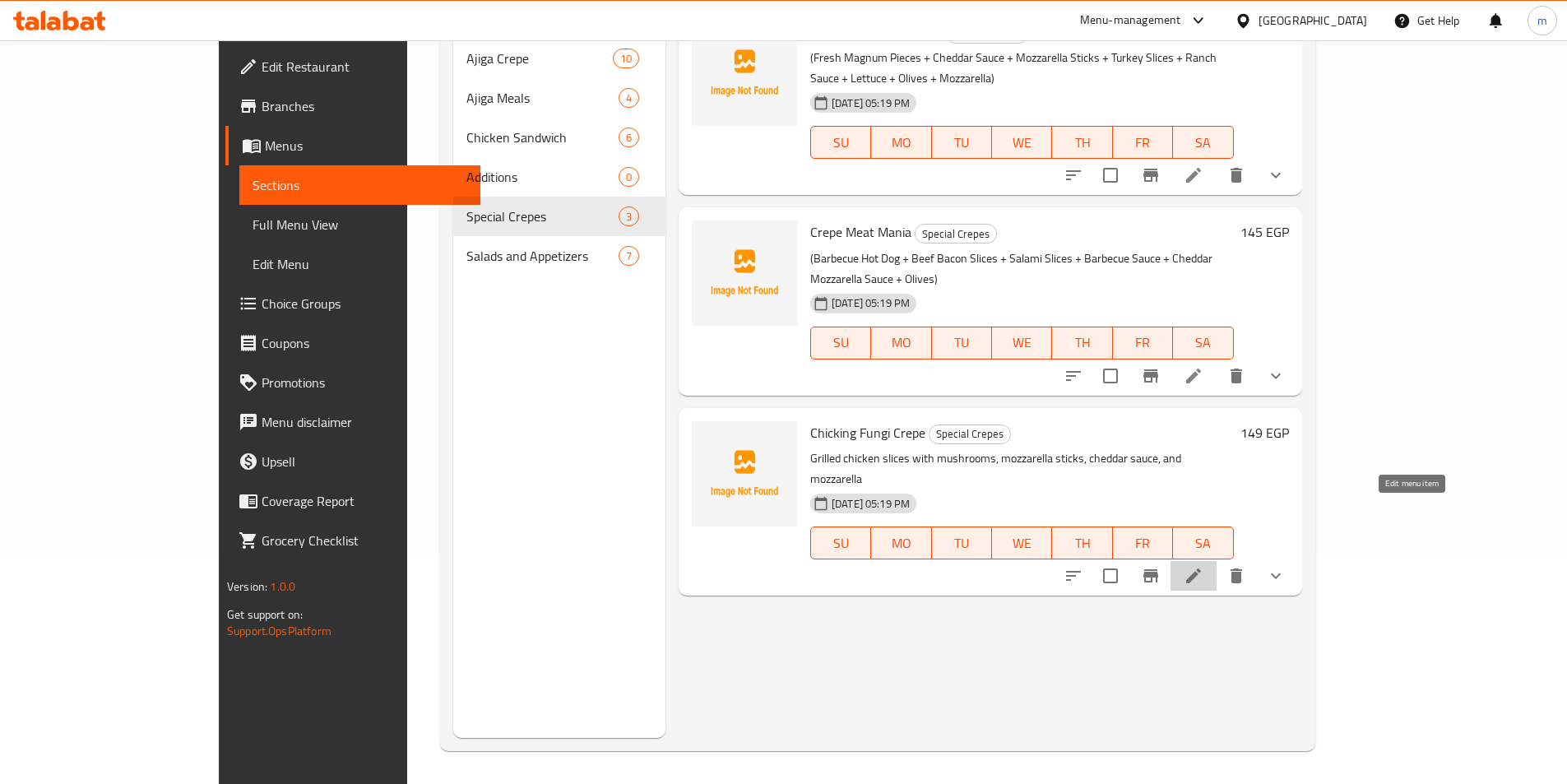
click at [1202, 568] on icon at bounding box center [1193, 575] width 14 height 14
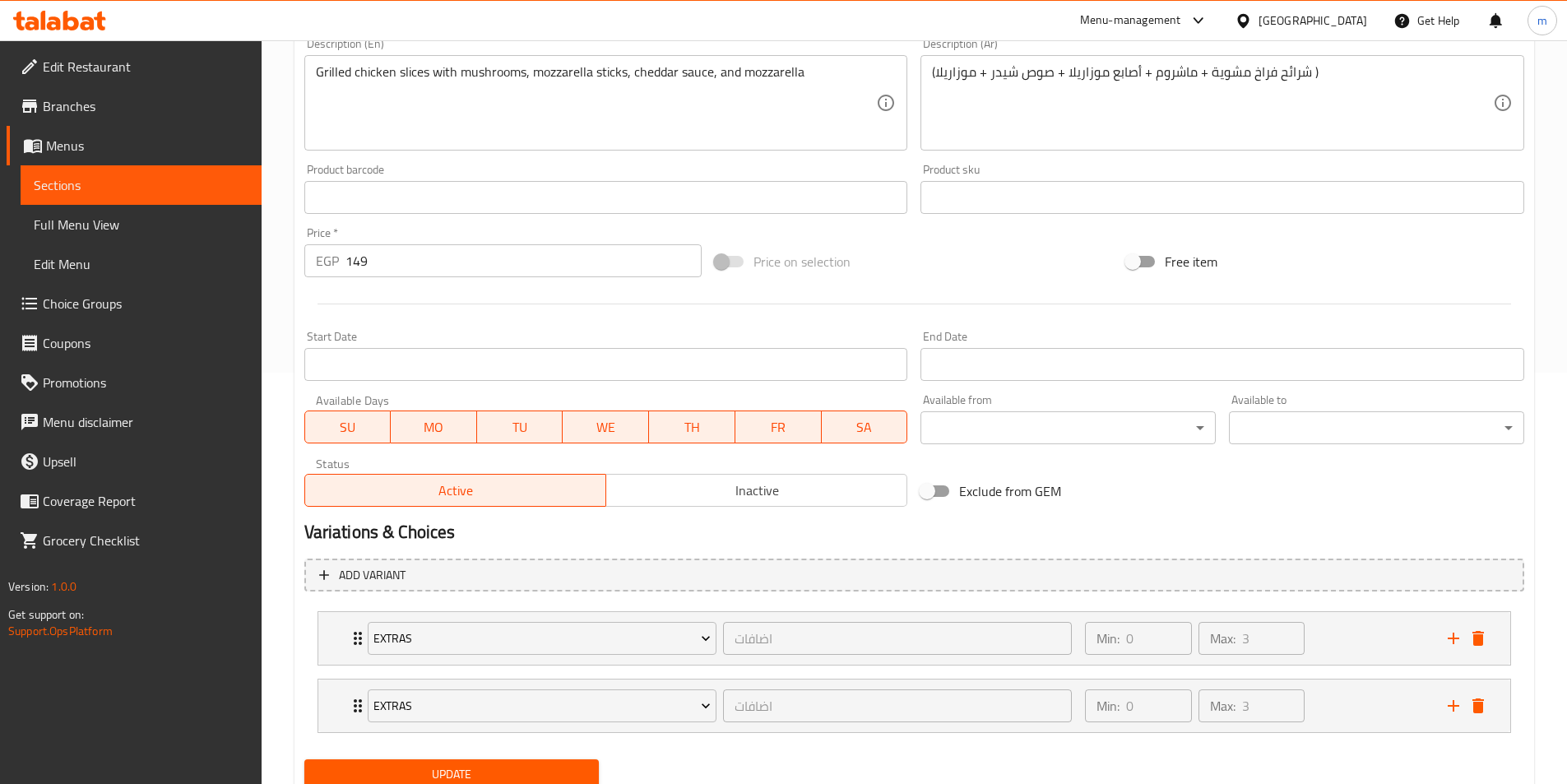
scroll to position [472, 0]
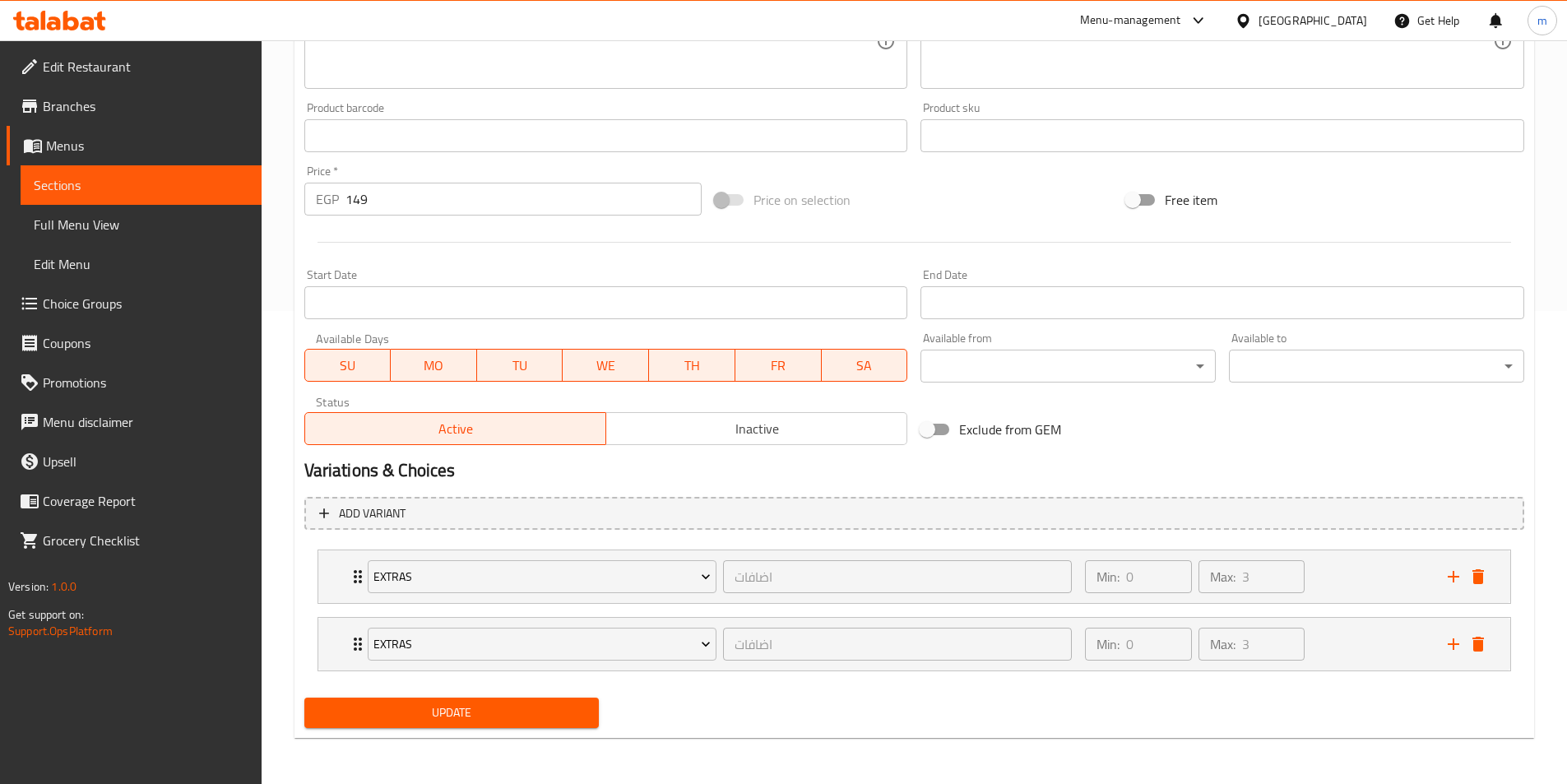
click at [85, 231] on span "Full Menu View" at bounding box center [141, 224] width 214 height 20
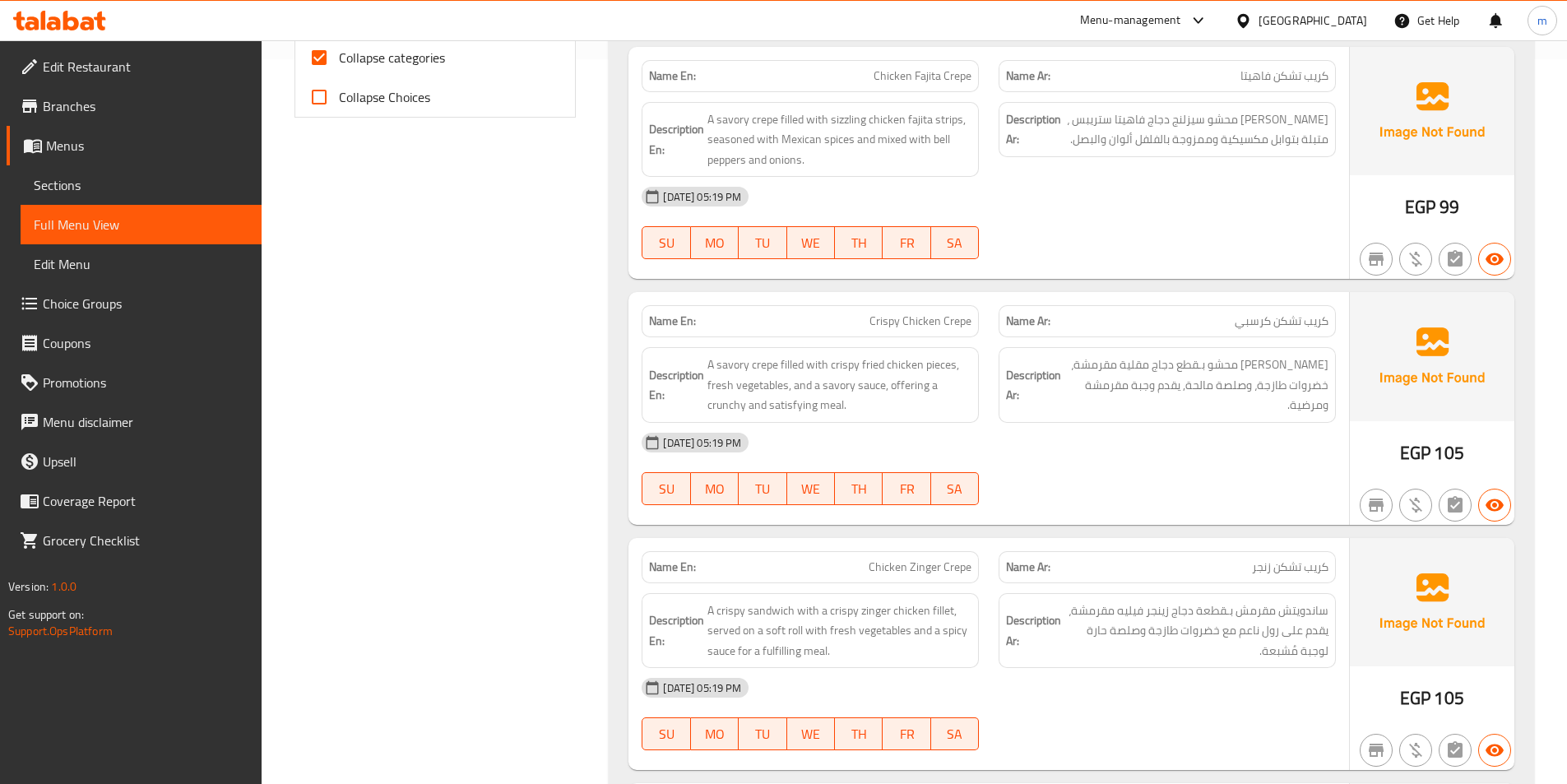
scroll to position [472, 0]
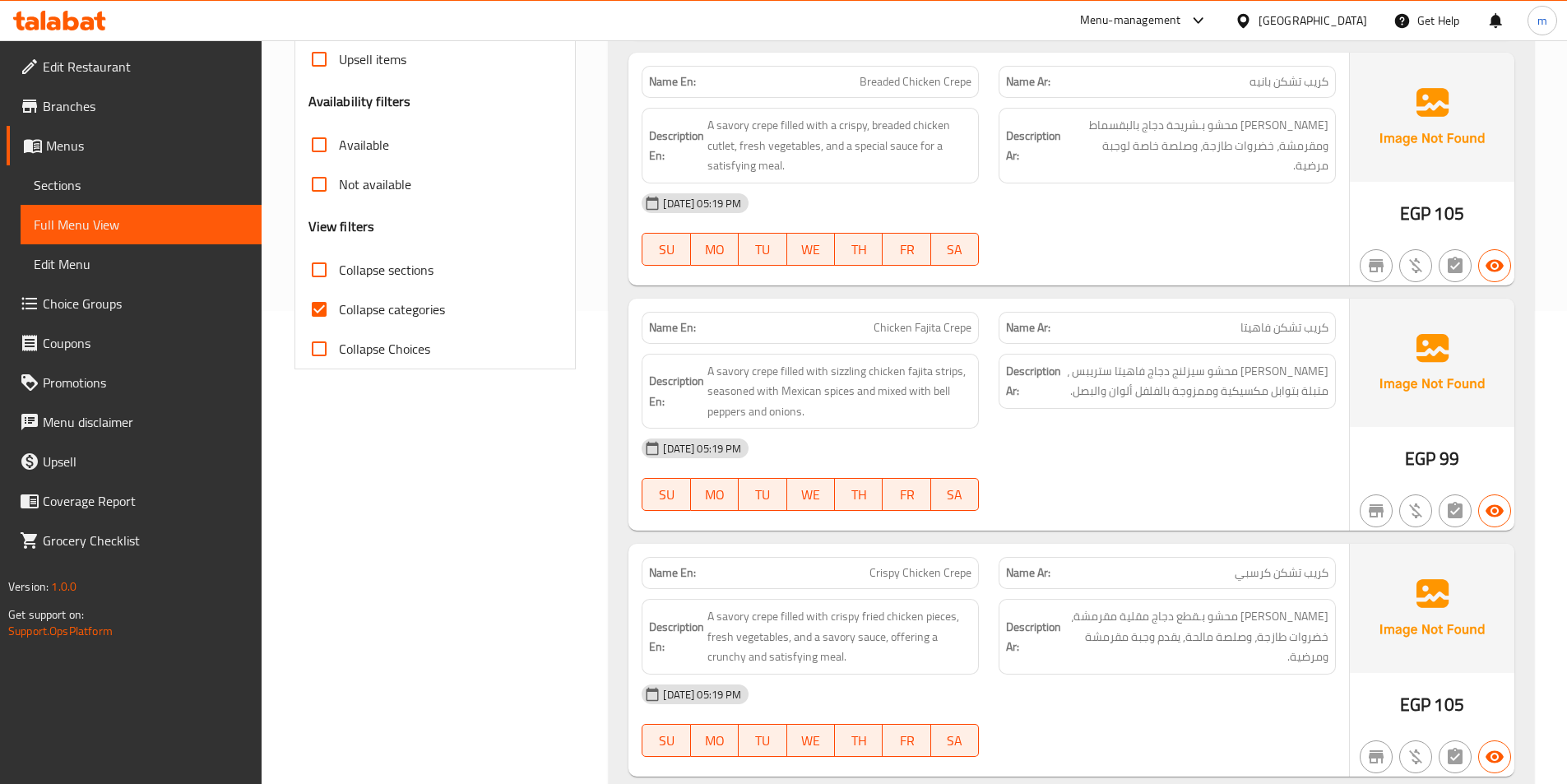
click at [405, 306] on span "Collapse categories" at bounding box center [391, 309] width 106 height 20
click at [339, 306] on input "Collapse categories" at bounding box center [319, 309] width 39 height 39
checkbox input "false"
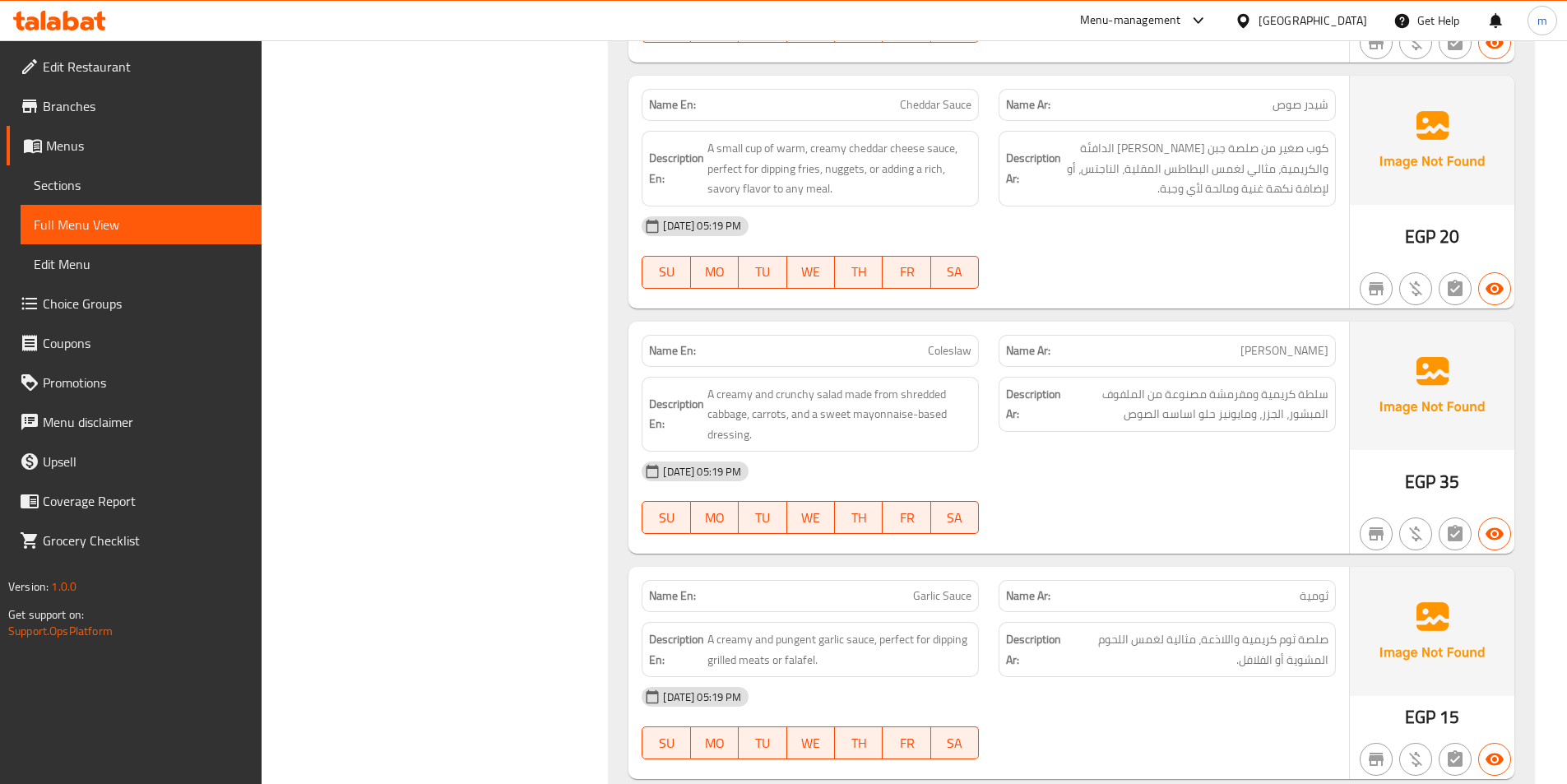
scroll to position [10039, 0]
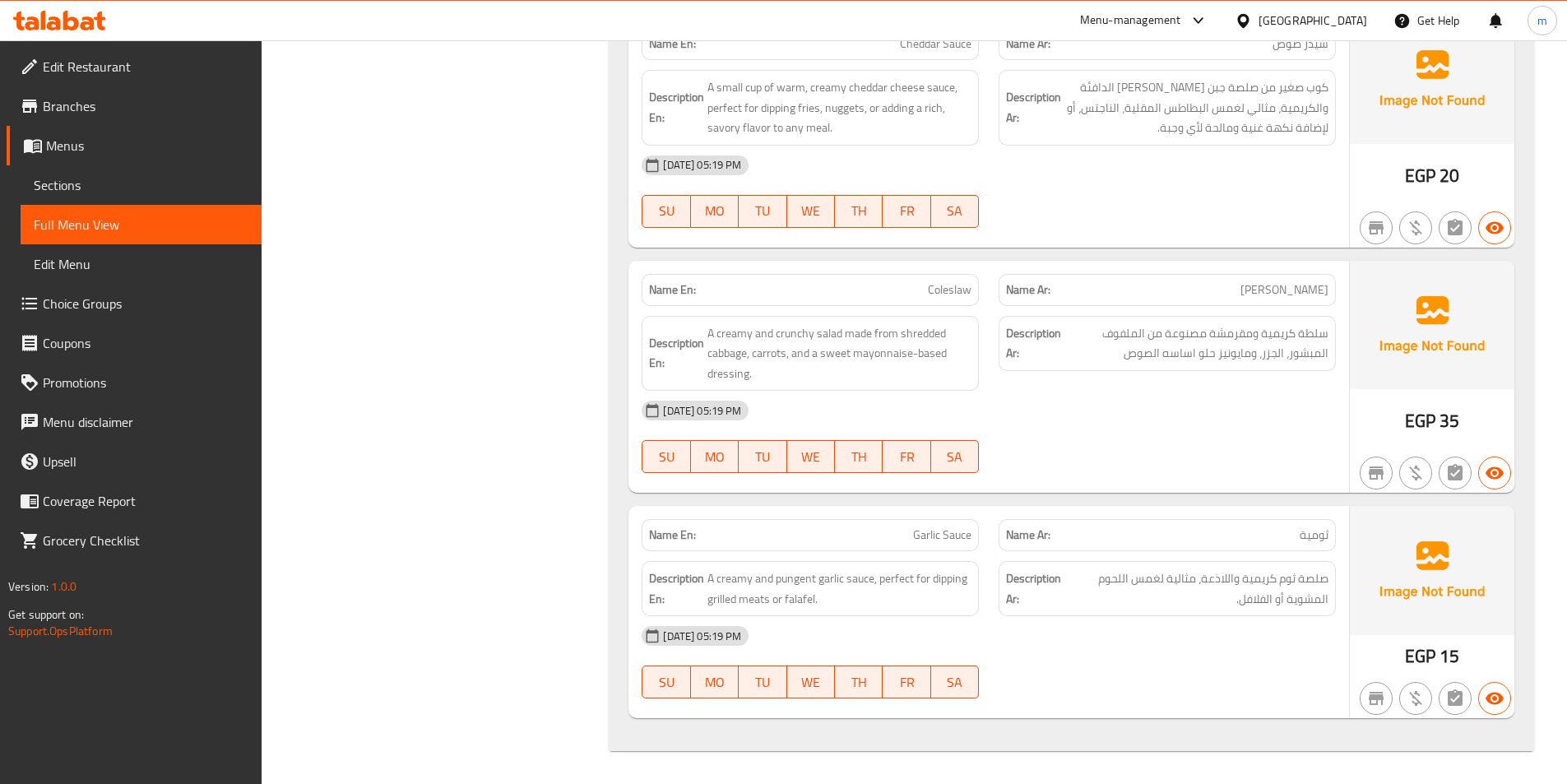
click at [73, 107] on span "Branches" at bounding box center [145, 106] width 206 height 20
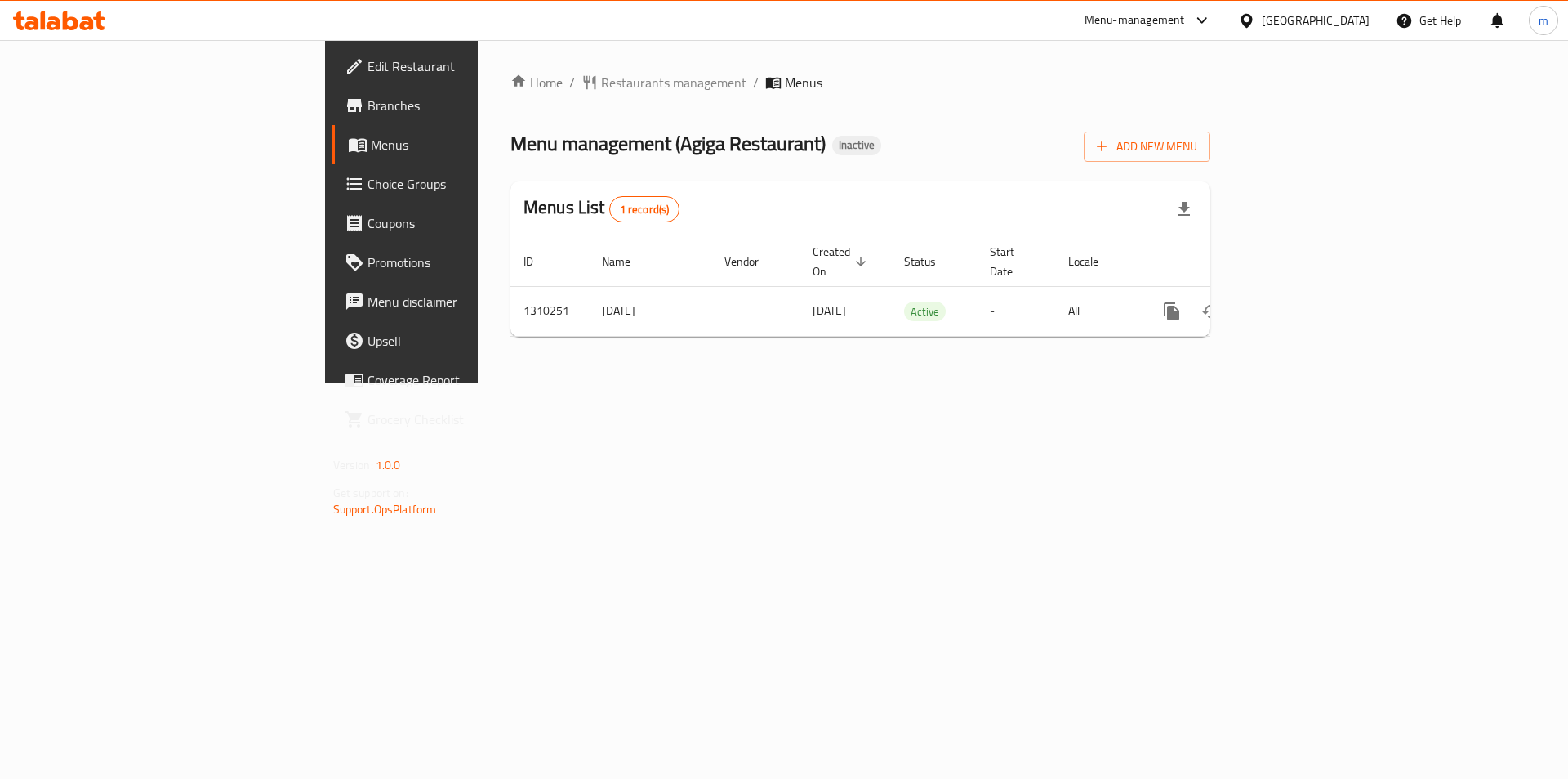
click at [331, 118] on link "Branches" at bounding box center [459, 104] width 255 height 39
